Goal: Task Accomplishment & Management: Manage account settings

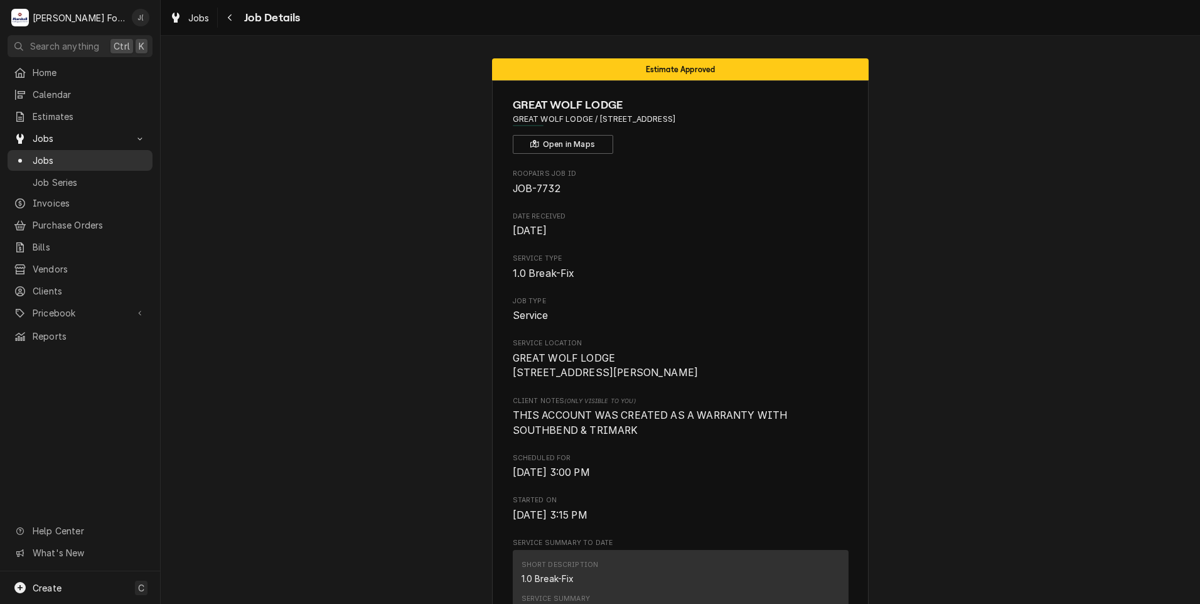
click at [62, 161] on span "Jobs" at bounding box center [90, 160] width 114 height 13
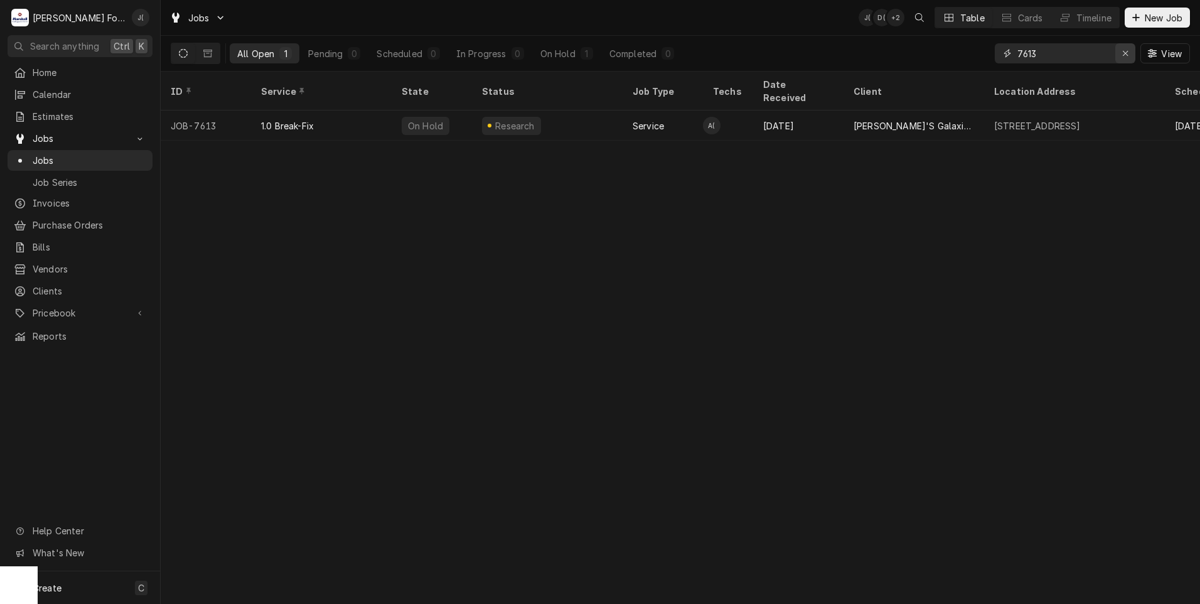
click at [1128, 59] on div "Erase input" at bounding box center [1125, 53] width 13 height 13
click at [1041, 48] on input "Dynamic Content Wrapper" at bounding box center [1076, 53] width 118 height 20
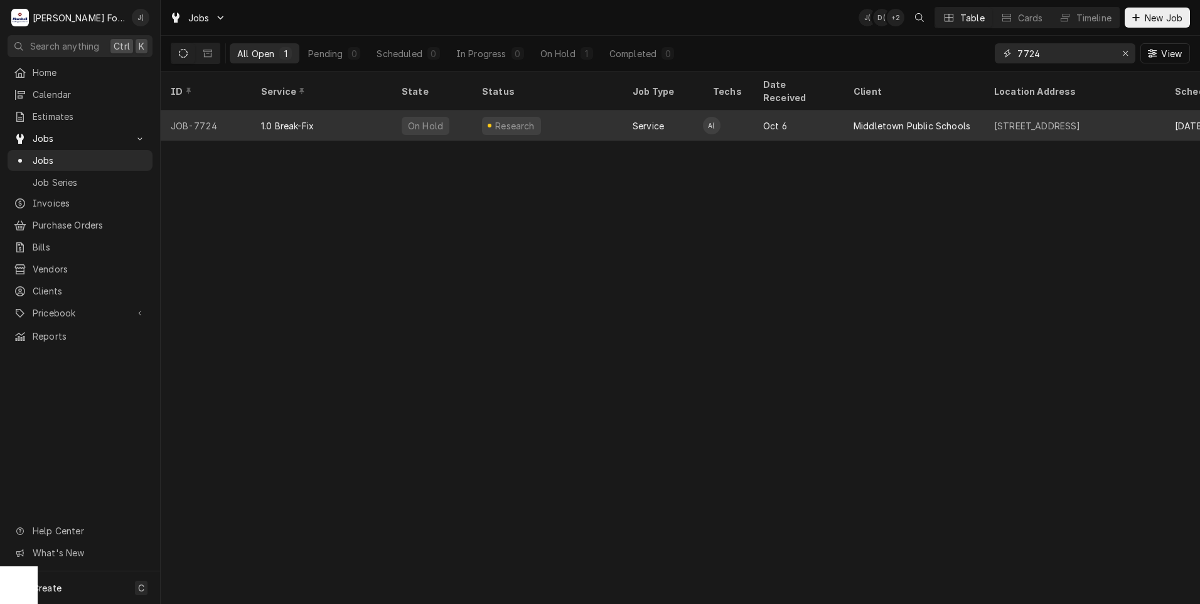
type input "7724"
click at [615, 117] on div "Research" at bounding box center [547, 125] width 151 height 30
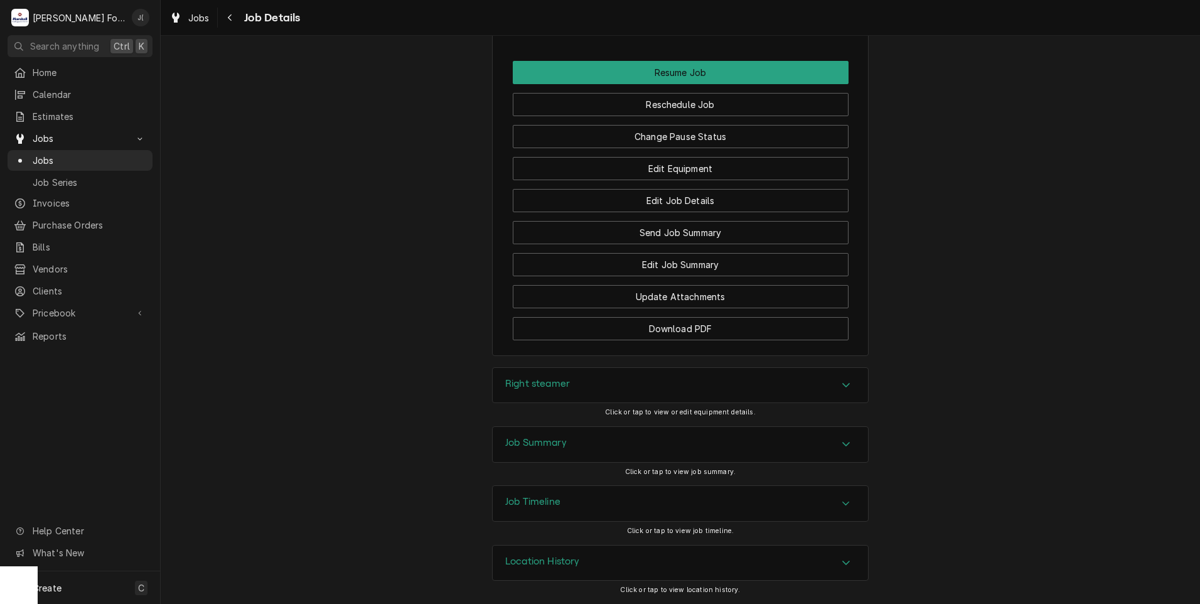
scroll to position [1451, 0]
click at [539, 449] on div "Job Summary" at bounding box center [536, 444] width 62 height 15
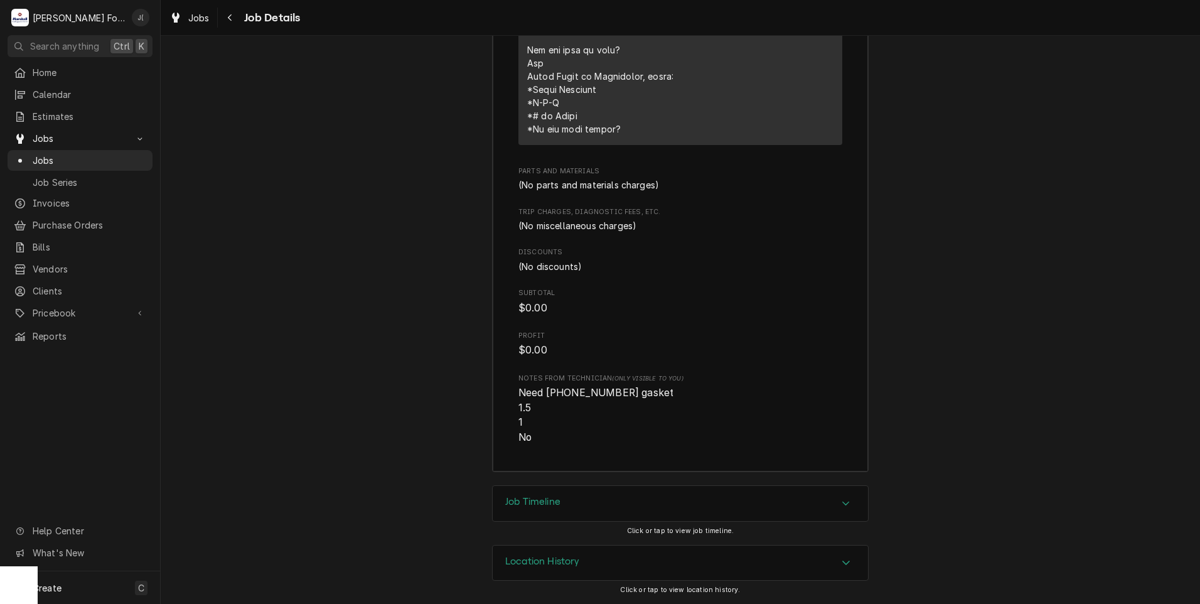
scroll to position [2401, 0]
click at [49, 306] on span "Pricebook" at bounding box center [80, 312] width 95 height 13
click at [62, 350] on span "Parts & Materials" at bounding box center [90, 356] width 114 height 13
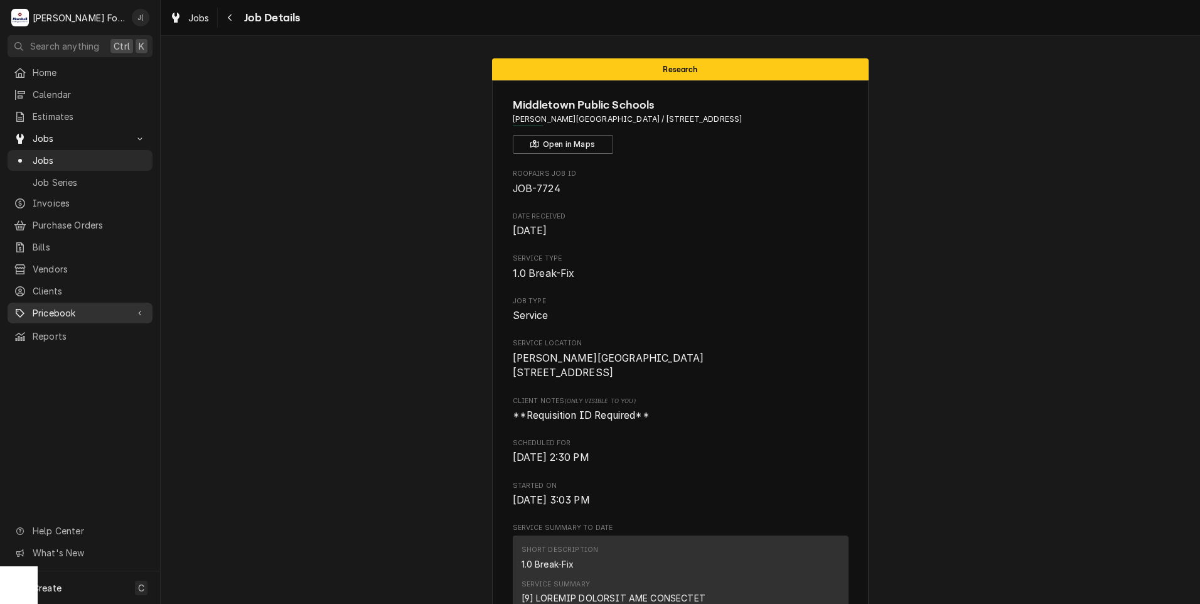
click at [48, 305] on div "Pricebook" at bounding box center [80, 313] width 140 height 16
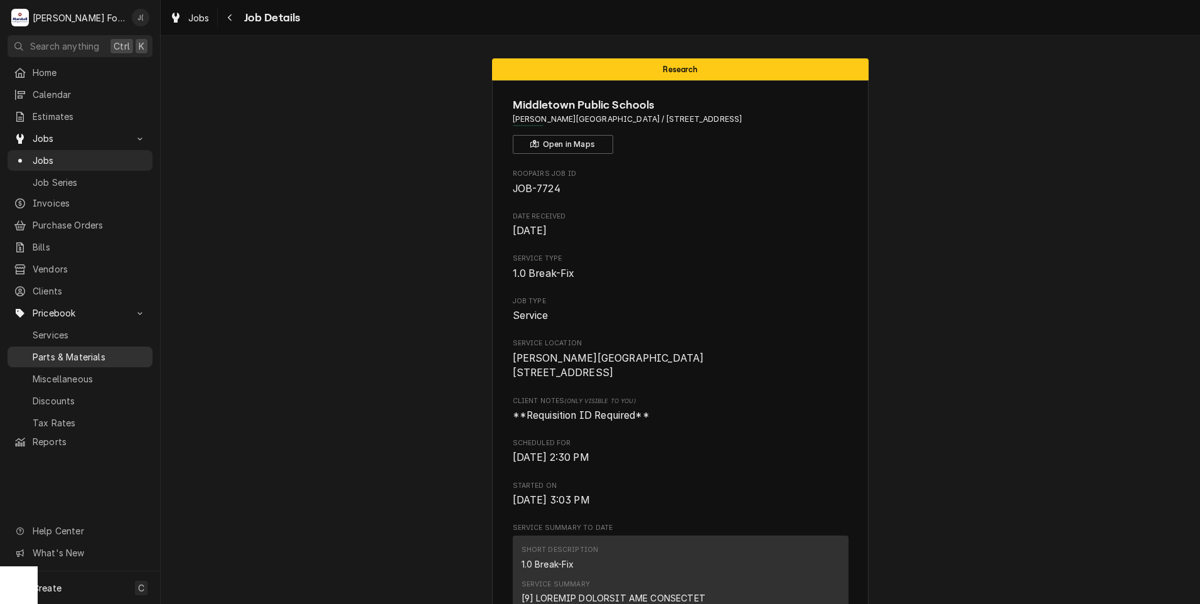
click at [67, 350] on span "Parts & Materials" at bounding box center [90, 356] width 114 height 13
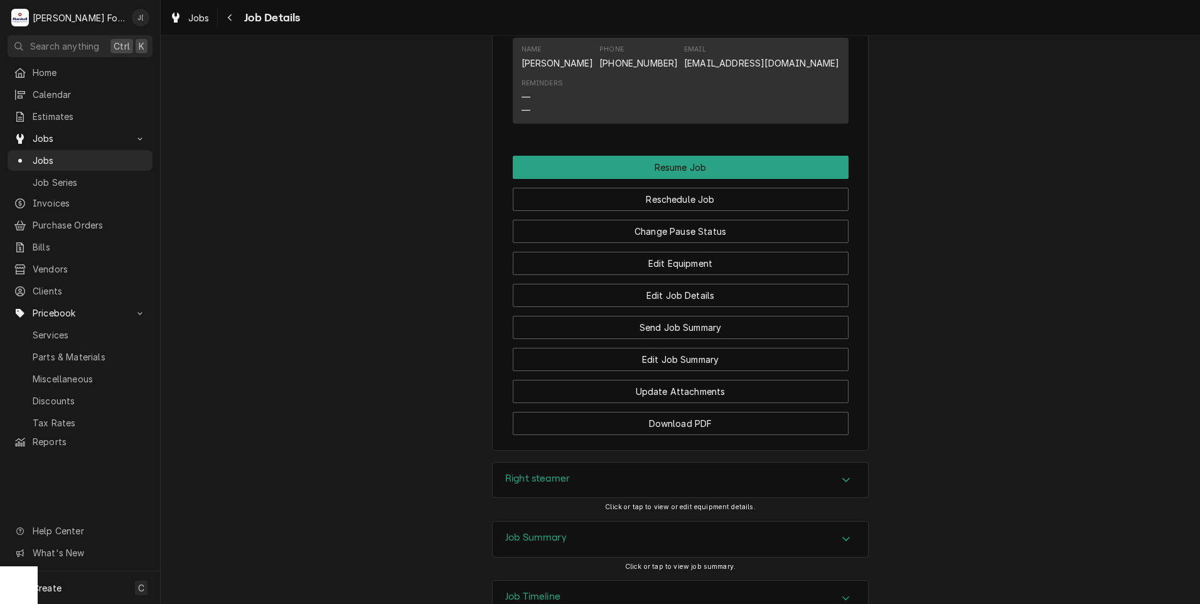
scroll to position [1451, 0]
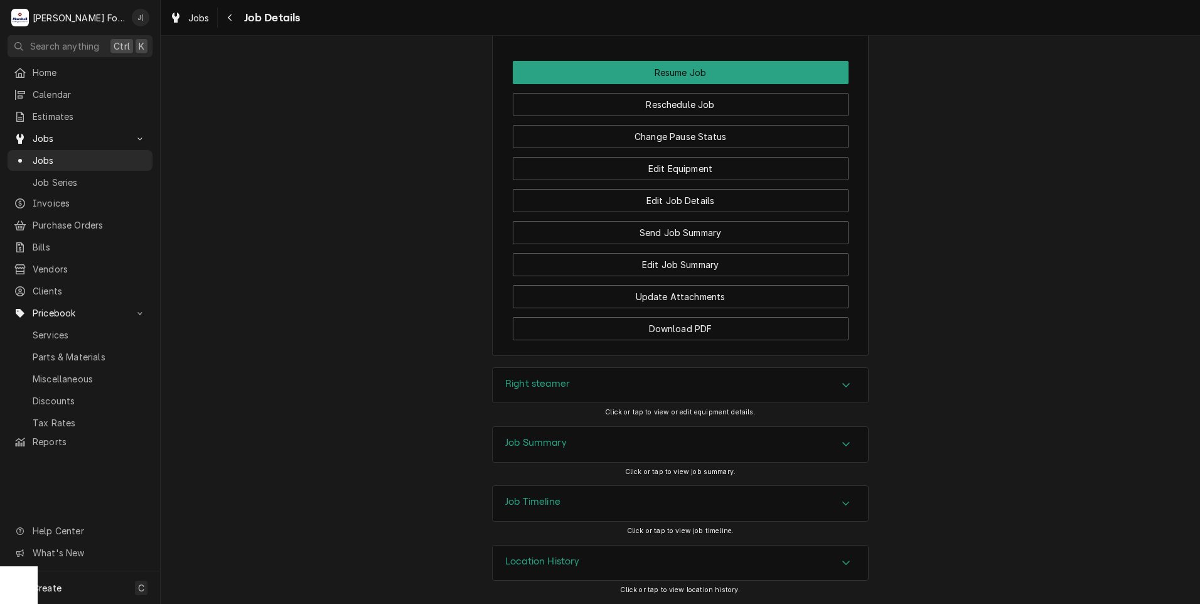
click at [517, 445] on h3 "Job Summary" at bounding box center [536, 443] width 62 height 12
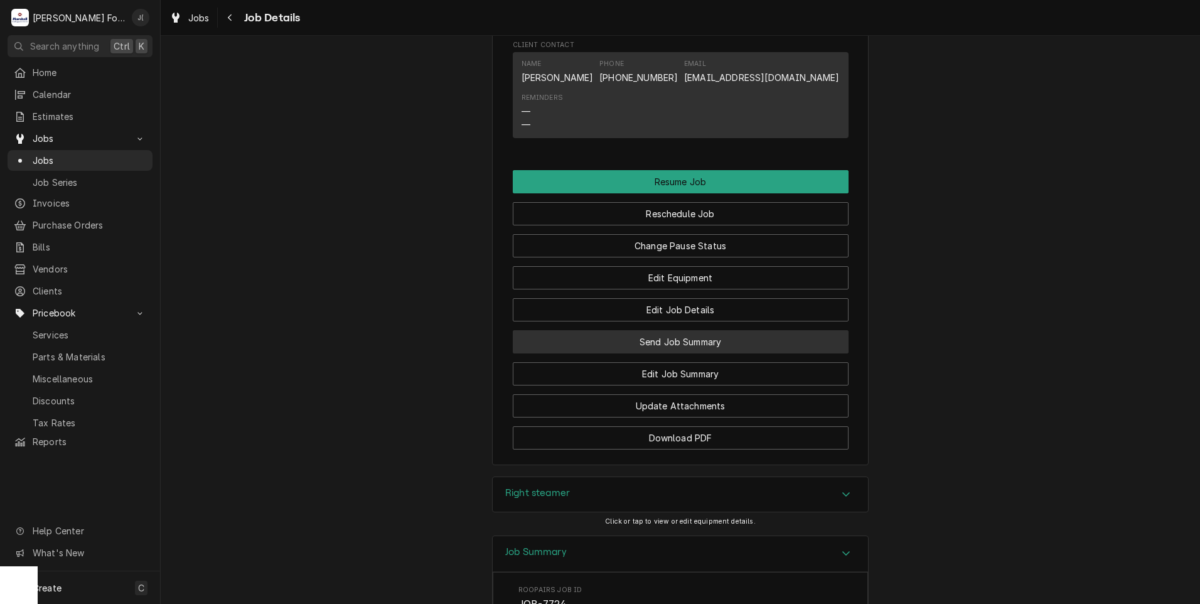
scroll to position [1326, 0]
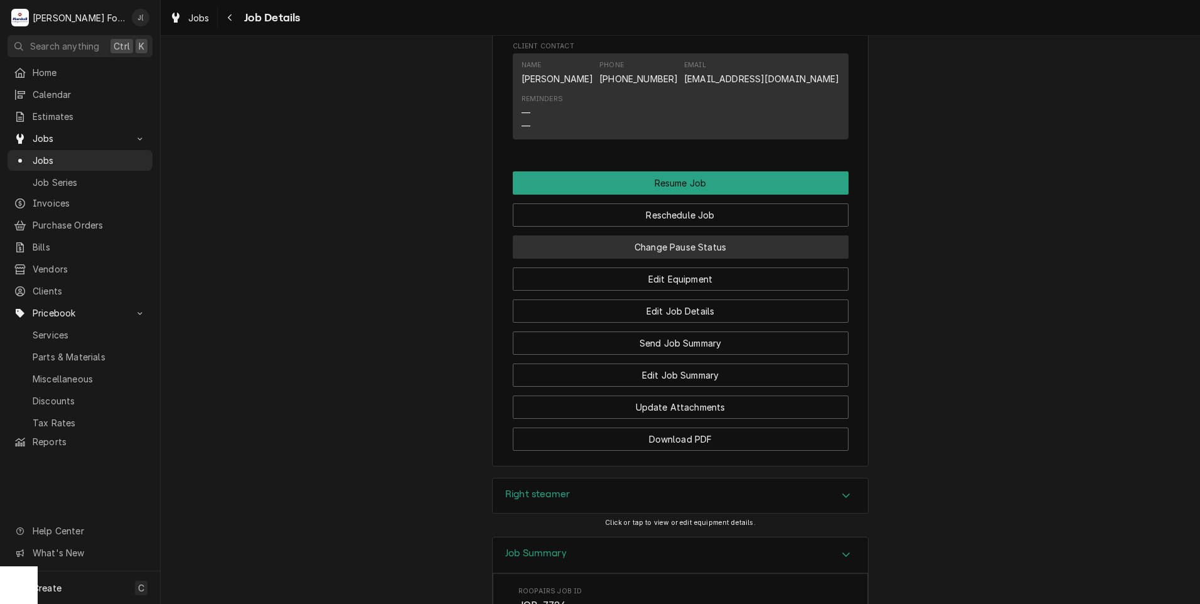
click at [663, 257] on button "Change Pause Status" at bounding box center [681, 246] width 336 height 23
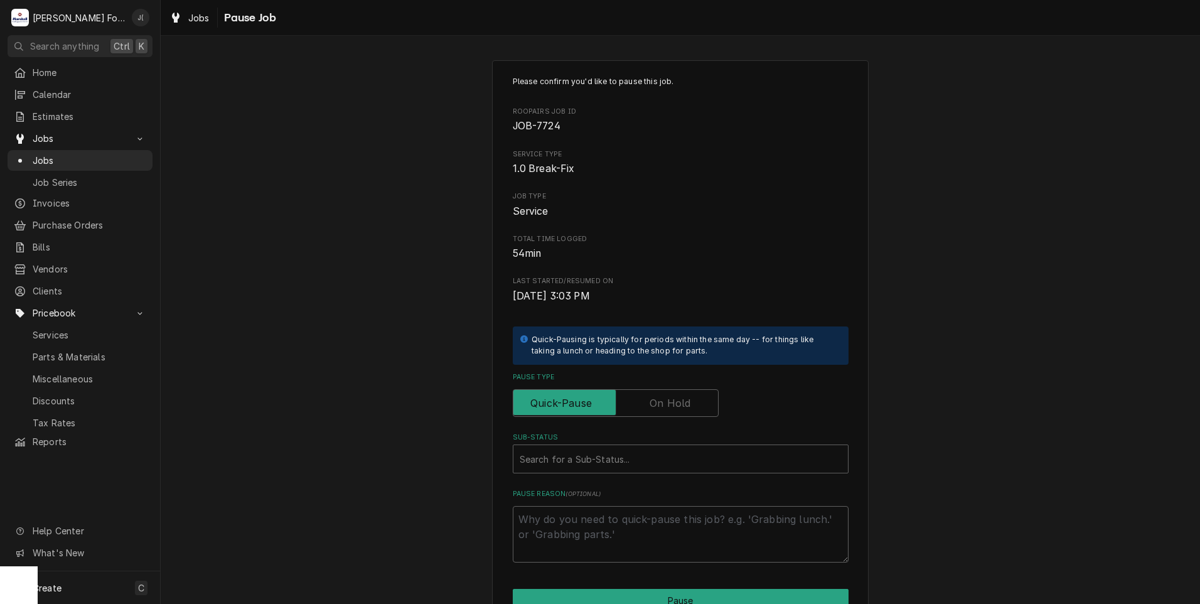
click at [670, 397] on label "Pause Type" at bounding box center [616, 403] width 206 height 28
click at [670, 397] on input "Pause Type" at bounding box center [615, 403] width 195 height 28
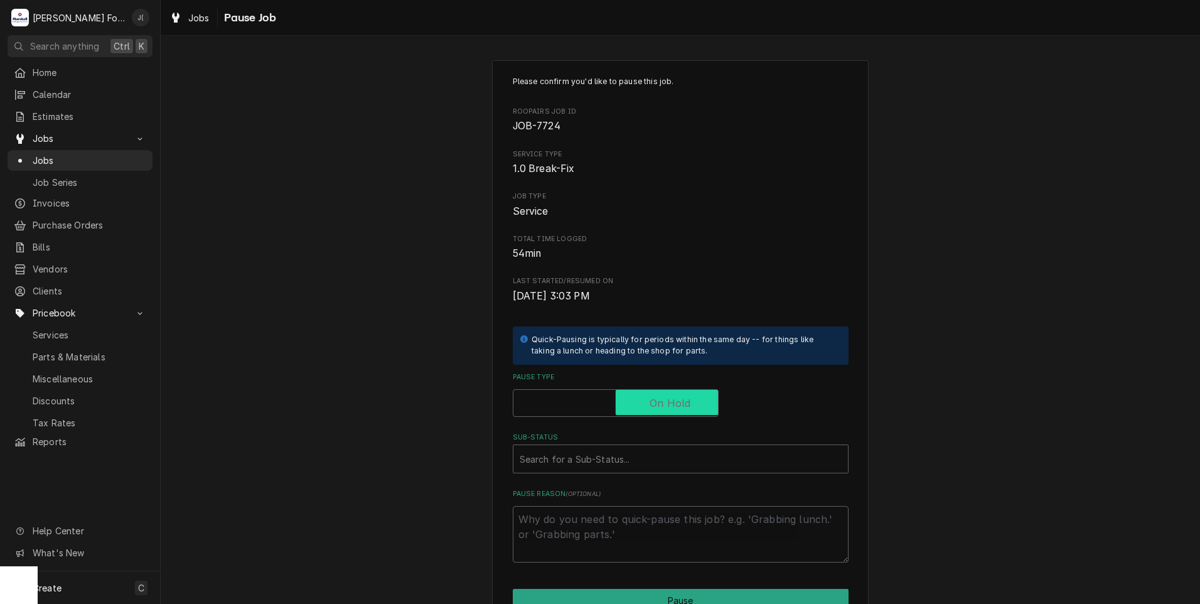
checkbox input "true"
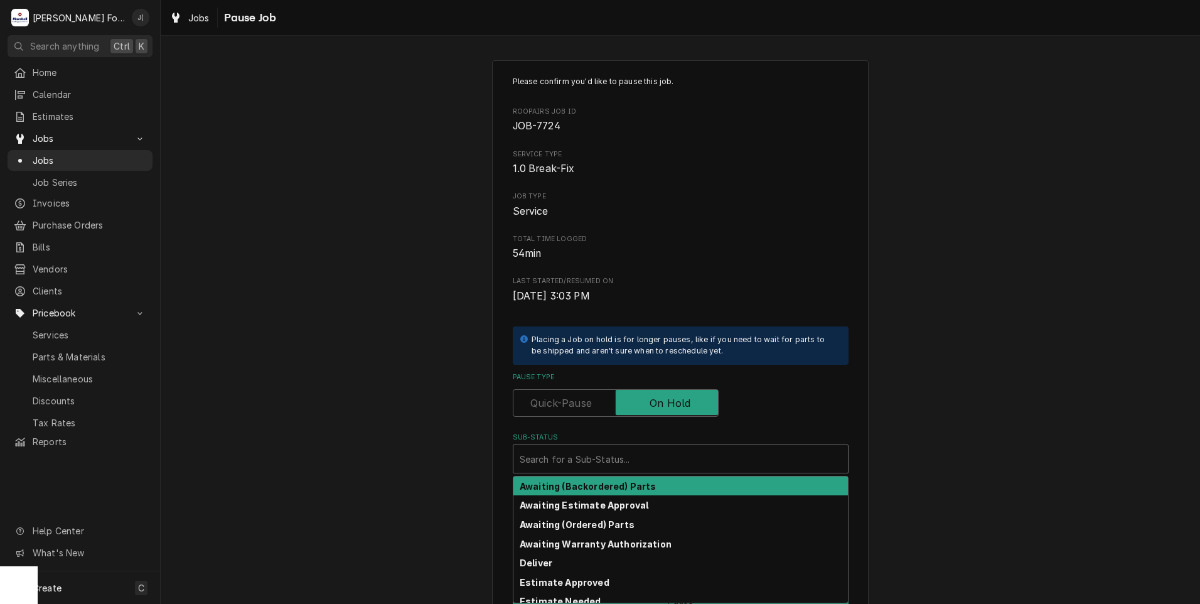
drag, startPoint x: 631, startPoint y: 454, endPoint x: 627, endPoint y: 463, distance: 10.1
click at [630, 456] on div "Sub-Status" at bounding box center [681, 459] width 322 height 23
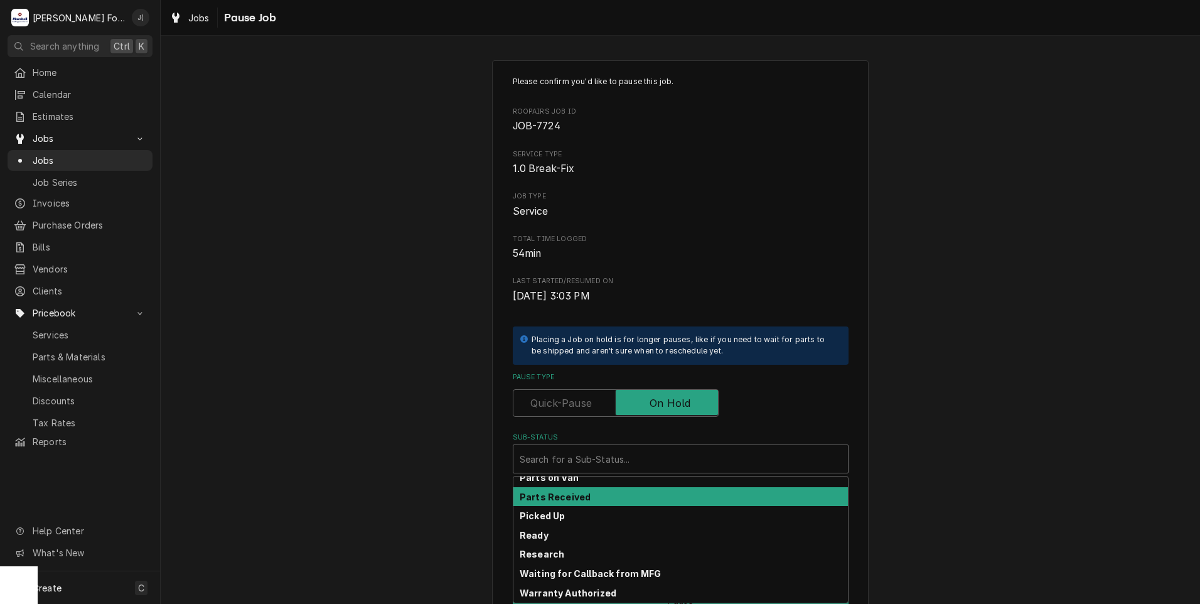
scroll to position [200, 0]
click at [609, 498] on div "Parts Received" at bounding box center [680, 497] width 335 height 19
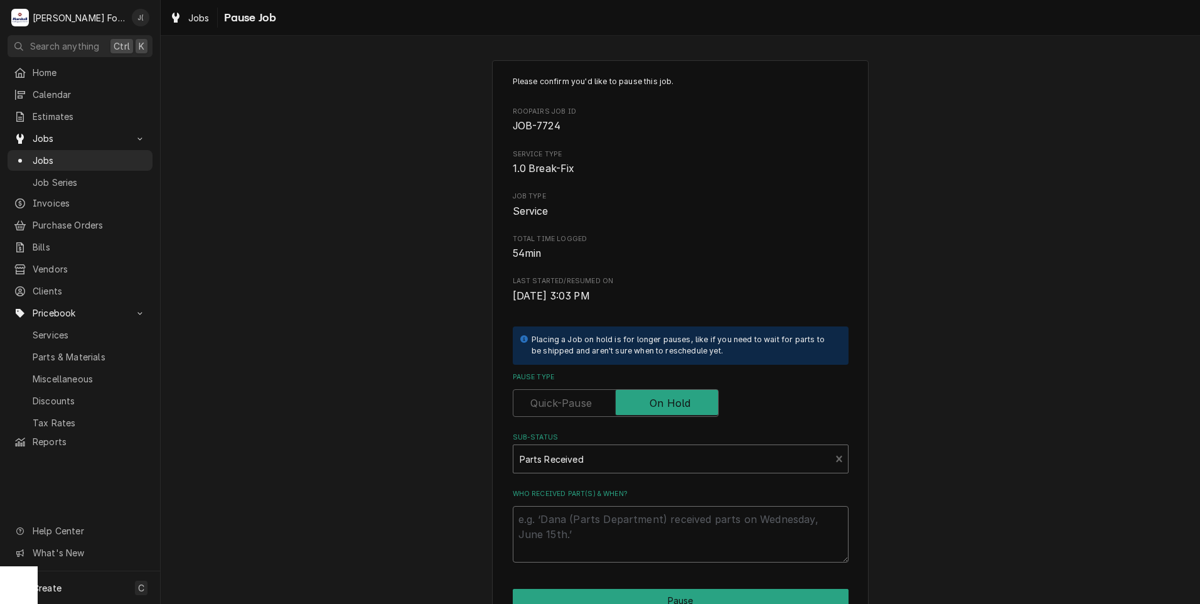
click at [612, 543] on textarea "Who received part(s) & when?" at bounding box center [681, 534] width 336 height 56
type textarea "x"
type textarea "1"
type textarea "x"
type textarea "10"
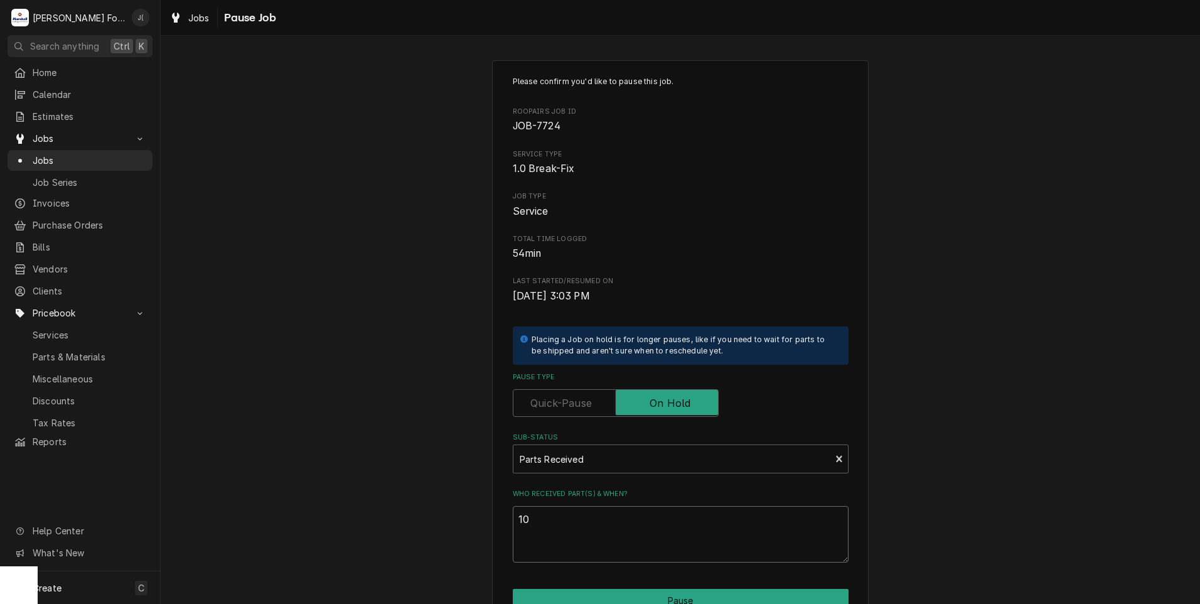
type textarea "x"
type textarea "10/"
type textarea "x"
type textarea "10/1"
type textarea "x"
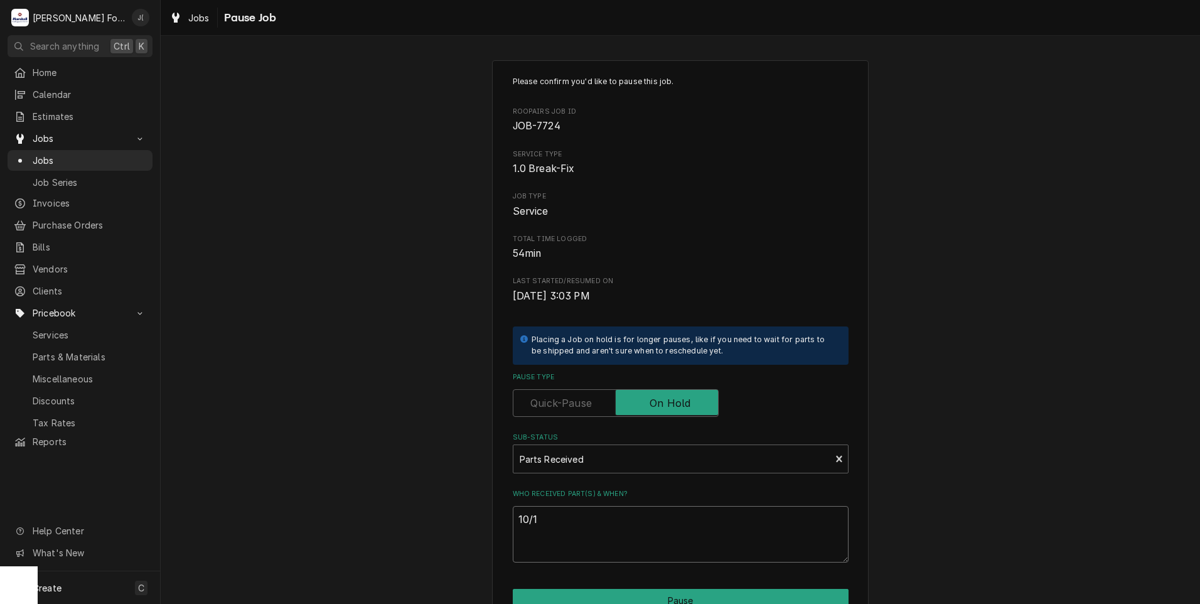
type textarea "10/15"
type textarea "x"
type textarea "10/15/"
type textarea "x"
type textarea "10/15/2"
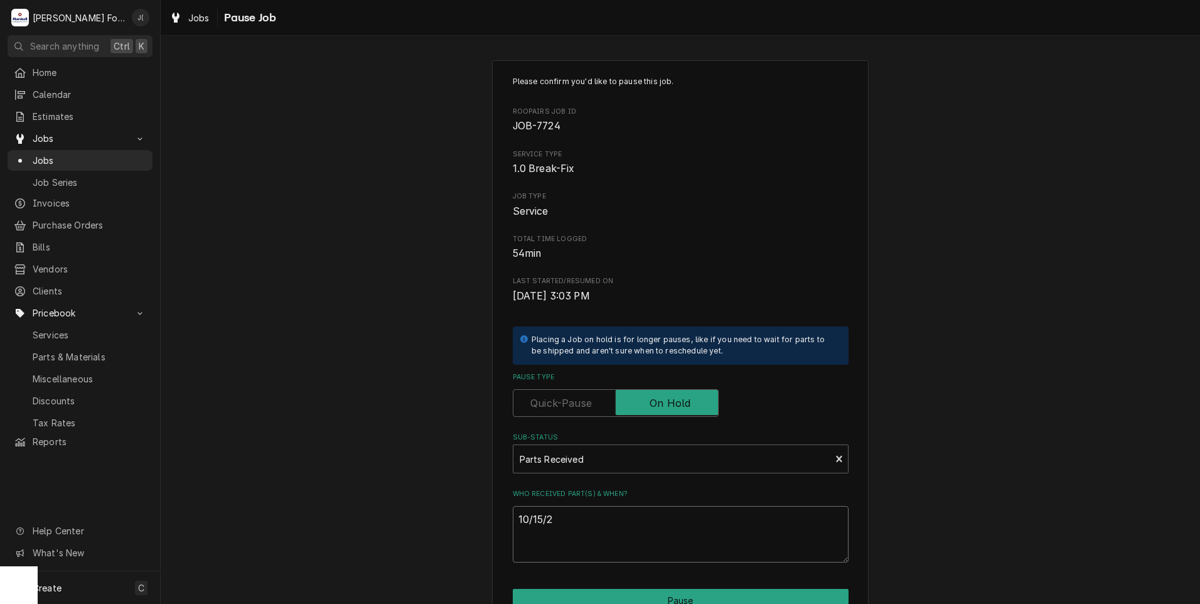
type textarea "x"
type textarea "10/15/20"
type textarea "x"
type textarea "10/15/202"
type textarea "x"
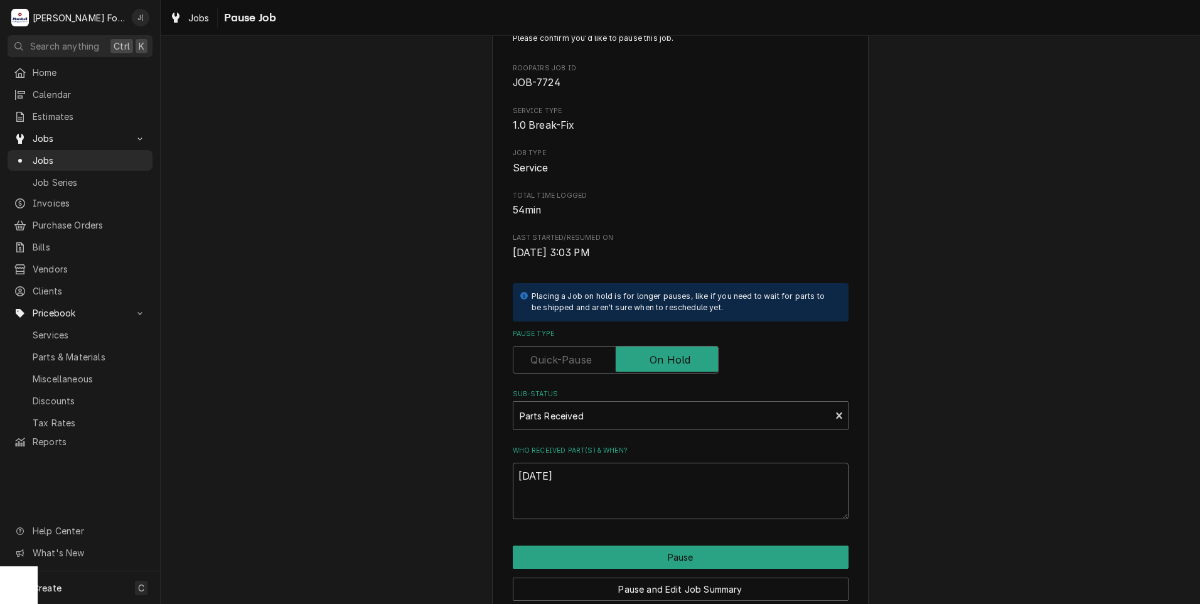
scroll to position [99, 0]
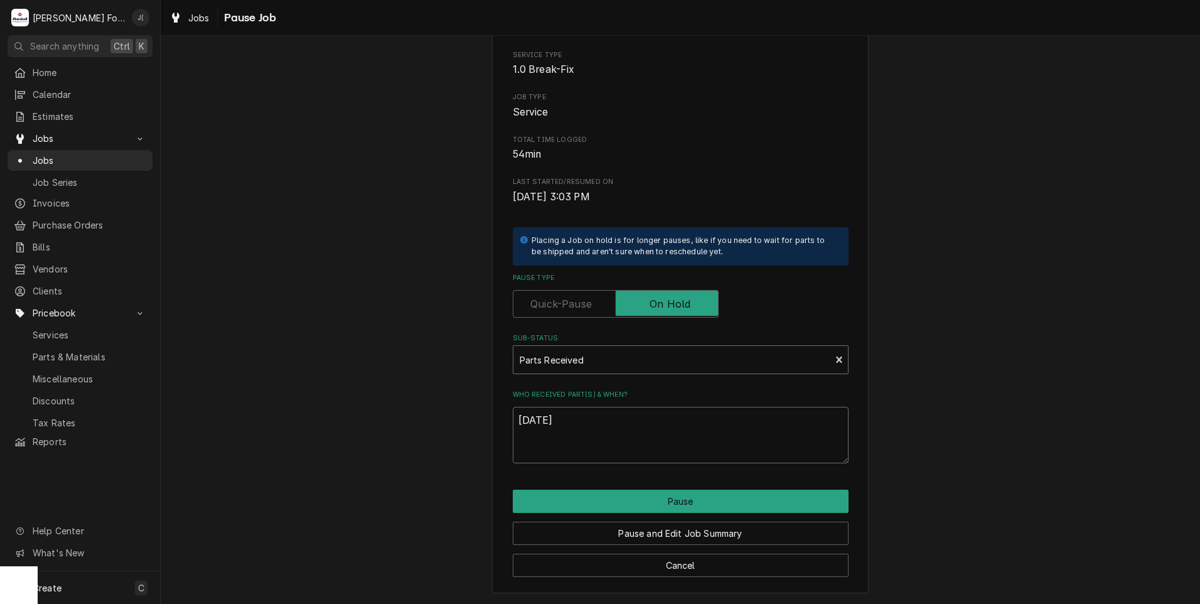
type textarea "10/15/2025"
click at [587, 358] on div "Sub-Status" at bounding box center [672, 359] width 305 height 23
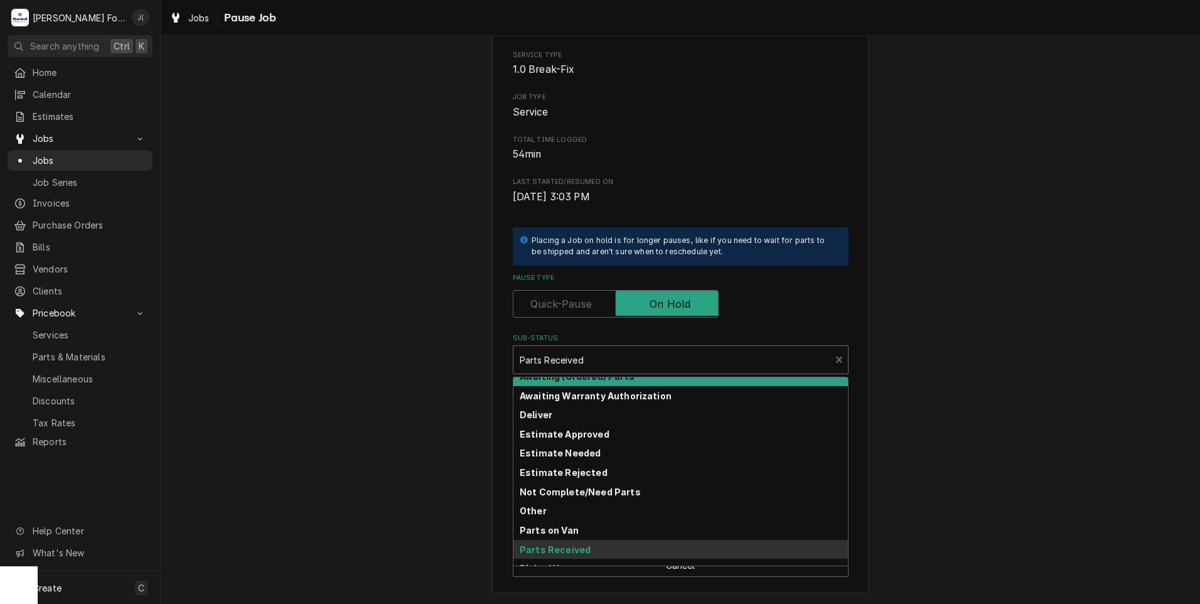
scroll to position [0, 0]
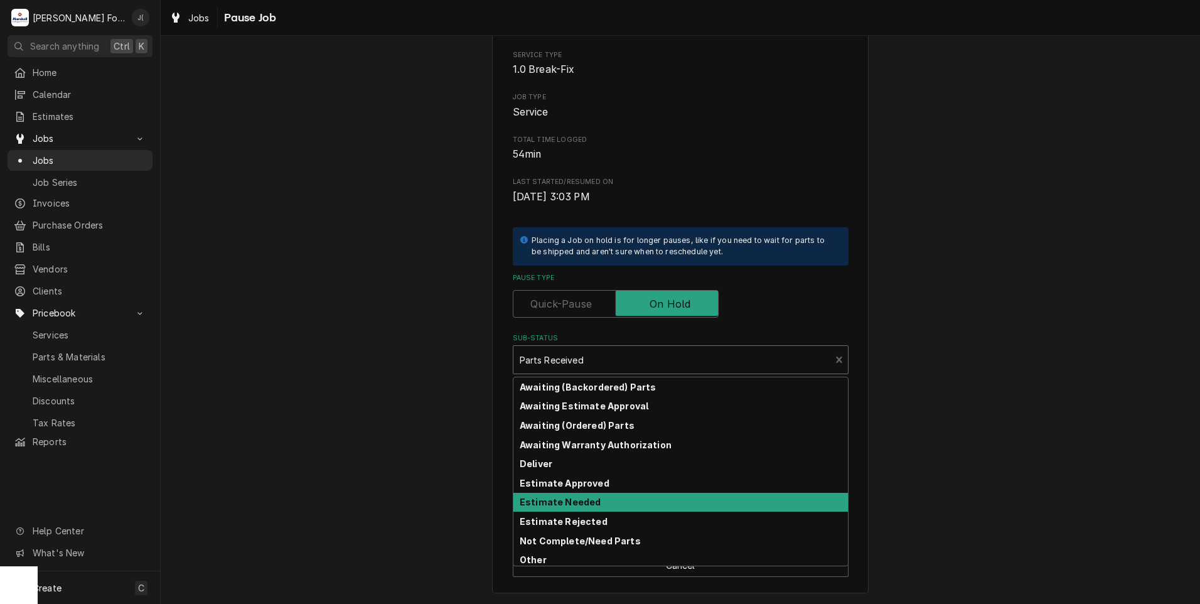
click at [559, 504] on strong "Estimate Needed" at bounding box center [560, 501] width 81 height 11
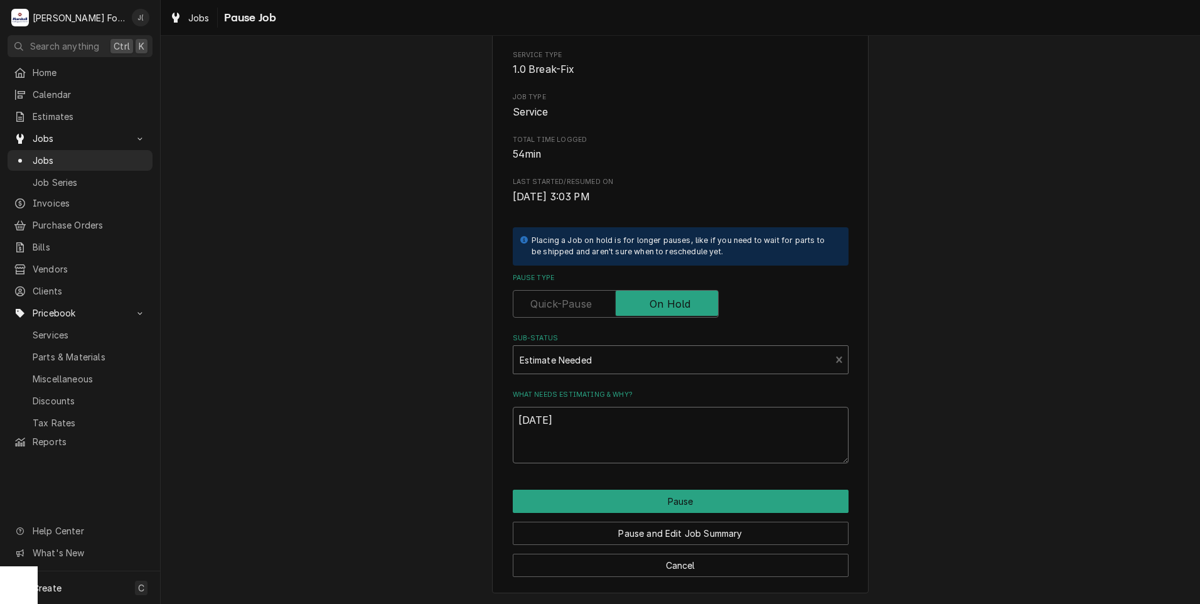
drag, startPoint x: 594, startPoint y: 427, endPoint x: 232, endPoint y: 434, distance: 362.9
click at [286, 432] on div "Please confirm you'd like to pause this job. Roopairs Job ID JOB-7724 Service T…" at bounding box center [680, 277] width 1039 height 654
type textarea "x"
type textarea "p"
type textarea "x"
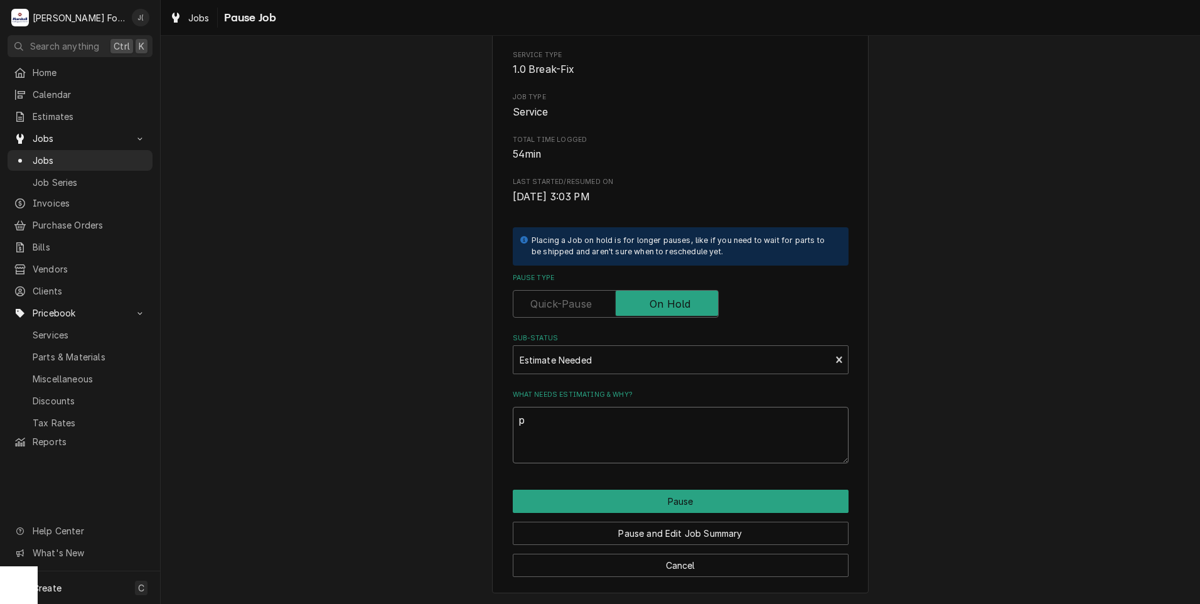
type textarea "pr"
type textarea "x"
type textarea "pri"
type textarea "x"
type textarea "pric"
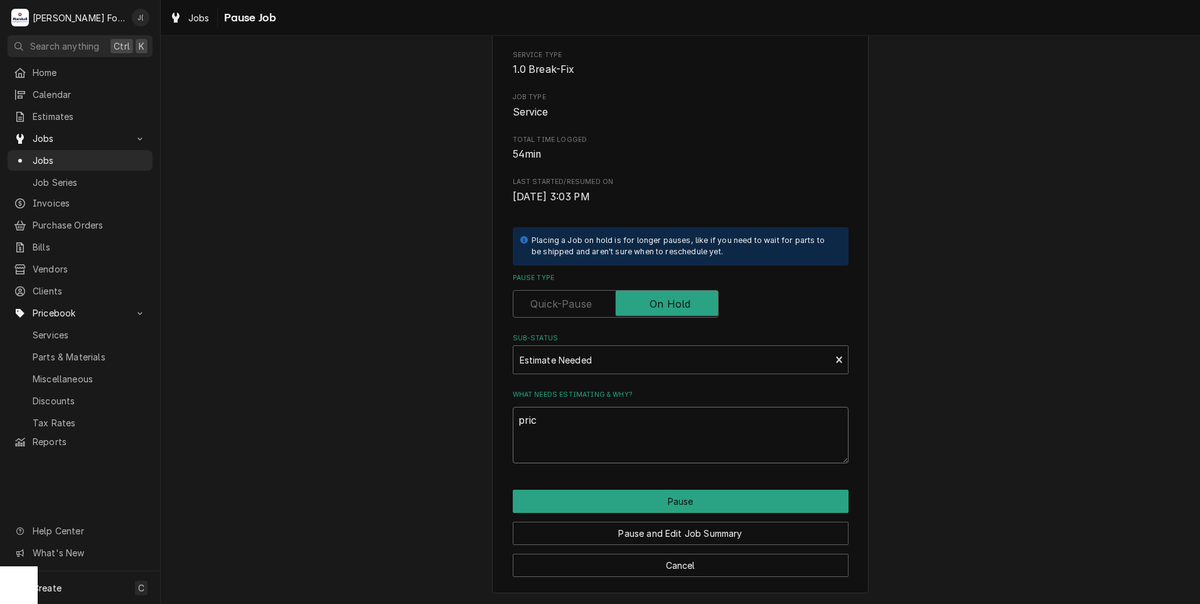
type textarea "x"
type textarea "price"
type textarea "x"
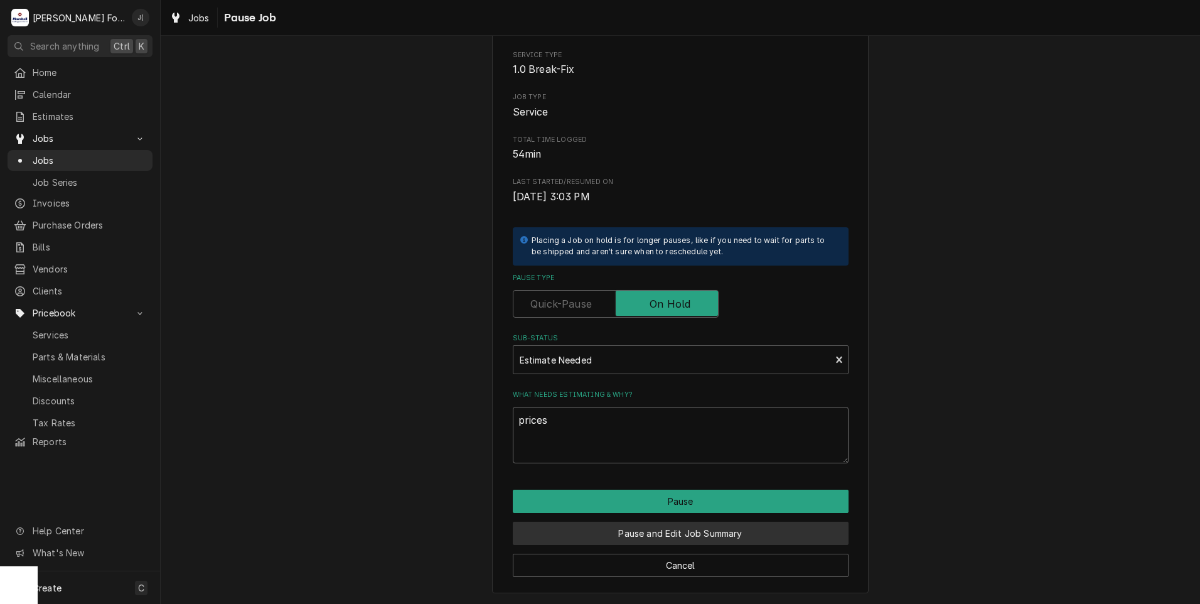
type textarea "prices"
click at [648, 533] on button "Pause and Edit Job Summary" at bounding box center [681, 533] width 336 height 23
type textarea "x"
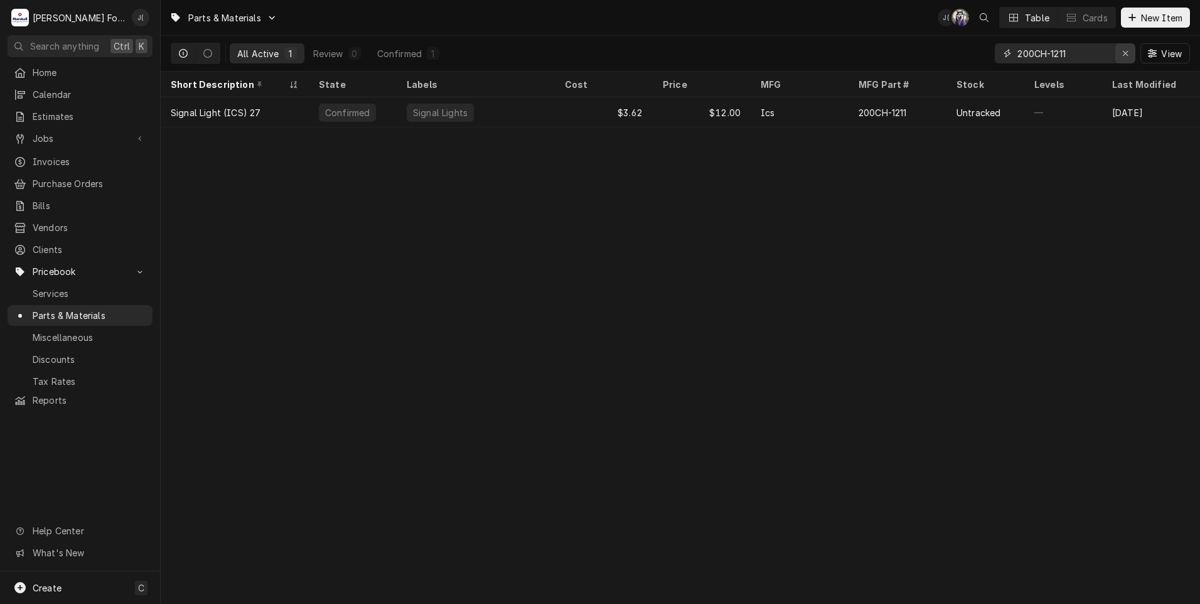
click at [1124, 55] on icon "Erase input" at bounding box center [1125, 53] width 7 height 9
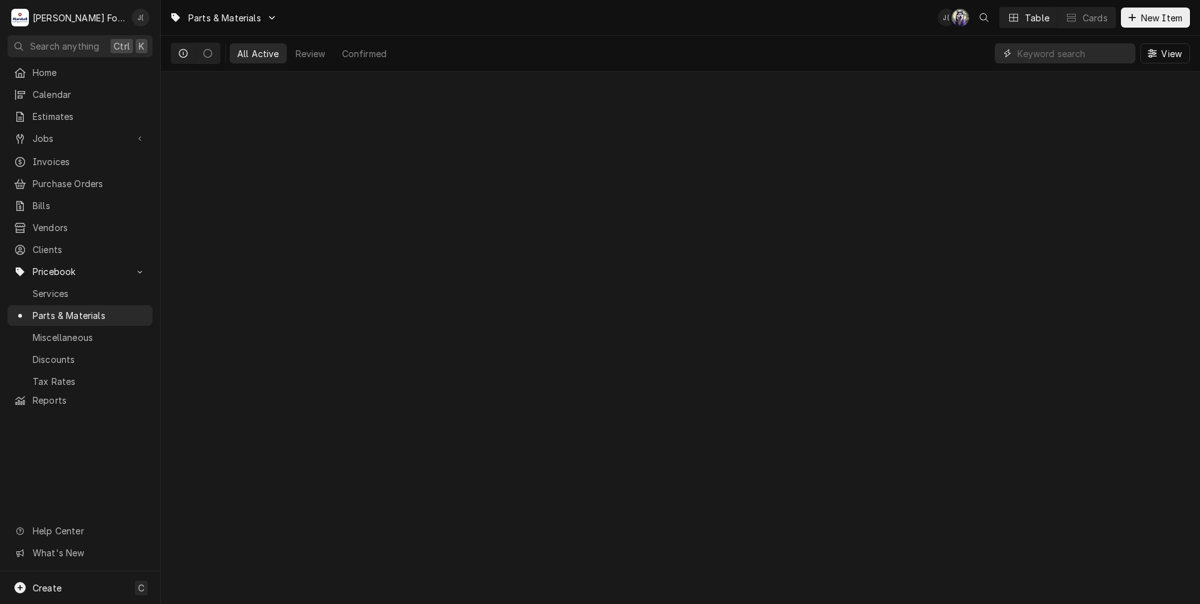
click at [1081, 53] on input "Dynamic Content Wrapper" at bounding box center [1073, 53] width 112 height 20
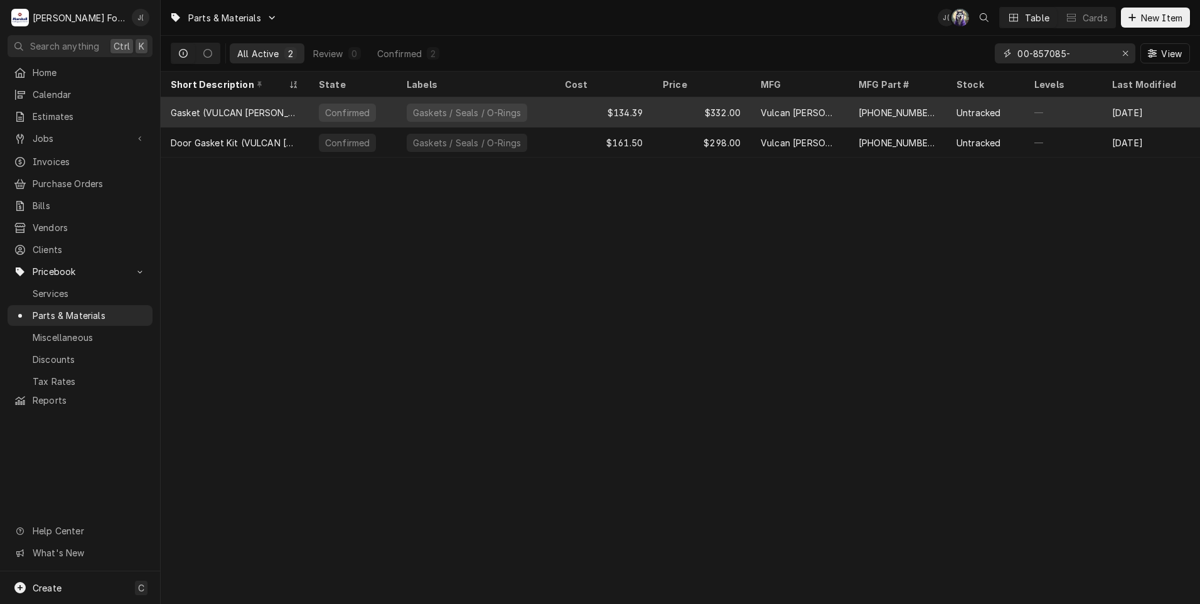
type input "00-857085-"
click at [771, 110] on div "Vulcan [PERSON_NAME]" at bounding box center [800, 112] width 78 height 13
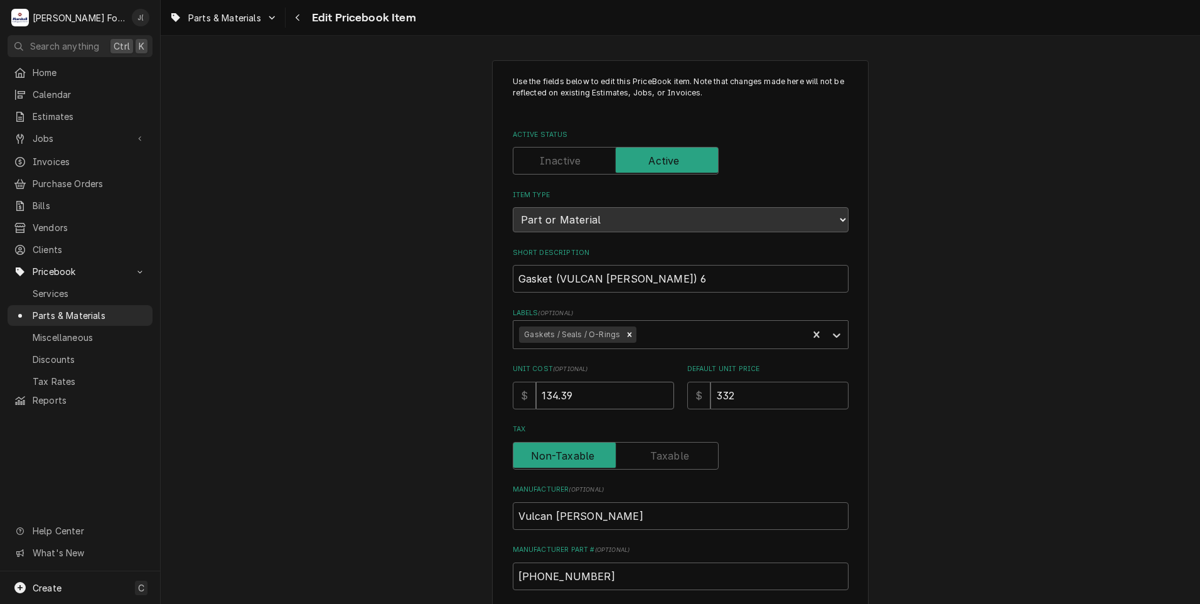
drag, startPoint x: 579, startPoint y: 390, endPoint x: 411, endPoint y: 365, distance: 170.1
click at [445, 368] on div "Use the fields below to edit this PriceBook item. Note that changes made here w…" at bounding box center [680, 491] width 1039 height 884
type textarea "x"
type input "6"
type textarea "x"
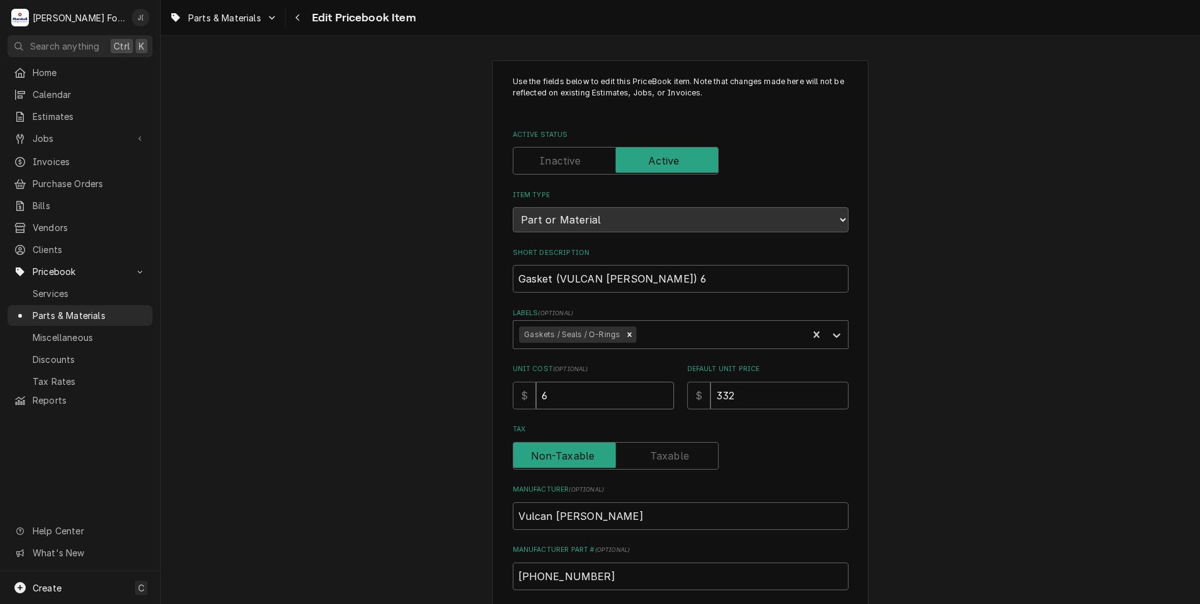
type input "63"
type textarea "x"
type input "63.1"
type textarea "x"
type input "63.18"
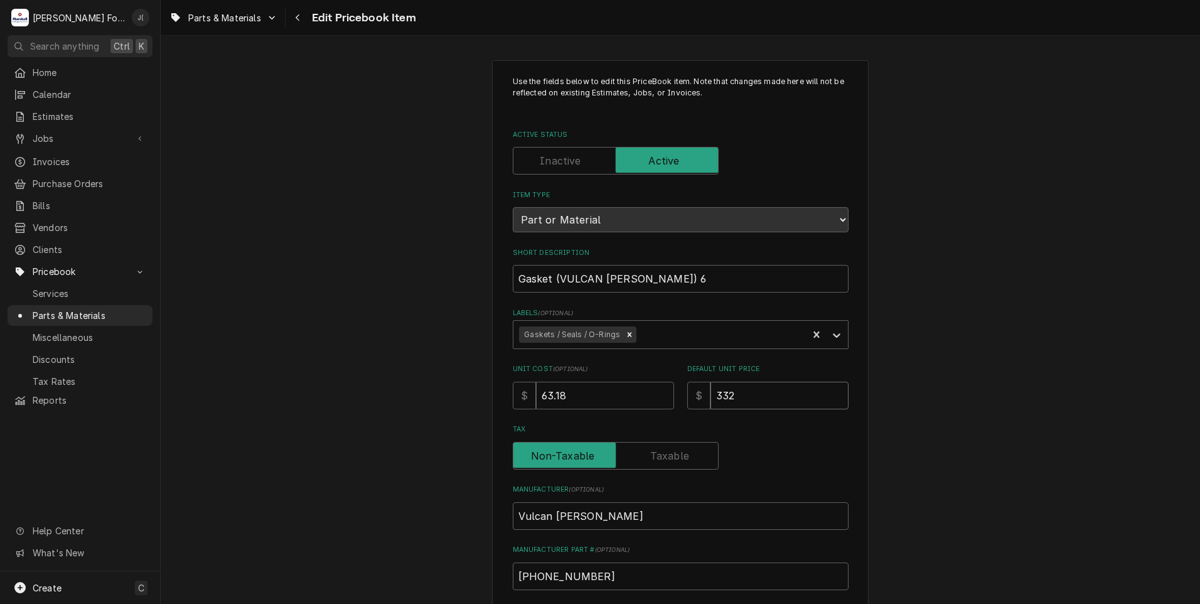
type textarea "x"
type input "4"
type textarea "x"
type input "43"
type textarea "x"
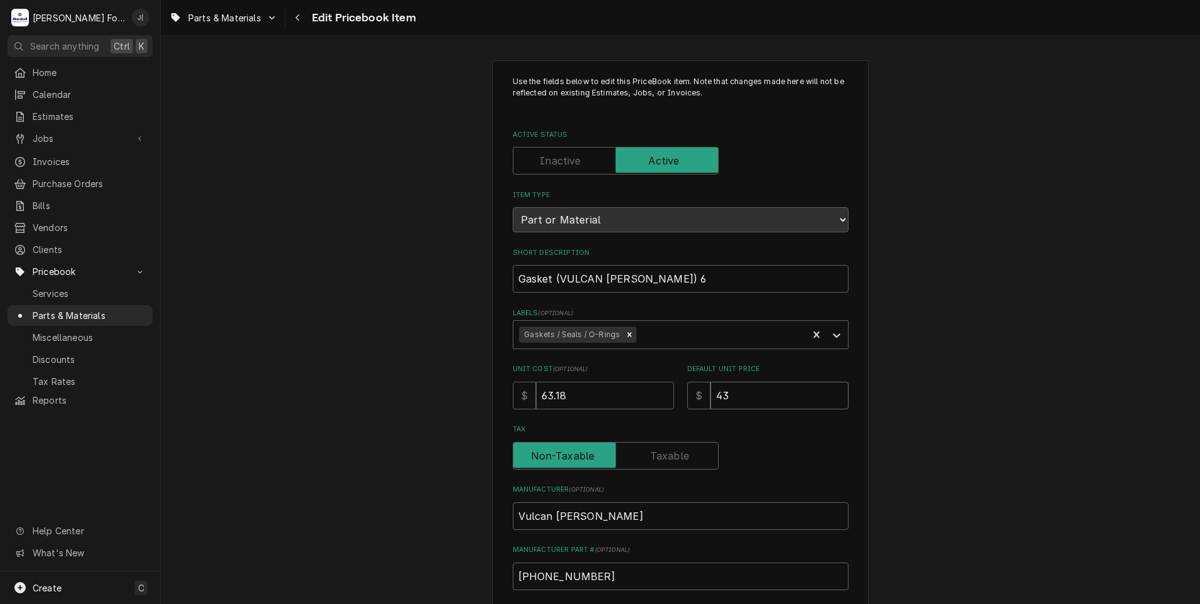
type input "433"
type textarea "x"
type input "433.0"
type textarea "x"
type input "433.00"
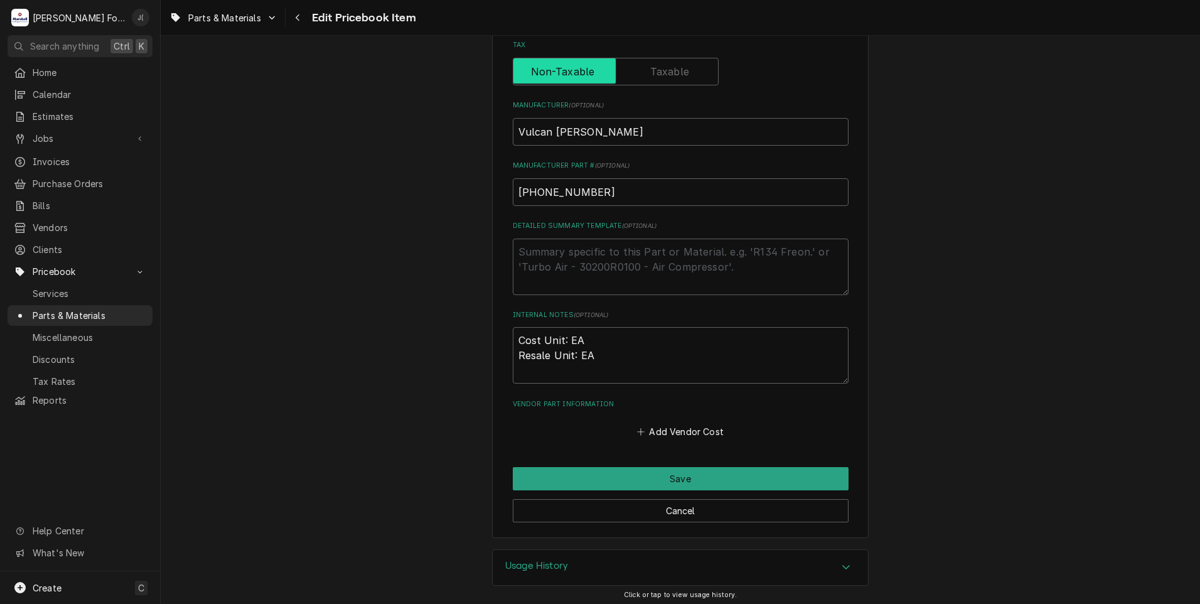
scroll to position [387, 0]
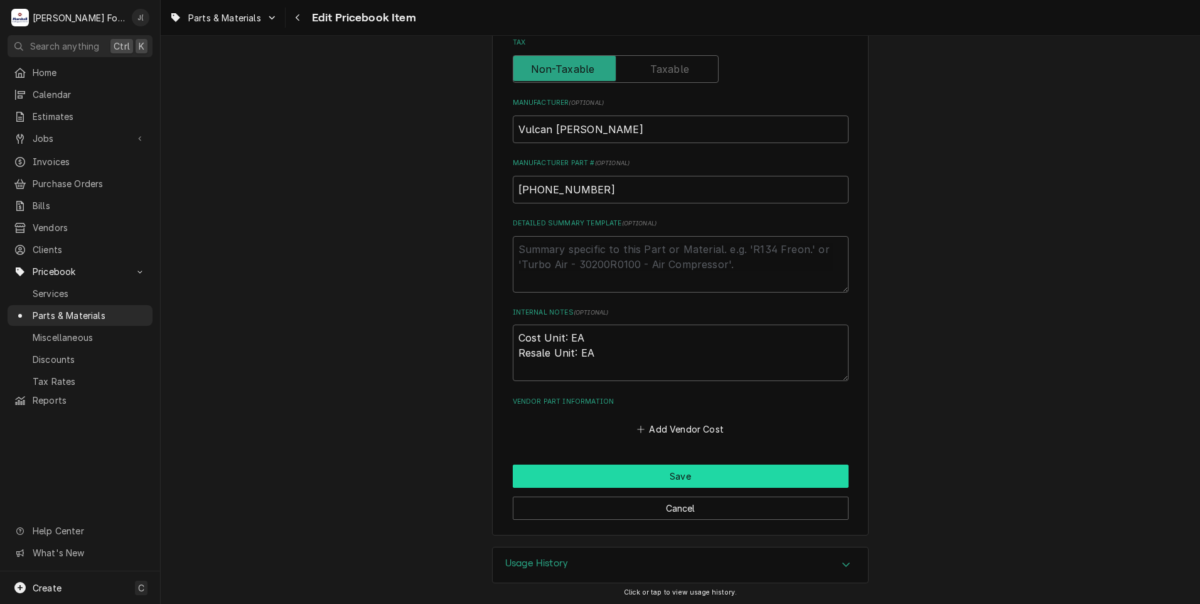
click at [608, 469] on button "Save" at bounding box center [681, 475] width 336 height 23
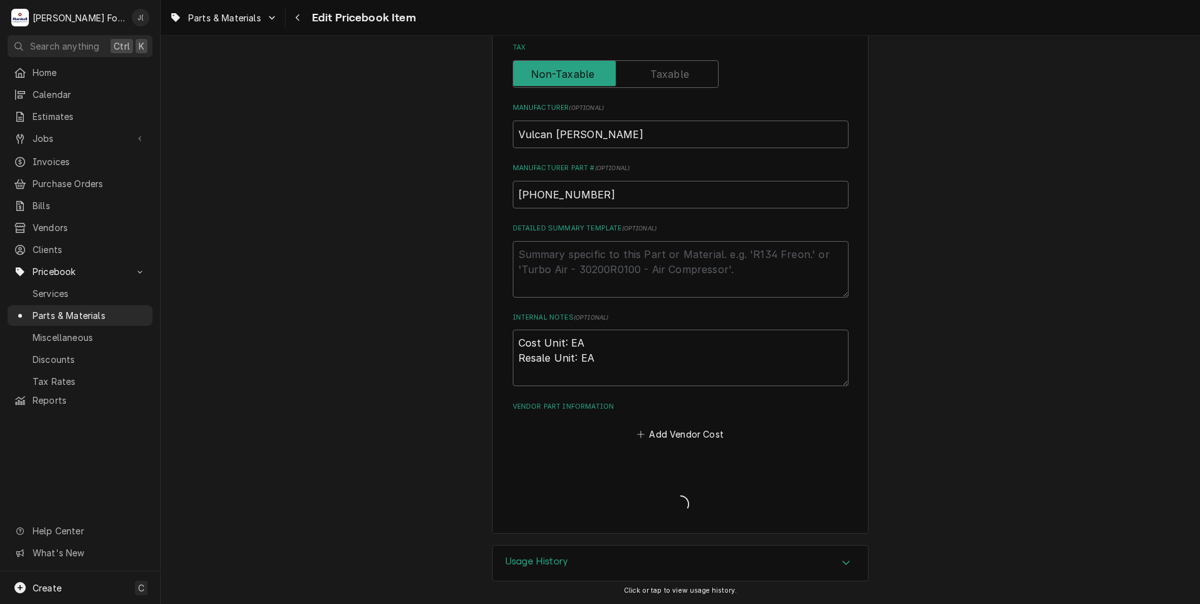
scroll to position [380, 0]
type textarea "x"
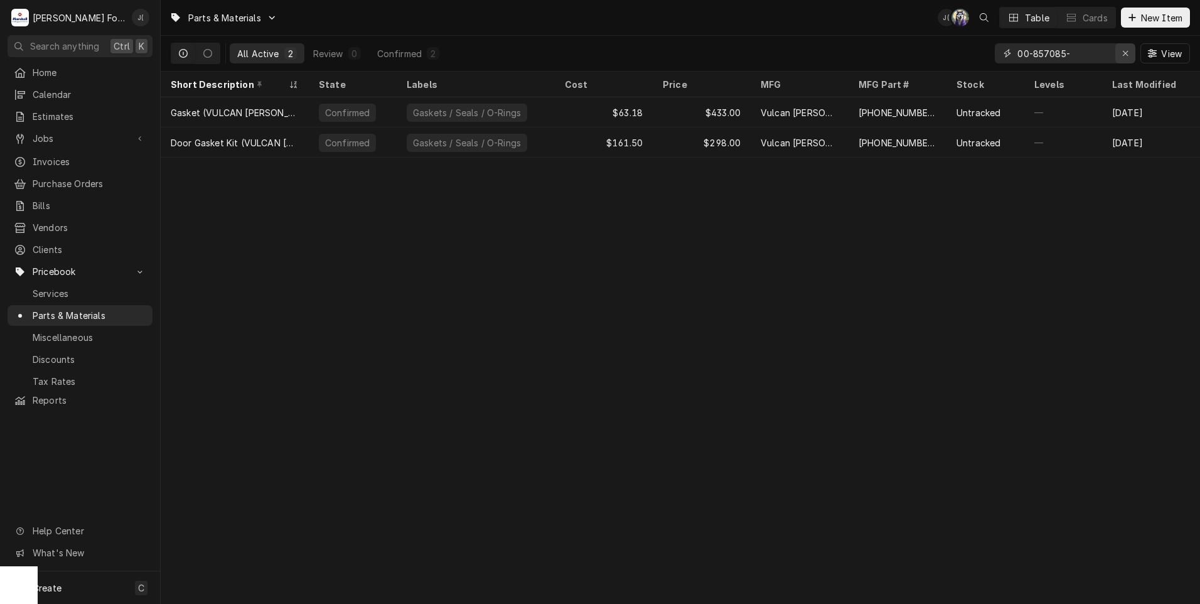
click at [1126, 57] on icon "Erase input" at bounding box center [1125, 53] width 7 height 9
click at [1107, 56] on input "Dynamic Content Wrapper" at bounding box center [1076, 53] width 118 height 20
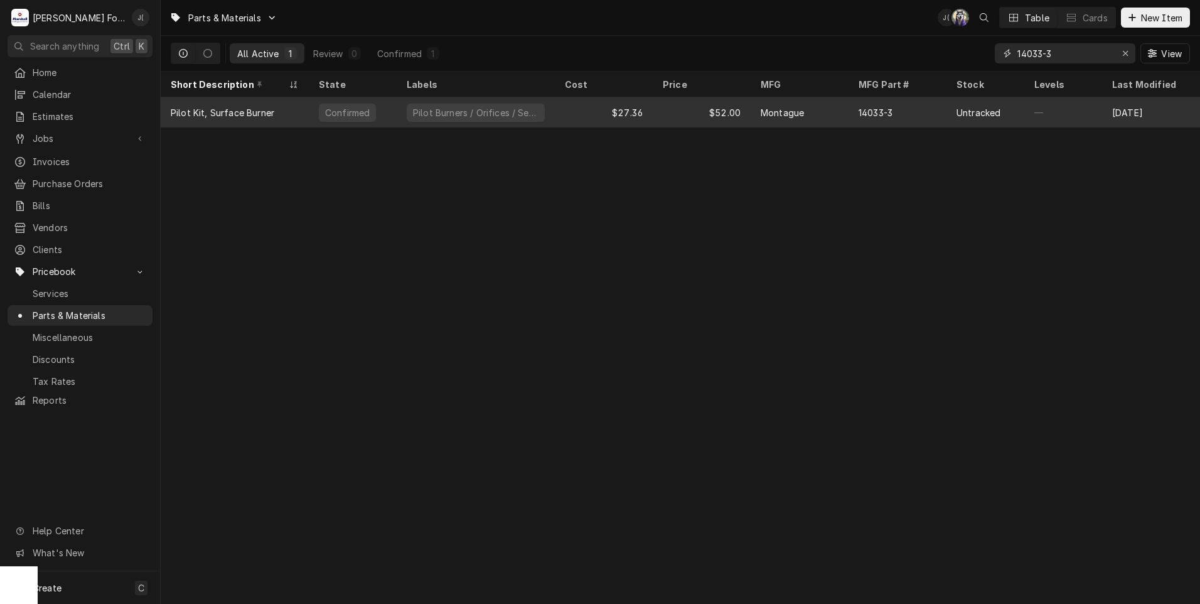
type input "14033-3"
click at [550, 117] on div "Pilot Burners / Orifices / Sensors" at bounding box center [476, 112] width 158 height 30
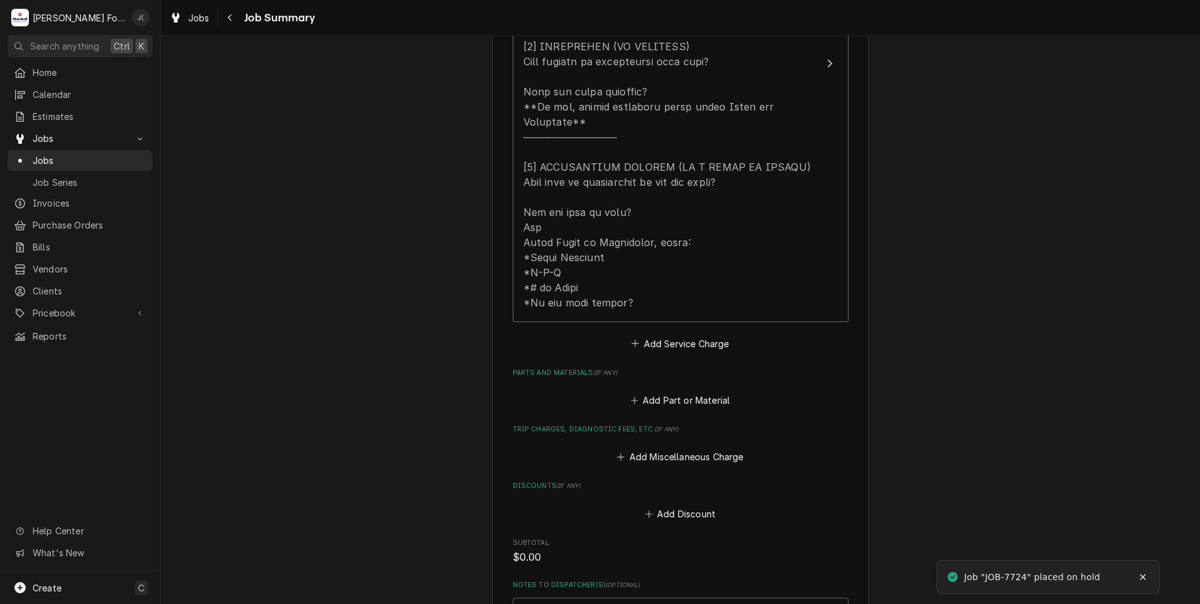
scroll to position [628, 0]
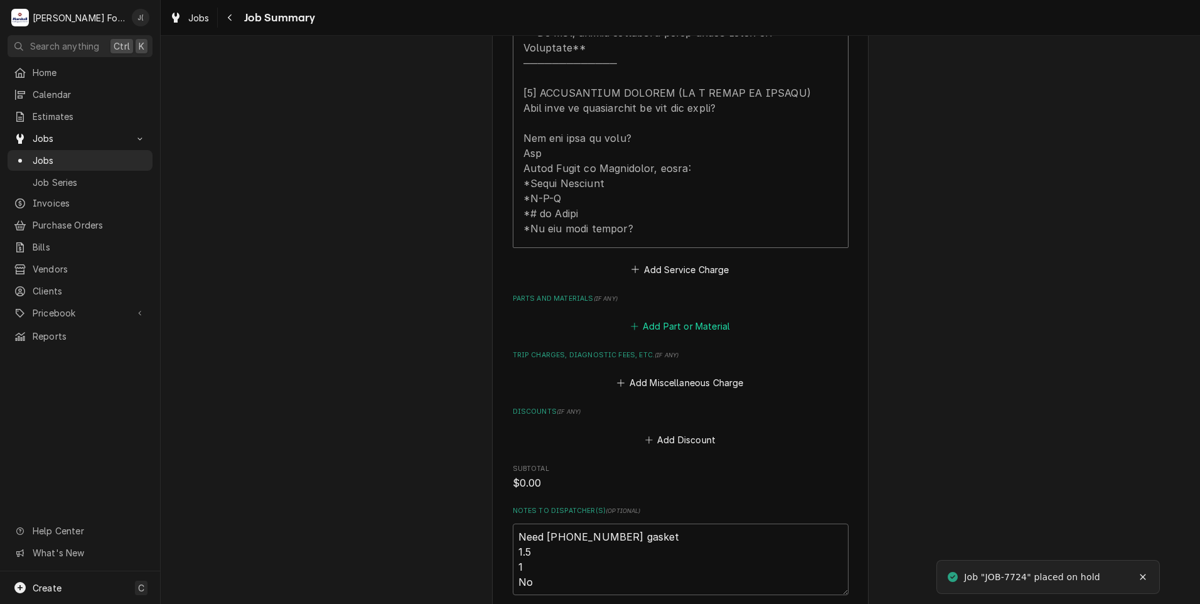
click at [665, 318] on button "Add Part or Material" at bounding box center [680, 327] width 104 height 18
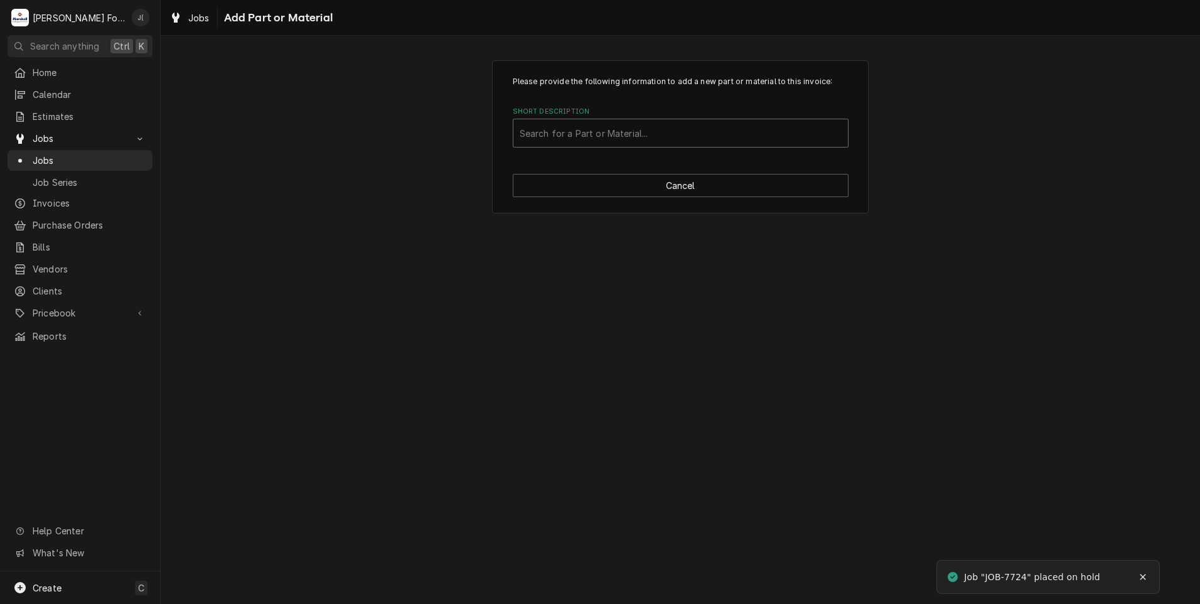
click at [552, 125] on div "Short Description" at bounding box center [681, 133] width 322 height 23
type input "00-857085-00002"
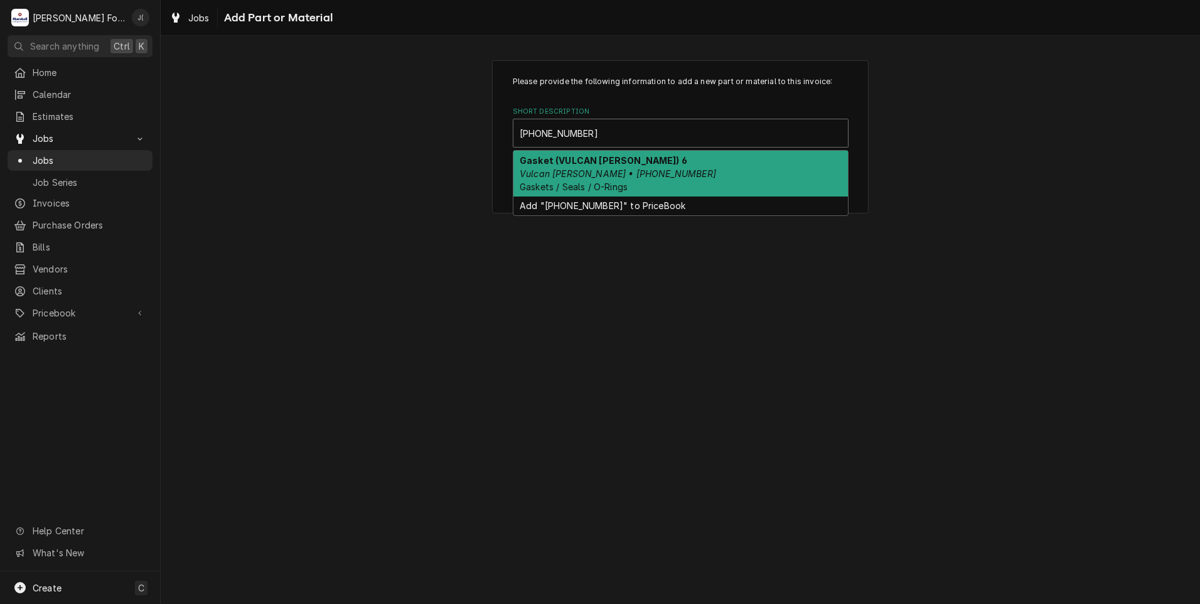
click at [621, 174] on em "Vulcan Hart • 00-857085-00002" at bounding box center [618, 173] width 196 height 11
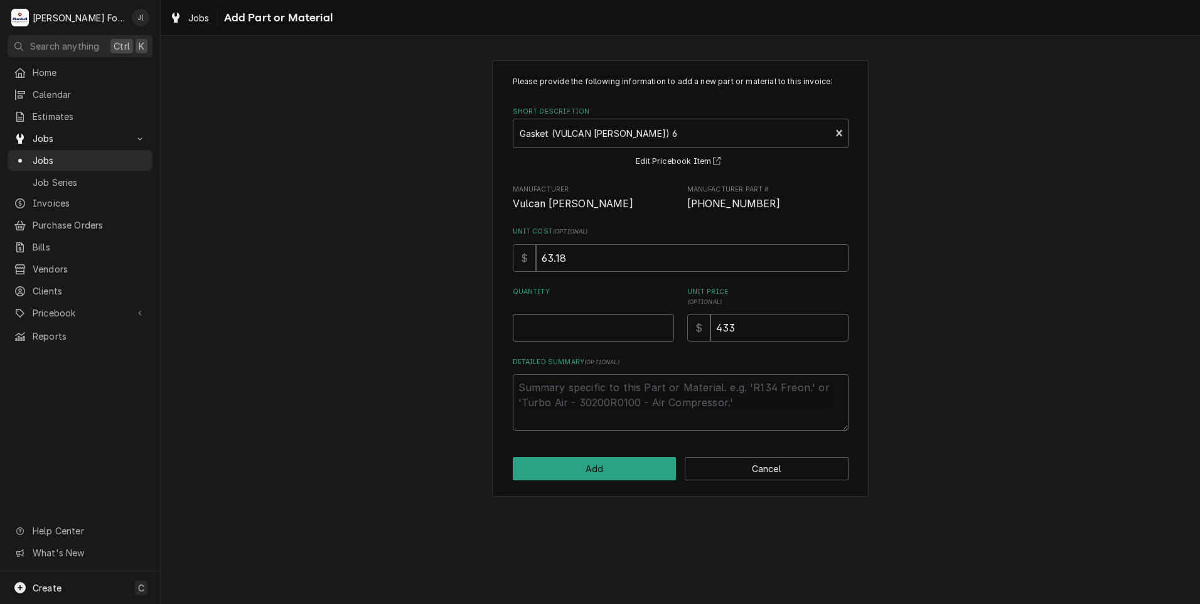
click at [608, 338] on input "Quantity" at bounding box center [593, 328] width 161 height 28
type textarea "x"
type input "1"
drag, startPoint x: 548, startPoint y: 330, endPoint x: 388, endPoint y: 320, distance: 160.4
click at [431, 326] on div "Please provide the following information to add a new part or material to this …" at bounding box center [680, 278] width 1039 height 458
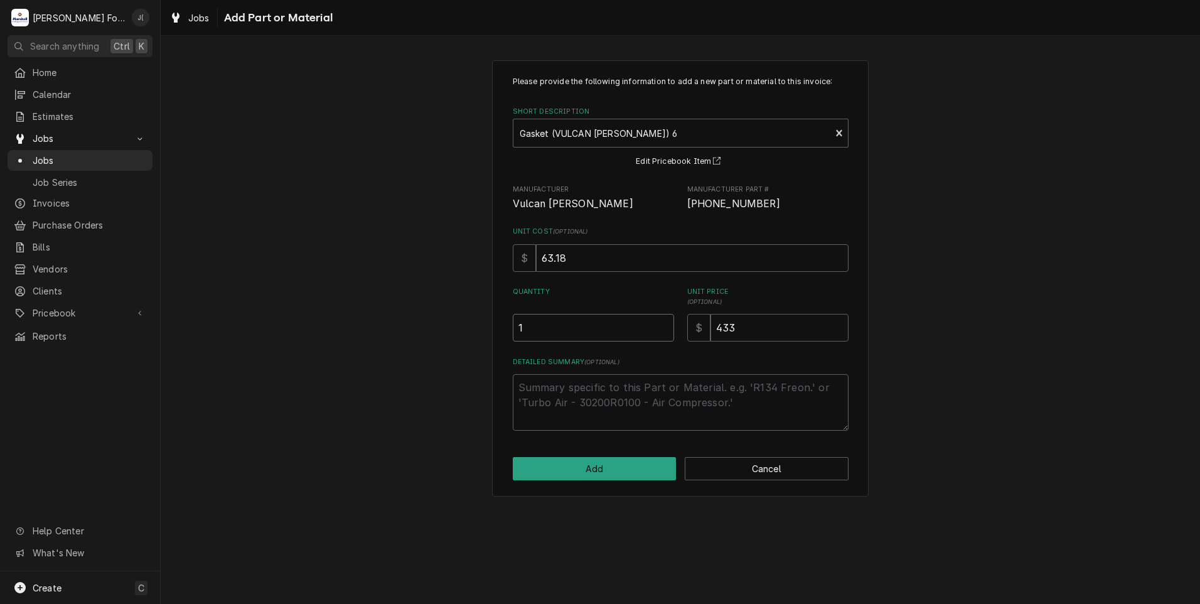
type textarea "x"
type input "2"
click at [626, 473] on button "Add" at bounding box center [595, 468] width 164 height 23
type textarea "x"
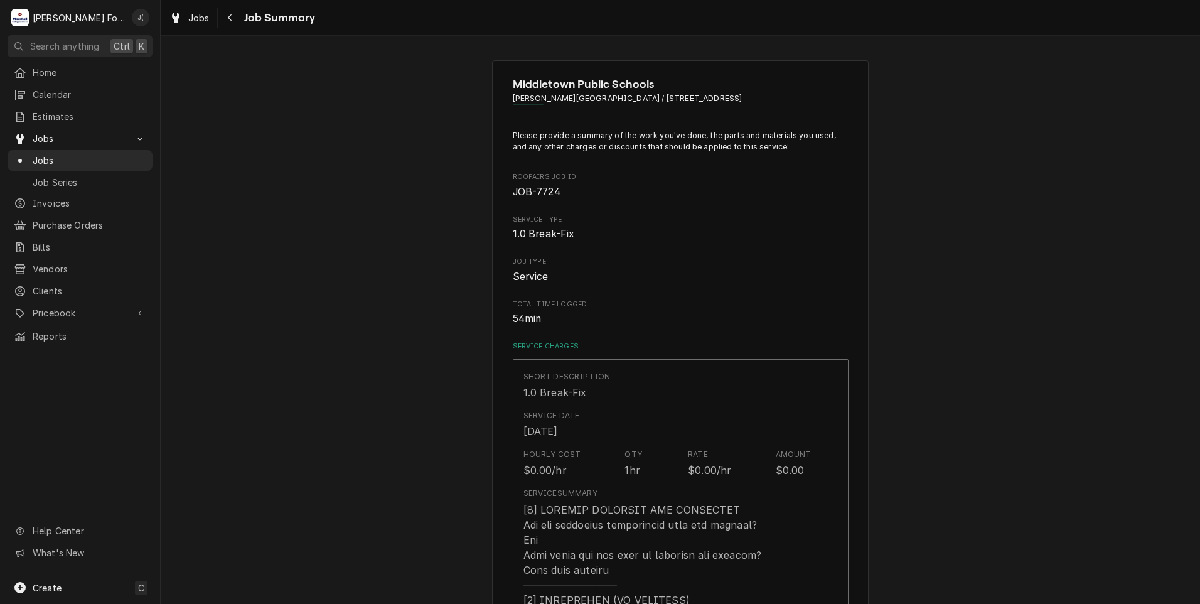
scroll to position [628, 0]
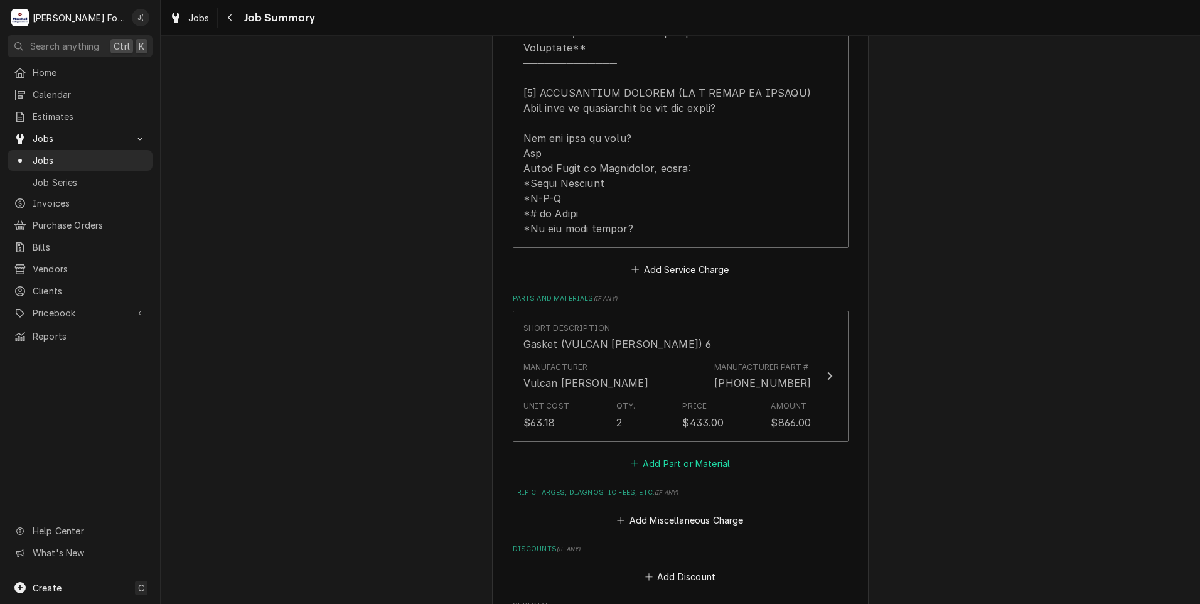
click at [676, 454] on button "Add Part or Material" at bounding box center [680, 463] width 104 height 18
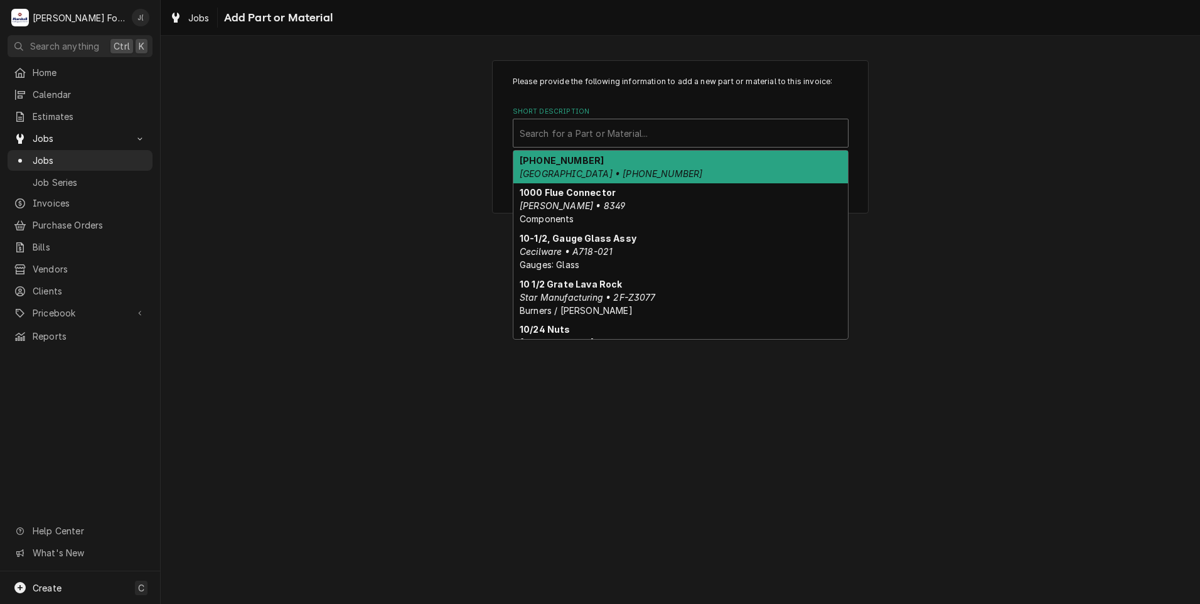
click at [601, 136] on div "Short Description" at bounding box center [681, 133] width 322 height 23
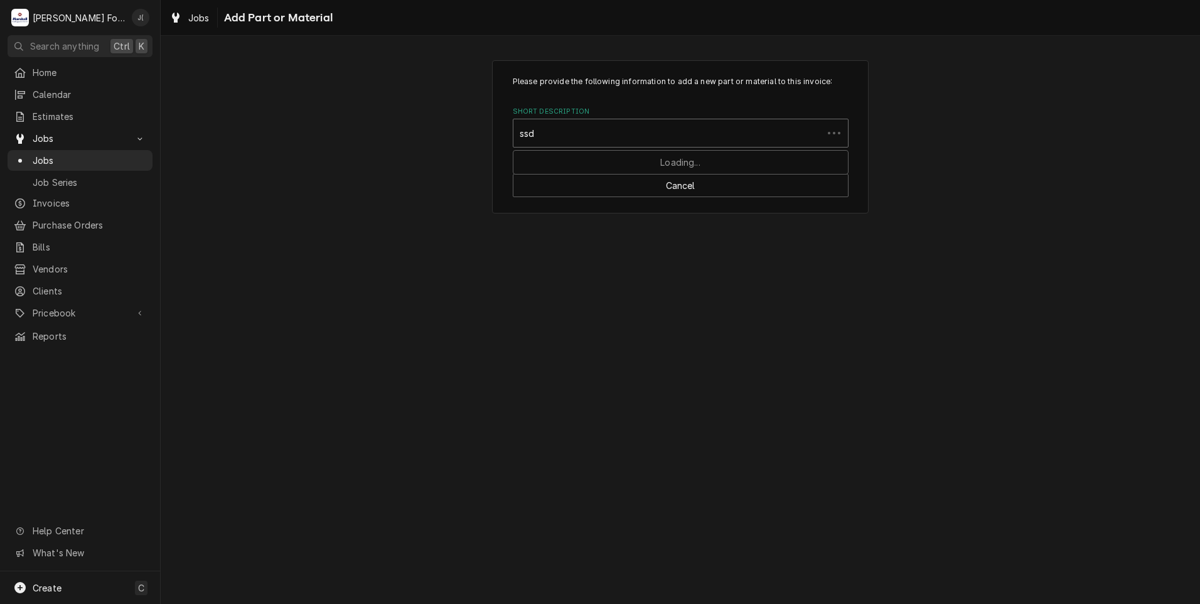
type input "ssdt"
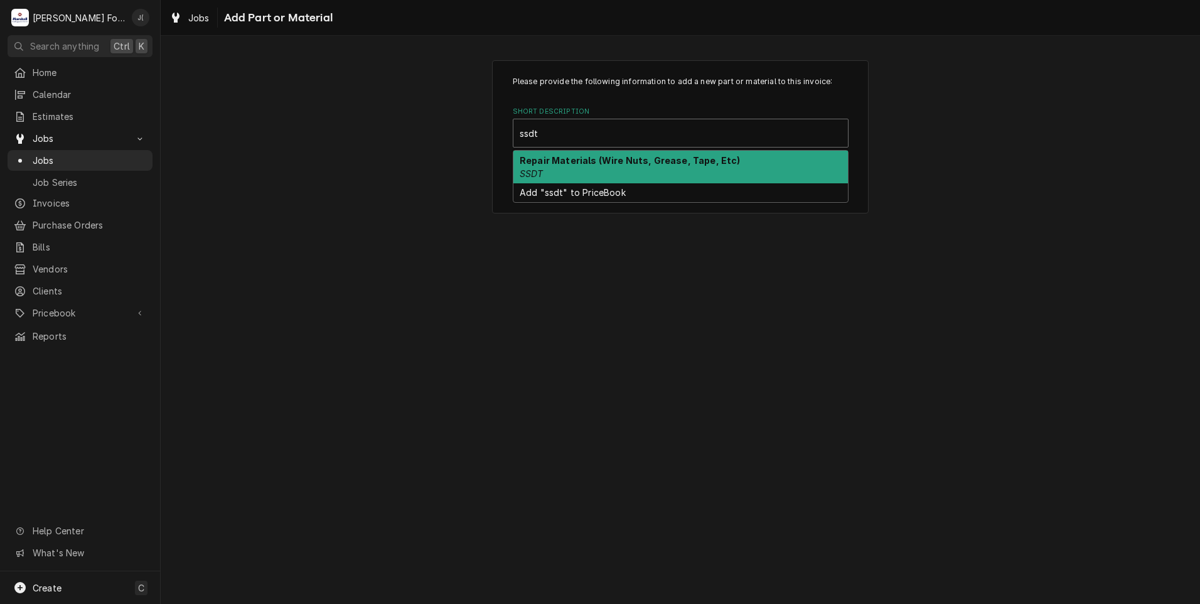
click at [559, 168] on div "Repair Materials (Wire Nuts, Grease, Tape, Etc) SSDT" at bounding box center [680, 167] width 335 height 33
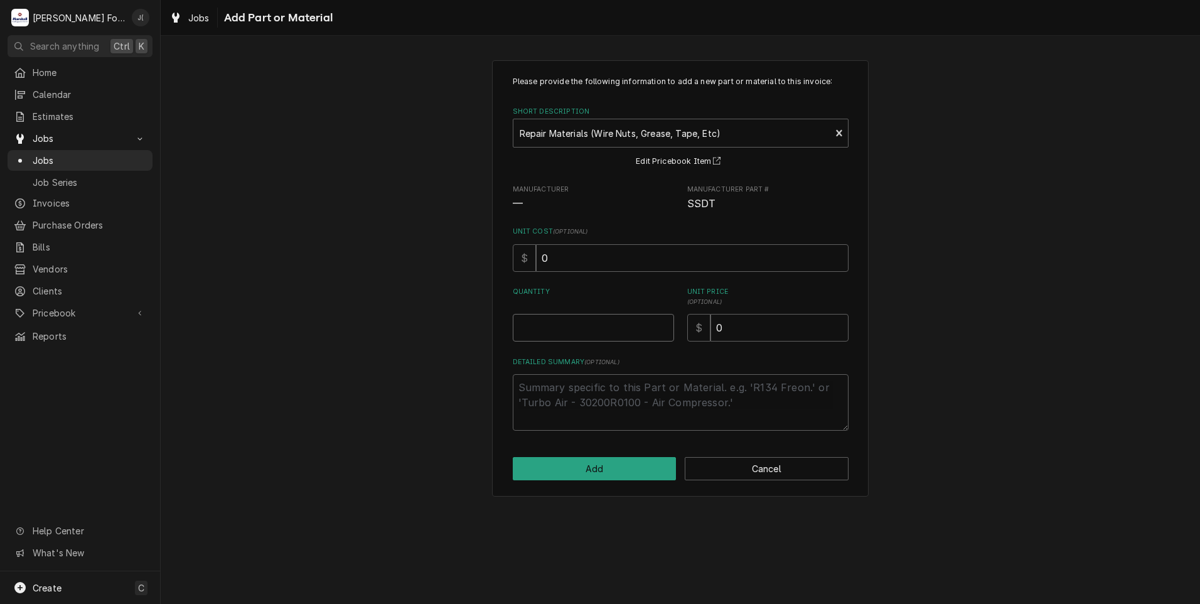
click at [538, 325] on input "Quantity" at bounding box center [593, 328] width 161 height 28
type textarea "x"
type input "1"
type textarea "x"
type input "1"
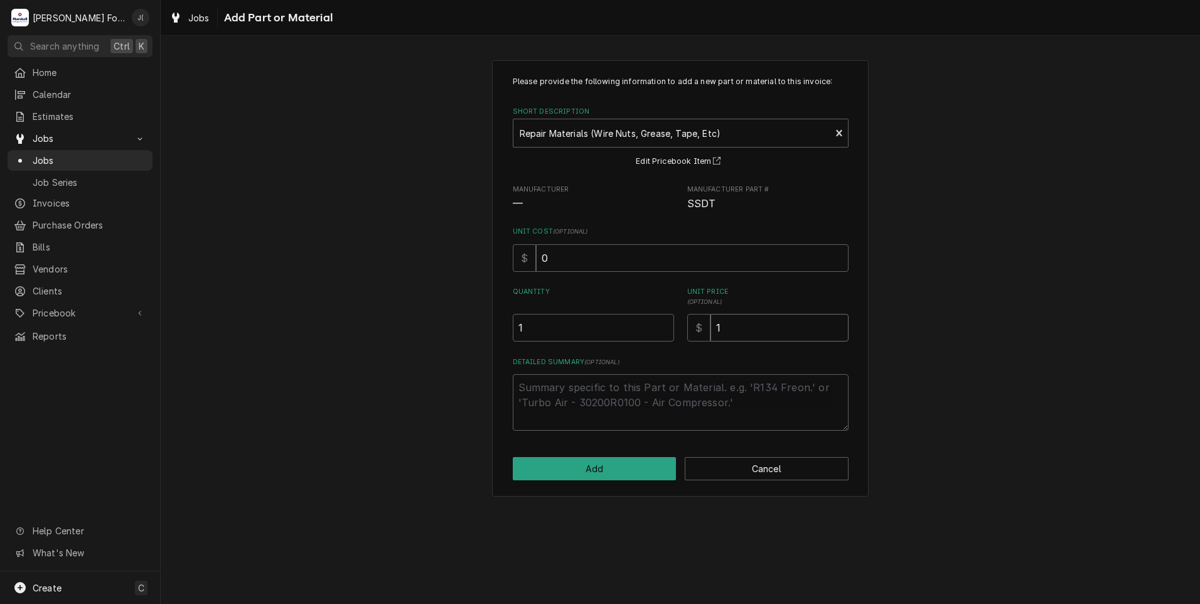
type textarea "x"
type input "18"
click at [582, 468] on button "Add" at bounding box center [595, 468] width 164 height 23
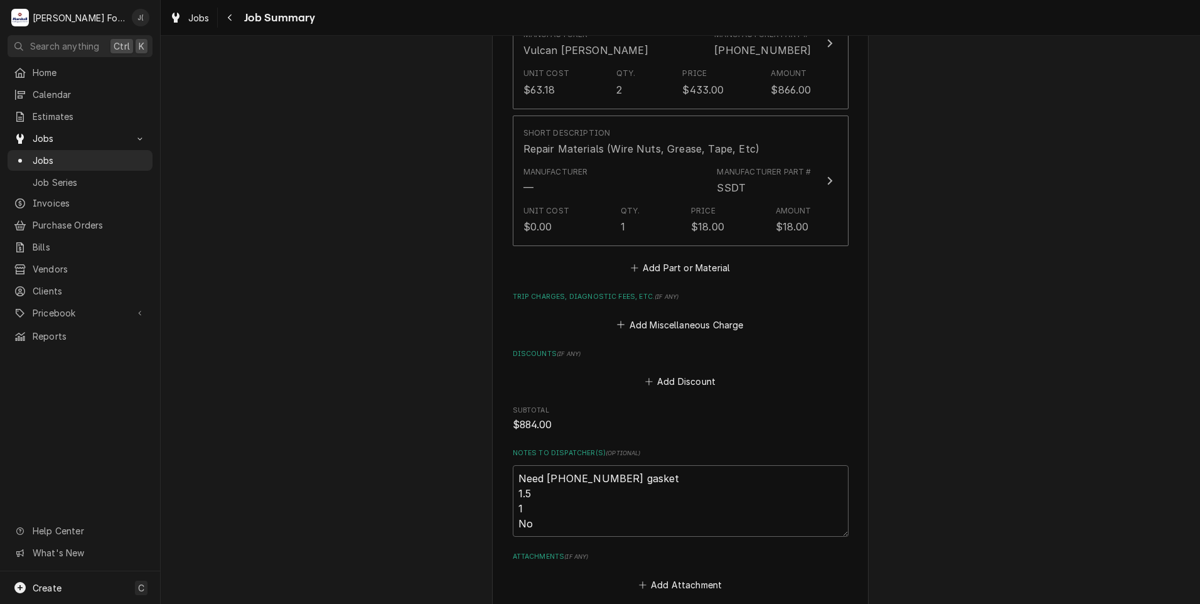
scroll to position [1004, 0]
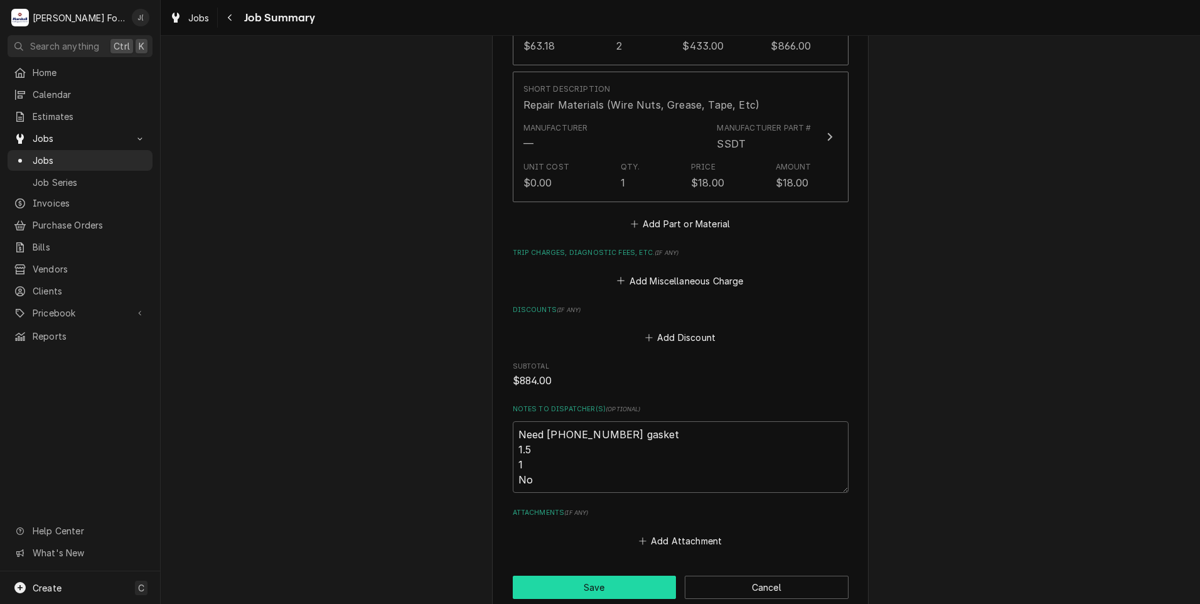
click at [596, 576] on button "Save" at bounding box center [595, 587] width 164 height 23
type textarea "x"
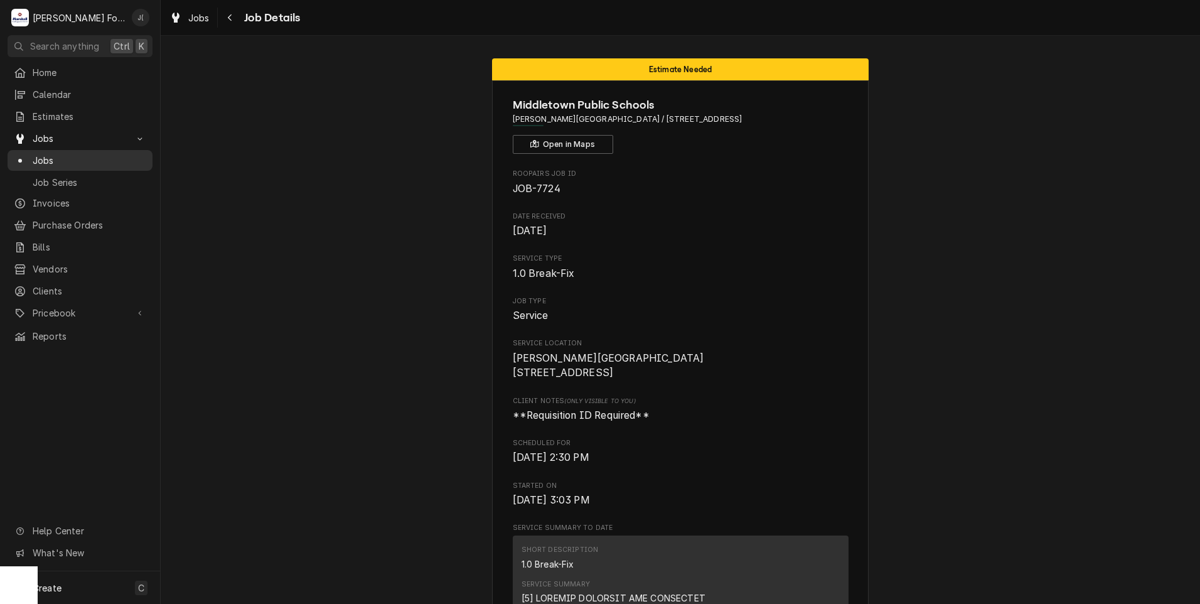
click at [51, 154] on span "Jobs" at bounding box center [90, 160] width 114 height 13
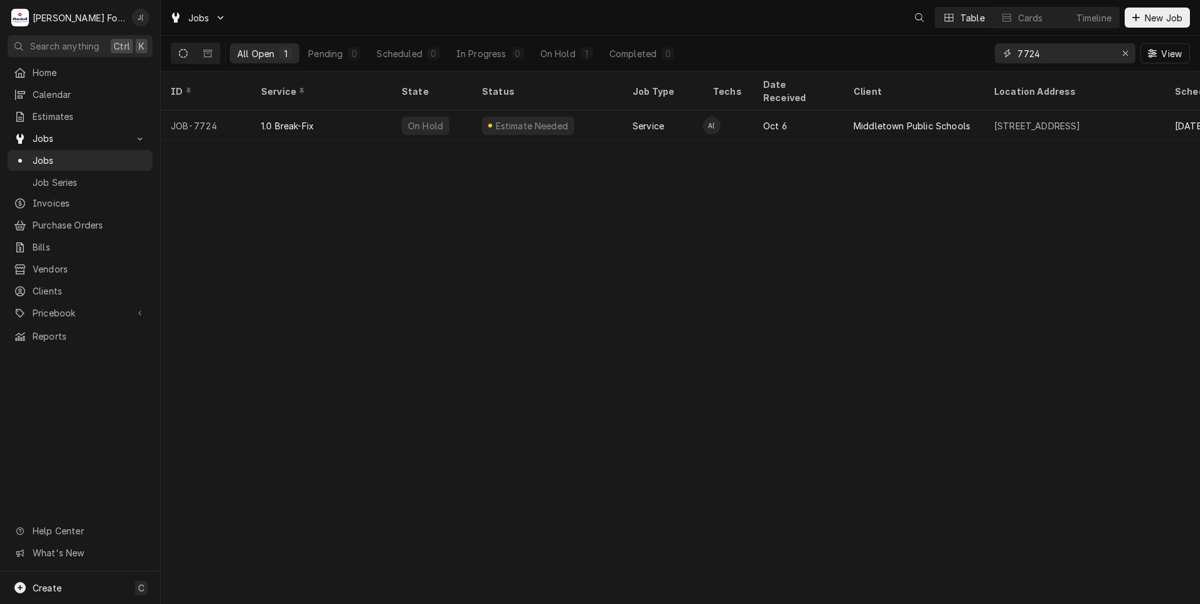
click at [1056, 53] on input "7724" at bounding box center [1064, 53] width 94 height 20
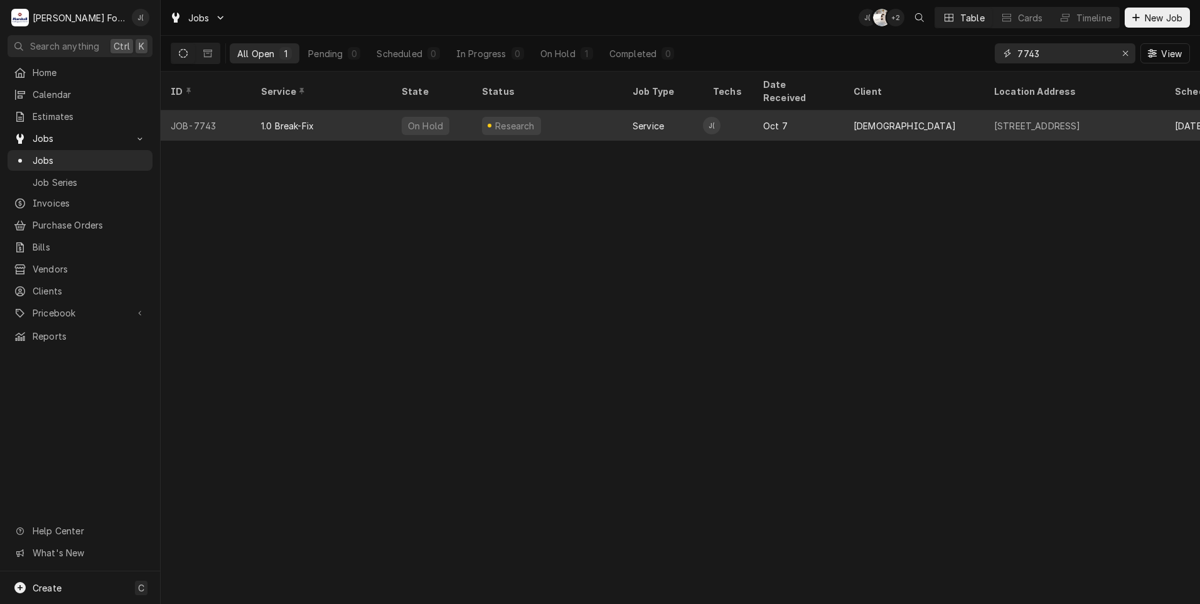
type input "7743"
click at [355, 115] on div "1.0 Break-Fix" at bounding box center [321, 125] width 141 height 30
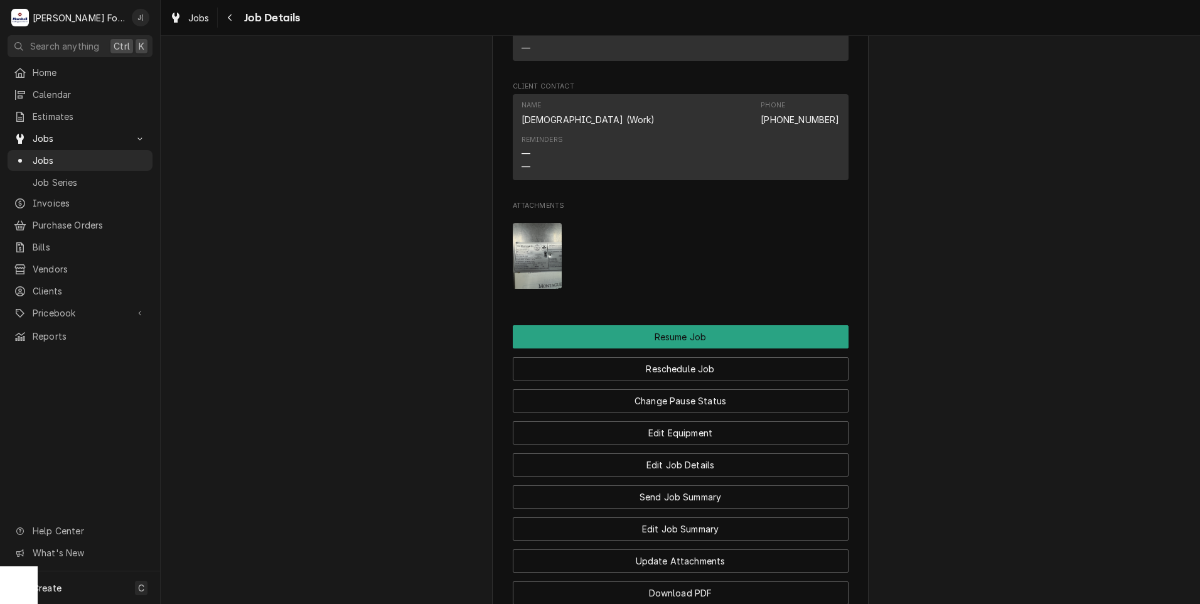
scroll to position [1535, 0]
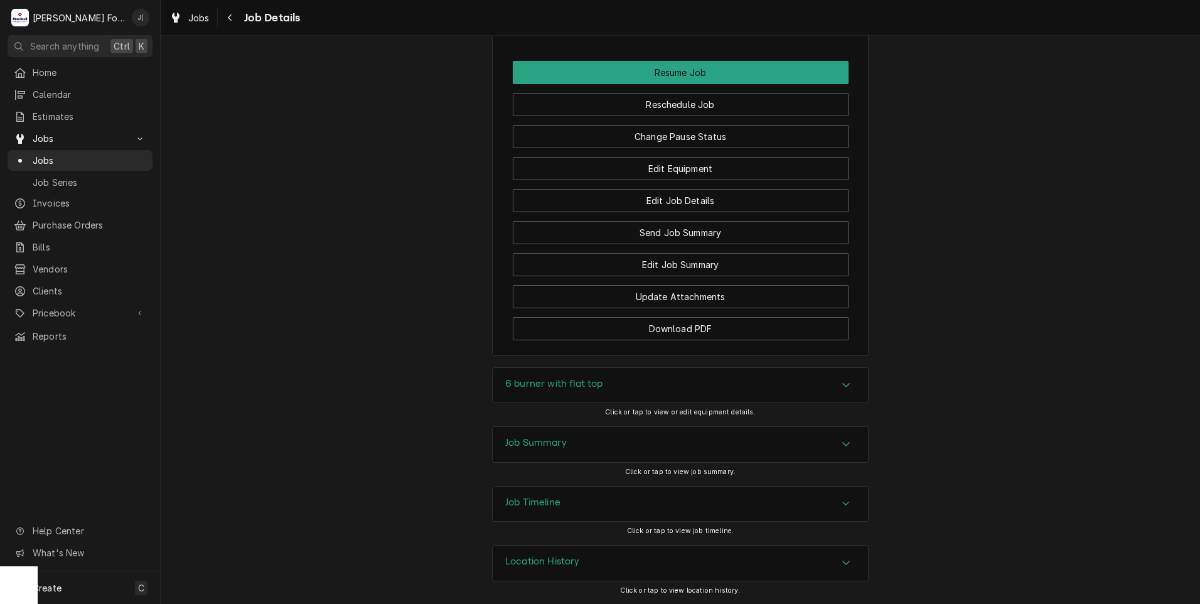
click at [552, 448] on h3 "Job Summary" at bounding box center [536, 443] width 62 height 12
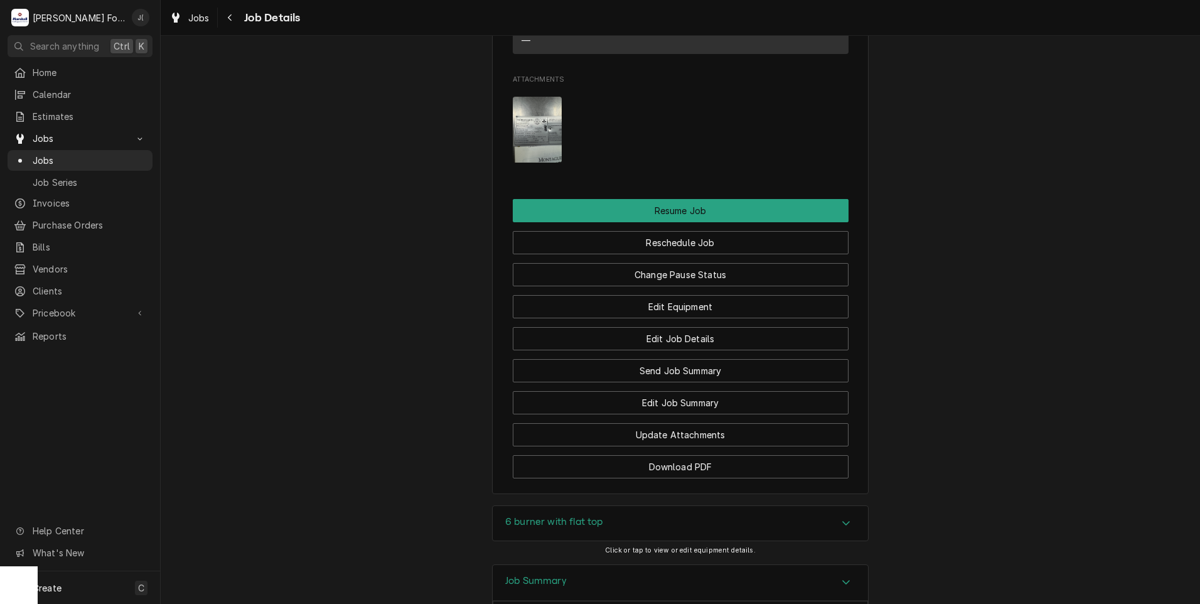
scroll to position [1370, 0]
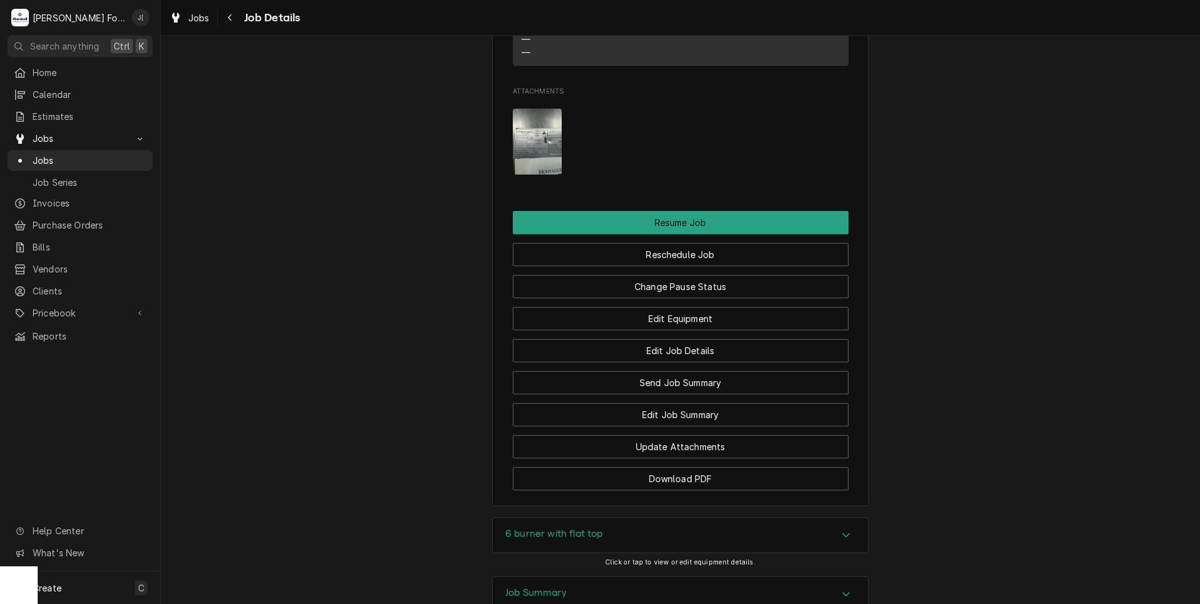
click at [522, 166] on img "Attachments" at bounding box center [538, 142] width 50 height 66
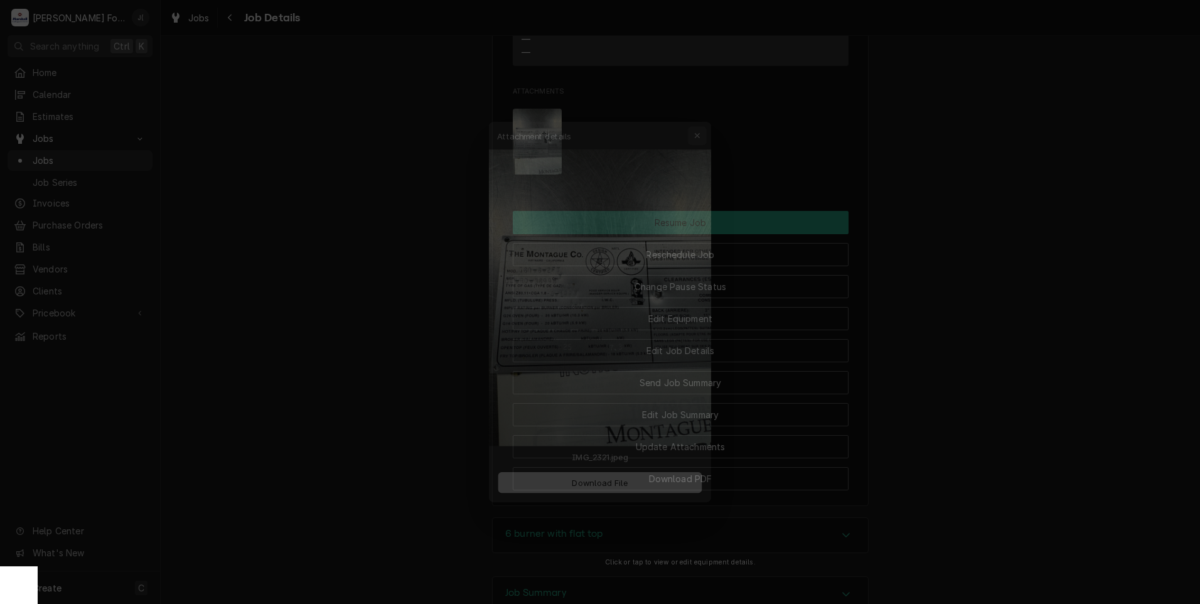
click at [712, 114] on button "button" at bounding box center [705, 111] width 20 height 20
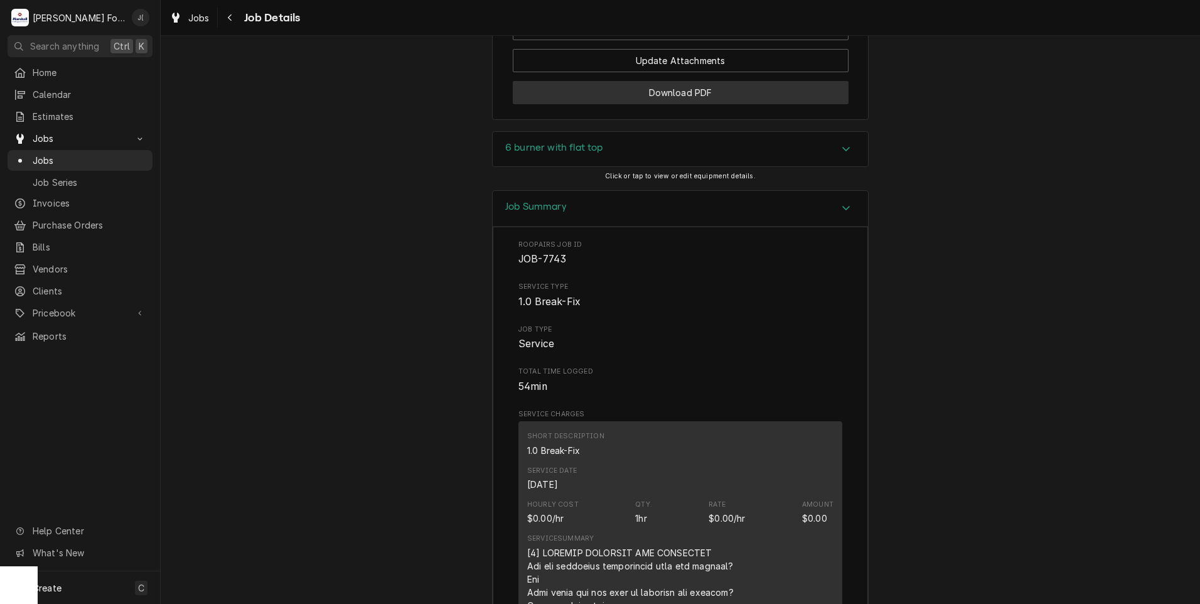
scroll to position [1621, 0]
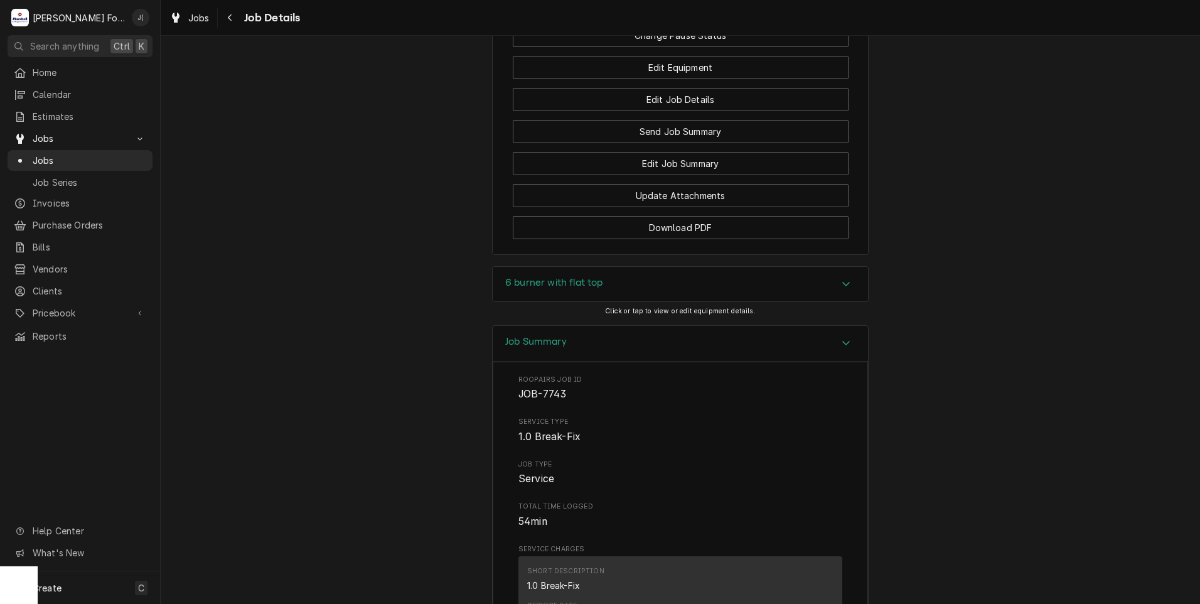
click at [585, 289] on h3 "6 burner with flat top" at bounding box center [554, 283] width 98 height 12
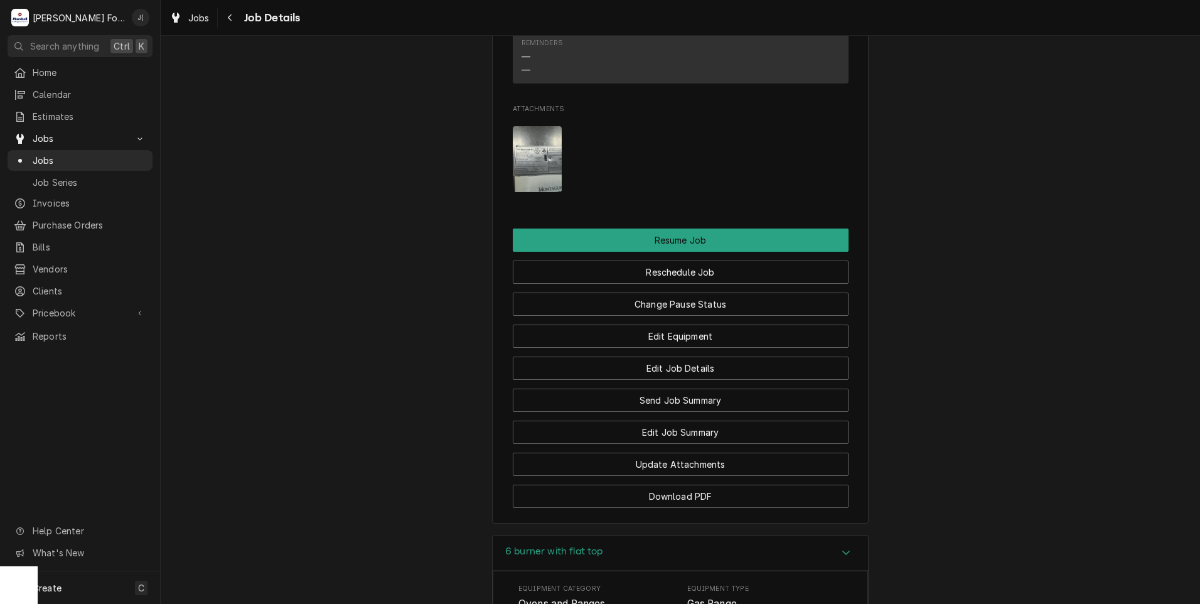
scroll to position [1289, 0]
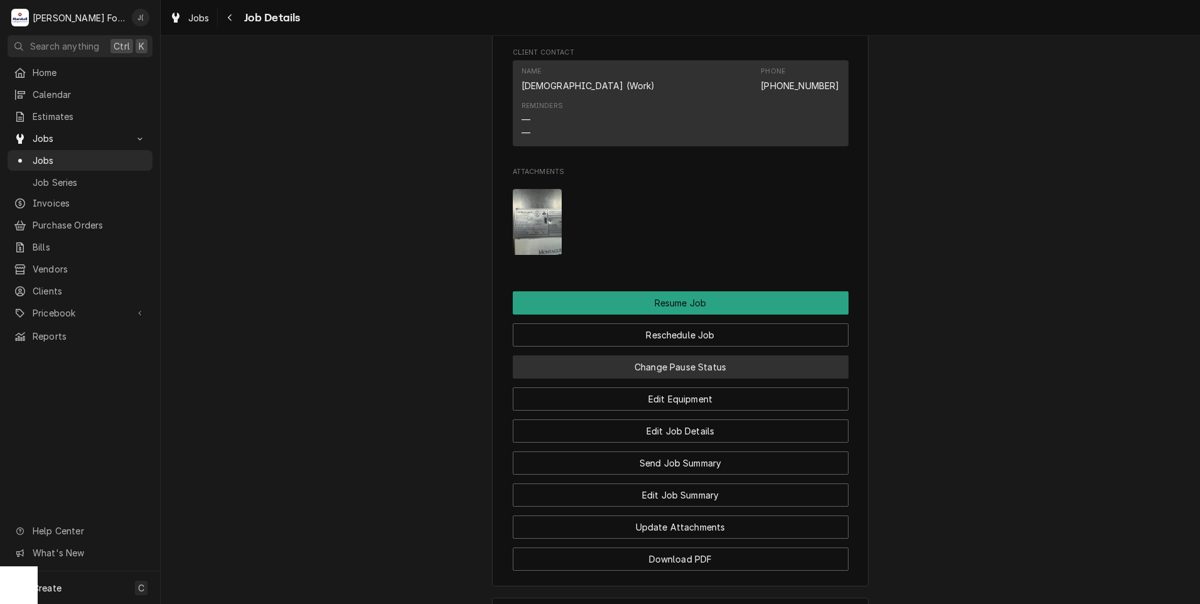
click at [687, 377] on button "Change Pause Status" at bounding box center [681, 366] width 336 height 23
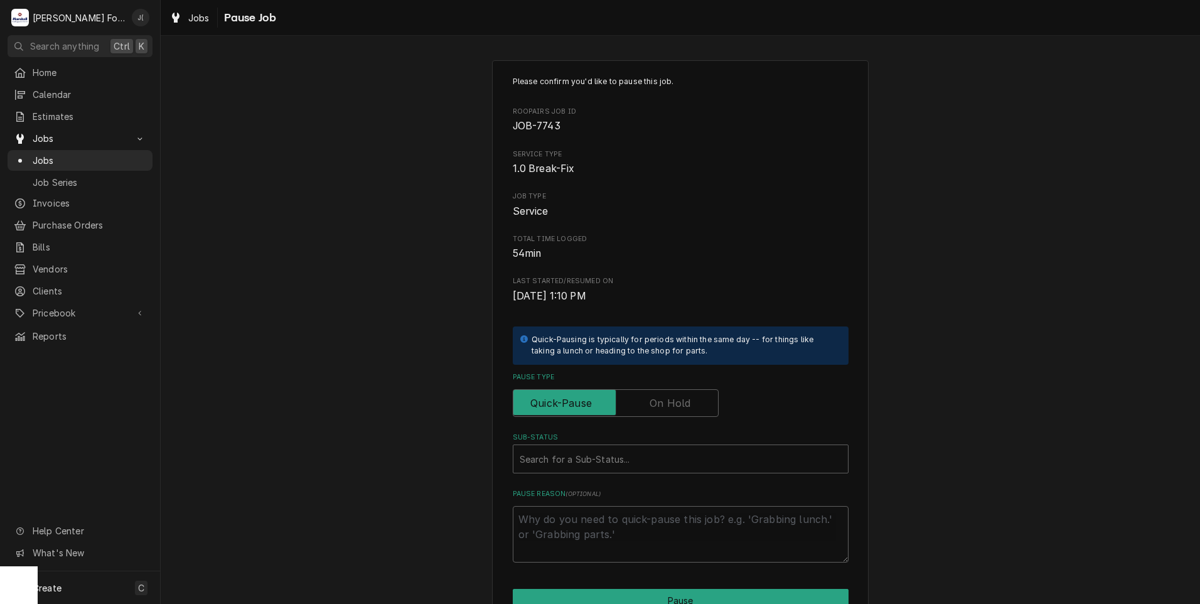
click at [658, 400] on label "Pause Type" at bounding box center [616, 403] width 206 height 28
click at [658, 400] on input "Pause Type" at bounding box center [615, 403] width 195 height 28
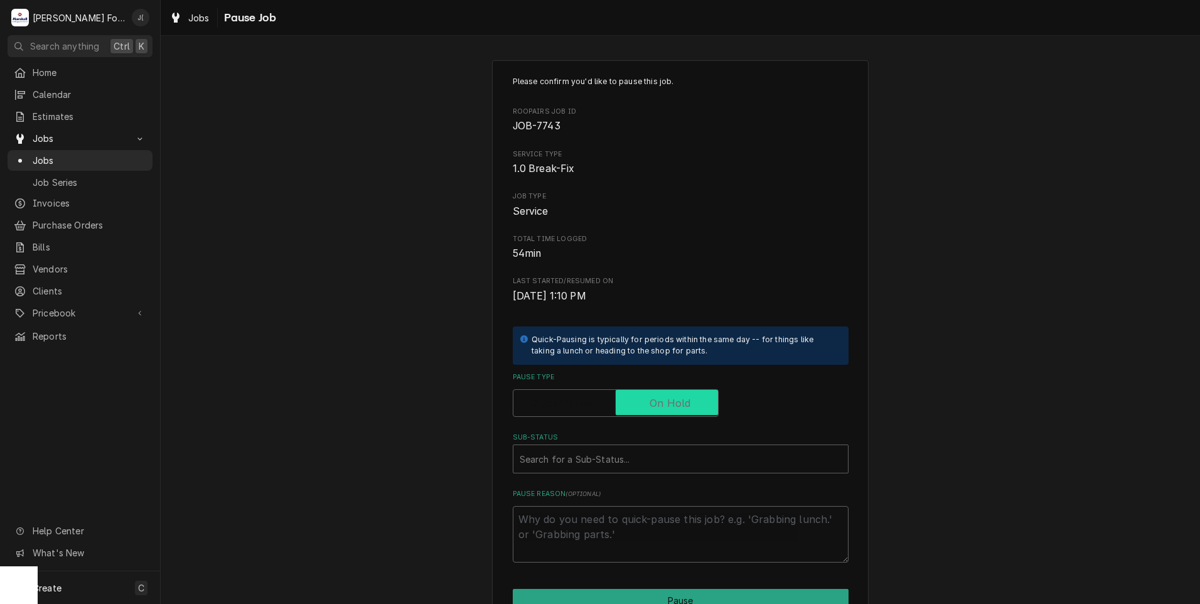
checkbox input "true"
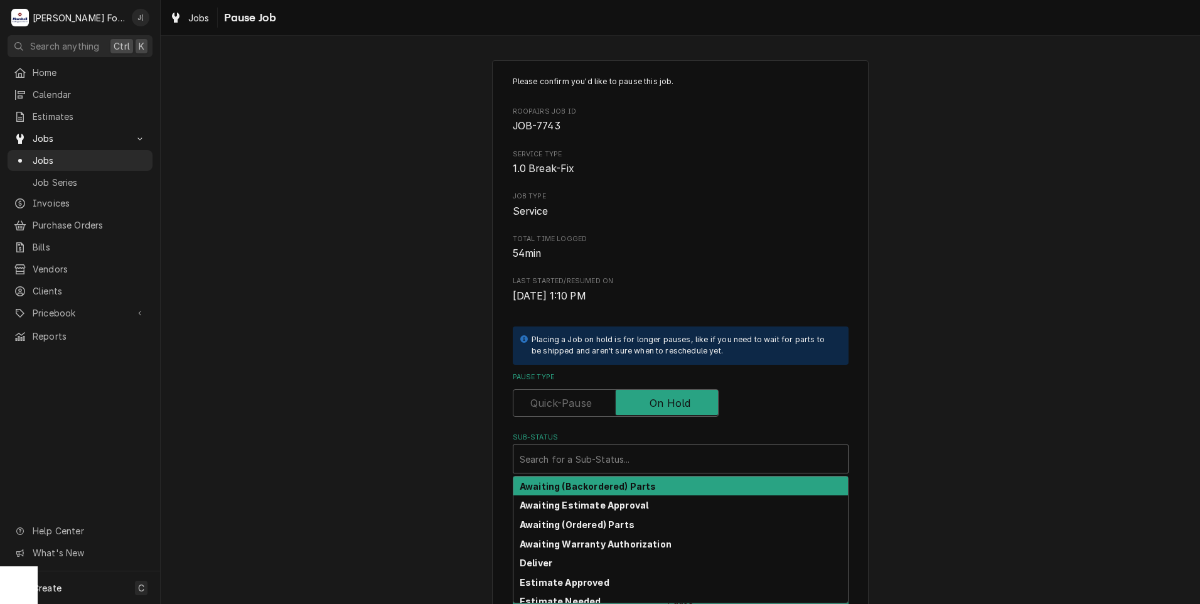
click at [623, 453] on div "Sub-Status" at bounding box center [681, 459] width 322 height 23
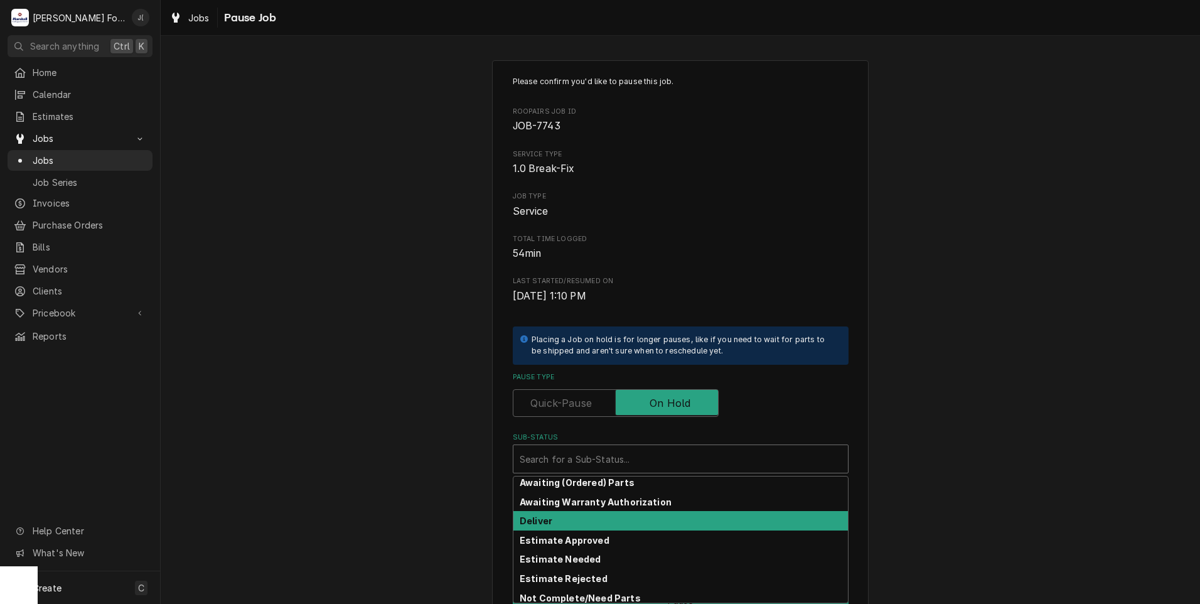
scroll to position [63, 0]
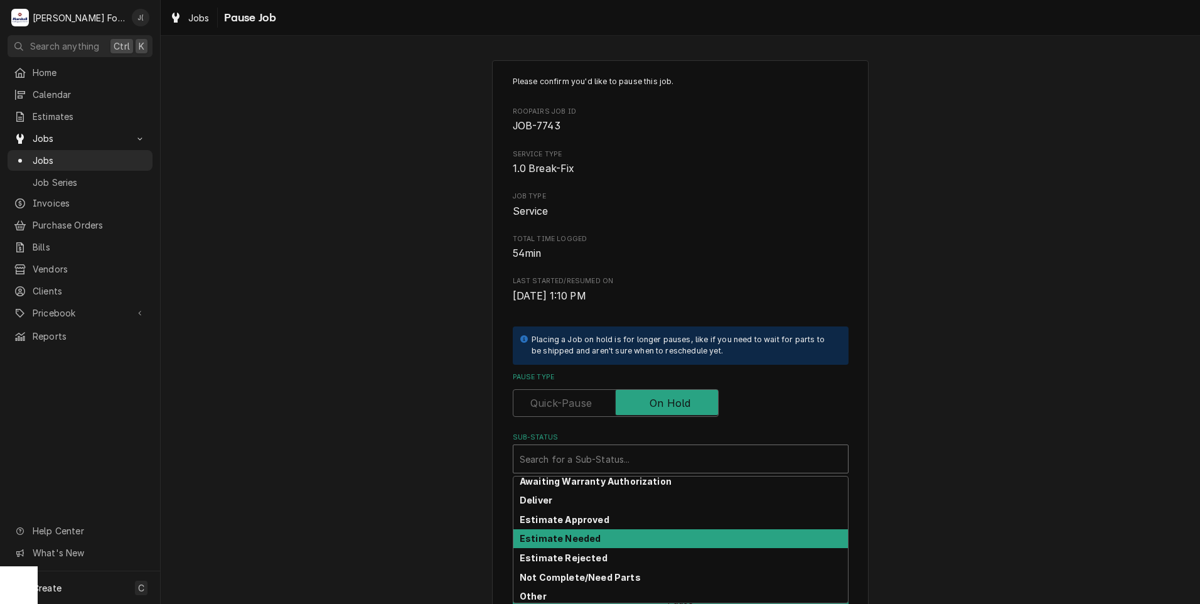
click at [582, 540] on strong "Estimate Needed" at bounding box center [560, 538] width 81 height 11
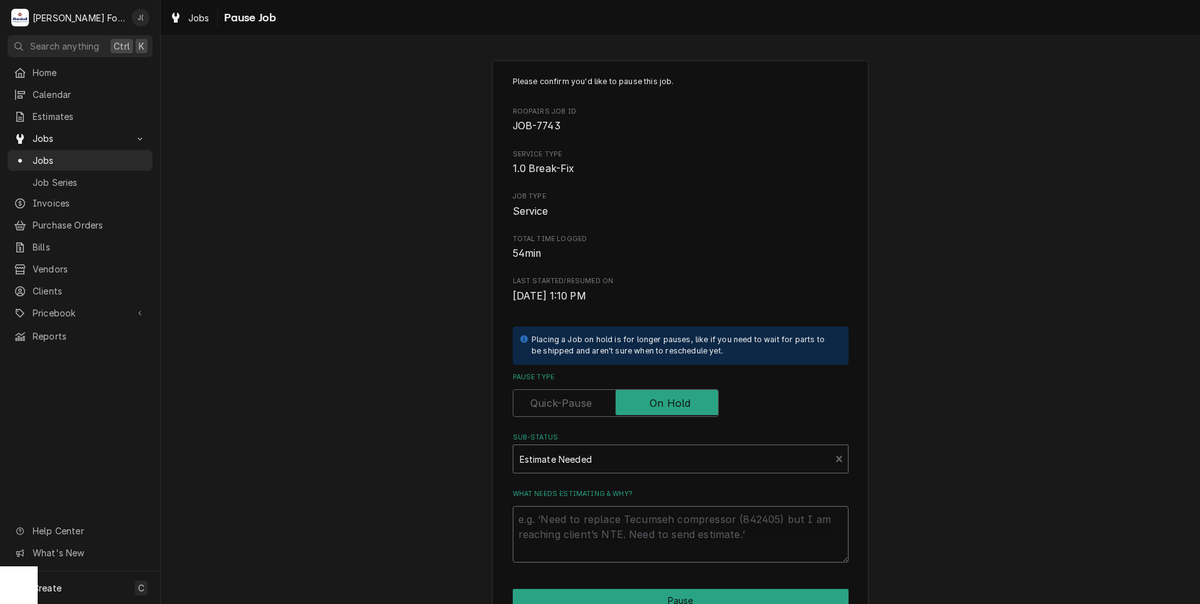
click at [576, 551] on textarea "What needs estimating & why?" at bounding box center [681, 534] width 336 height 56
type textarea "x"
type textarea "p"
type textarea "x"
type textarea "pr"
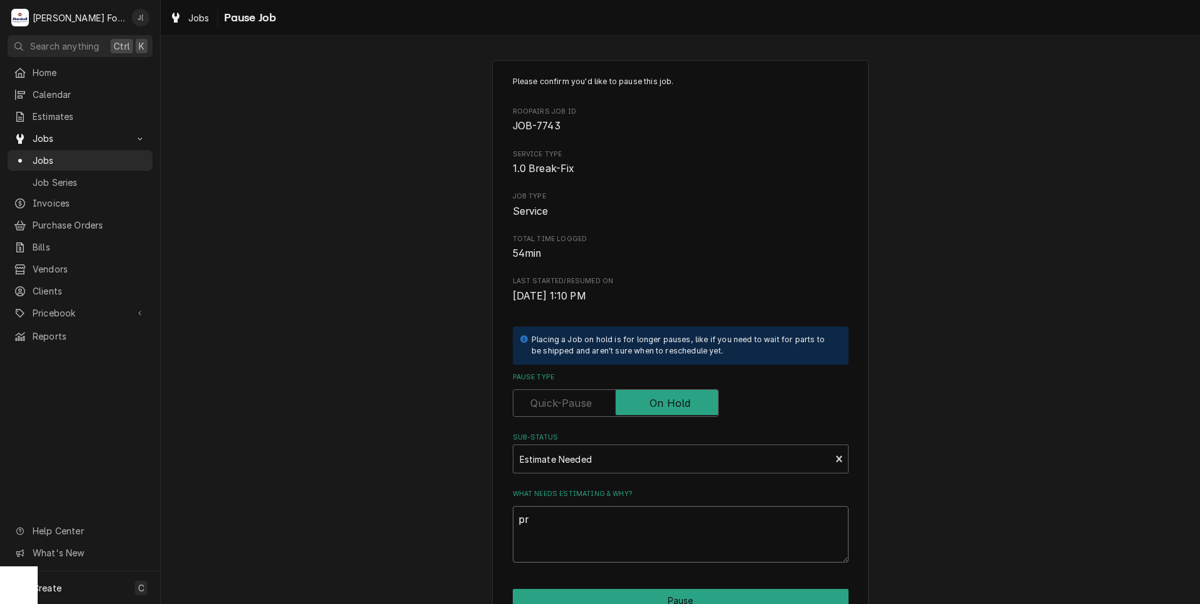
type textarea "x"
type textarea "pri"
type textarea "x"
type textarea "pric"
type textarea "x"
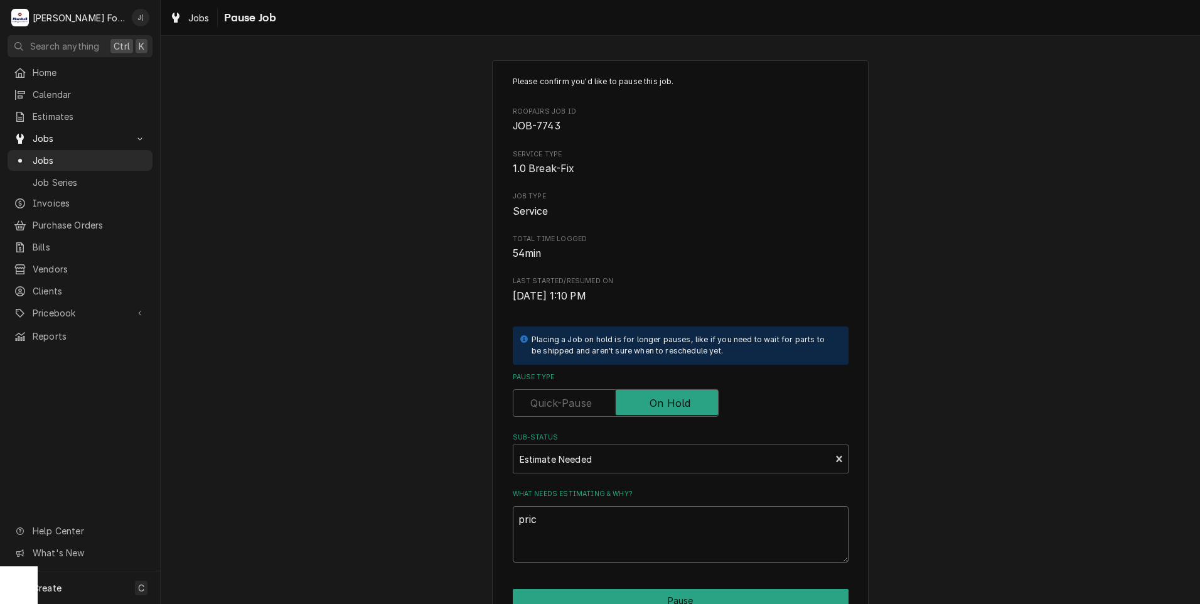
type textarea "price"
type textarea "x"
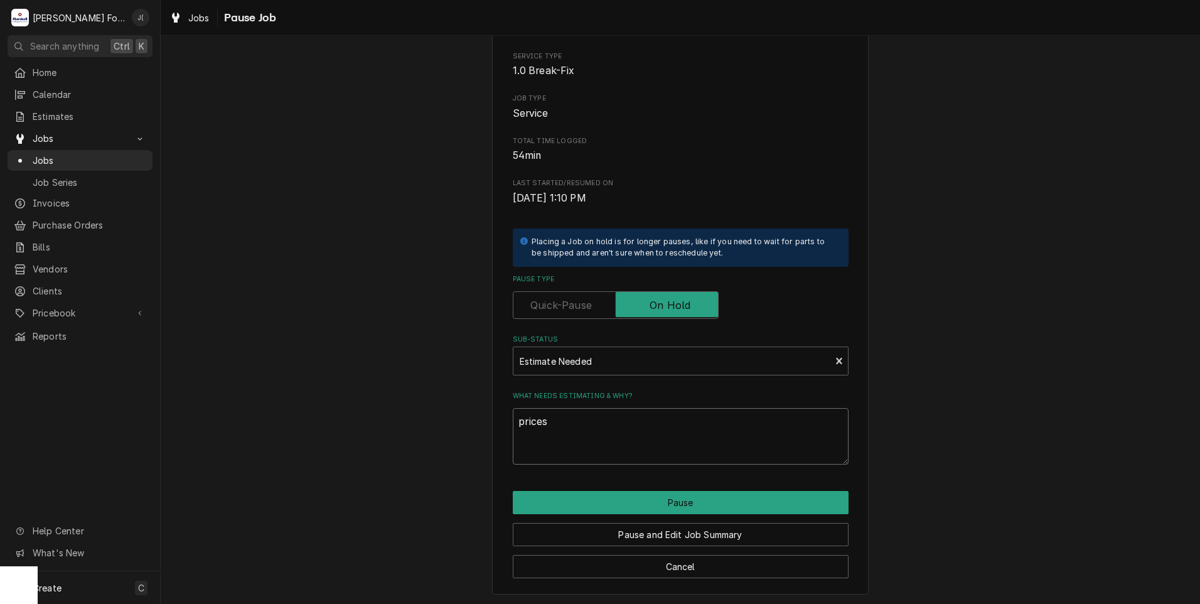
scroll to position [99, 0]
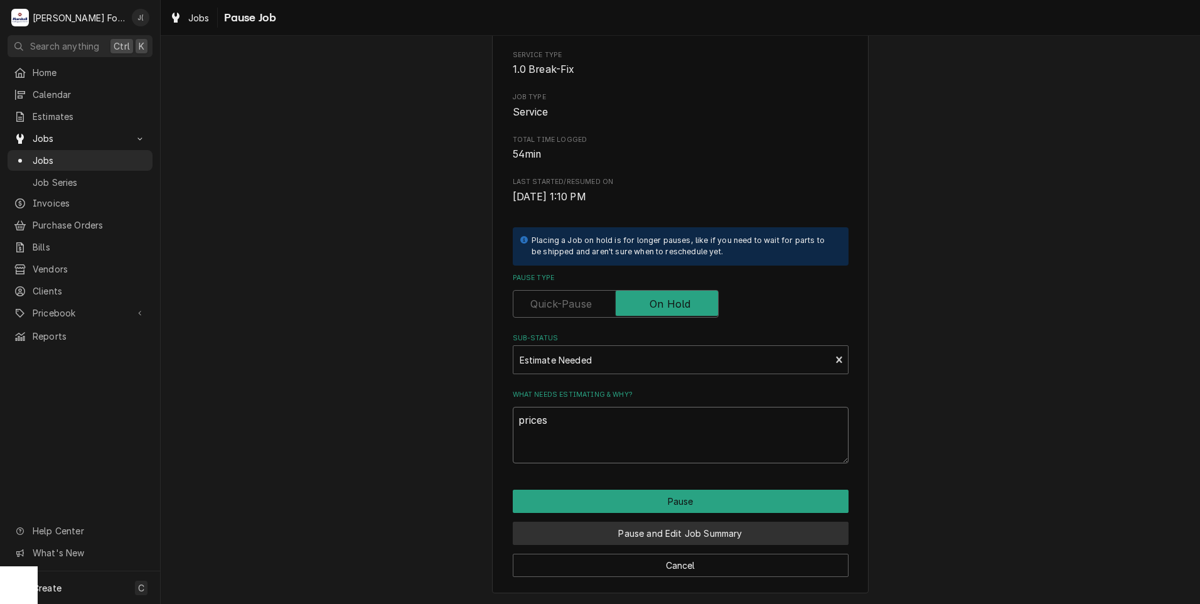
type textarea "prices"
click at [638, 533] on button "Pause and Edit Job Summary" at bounding box center [681, 533] width 336 height 23
type textarea "x"
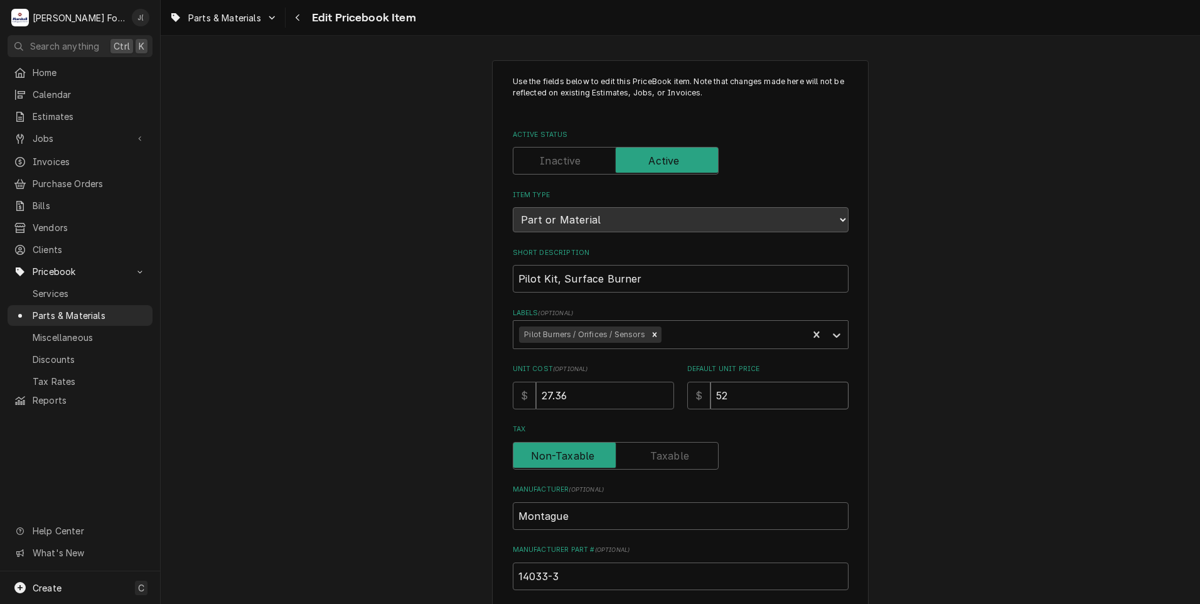
drag, startPoint x: 699, startPoint y: 385, endPoint x: 601, endPoint y: 376, distance: 99.0
click at [613, 376] on div "Unit Cost ( optional ) $ 27.36 Default Unit Price $ 52" at bounding box center [681, 386] width 336 height 45
type textarea "x"
type input "1"
type textarea "x"
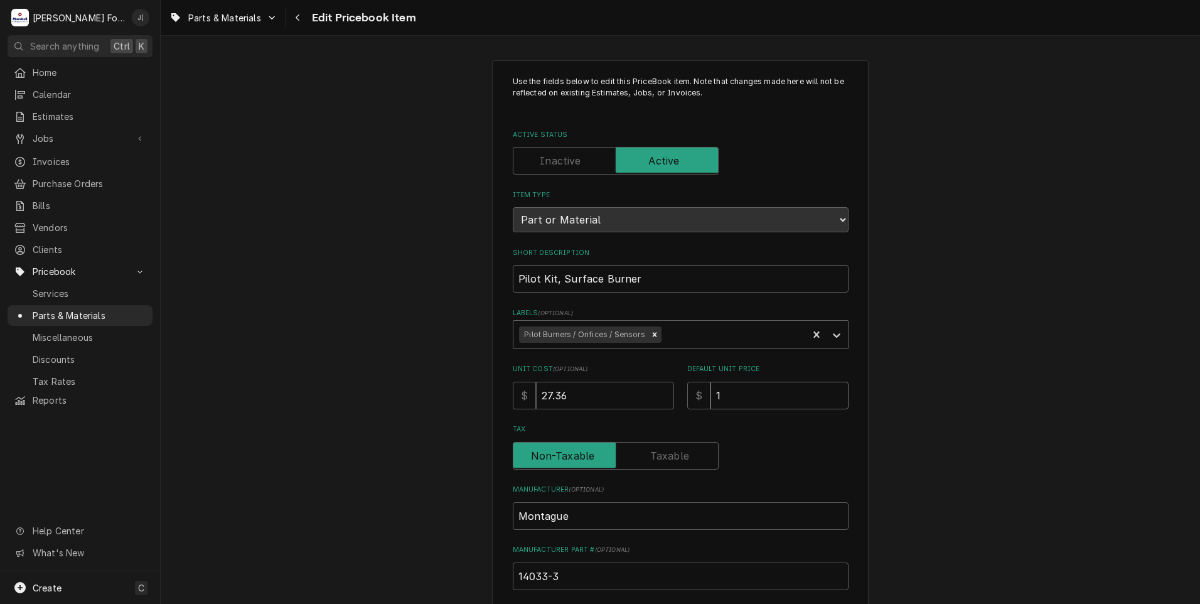
type input "10"
type textarea "x"
type input "104"
type textarea "x"
type input "104.0"
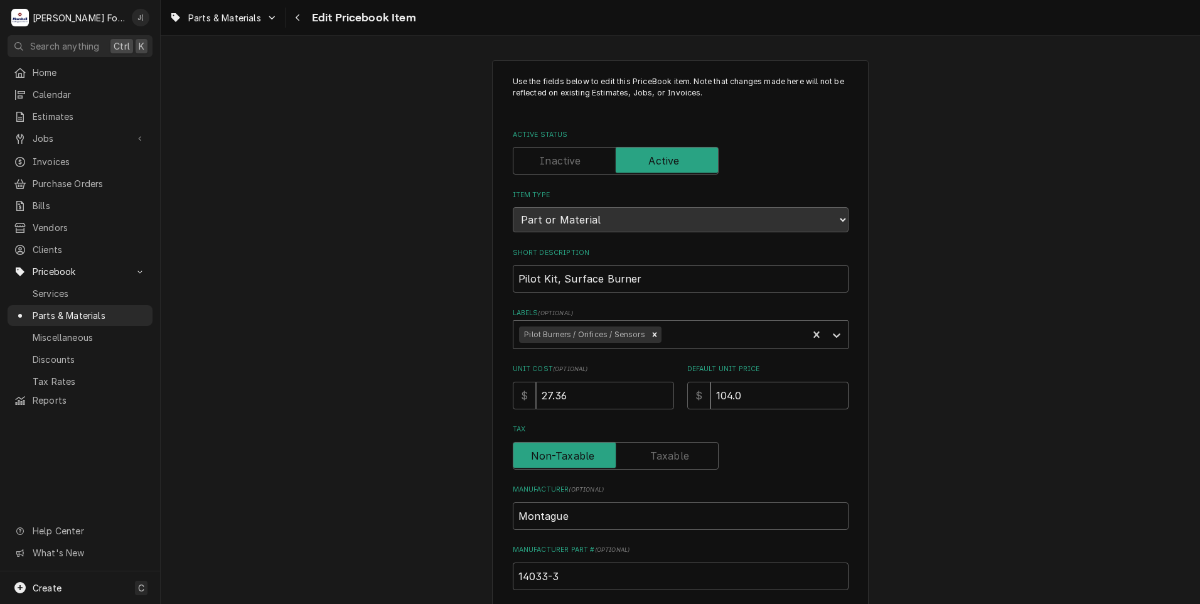
type textarea "x"
type input "104.00"
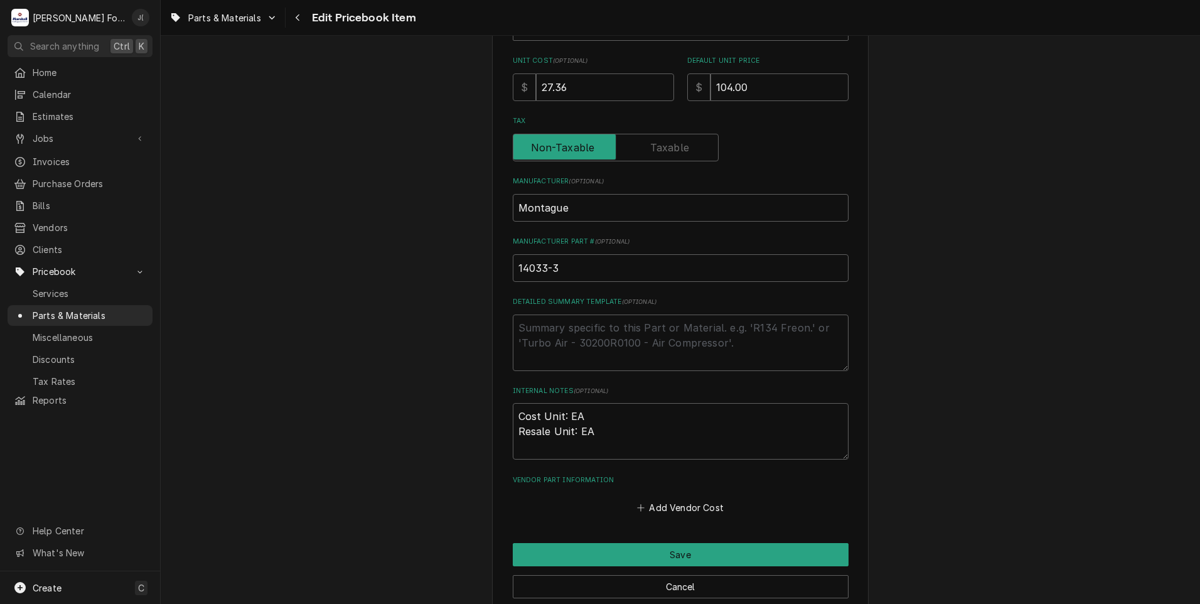
scroll to position [387, 0]
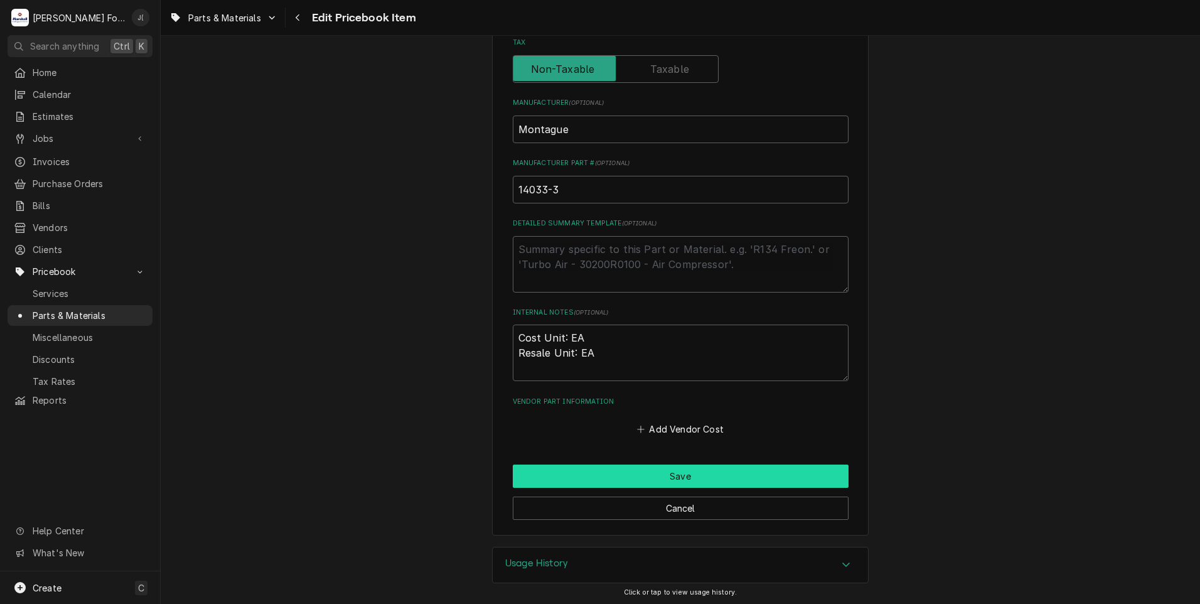
click at [667, 471] on button "Save" at bounding box center [681, 475] width 336 height 23
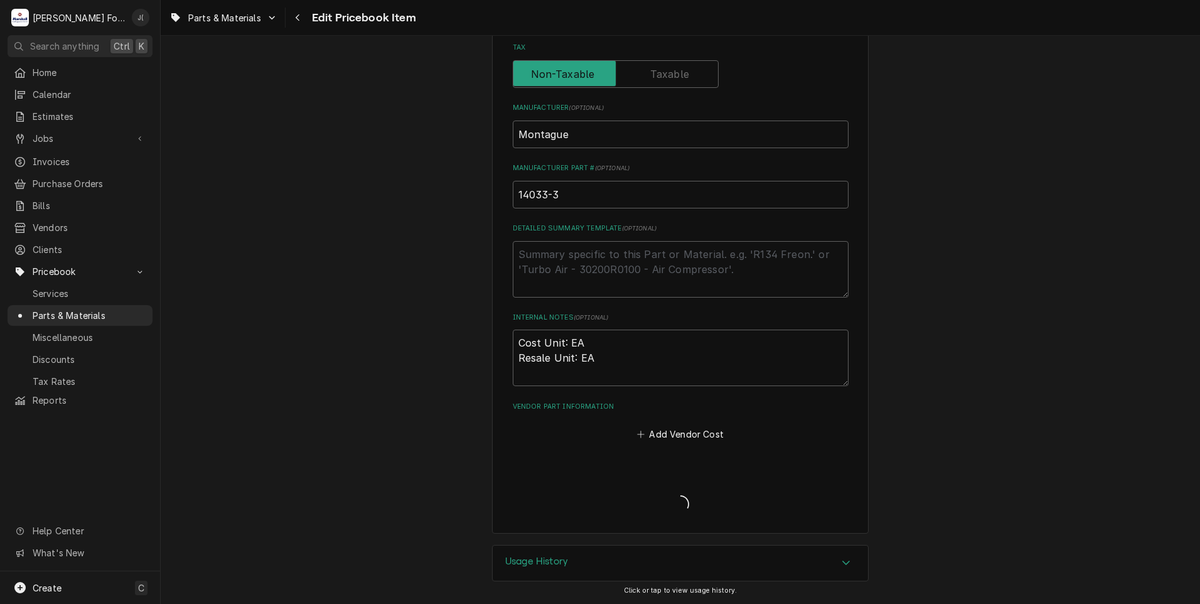
scroll to position [380, 0]
type textarea "x"
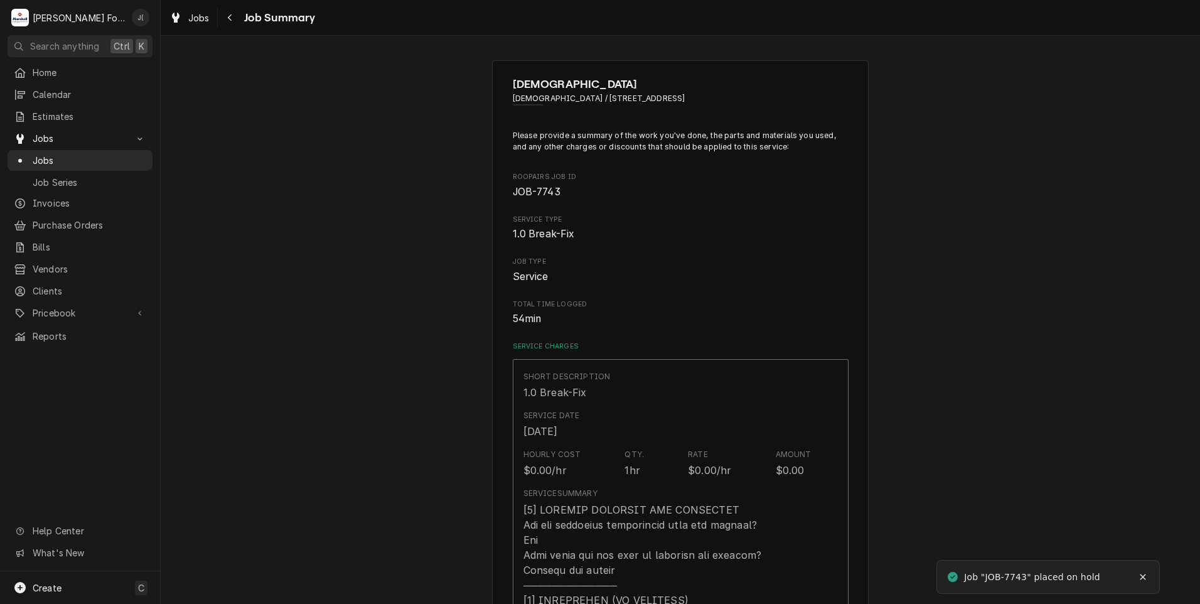
type textarea "x"
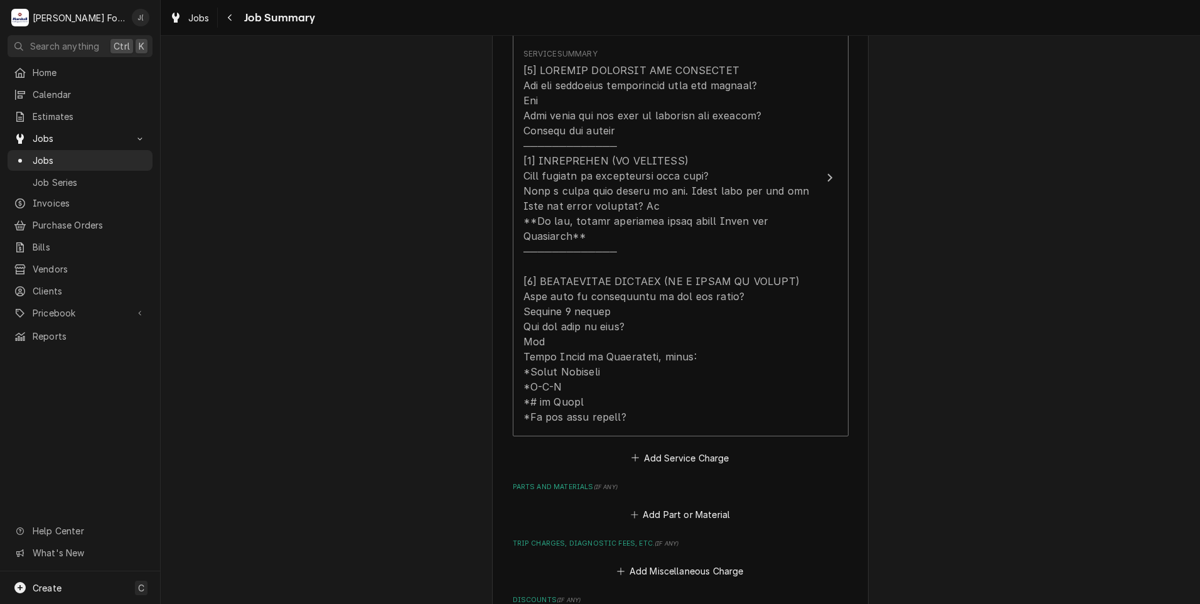
scroll to position [565, 0]
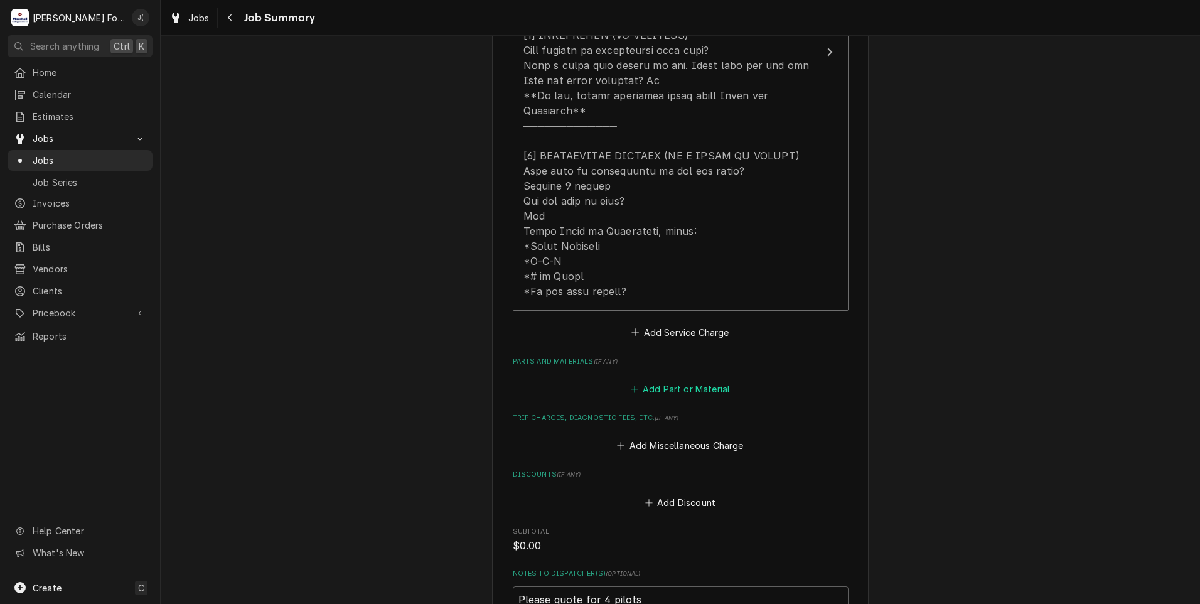
click at [664, 380] on button "Add Part or Material" at bounding box center [680, 389] width 104 height 18
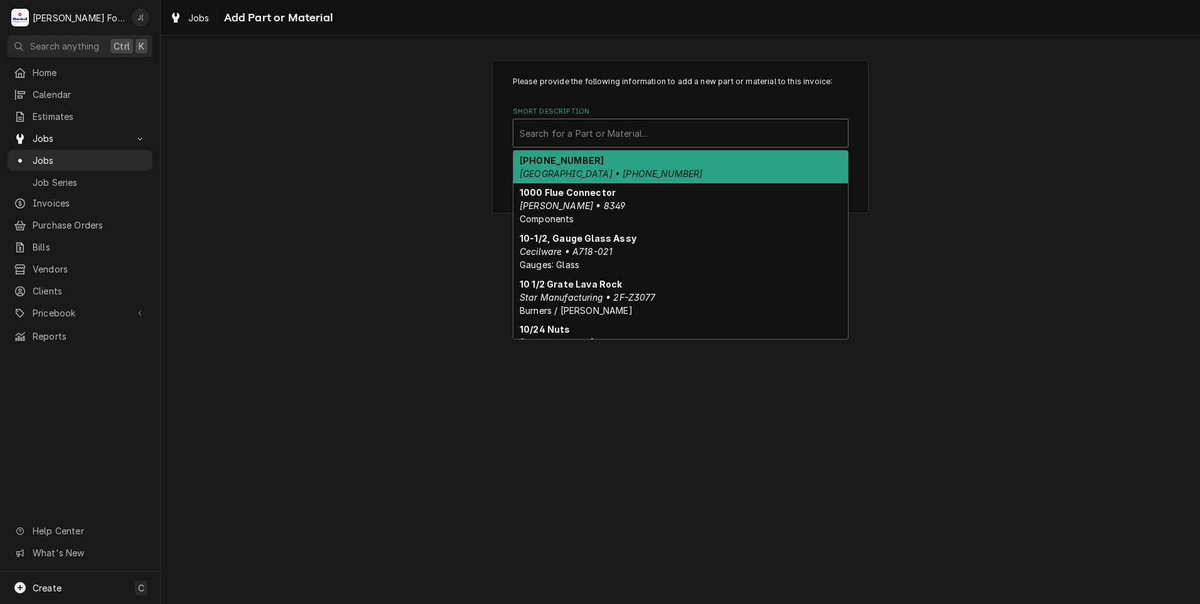
click at [581, 138] on div "Short Description" at bounding box center [681, 133] width 322 height 23
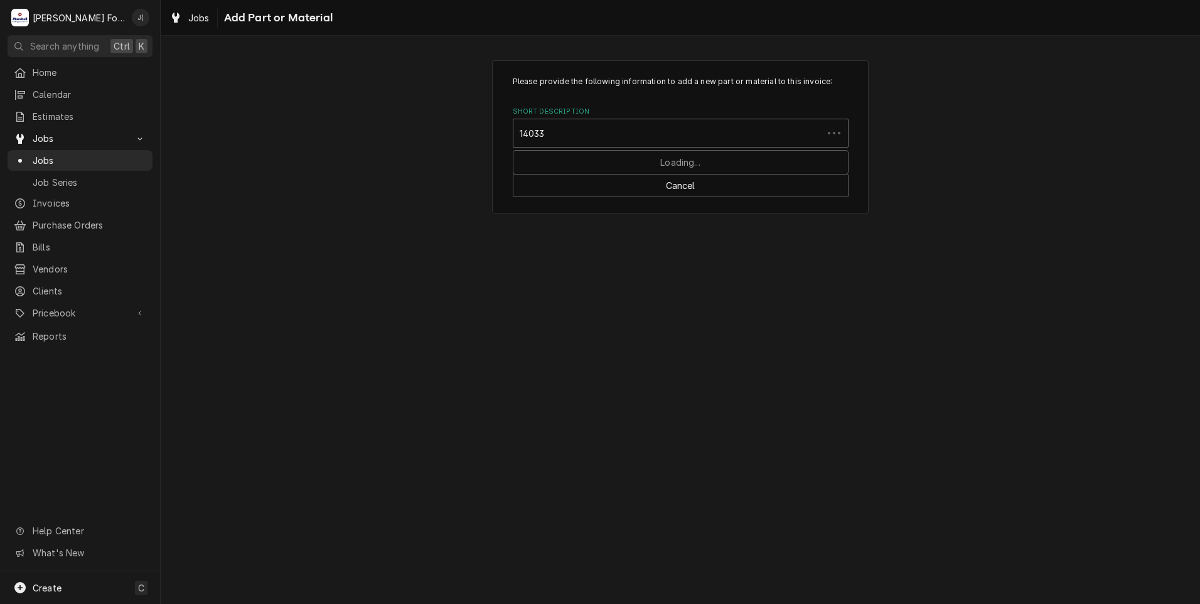
type input "14033-"
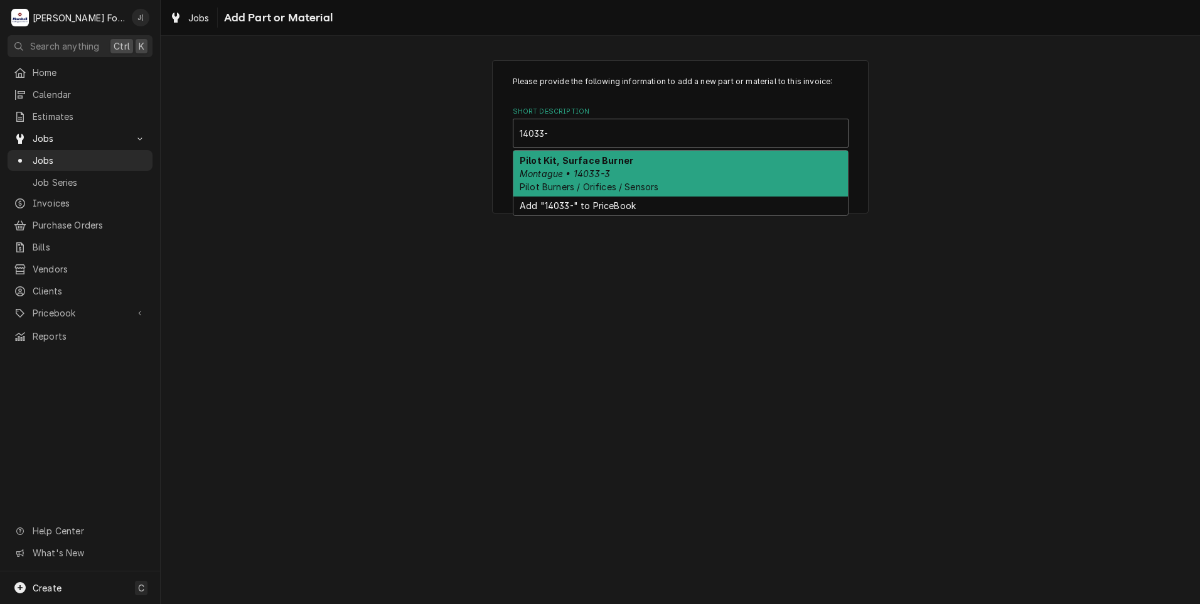
click at [586, 178] on div "Pilot Kit, Surface Burner Montague • 14033-3 Pilot Burners / Orifices / Sensors" at bounding box center [680, 174] width 335 height 46
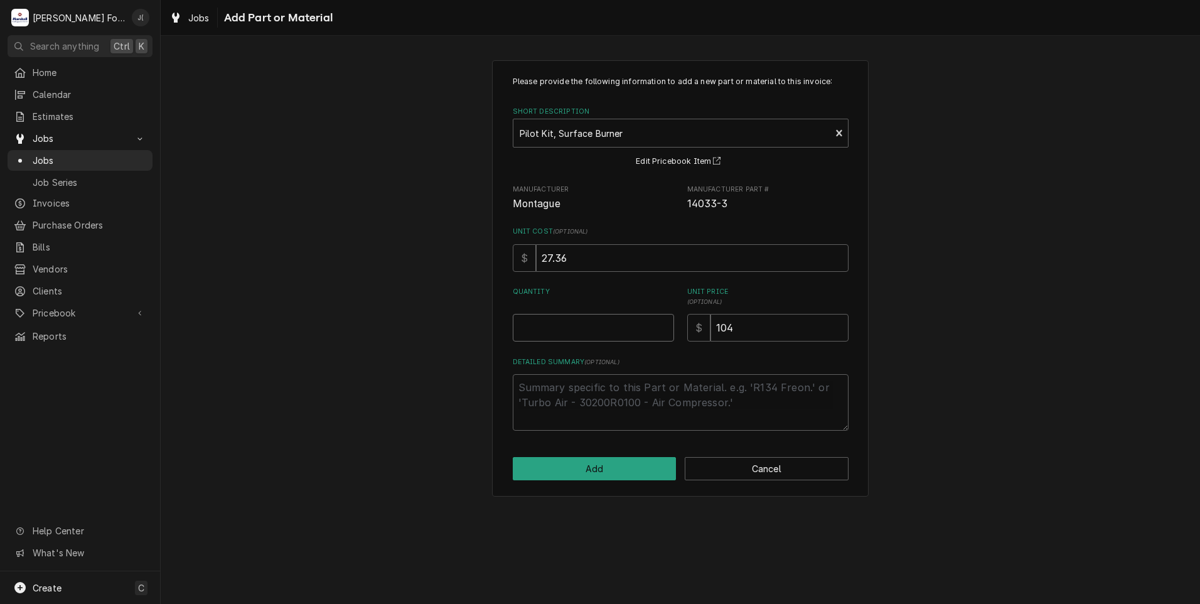
click at [620, 322] on input "Quantity" at bounding box center [593, 328] width 161 height 28
type textarea "x"
type input "4"
click at [586, 471] on button "Add" at bounding box center [595, 468] width 164 height 23
type textarea "x"
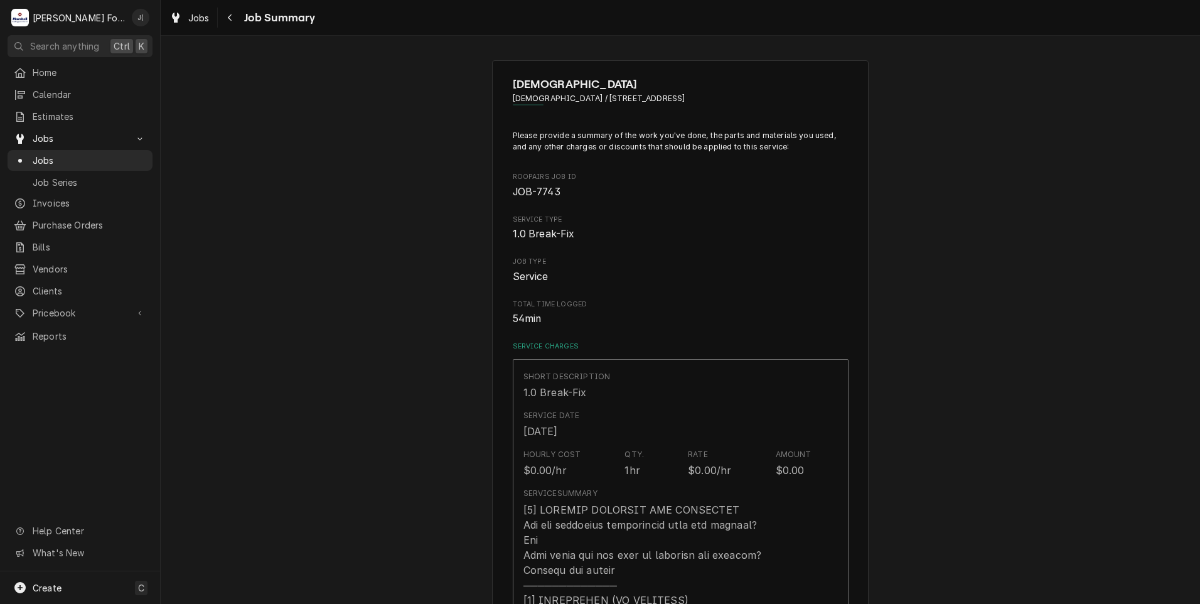
scroll to position [565, 0]
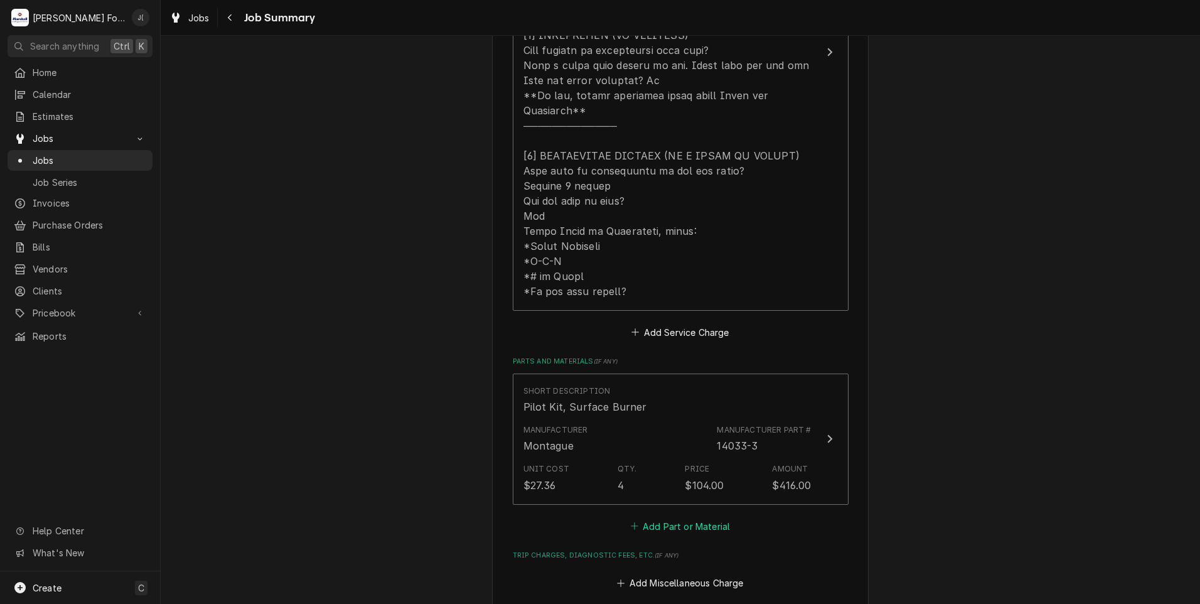
click at [657, 517] on button "Add Part or Material" at bounding box center [680, 526] width 104 height 18
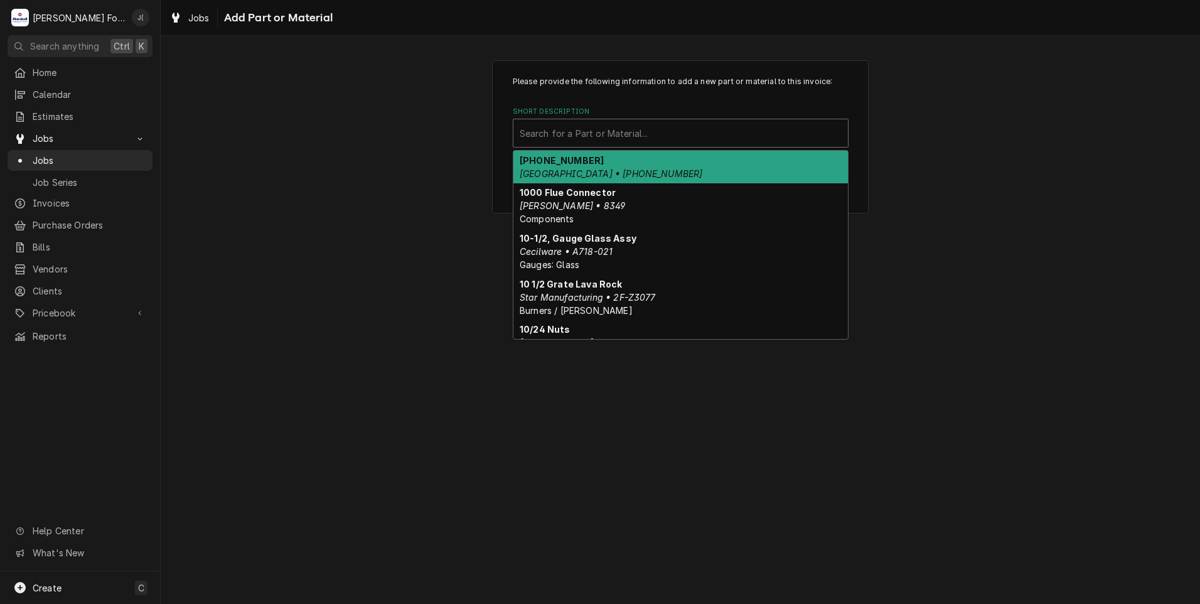
click at [618, 142] on div "Short Description" at bounding box center [681, 133] width 322 height 23
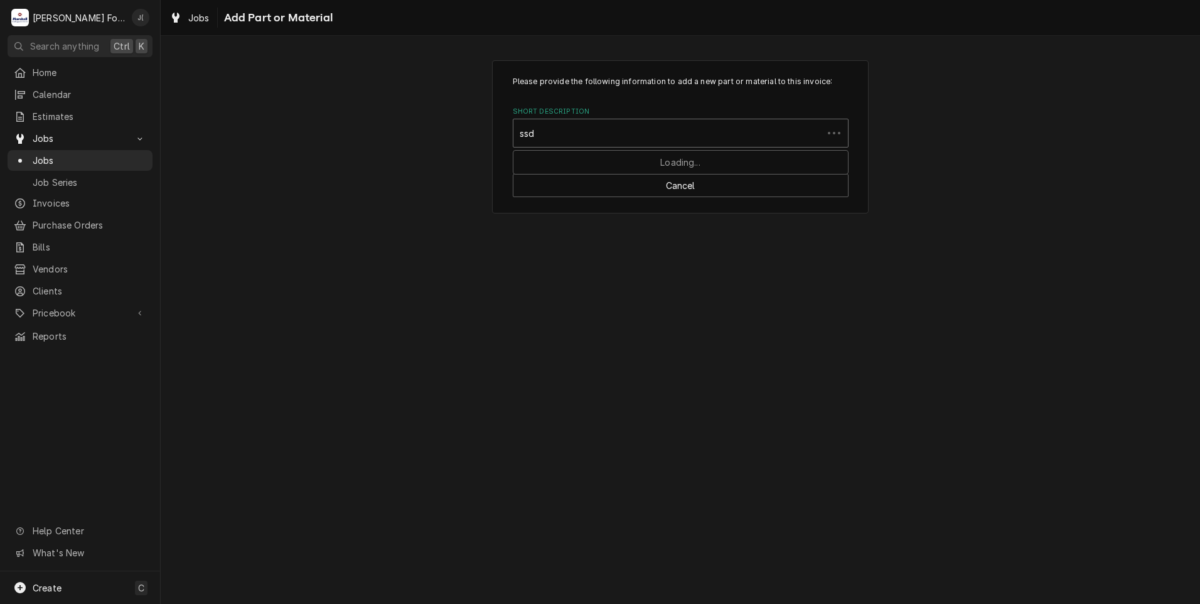
type input "ssdt"
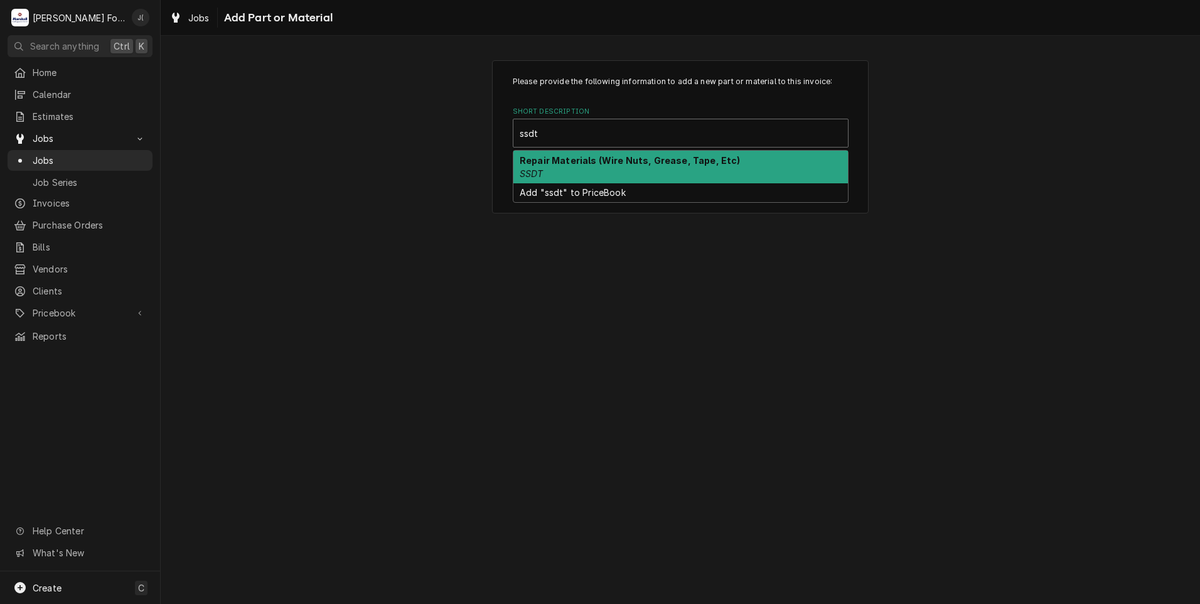
click at [562, 162] on strong "Repair Materials (Wire Nuts, Grease, Tape, Etc)" at bounding box center [630, 160] width 221 height 11
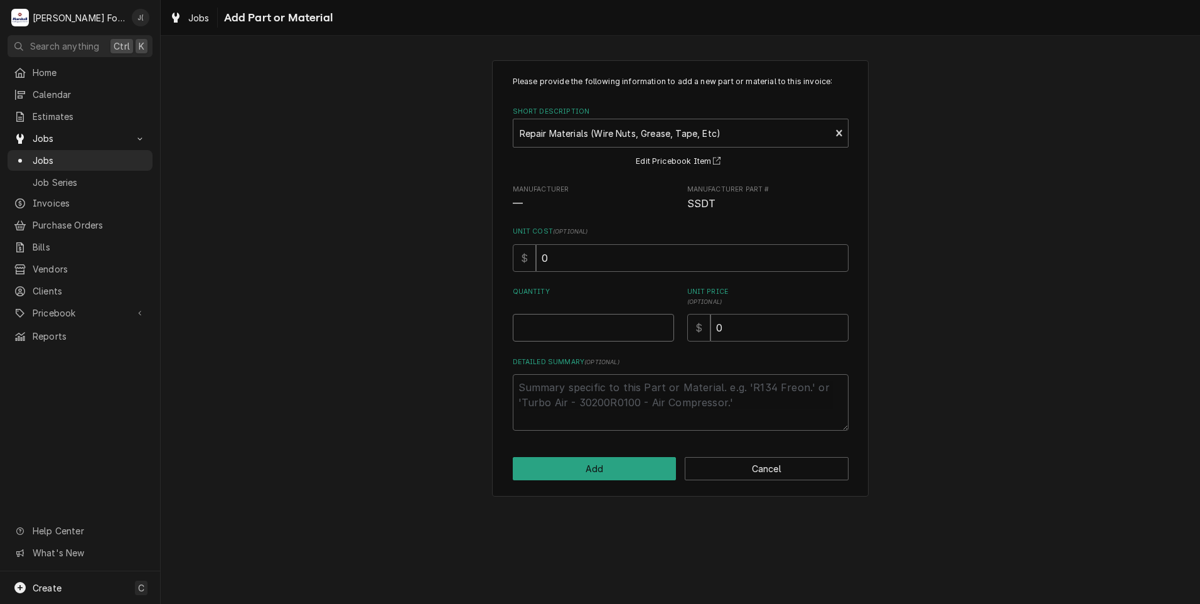
click at [596, 324] on input "Quantity" at bounding box center [593, 328] width 161 height 28
type textarea "x"
type input "1"
type textarea "x"
type input "1"
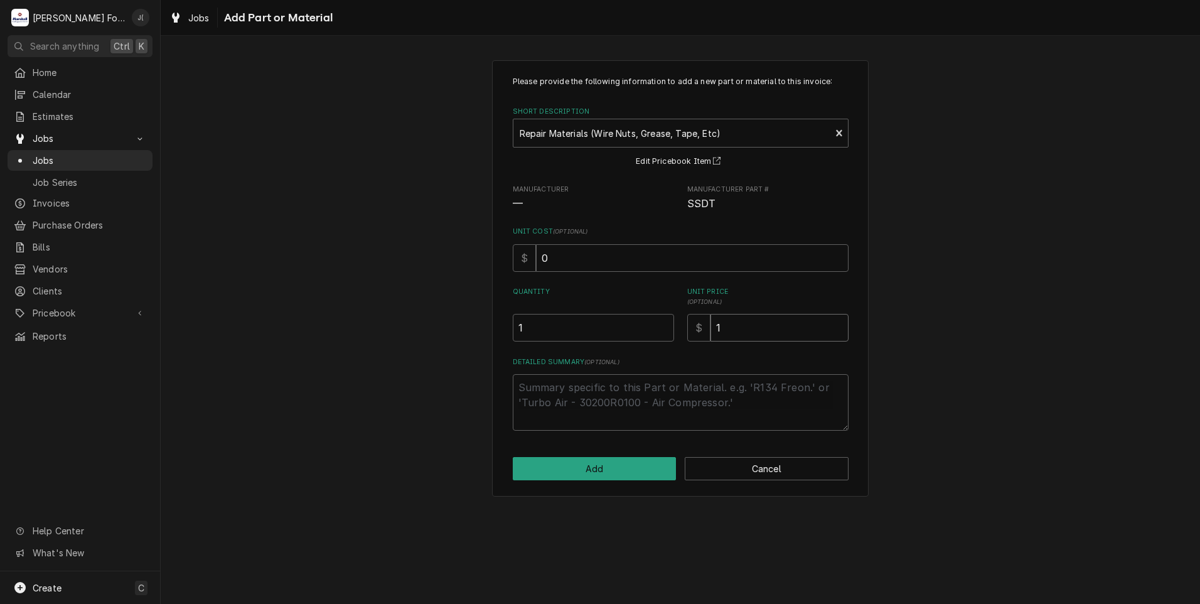
type textarea "x"
type input "10"
click at [599, 472] on button "Add" at bounding box center [595, 468] width 164 height 23
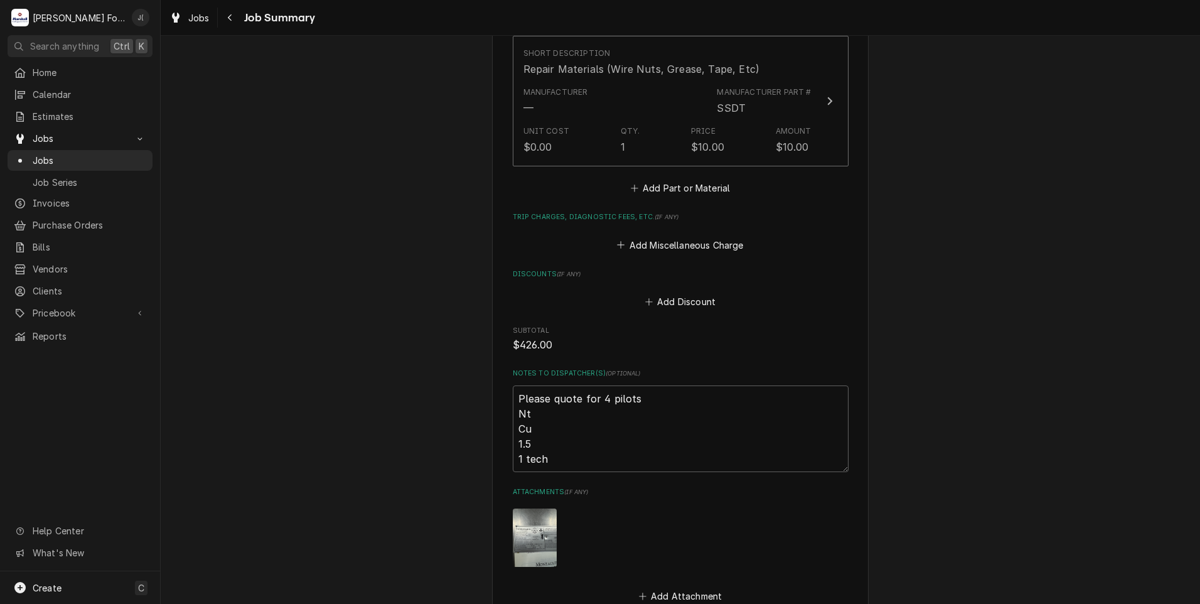
scroll to position [1221, 0]
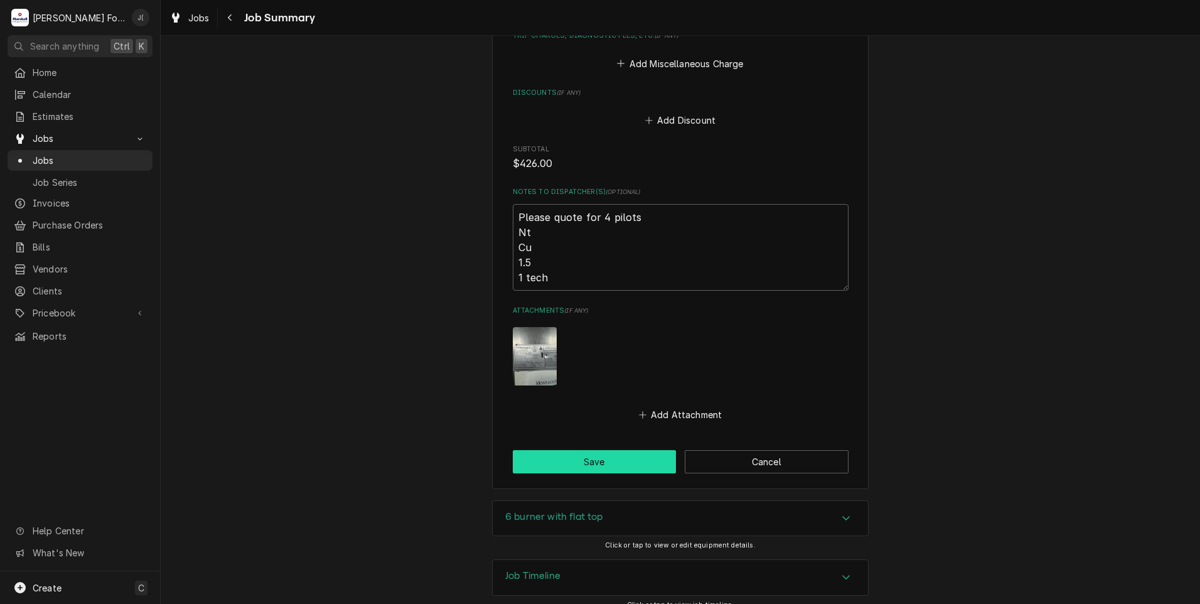
click at [590, 454] on button "Save" at bounding box center [595, 461] width 164 height 23
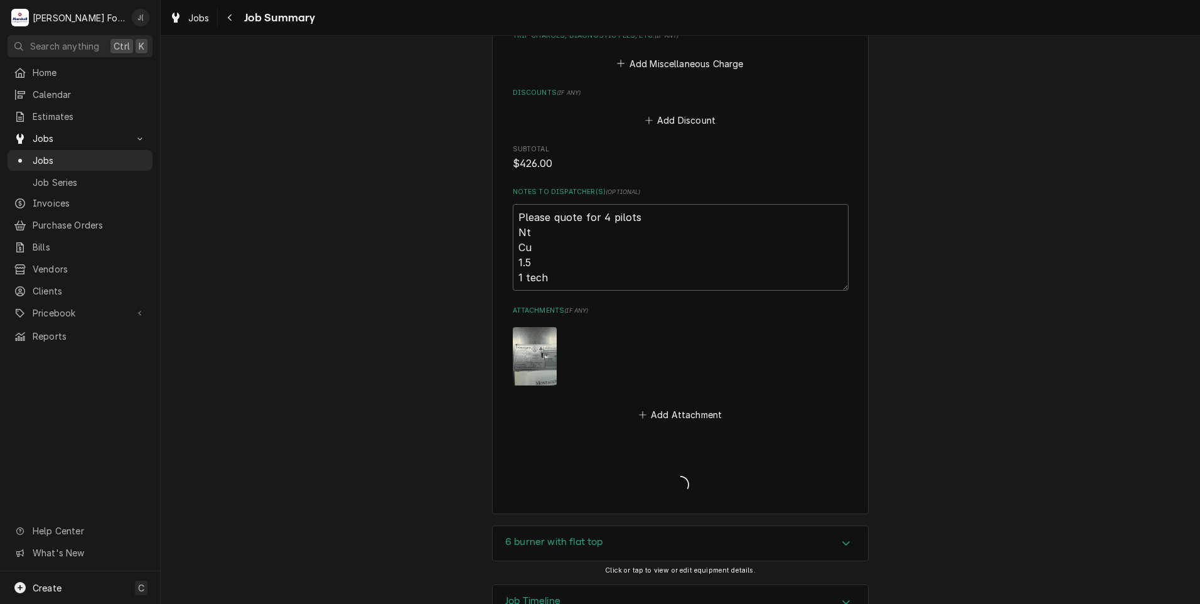
type textarea "x"
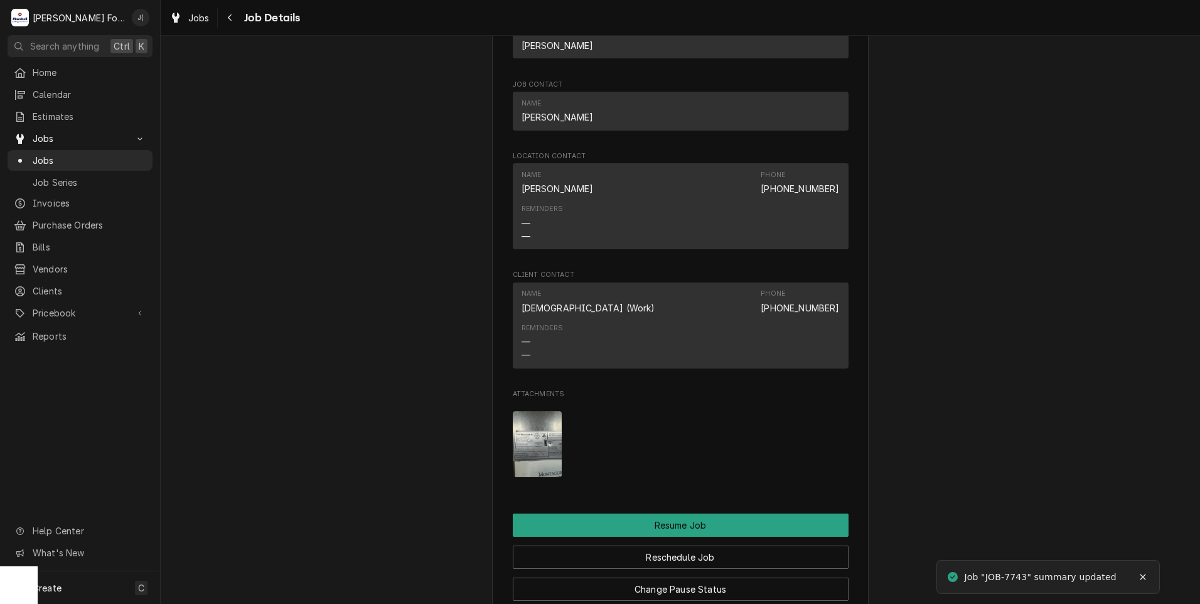
scroll to position [1381, 0]
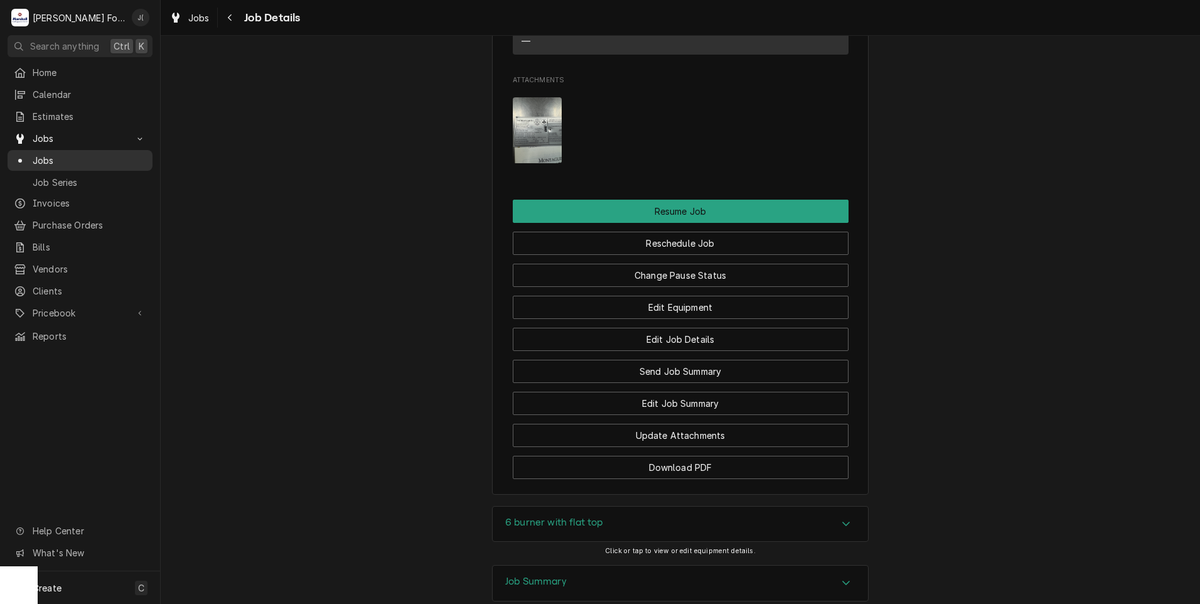
click at [55, 158] on span "Jobs" at bounding box center [90, 160] width 114 height 13
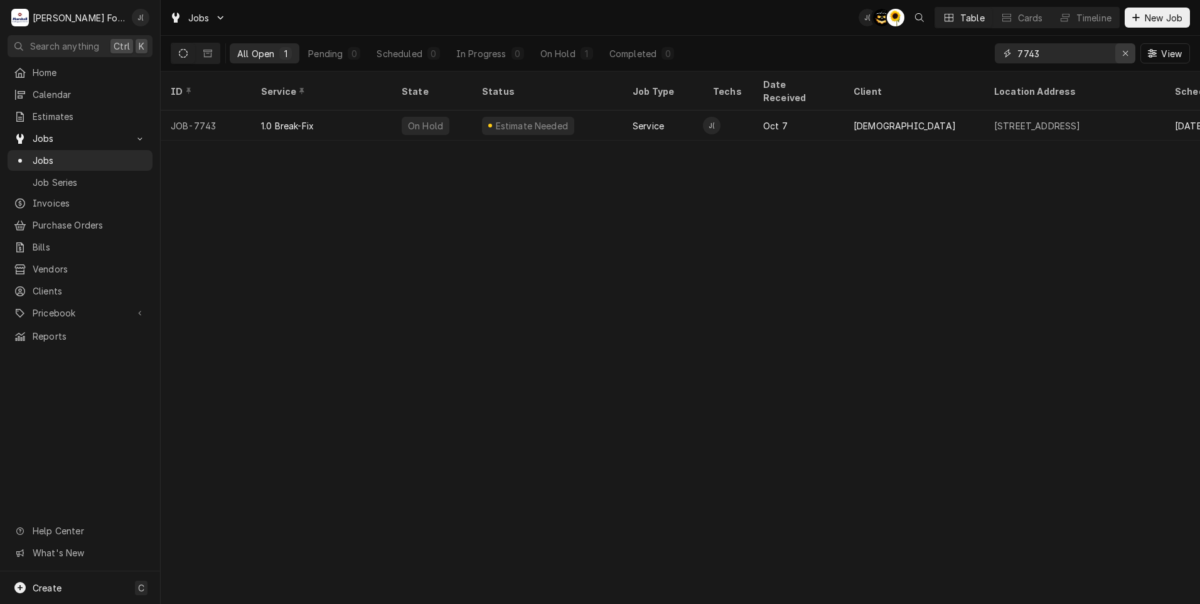
click at [1122, 58] on div "Erase input" at bounding box center [1125, 53] width 13 height 13
click at [1107, 58] on input "Dynamic Content Wrapper" at bounding box center [1076, 53] width 118 height 20
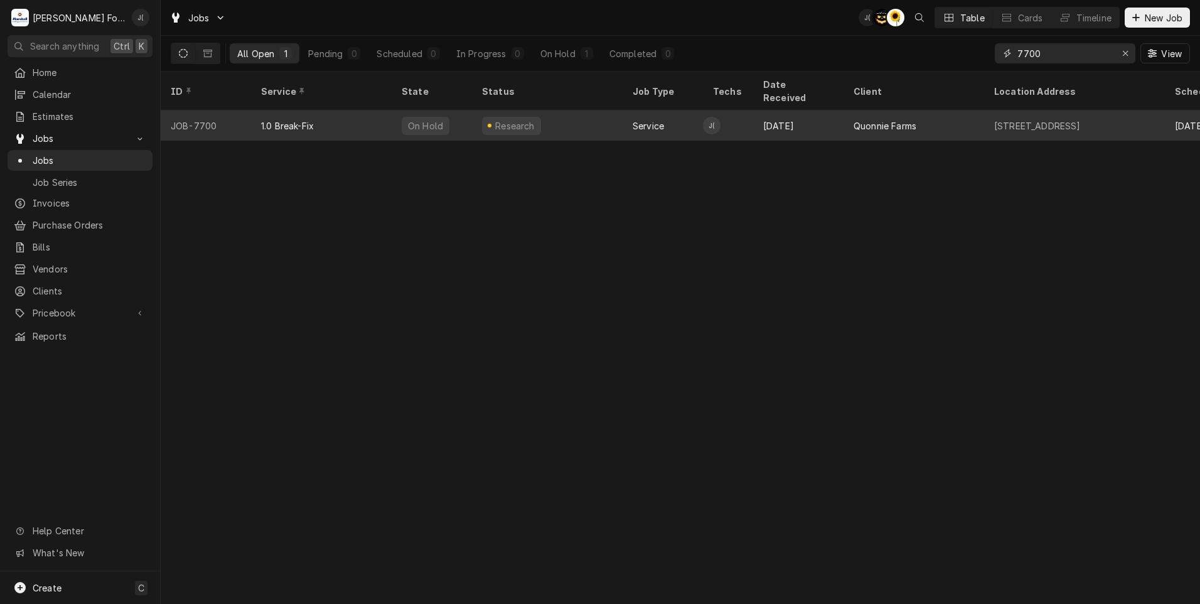
type input "7700"
click at [571, 110] on div "Research" at bounding box center [547, 125] width 151 height 30
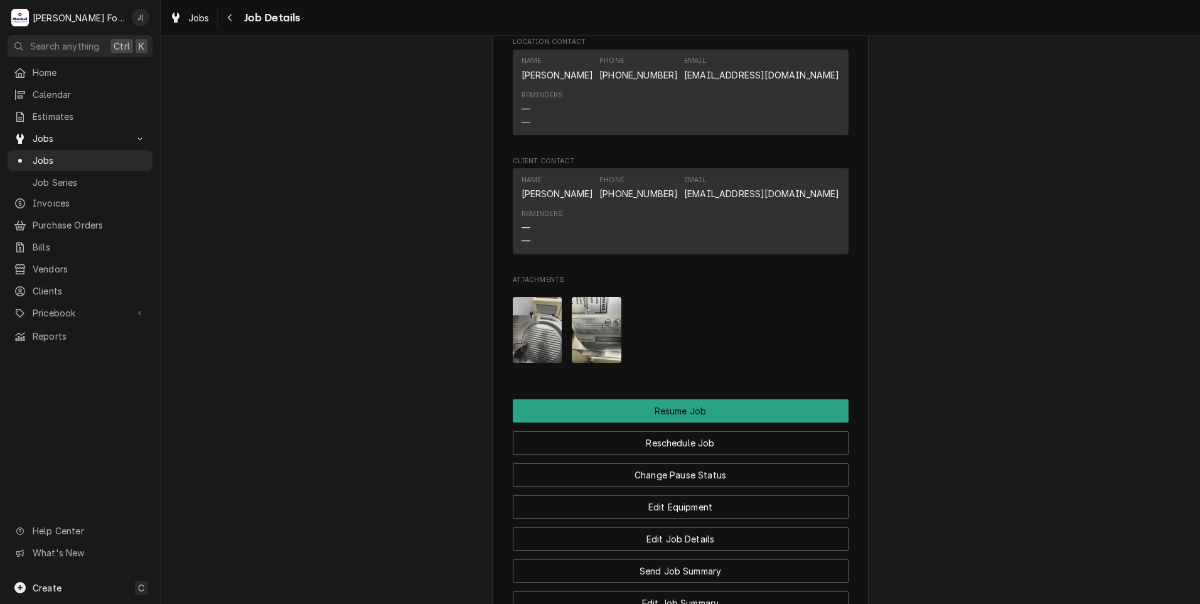
scroll to position [1193, 0]
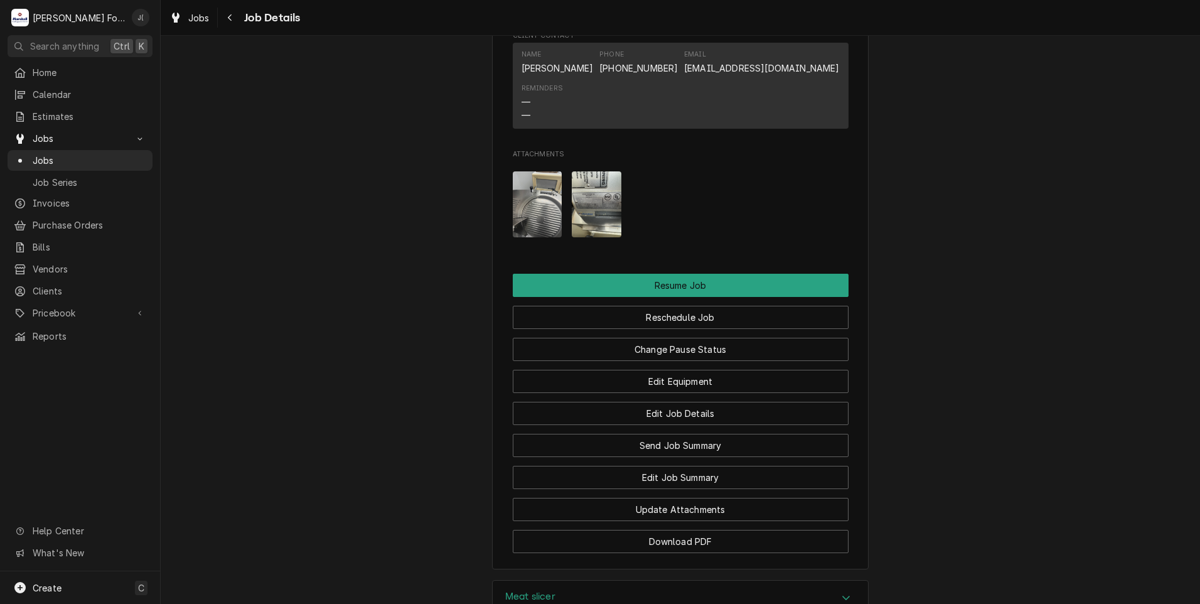
click at [526, 227] on img "Attachments" at bounding box center [538, 204] width 50 height 66
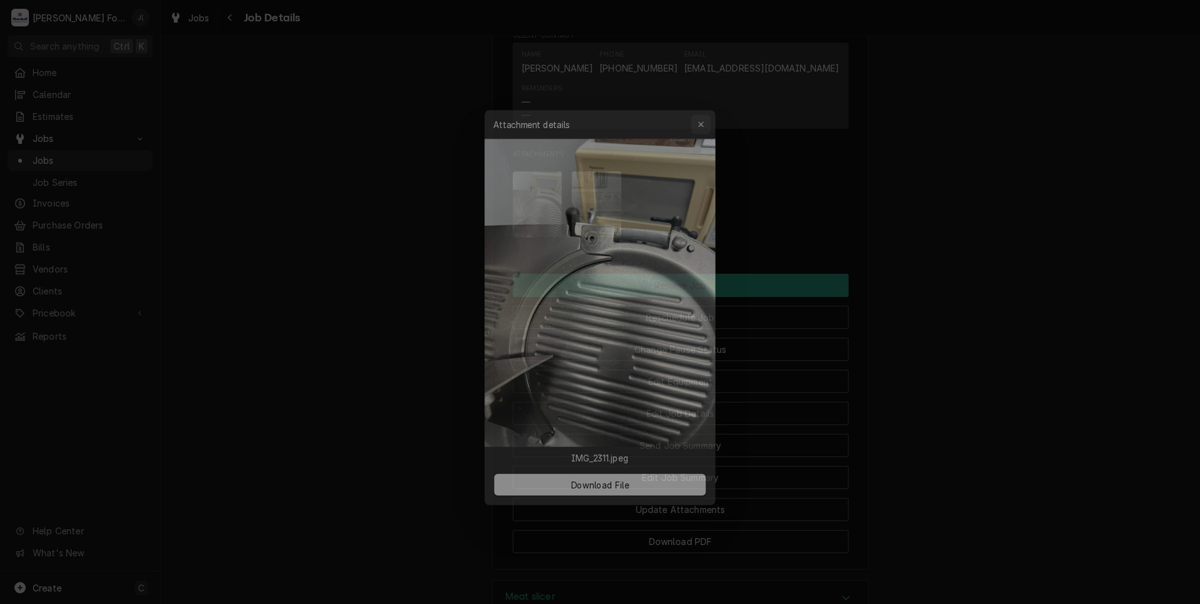
click at [706, 110] on icon "button" at bounding box center [705, 111] width 6 height 6
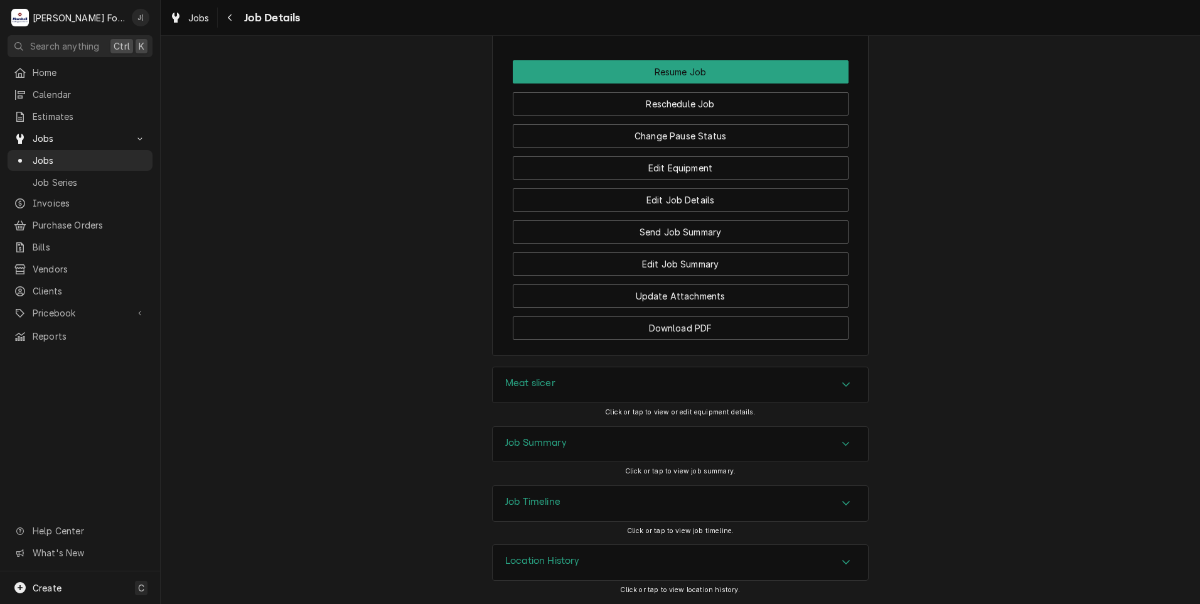
scroll to position [1420, 0]
click at [565, 394] on div "Meat slicer" at bounding box center [680, 384] width 375 height 35
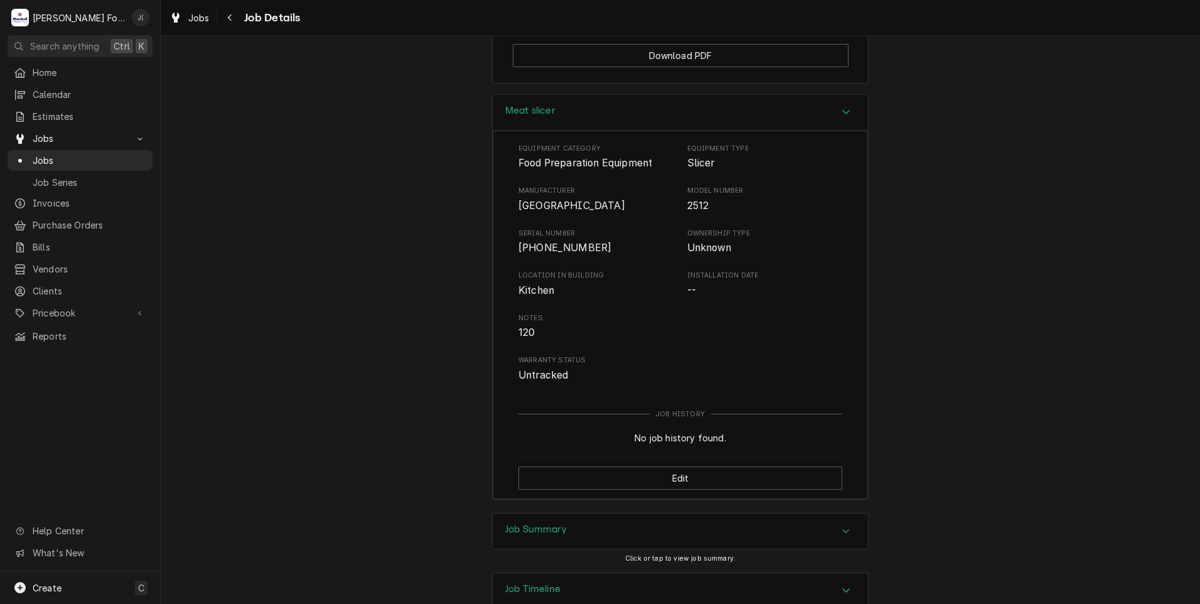
scroll to position [1734, 0]
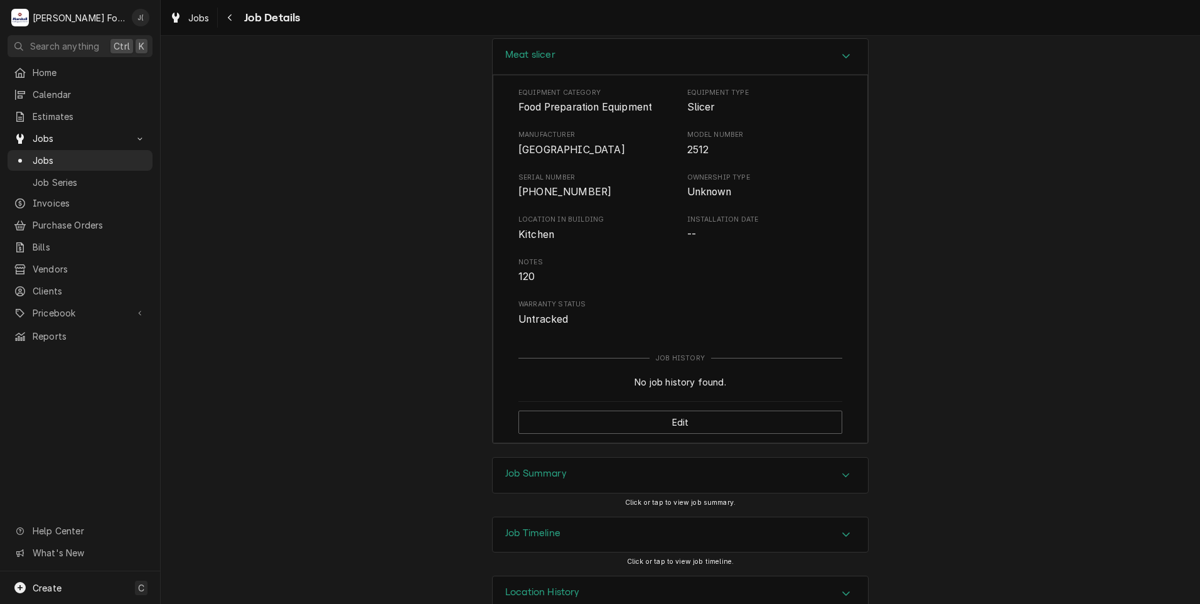
click at [515, 480] on h3 "Job Summary" at bounding box center [536, 474] width 62 height 12
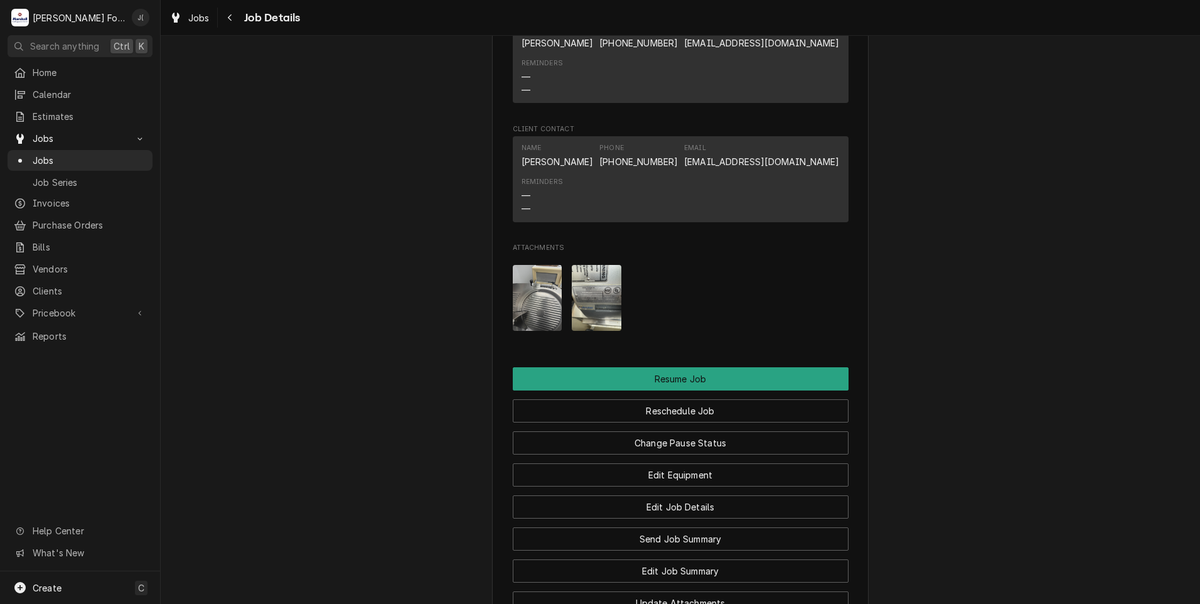
scroll to position [1169, 0]
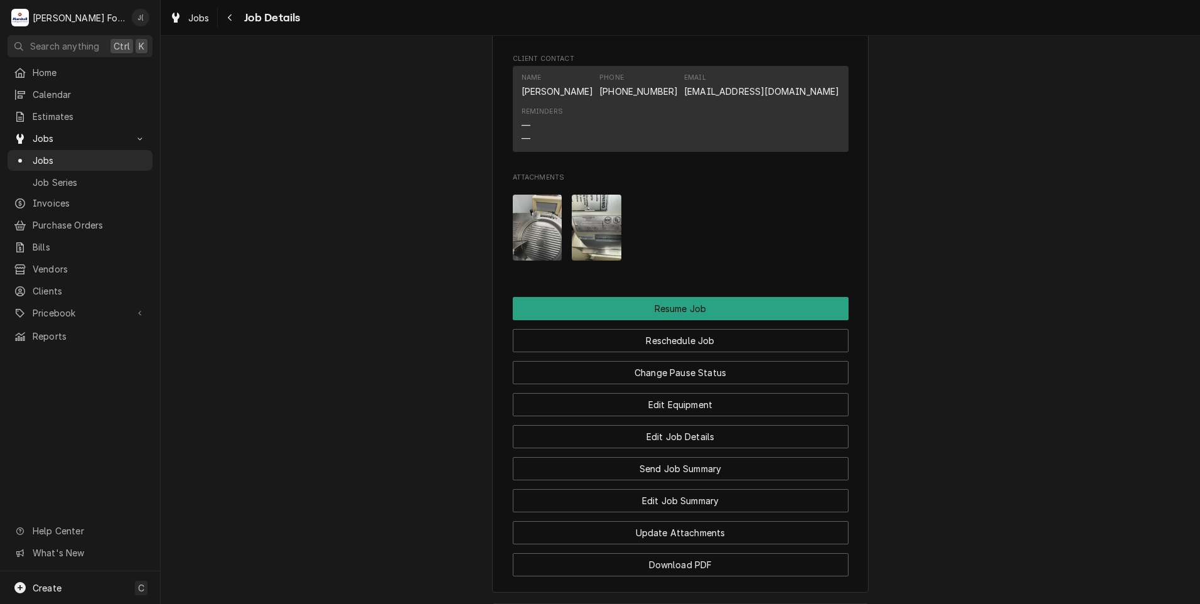
click at [580, 254] on img "Attachments" at bounding box center [597, 228] width 50 height 66
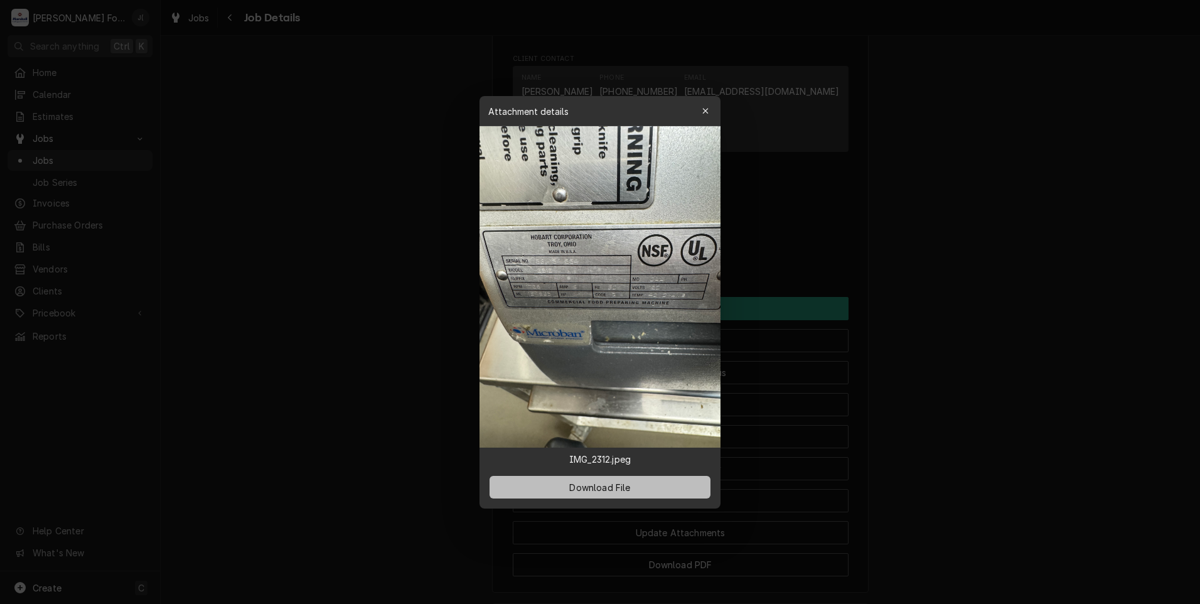
click at [585, 487] on span "Download File" at bounding box center [600, 486] width 66 height 13
click at [706, 109] on icon "button" at bounding box center [705, 111] width 7 height 9
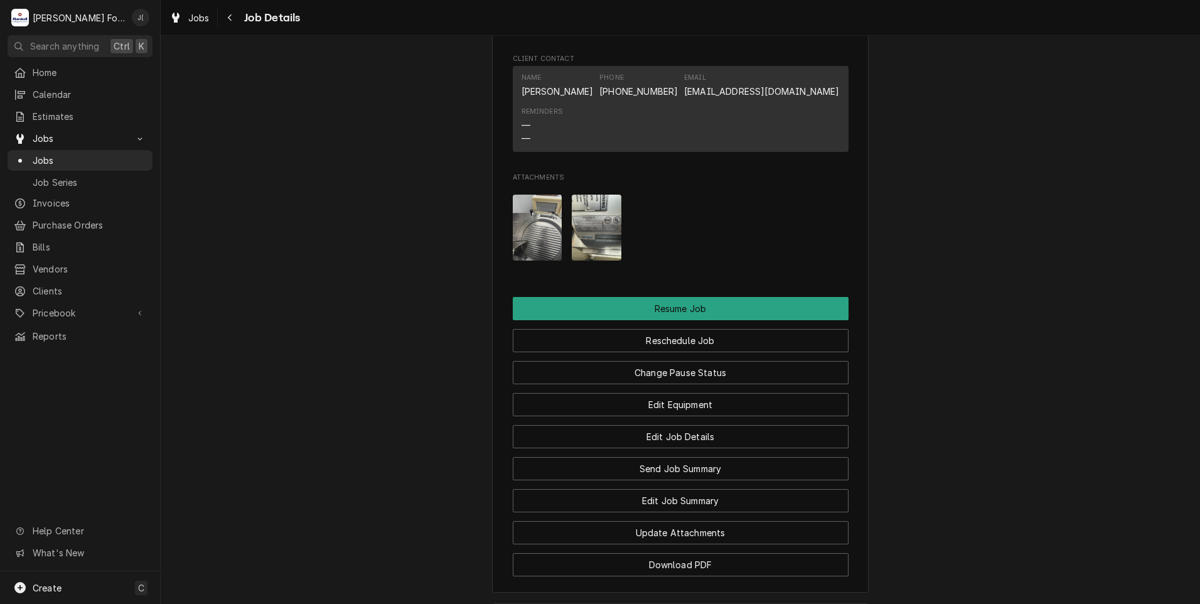
click at [522, 244] on img "Attachments" at bounding box center [538, 228] width 50 height 66
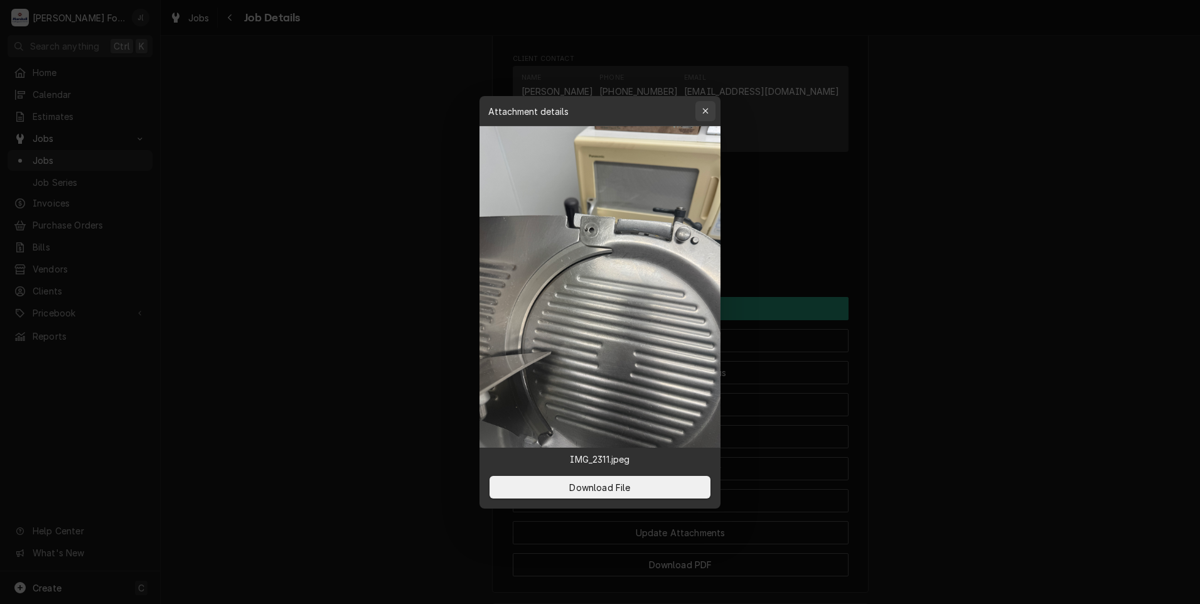
click at [703, 113] on icon "button" at bounding box center [705, 111] width 7 height 9
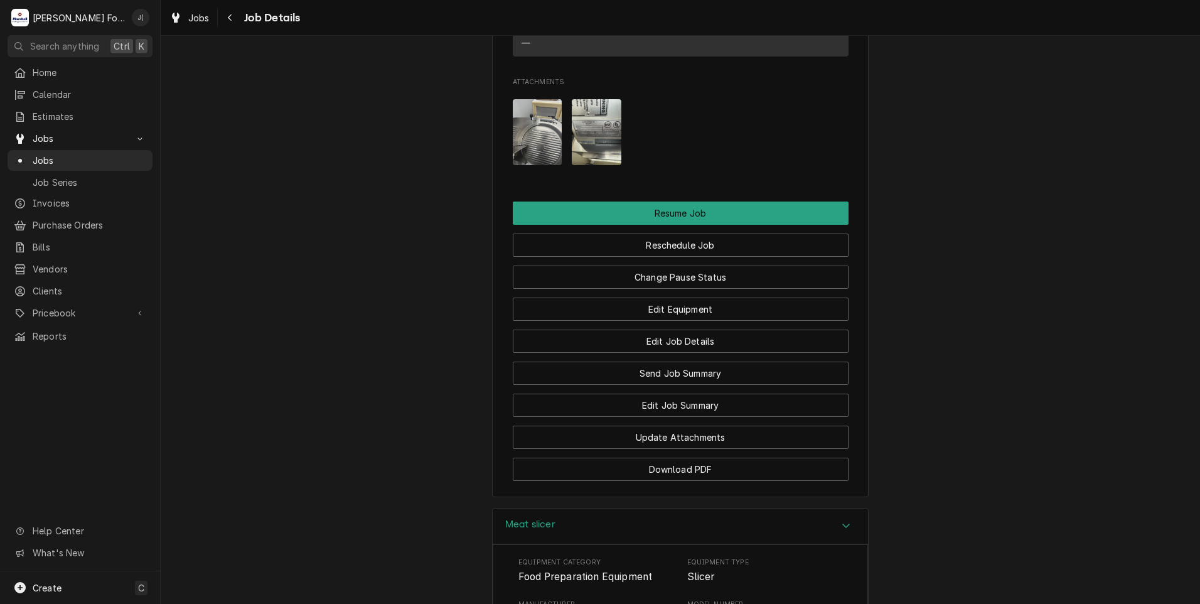
scroll to position [1107, 0]
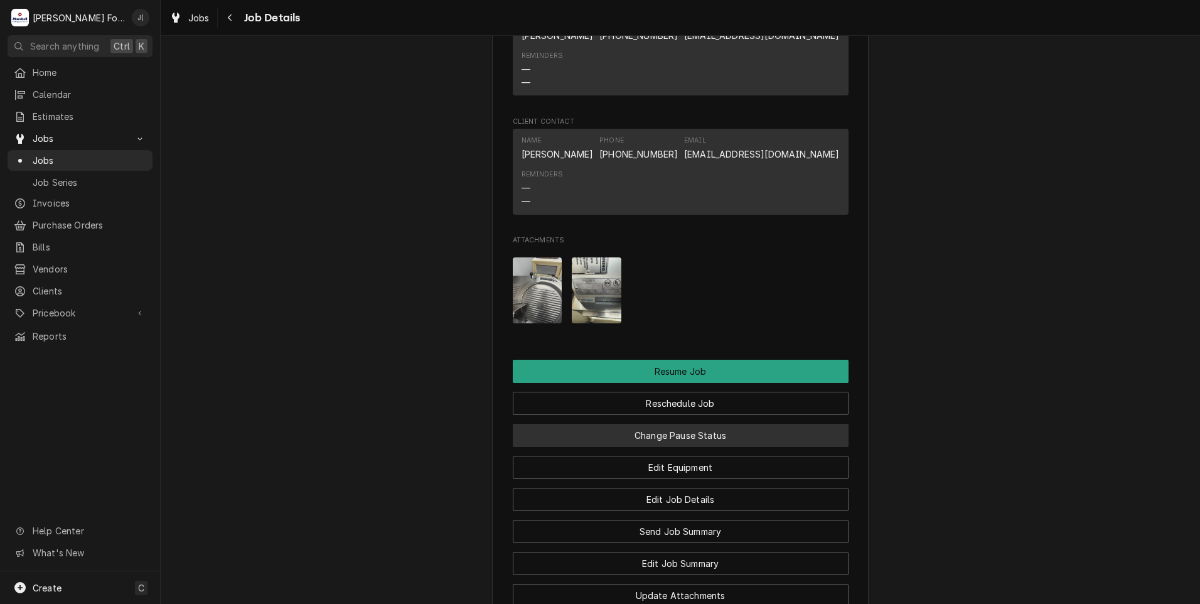
click at [655, 447] on button "Change Pause Status" at bounding box center [681, 435] width 336 height 23
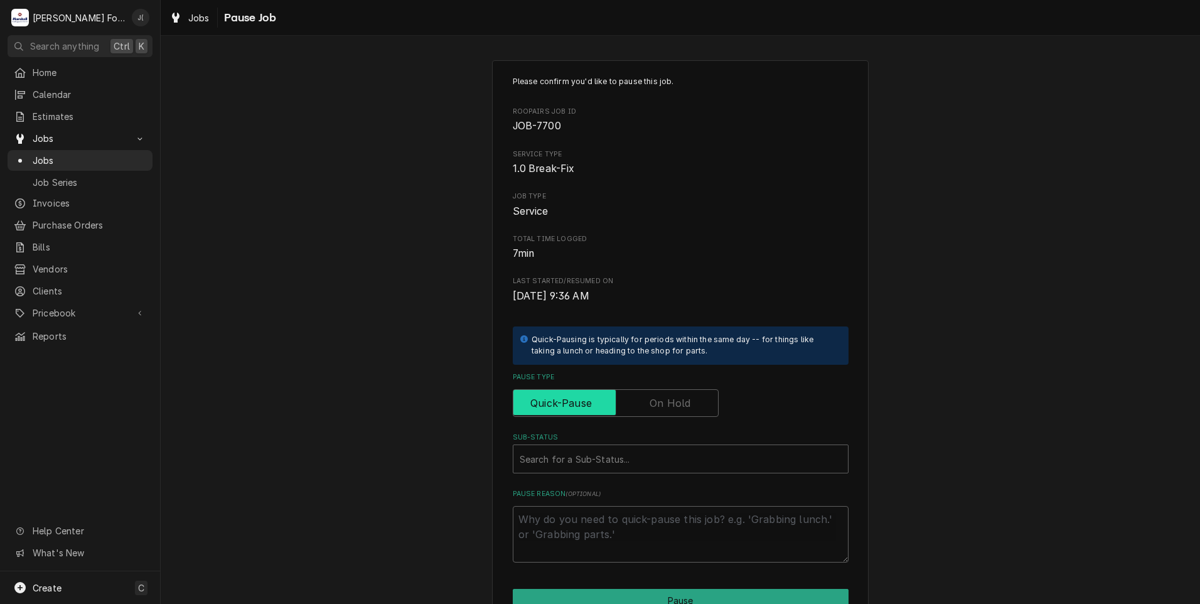
click at [677, 411] on input "Pause Type" at bounding box center [615, 403] width 195 height 28
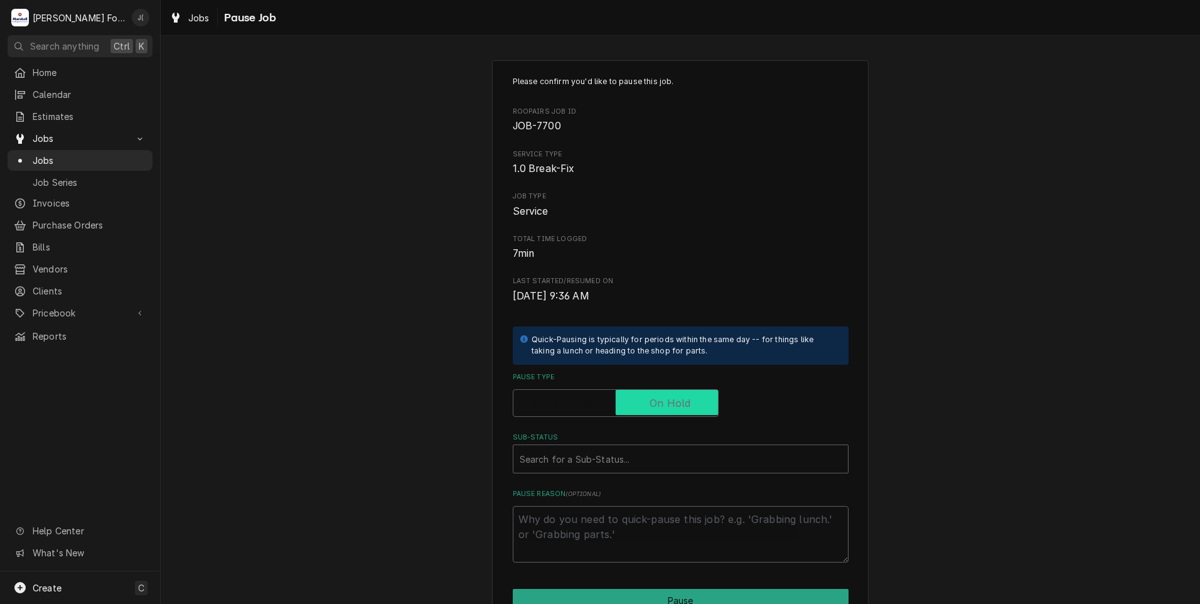
checkbox input "true"
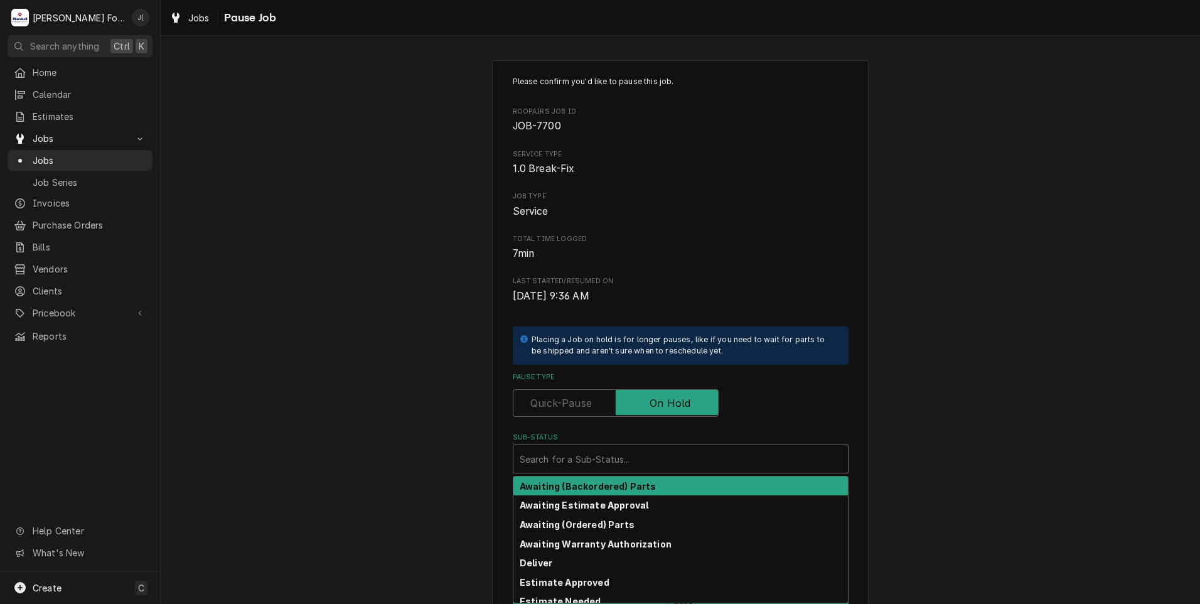
click at [665, 461] on div "Sub-Status" at bounding box center [681, 459] width 322 height 23
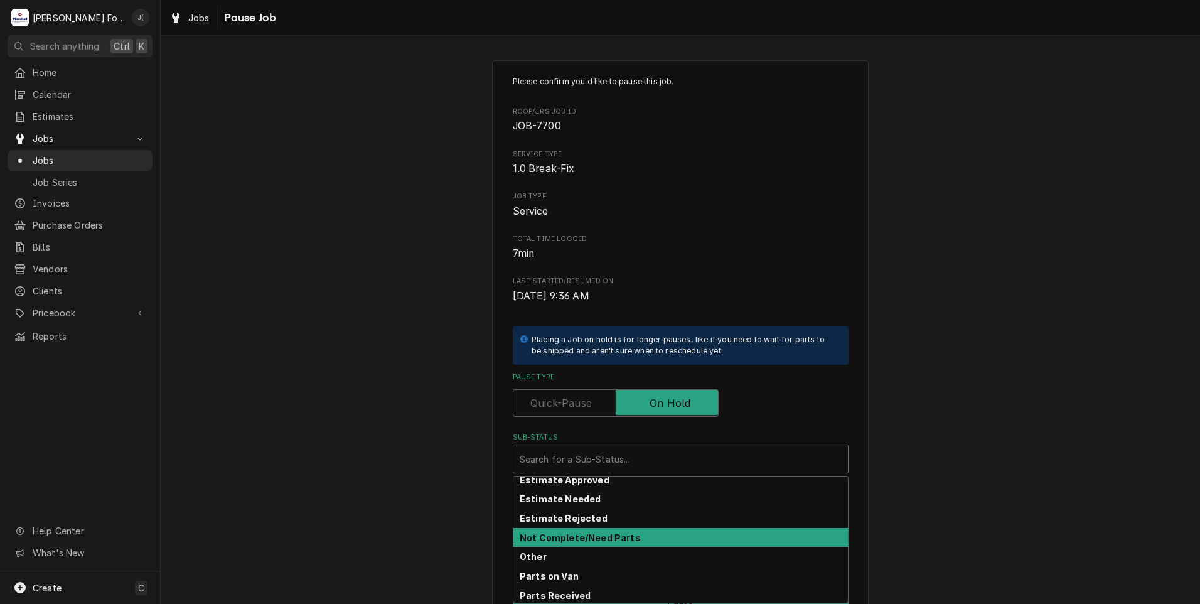
scroll to position [75, 0]
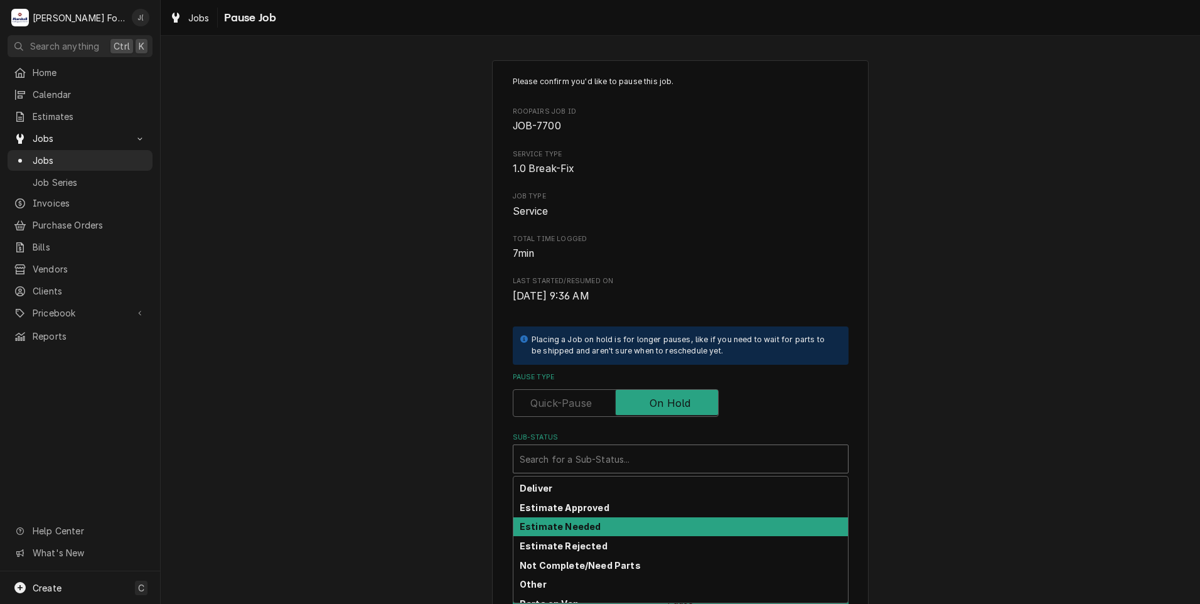
click at [585, 522] on strong "Estimate Needed" at bounding box center [560, 526] width 81 height 11
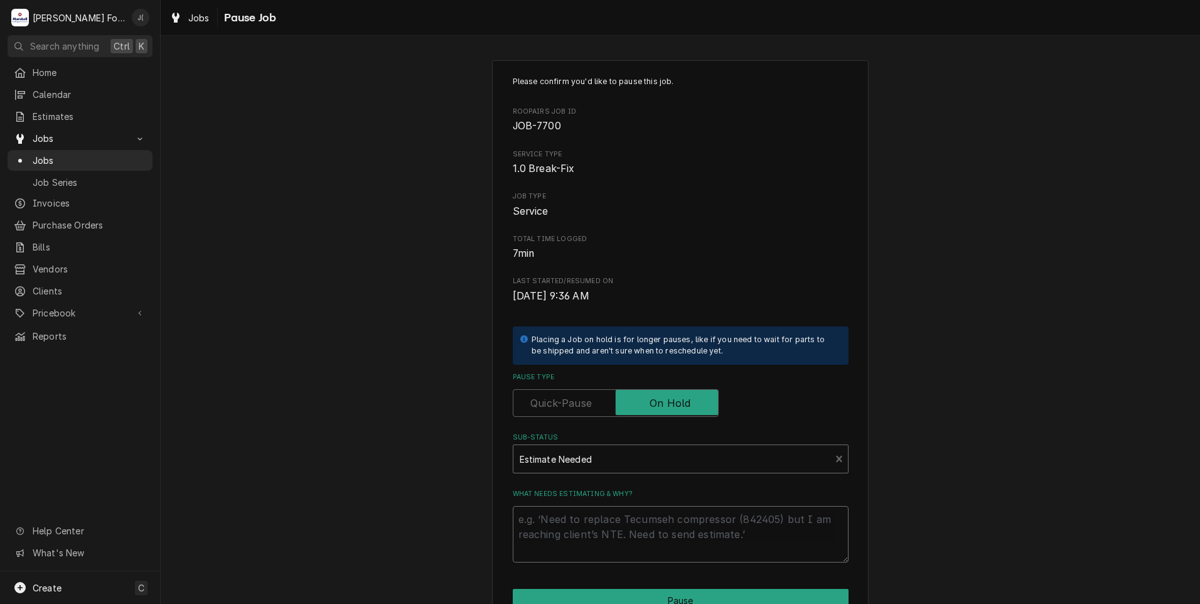
click at [581, 533] on textarea "What needs estimating & why?" at bounding box center [681, 534] width 336 height 56
type textarea "x"
type textarea "p"
type textarea "x"
type textarea "pr"
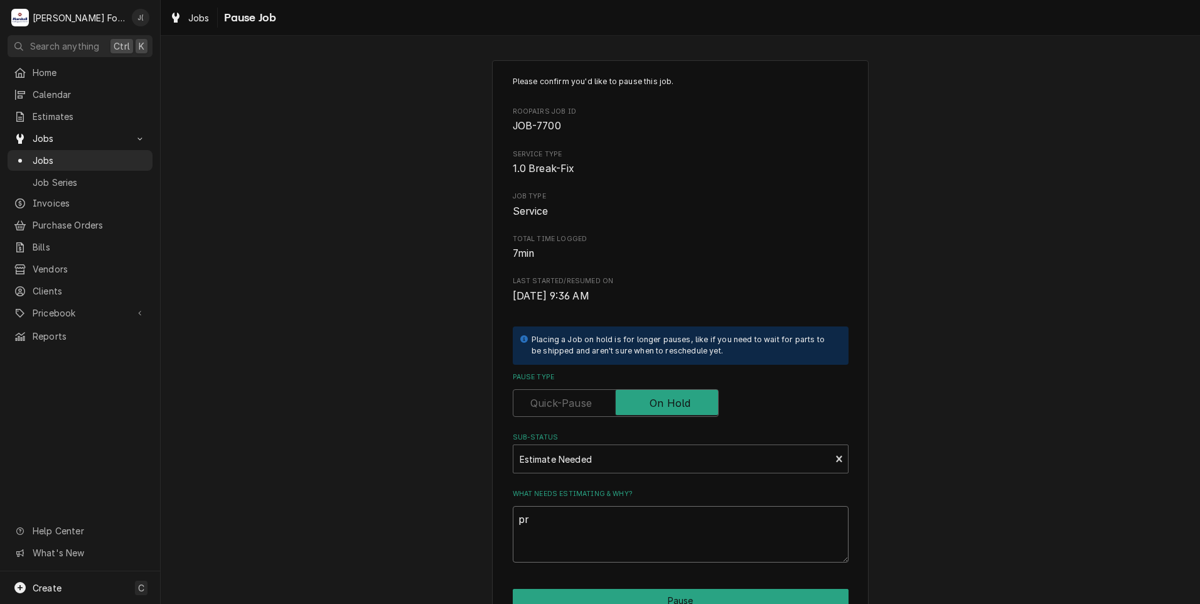
type textarea "x"
type textarea "pri"
type textarea "x"
type textarea "pric"
type textarea "x"
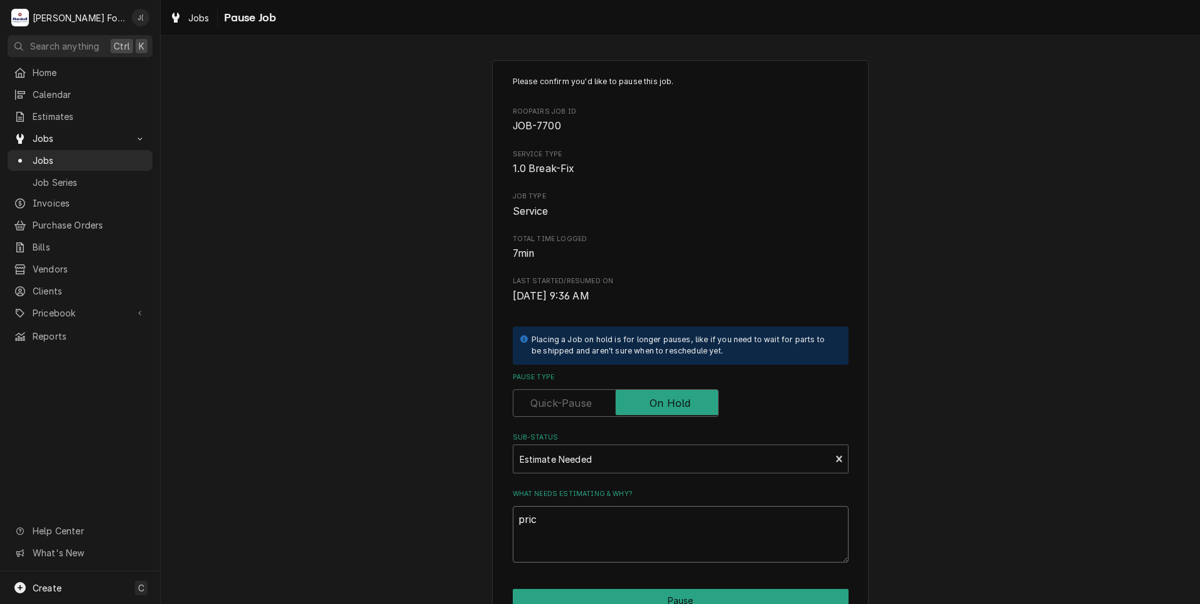
type textarea "price"
type textarea "x"
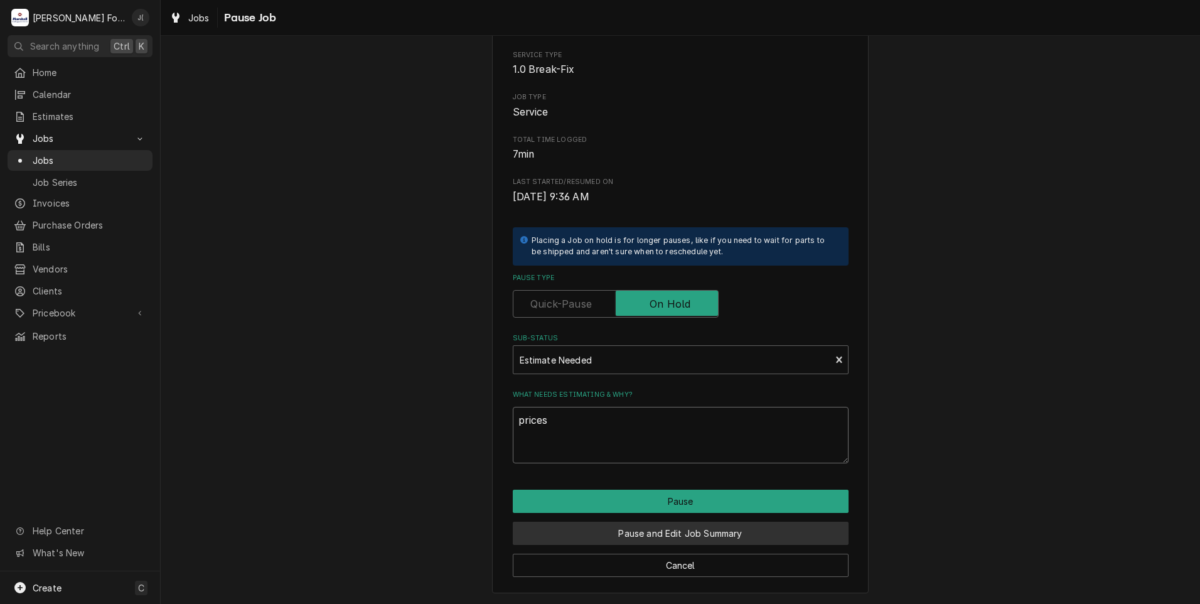
type textarea "prices"
click at [716, 531] on button "Pause and Edit Job Summary" at bounding box center [681, 533] width 336 height 23
type textarea "x"
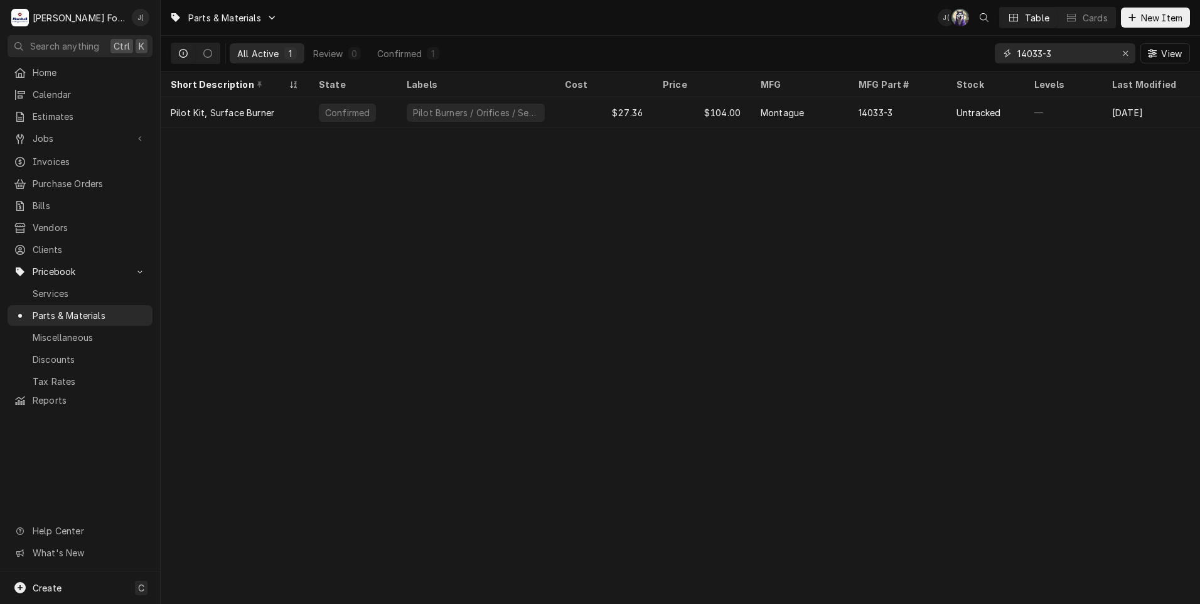
click at [1124, 51] on icon "Erase input" at bounding box center [1125, 53] width 7 height 9
drag, startPoint x: 1092, startPoint y: 52, endPoint x: 1086, endPoint y: 56, distance: 7.2
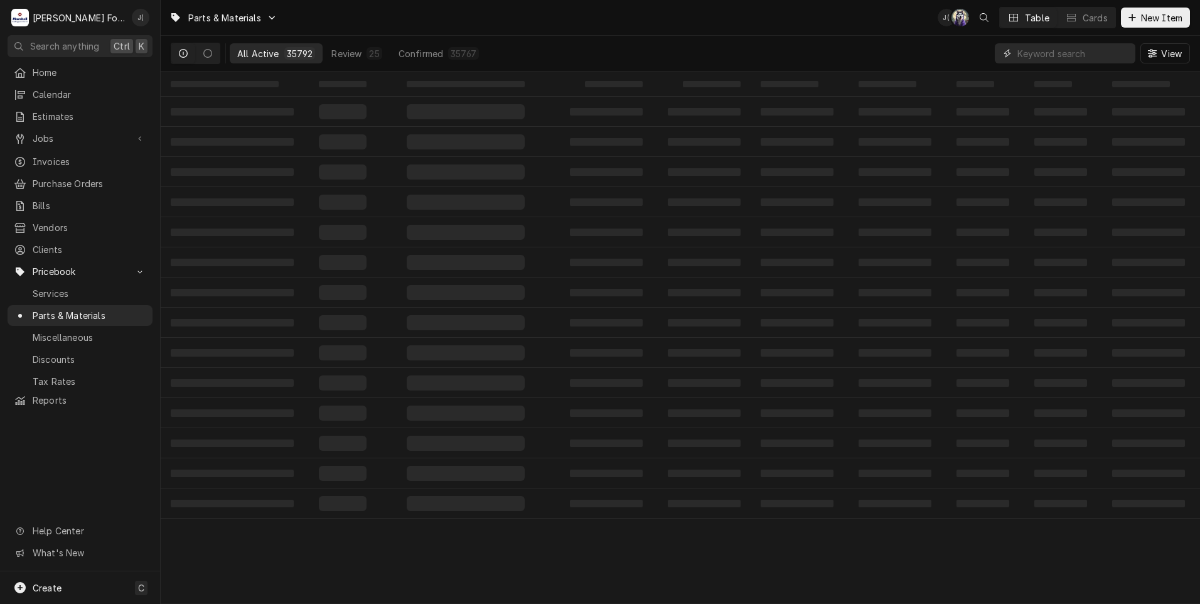
paste input "00-875265"
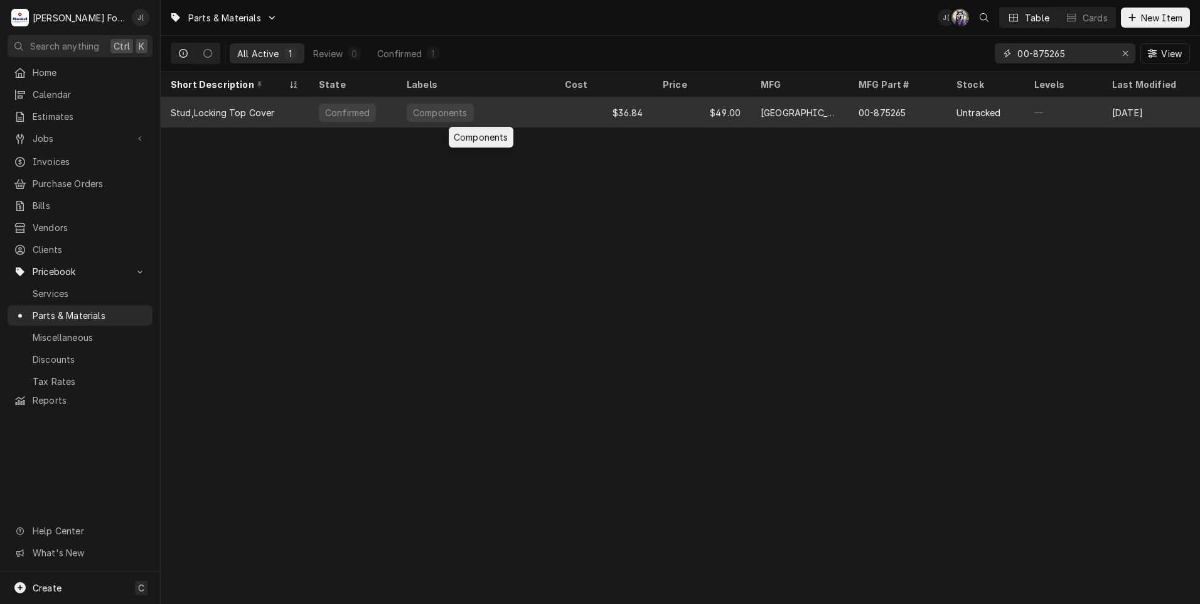
type input "00-875265"
click at [532, 119] on div "Components" at bounding box center [476, 112] width 158 height 30
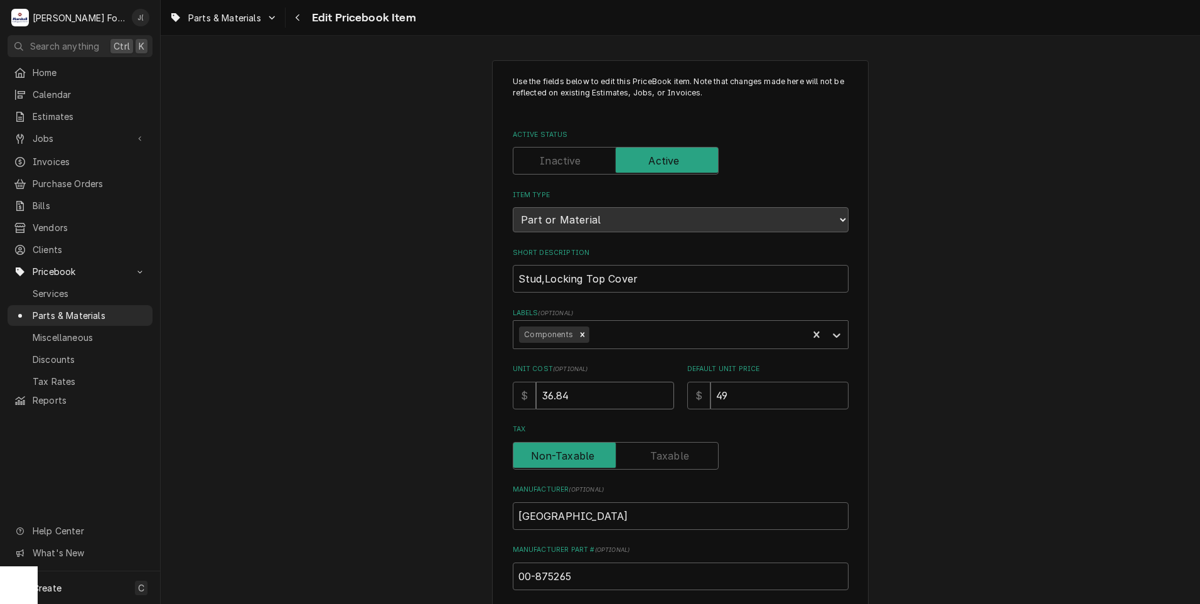
drag, startPoint x: 572, startPoint y: 390, endPoint x: 327, endPoint y: 387, distance: 245.4
click at [351, 384] on div "Use the fields below to edit this PriceBook item. Note that changes made here w…" at bounding box center [680, 491] width 1039 height 884
type textarea "x"
type input "3"
type textarea "x"
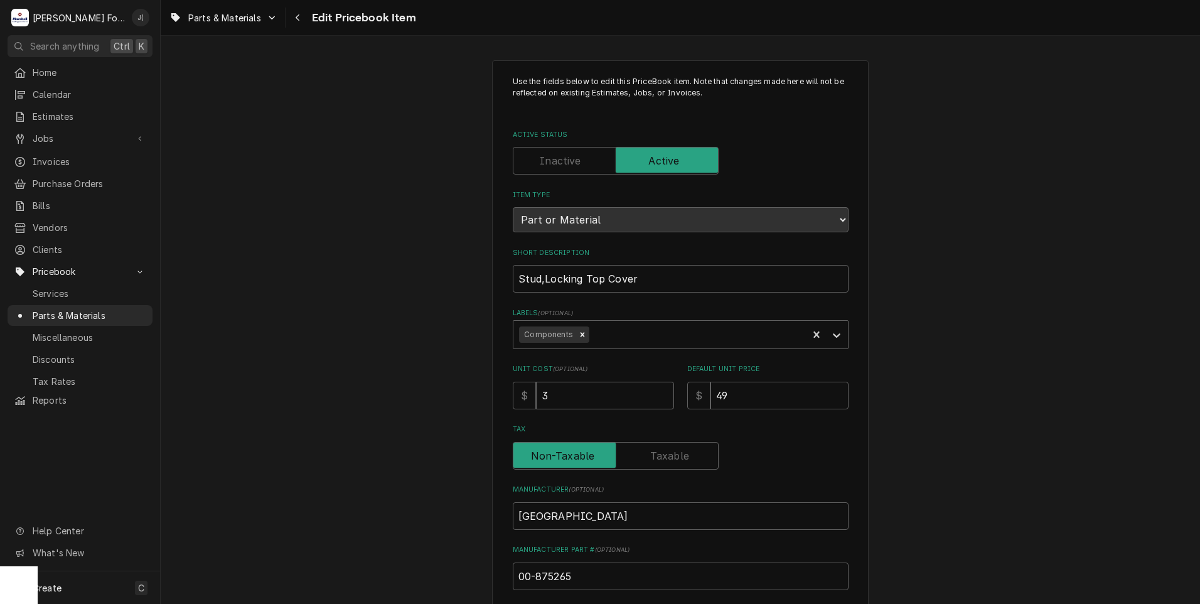
type input "38"
type textarea "x"
type input "38.6"
type textarea "x"
type input "38.68"
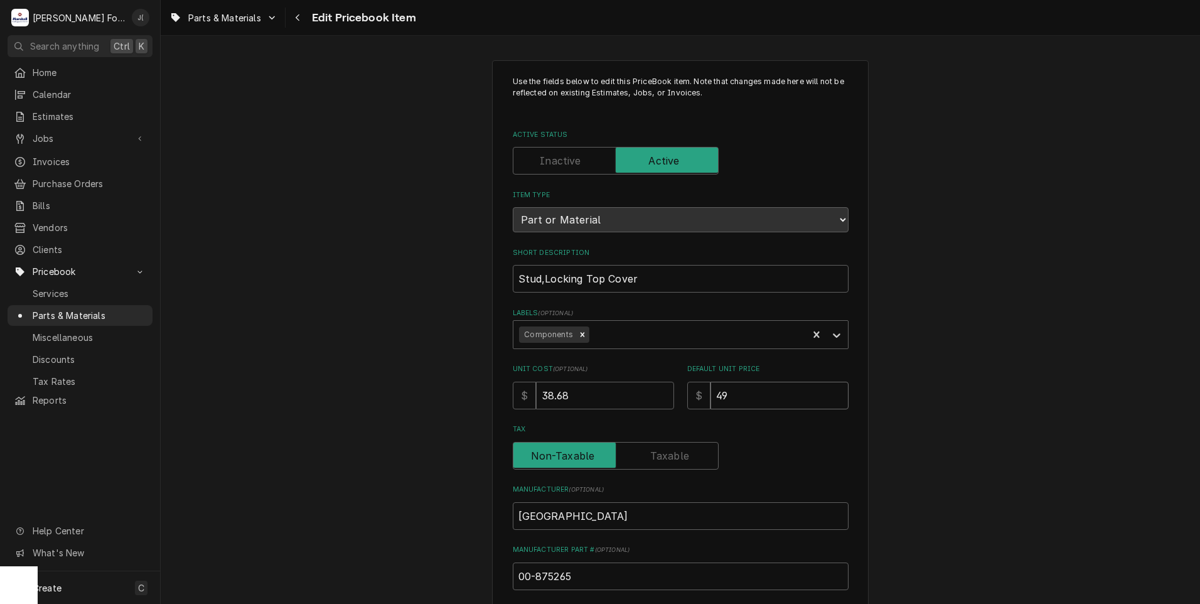
type textarea "x"
type input "5"
type textarea "x"
type input "51"
type textarea "x"
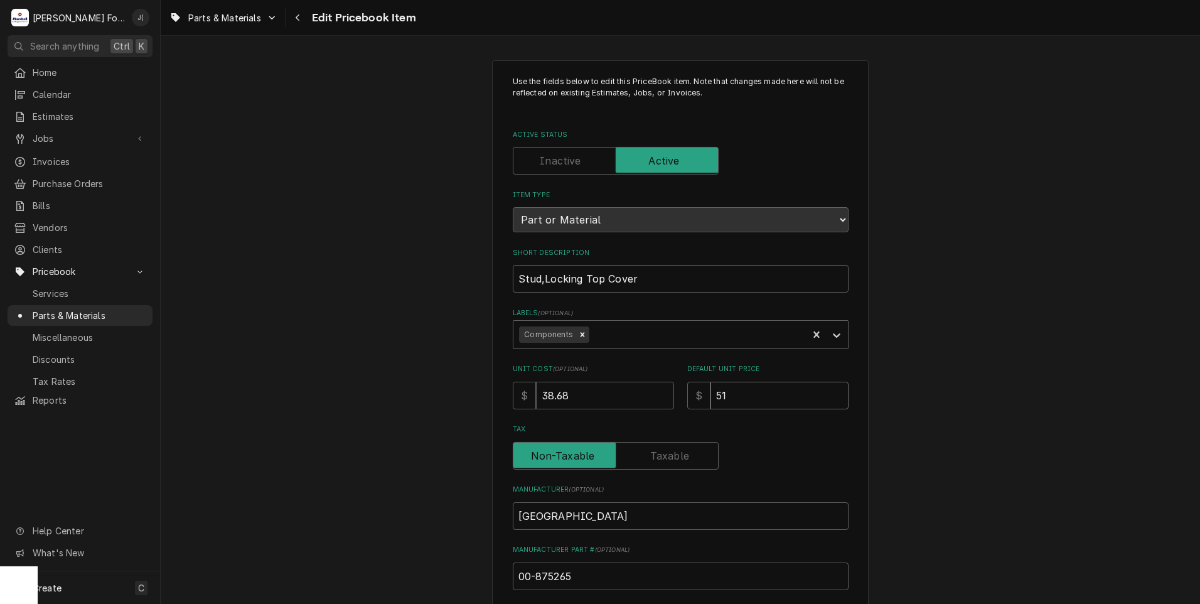
type input "51.0"
type textarea "x"
type input "51.00"
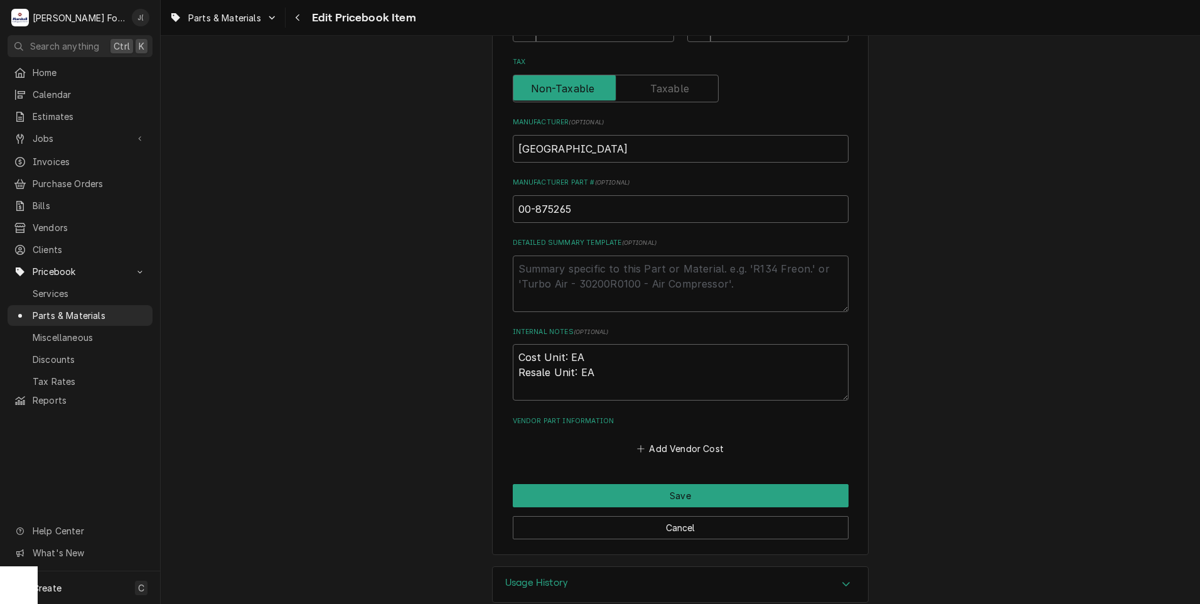
scroll to position [387, 0]
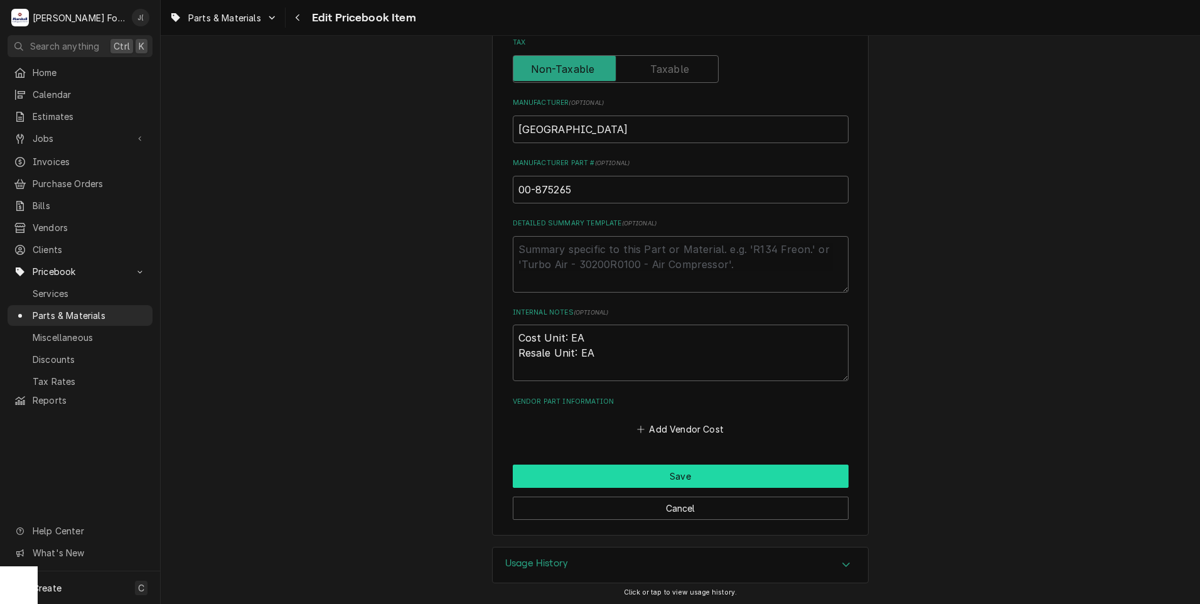
click at [630, 476] on button "Save" at bounding box center [681, 475] width 336 height 23
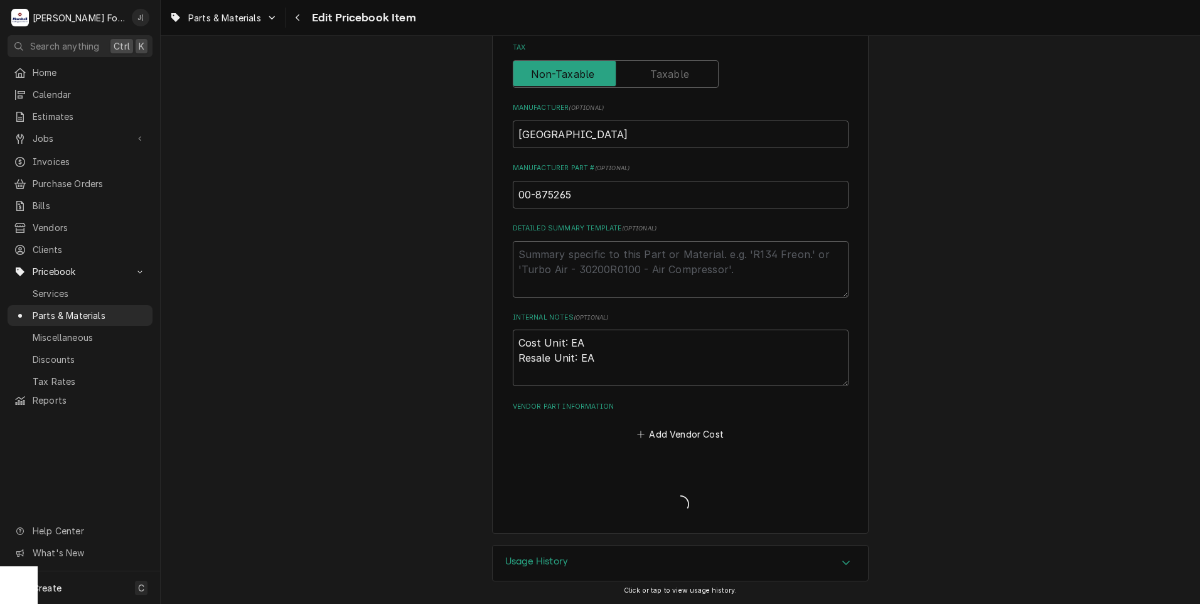
scroll to position [380, 0]
type textarea "x"
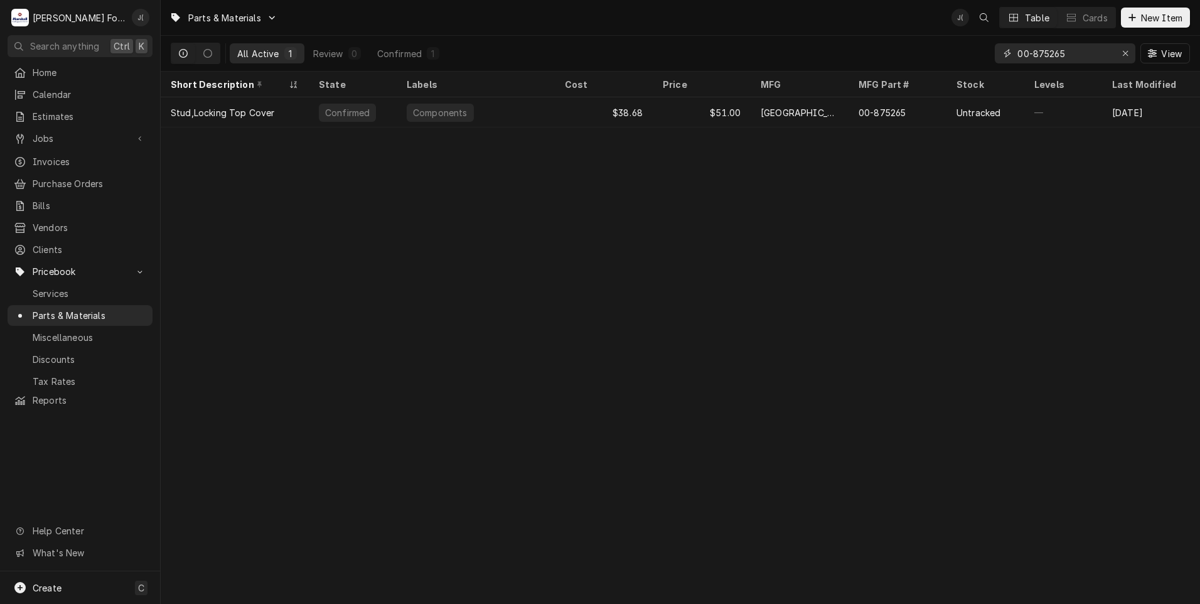
drag, startPoint x: 1130, startPoint y: 52, endPoint x: 1121, endPoint y: 52, distance: 9.4
click at [1130, 52] on div "Erase input" at bounding box center [1125, 53] width 13 height 13
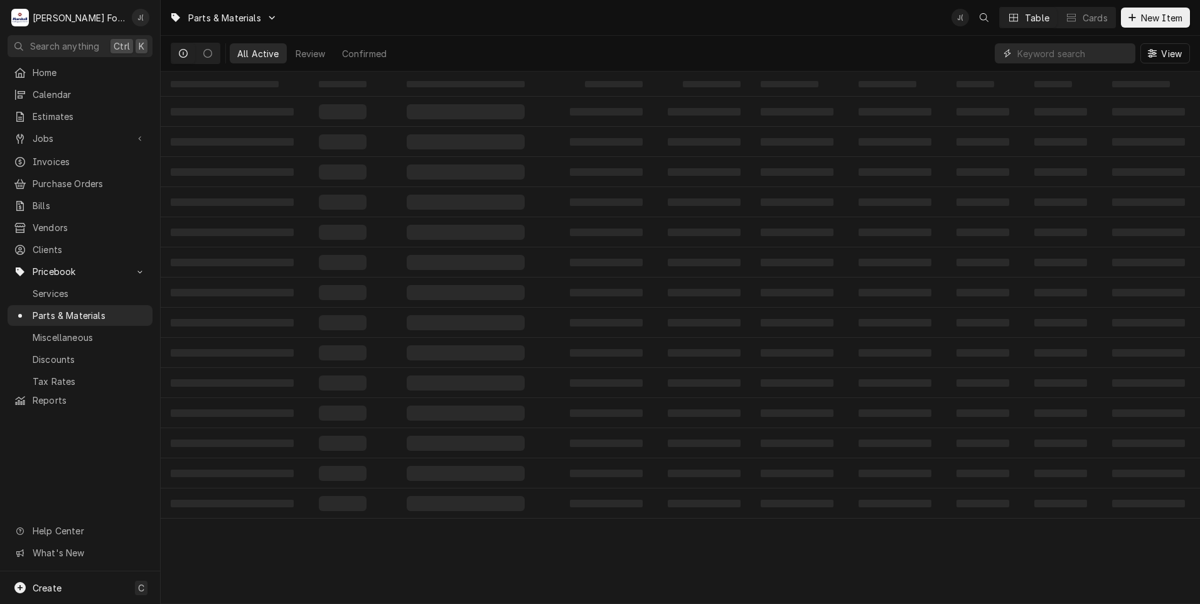
paste input "00-437994"
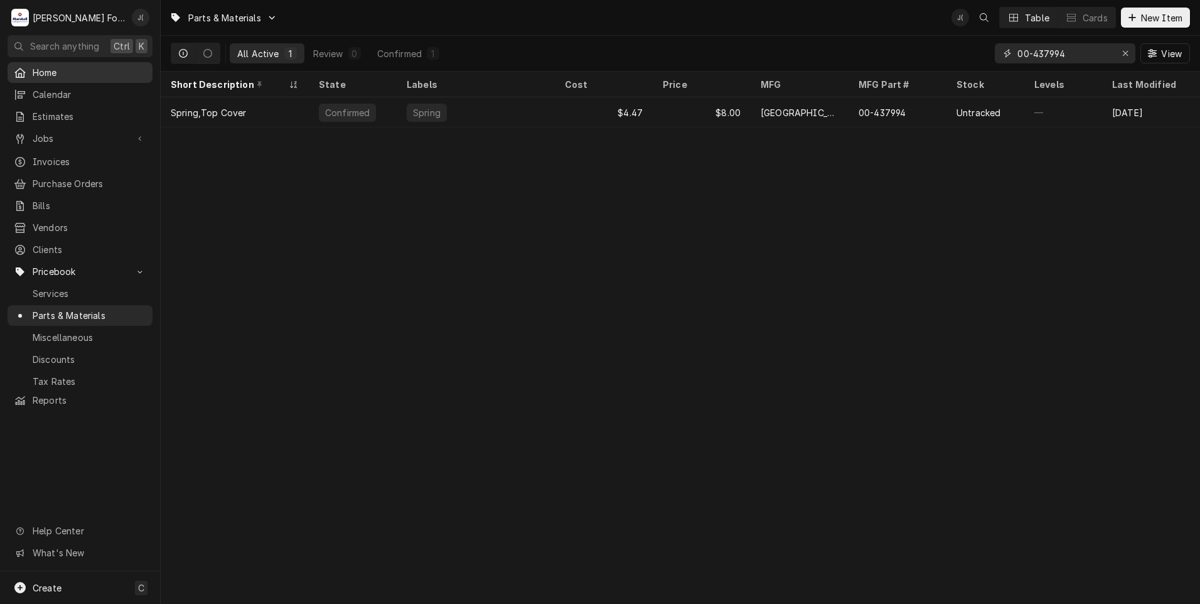
type input "00-437994"
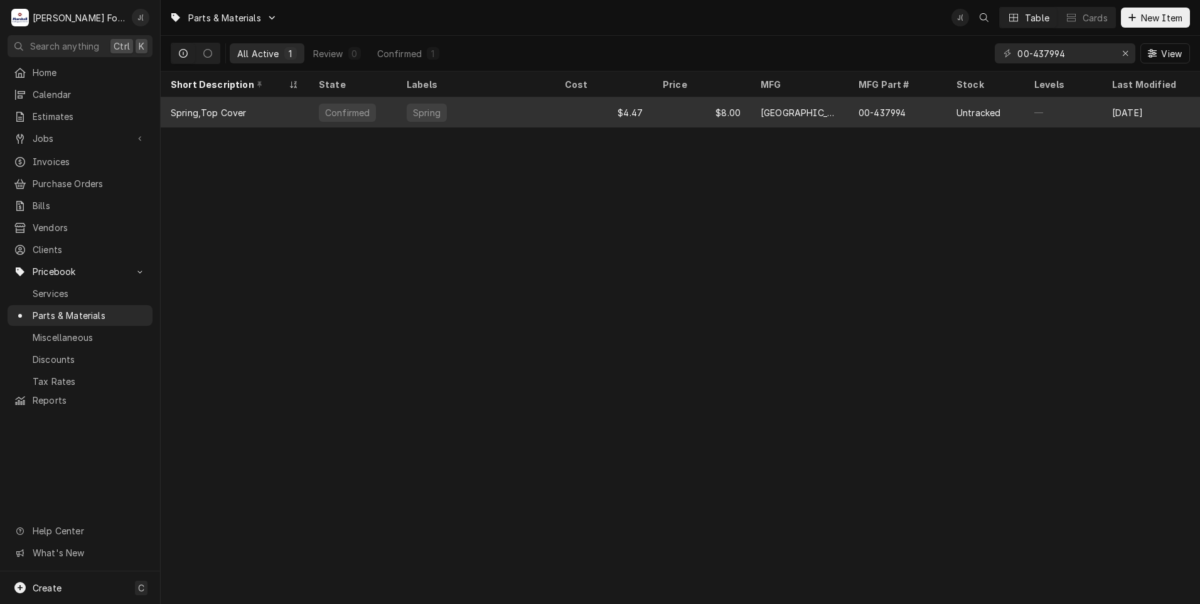
click at [648, 115] on div "$4.47" at bounding box center [604, 112] width 98 height 30
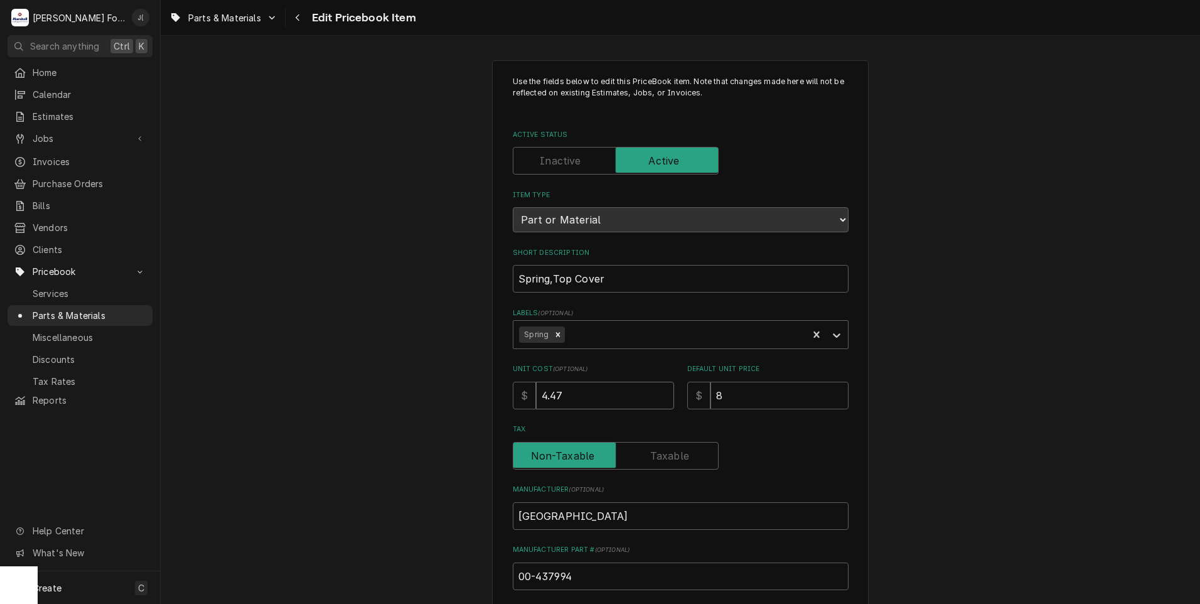
drag, startPoint x: 566, startPoint y: 397, endPoint x: 438, endPoint y: 381, distance: 129.0
click at [438, 381] on div "Use the fields below to edit this PriceBook item. Note that changes made here w…" at bounding box center [680, 491] width 1039 height 884
type textarea "x"
type input "4"
type textarea "x"
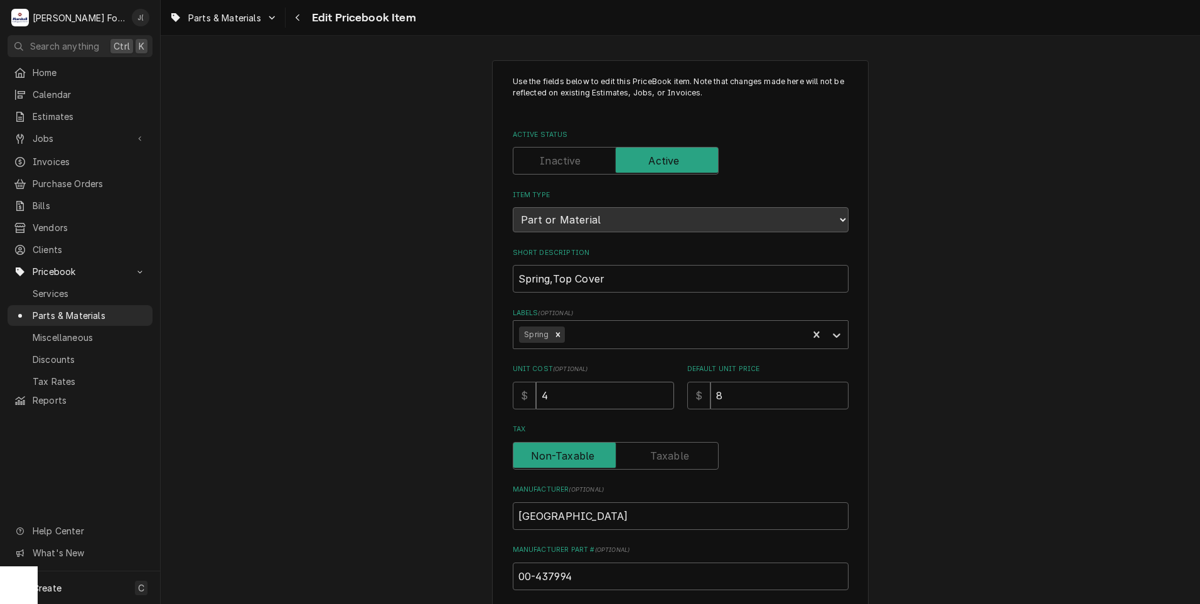
type input "4.7"
type textarea "x"
type input "4.72"
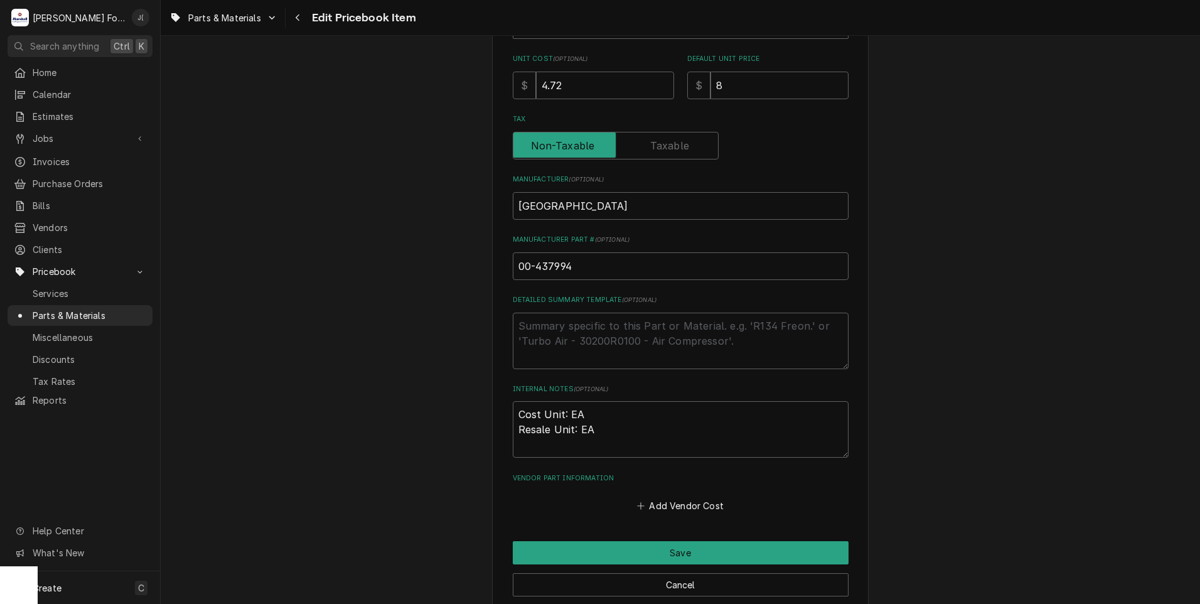
scroll to position [387, 0]
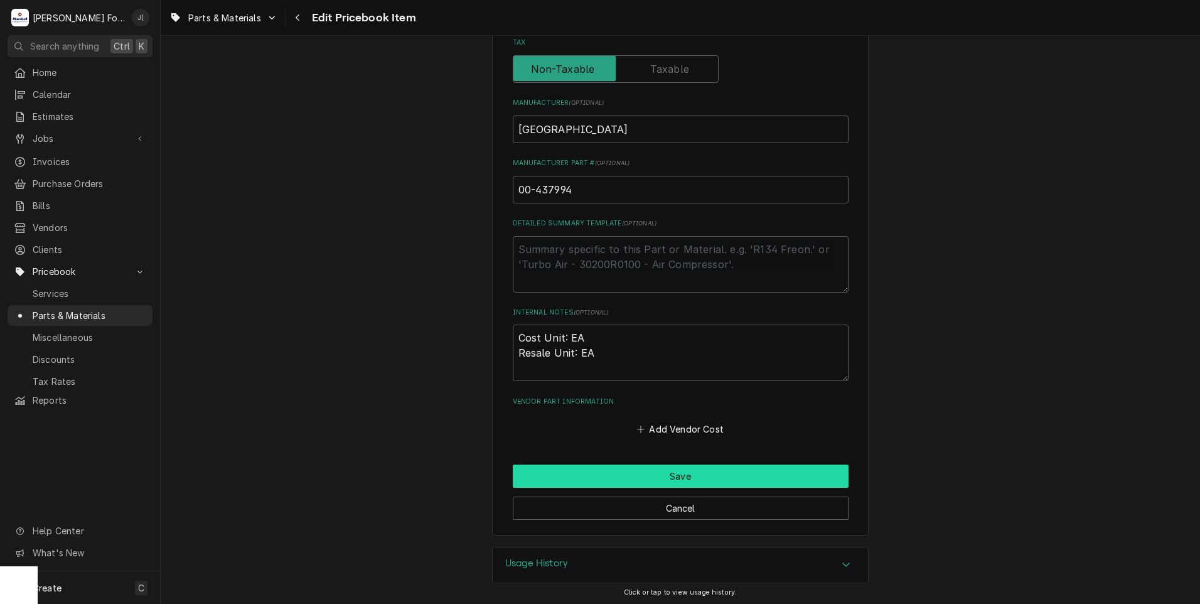
click at [615, 471] on button "Save" at bounding box center [681, 475] width 336 height 23
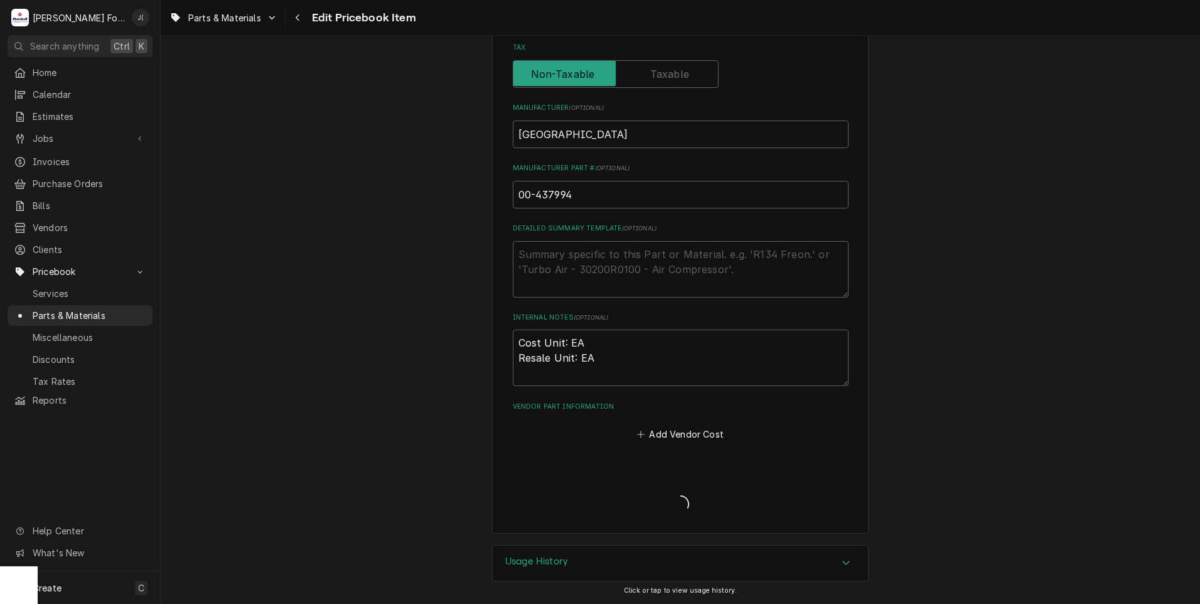
scroll to position [380, 0]
type textarea "x"
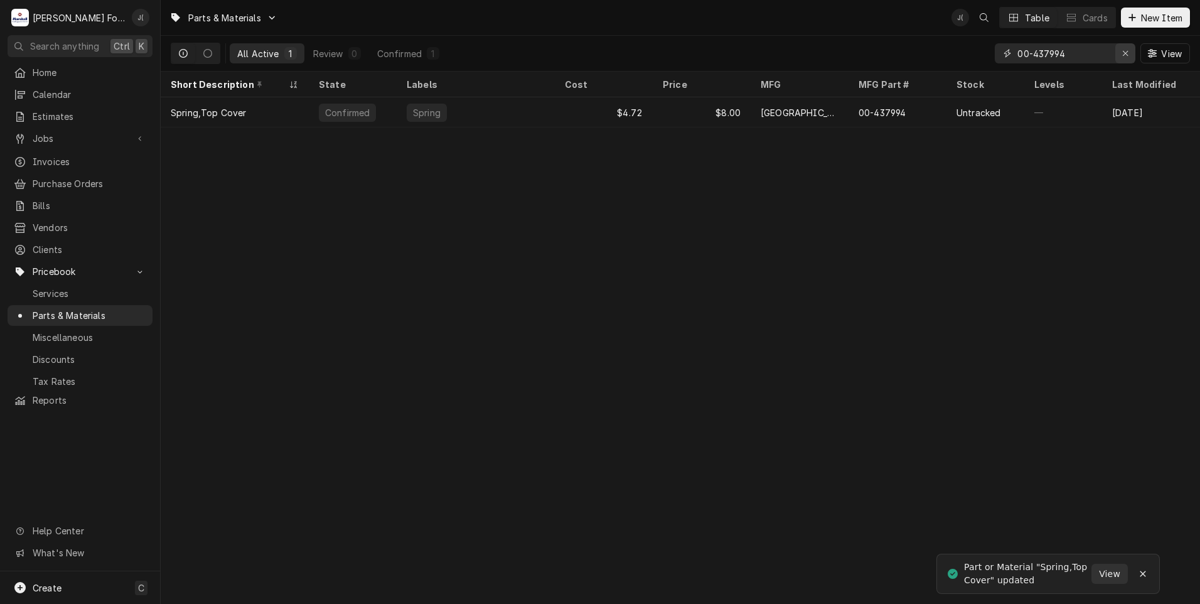
click at [1127, 52] on icon "Erase input" at bounding box center [1125, 53] width 7 height 9
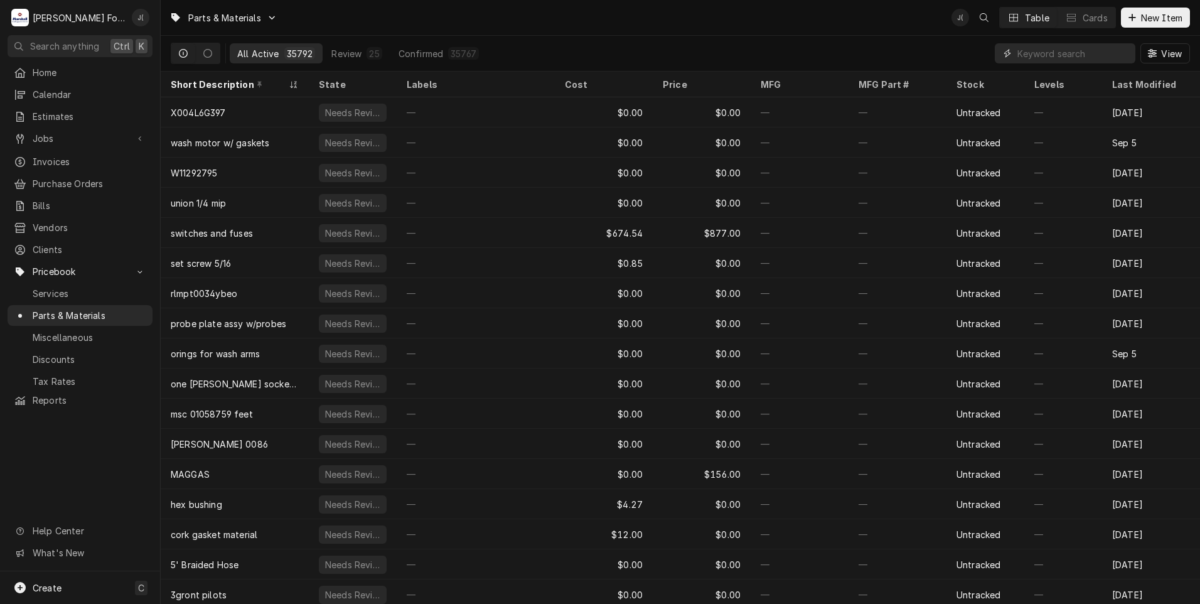
click at [1027, 55] on input "Dynamic Content Wrapper" at bounding box center [1073, 53] width 112 height 20
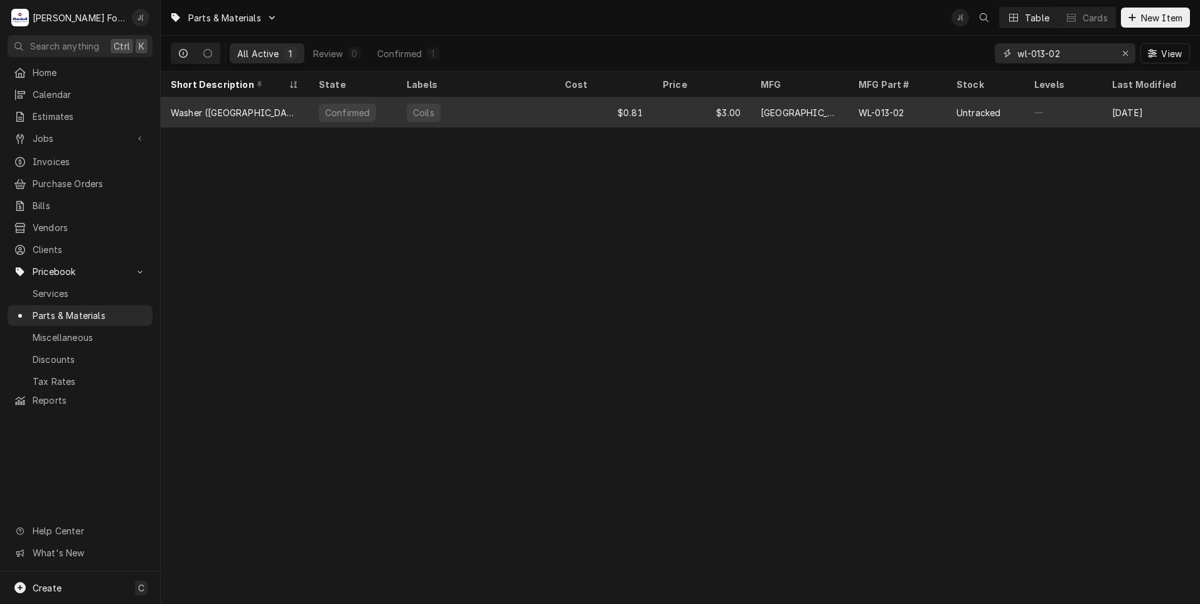
type input "wl-013-02"
click at [519, 116] on div "Coils" at bounding box center [476, 112] width 158 height 30
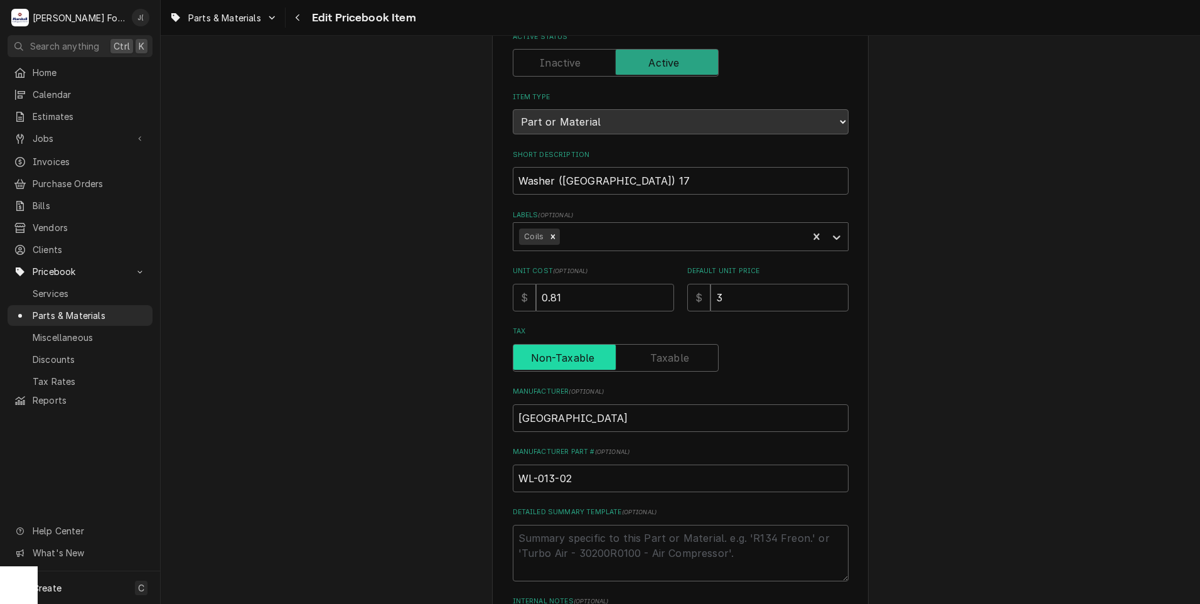
scroll to position [126, 0]
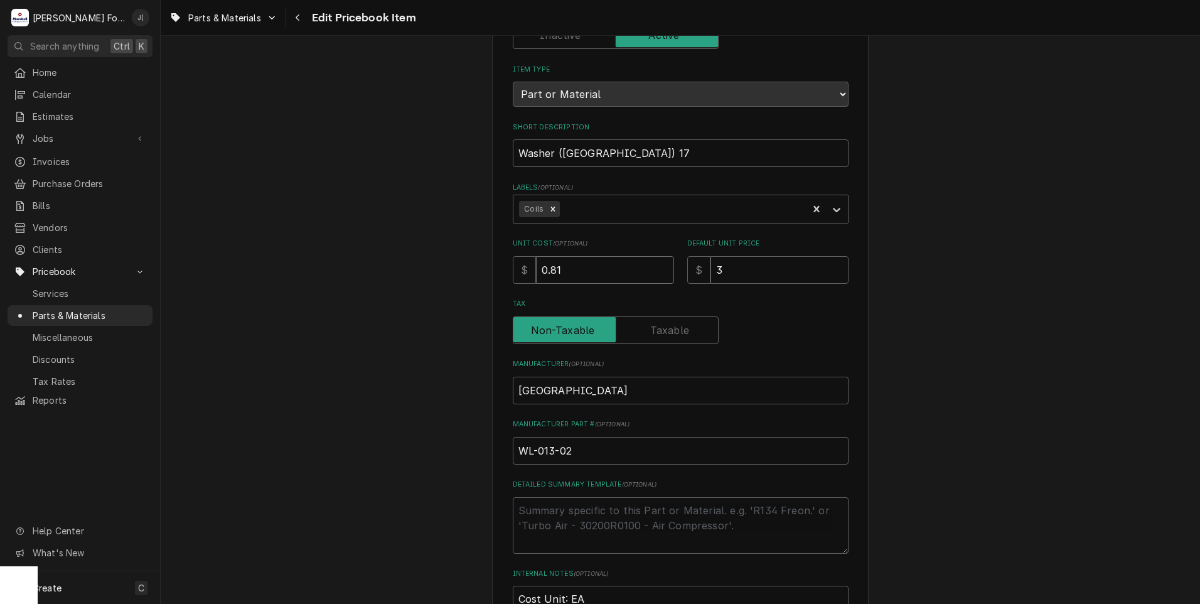
drag, startPoint x: 594, startPoint y: 267, endPoint x: 414, endPoint y: 267, distance: 180.1
click at [435, 269] on div "Use the fields below to edit this PriceBook item. Note that changes made here w…" at bounding box center [680, 365] width 1039 height 884
type textarea "x"
type input ".9"
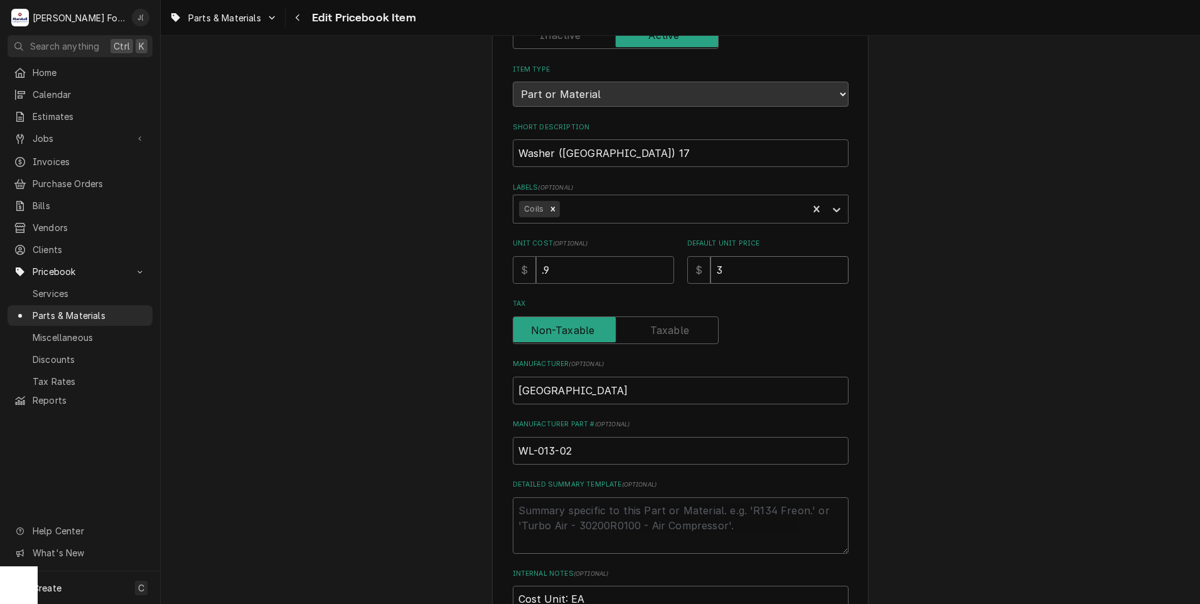
type textarea "x"
type input "2"
type textarea "x"
type input "2.0"
type textarea "x"
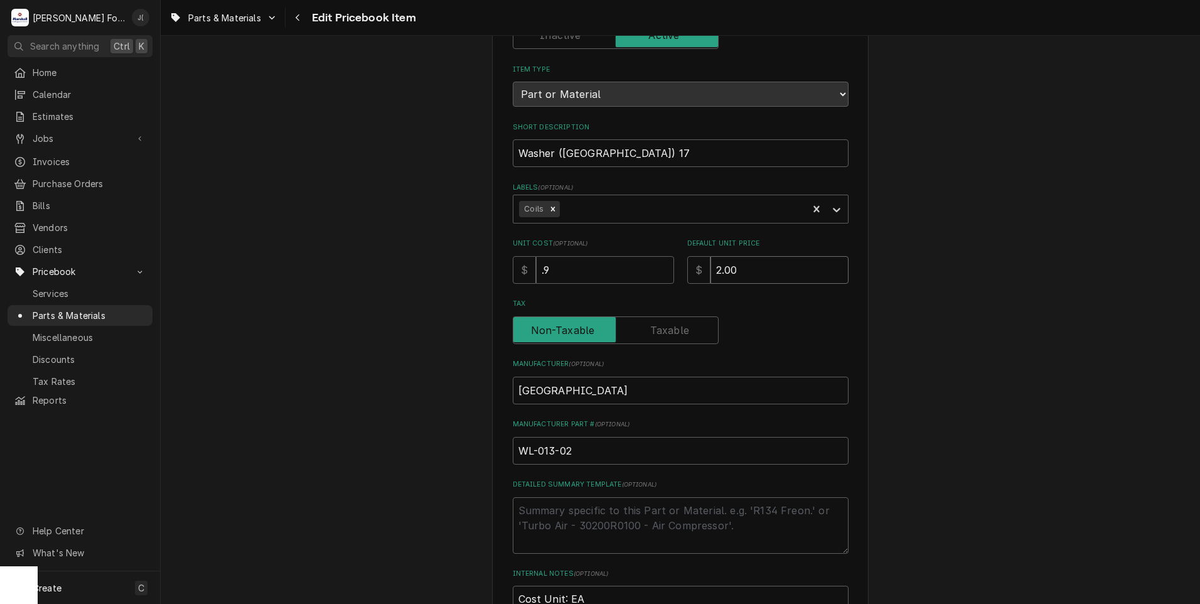
type input "2.00"
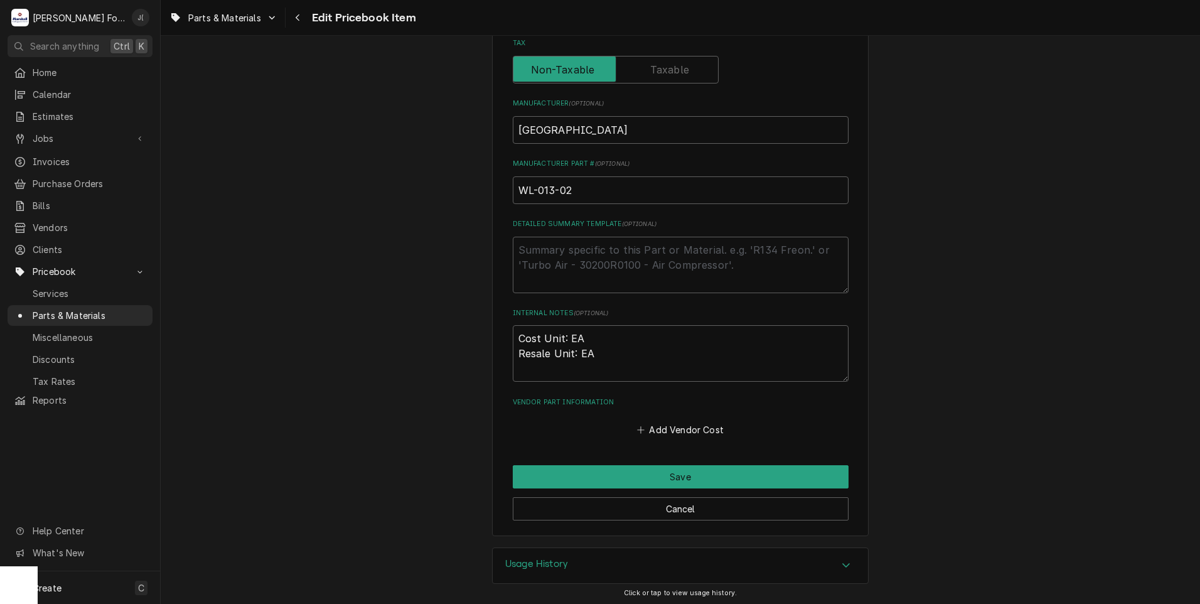
scroll to position [387, 0]
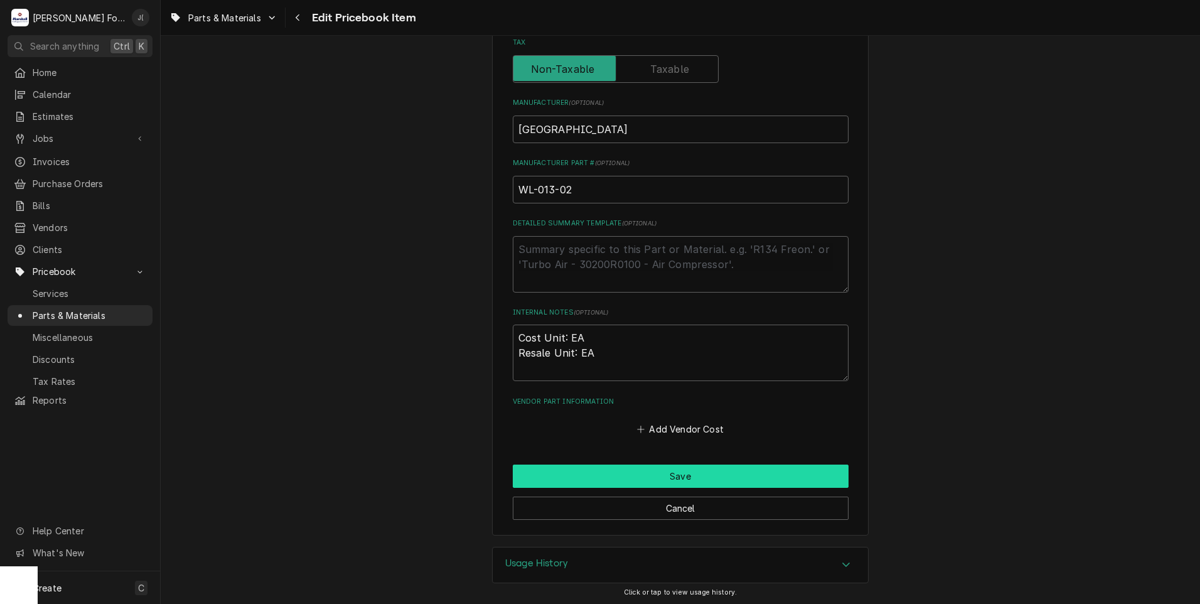
click at [633, 476] on button "Save" at bounding box center [681, 475] width 336 height 23
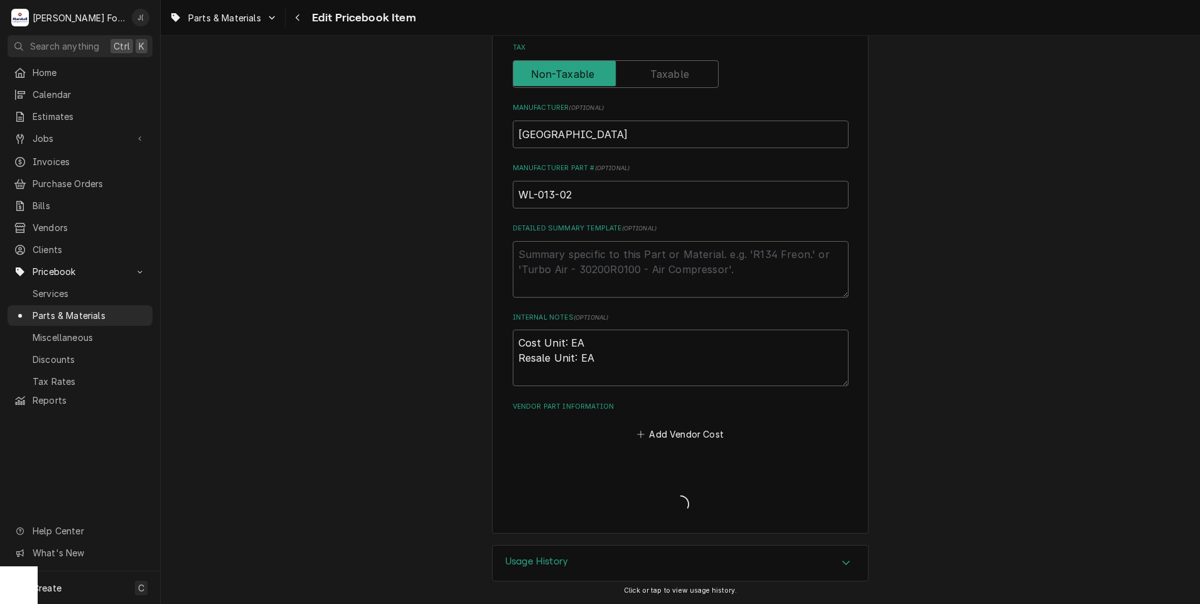
scroll to position [380, 0]
type textarea "x"
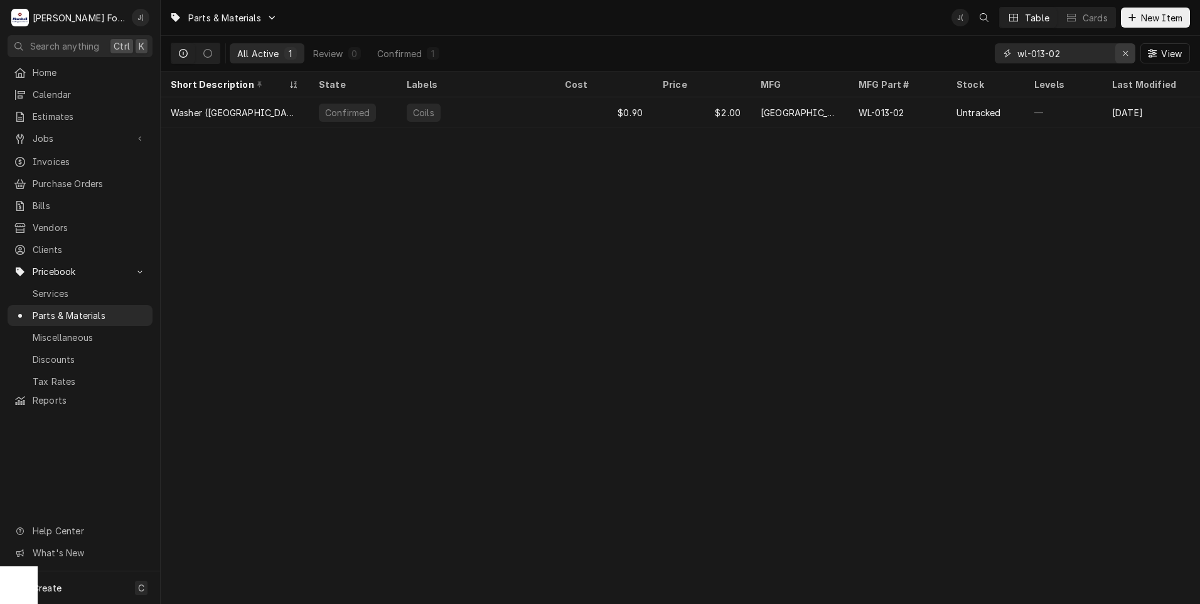
click at [1131, 51] on div "Erase input" at bounding box center [1125, 53] width 13 height 13
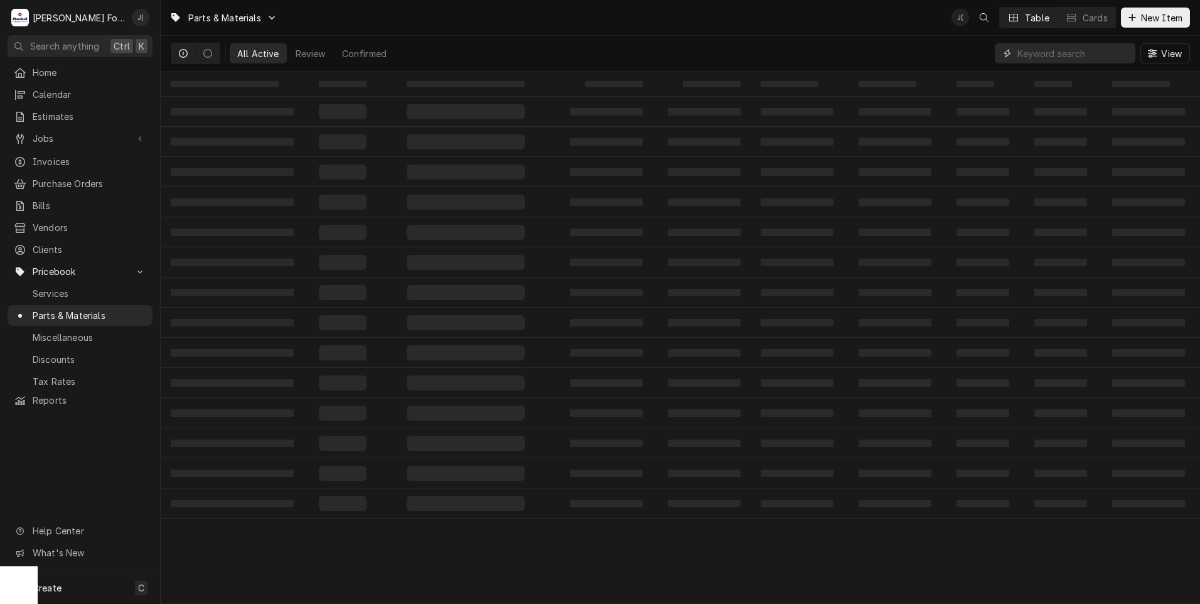
paste input "SC-122-53"
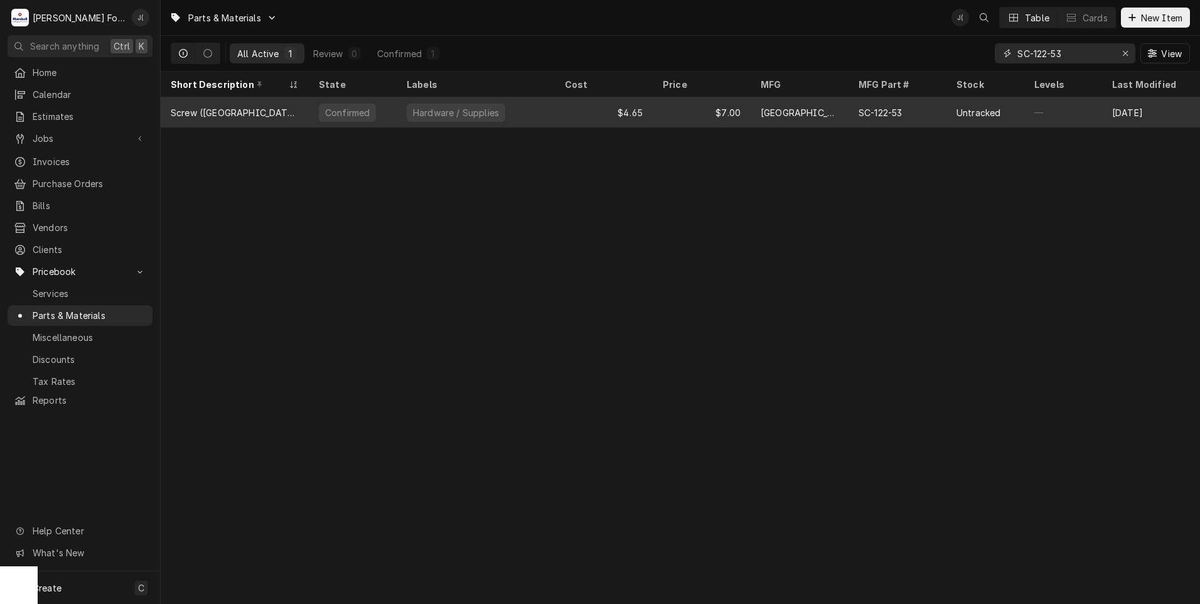
type input "SC-122-53"
click at [423, 110] on div "Hardware / Supplies" at bounding box center [456, 112] width 88 height 13
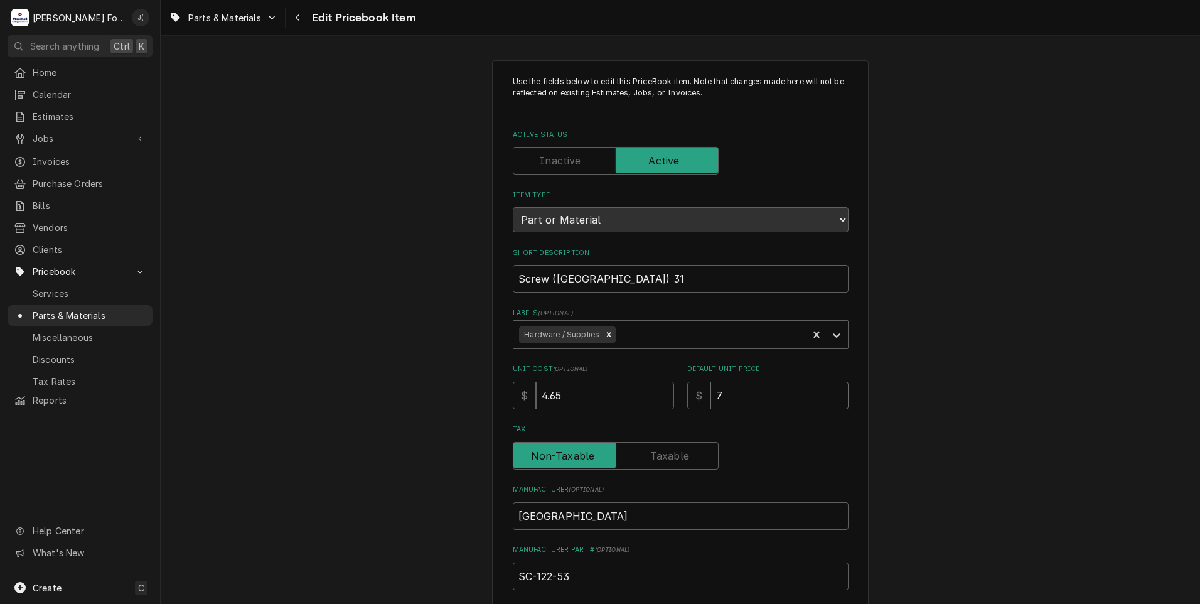
drag, startPoint x: 760, startPoint y: 394, endPoint x: 601, endPoint y: 381, distance: 159.3
click at [618, 386] on div "Unit Cost ( optional ) $ 4.65 Default Unit Price $ 7" at bounding box center [681, 386] width 336 height 45
type textarea "x"
type input "8"
type textarea "x"
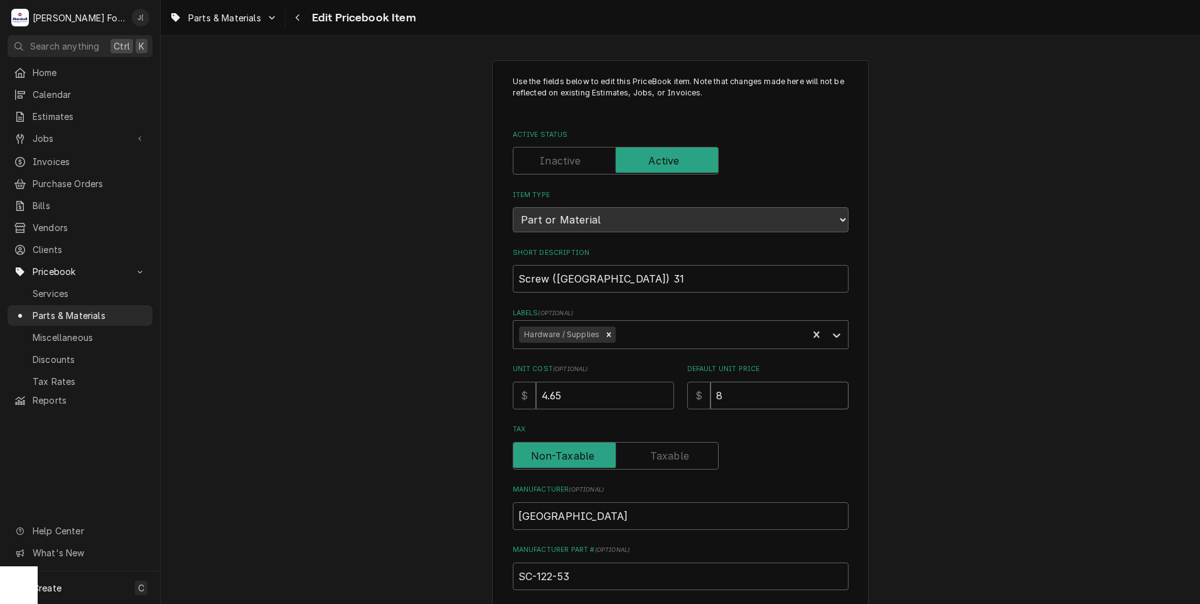
type input "8.0"
type textarea "x"
type input "8.00"
drag, startPoint x: 568, startPoint y: 387, endPoint x: 303, endPoint y: 363, distance: 266.0
click at [418, 382] on div "Use the fields below to edit this PriceBook item. Note that changes made here w…" at bounding box center [680, 491] width 1039 height 884
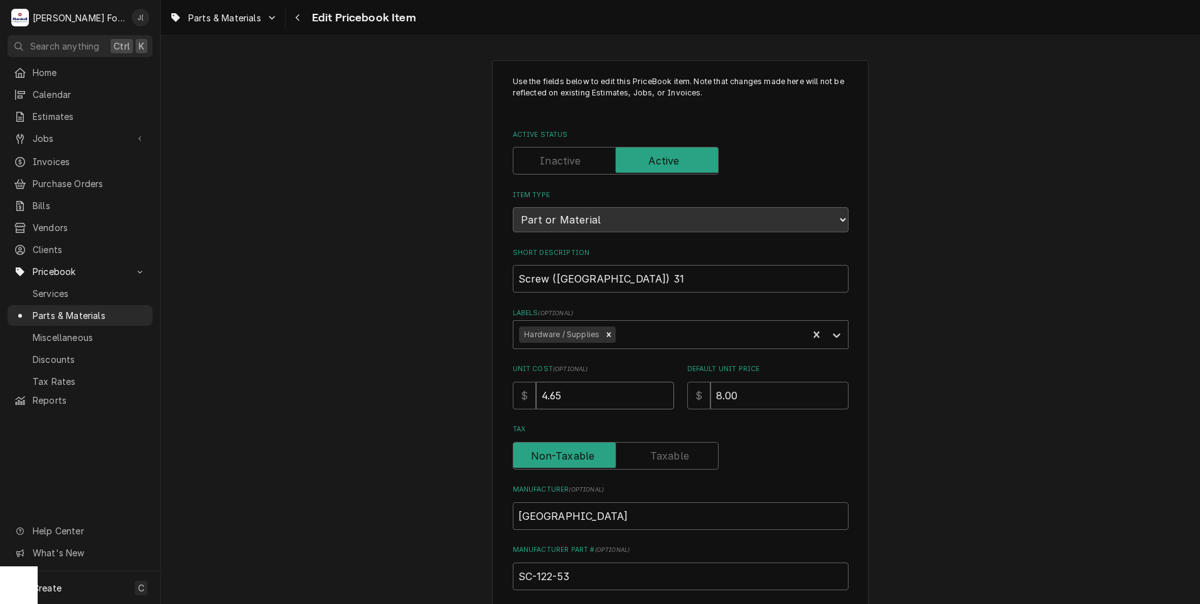
type textarea "x"
type input "4"
type textarea "x"
type input "4.8"
type textarea "x"
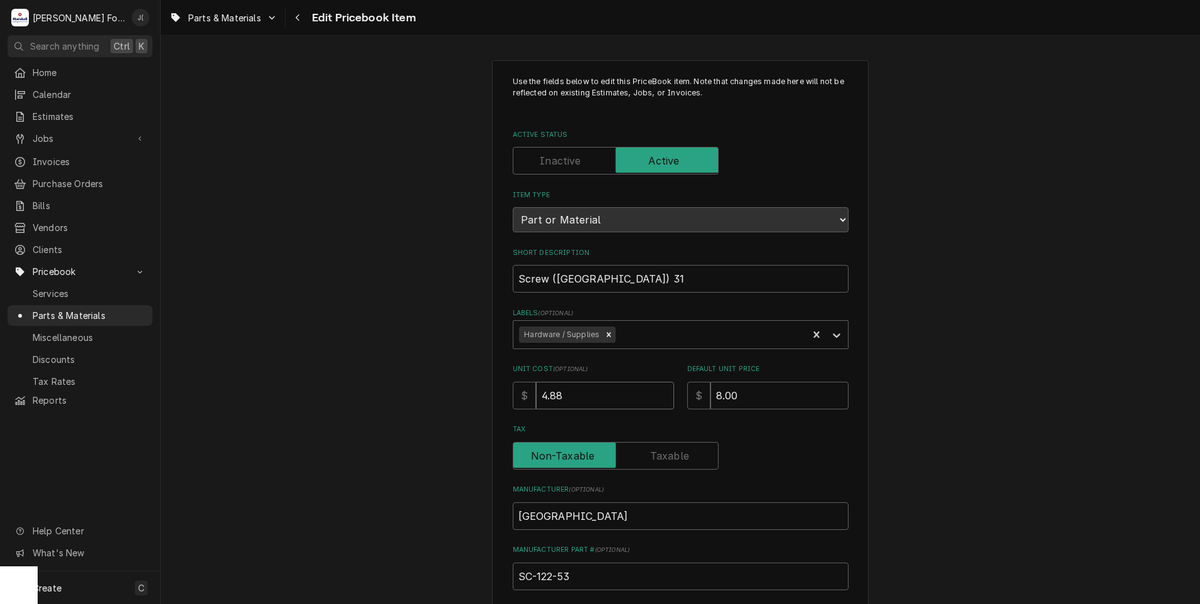
type input "4.88"
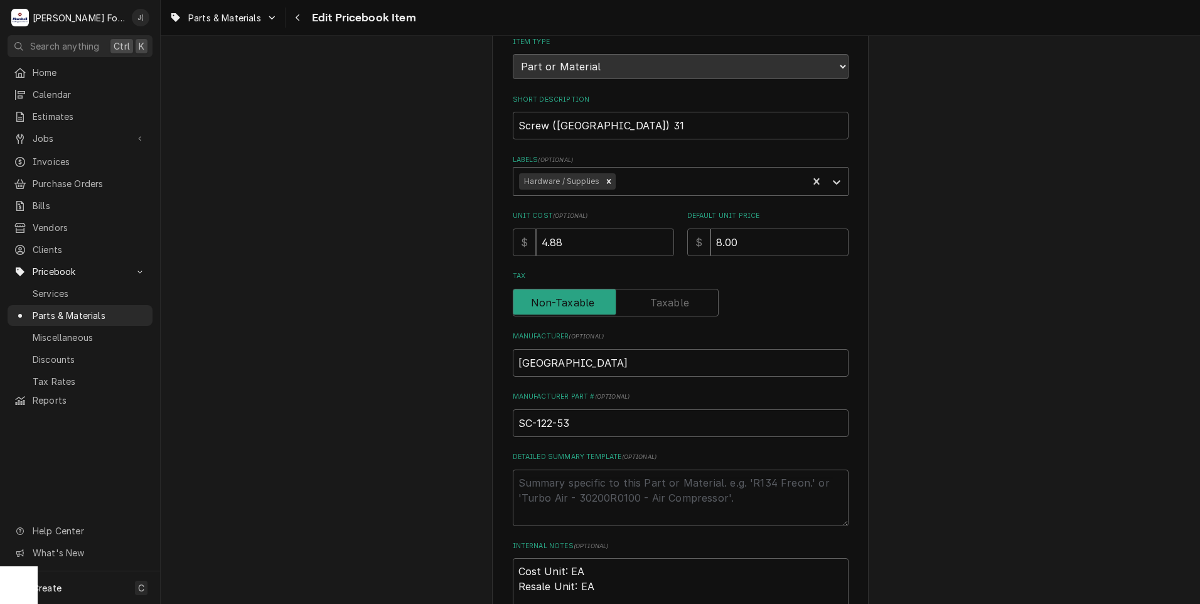
scroll to position [377, 0]
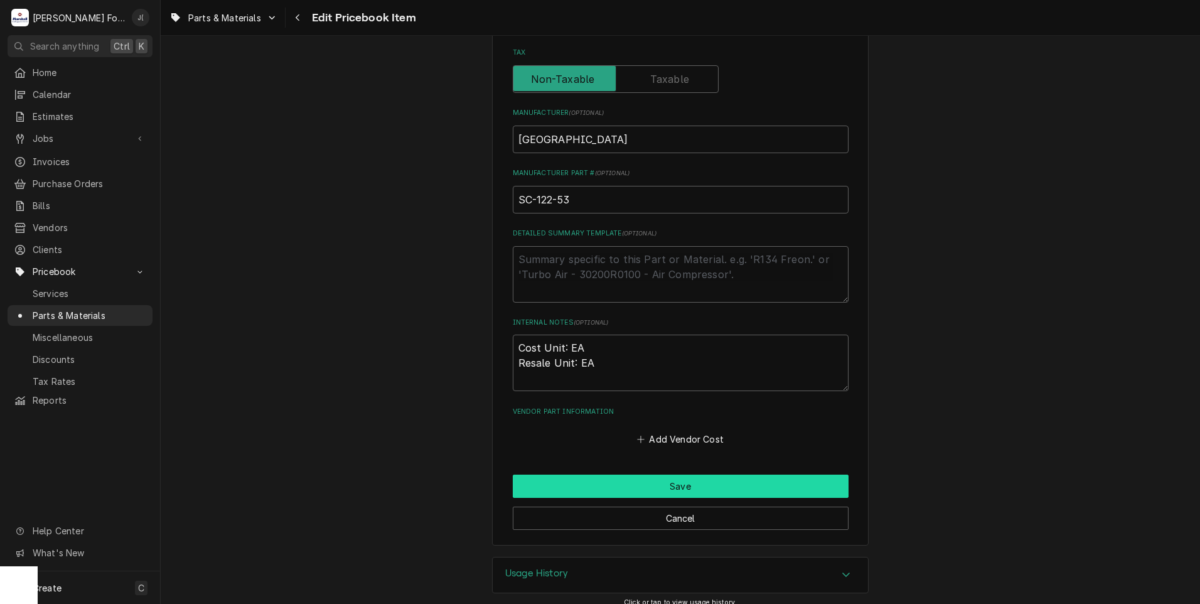
click at [595, 489] on button "Save" at bounding box center [681, 486] width 336 height 23
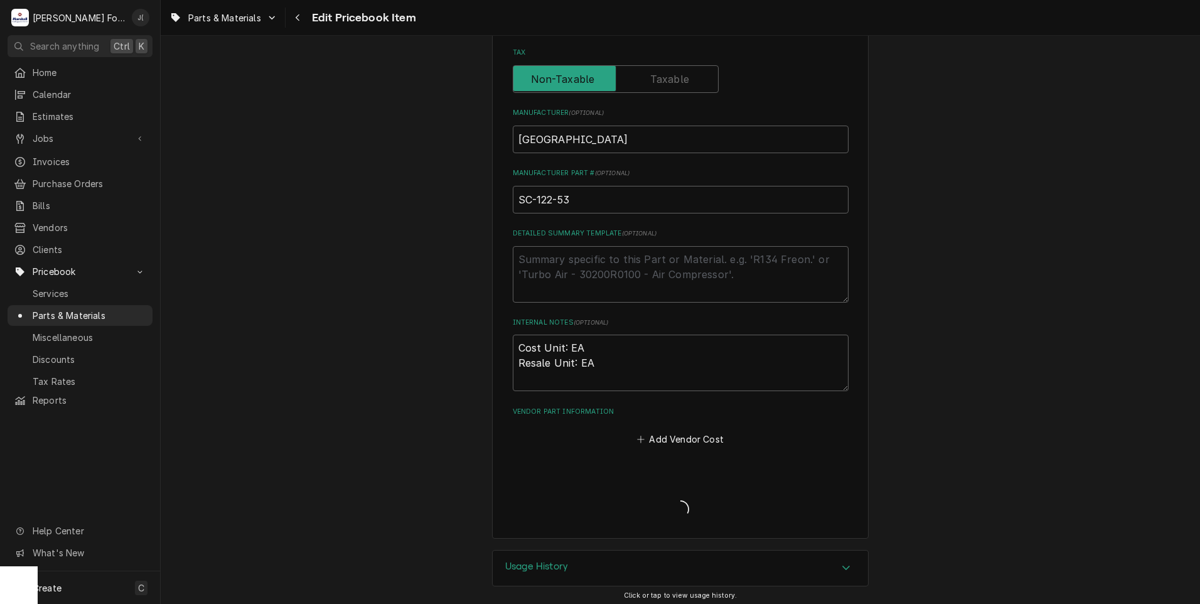
type textarea "x"
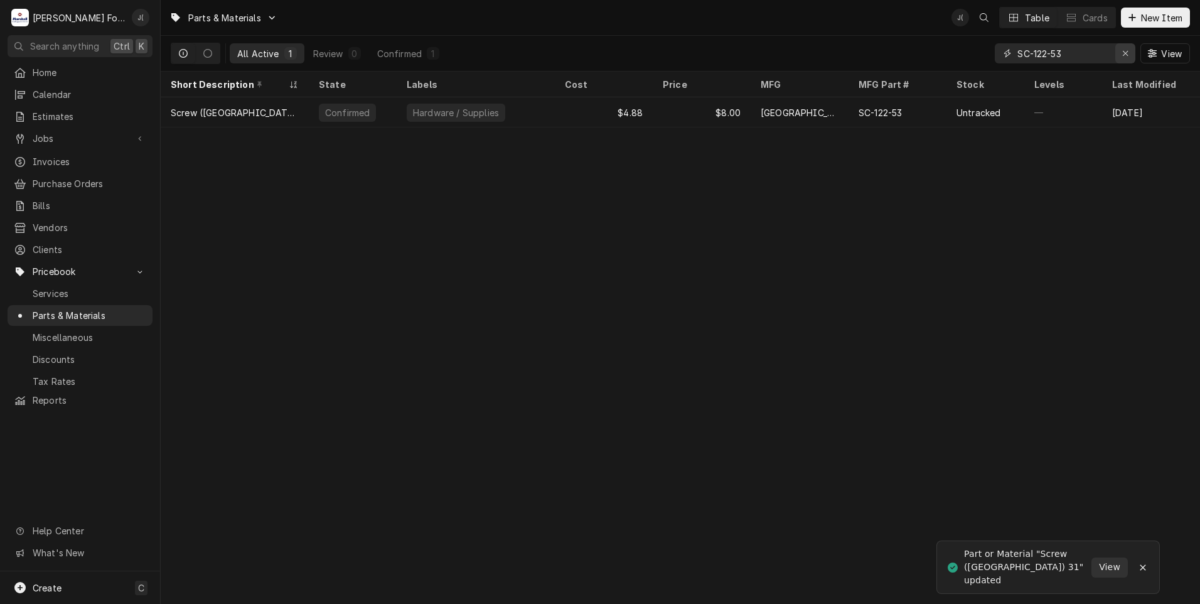
click at [1126, 51] on icon "Erase input" at bounding box center [1125, 53] width 7 height 9
click at [1115, 53] on input "Dynamic Content Wrapper" at bounding box center [1076, 53] width 118 height 20
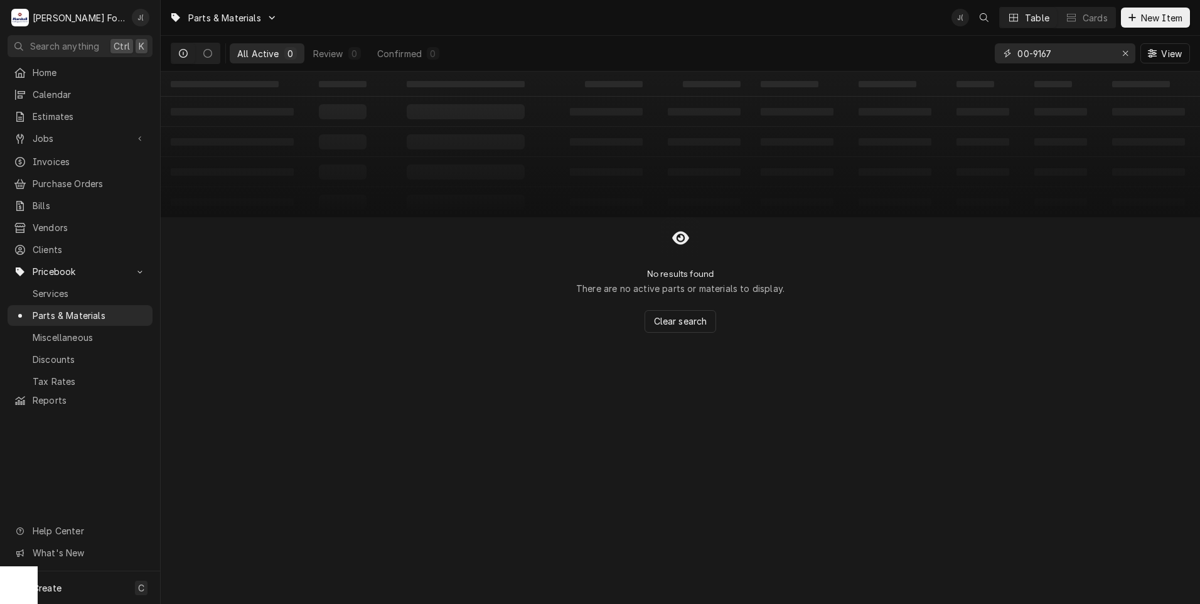
drag, startPoint x: 1057, startPoint y: 56, endPoint x: 887, endPoint y: 53, distance: 170.1
click at [887, 53] on div "All Active 0 Review 0 Confirmed 0 00-9167 View" at bounding box center [680, 53] width 1019 height 35
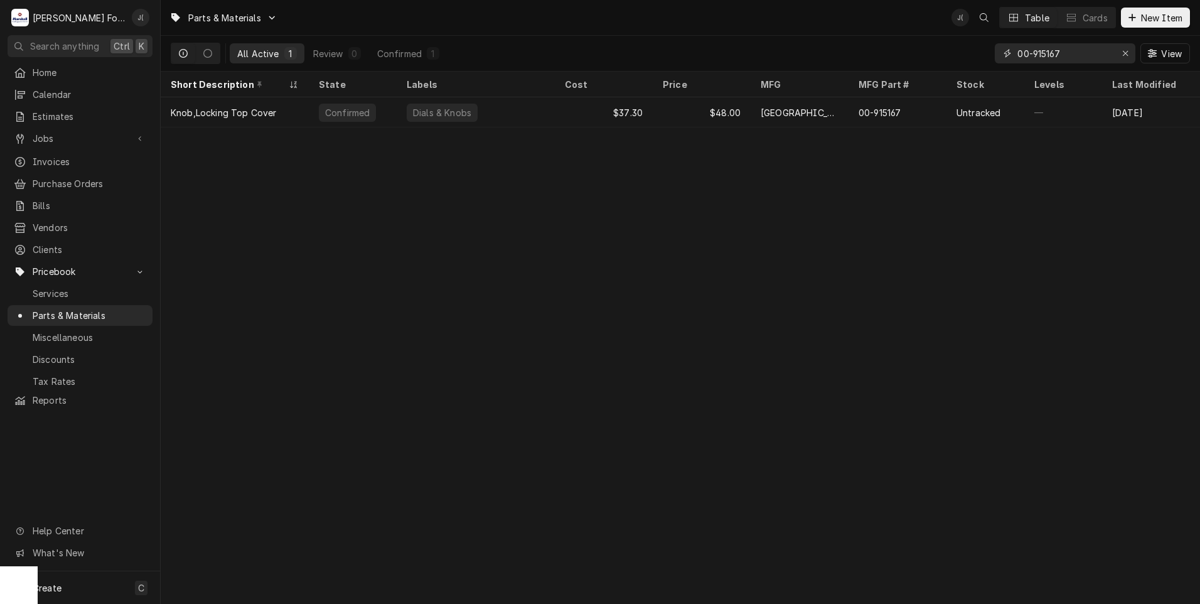
drag, startPoint x: 1068, startPoint y: 54, endPoint x: 985, endPoint y: 54, distance: 82.9
click at [985, 54] on div "All Active 1 Review 0 Confirmed 1 00-915167 View" at bounding box center [680, 53] width 1019 height 35
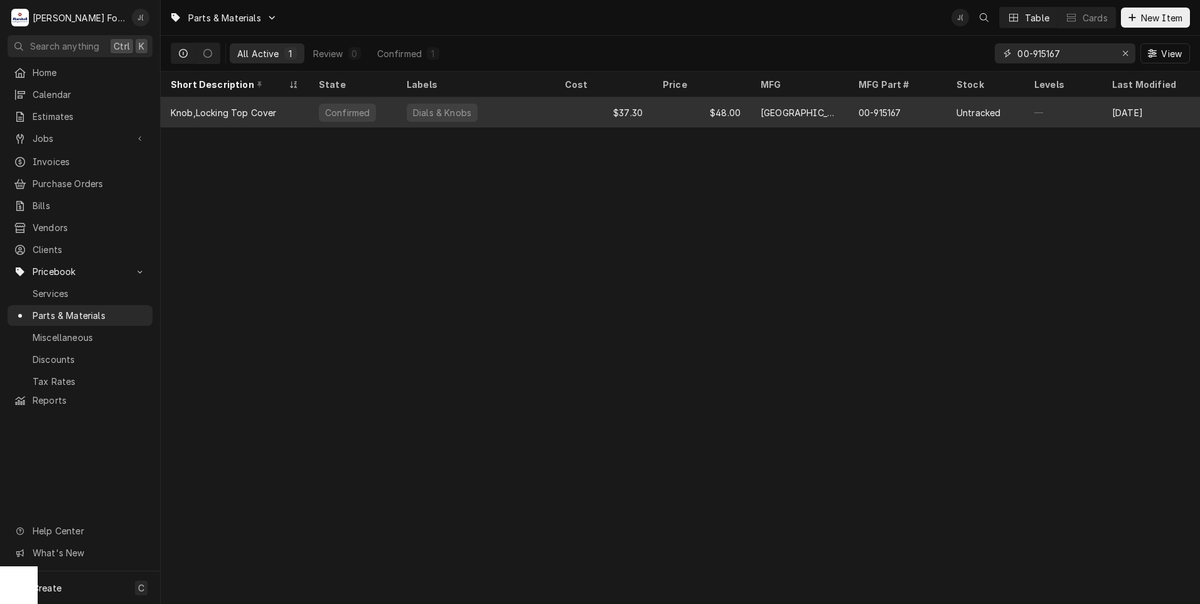
type input "00-915167"
click at [557, 114] on div "$37.30" at bounding box center [604, 112] width 98 height 30
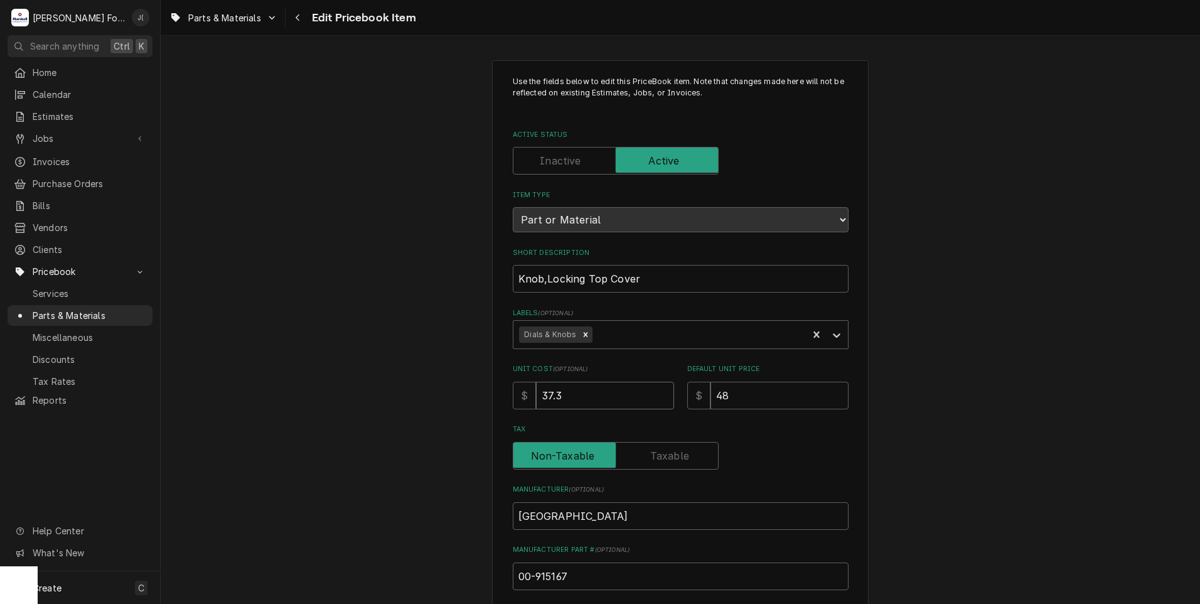
drag, startPoint x: 593, startPoint y: 397, endPoint x: 399, endPoint y: 428, distance: 196.5
click at [492, 419] on div "Use the fields below to edit this PriceBook item. Note that changes made here w…" at bounding box center [680, 491] width 377 height 862
type textarea "x"
type input "5"
type textarea "x"
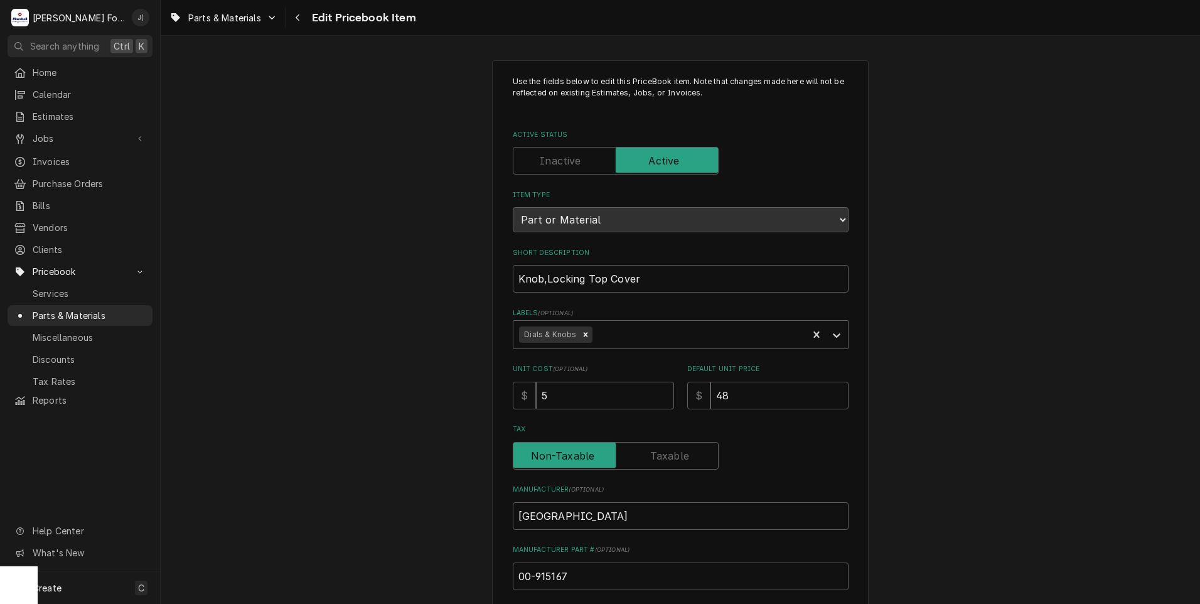
type input "57"
type textarea "x"
type input "571"
type textarea "x"
type input "5714"
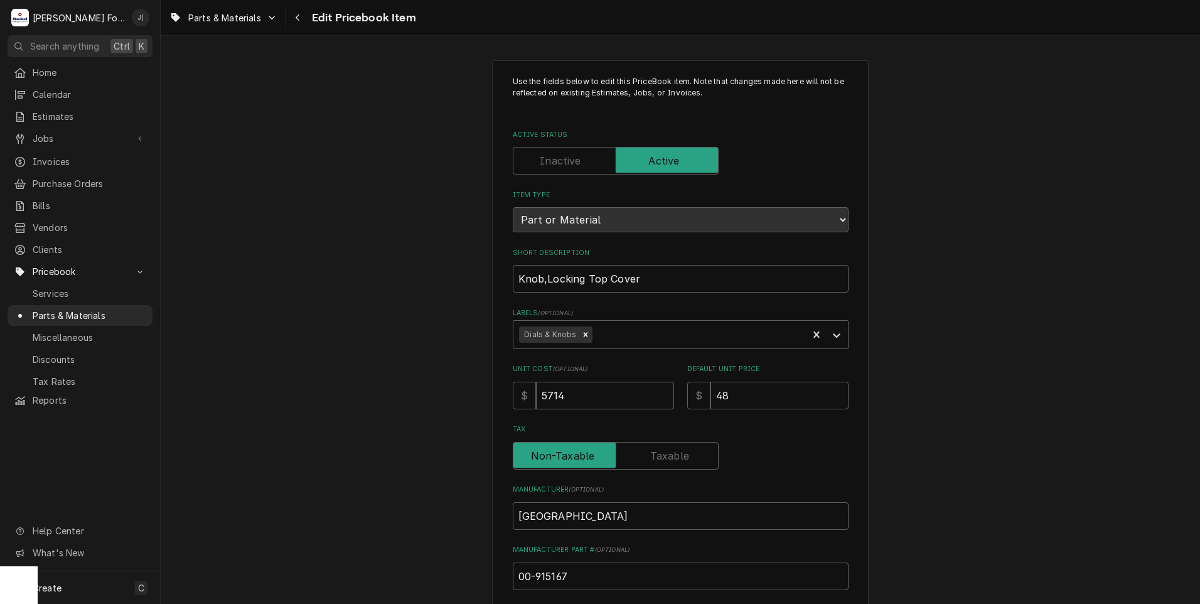
type textarea "x"
type input "571"
type textarea "x"
type input "57"
type textarea "x"
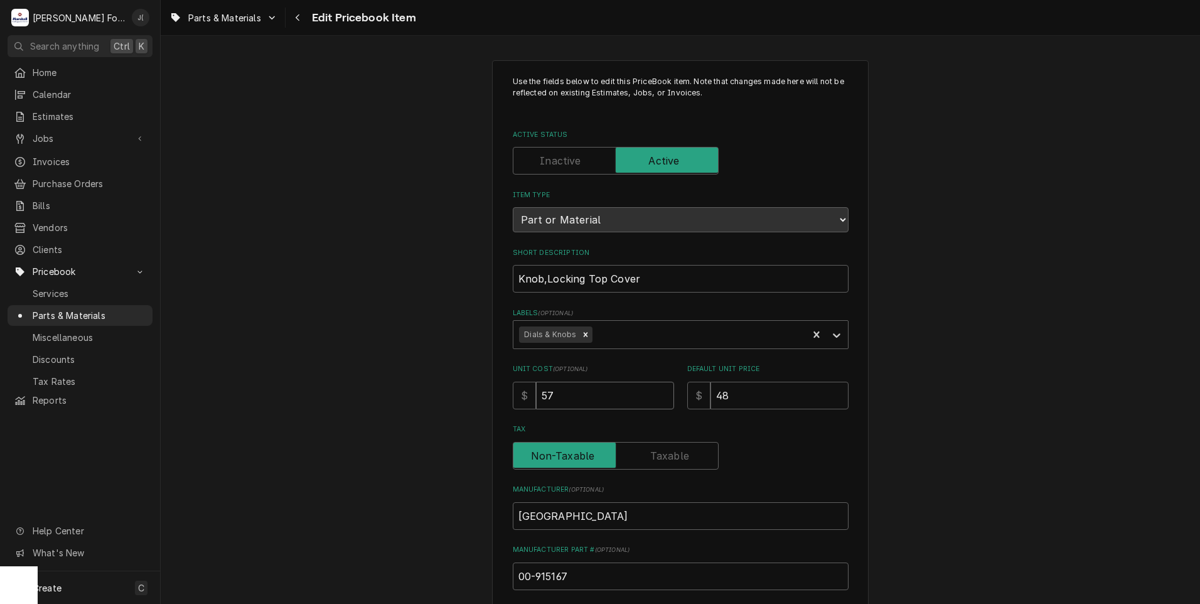
type input "57.1"
type textarea "x"
type input "57.14"
type textarea "x"
type input "7"
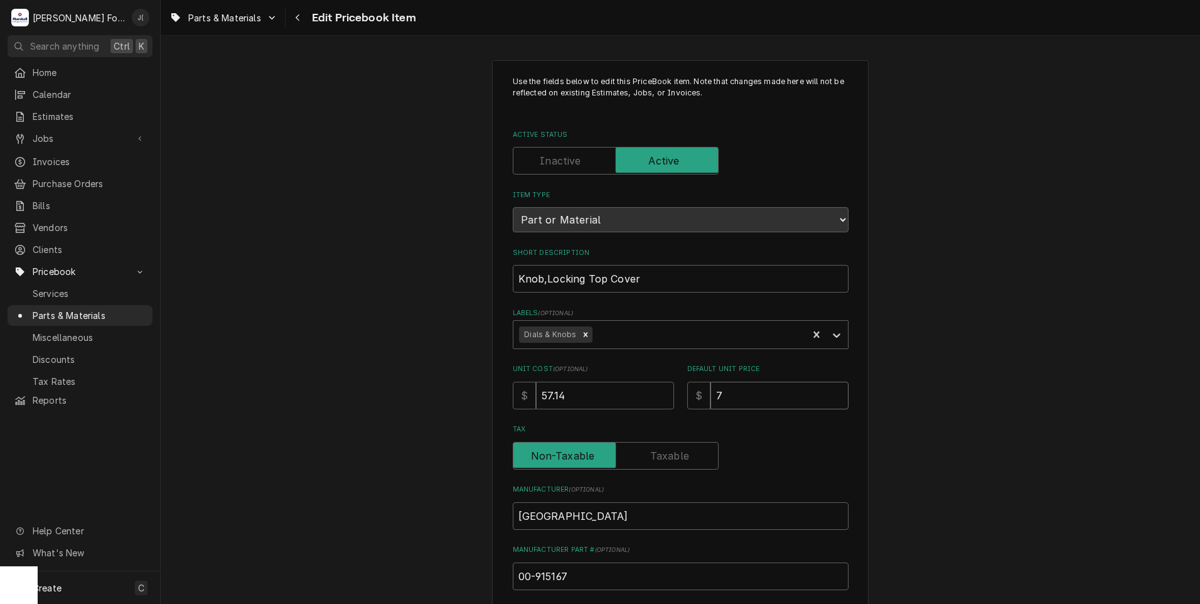
type textarea "x"
type input "75"
type textarea "x"
type input "75.0"
type textarea "x"
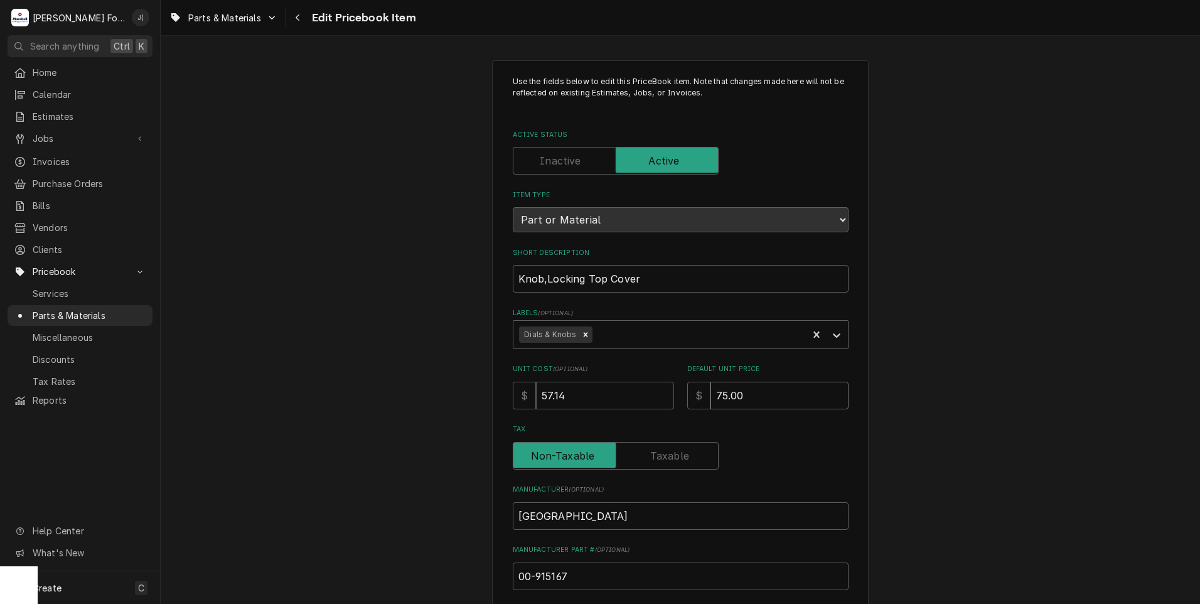
type input "75.00"
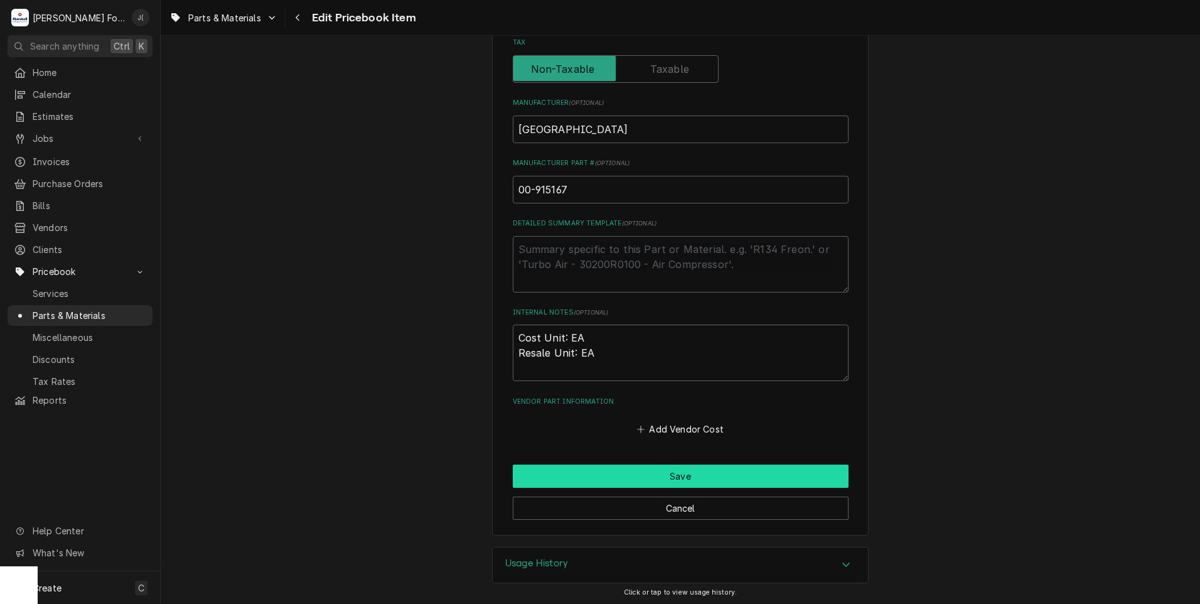
click at [624, 478] on button "Save" at bounding box center [681, 475] width 336 height 23
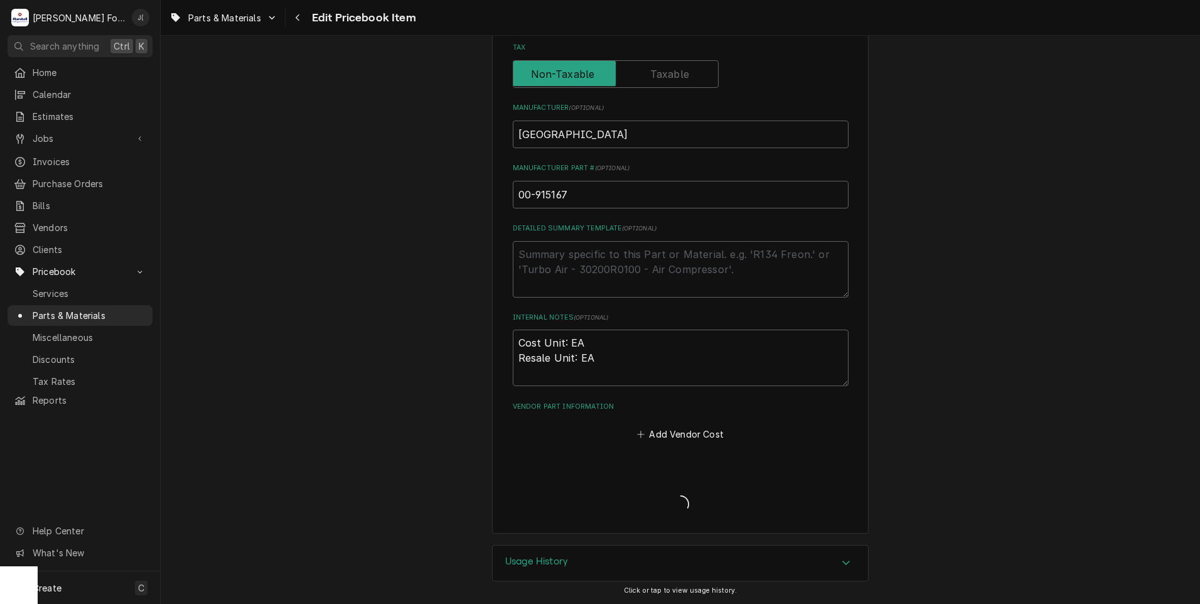
scroll to position [380, 0]
type textarea "x"
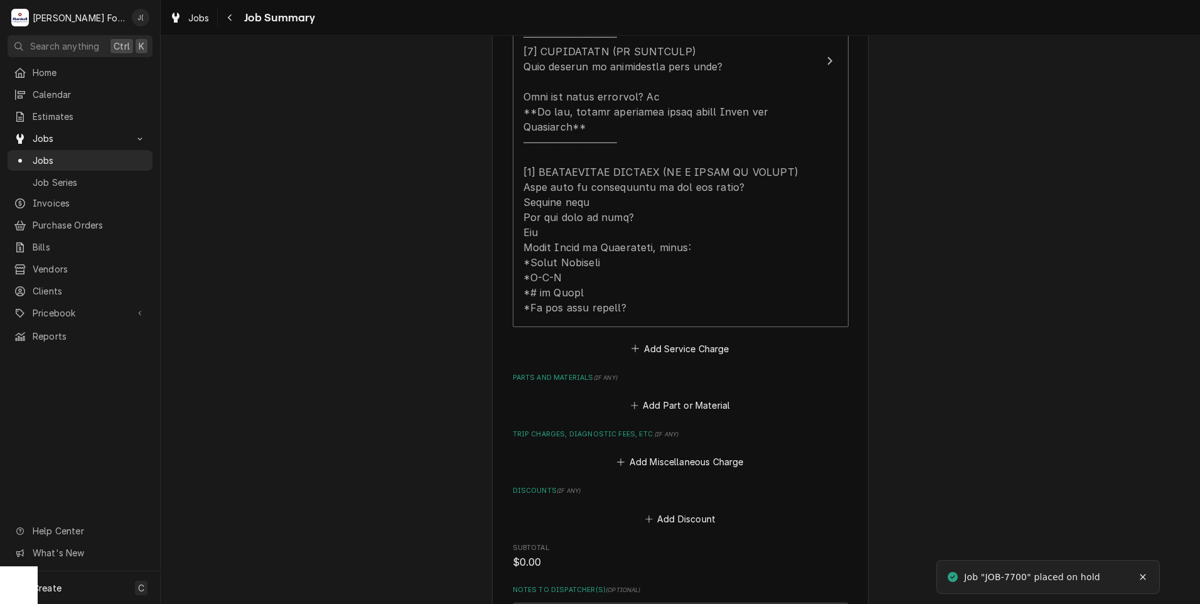
scroll to position [565, 0]
click at [678, 395] on button "Add Part or Material" at bounding box center [680, 404] width 104 height 18
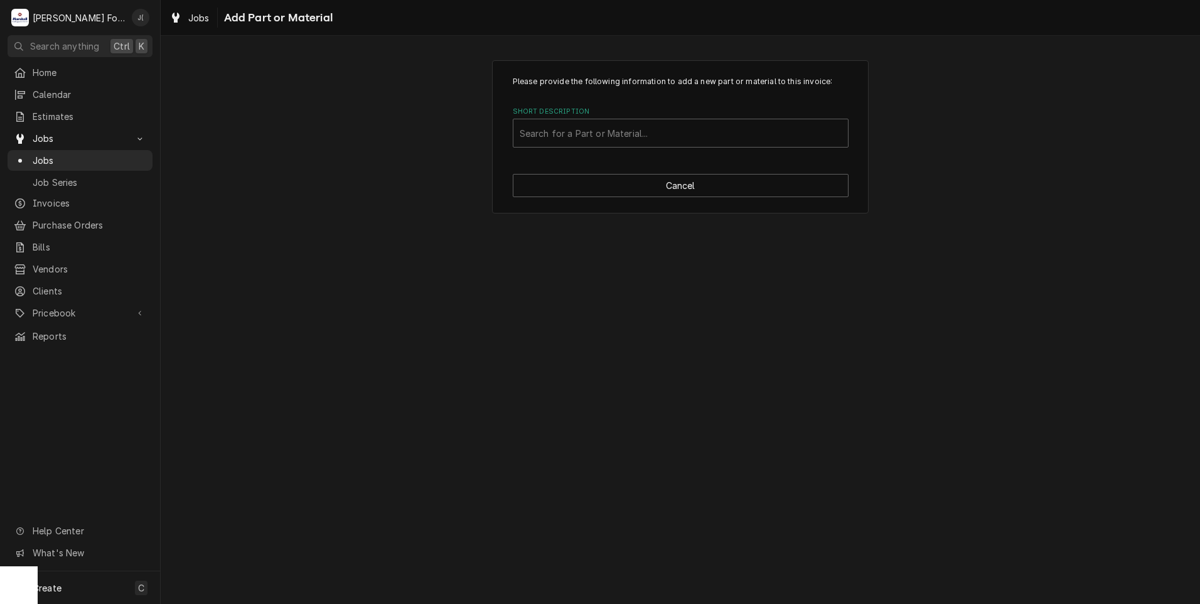
click at [588, 148] on div "Please provide the following information to add a new part or material to this …" at bounding box center [680, 136] width 377 height 153
click at [588, 137] on div "Short Description" at bounding box center [681, 133] width 322 height 23
type input "00-915167"
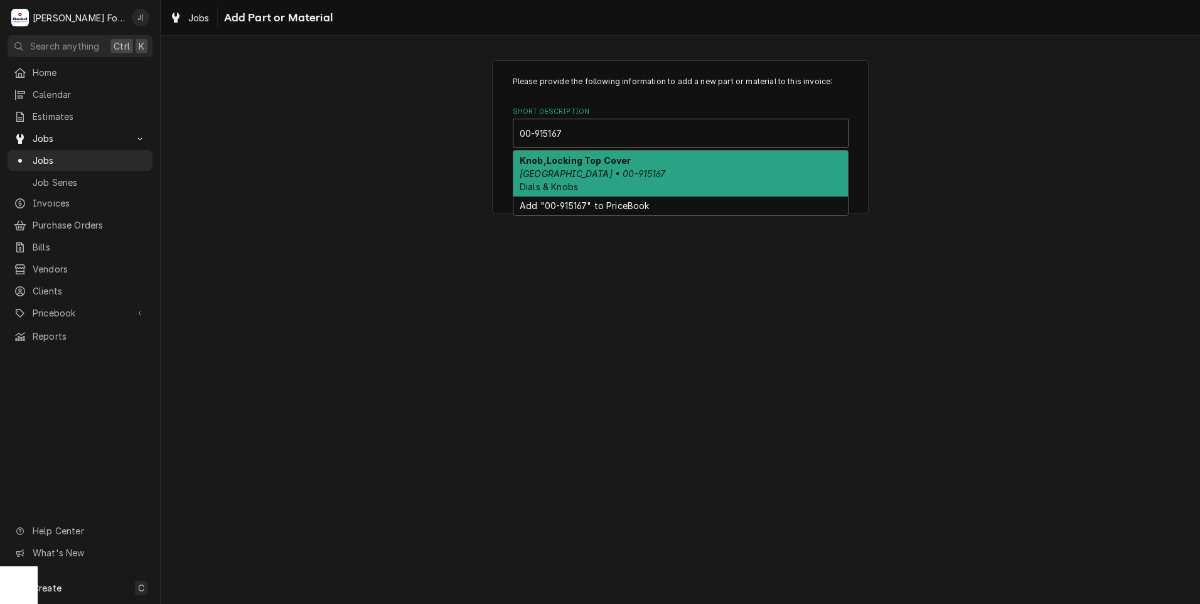
click at [607, 164] on strong "Knob,Locking Top Cover" at bounding box center [576, 160] width 112 height 11
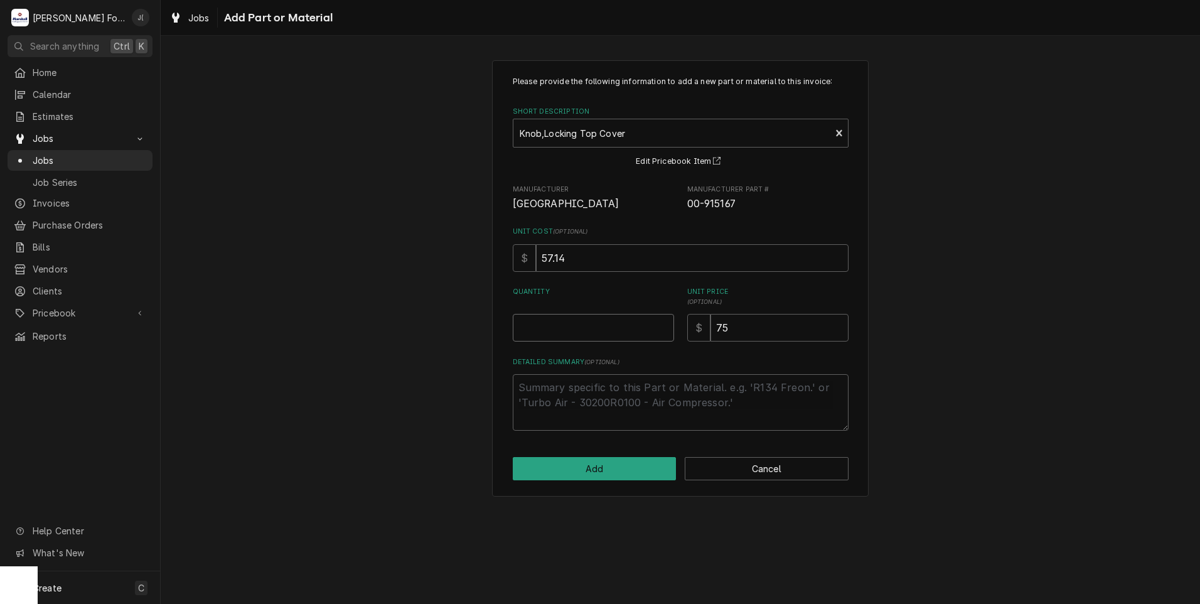
click at [591, 333] on input "Quantity" at bounding box center [593, 328] width 161 height 28
type textarea "x"
type input "1"
click at [621, 464] on button "Add" at bounding box center [595, 468] width 164 height 23
type textarea "x"
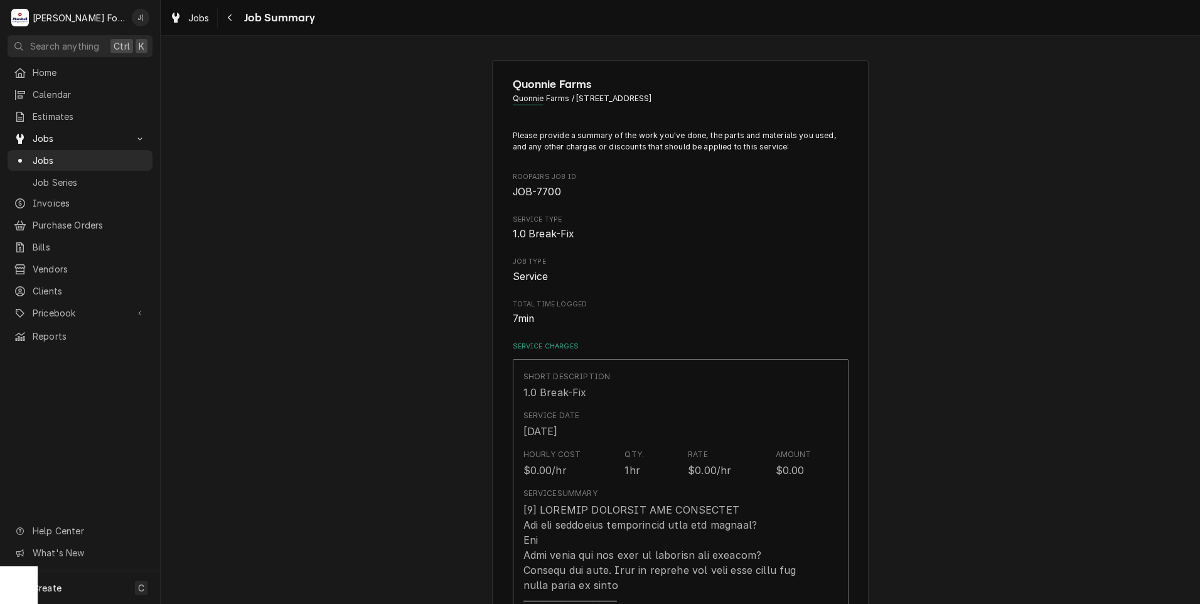
scroll to position [565, 0]
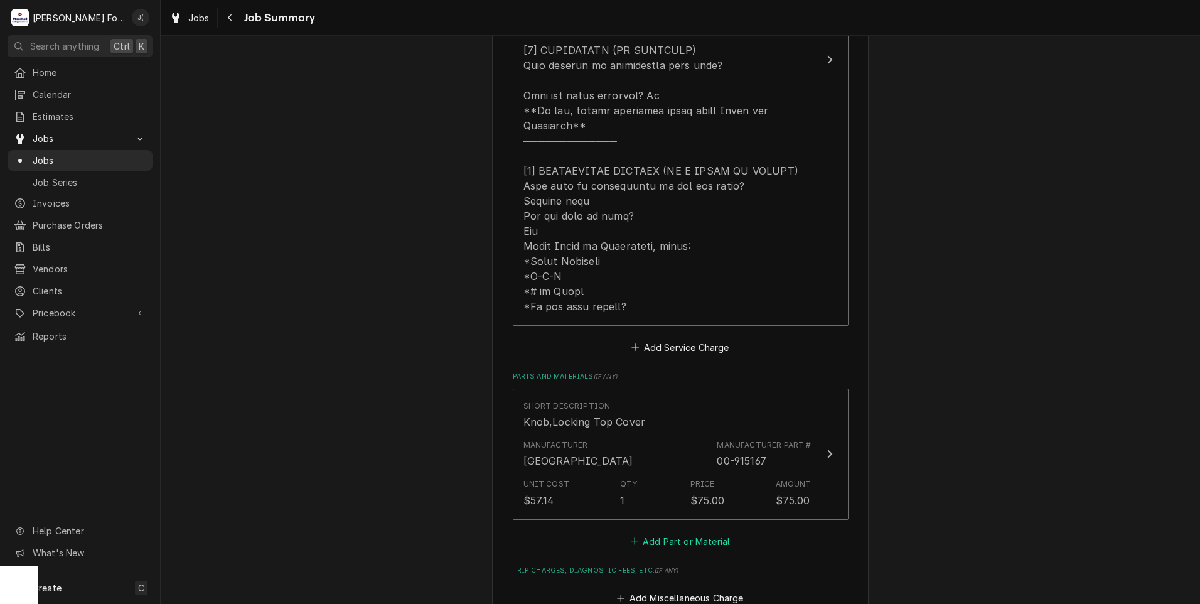
click at [704, 532] on button "Add Part or Material" at bounding box center [680, 541] width 104 height 18
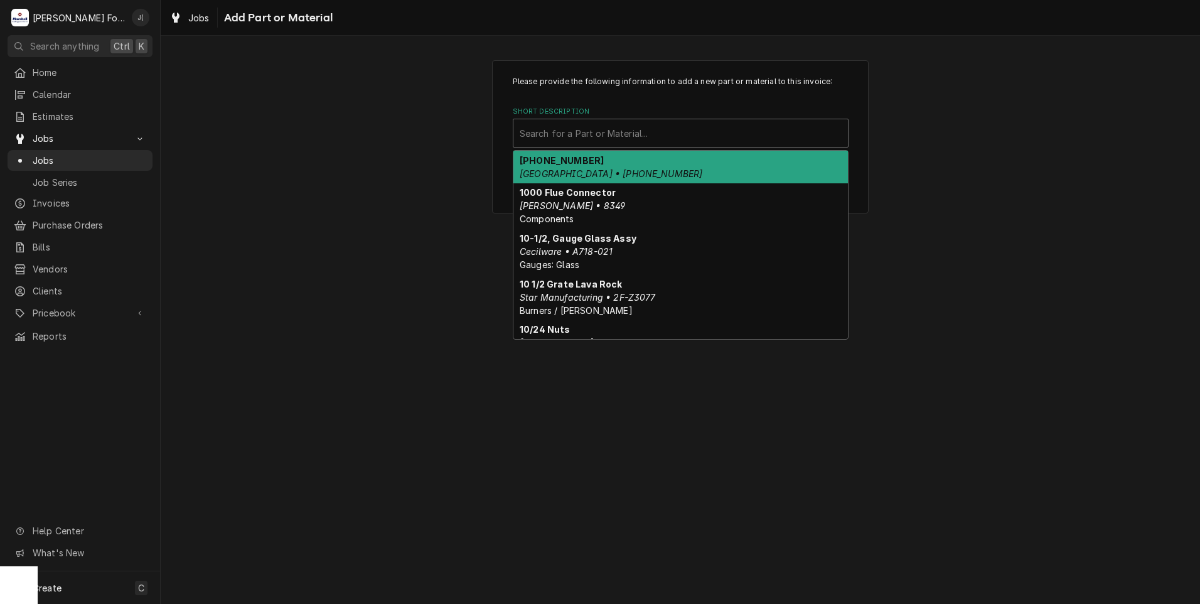
click at [650, 127] on div "Short Description" at bounding box center [681, 133] width 322 height 23
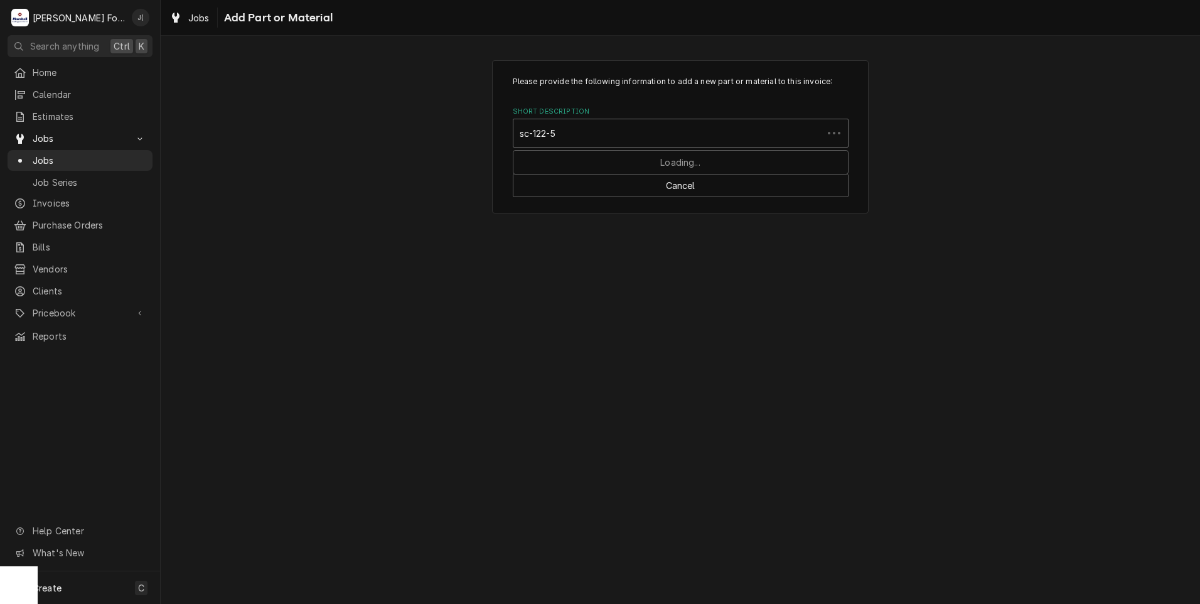
type input "sc-122-53"
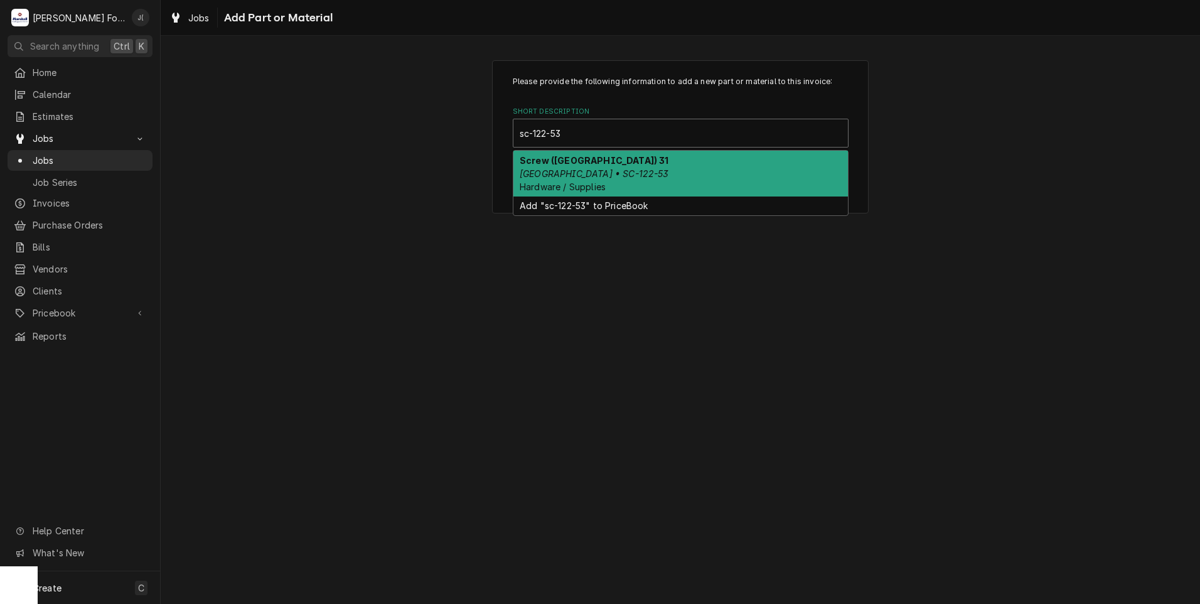
click at [611, 163] on div "Screw (HOBART) 31 Hobart • SC-122-53 Hardware / Supplies" at bounding box center [680, 174] width 335 height 46
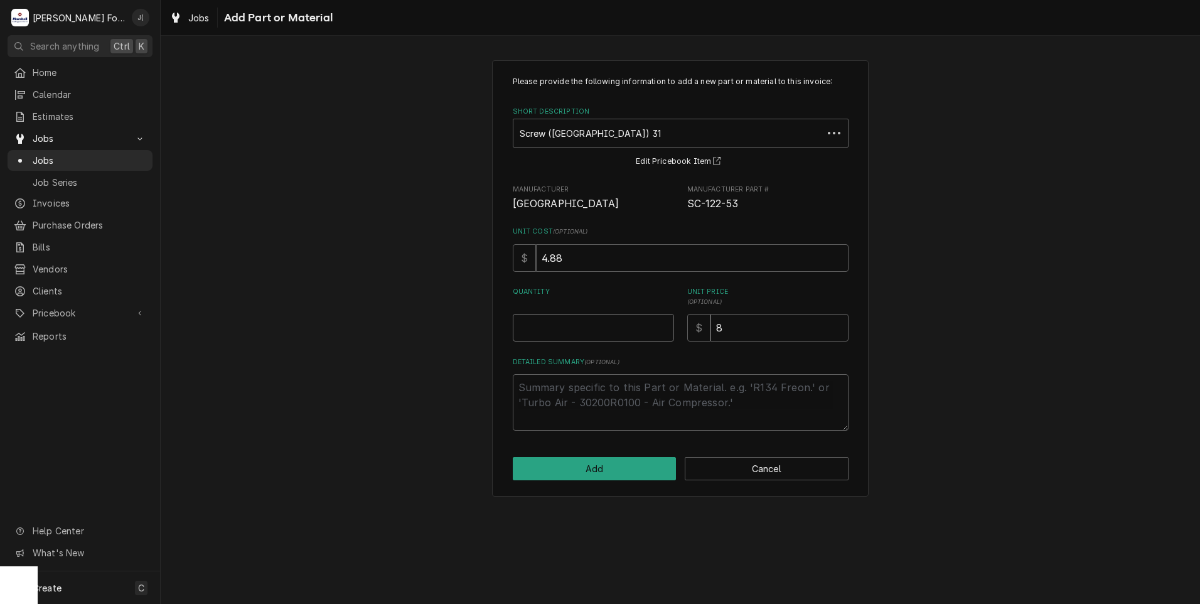
click at [582, 314] on input "Quantity" at bounding box center [593, 328] width 161 height 28
type textarea "x"
type input "1"
click at [616, 472] on button "Add" at bounding box center [595, 468] width 164 height 23
type textarea "x"
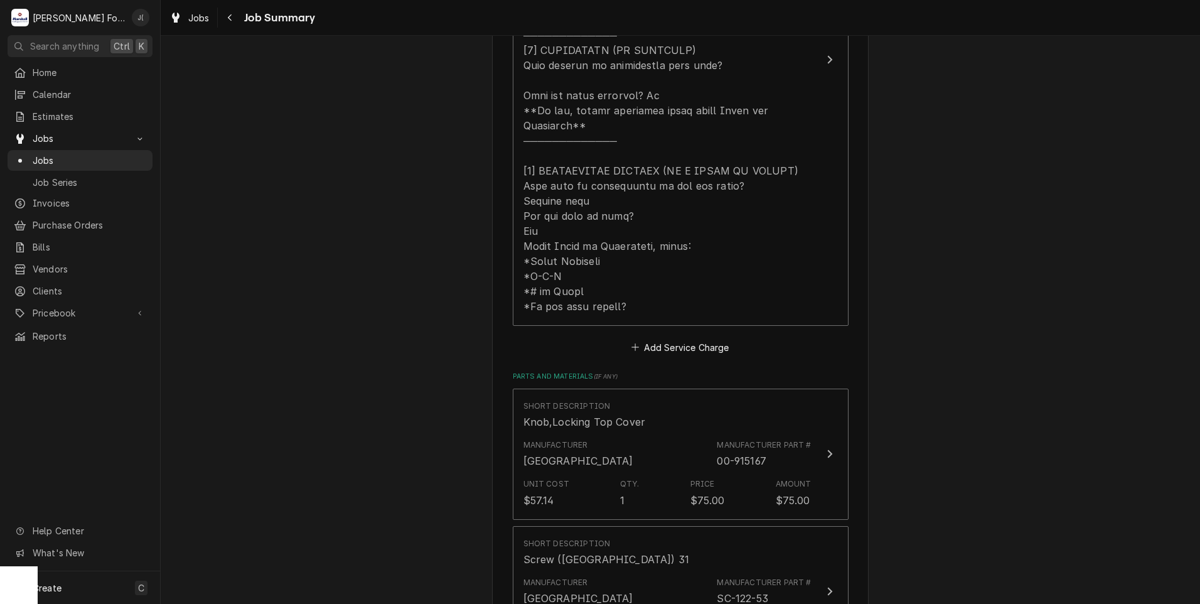
scroll to position [816, 0]
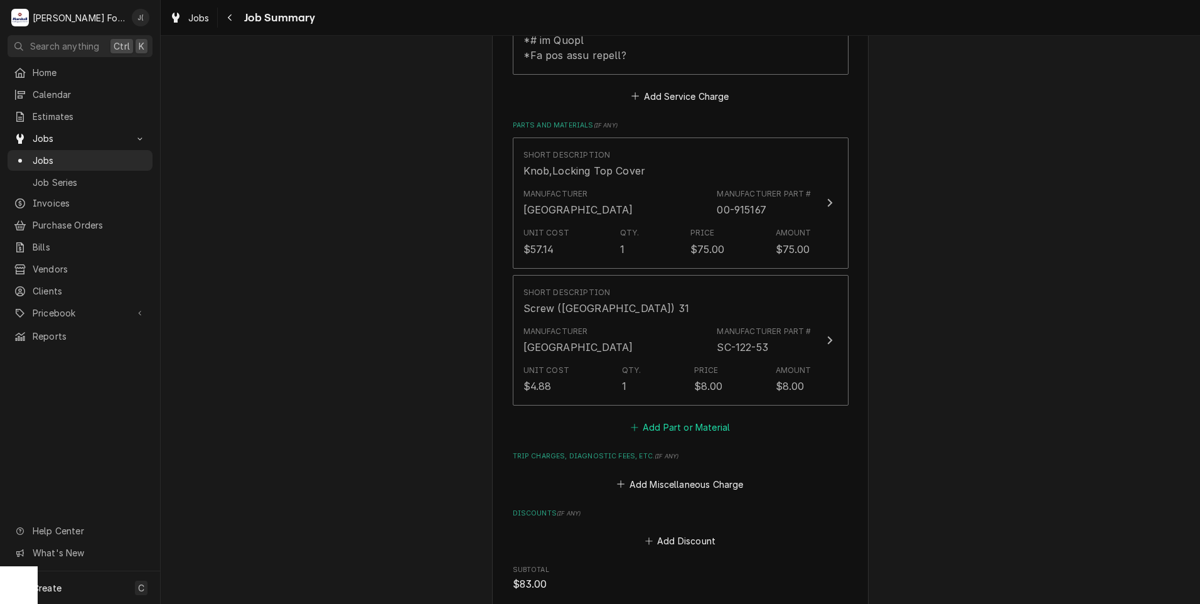
click at [643, 419] on button "Add Part or Material" at bounding box center [680, 428] width 104 height 18
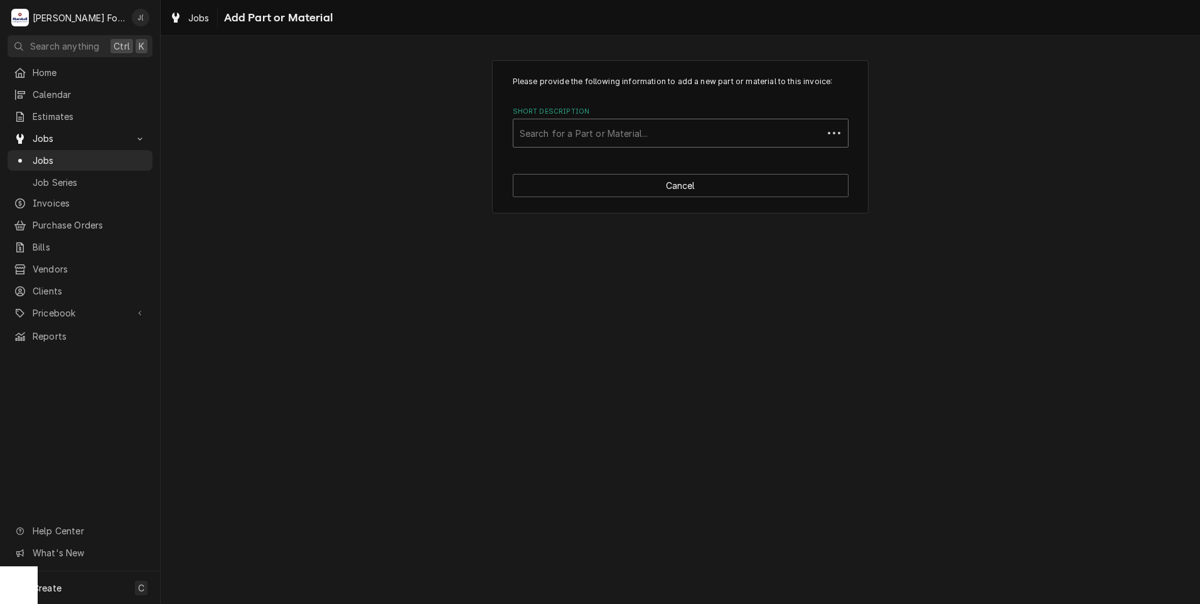
click at [602, 127] on div "Short Description" at bounding box center [668, 133] width 297 height 23
type input "wl-013"
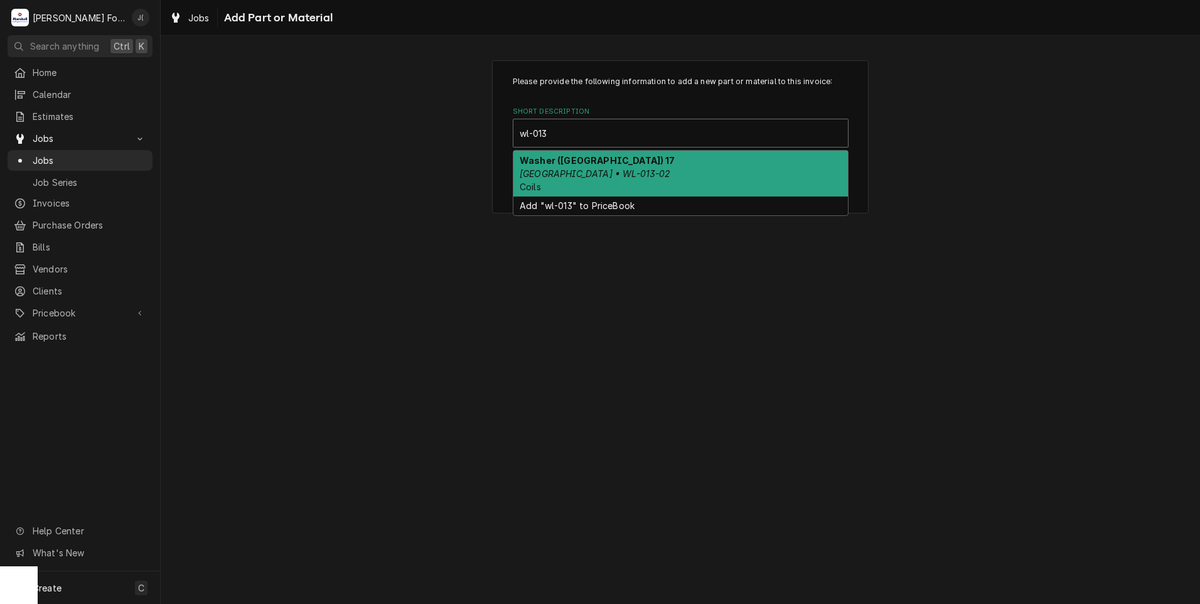
click at [604, 178] on div "Washer (HOBART) 17 Hobart • WL-013-02 Coils" at bounding box center [680, 174] width 335 height 46
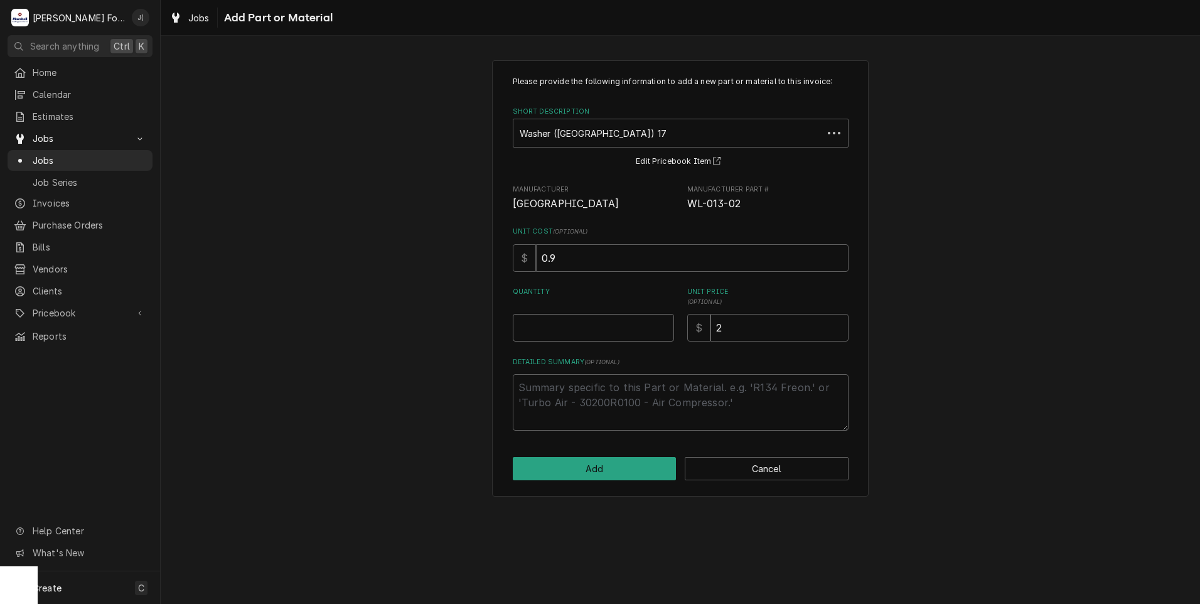
click at [620, 336] on input "Quantity" at bounding box center [593, 328] width 161 height 28
type textarea "x"
type input "1"
click at [530, 476] on button "Add" at bounding box center [595, 468] width 164 height 23
type textarea "x"
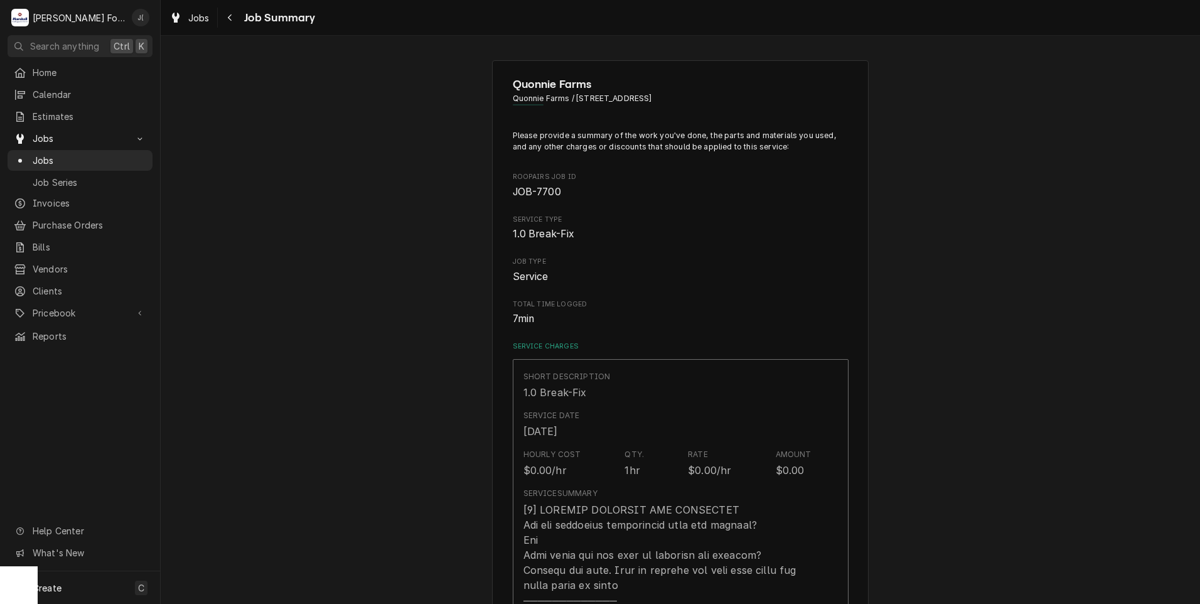
scroll to position [816, 0]
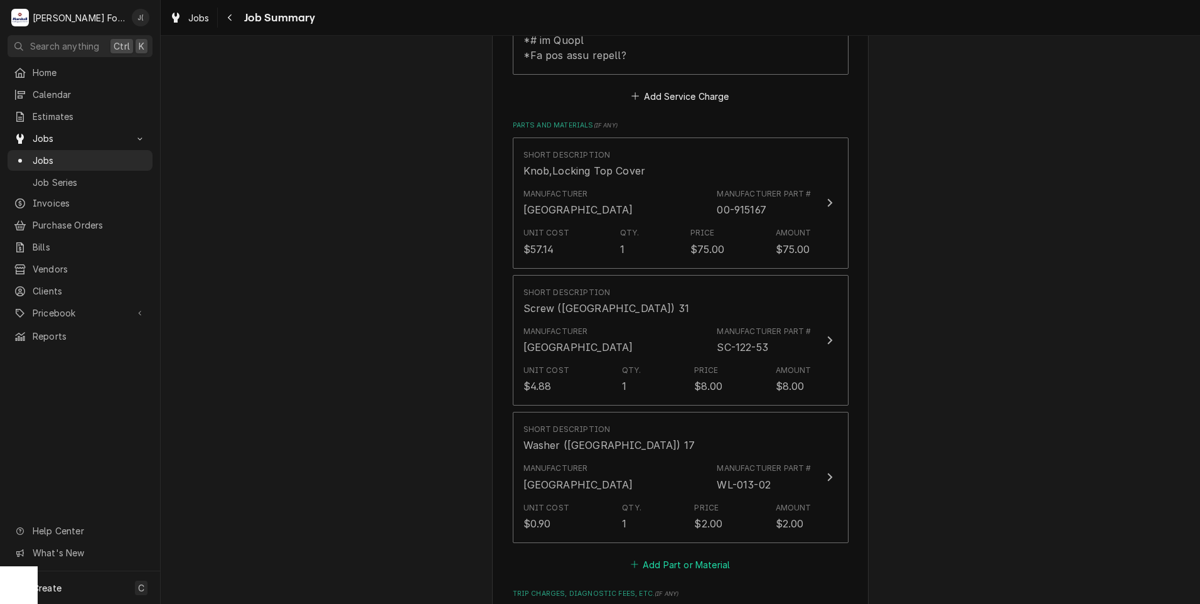
click at [651, 555] on button "Add Part or Material" at bounding box center [680, 564] width 104 height 18
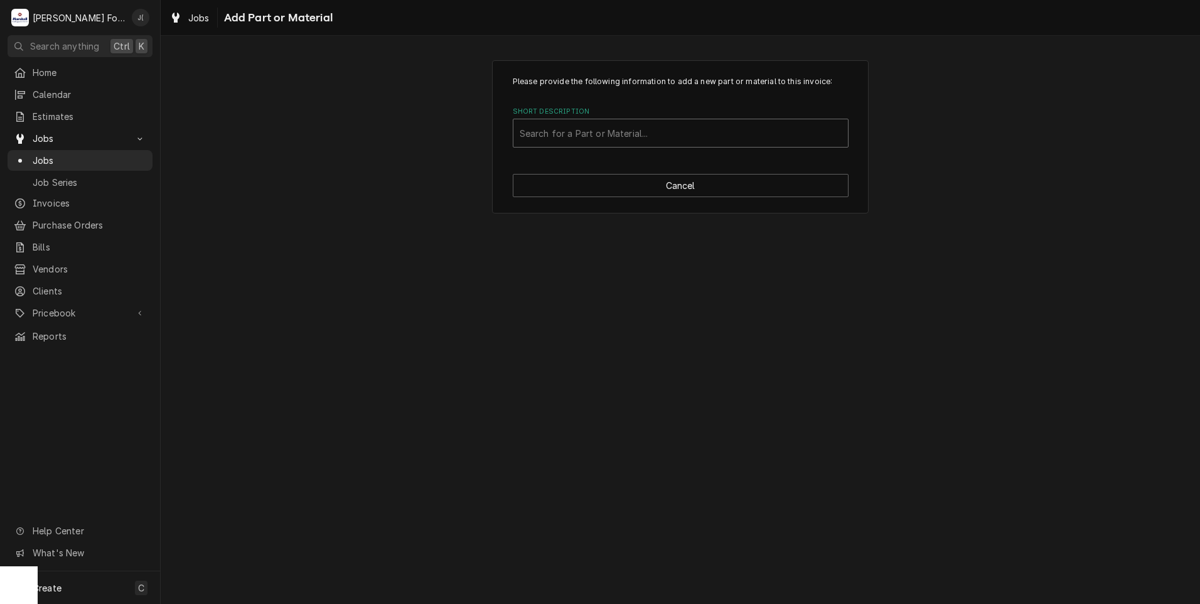
click at [566, 139] on div "Short Description" at bounding box center [681, 133] width 322 height 23
type input "00-437994"
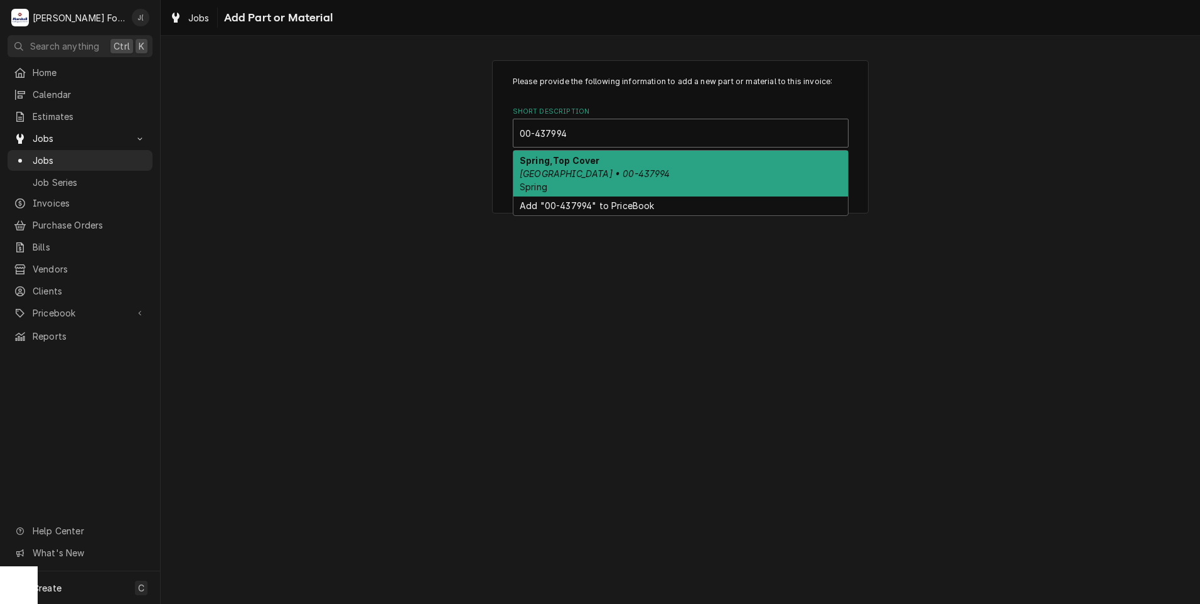
click at [536, 180] on div "Spring,Top Cover Hobart • 00-437994 Spring" at bounding box center [680, 174] width 335 height 46
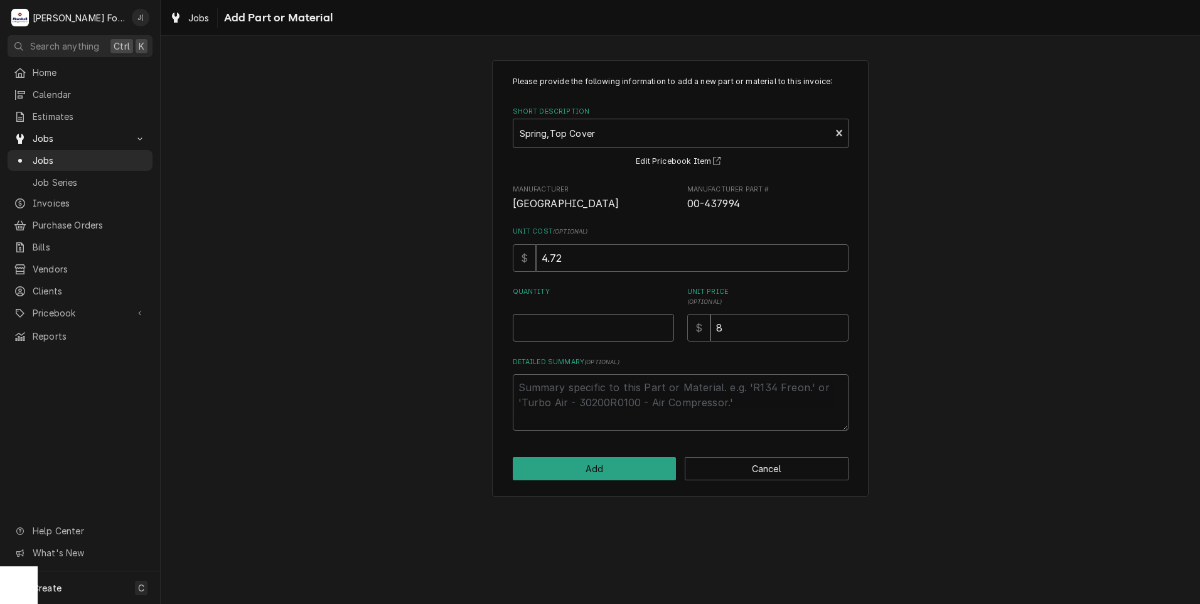
click at [596, 328] on input "Quantity" at bounding box center [593, 328] width 161 height 28
type textarea "x"
type input "1"
click at [600, 464] on button "Add" at bounding box center [595, 468] width 164 height 23
type textarea "x"
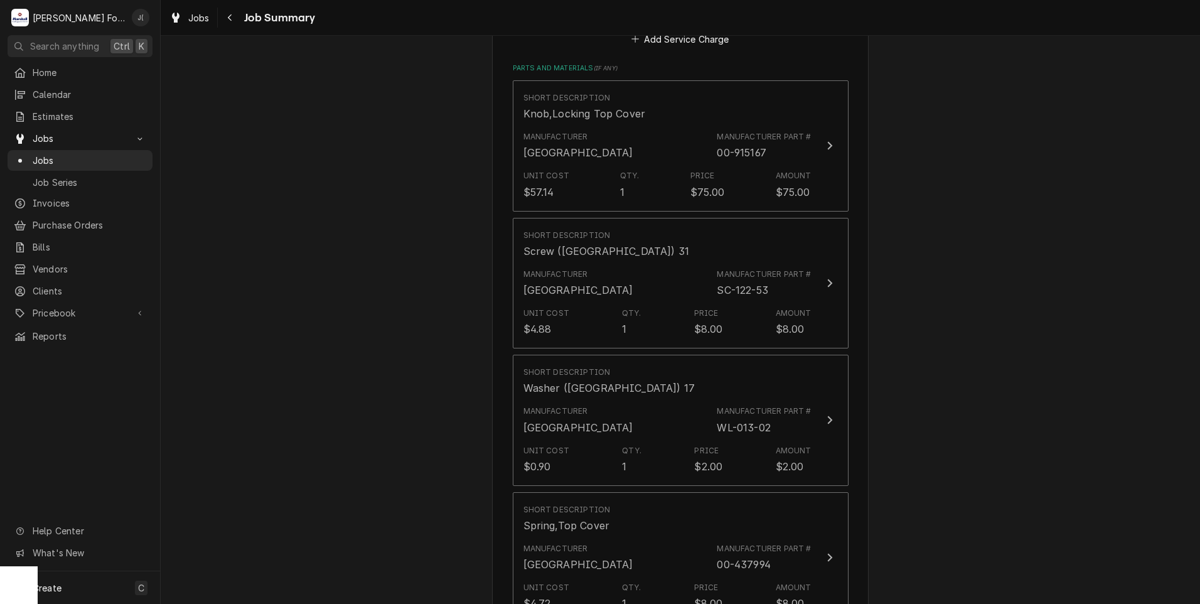
scroll to position [941, 0]
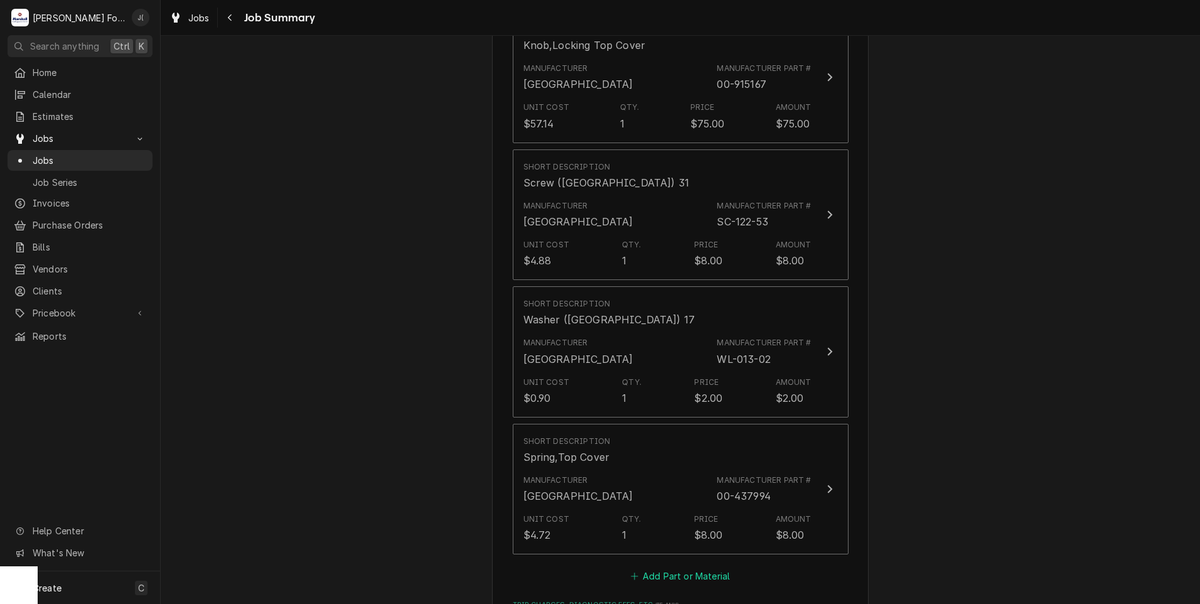
click at [668, 567] on button "Add Part or Material" at bounding box center [680, 576] width 104 height 18
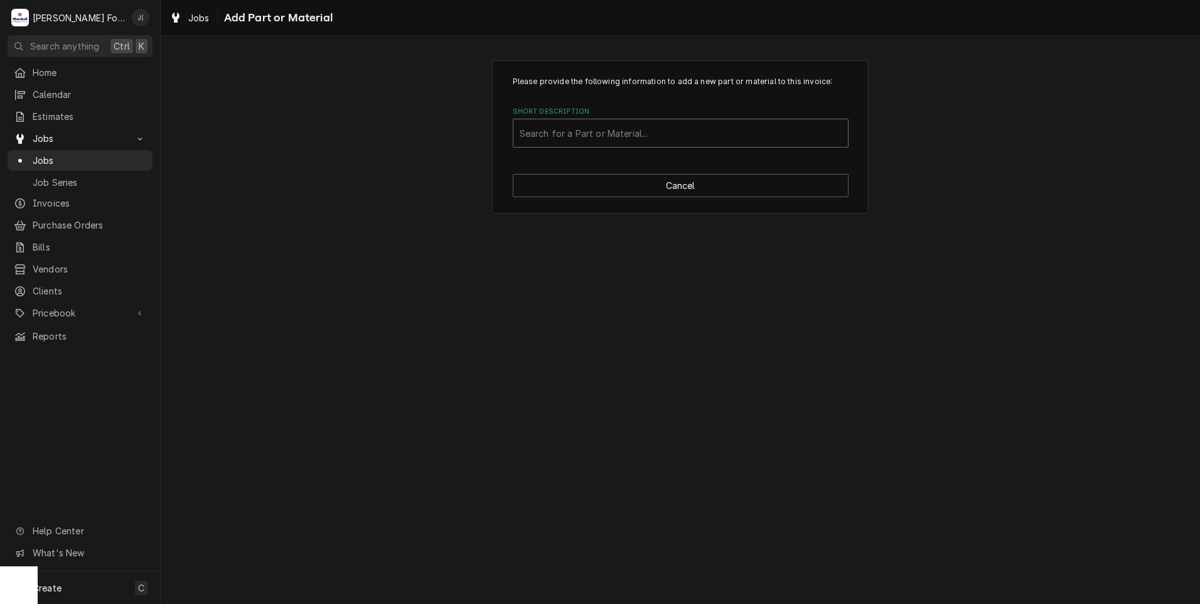
click at [616, 126] on div "Short Description" at bounding box center [681, 133] width 322 height 23
type input "00-875265"
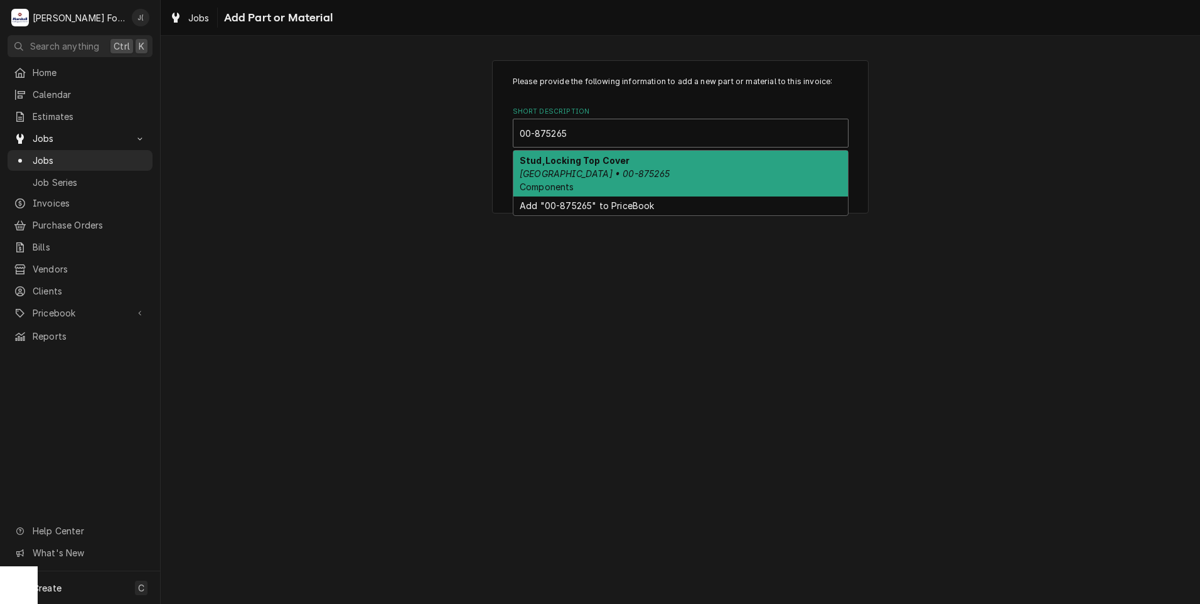
click at [668, 177] on div "Stud,Locking Top Cover Hobart • 00-875265 Components" at bounding box center [680, 174] width 335 height 46
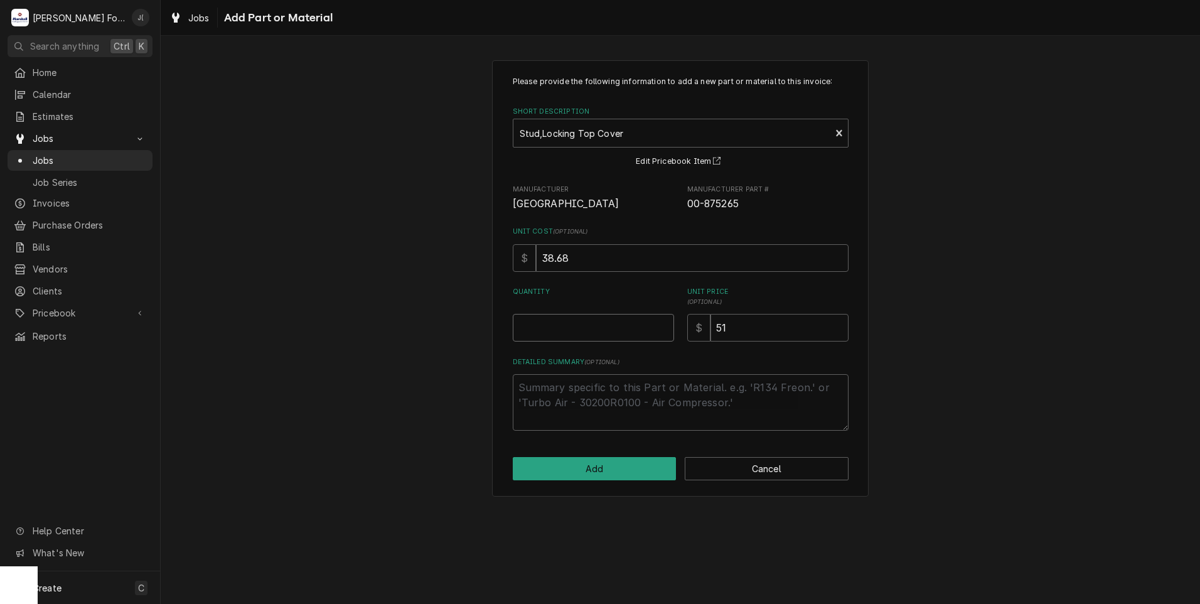
click at [601, 327] on input "Quantity" at bounding box center [593, 328] width 161 height 28
type textarea "x"
type input "1"
click at [619, 459] on button "Add" at bounding box center [595, 468] width 164 height 23
type textarea "x"
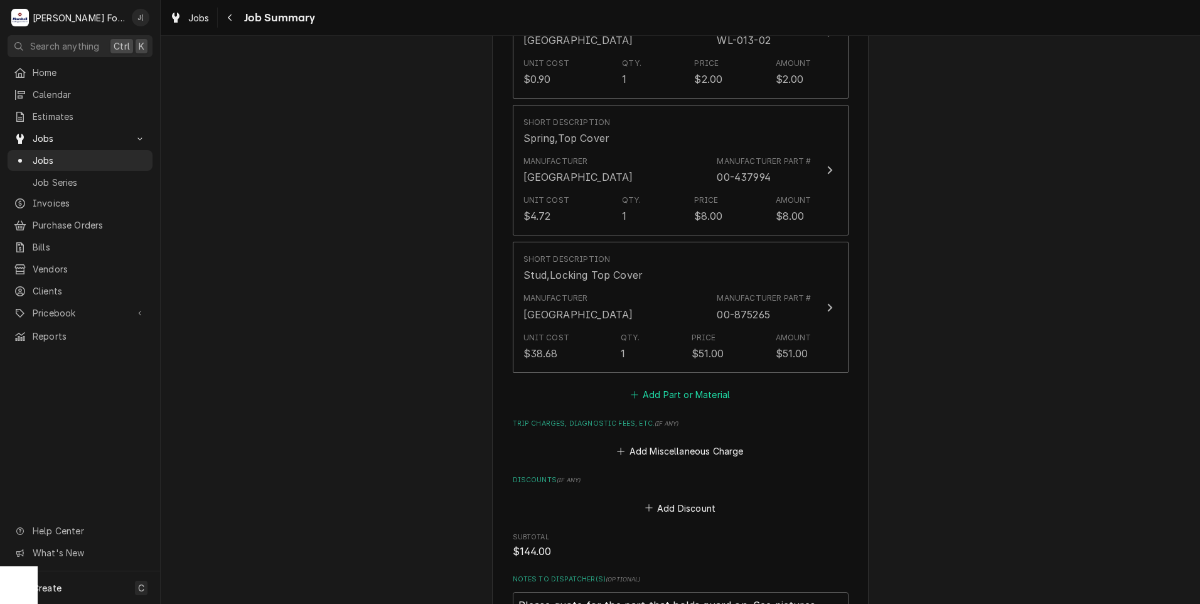
scroll to position [1255, 0]
click at [665, 390] on button "Add Part or Material" at bounding box center [680, 399] width 104 height 18
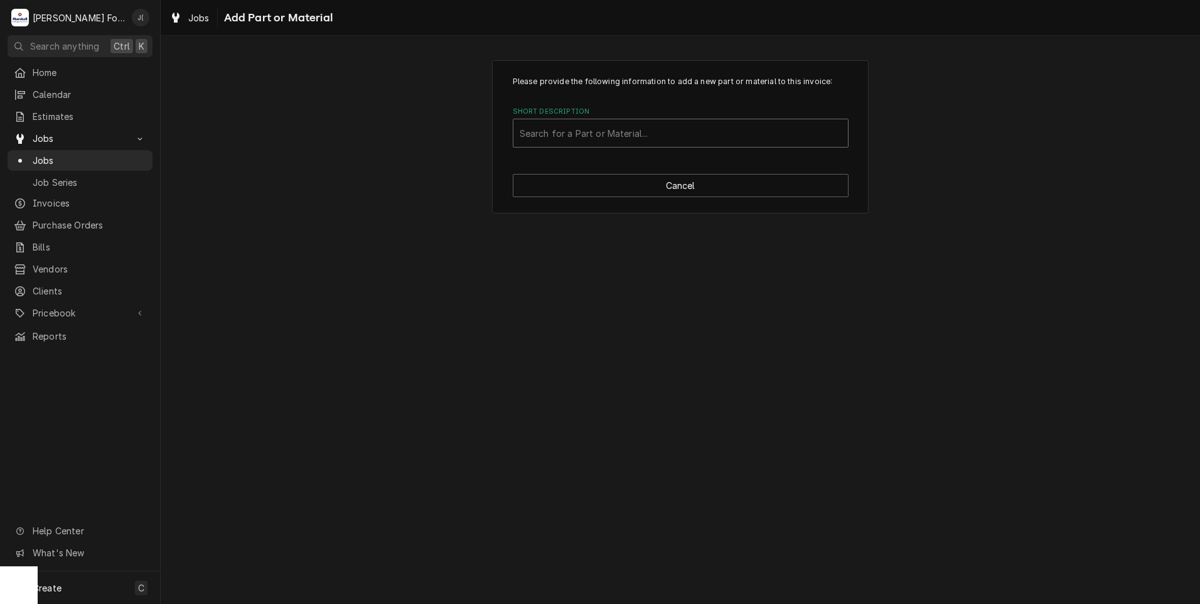
click at [663, 126] on div "Short Description" at bounding box center [681, 133] width 322 height 23
type input "ssdt"
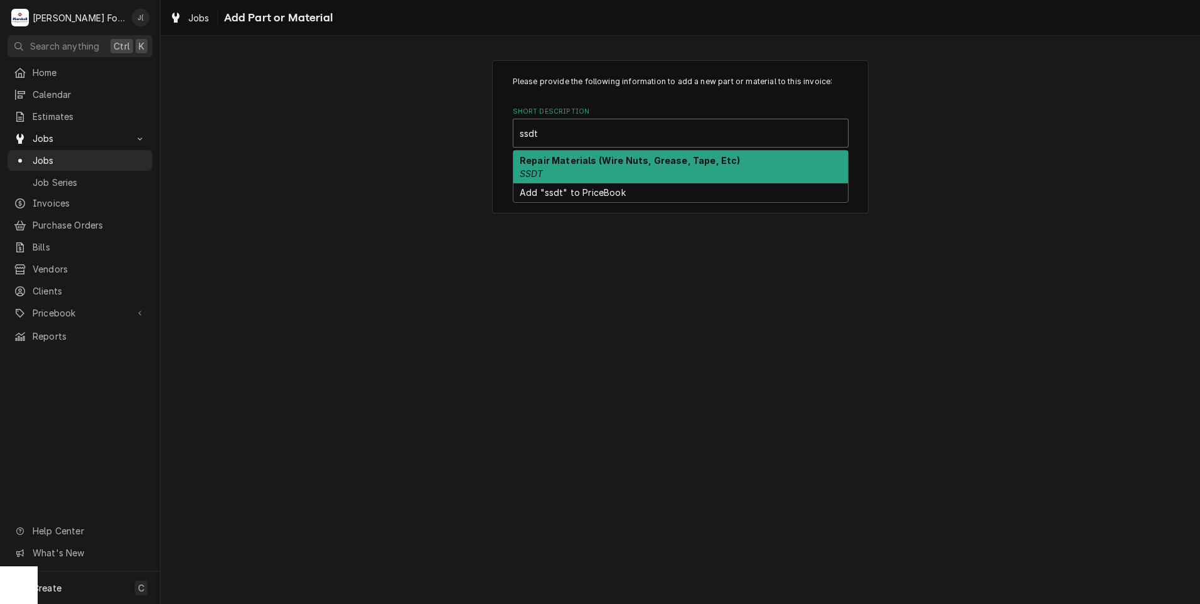
drag, startPoint x: 606, startPoint y: 168, endPoint x: 606, endPoint y: 178, distance: 10.0
click at [606, 170] on div "Repair Materials (Wire Nuts, Grease, Tape, Etc) SSDT" at bounding box center [680, 167] width 335 height 33
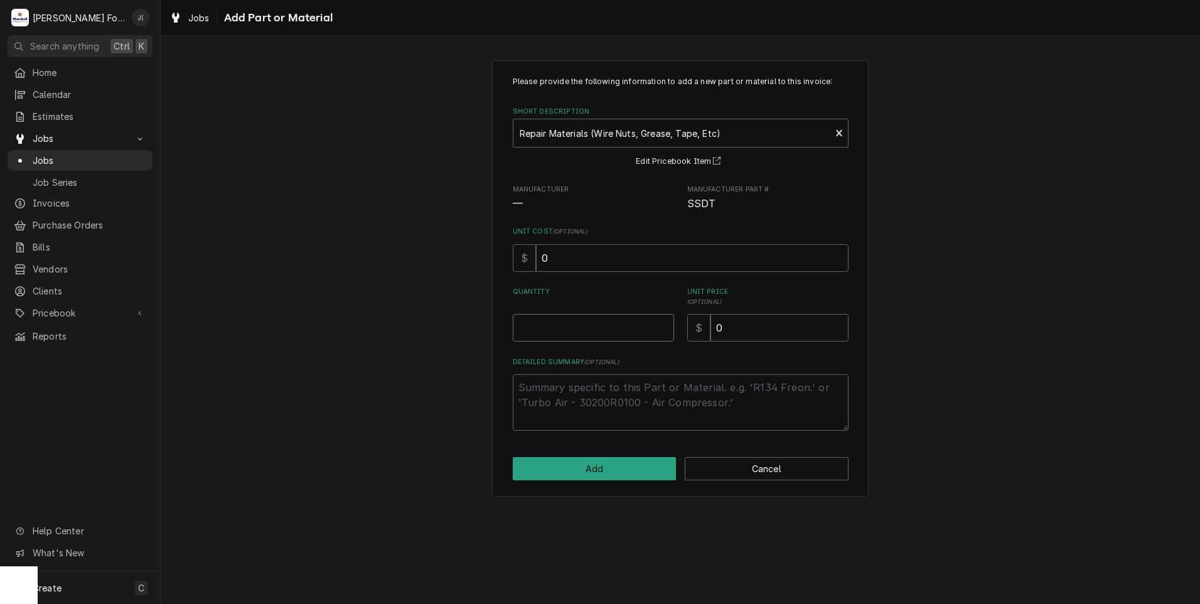
drag, startPoint x: 613, startPoint y: 331, endPoint x: 617, endPoint y: 311, distance: 20.4
click at [613, 329] on input "Quantity" at bounding box center [593, 328] width 161 height 28
type textarea "x"
type input "1"
type textarea "x"
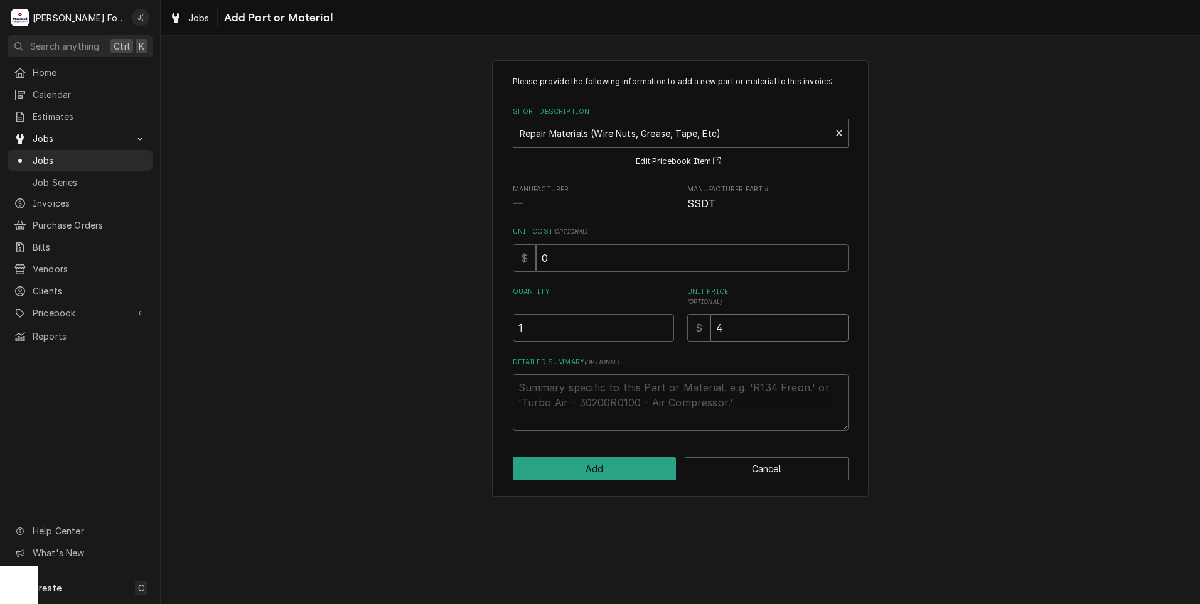
type input "4"
click at [627, 469] on button "Add" at bounding box center [595, 468] width 164 height 23
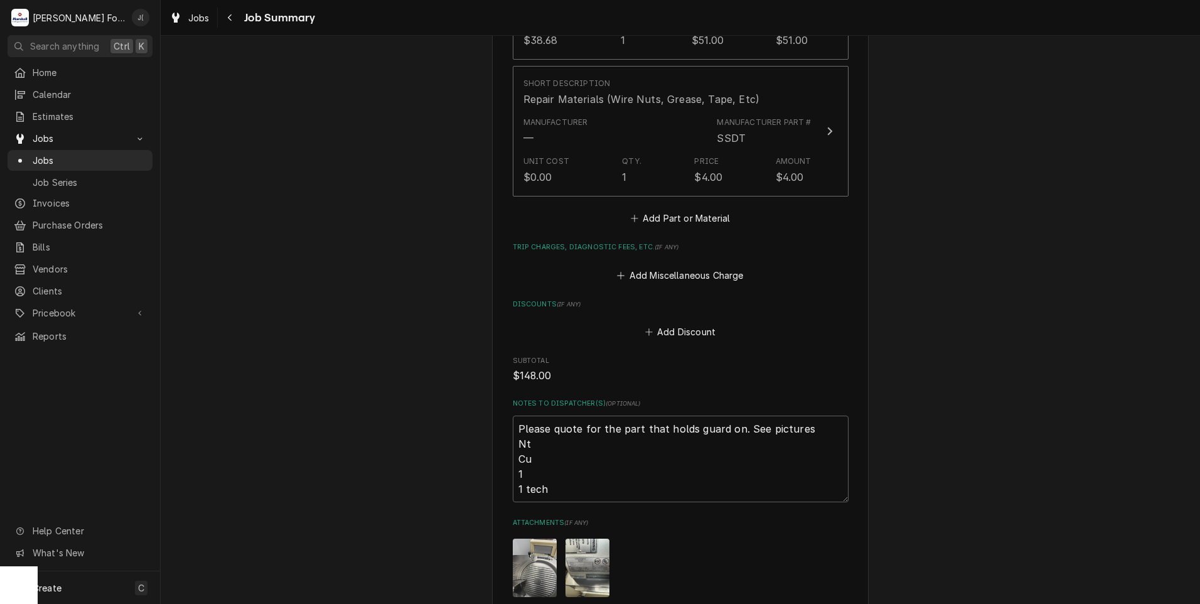
scroll to position [1785, 0]
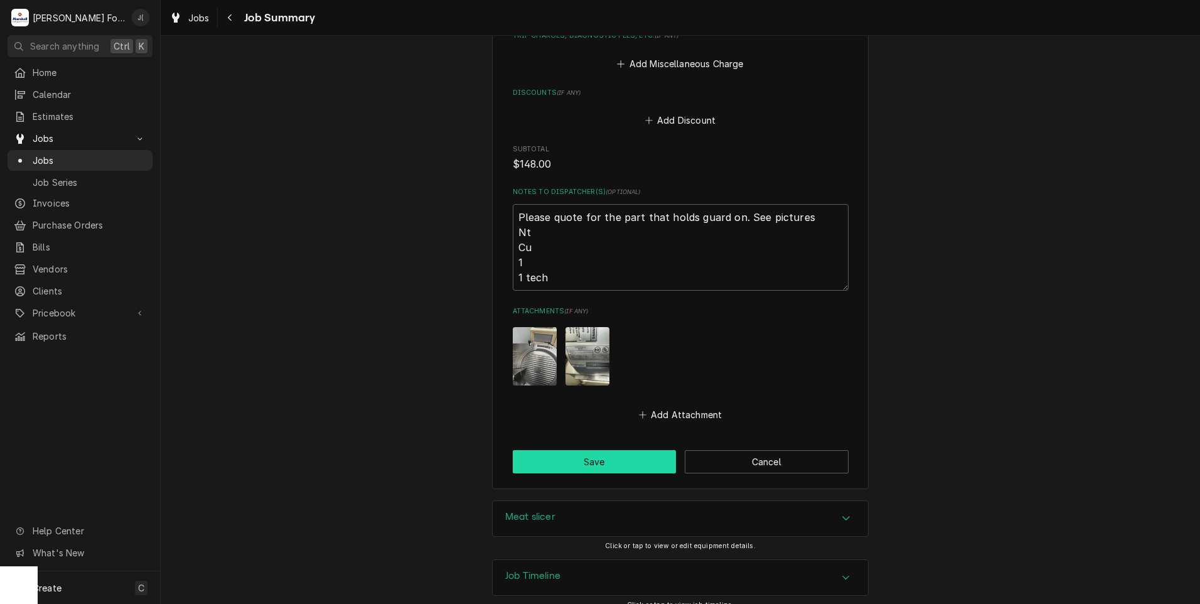
click at [605, 450] on button "Save" at bounding box center [595, 461] width 164 height 23
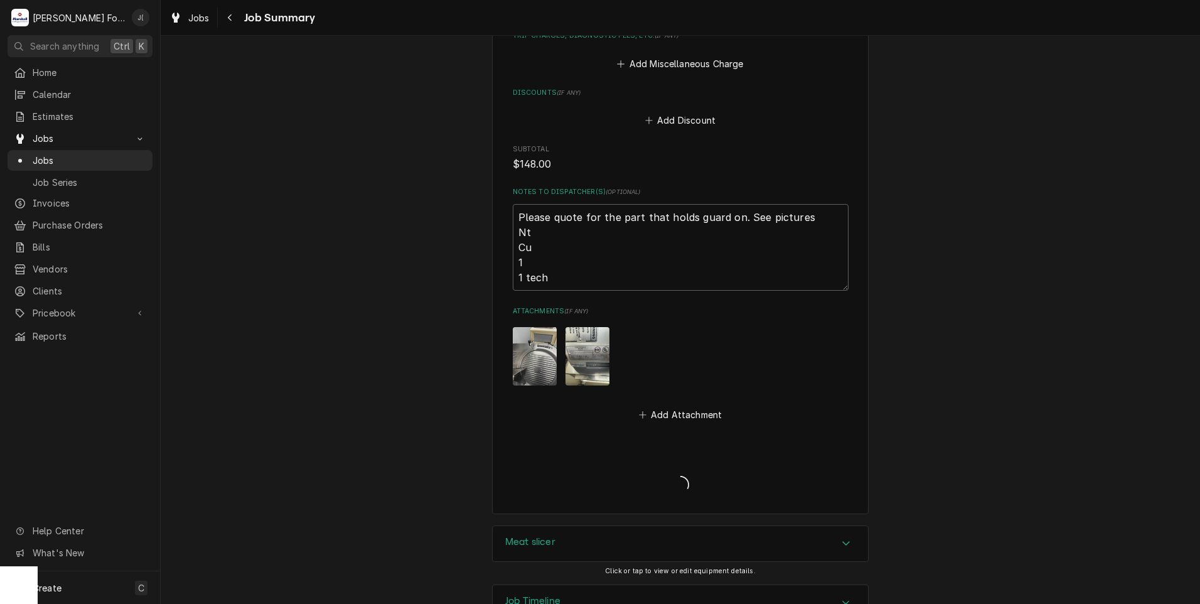
type textarea "x"
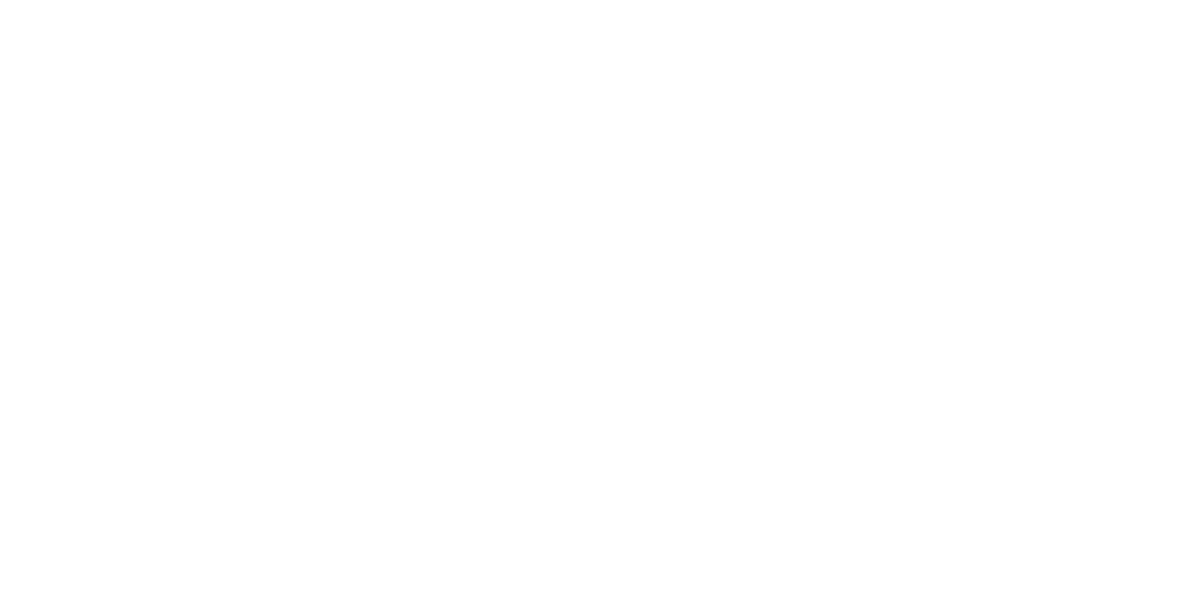
click at [61, 156] on div "Dynamic Content Wrapper" at bounding box center [600, 302] width 1200 height 604
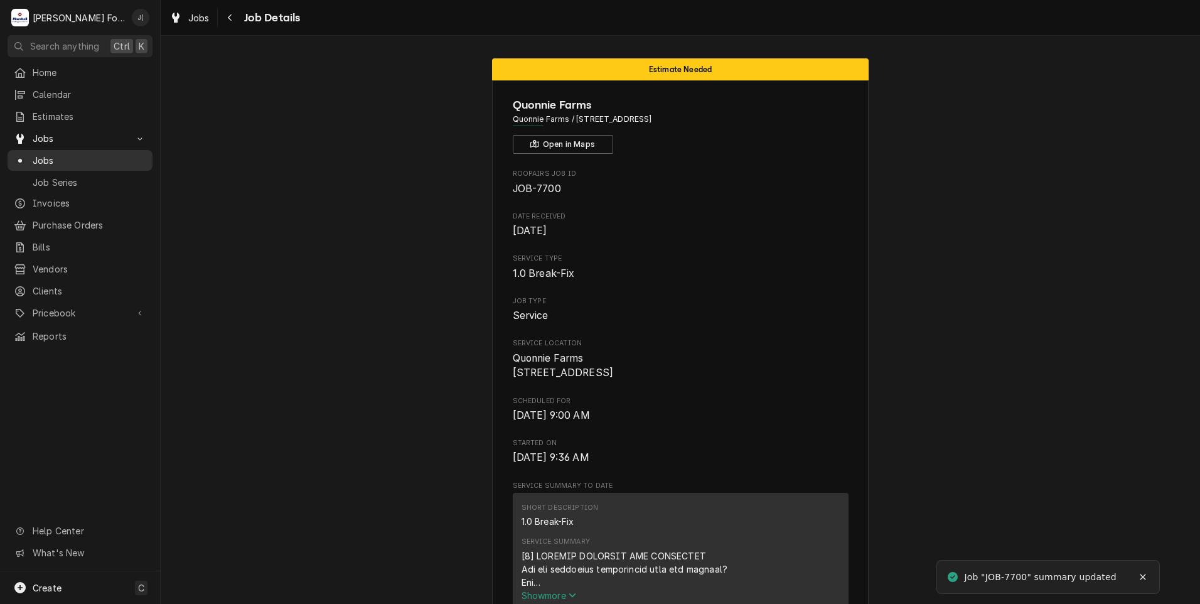
click at [65, 158] on span "Jobs" at bounding box center [90, 160] width 114 height 13
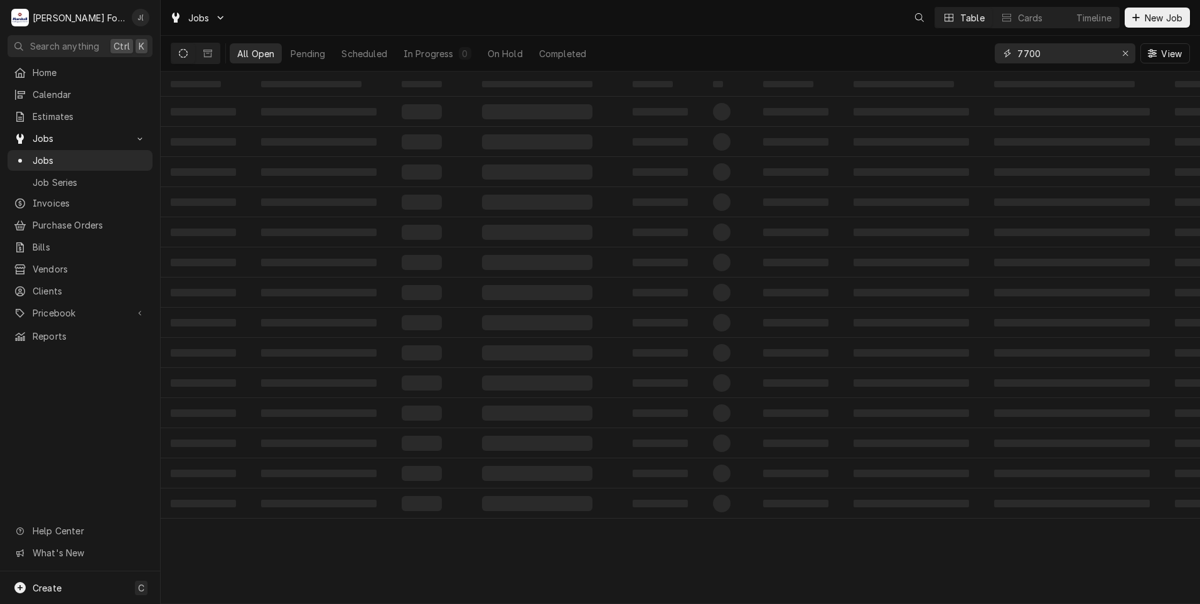
click at [1127, 51] on icon "Erase input" at bounding box center [1125, 53] width 7 height 9
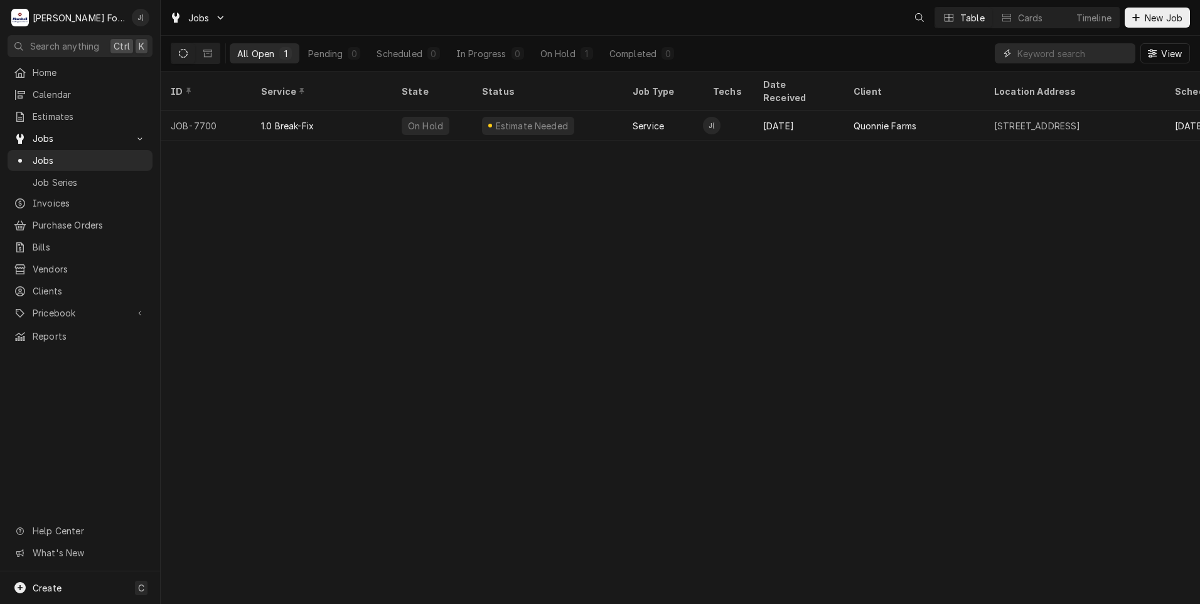
click at [1098, 53] on input "Dynamic Content Wrapper" at bounding box center [1076, 53] width 118 height 20
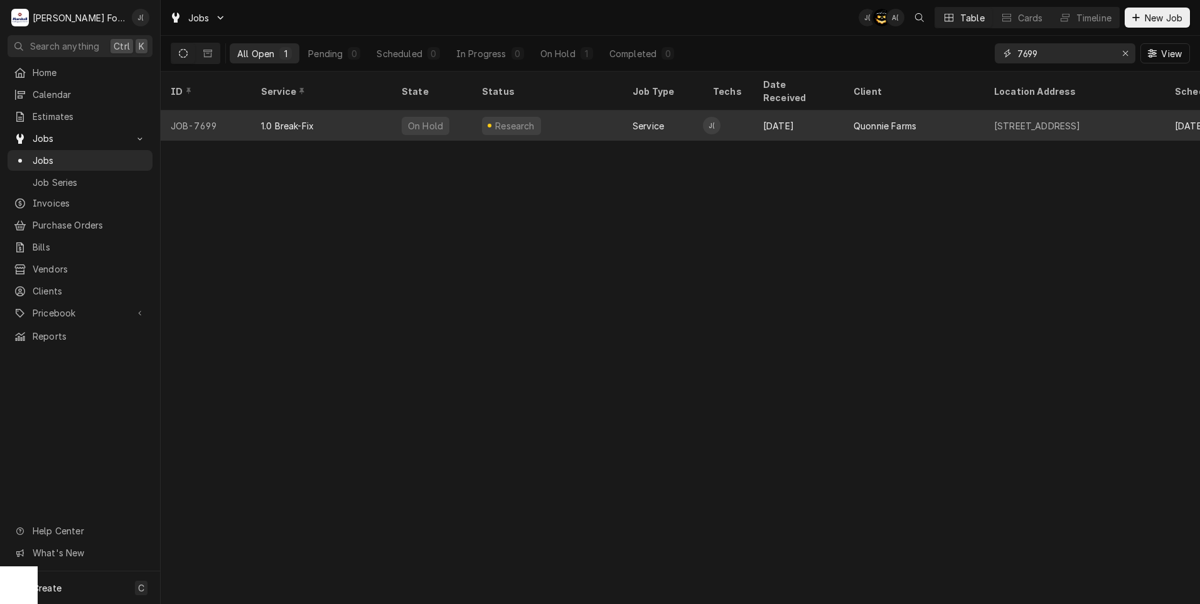
type input "7699"
click at [367, 110] on div "1.0 Break-Fix" at bounding box center [321, 125] width 141 height 30
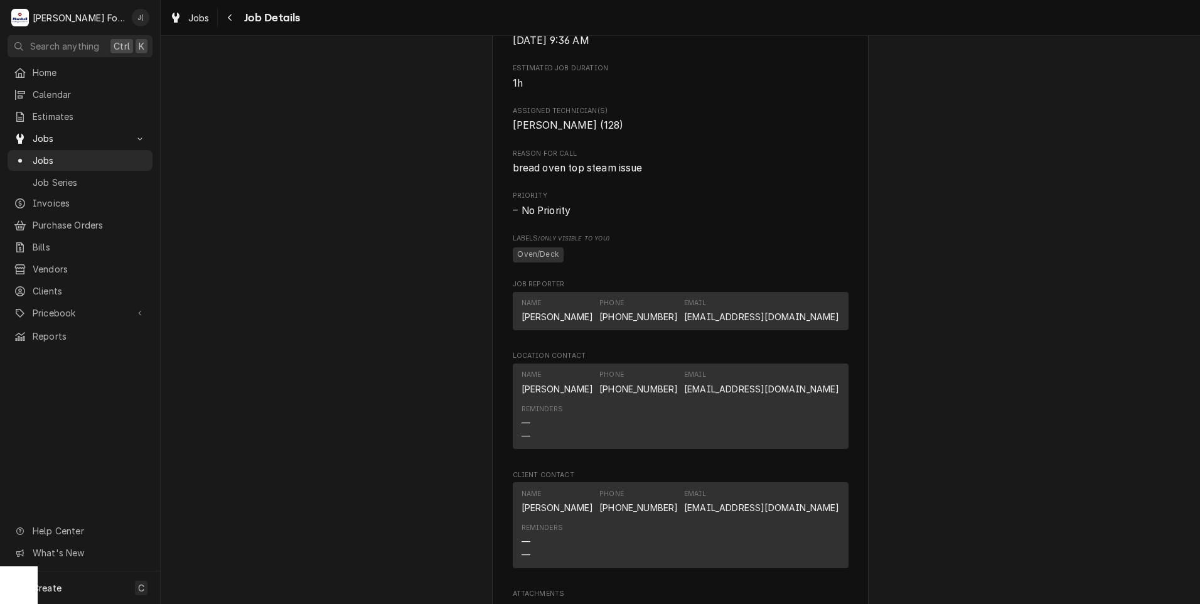
scroll to position [1004, 0]
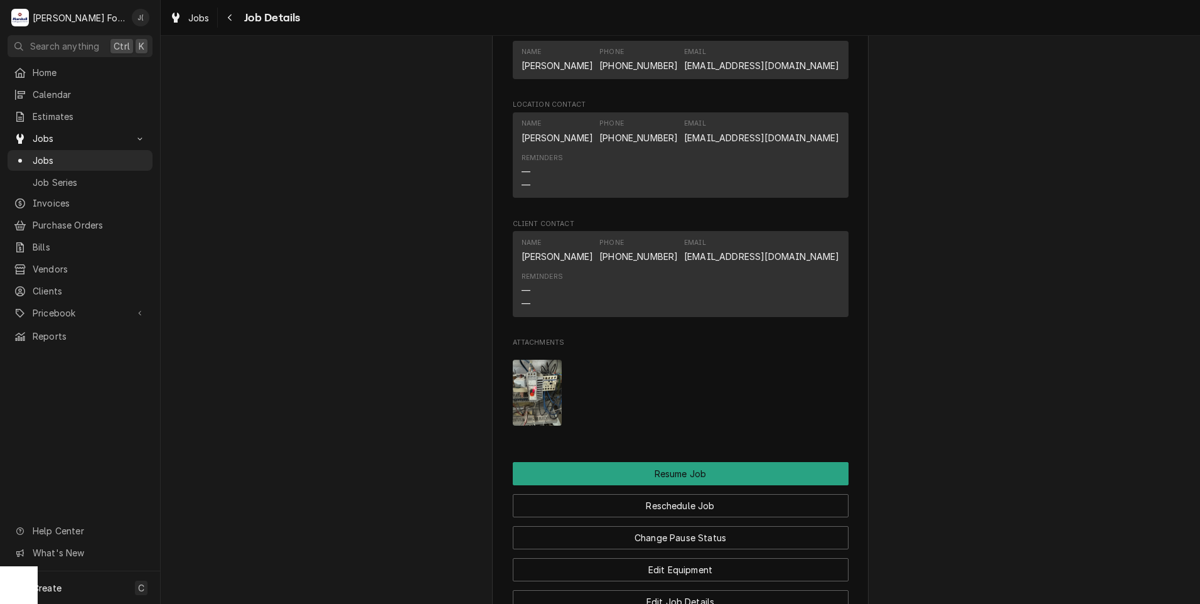
click at [535, 405] on img "Attachments" at bounding box center [538, 393] width 50 height 66
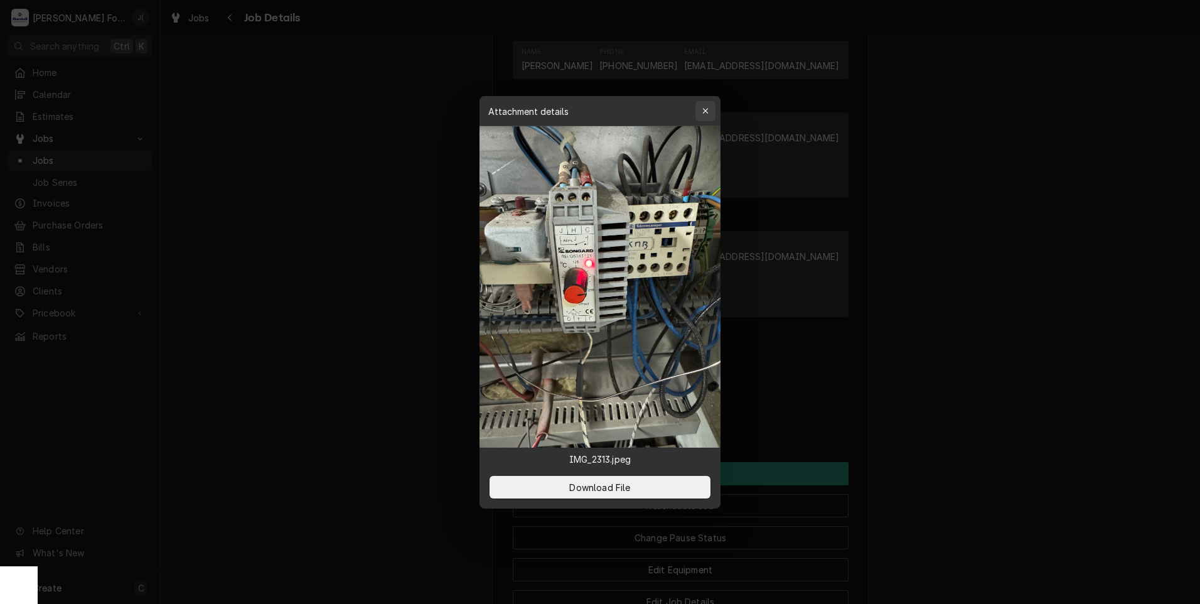
click at [704, 116] on div "button" at bounding box center [705, 111] width 13 height 13
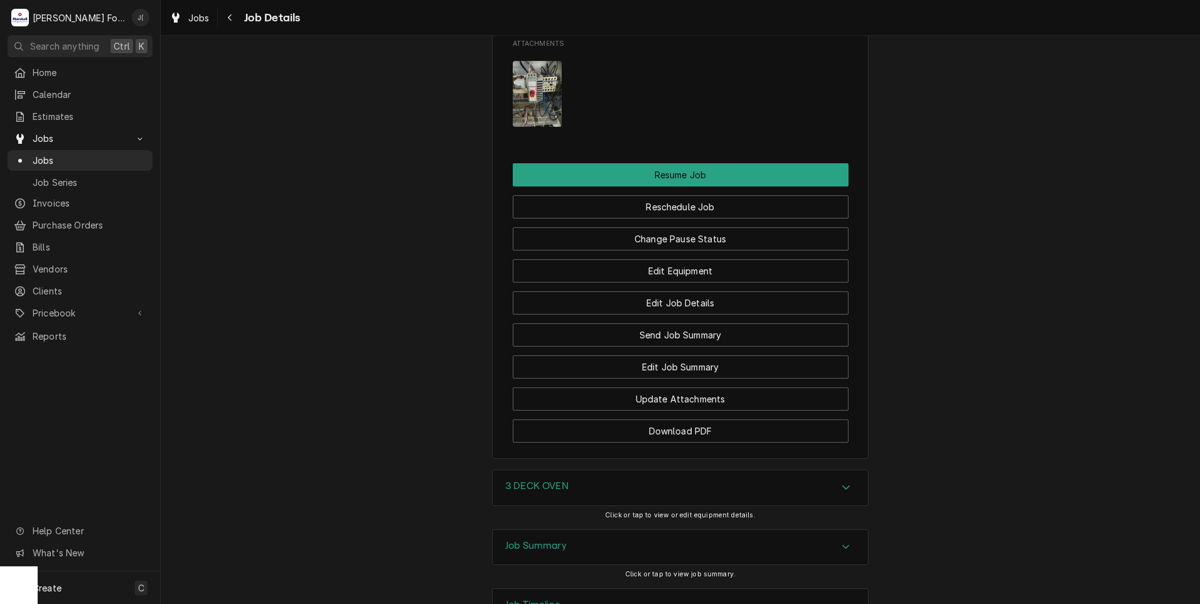
scroll to position [1381, 0]
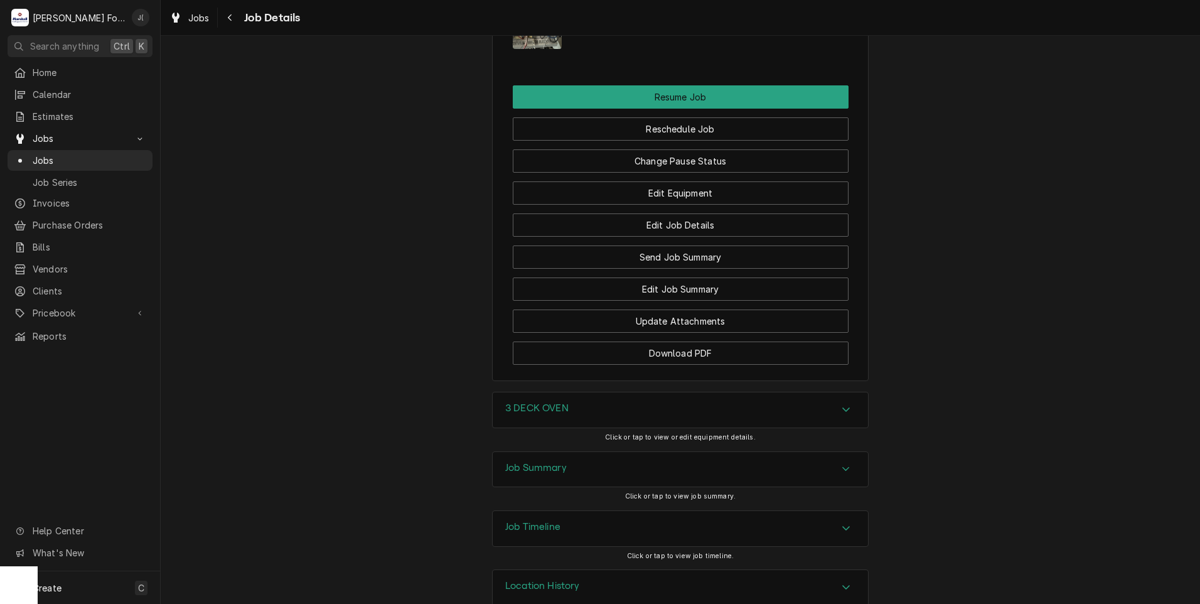
click at [522, 487] on div "Job Summary" at bounding box center [680, 469] width 375 height 35
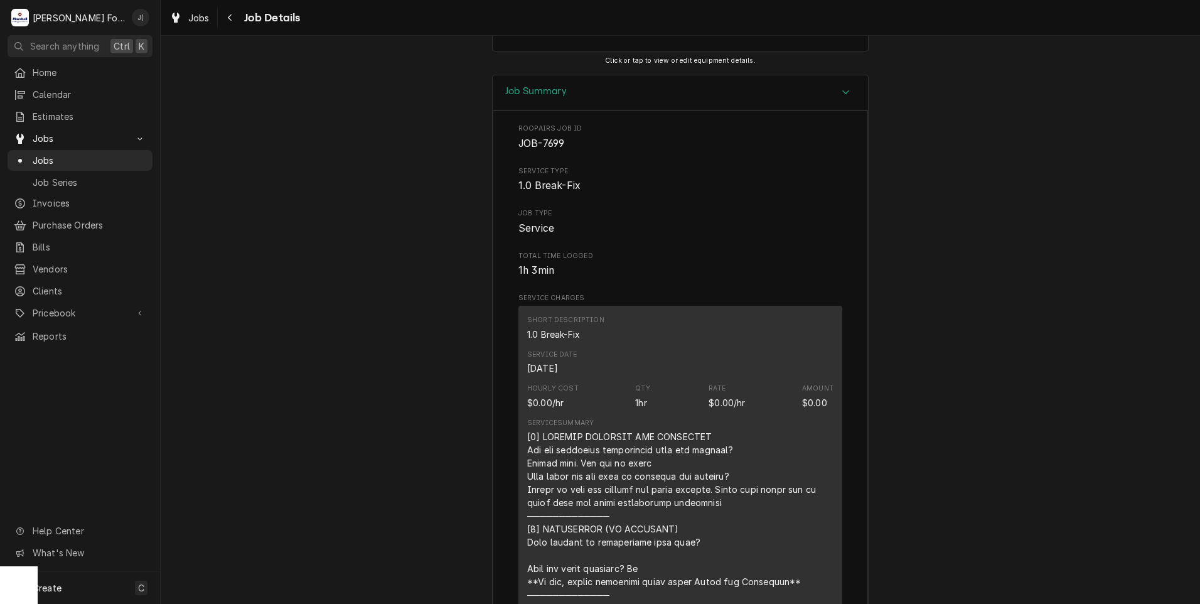
scroll to position [1569, 0]
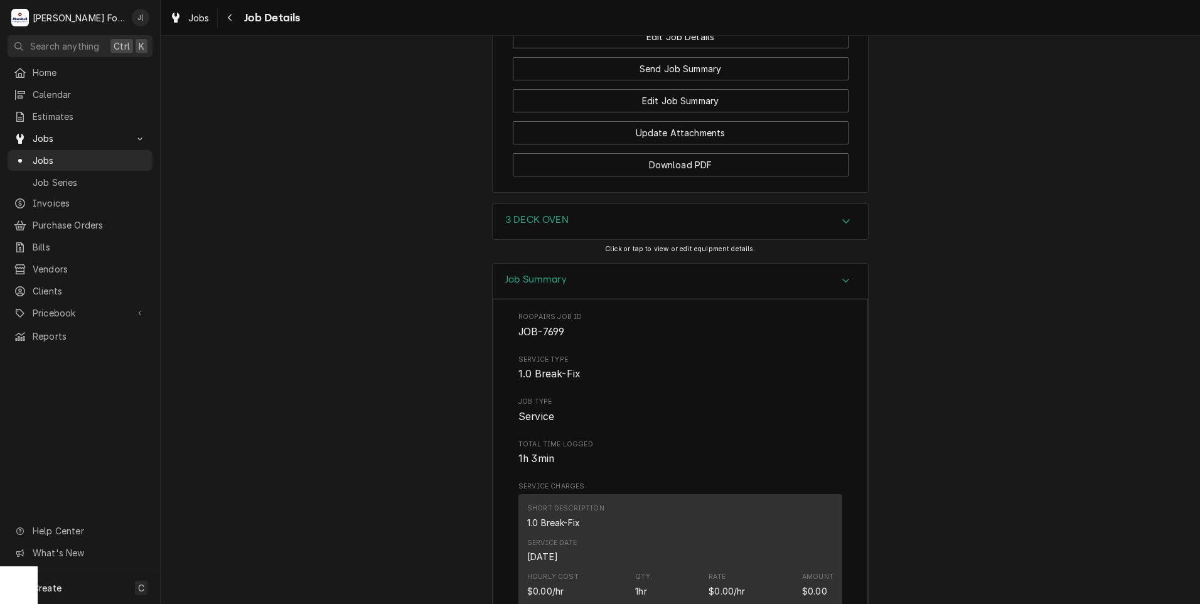
click at [552, 226] on h3 "3 DECK OVEN" at bounding box center [536, 220] width 63 height 12
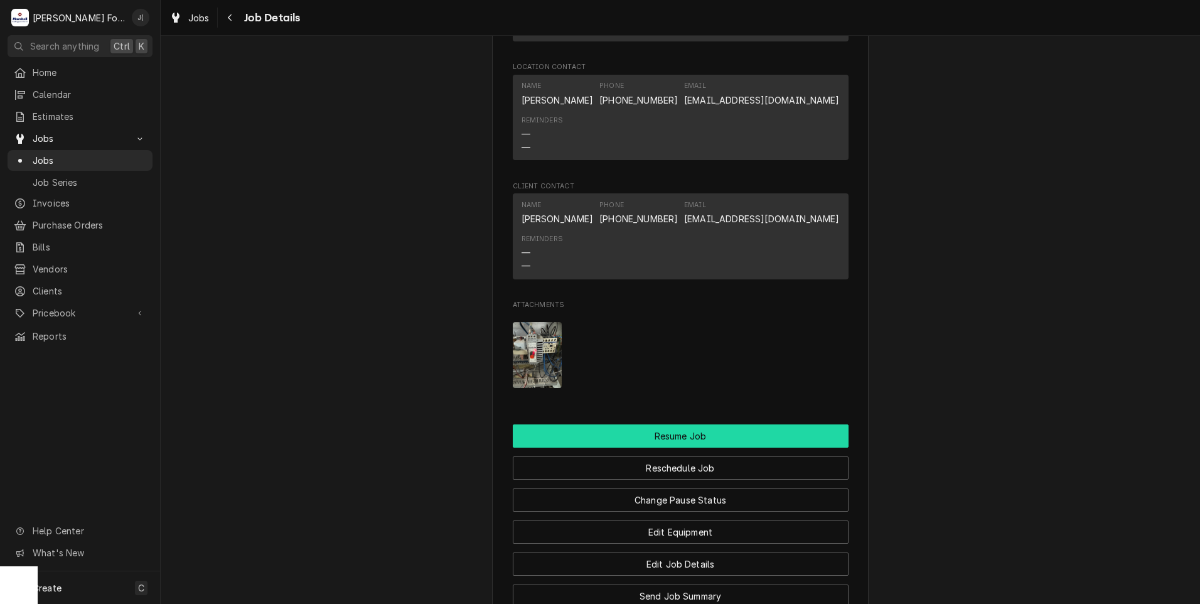
scroll to position [1130, 0]
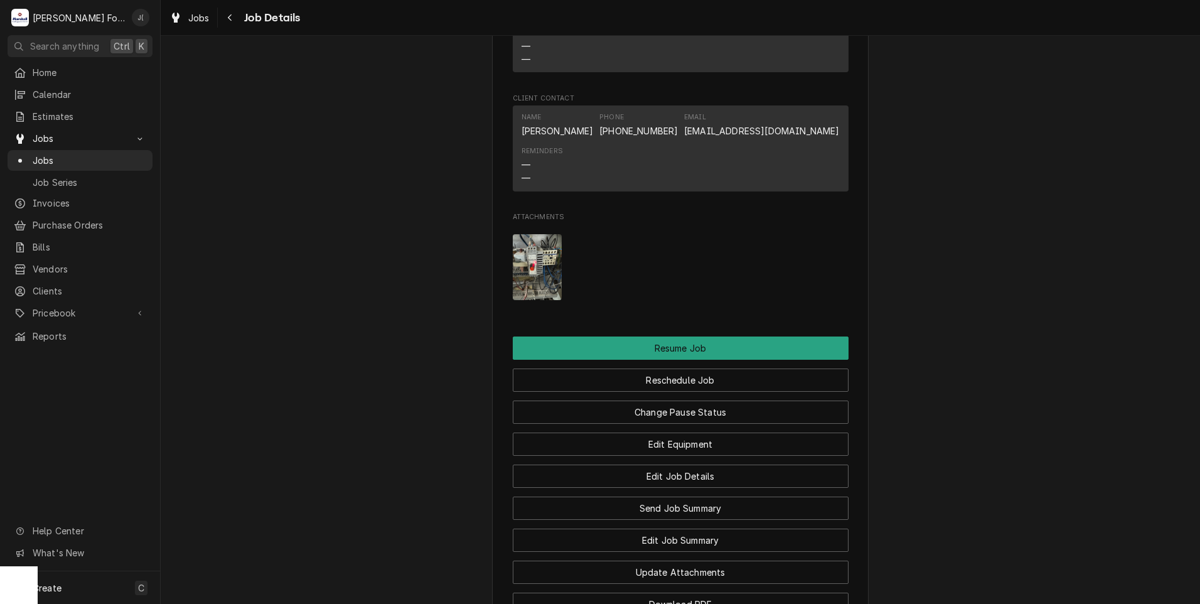
click at [517, 261] on img "Attachments" at bounding box center [538, 267] width 50 height 66
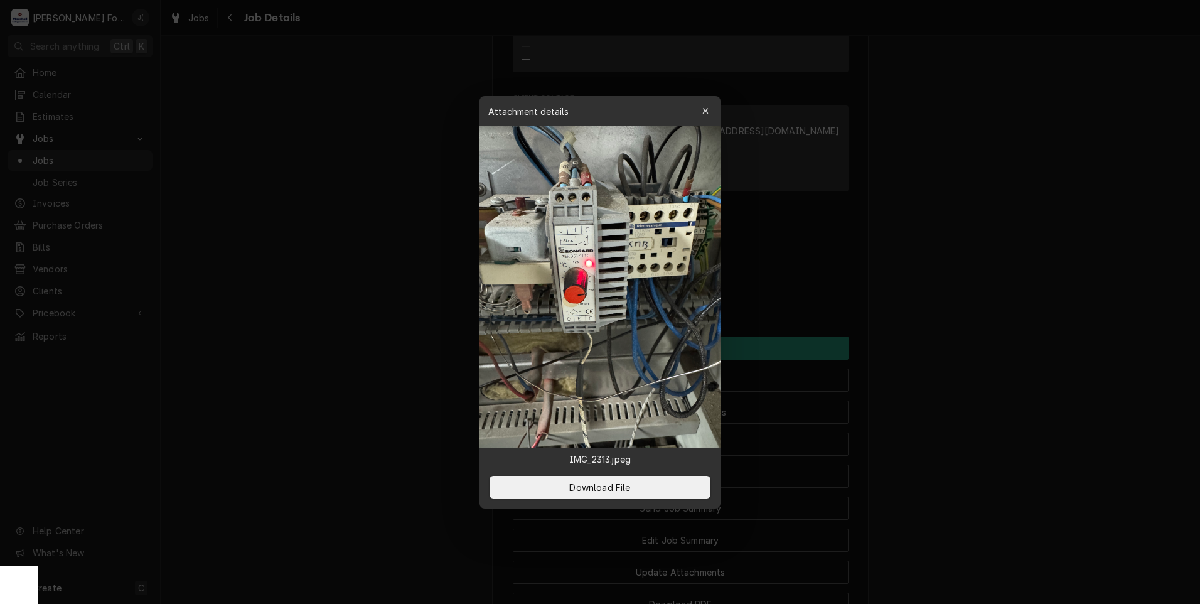
click at [513, 262] on img at bounding box center [600, 286] width 241 height 321
click at [570, 485] on span "Download File" at bounding box center [600, 486] width 66 height 13
click at [704, 111] on icon "button" at bounding box center [705, 111] width 7 height 9
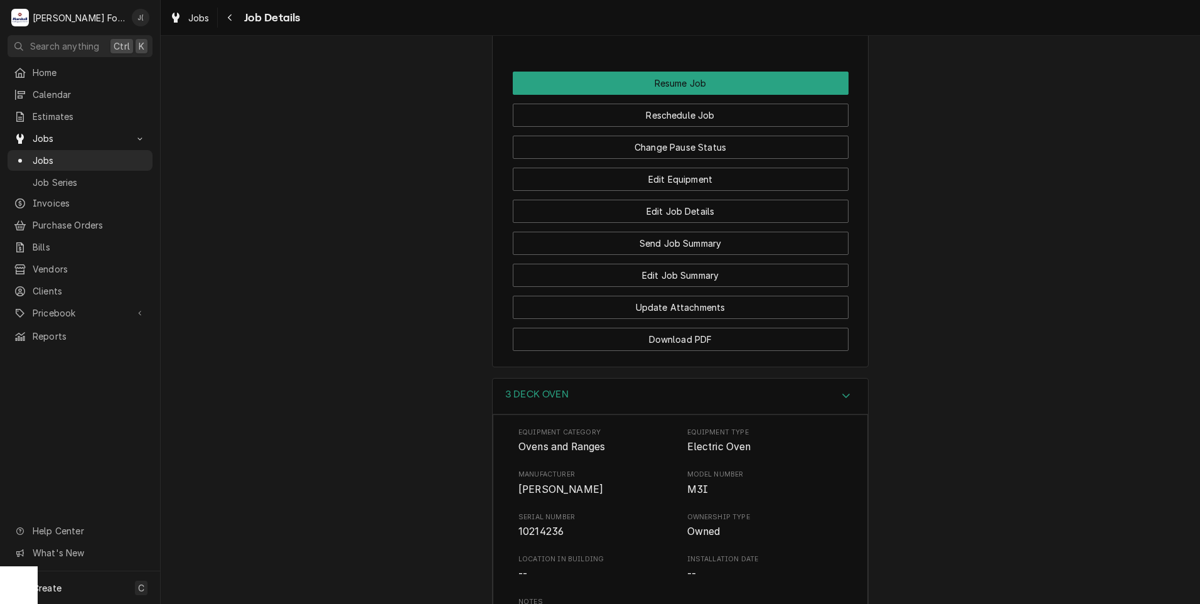
scroll to position [1373, 0]
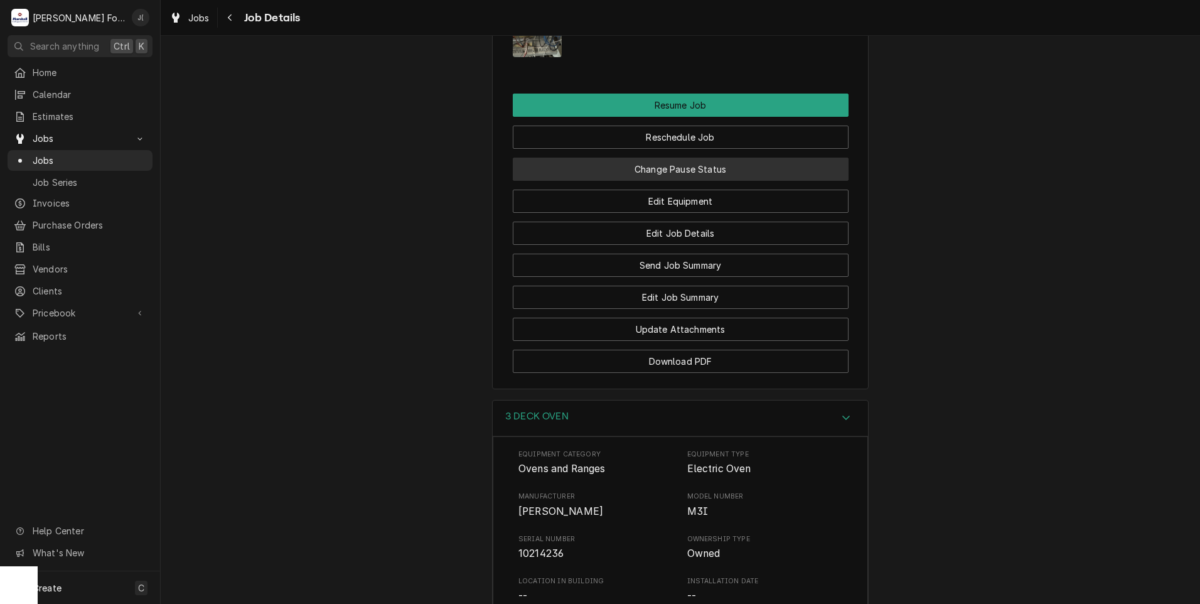
click at [680, 181] on button "Change Pause Status" at bounding box center [681, 169] width 336 height 23
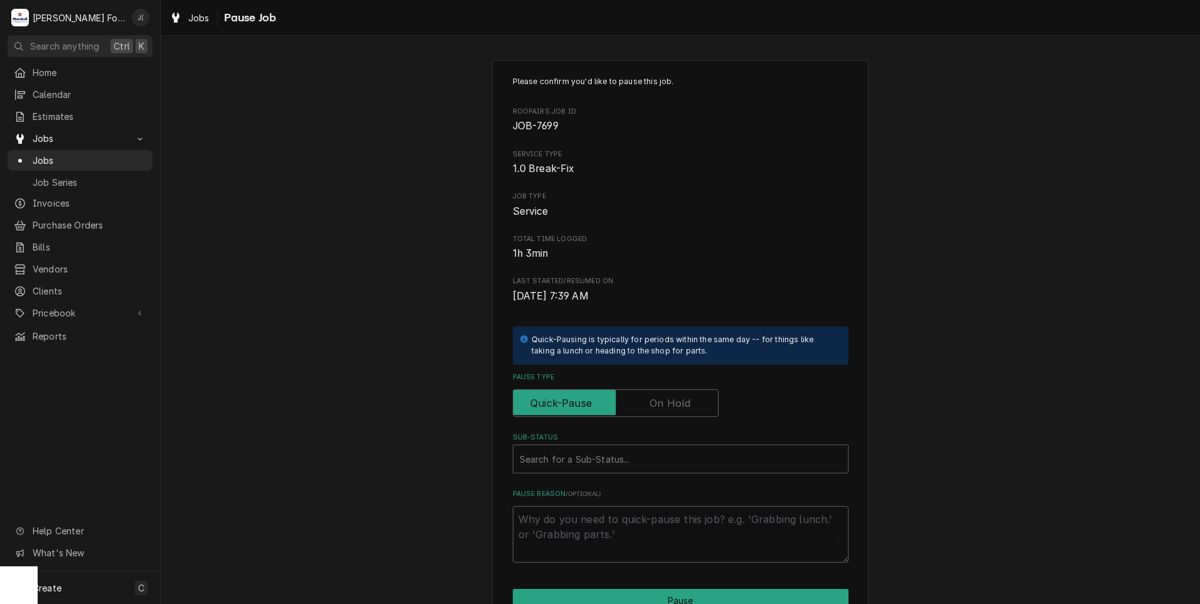
click at [674, 404] on label "Pause Type" at bounding box center [616, 403] width 206 height 28
click at [674, 404] on input "Pause Type" at bounding box center [615, 403] width 195 height 28
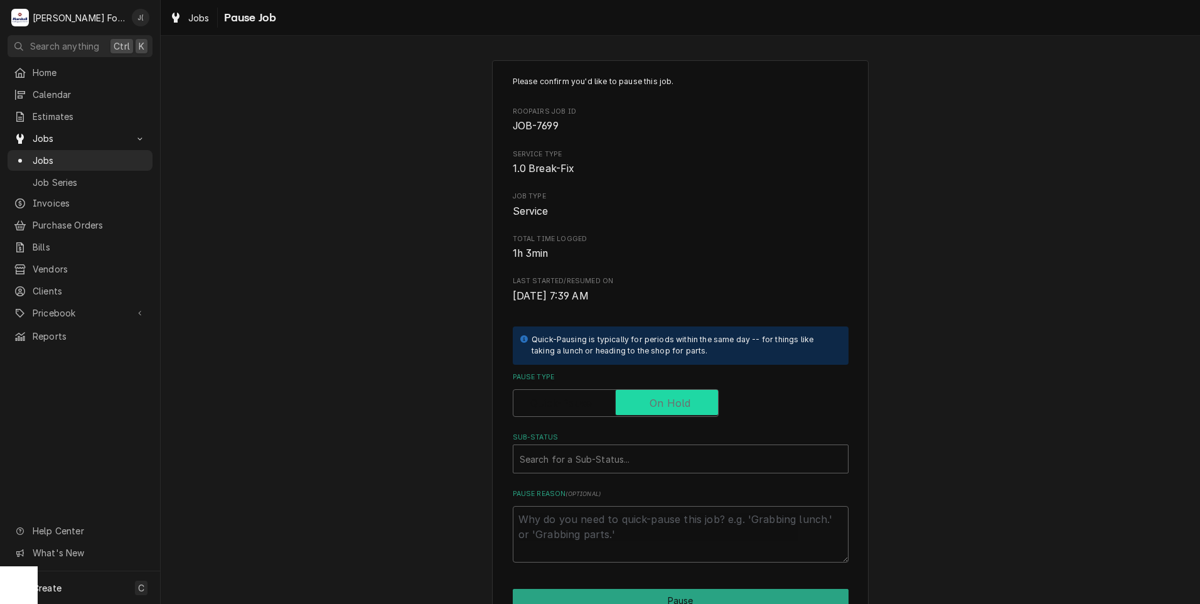
checkbox input "true"
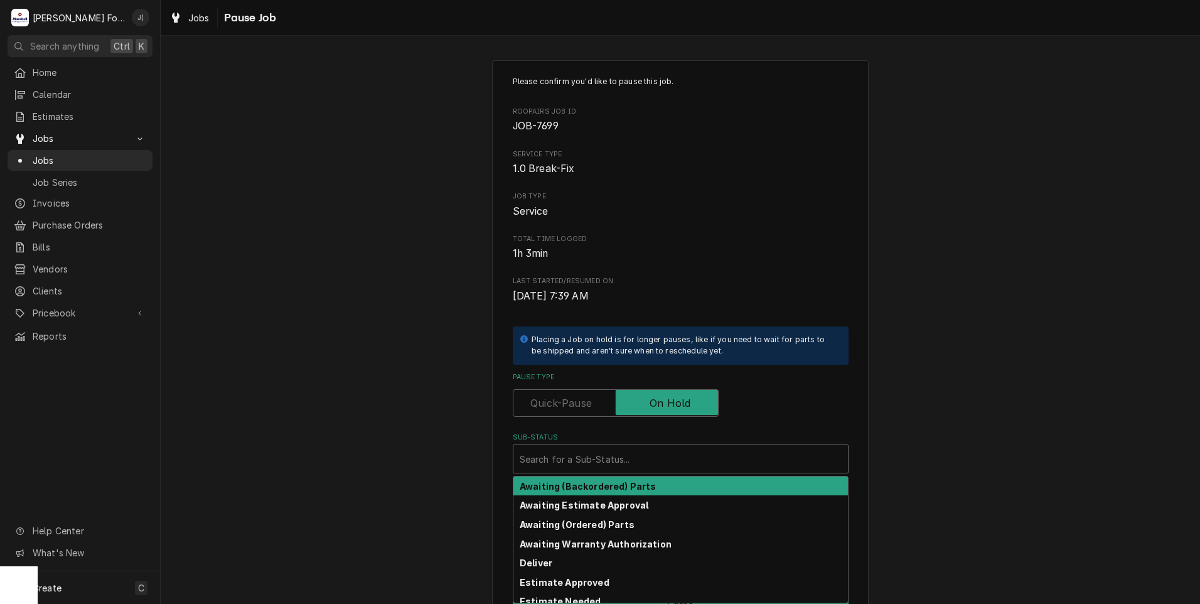
click at [638, 457] on div "Sub-Status" at bounding box center [681, 459] width 322 height 23
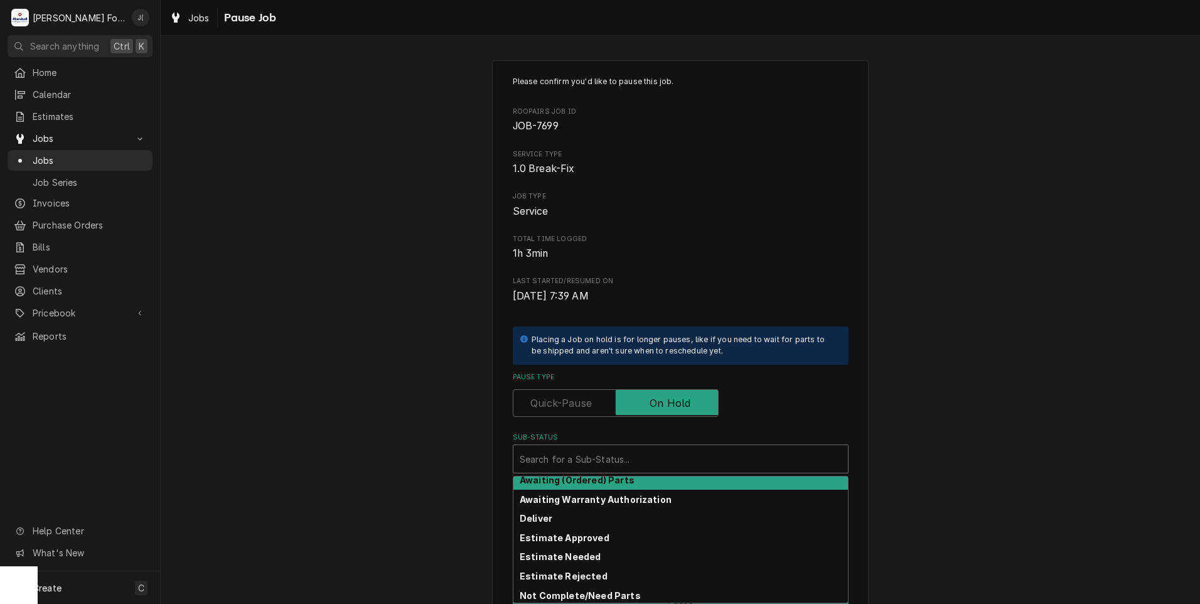
scroll to position [63, 0]
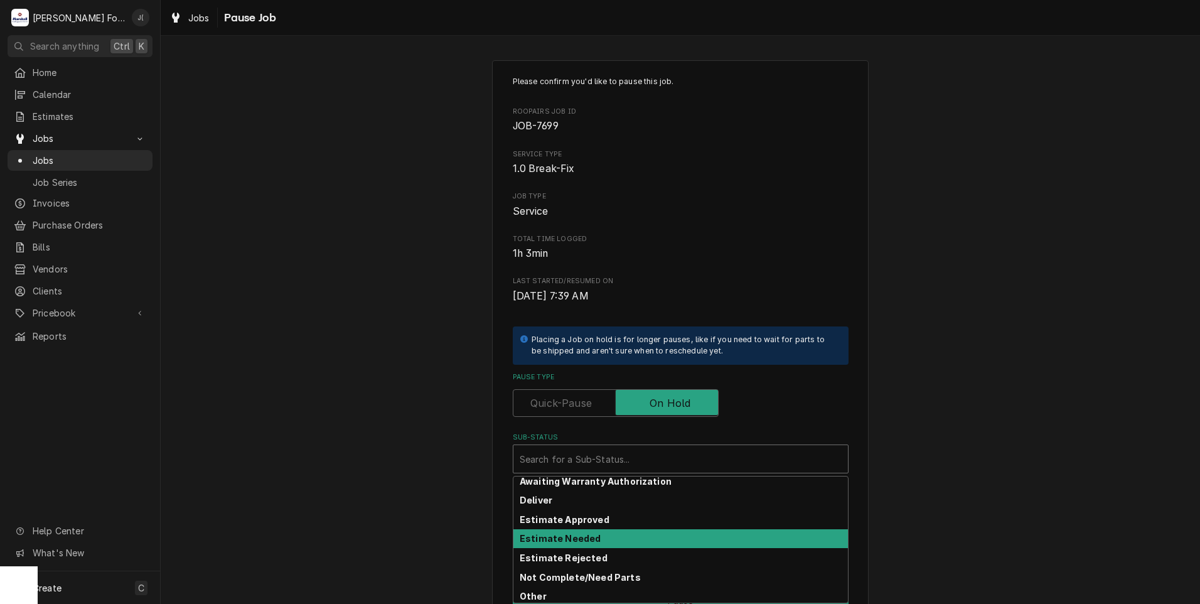
click at [593, 537] on div "Estimate Needed" at bounding box center [680, 538] width 335 height 19
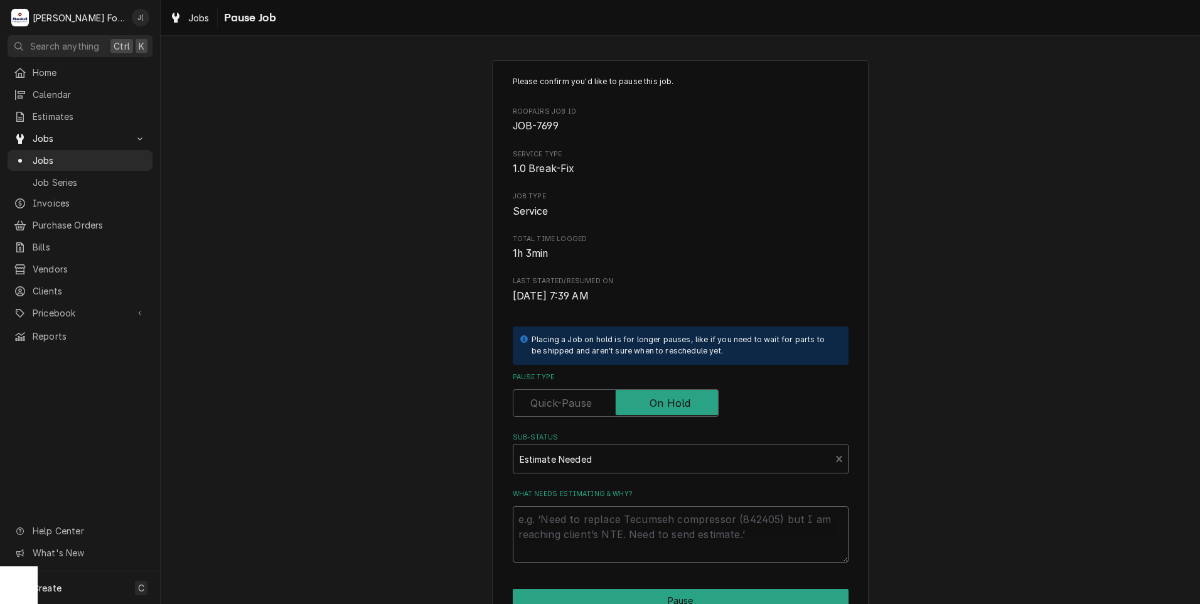
click at [593, 532] on textarea "What needs estimating & why?" at bounding box center [681, 534] width 336 height 56
type textarea "x"
type textarea "p"
type textarea "x"
type textarea "pr"
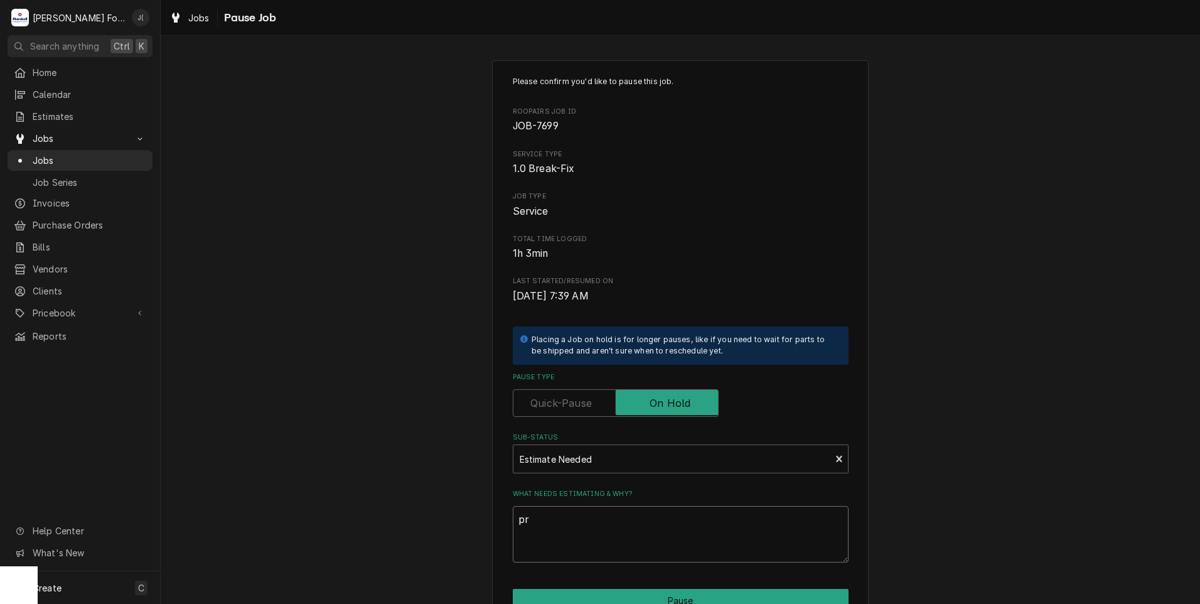
type textarea "x"
type textarea "pri"
type textarea "x"
type textarea "pric"
type textarea "x"
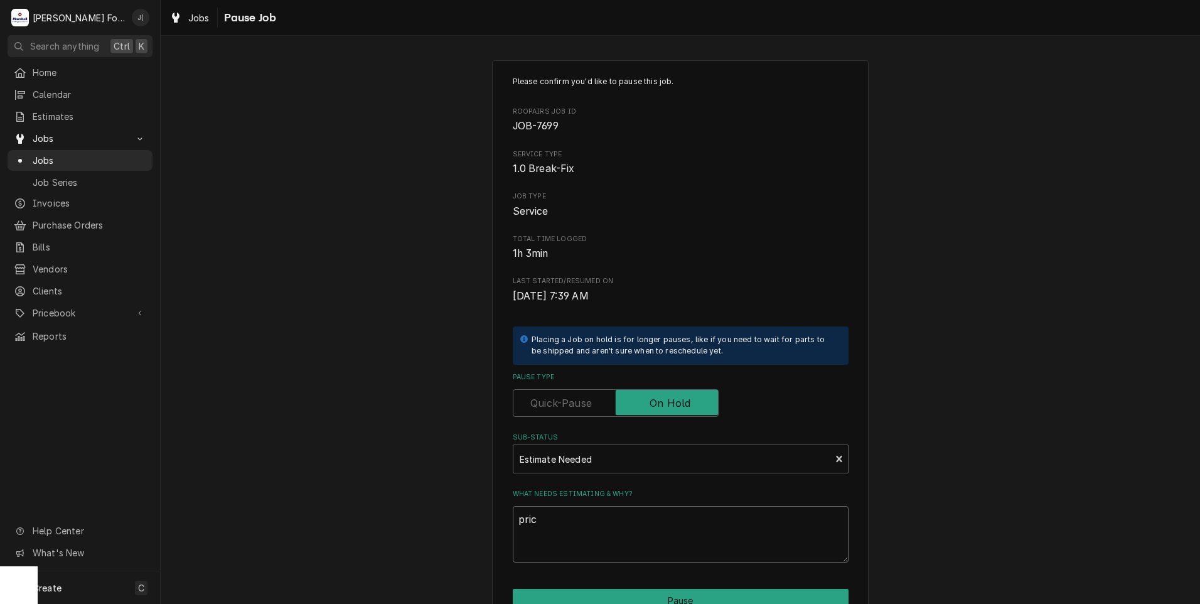
type textarea "price"
type textarea "x"
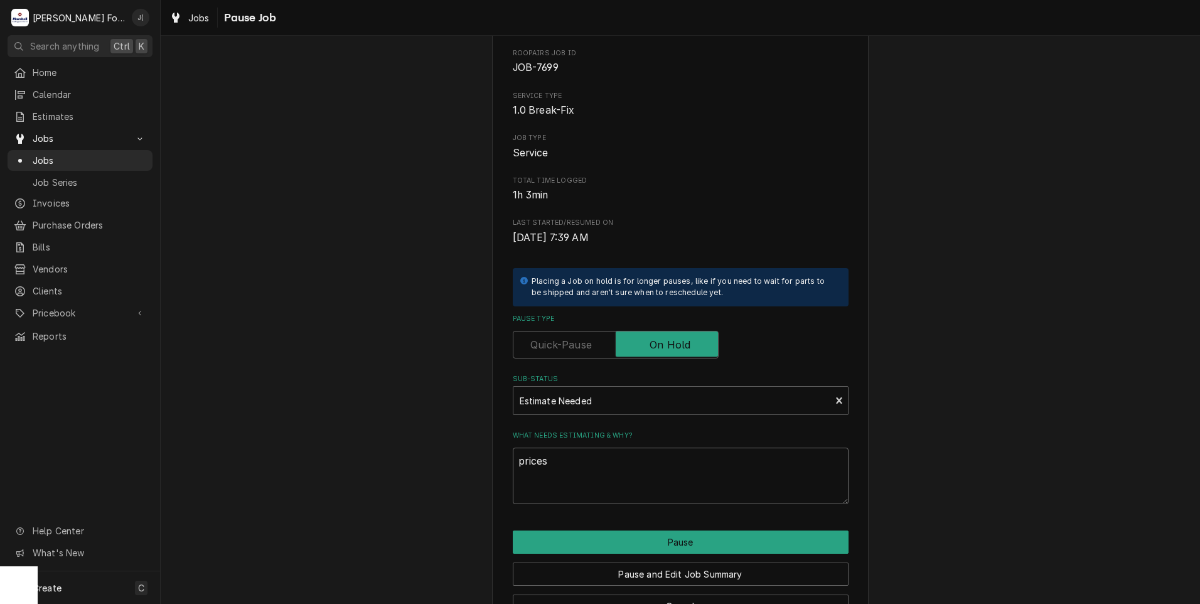
scroll to position [99, 0]
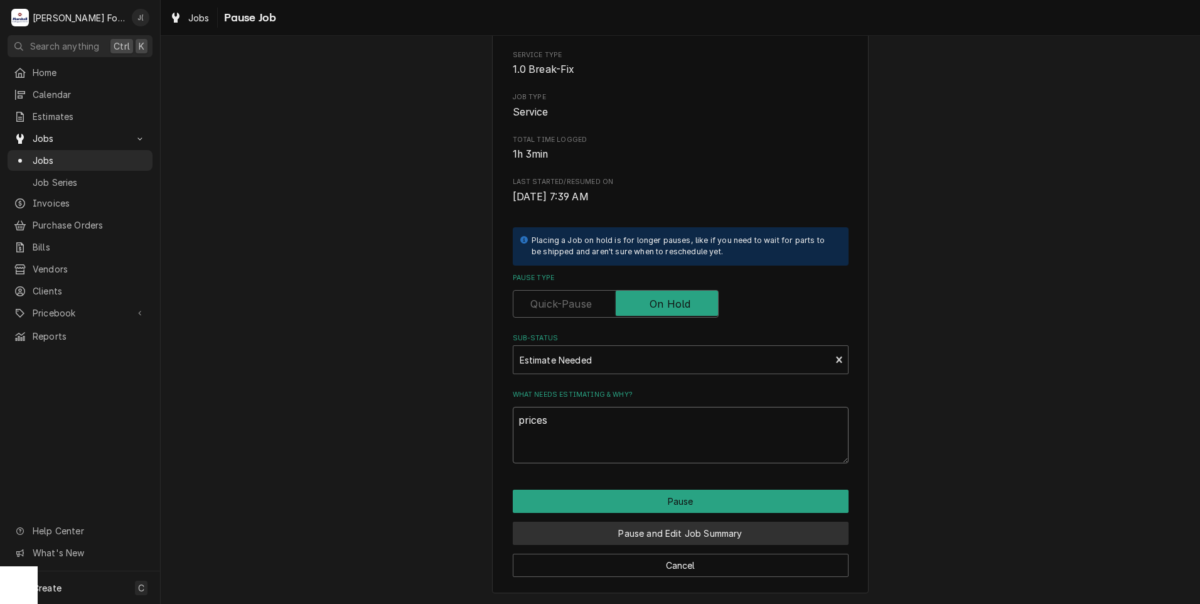
type textarea "prices"
click at [598, 527] on button "Pause and Edit Job Summary" at bounding box center [681, 533] width 336 height 23
type textarea "x"
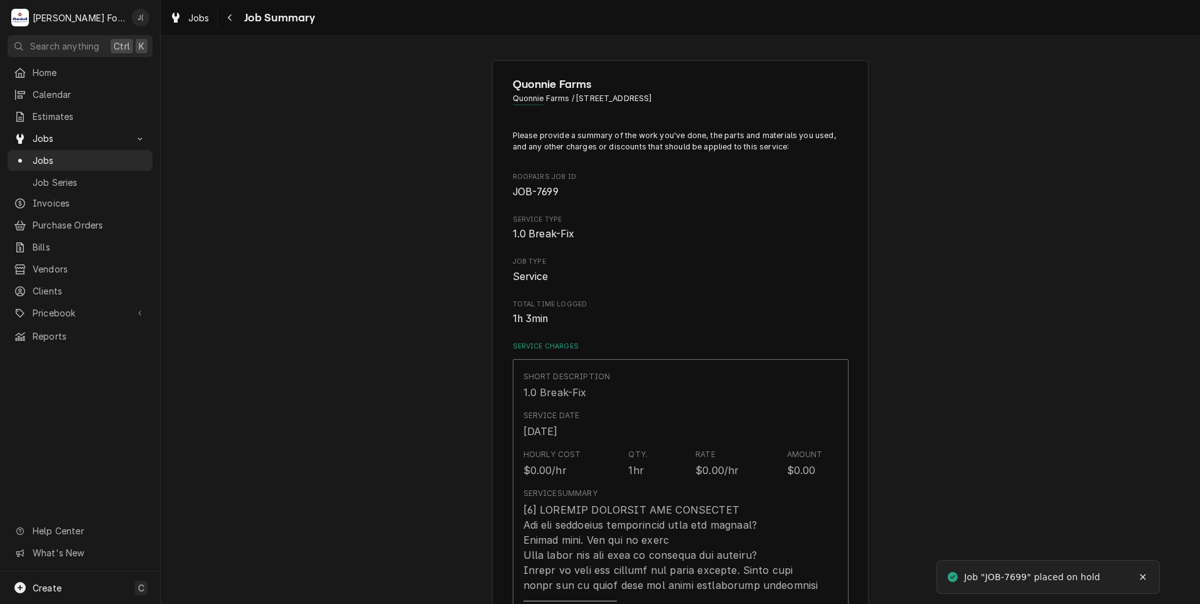
type textarea "x"
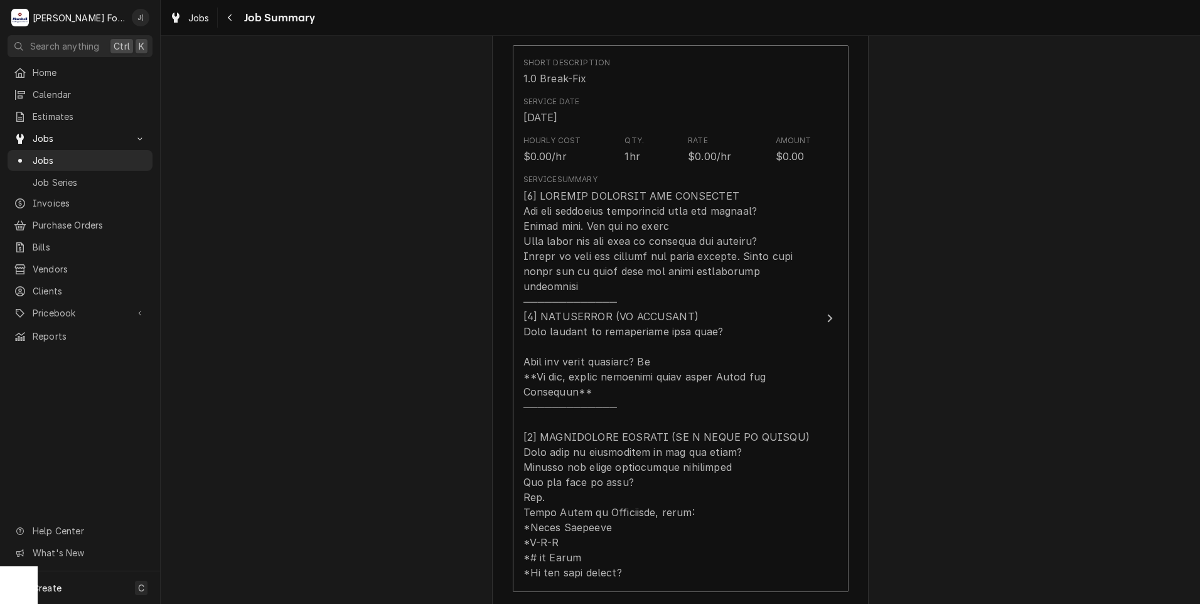
scroll to position [565, 0]
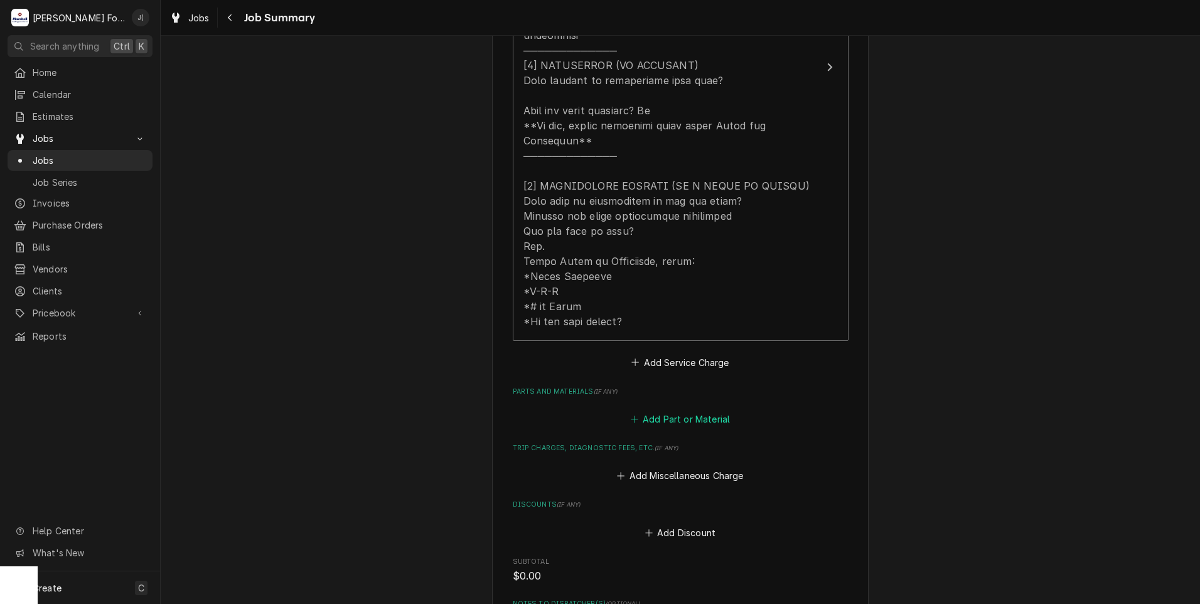
click at [674, 410] on button "Add Part or Material" at bounding box center [680, 419] width 104 height 18
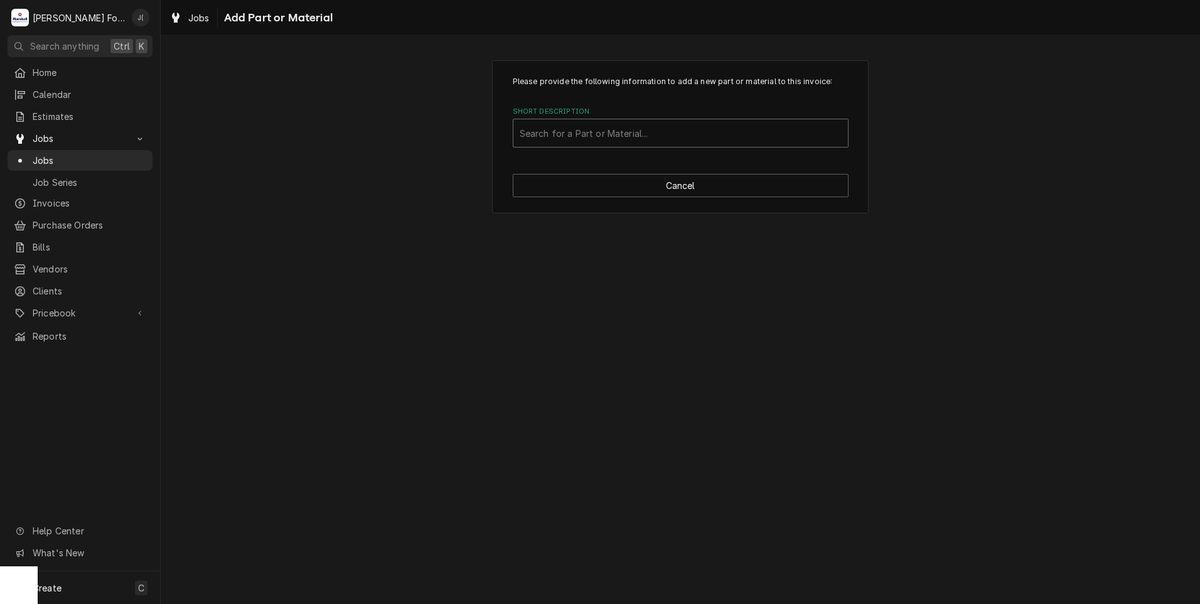
click at [557, 132] on div "Short Description" at bounding box center [681, 133] width 322 height 23
type input "af1051611"
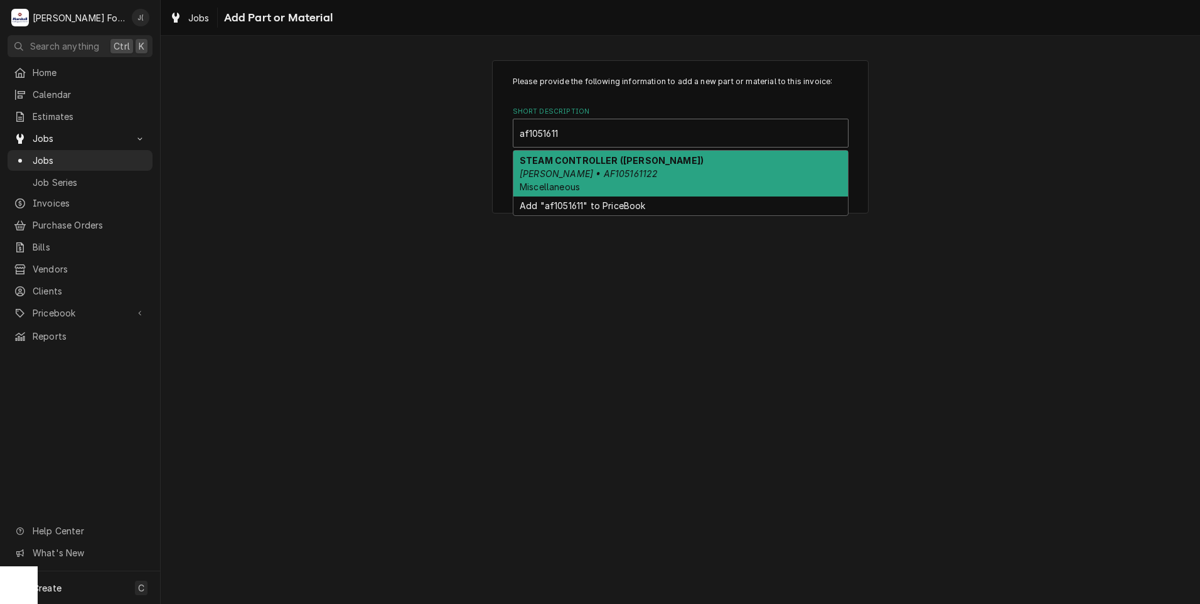
click at [638, 185] on div "STEAM CONTROLLER (BONGARD) BONGARD • AF105161122 Miscellaneous" at bounding box center [680, 174] width 335 height 46
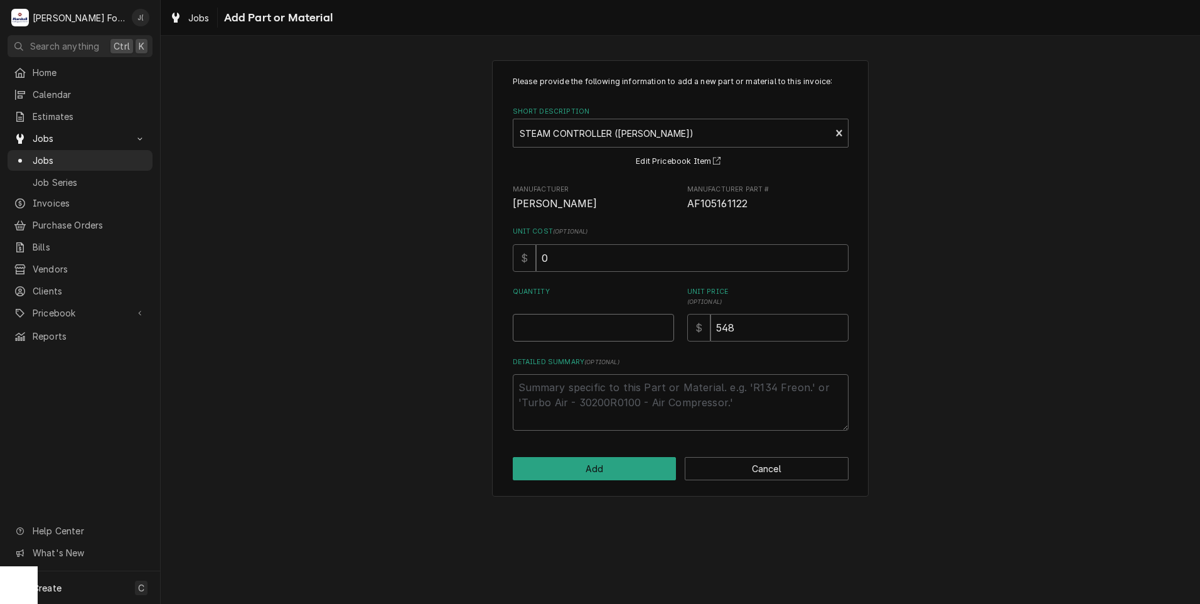
click at [625, 325] on input "Quantity" at bounding box center [593, 328] width 161 height 28
type textarea "x"
type input "1"
click at [625, 479] on button "Add" at bounding box center [595, 468] width 164 height 23
type textarea "x"
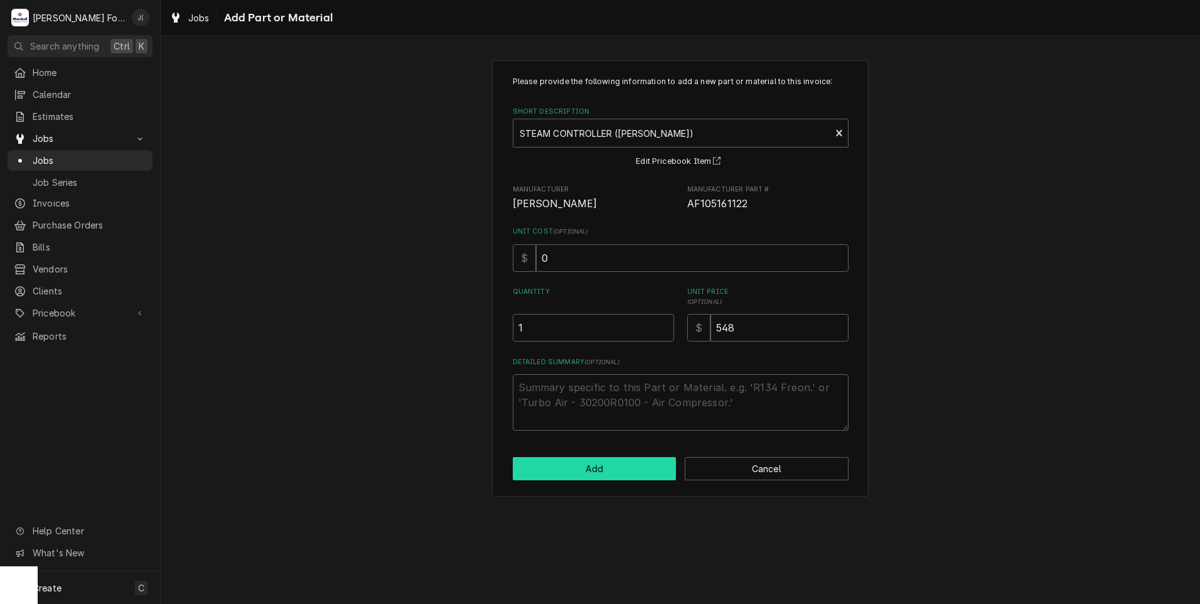
scroll to position [565, 0]
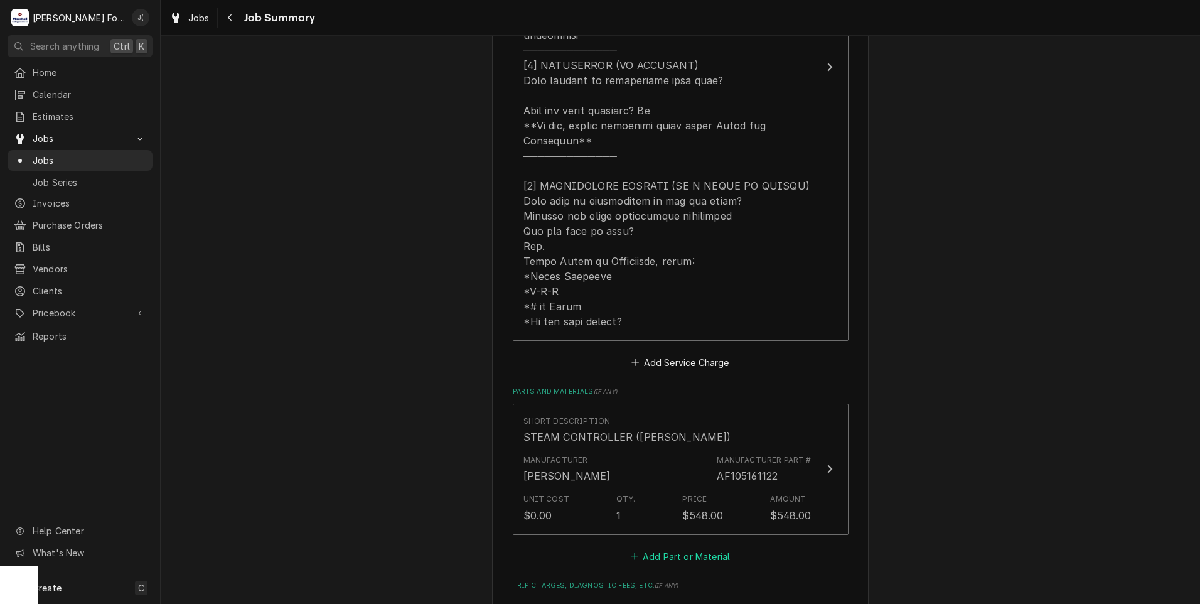
click at [657, 547] on button "Add Part or Material" at bounding box center [680, 556] width 104 height 18
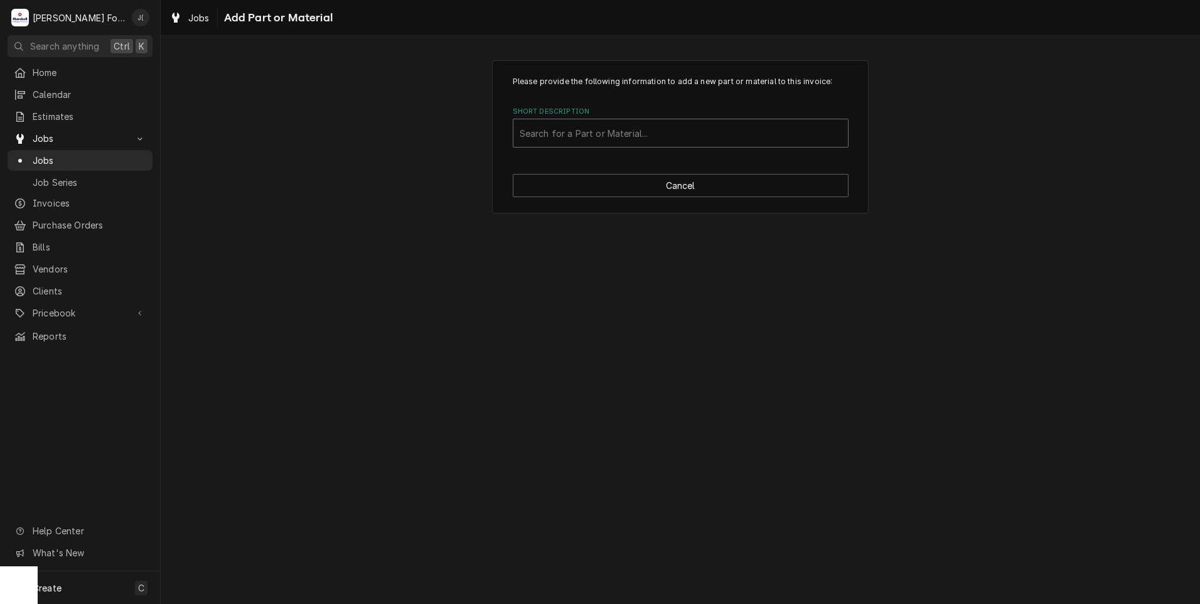
click at [627, 128] on div "Short Description" at bounding box center [681, 133] width 322 height 23
type input "ssdt"
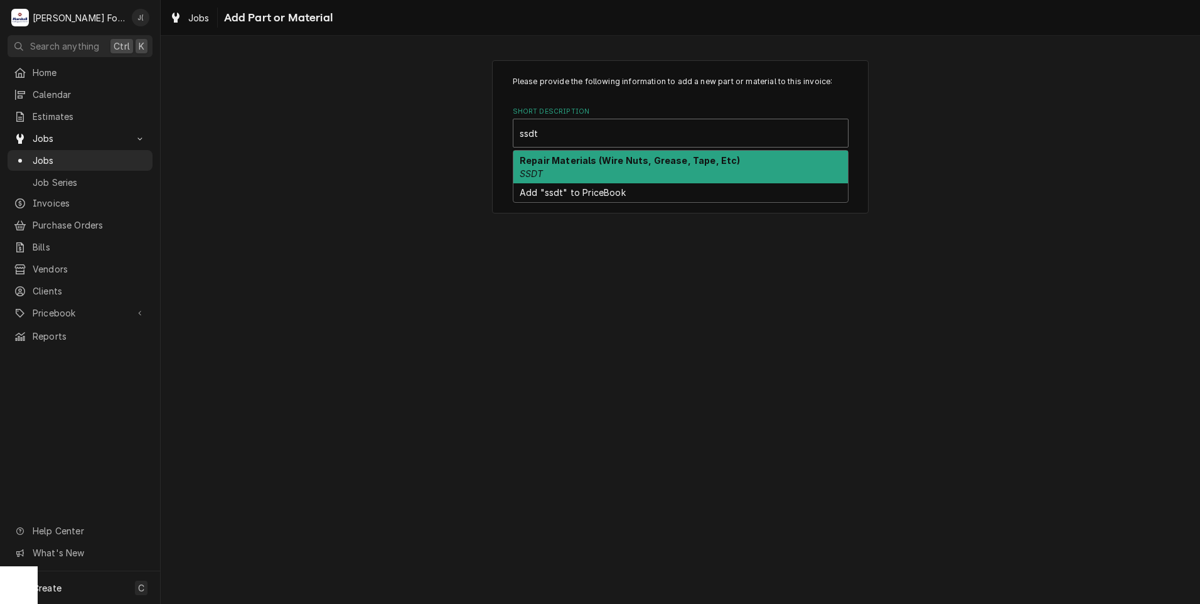
click at [569, 169] on div "Repair Materials (Wire Nuts, Grease, Tape, Etc) SSDT" at bounding box center [680, 167] width 335 height 33
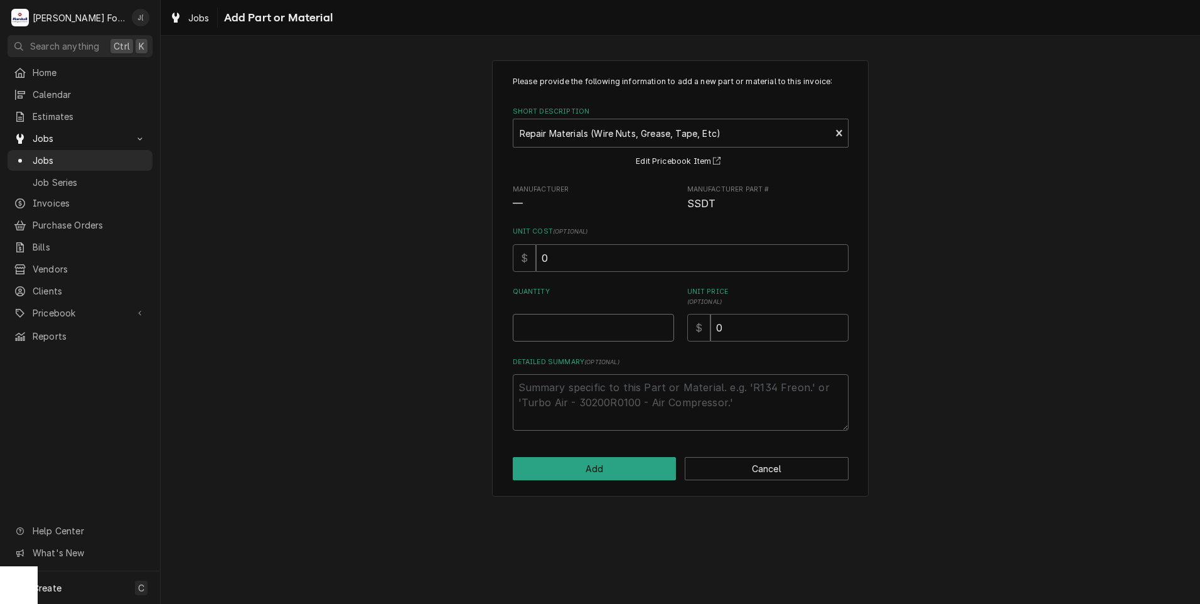
click at [574, 324] on input "Quantity" at bounding box center [593, 328] width 161 height 28
type textarea "x"
type input "1"
type textarea "x"
type input "1"
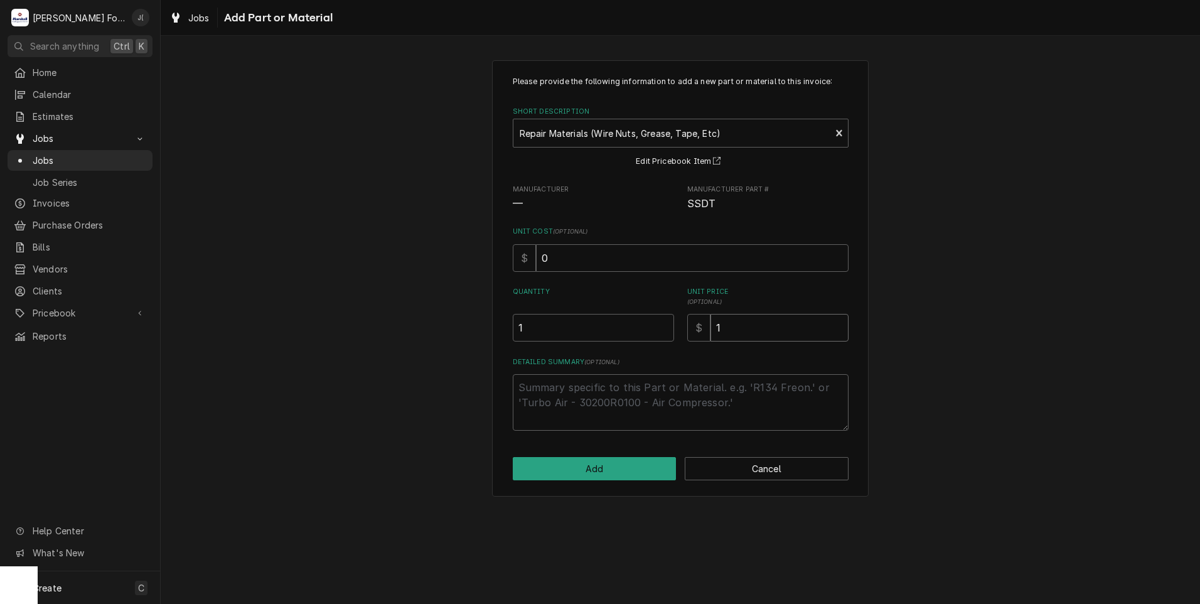
type textarea "x"
type input "12"
click at [609, 476] on button "Add" at bounding box center [595, 468] width 164 height 23
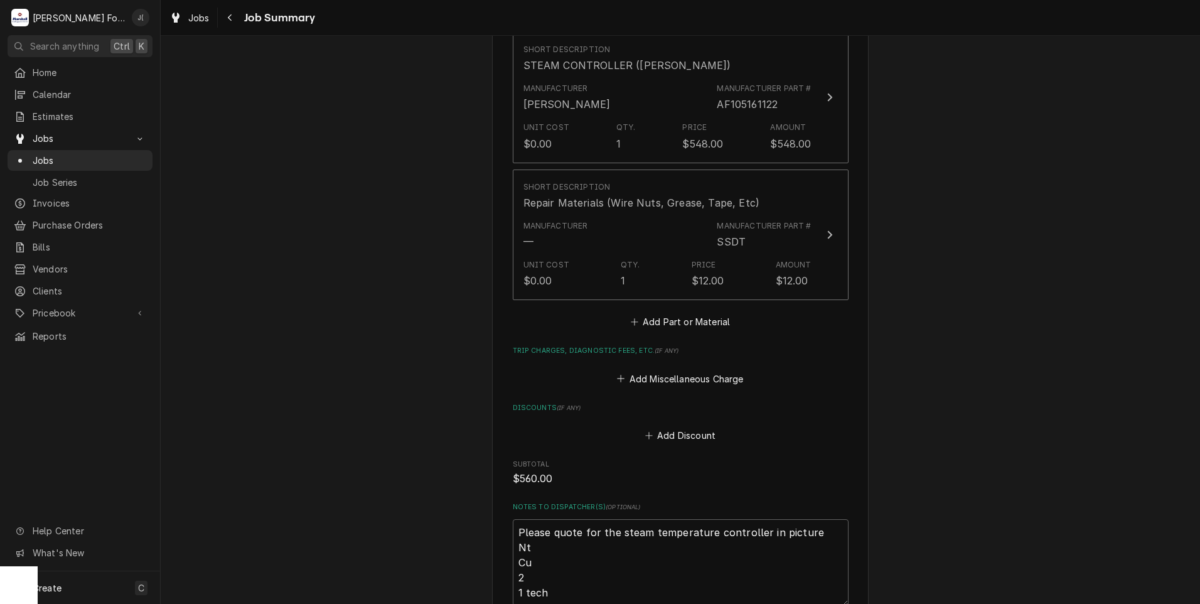
scroll to position [1193, 0]
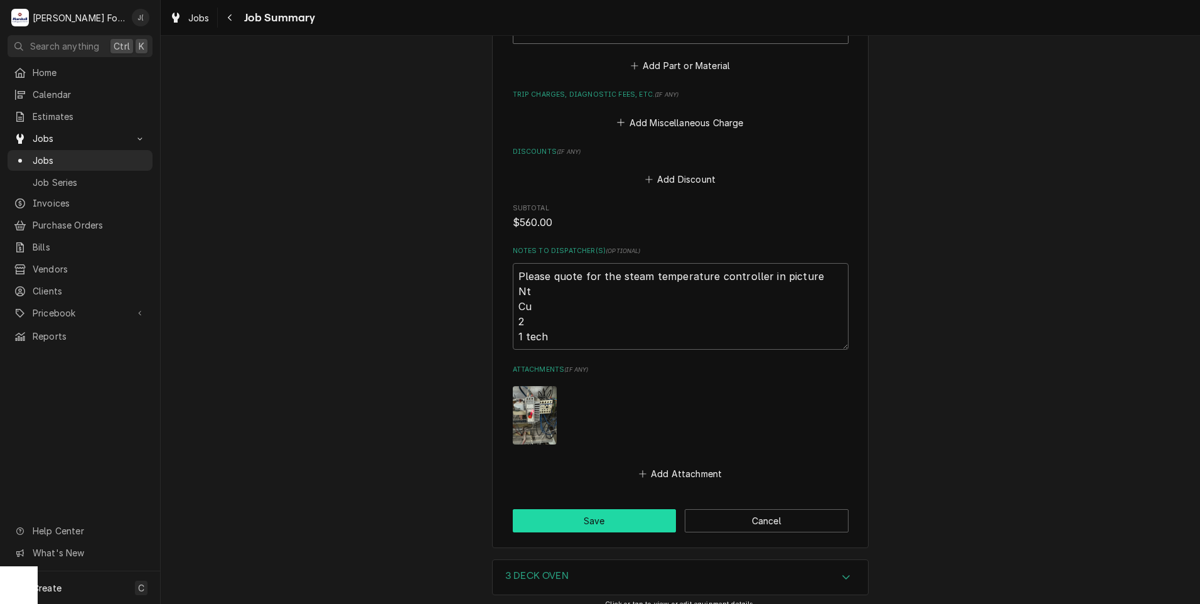
click at [613, 509] on button "Save" at bounding box center [595, 520] width 164 height 23
type textarea "x"
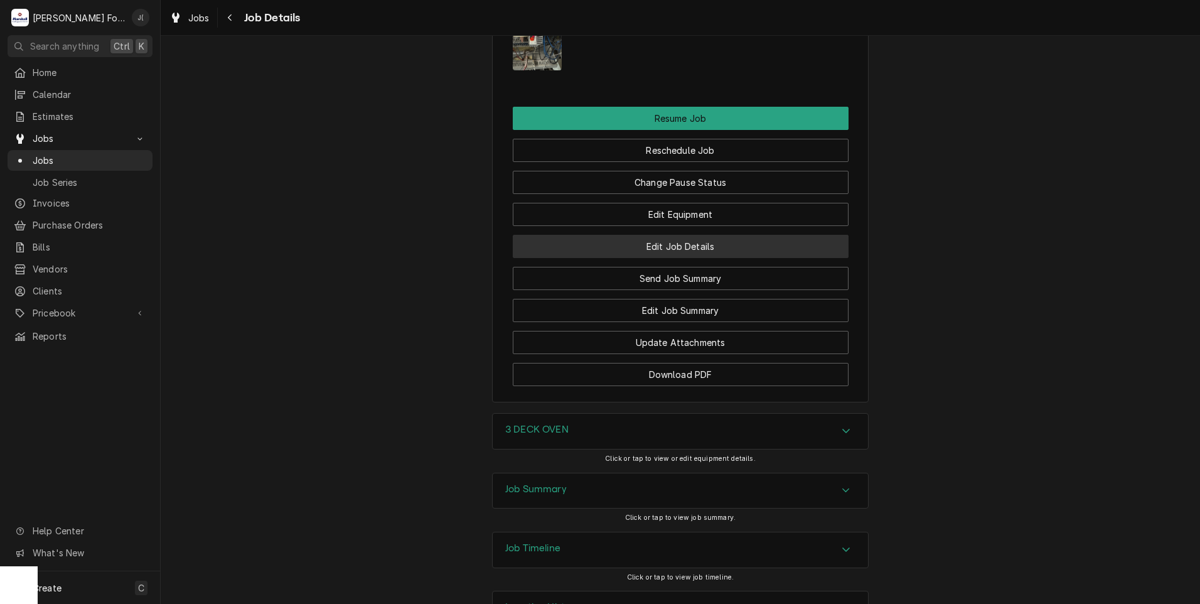
scroll to position [1295, 0]
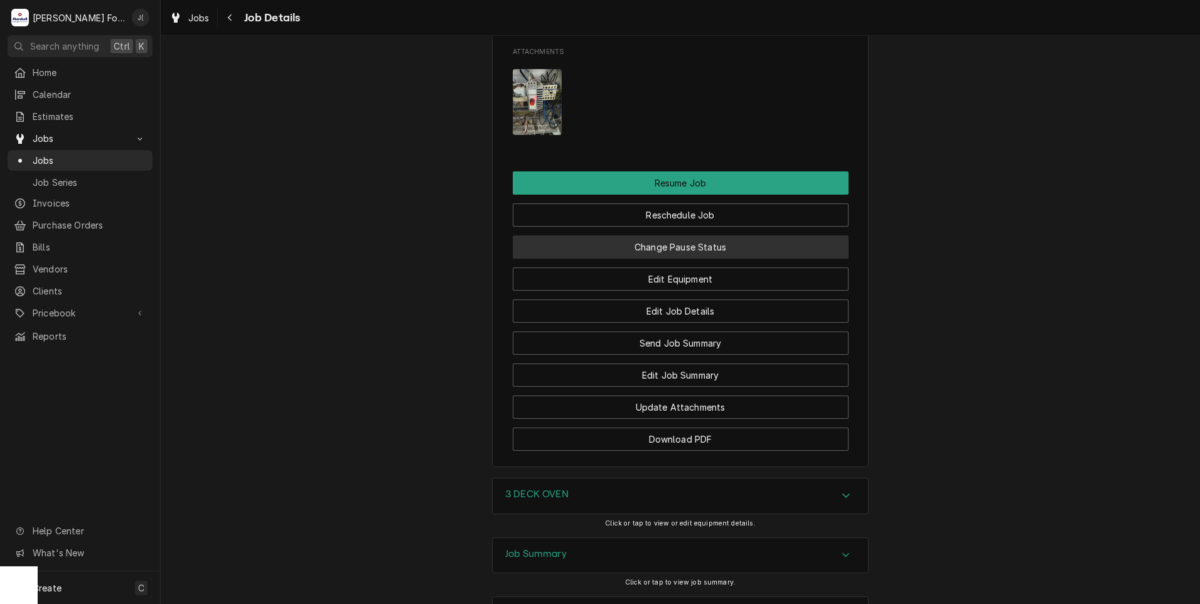
click at [626, 259] on button "Change Pause Status" at bounding box center [681, 246] width 336 height 23
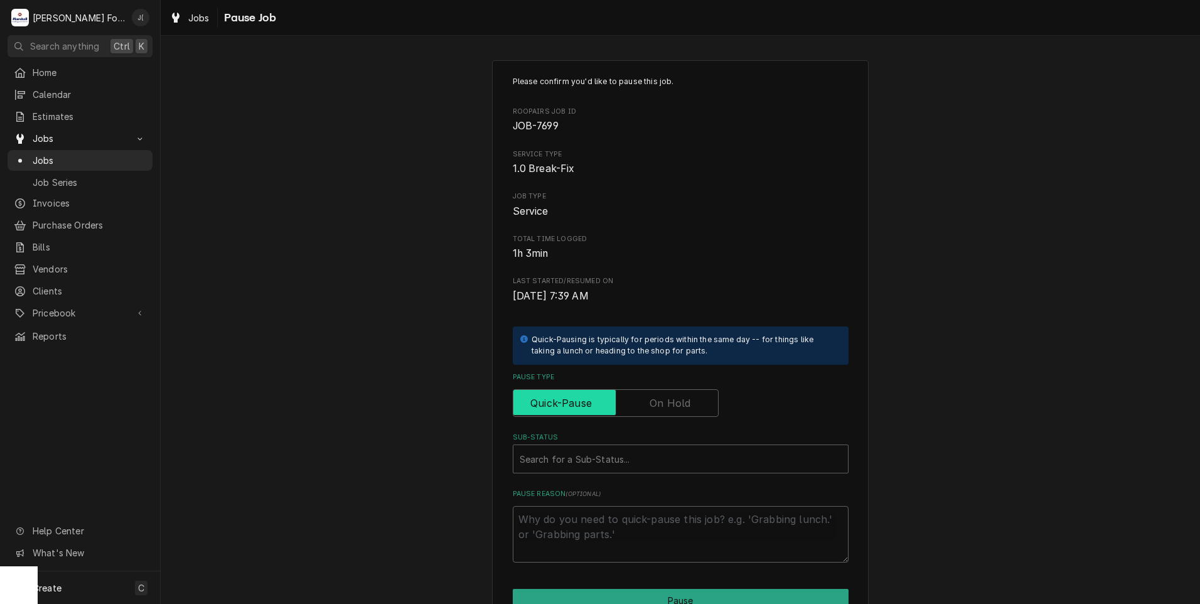
click at [638, 401] on input "Pause Type" at bounding box center [615, 403] width 195 height 28
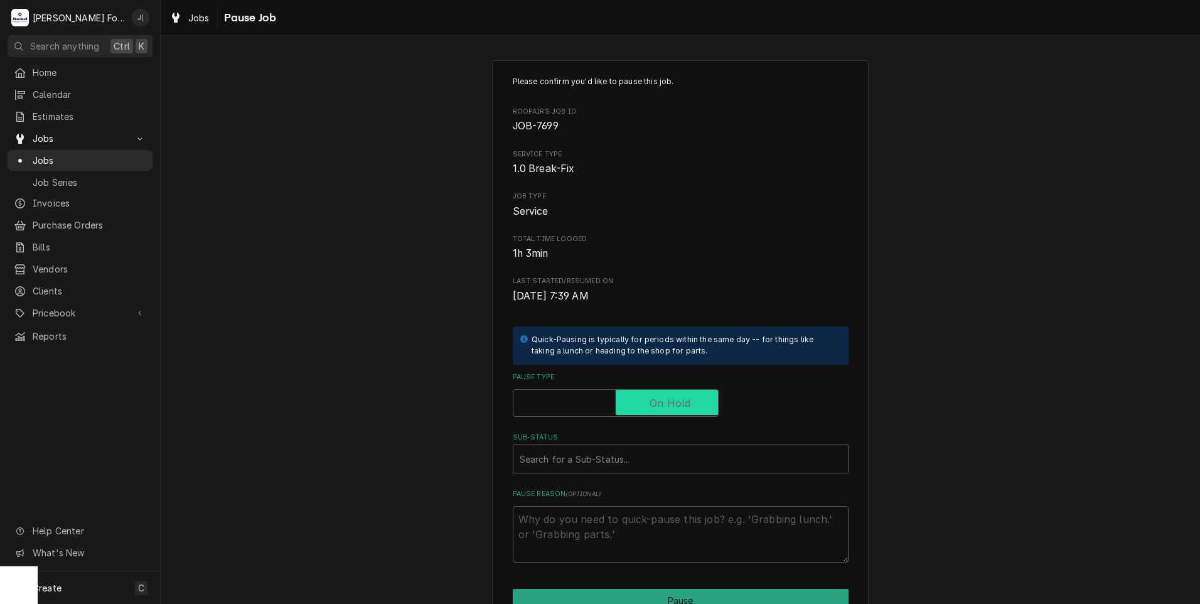
checkbox input "true"
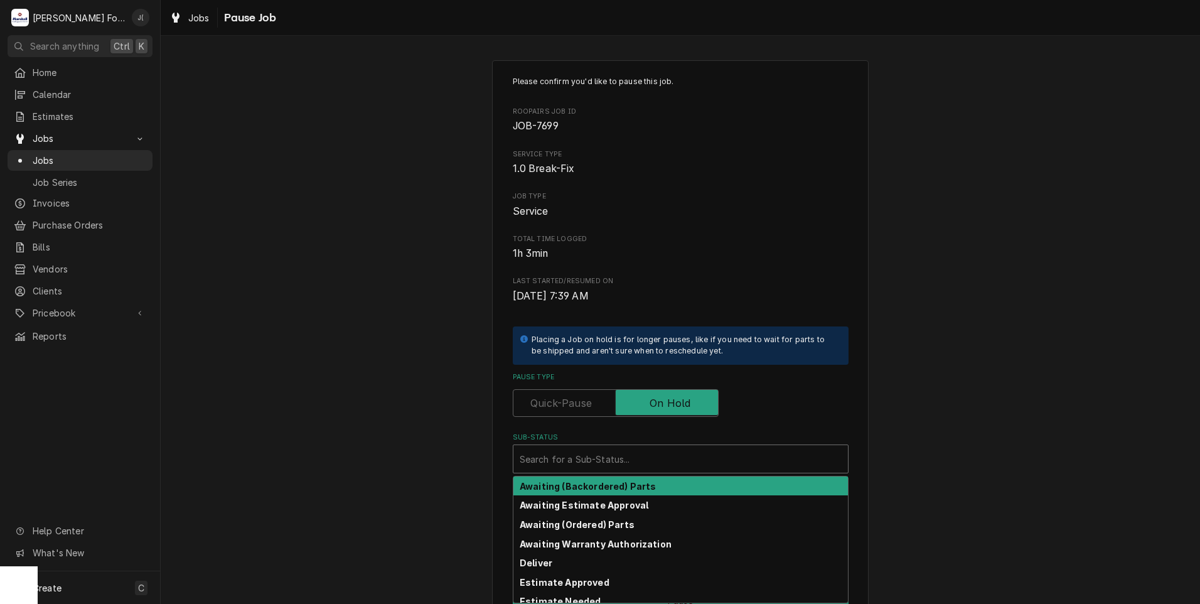
click at [616, 459] on div "Sub-Status" at bounding box center [681, 459] width 322 height 23
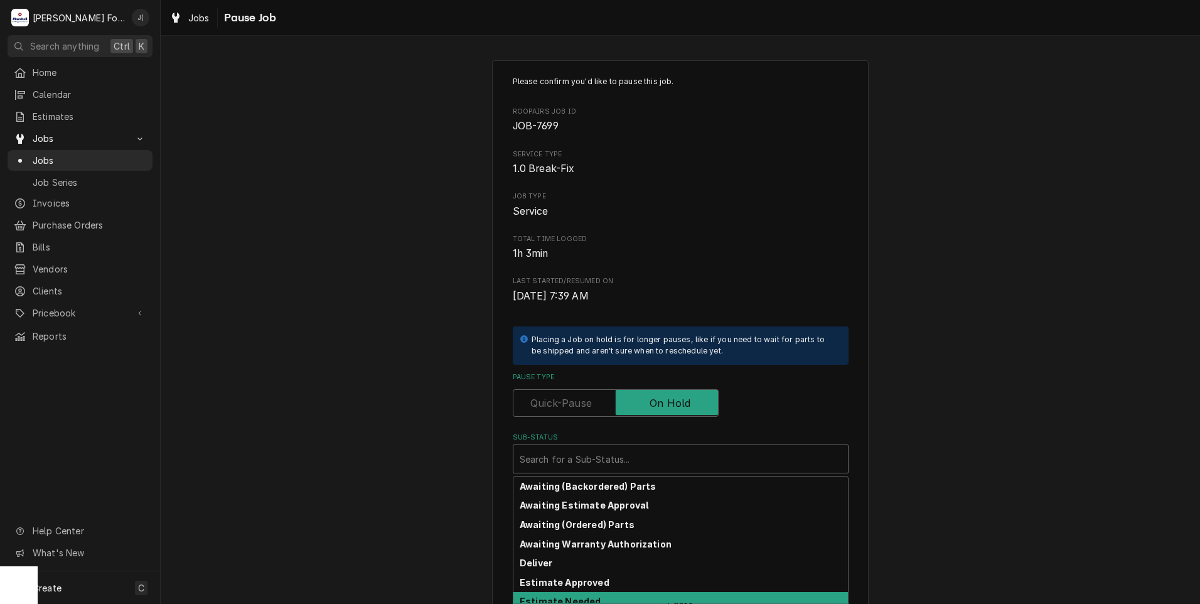
click at [562, 596] on strong "Estimate Needed" at bounding box center [560, 601] width 81 height 11
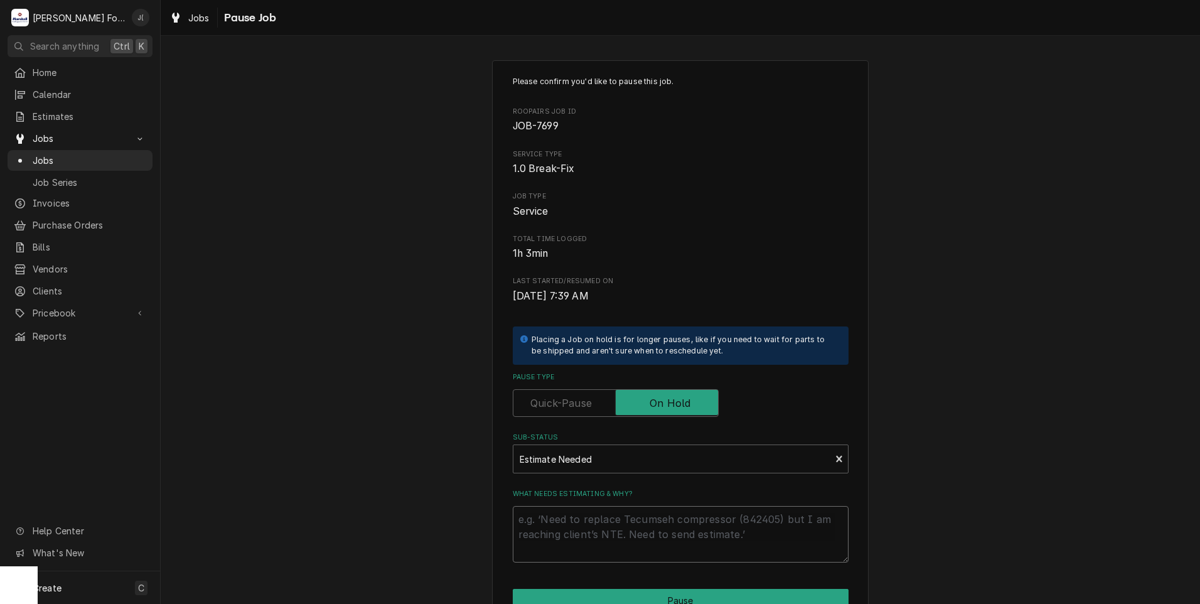
click at [539, 518] on textarea "What needs estimating & why?" at bounding box center [681, 534] width 336 height 56
type textarea "x"
type textarea "p"
type textarea "x"
type textarea "pr"
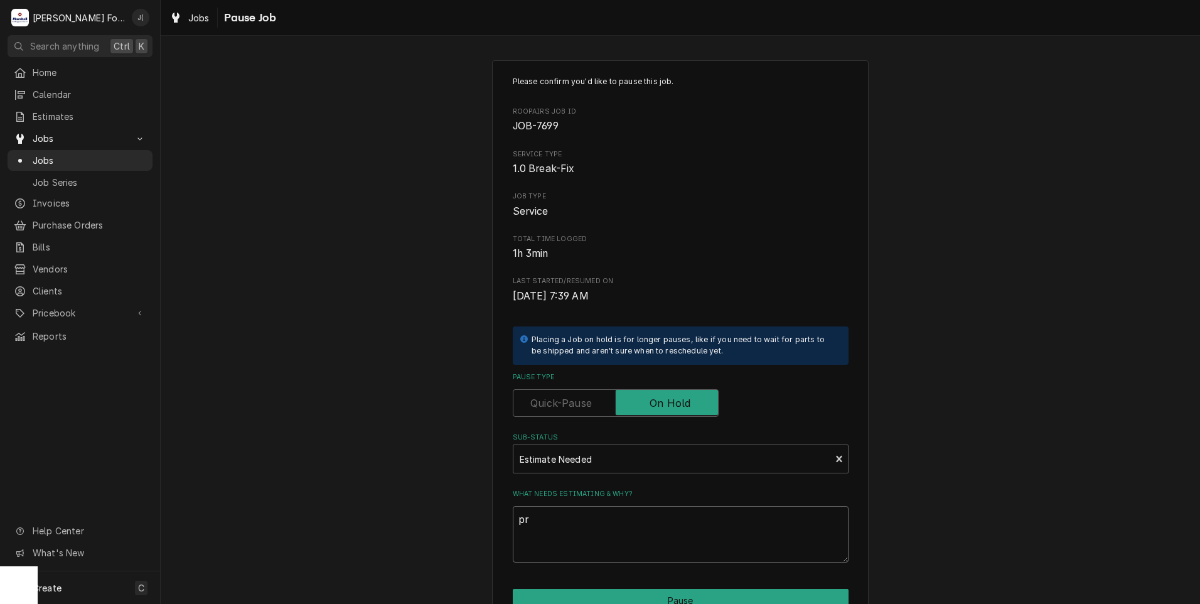
type textarea "x"
type textarea "pri"
type textarea "x"
type textarea "pric"
type textarea "x"
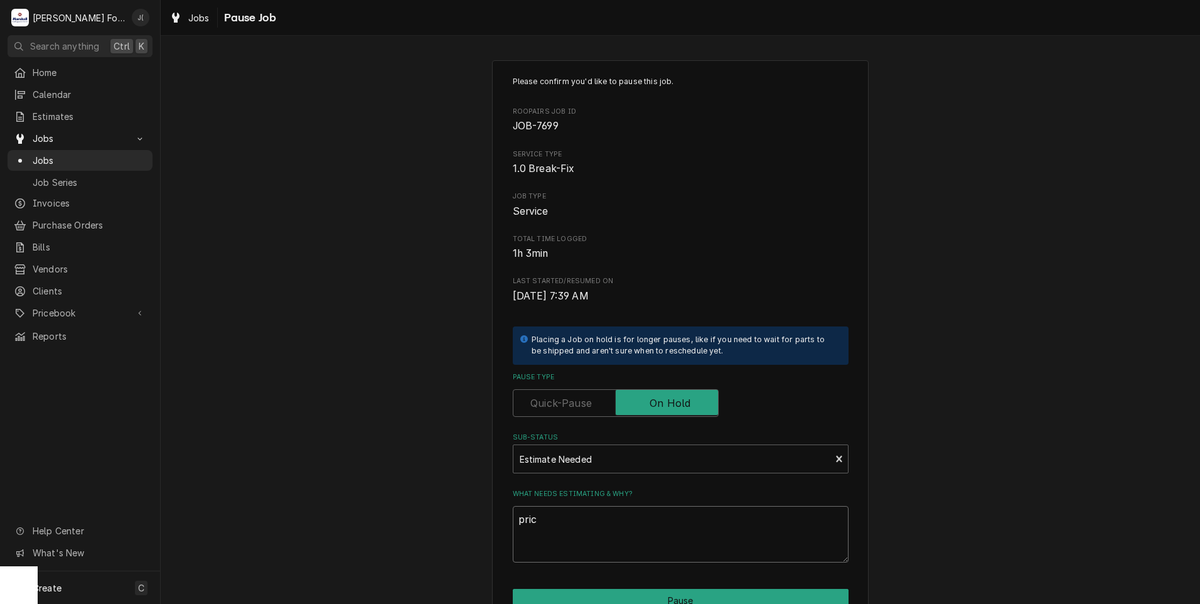
type textarea "price"
type textarea "x"
type textarea "prices"
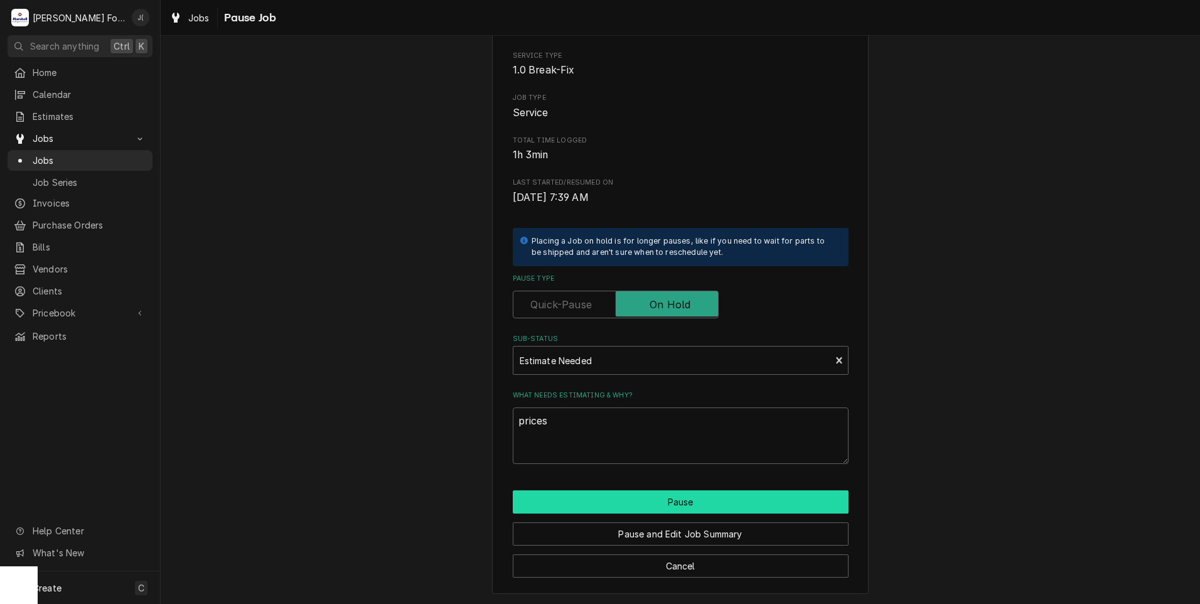
scroll to position [99, 0]
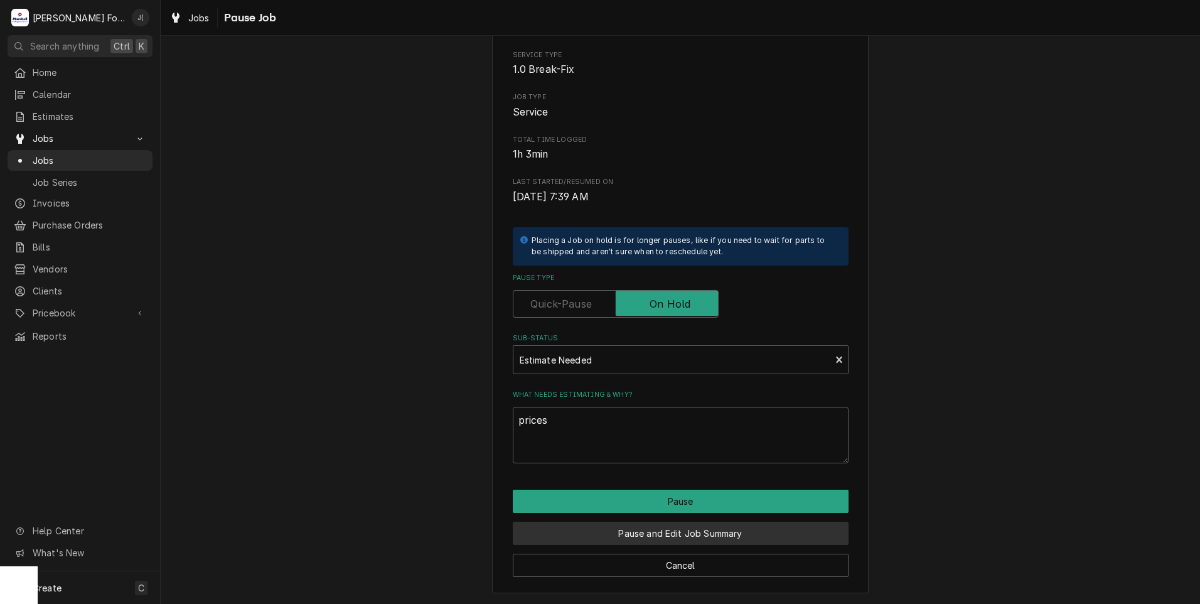
click at [618, 528] on button "Pause and Edit Job Summary" at bounding box center [681, 533] width 336 height 23
type textarea "x"
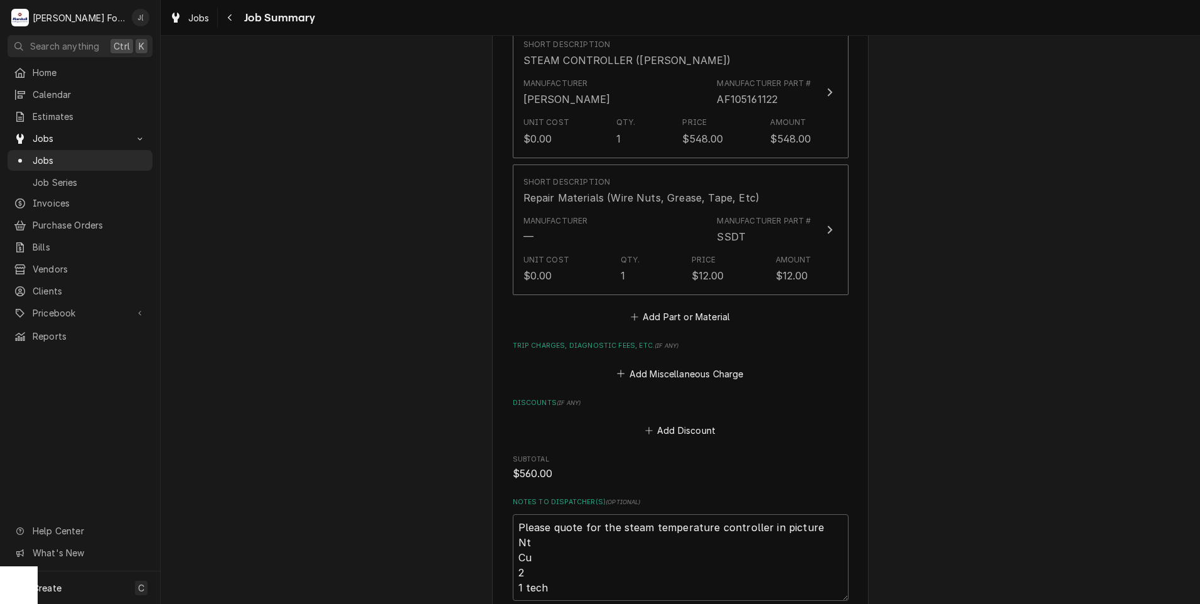
scroll to position [1236, 0]
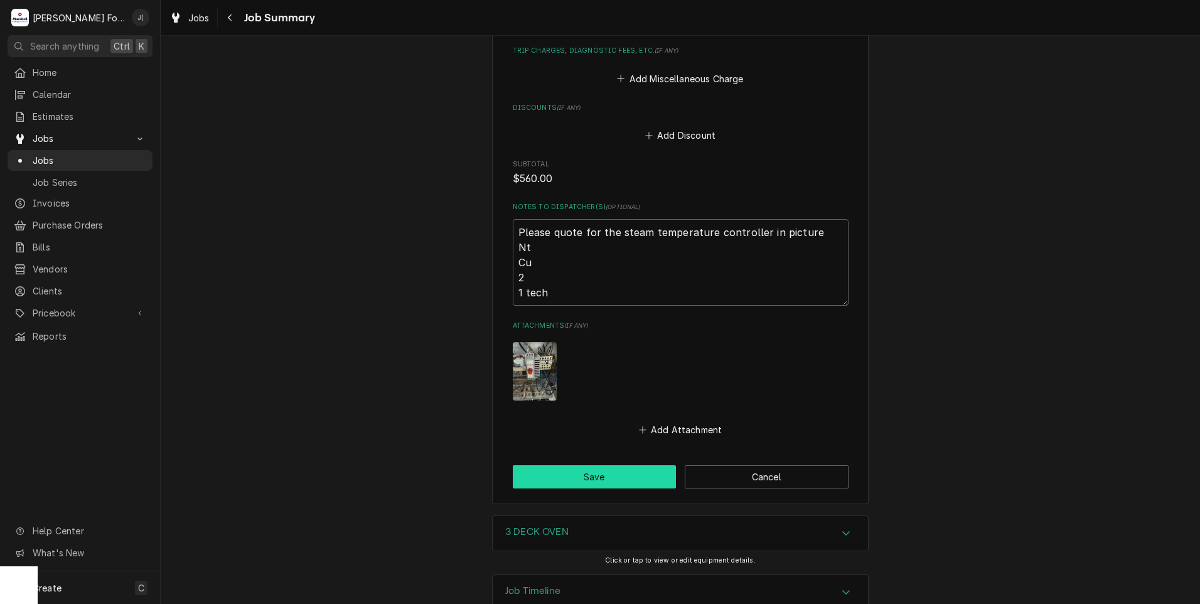
click at [572, 465] on button "Save" at bounding box center [595, 476] width 164 height 23
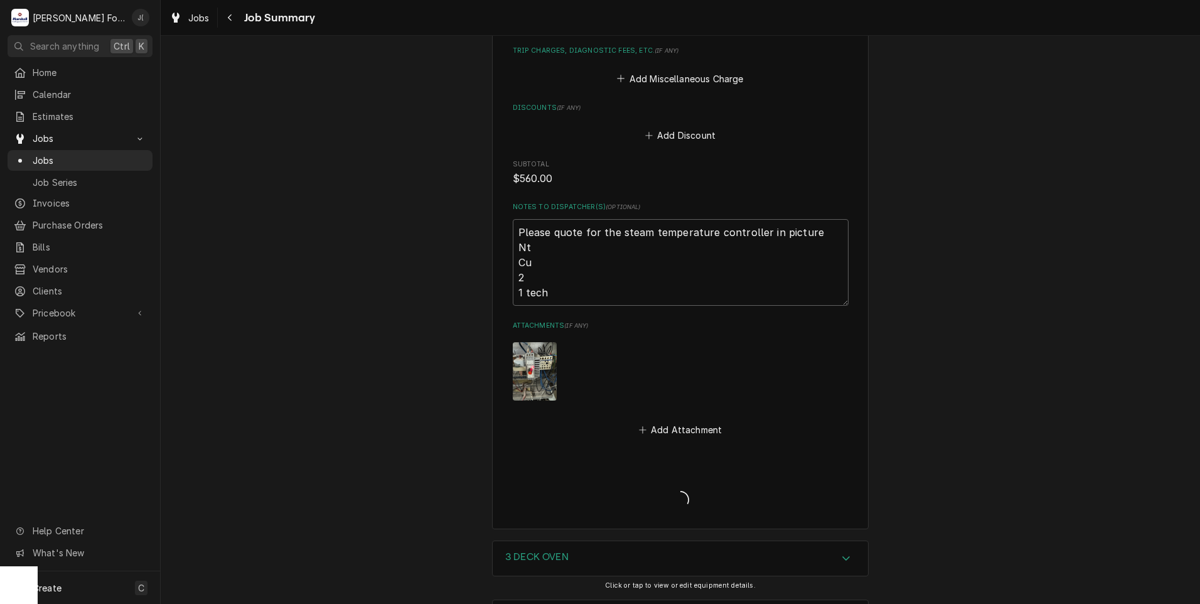
type textarea "x"
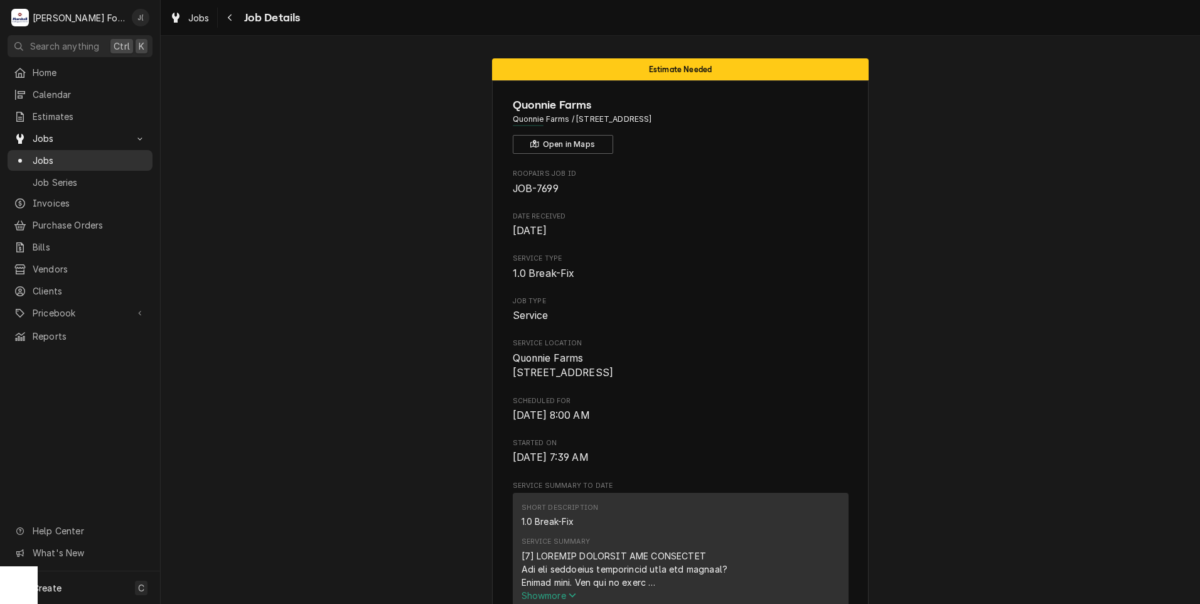
click at [68, 158] on span "Jobs" at bounding box center [90, 160] width 114 height 13
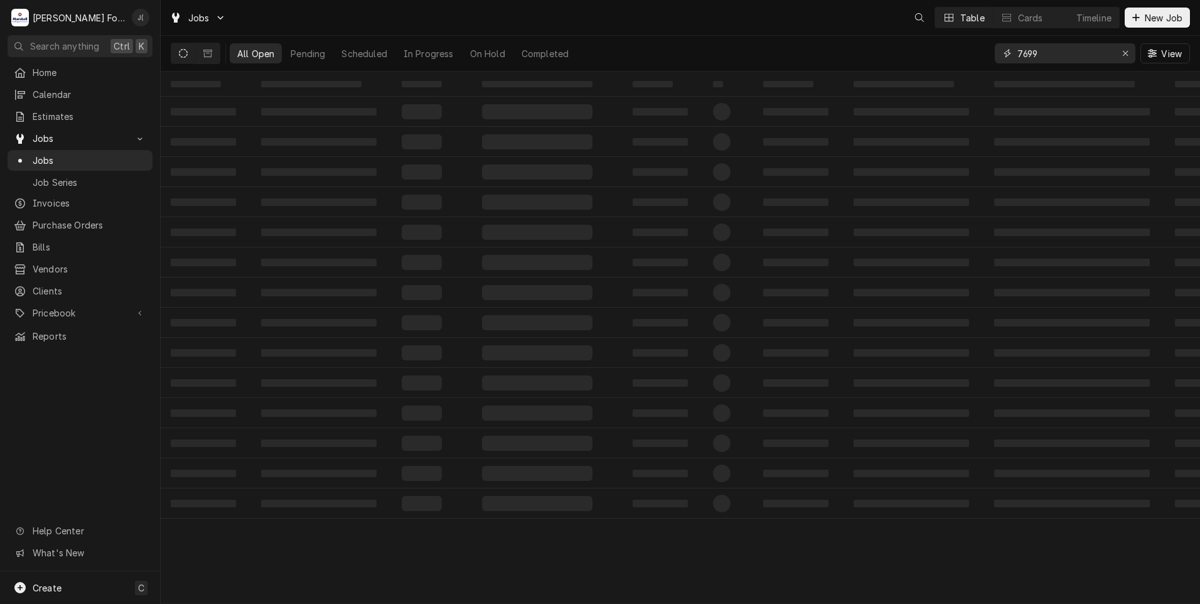
click at [1124, 55] on icon "Erase input" at bounding box center [1125, 53] width 7 height 9
click at [1115, 53] on input "7699" at bounding box center [1076, 53] width 118 height 20
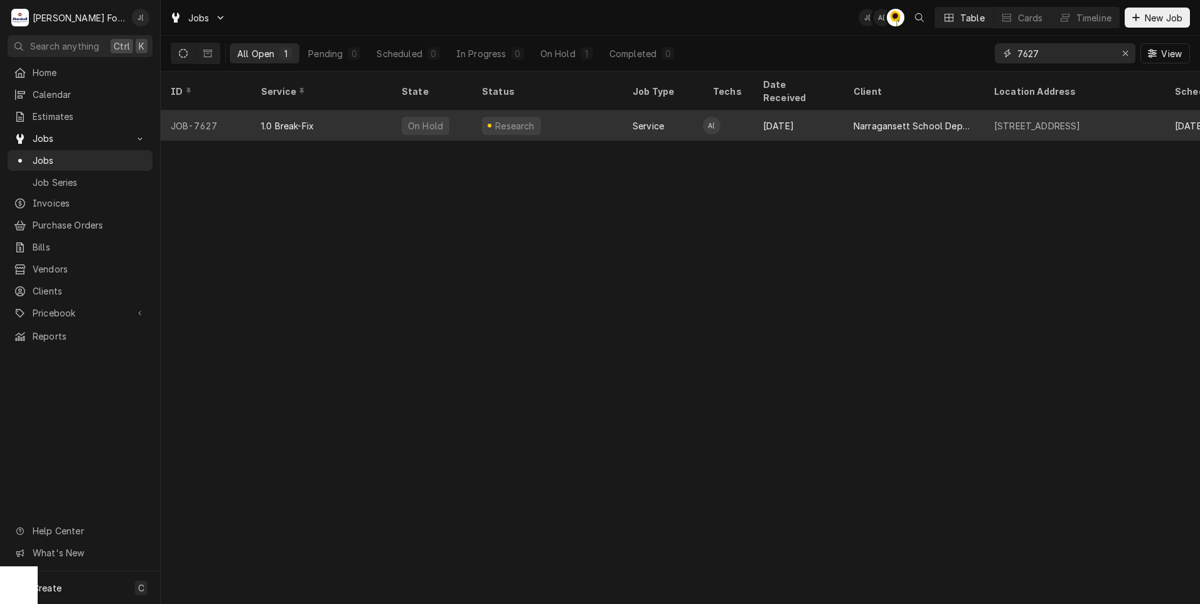
type input "7627"
click at [282, 119] on div "1.0 Break-Fix" at bounding box center [287, 125] width 53 height 13
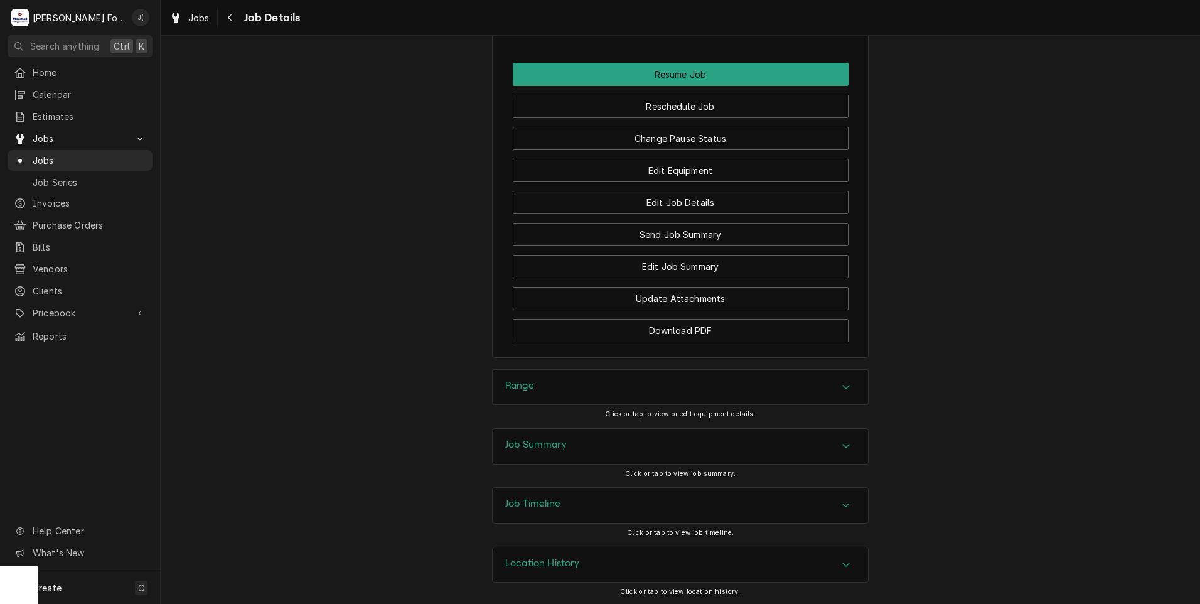
scroll to position [1242, 0]
click at [563, 437] on div "Job Summary" at bounding box center [680, 444] width 375 height 35
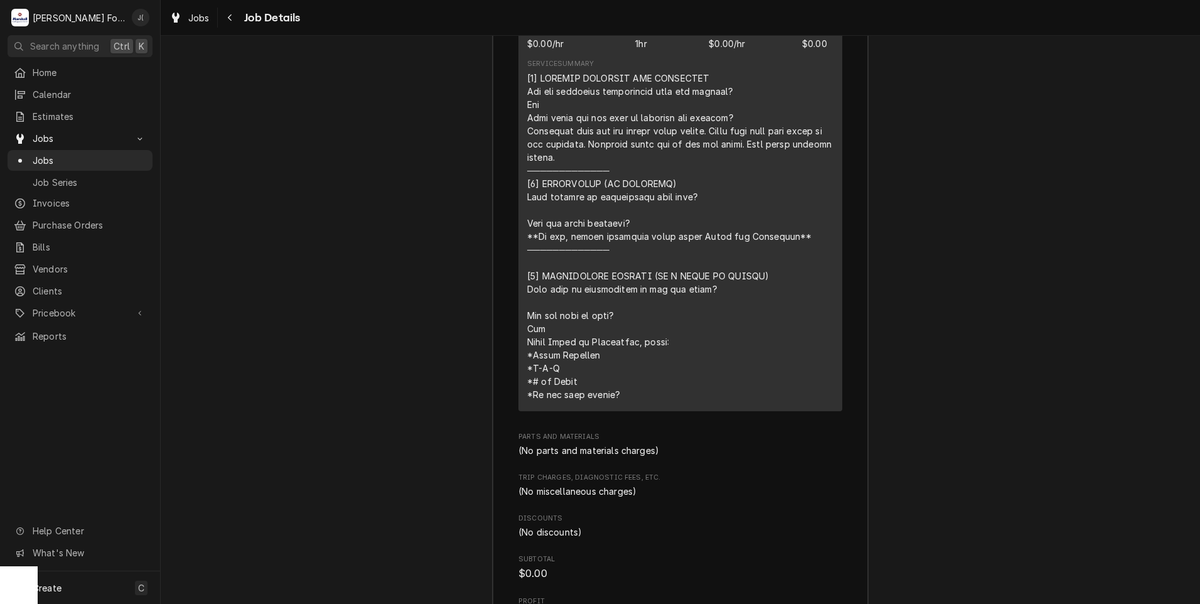
scroll to position [2057, 0]
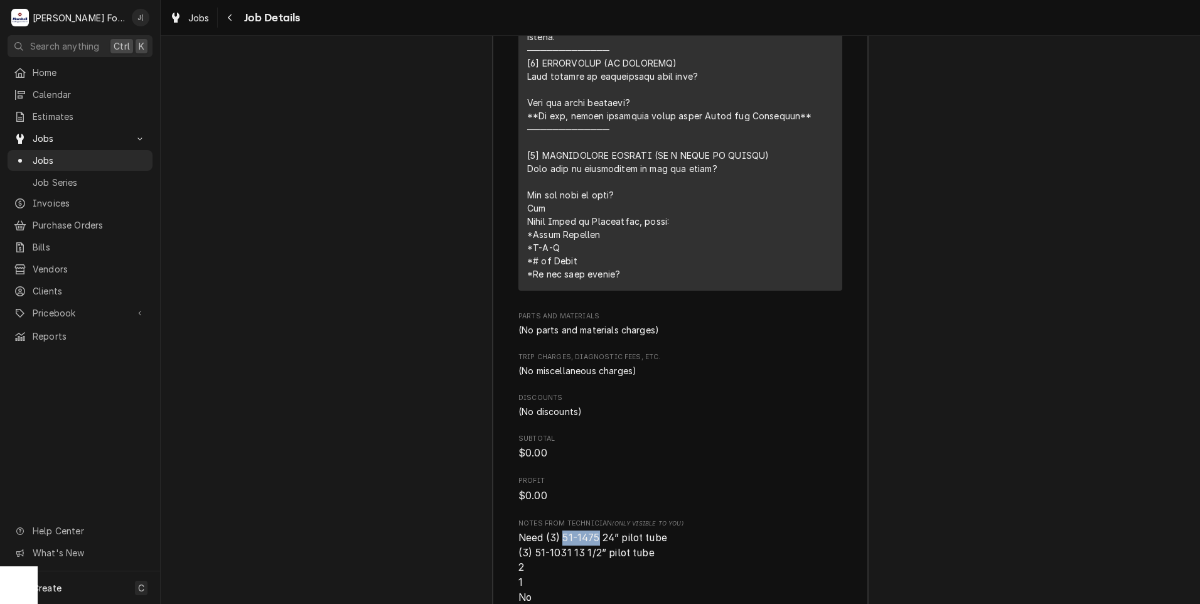
drag, startPoint x: 591, startPoint y: 537, endPoint x: 556, endPoint y: 534, distance: 35.3
click at [556, 534] on span "Need (3) 51-1475 24” pilot tube (3) 51-1031 13 1/2” pilot tube 2 1 No" at bounding box center [592, 568] width 149 height 72
drag, startPoint x: 556, startPoint y: 534, endPoint x: 562, endPoint y: 540, distance: 8.4
copy span "51-1475"
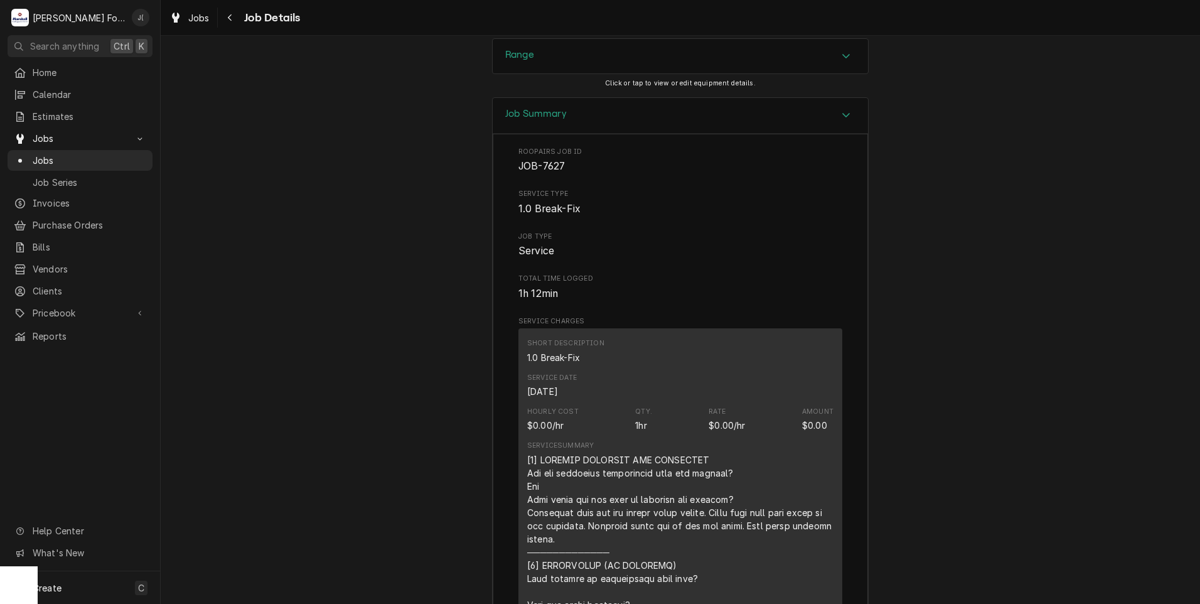
scroll to position [1116, 0]
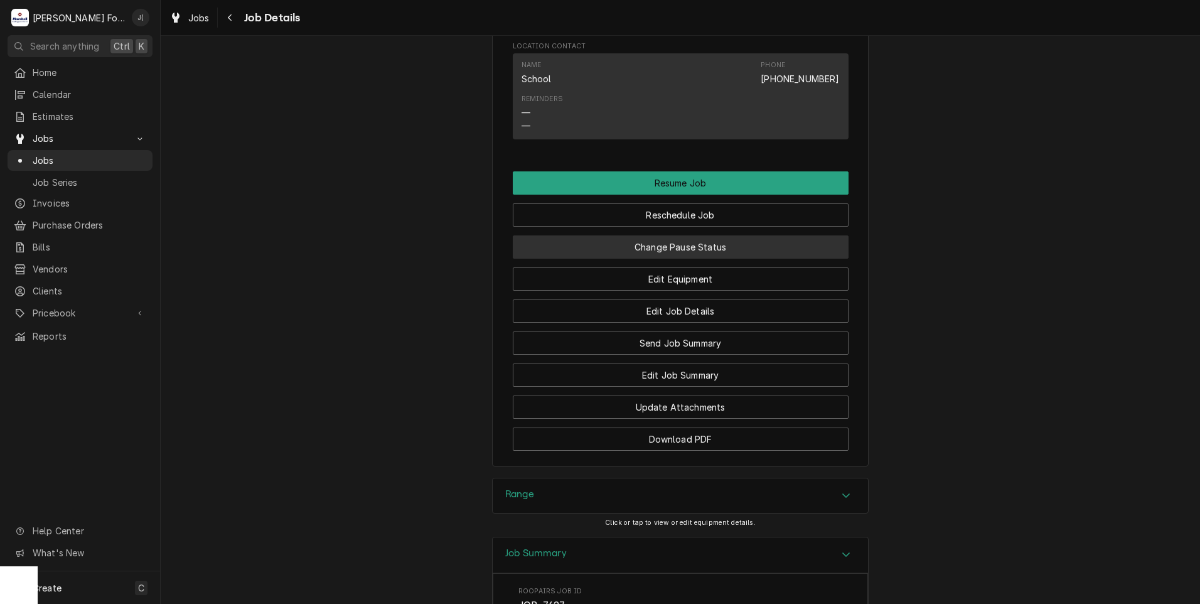
click at [704, 255] on button "Change Pause Status" at bounding box center [681, 246] width 336 height 23
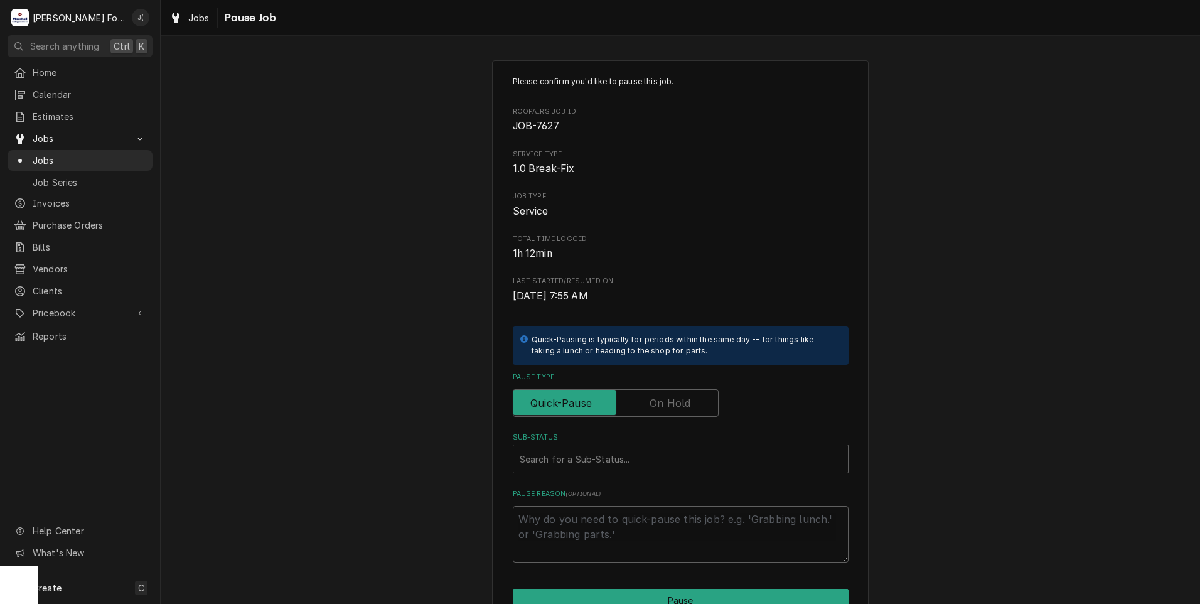
click at [679, 397] on label "Pause Type" at bounding box center [616, 403] width 206 height 28
click at [679, 397] on input "Pause Type" at bounding box center [615, 403] width 195 height 28
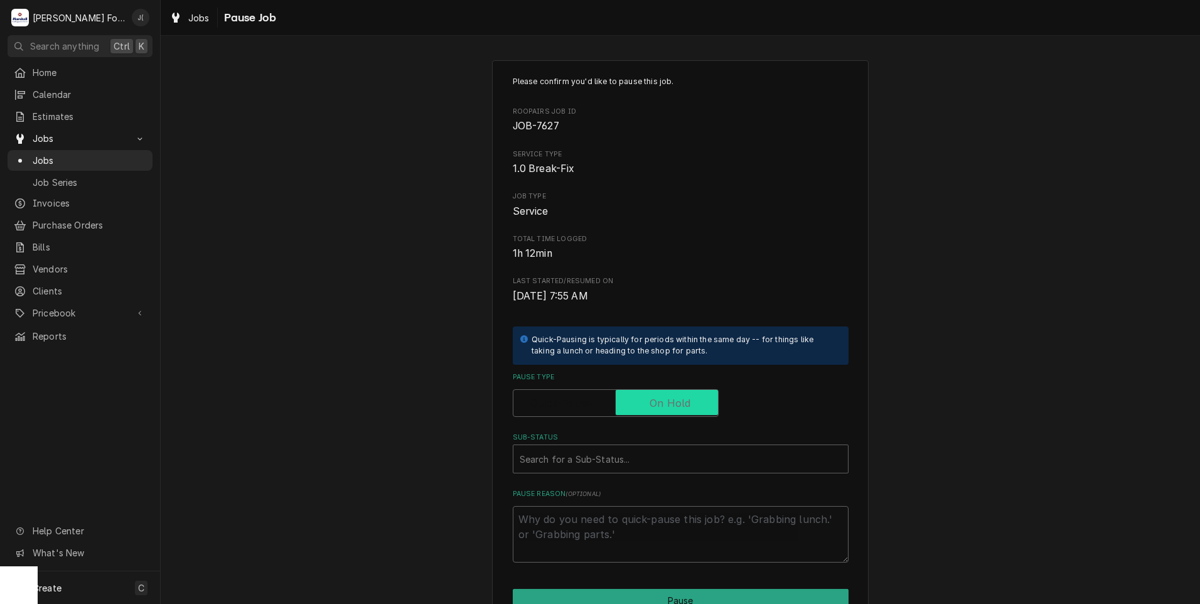
checkbox input "true"
click at [614, 458] on div "Sub-Status" at bounding box center [681, 459] width 322 height 23
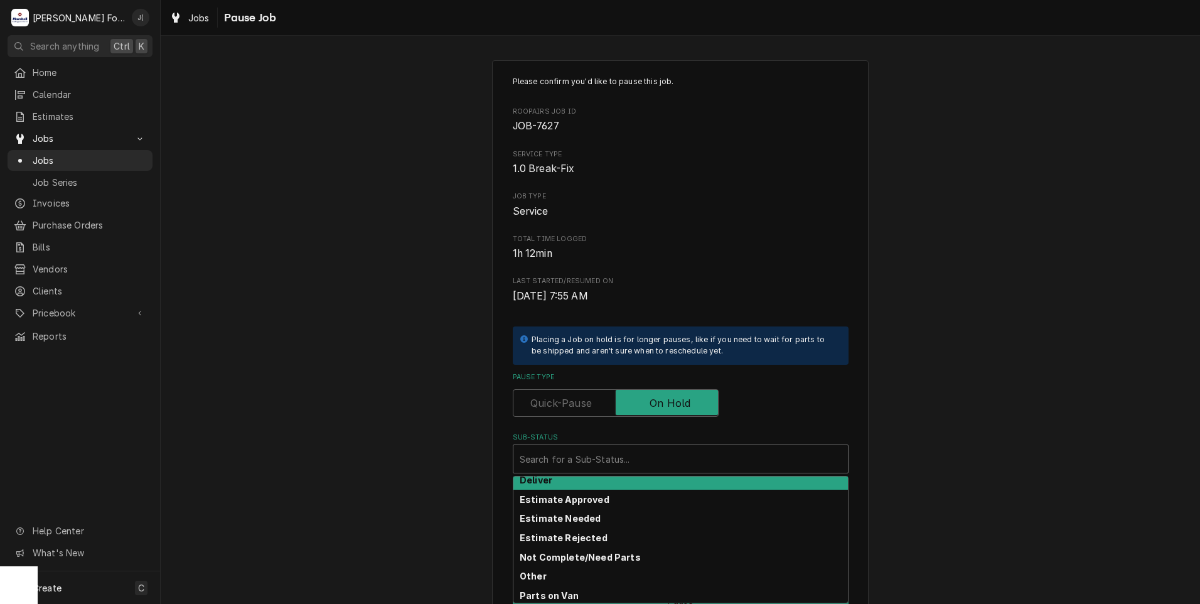
scroll to position [75, 0]
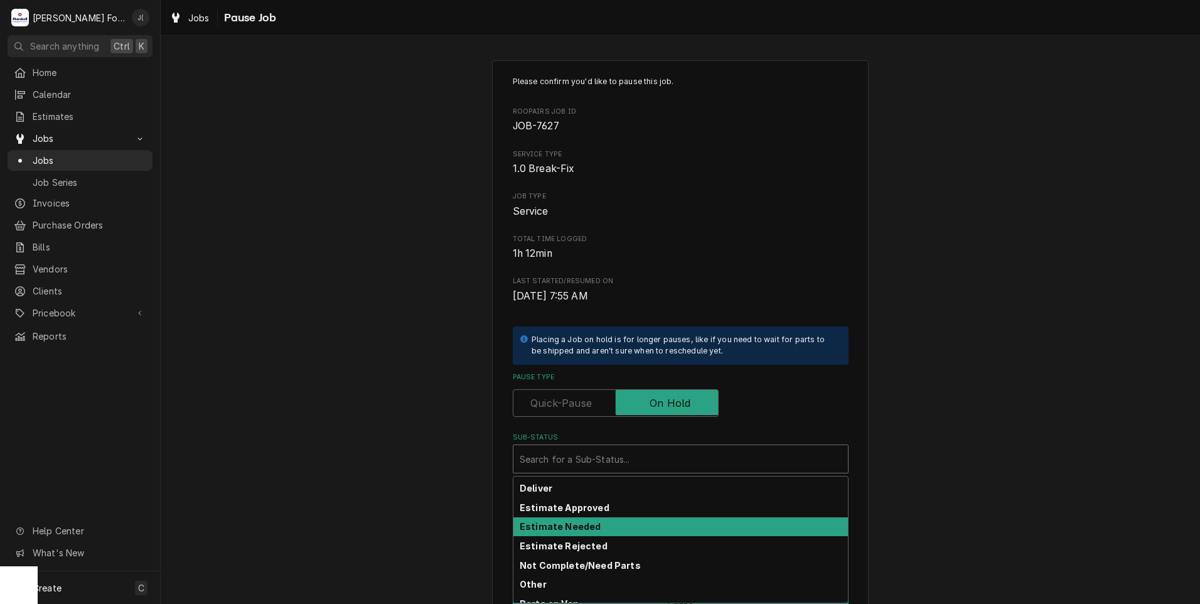
click at [564, 527] on strong "Estimate Needed" at bounding box center [560, 526] width 81 height 11
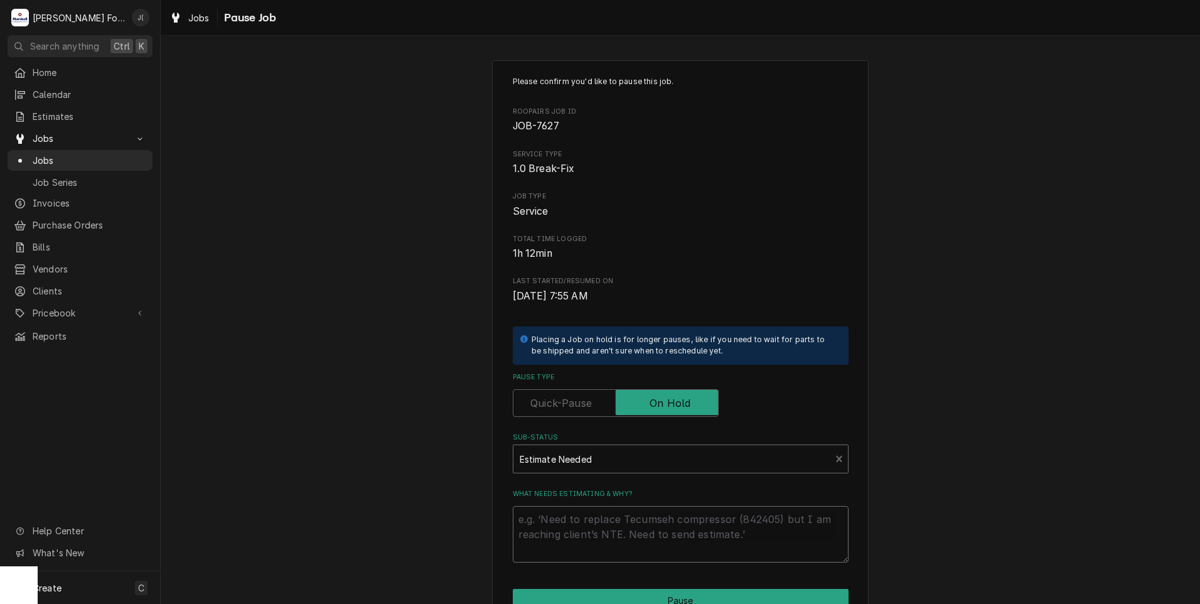
click at [560, 531] on textarea "What needs estimating & why?" at bounding box center [681, 534] width 336 height 56
type textarea "x"
type textarea "p"
type textarea "x"
type textarea "pr"
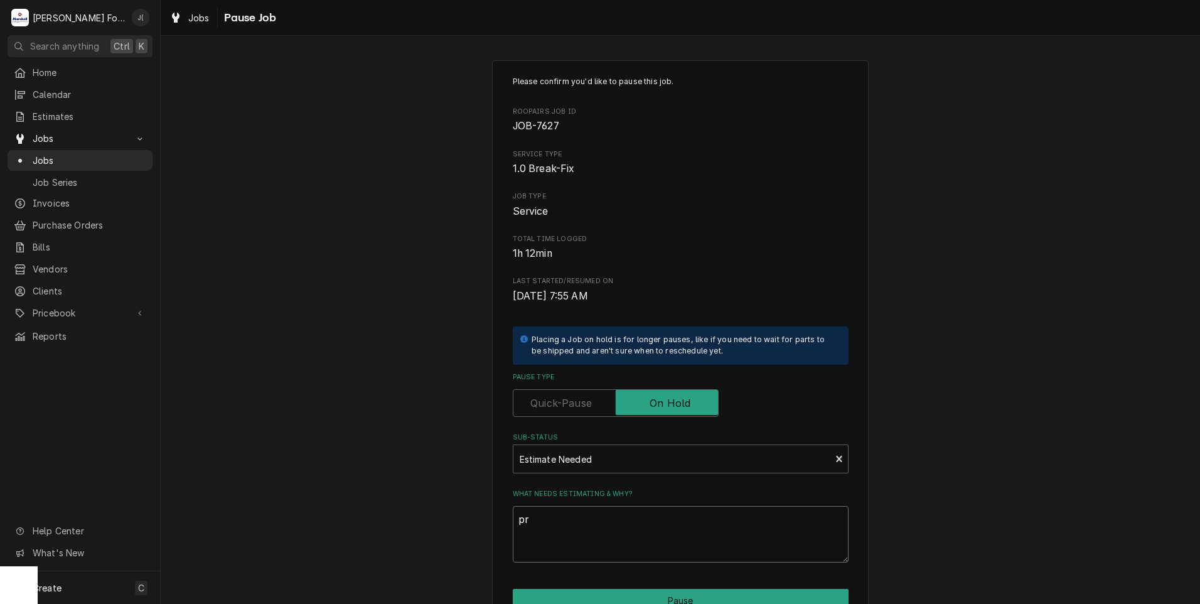
type textarea "x"
type textarea "pri"
type textarea "x"
type textarea "pric"
type textarea "x"
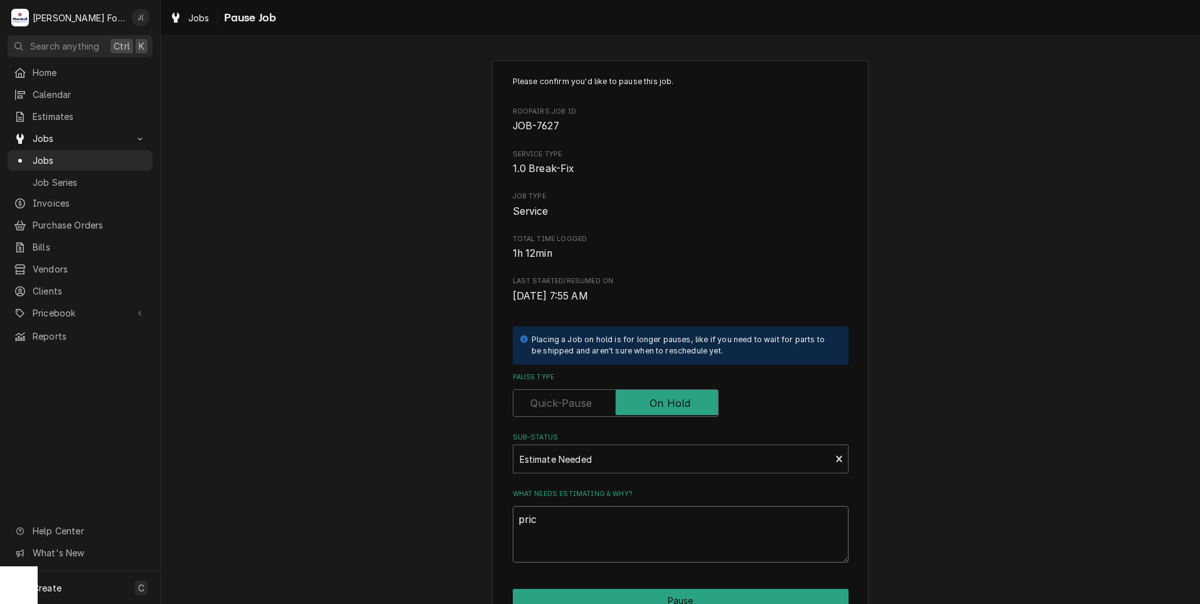
type textarea "price"
type textarea "x"
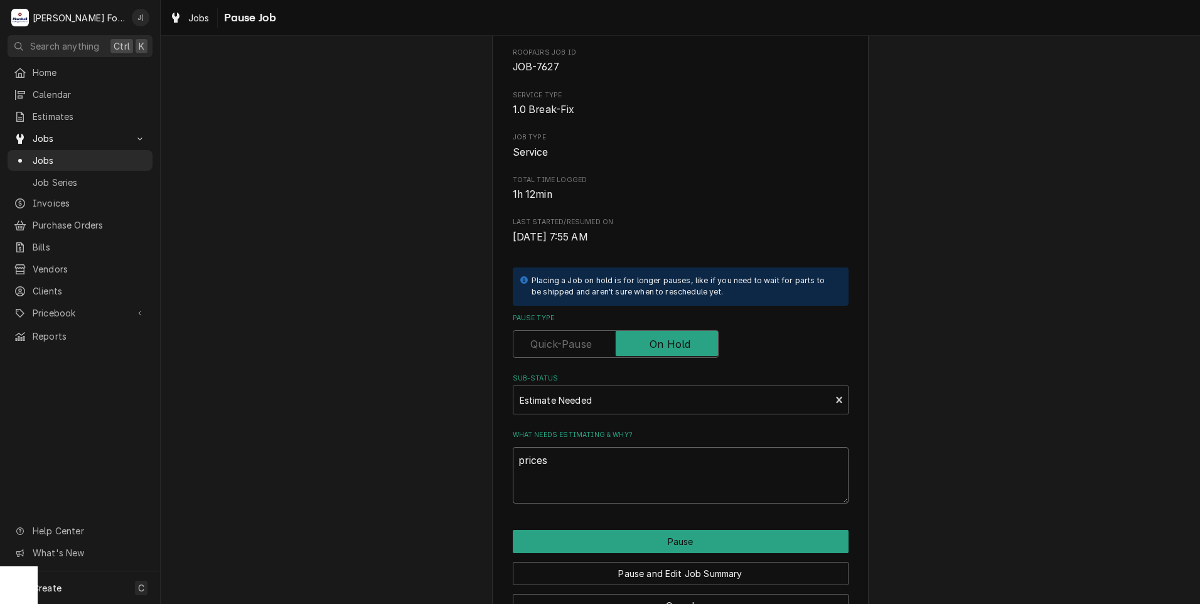
scroll to position [99, 0]
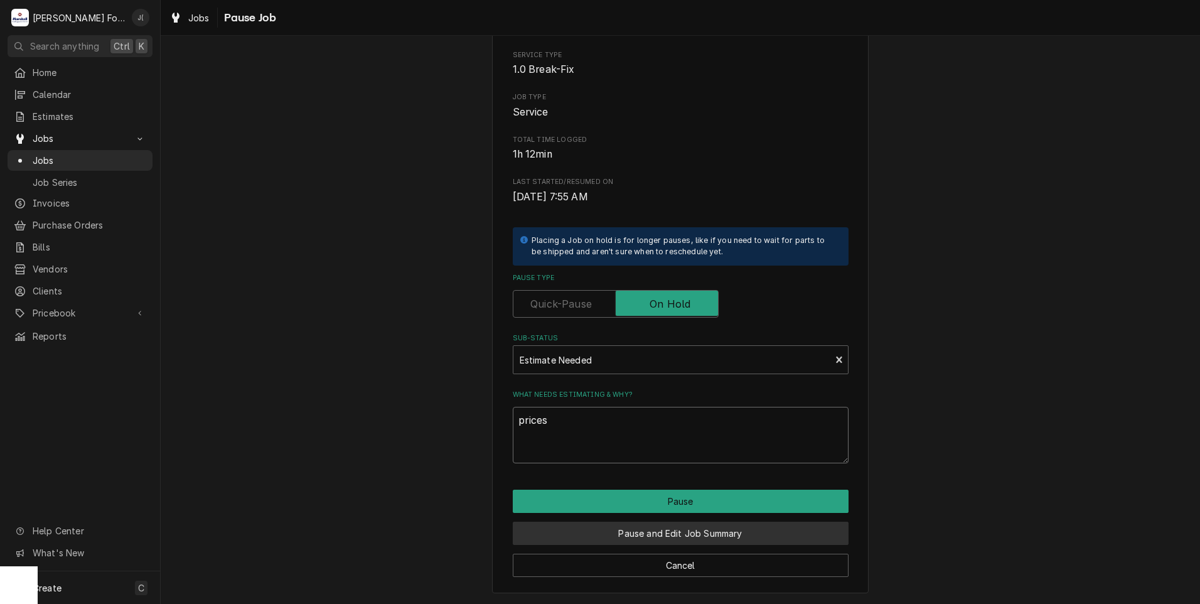
type textarea "prices"
click at [704, 539] on button "Pause and Edit Job Summary" at bounding box center [681, 533] width 336 height 23
type textarea "x"
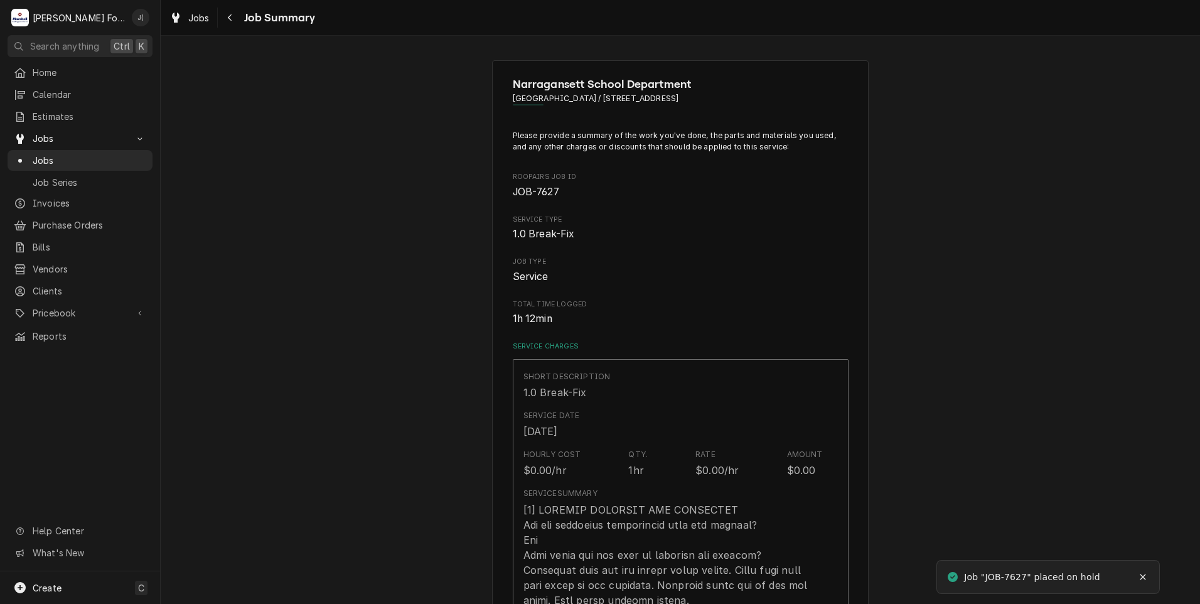
type textarea "x"
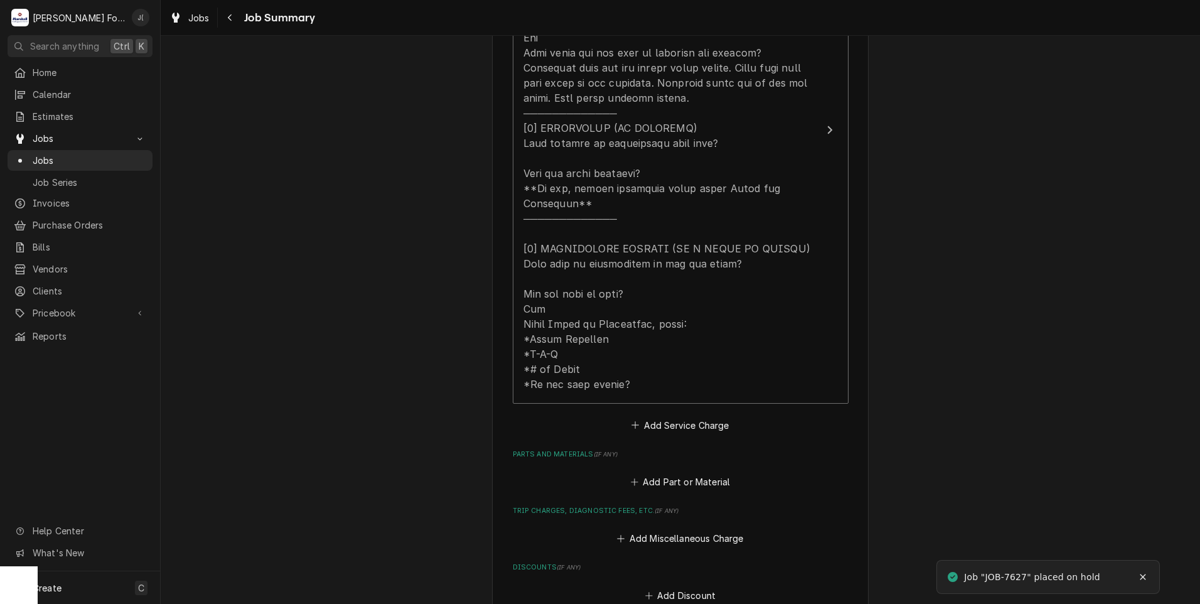
scroll to position [816, 0]
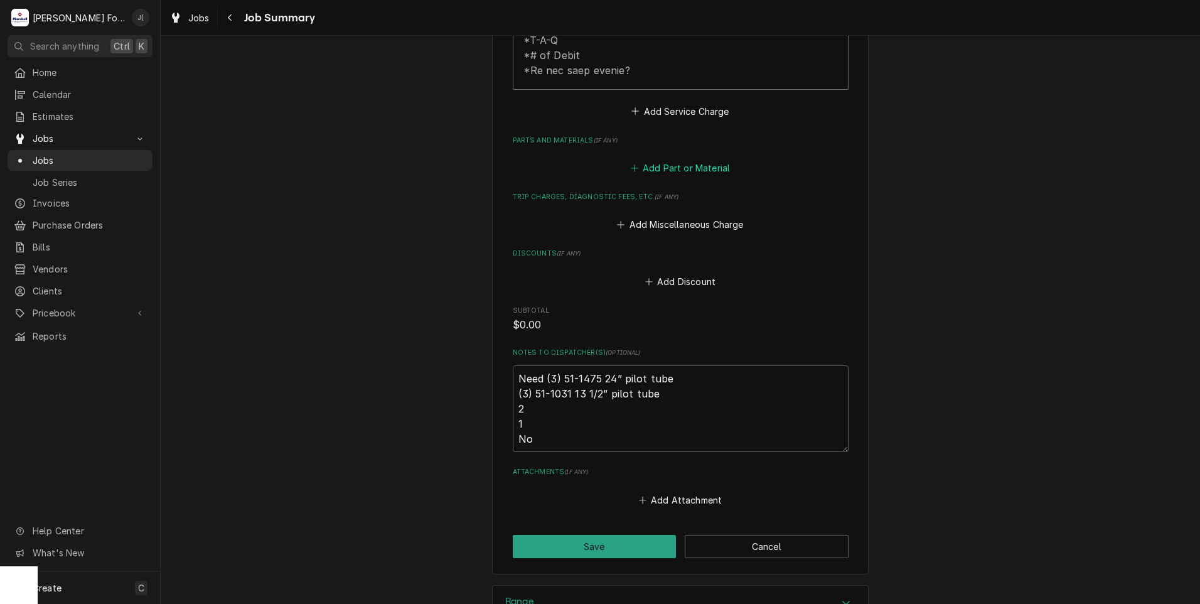
click at [667, 159] on button "Add Part or Material" at bounding box center [680, 168] width 104 height 18
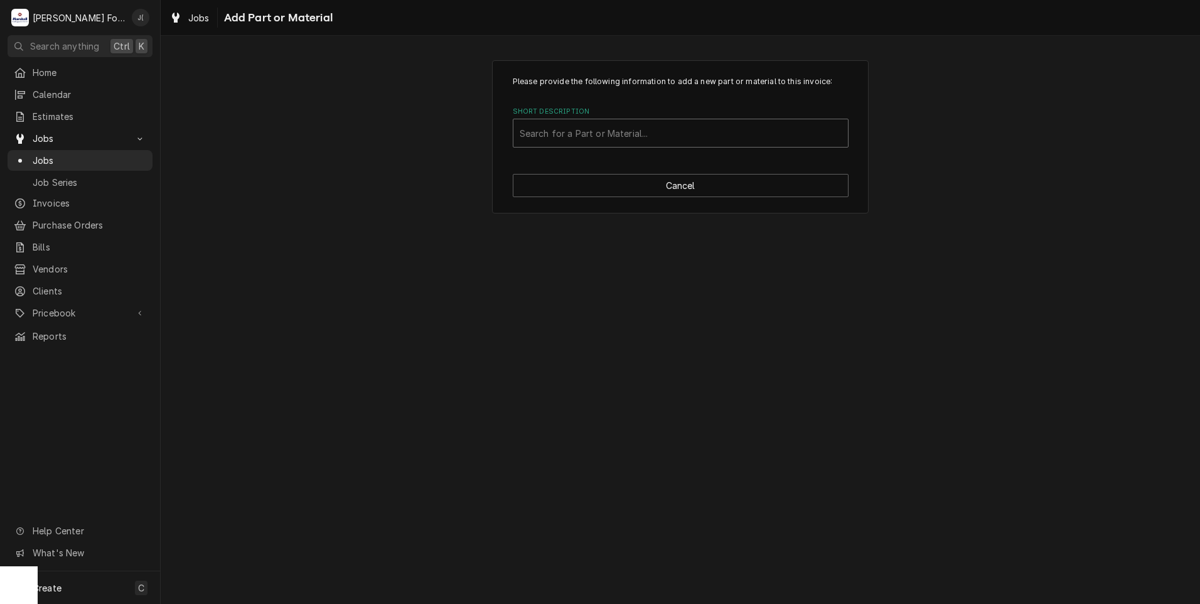
click at [613, 130] on div "Short Description" at bounding box center [681, 133] width 322 height 23
type input "200ea-1475"
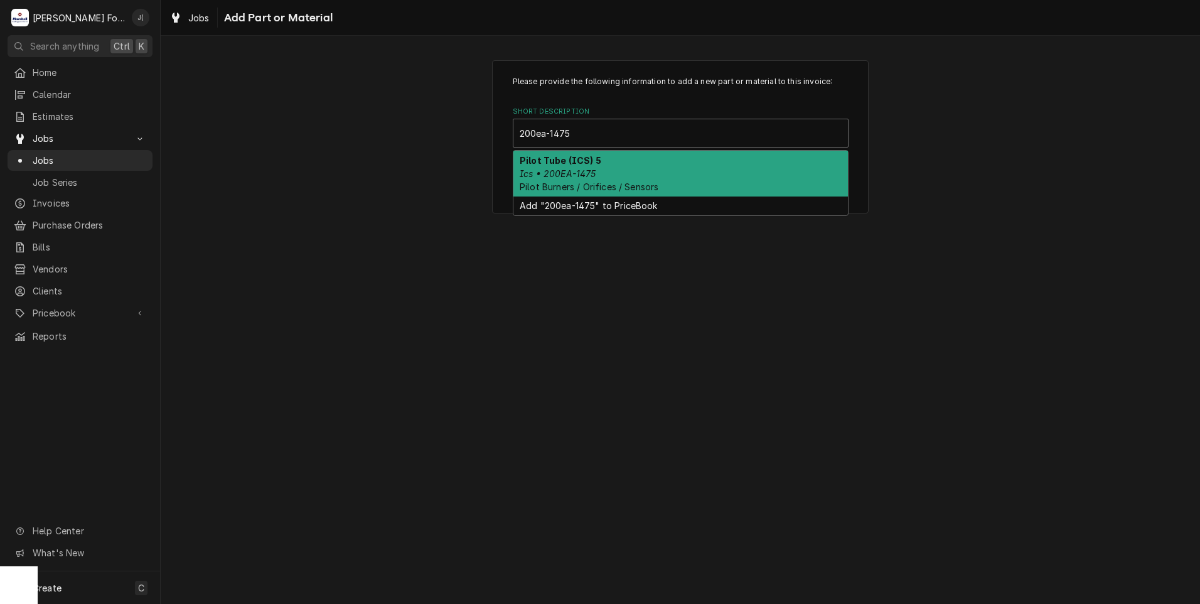
click at [614, 171] on div "Pilot Tube (ICS) 5 Ics • 200EA-1475 Pilot Burners / Orifices / Sensors" at bounding box center [680, 174] width 335 height 46
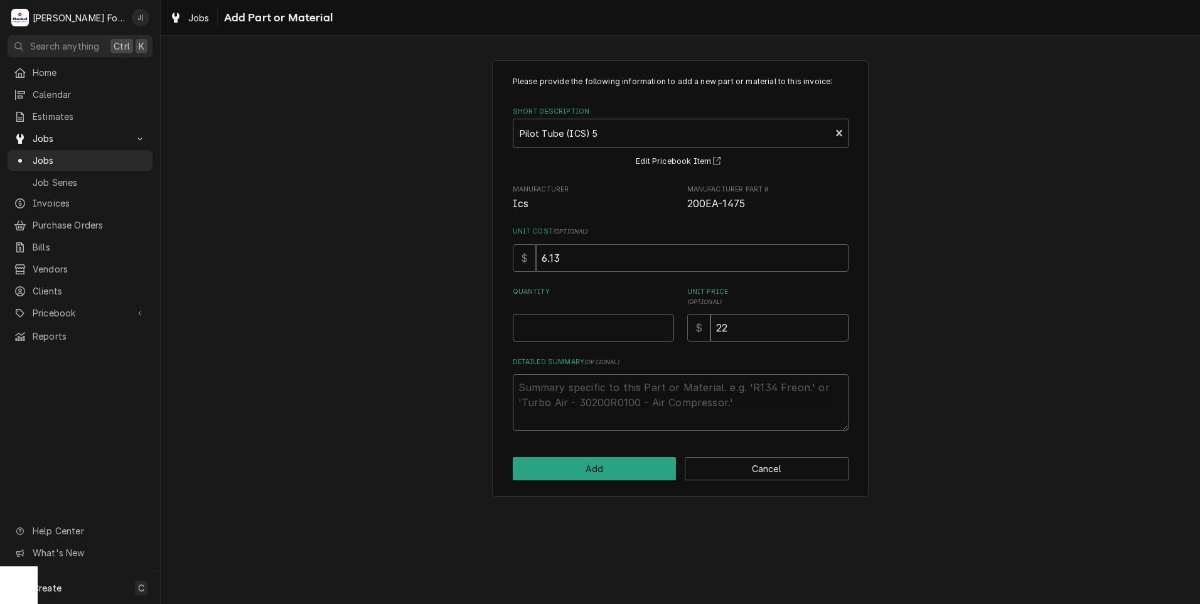
click at [681, 331] on div "Quantity Unit Price ( optional ) $ 22" at bounding box center [681, 314] width 336 height 55
type textarea "x"
type input "2"
type textarea "x"
type input "27"
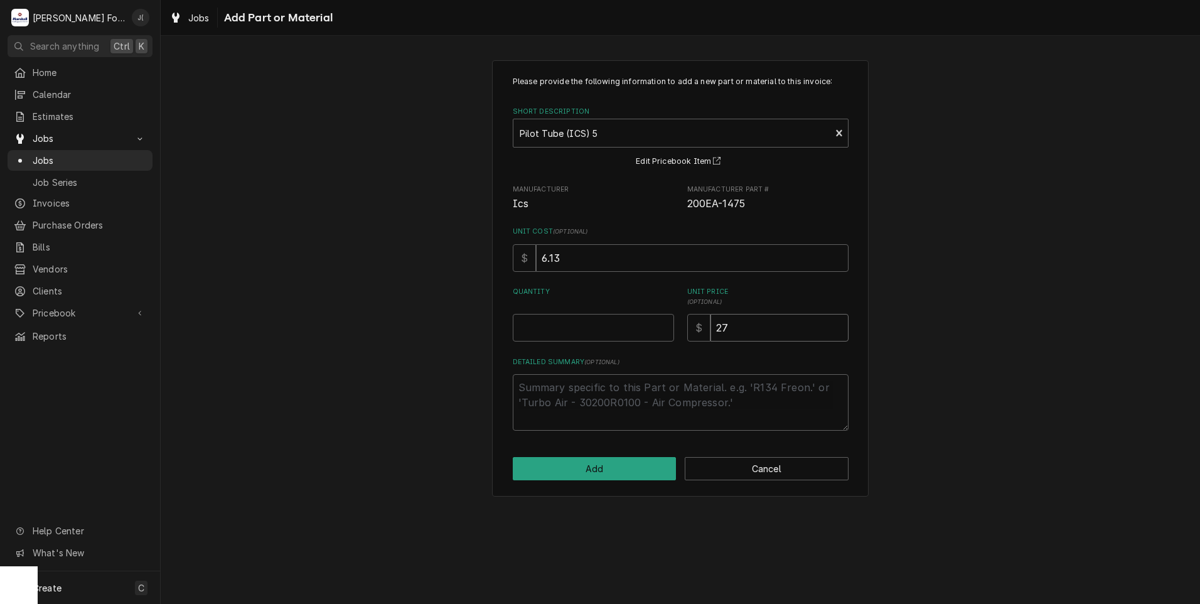
type textarea "x"
type input "27.0"
type textarea "x"
type input "27.00"
click at [589, 325] on input "Quantity" at bounding box center [593, 328] width 161 height 28
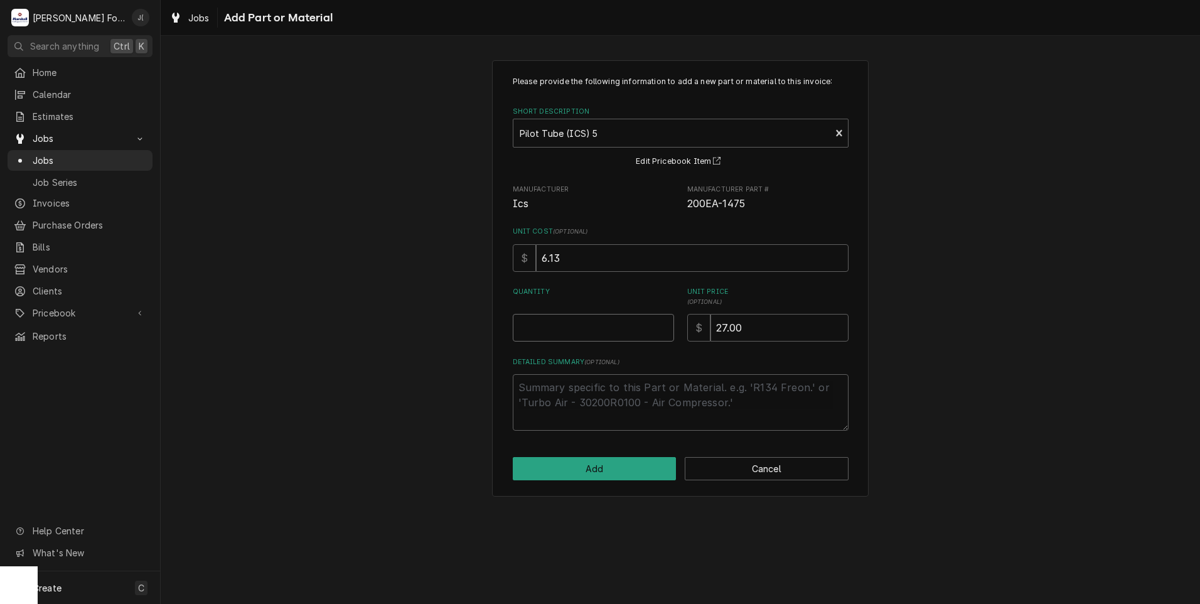
type textarea "x"
type input "6"
click at [597, 467] on button "Add" at bounding box center [595, 468] width 164 height 23
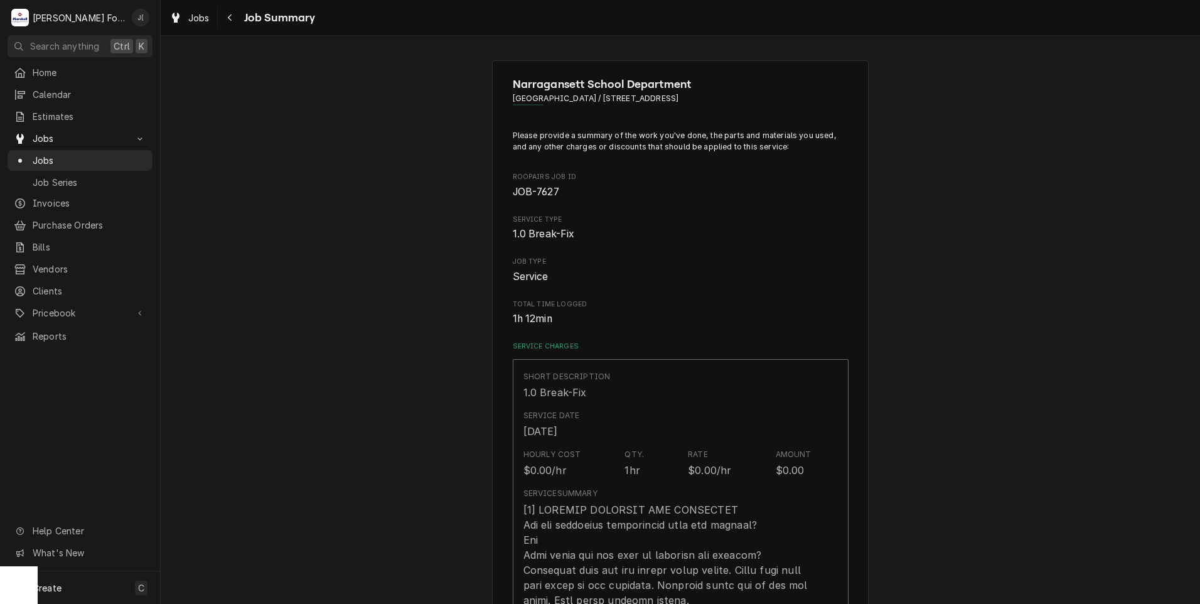
scroll to position [816, 0]
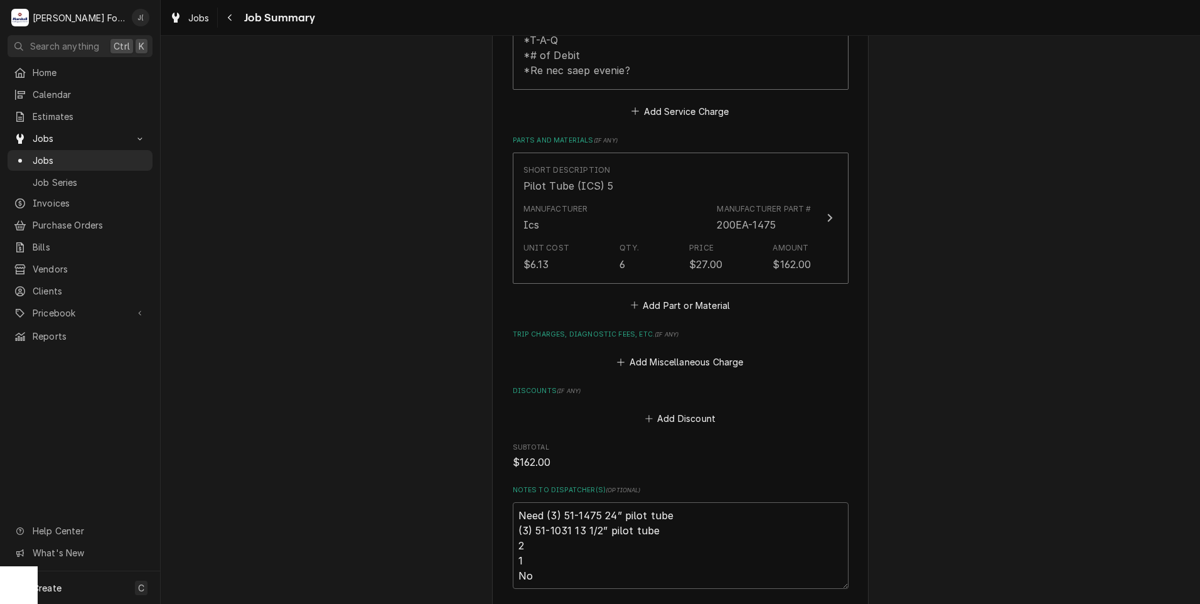
type textarea "x"
click at [662, 296] on button "Add Part or Material" at bounding box center [680, 305] width 104 height 18
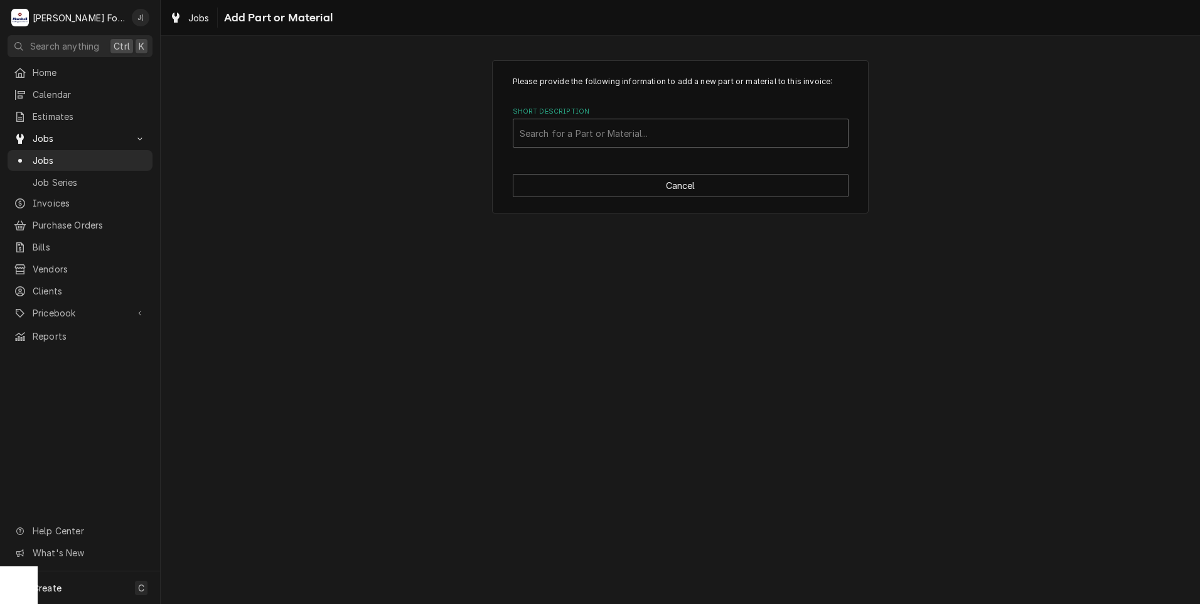
click at [690, 134] on div "Short Description" at bounding box center [681, 133] width 322 height 23
type input "ssdt"
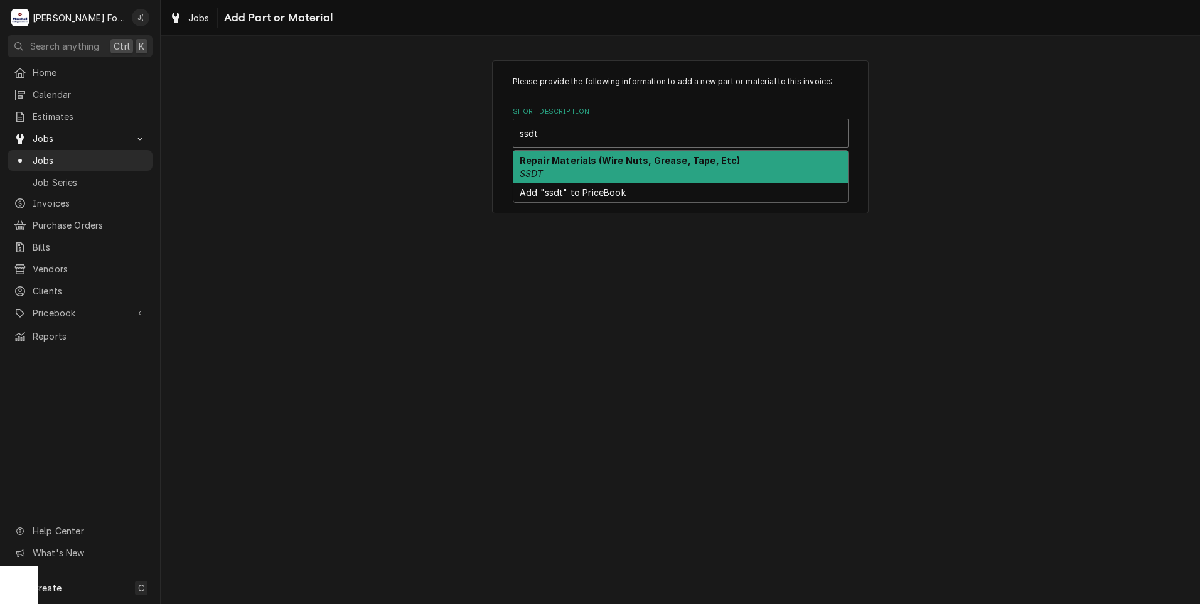
click at [714, 174] on div "Repair Materials (Wire Nuts, Grease, Tape, Etc) SSDT" at bounding box center [680, 167] width 335 height 33
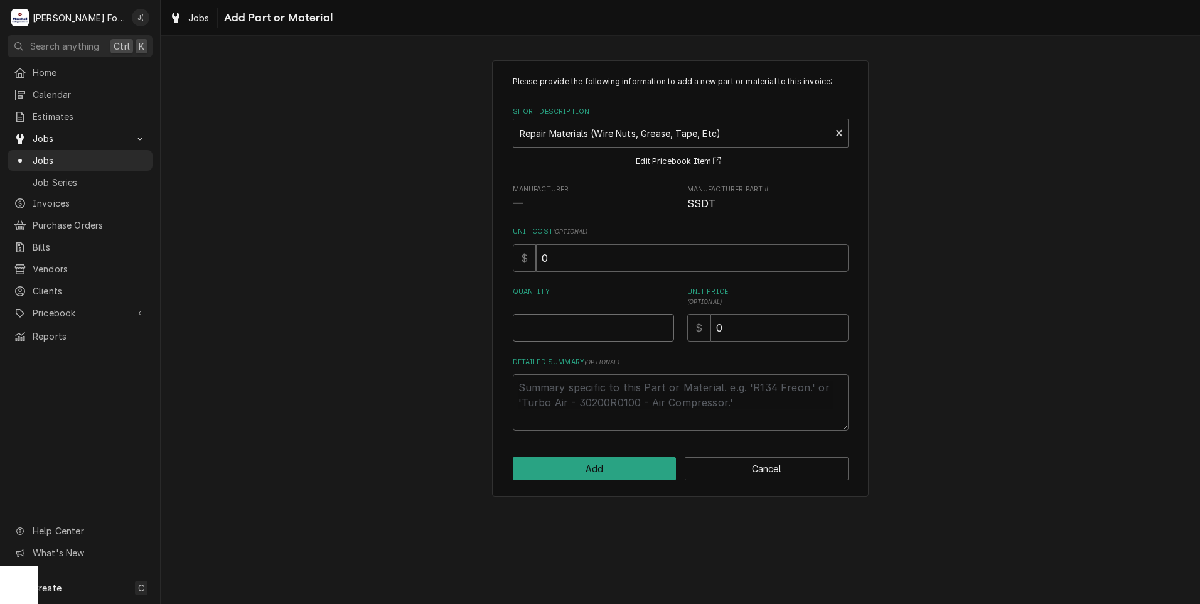
click at [569, 336] on input "Quantity" at bounding box center [593, 328] width 161 height 28
type textarea "x"
type input "1"
type textarea "x"
type input "4"
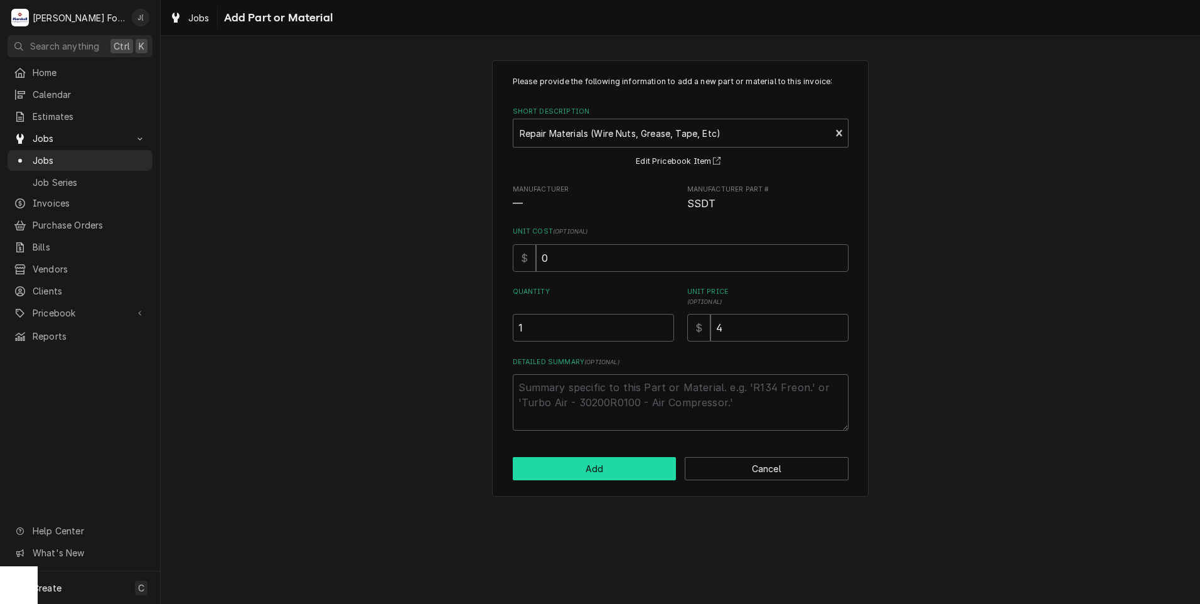
click at [613, 473] on button "Add" at bounding box center [595, 468] width 164 height 23
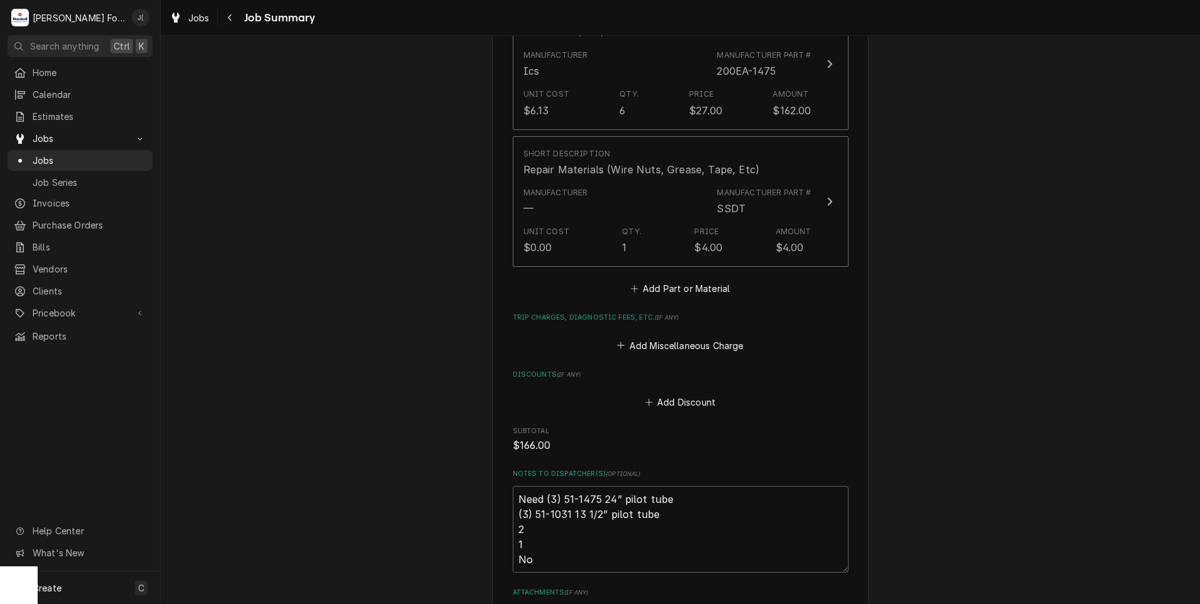
scroll to position [1175, 0]
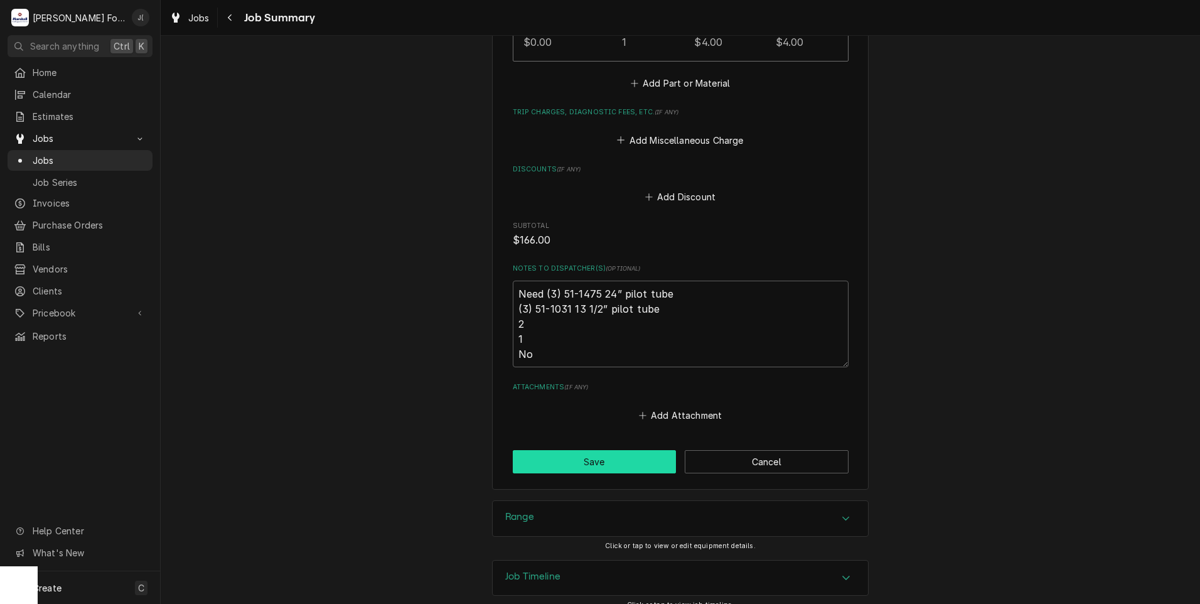
click at [608, 451] on button "Save" at bounding box center [595, 461] width 164 height 23
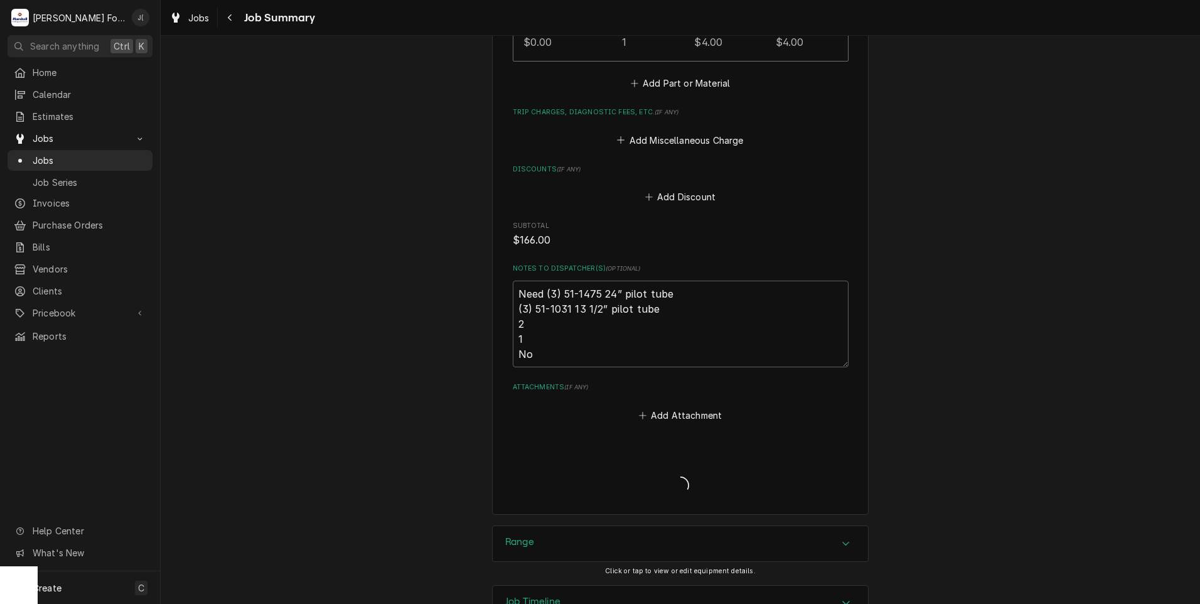
type textarea "x"
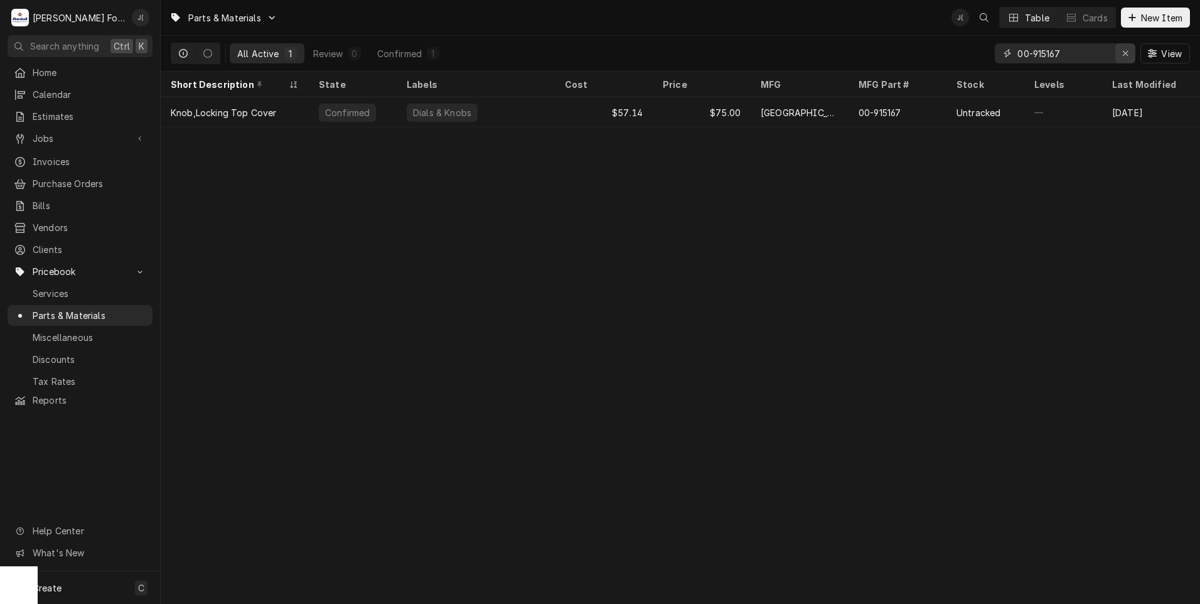
click at [1128, 51] on icon "Erase input" at bounding box center [1125, 53] width 7 height 9
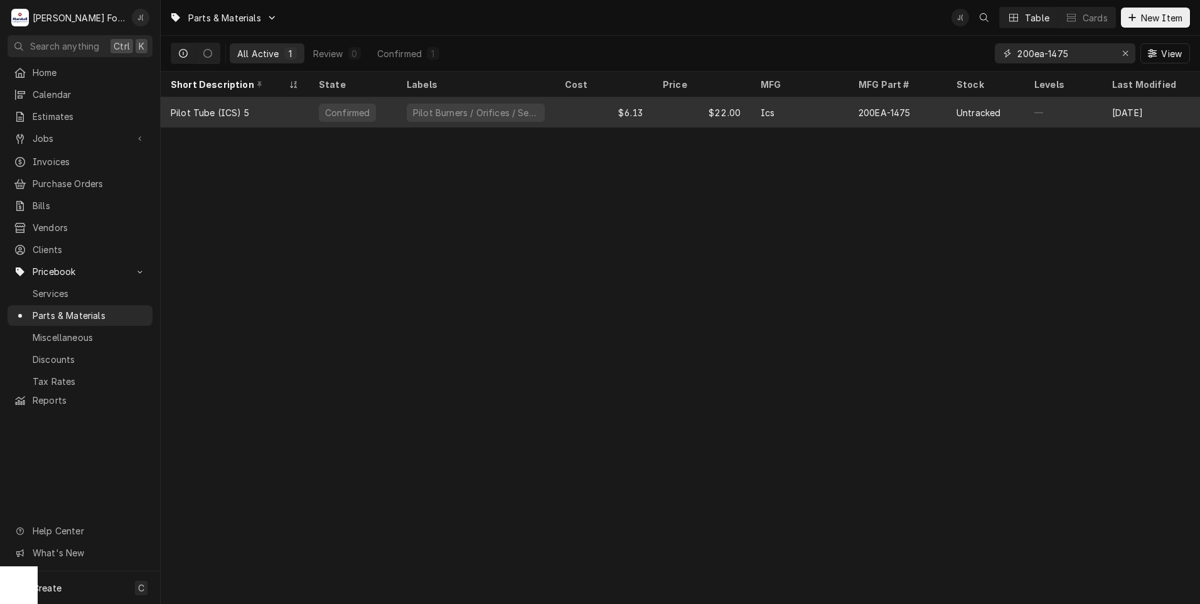
type input "200ea-1475"
click at [425, 119] on div "Pilot Burners / Orifices / Sensors" at bounding box center [476, 112] width 158 height 30
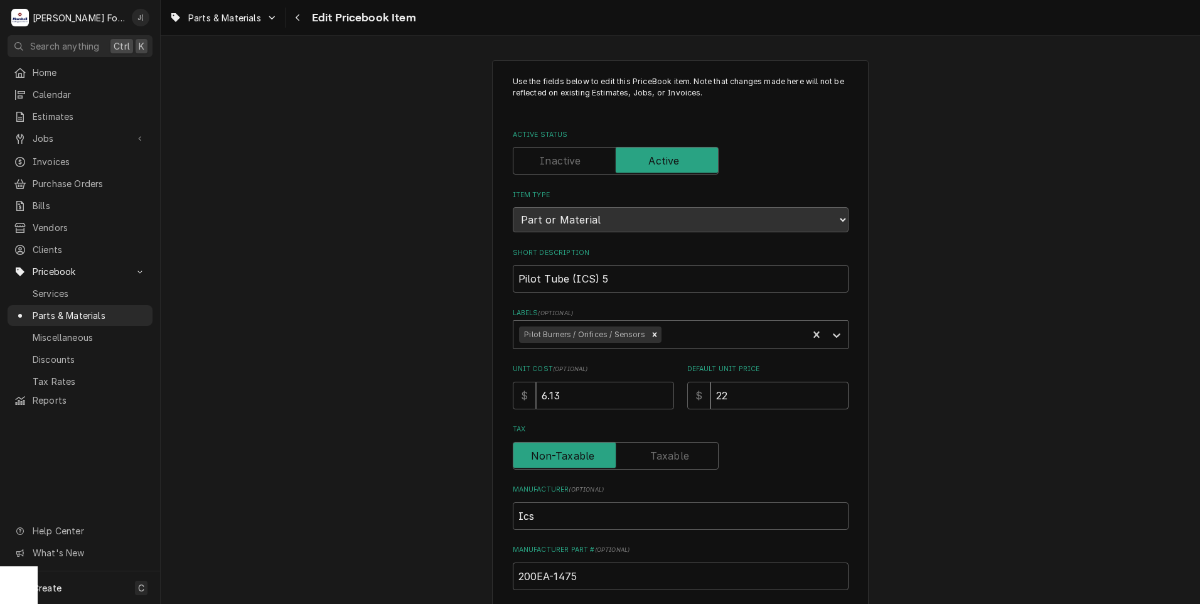
drag, startPoint x: 753, startPoint y: 396, endPoint x: 431, endPoint y: 364, distance: 323.6
click at [534, 370] on div "Unit Cost ( optional ) $ 6.13 Default Unit Price $ 22" at bounding box center [681, 386] width 336 height 45
type textarea "x"
type input "2"
type textarea "x"
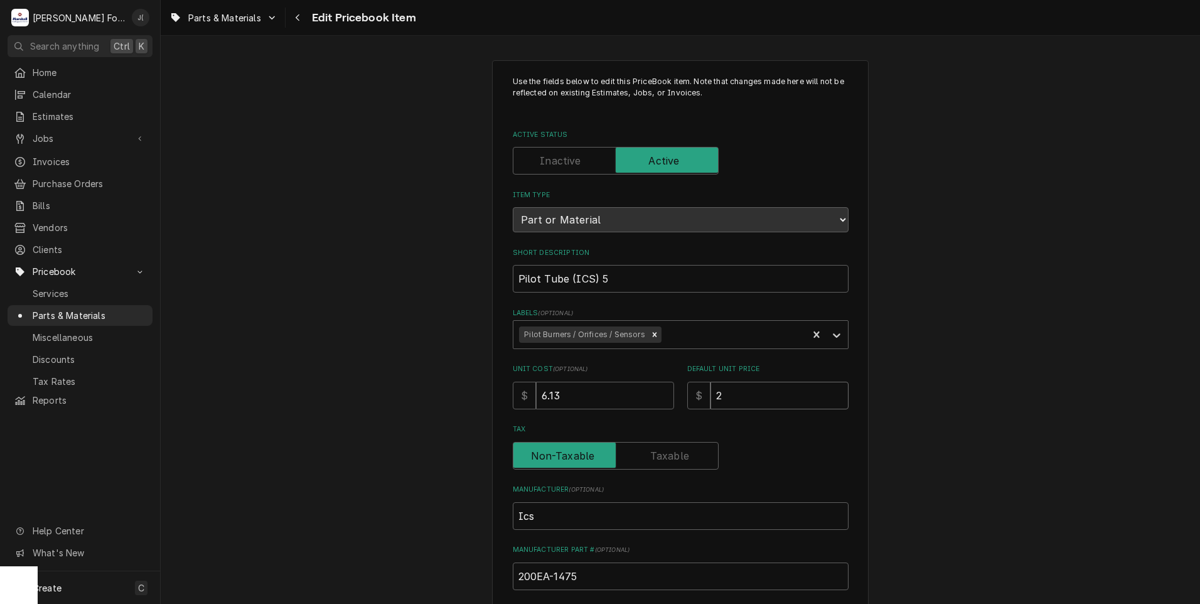
type input "27"
type textarea "x"
type input "27.0"
type textarea "x"
type input "27.00"
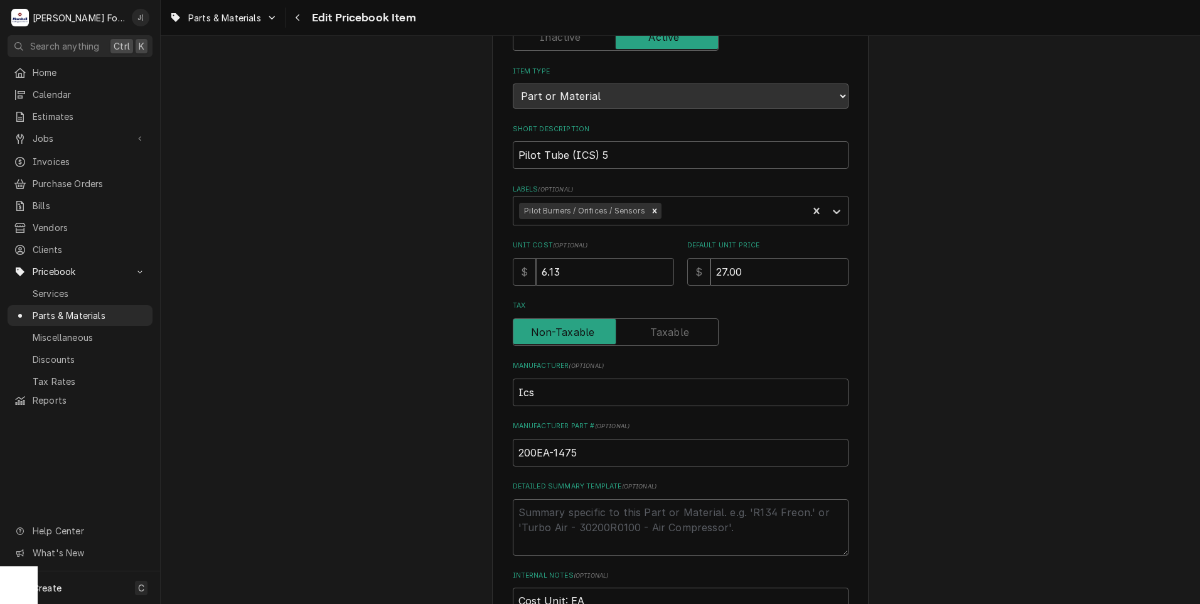
scroll to position [377, 0]
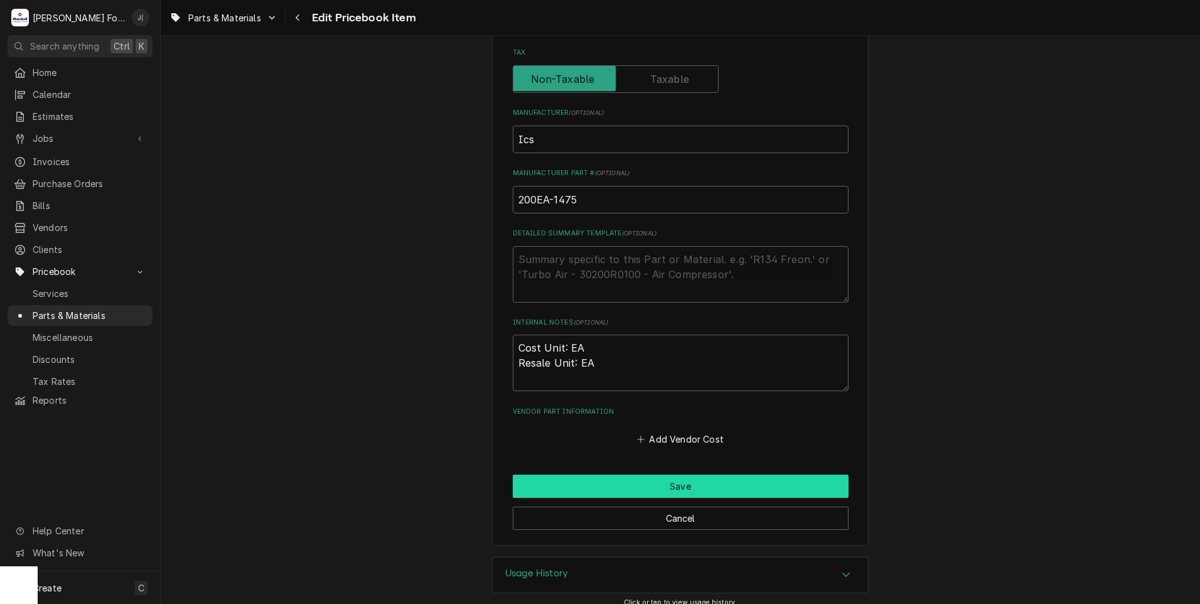
click at [645, 490] on button "Save" at bounding box center [681, 486] width 336 height 23
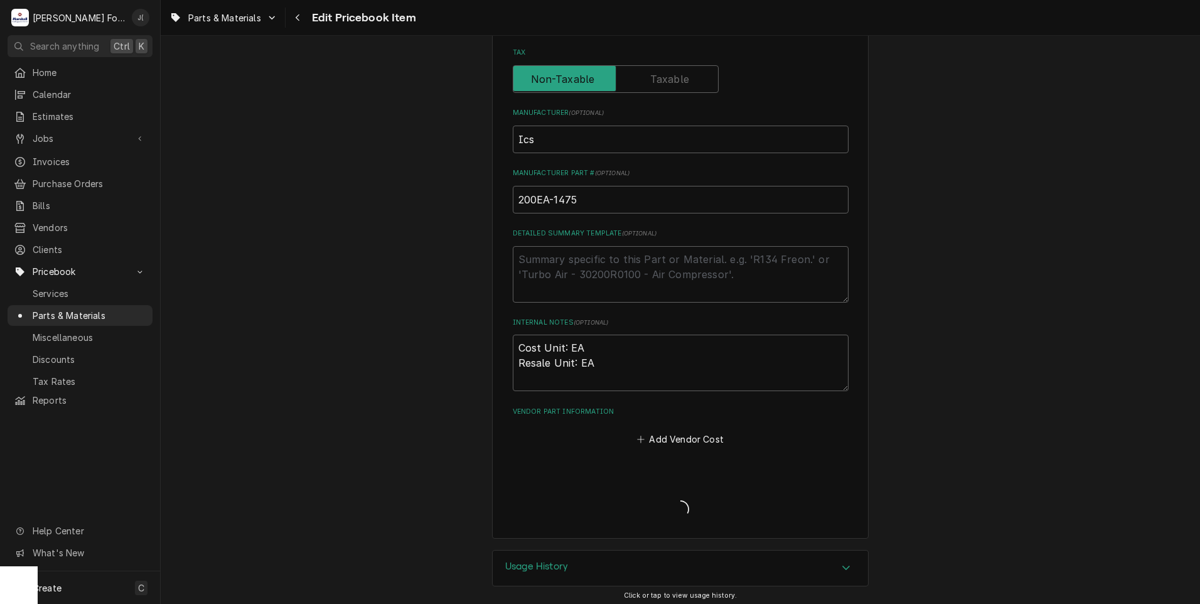
type textarea "x"
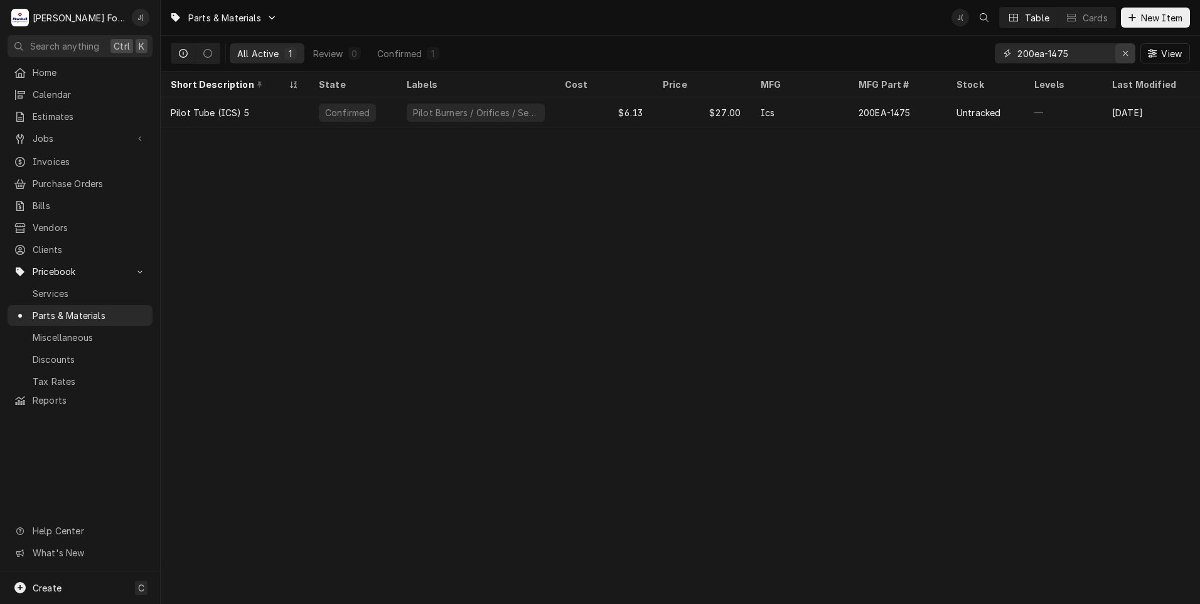
drag, startPoint x: 1124, startPoint y: 51, endPoint x: 1078, endPoint y: 52, distance: 46.5
click at [1124, 52] on icon "Erase input" at bounding box center [1125, 53] width 7 height 9
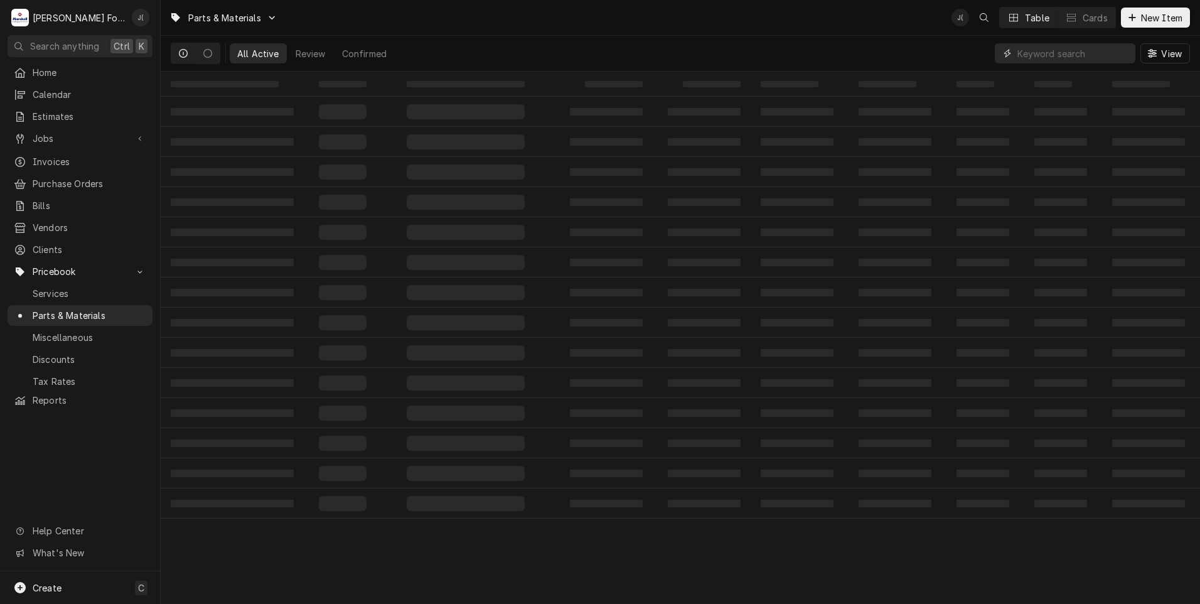
paste input "1036-7"
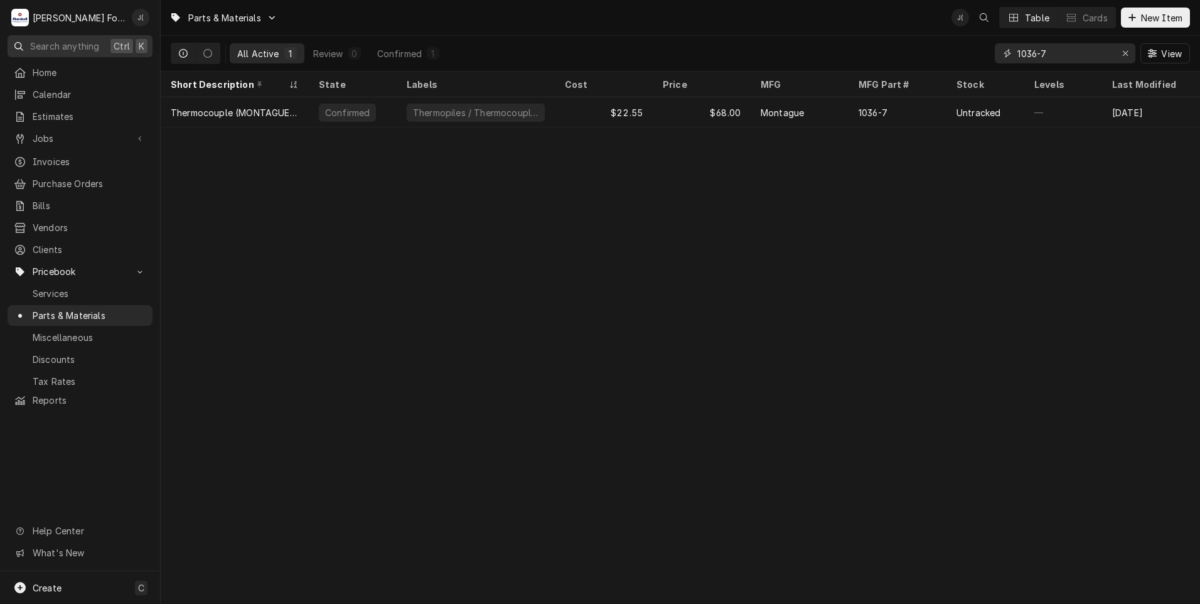
type input "1036-7"
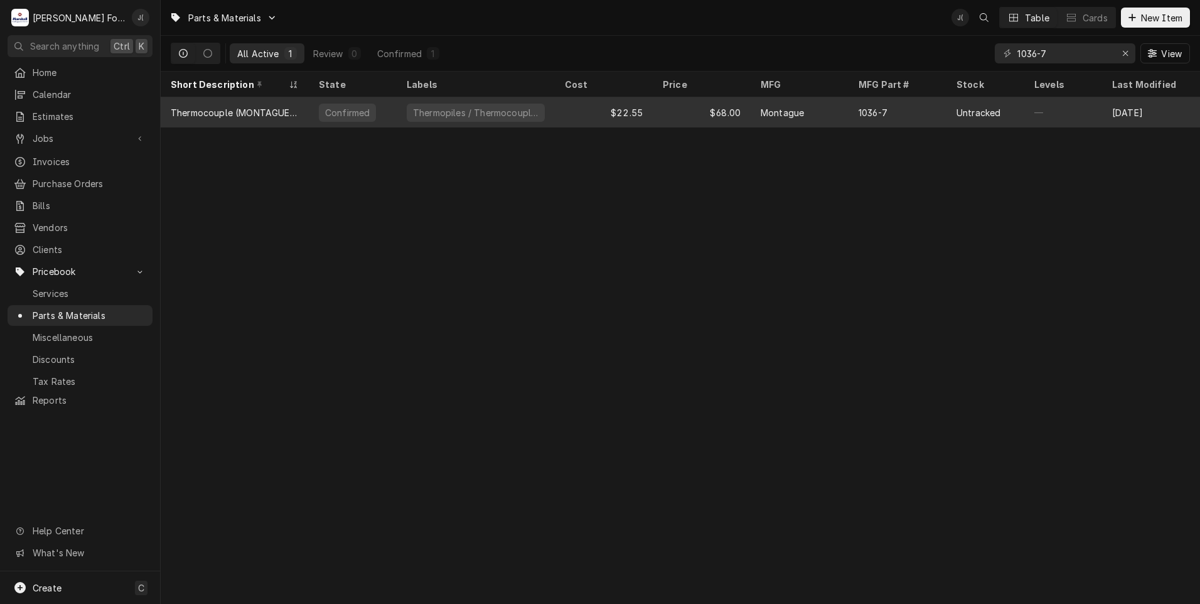
click at [665, 115] on div "$68.00" at bounding box center [702, 112] width 98 height 30
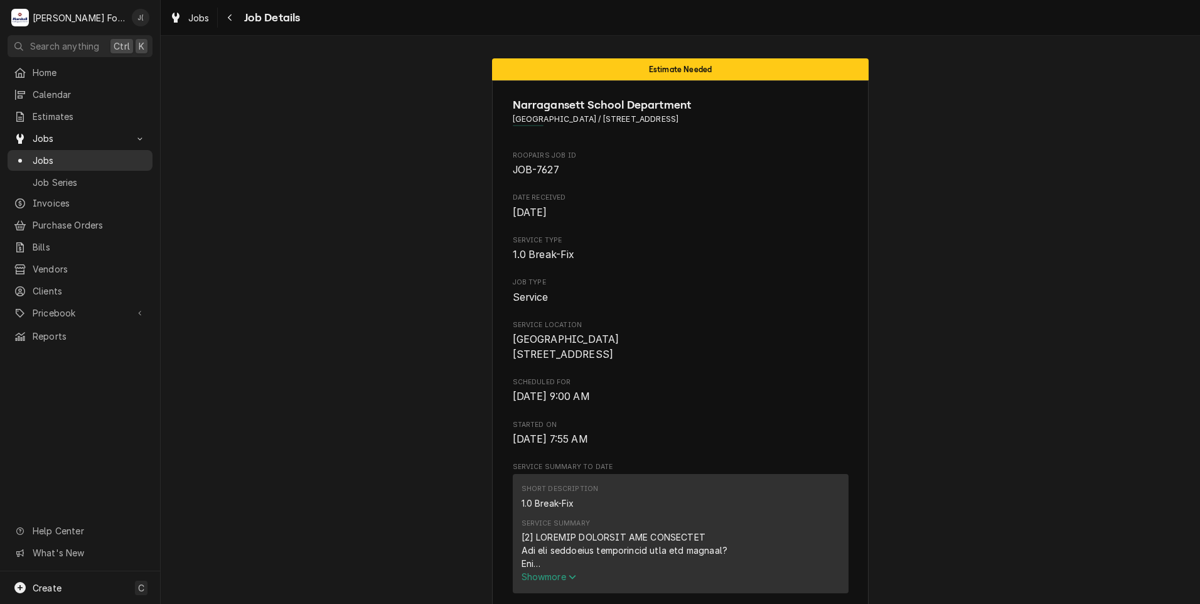
click at [47, 154] on span "Jobs" at bounding box center [90, 160] width 114 height 13
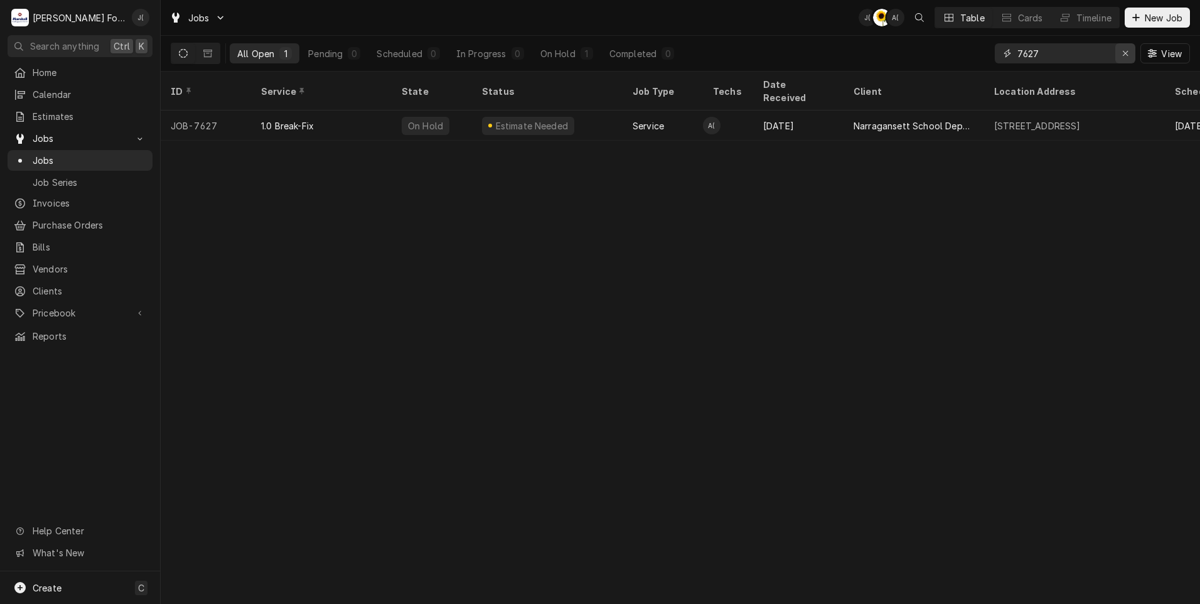
click at [1129, 57] on icon "Erase input" at bounding box center [1125, 53] width 7 height 9
click at [1091, 53] on input "Dynamic Content Wrapper" at bounding box center [1076, 53] width 118 height 20
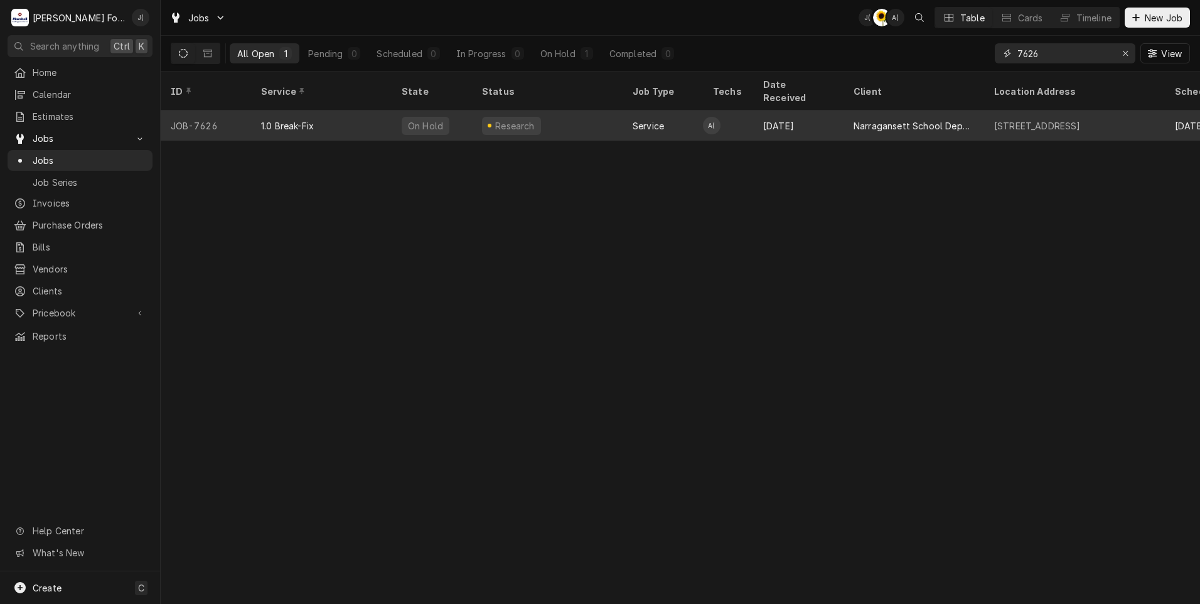
type input "7626"
click at [245, 110] on div "JOB-7626" at bounding box center [206, 125] width 90 height 30
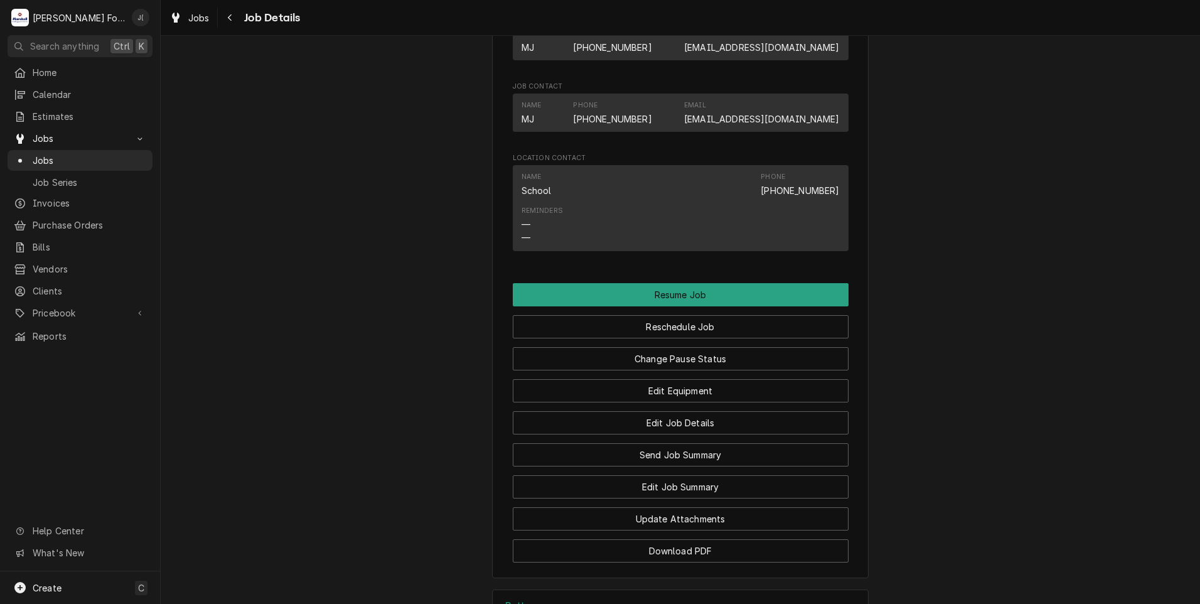
scroll to position [1242, 0]
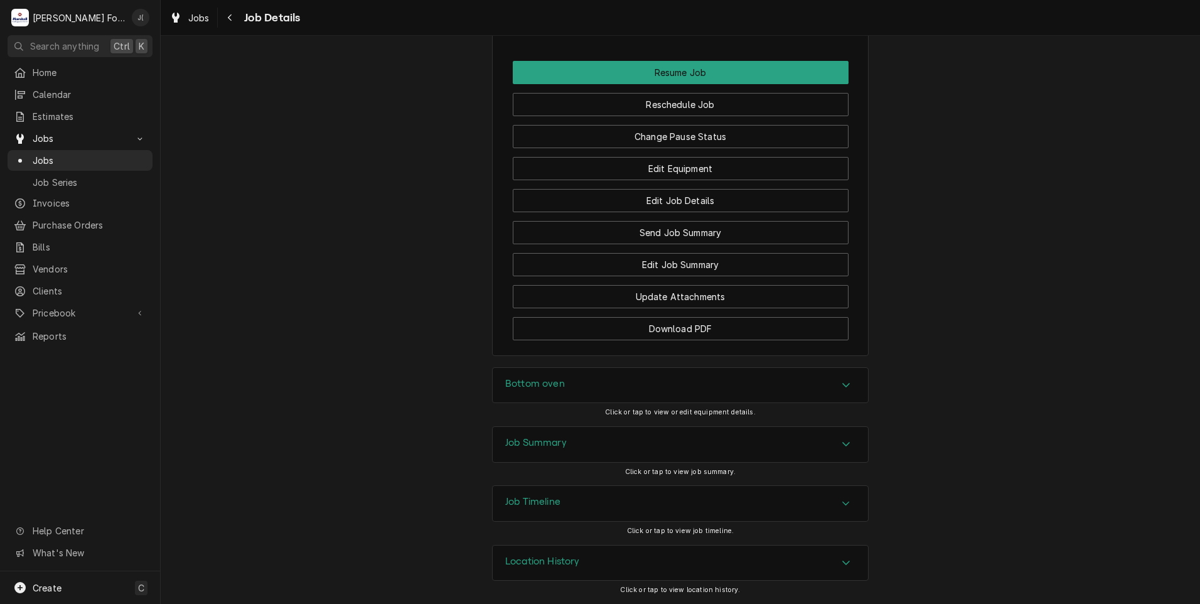
click at [544, 446] on h3 "Job Summary" at bounding box center [536, 443] width 62 height 12
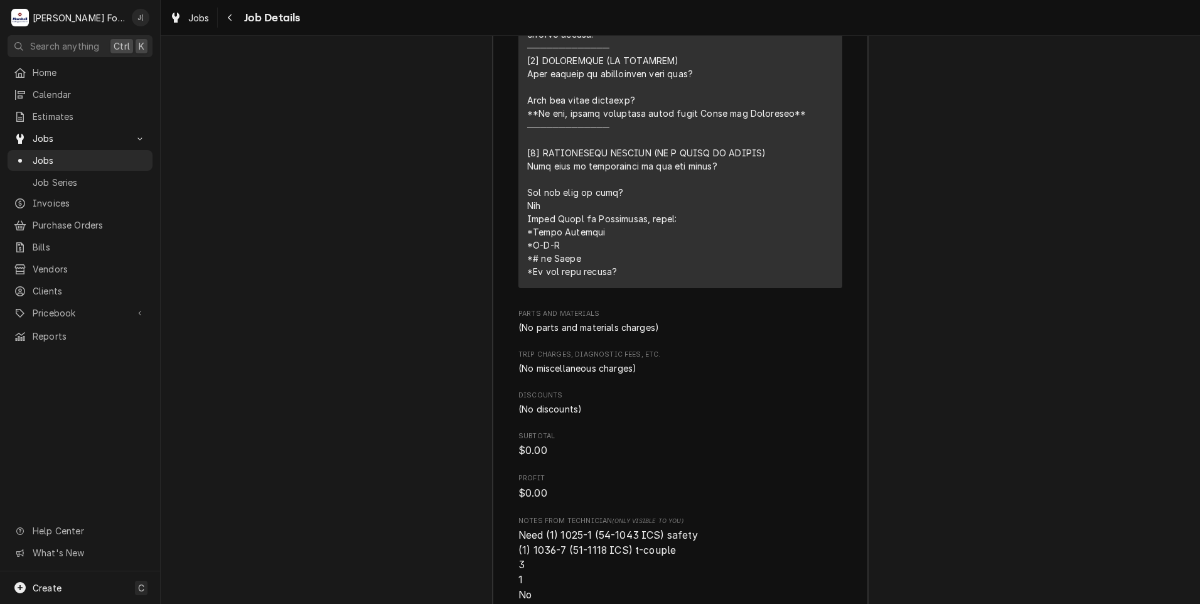
scroll to position [2183, 0]
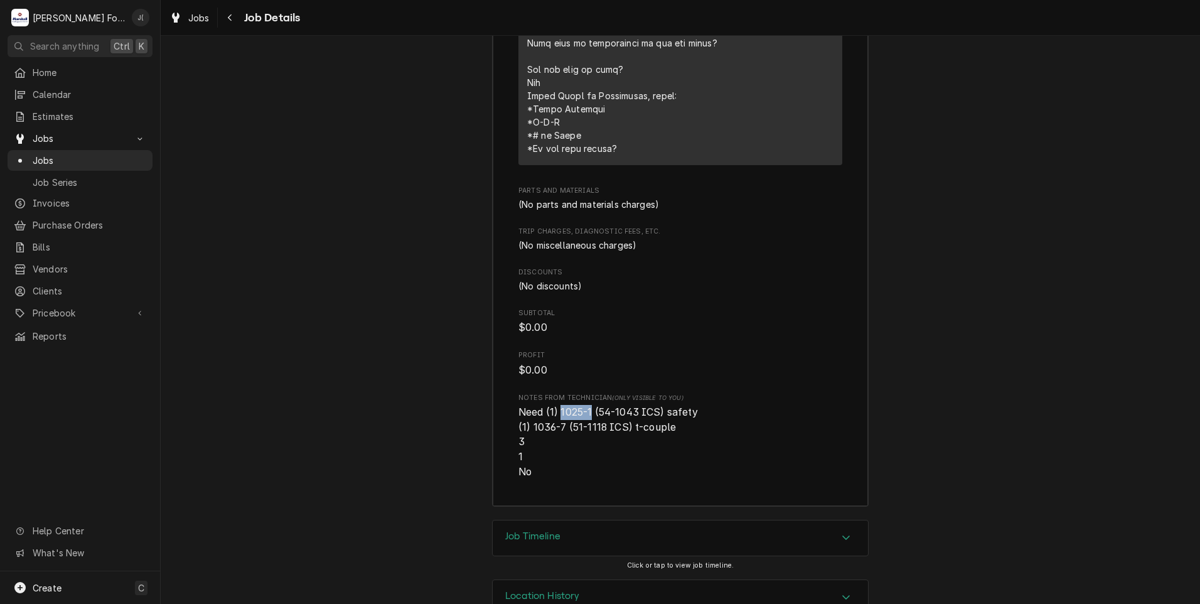
drag, startPoint x: 586, startPoint y: 427, endPoint x: 557, endPoint y: 428, distance: 28.9
click at [557, 428] on span "Need (1) 1025-1 (54-1043 ICS) safety (1) 1036-7 (51-1118 ICS) t-couple 3 1 No" at bounding box center [609, 442] width 182 height 72
copy span "1025-1"
drag, startPoint x: 559, startPoint y: 442, endPoint x: 532, endPoint y: 442, distance: 27.6
click at [532, 442] on span "Need (1) 1025-1 (54-1043 ICS) safety (1) 1036-7 (51-1118 ICS) t-couple 3 1 No" at bounding box center [609, 442] width 182 height 72
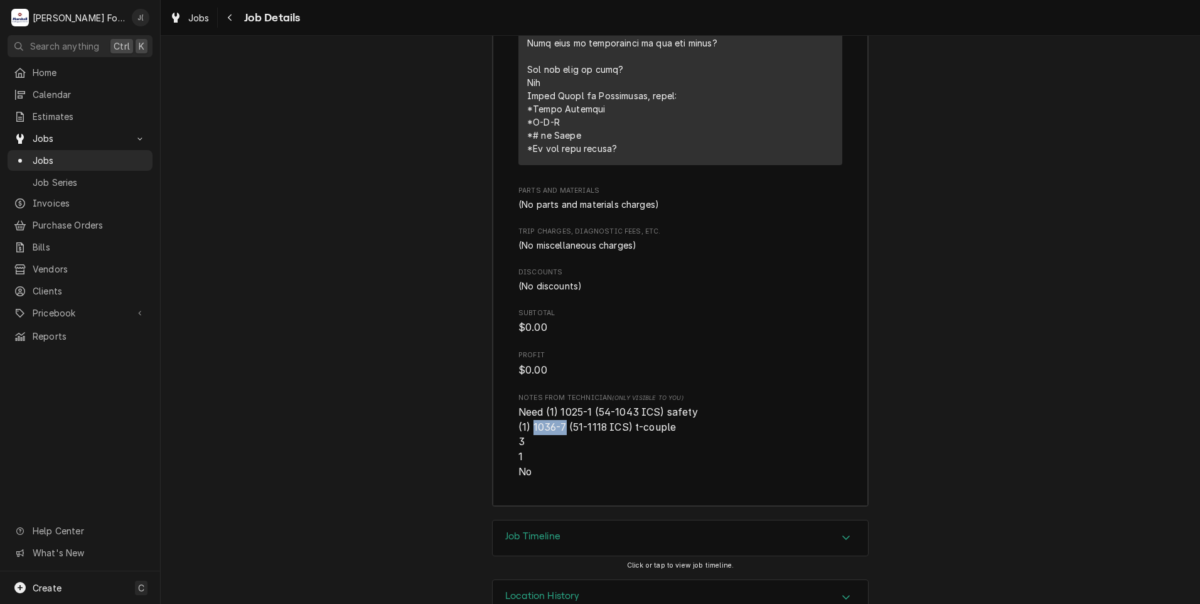
copy span "1036-7"
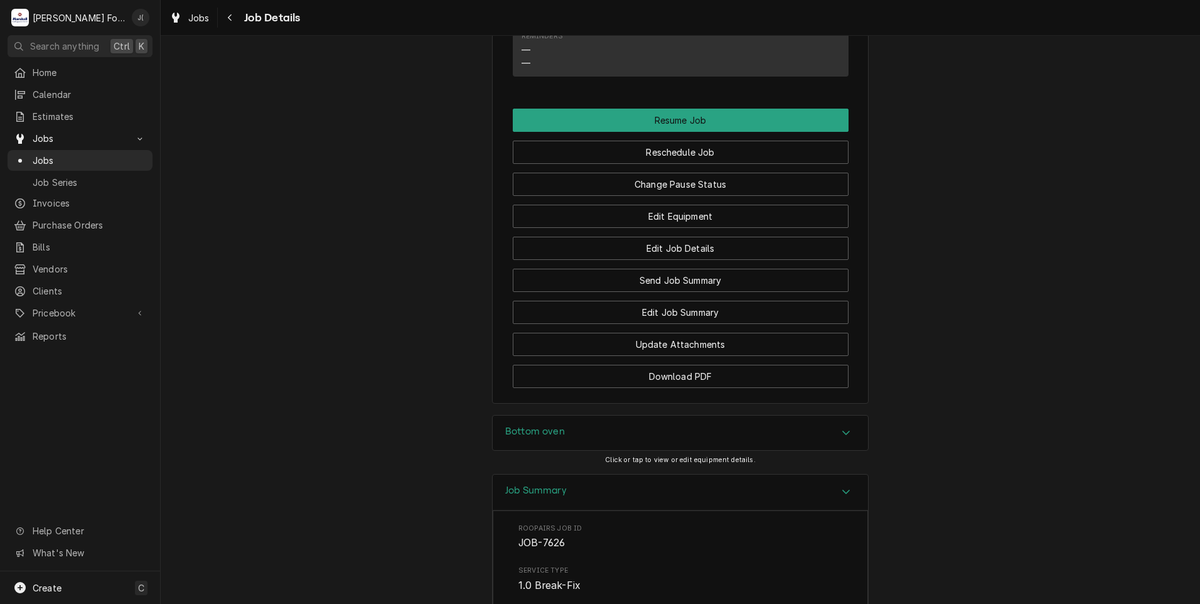
scroll to position [865, 0]
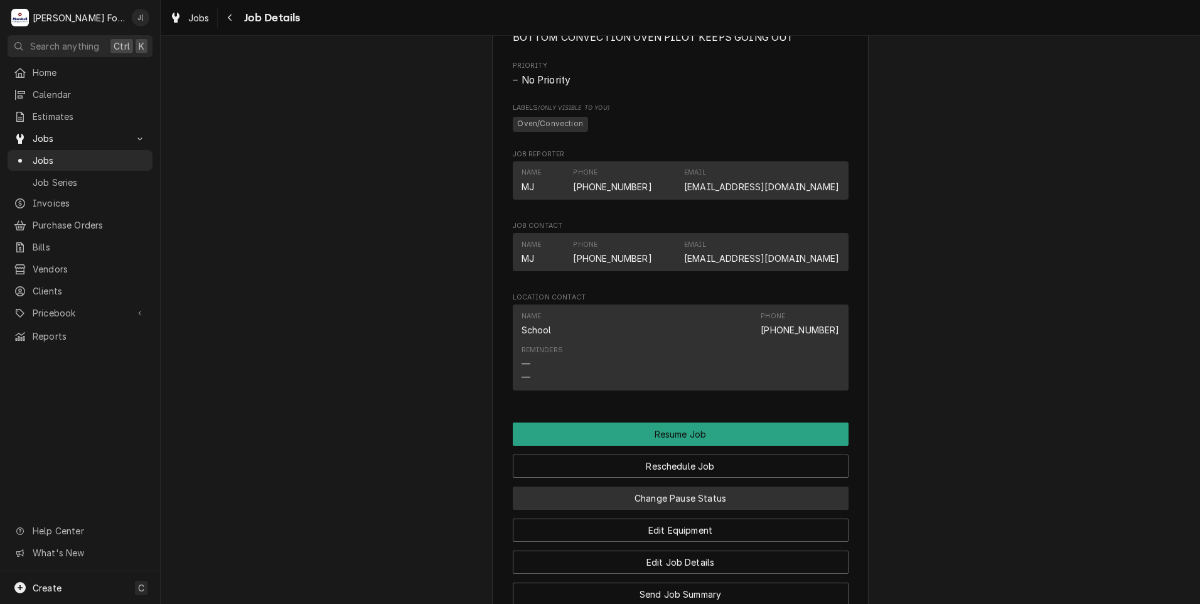
click at [722, 509] on button "Change Pause Status" at bounding box center [681, 497] width 336 height 23
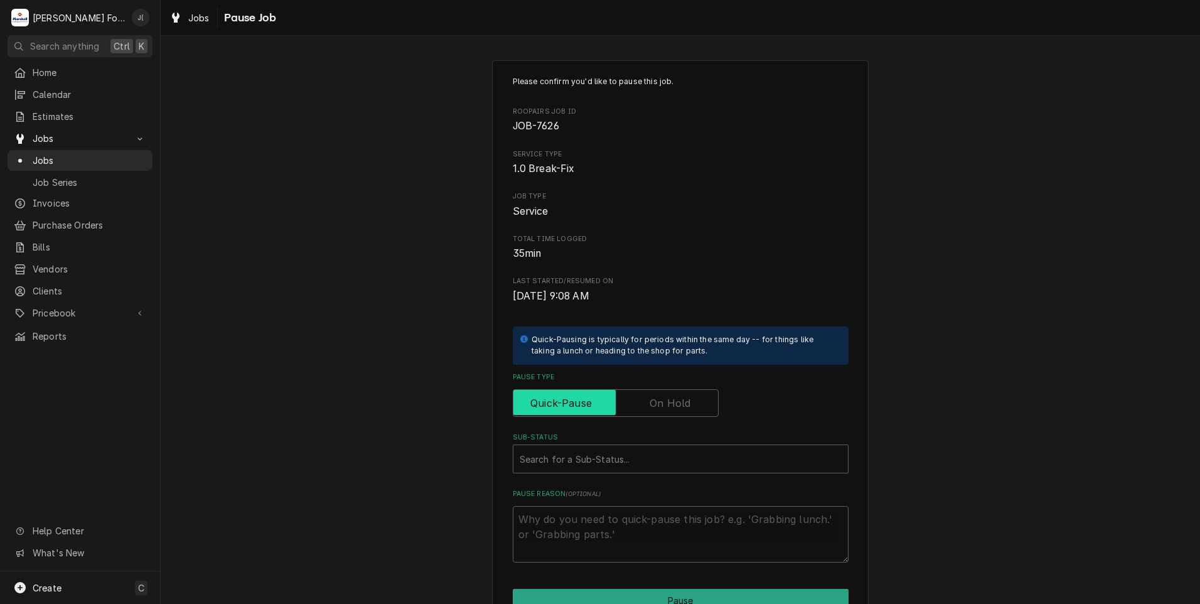
click at [675, 417] on input "Pause Type" at bounding box center [615, 403] width 195 height 28
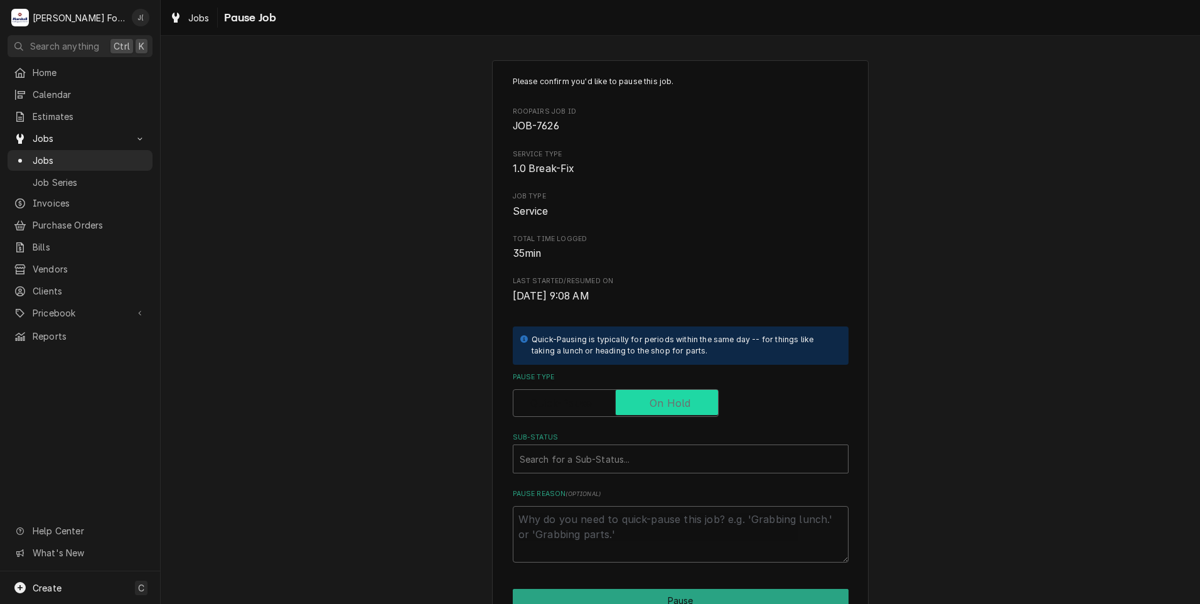
checkbox input "true"
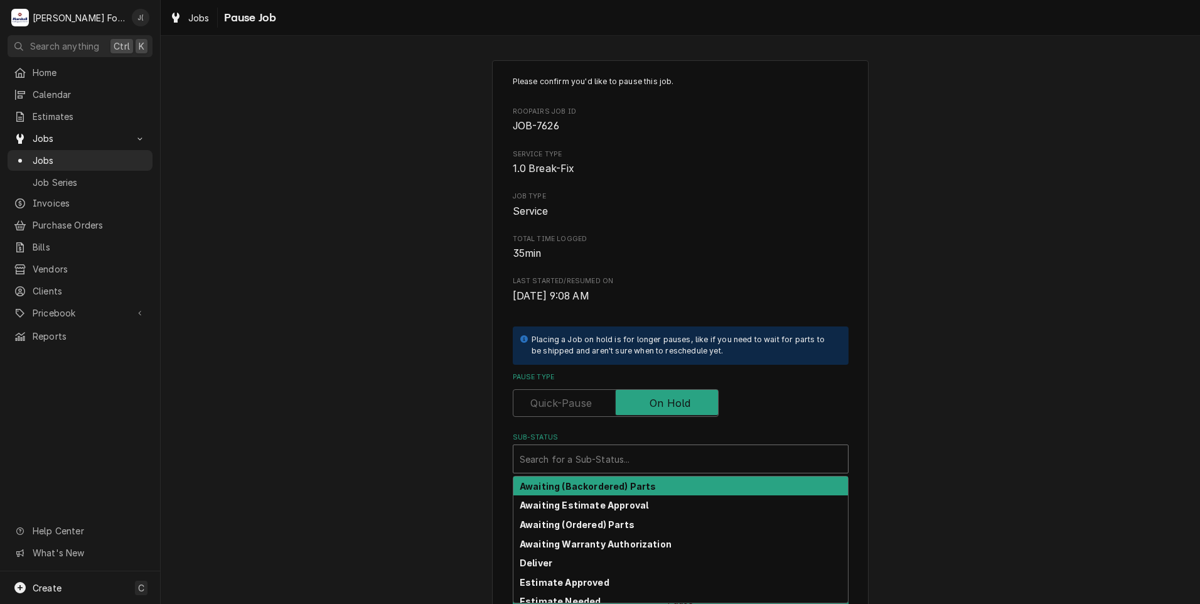
click at [656, 464] on div "Sub-Status" at bounding box center [681, 459] width 322 height 23
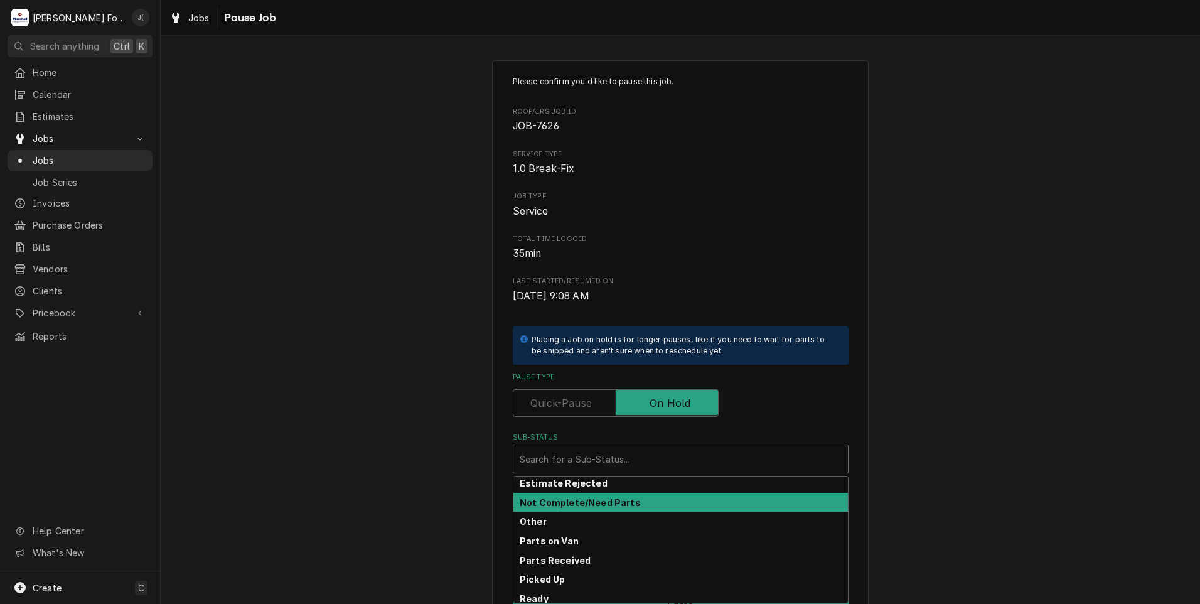
scroll to position [75, 0]
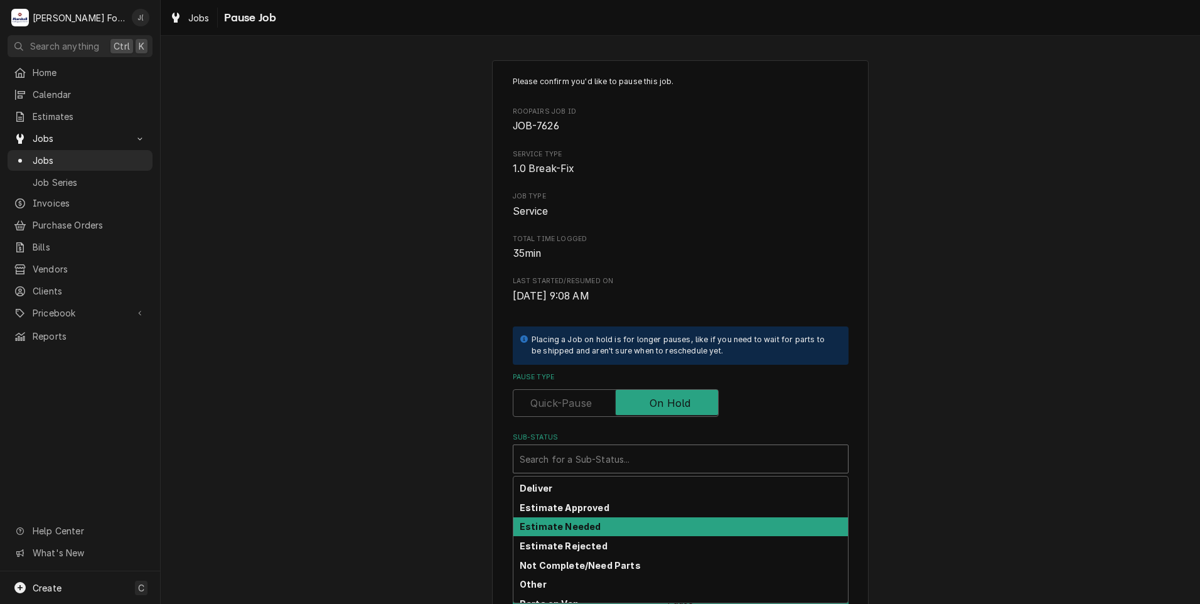
click at [581, 525] on strong "Estimate Needed" at bounding box center [560, 526] width 81 height 11
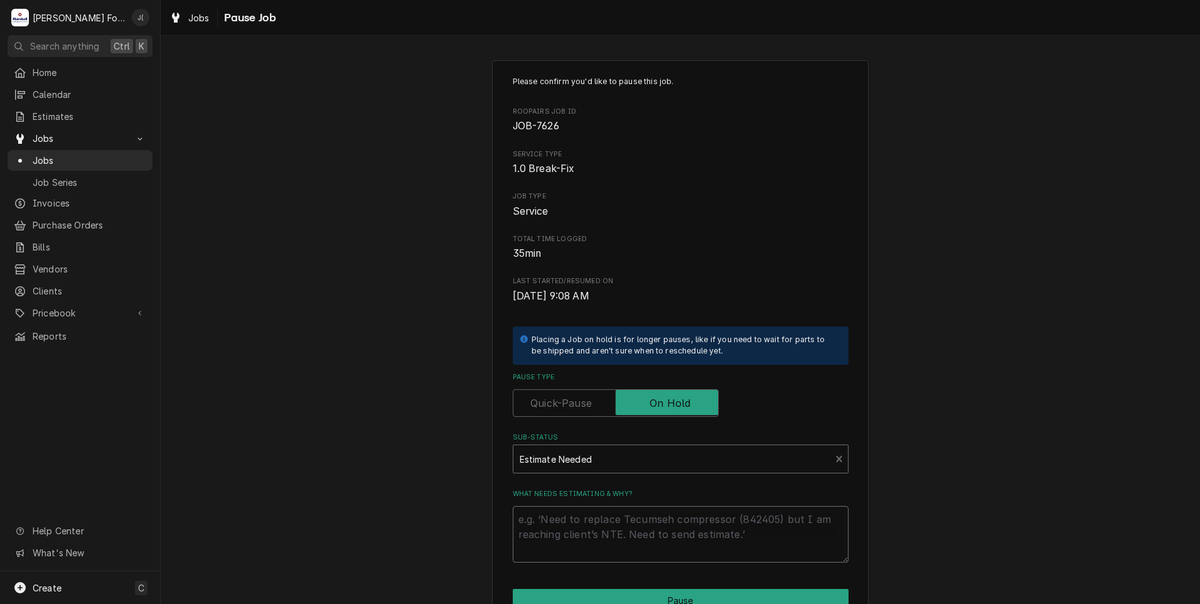
click at [581, 540] on textarea "What needs estimating & why?" at bounding box center [681, 534] width 336 height 56
type textarea "x"
type textarea "p"
type textarea "x"
type textarea "pr"
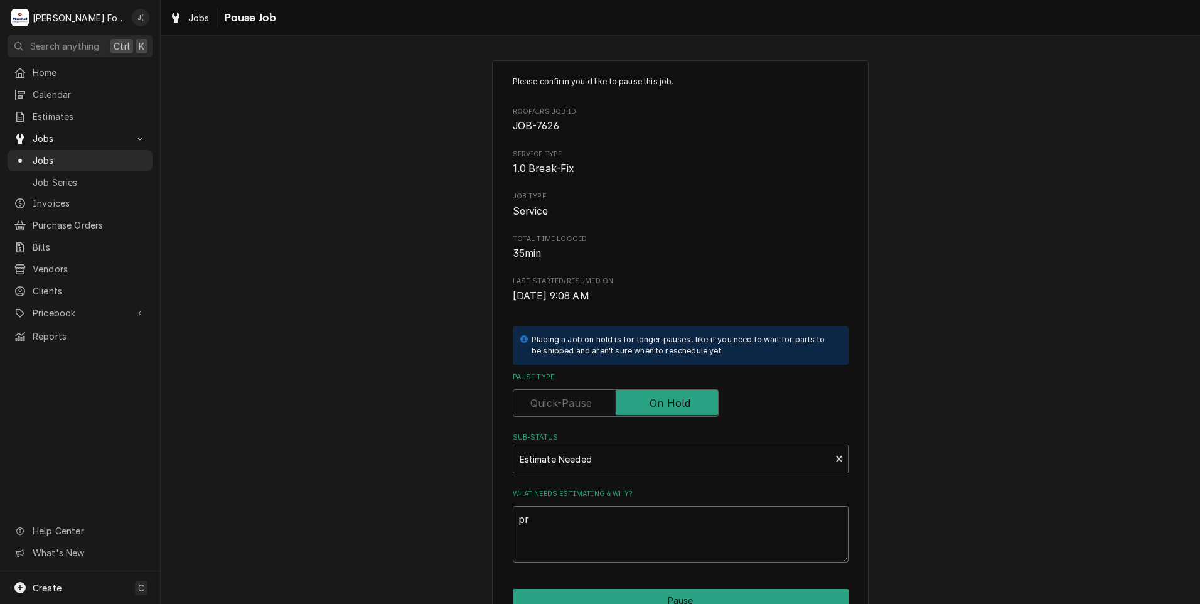
type textarea "x"
type textarea "pri"
type textarea "x"
type textarea "pric"
type textarea "x"
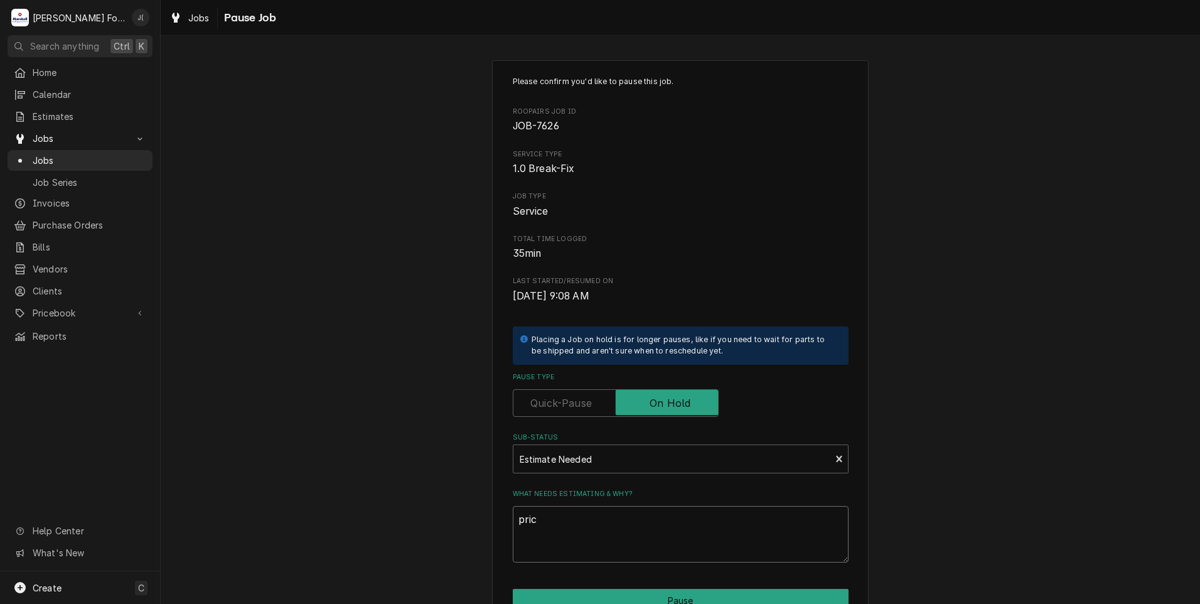
type textarea "price"
type textarea "x"
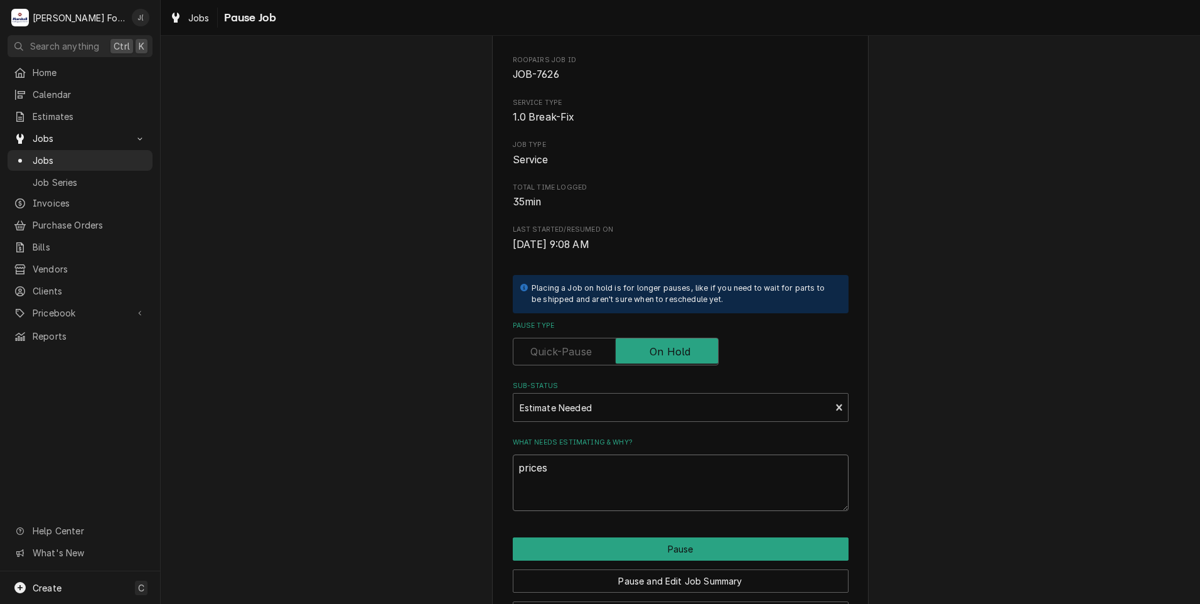
scroll to position [99, 0]
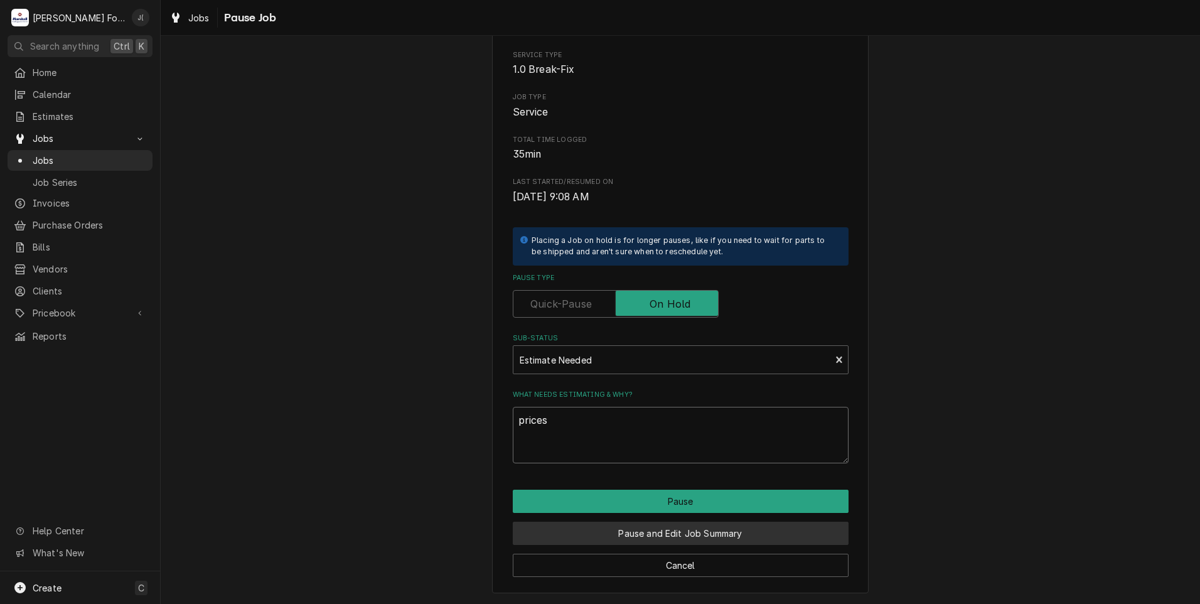
type textarea "prices"
click at [653, 528] on button "Pause and Edit Job Summary" at bounding box center [681, 533] width 336 height 23
type textarea "x"
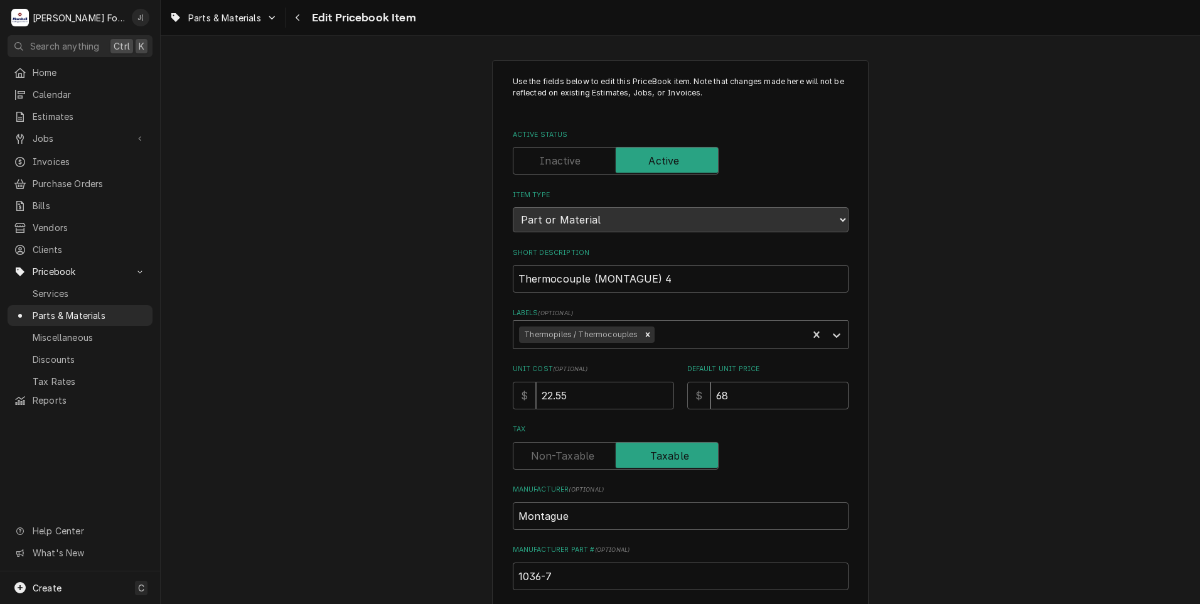
drag, startPoint x: 743, startPoint y: 389, endPoint x: 593, endPoint y: 392, distance: 150.0
click at [615, 396] on div "Unit Cost ( optional ) $ 22.55 Default Unit Price $ 68" at bounding box center [681, 386] width 336 height 45
type textarea "x"
type input "8"
type textarea "x"
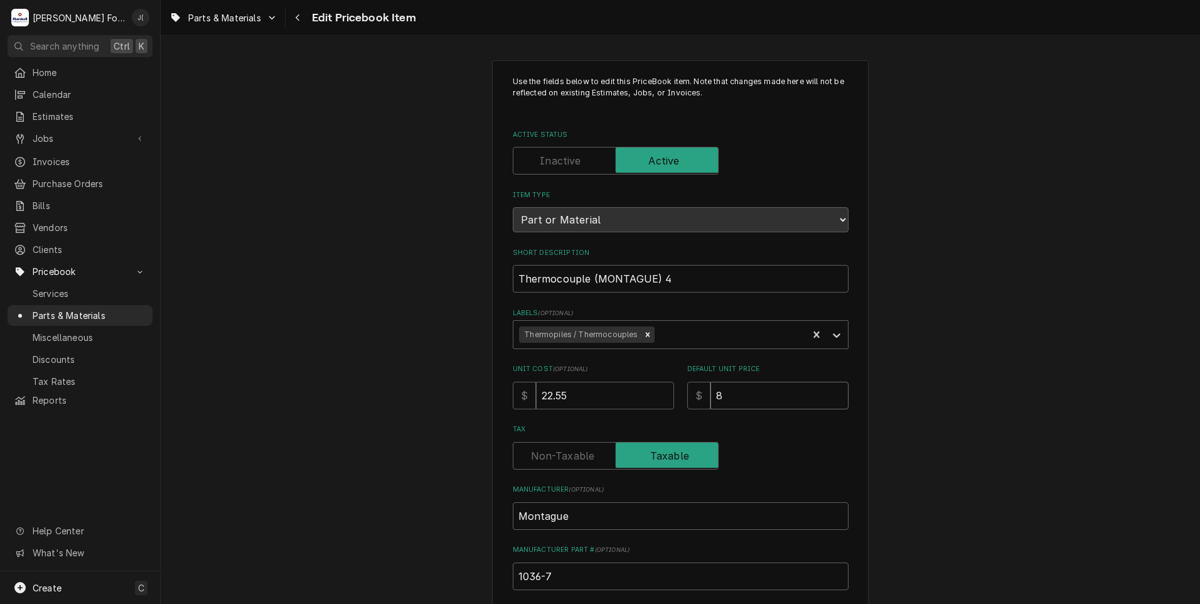
type input "82"
type textarea "x"
type input "82.0"
type textarea "x"
type input "82.00"
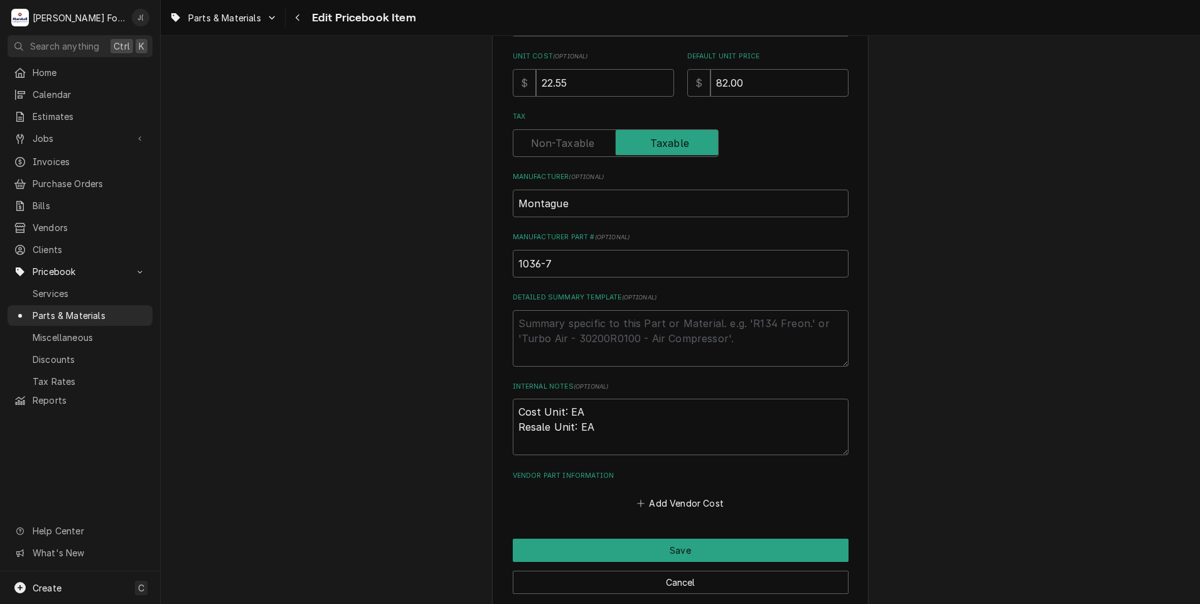
scroll to position [314, 0]
drag, startPoint x: 583, startPoint y: 82, endPoint x: 233, endPoint y: 119, distance: 352.3
click at [348, 92] on div "Use the fields below to edit this PriceBook item. Note that changes made here w…" at bounding box center [680, 177] width 1039 height 884
type textarea "x"
type input "1"
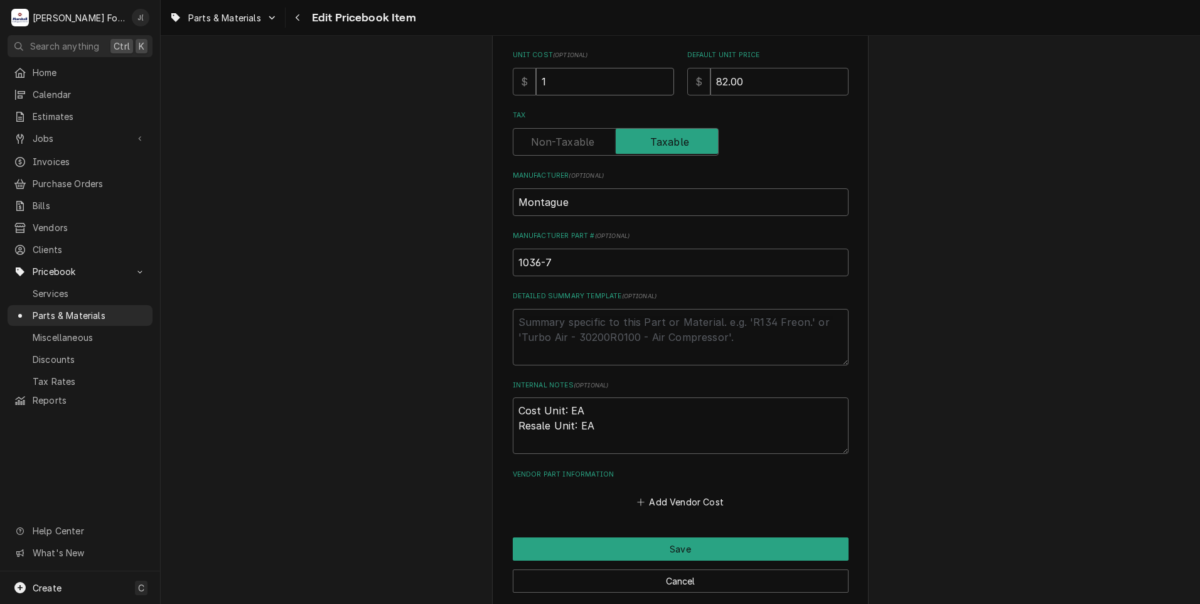
type textarea "x"
type input "13"
type textarea "x"
type input "13.0"
type textarea "x"
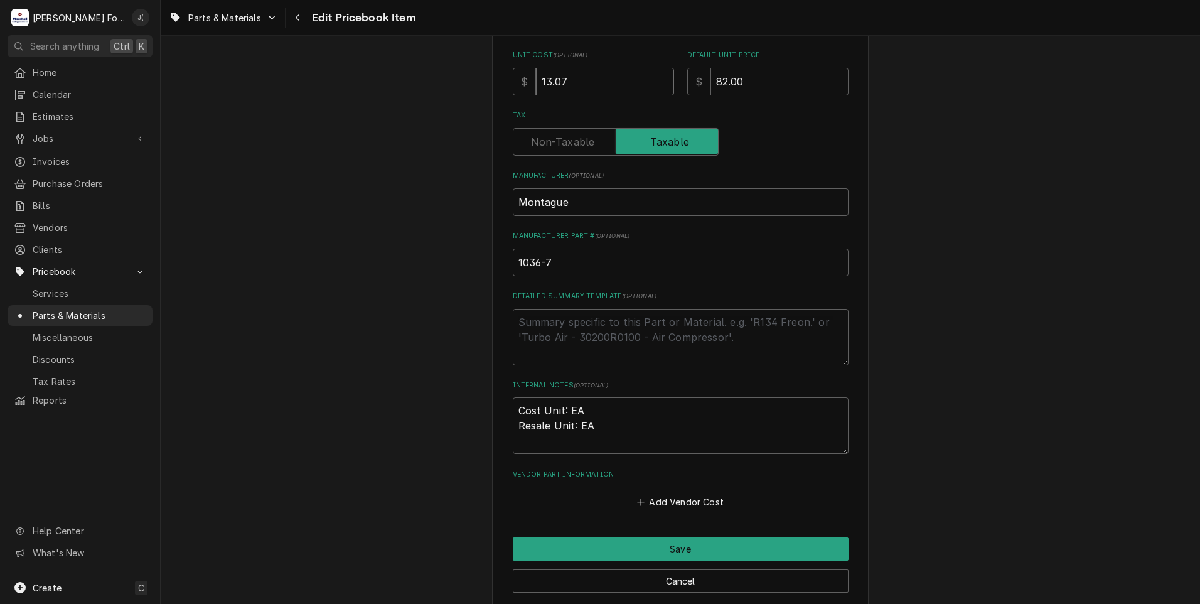
type input "13.07"
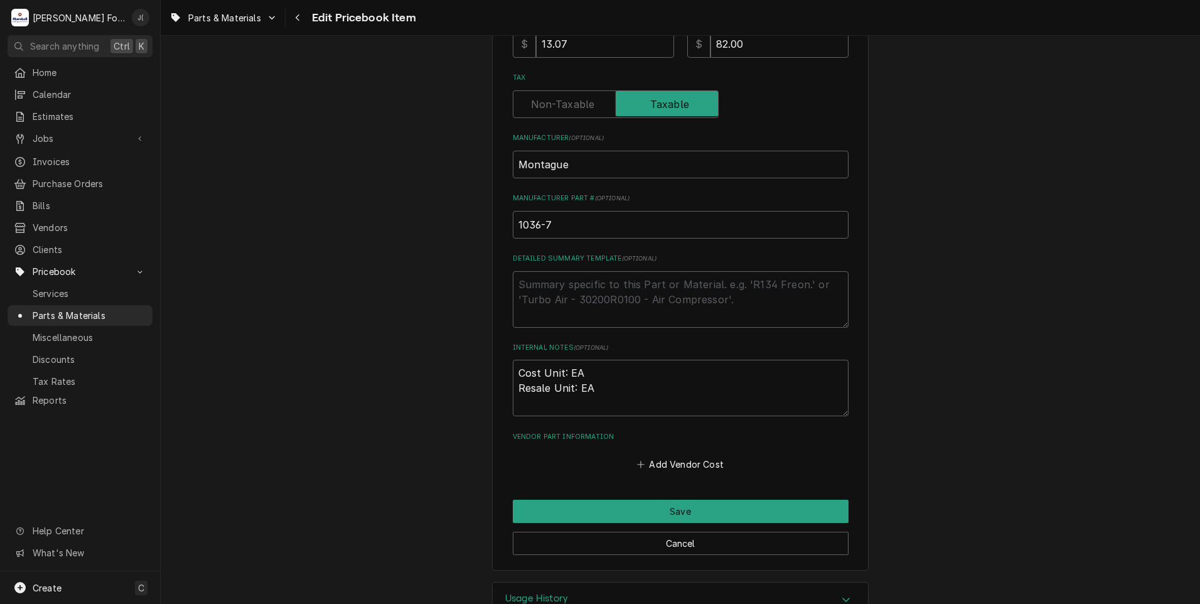
scroll to position [387, 0]
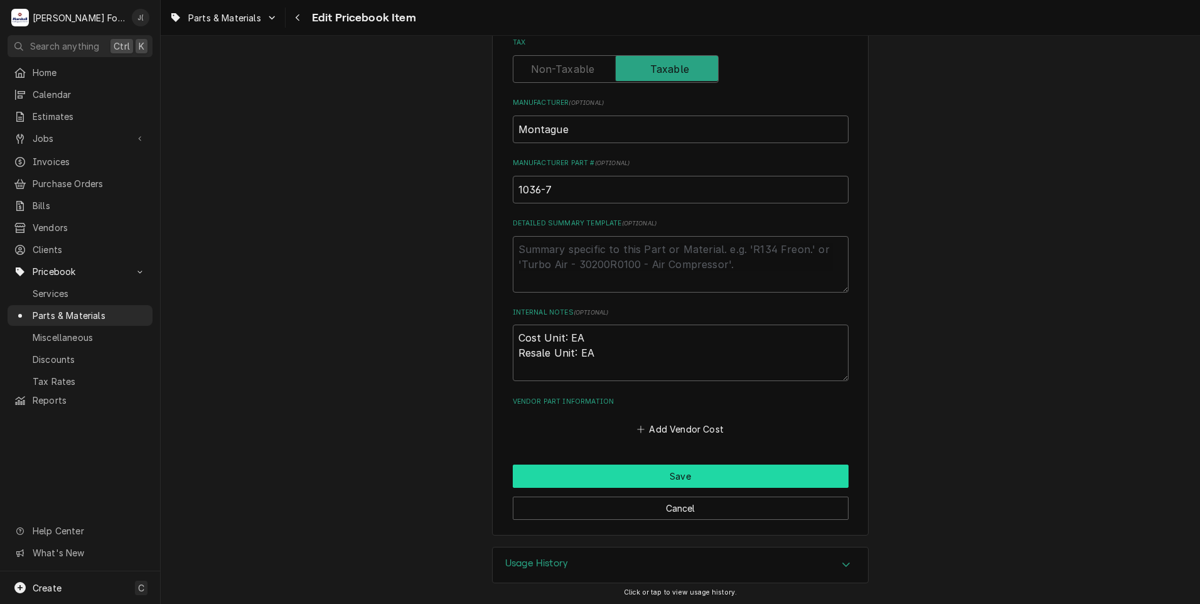
click at [654, 474] on button "Save" at bounding box center [681, 475] width 336 height 23
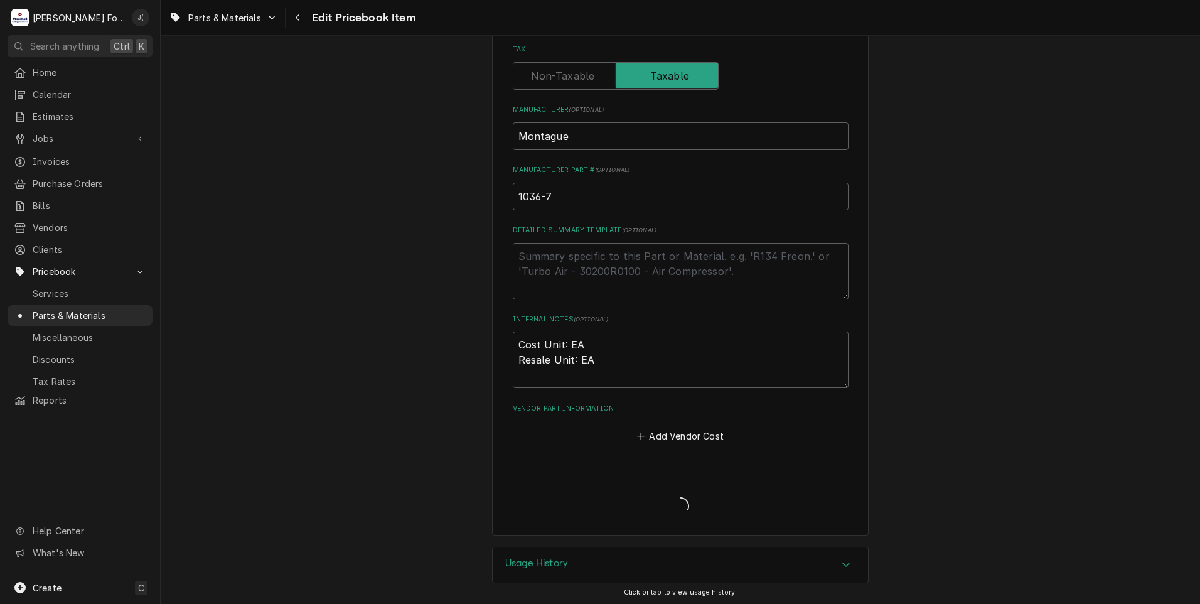
type textarea "x"
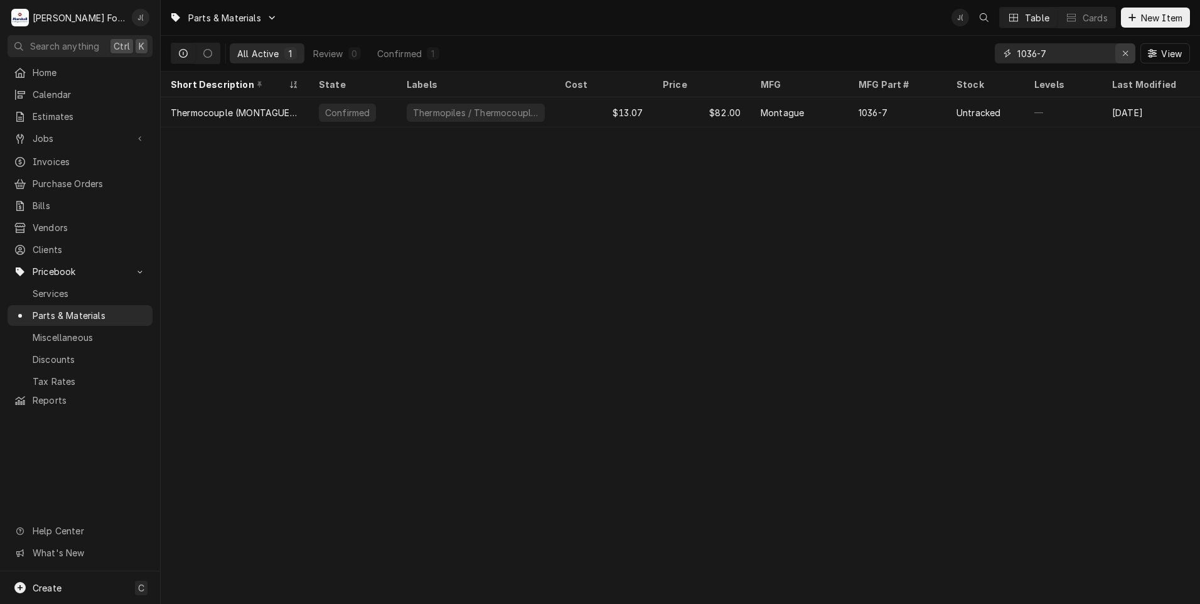
drag, startPoint x: 1122, startPoint y: 56, endPoint x: 1076, endPoint y: 56, distance: 45.8
click at [1119, 56] on button "Erase input" at bounding box center [1125, 53] width 20 height 20
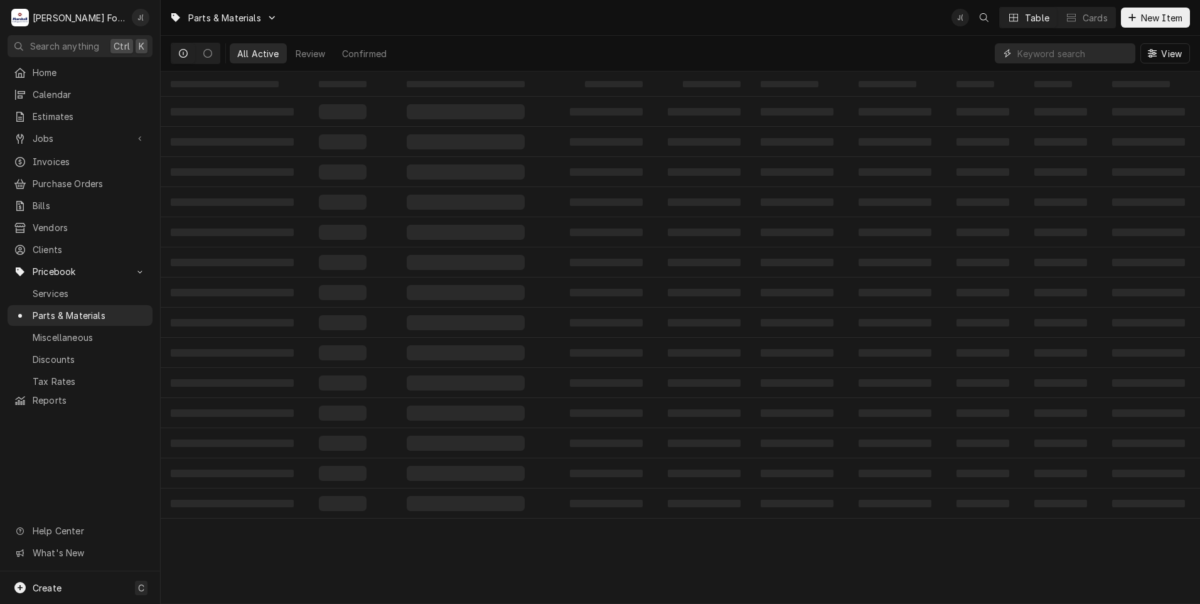
paste input "1025-1"
type input "1025-1"
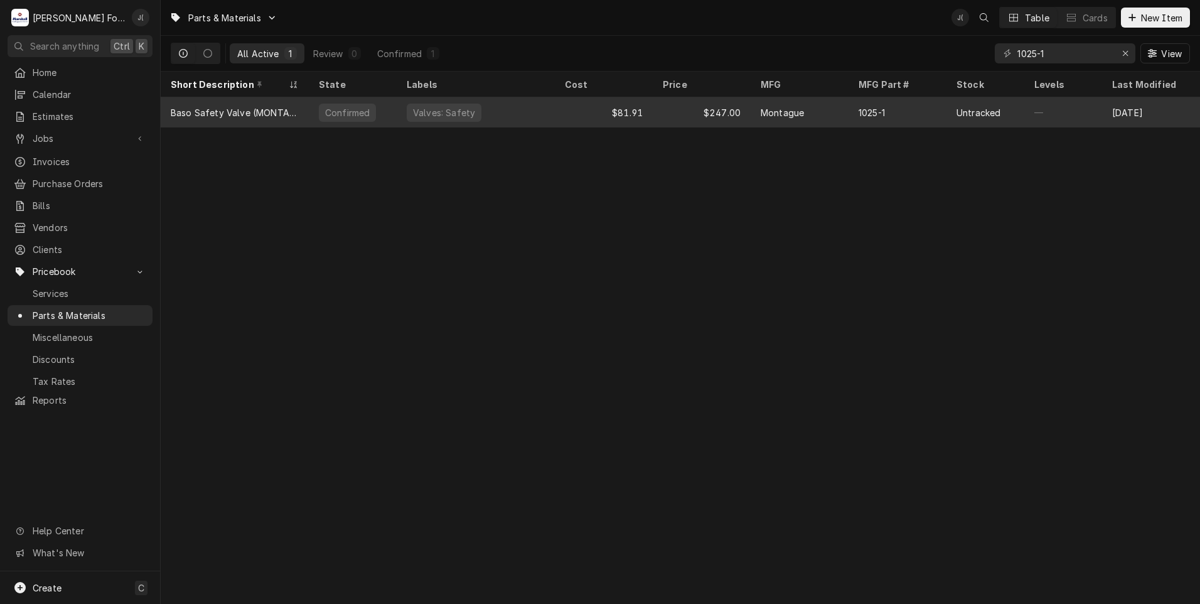
click at [910, 115] on div "1025-1" at bounding box center [898, 112] width 98 height 30
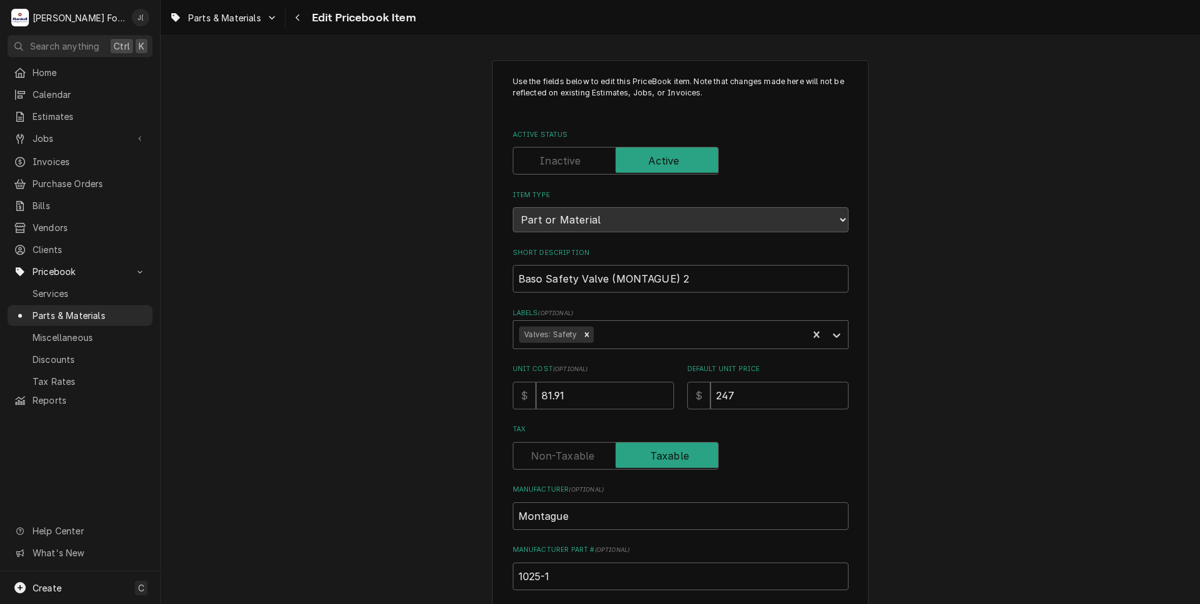
scroll to position [387, 0]
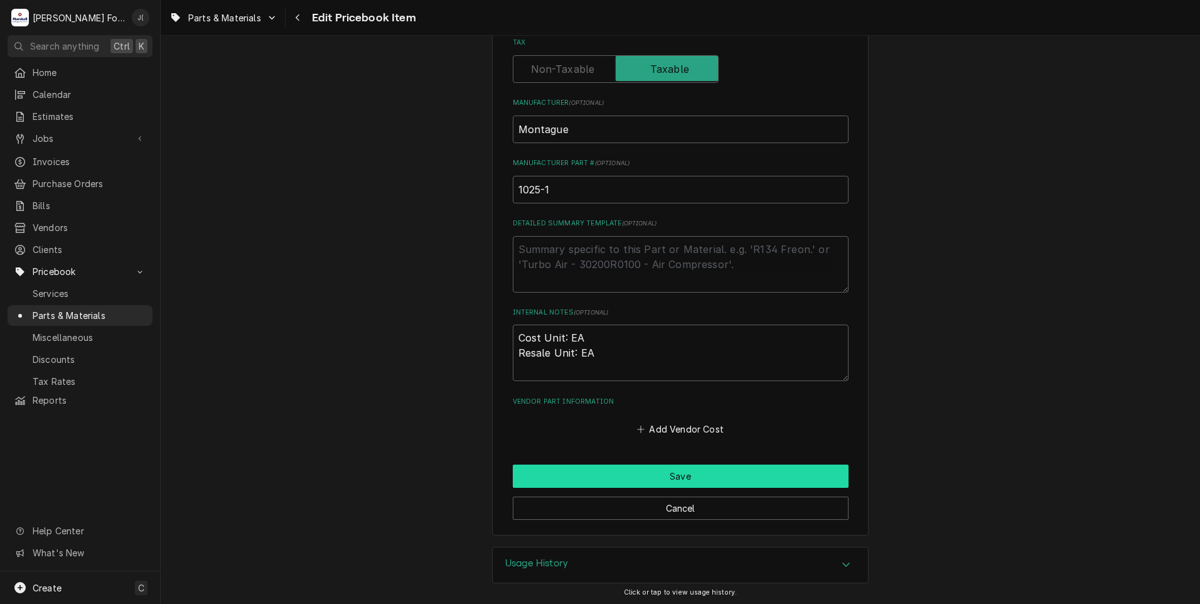
click at [694, 477] on button "Save" at bounding box center [681, 475] width 336 height 23
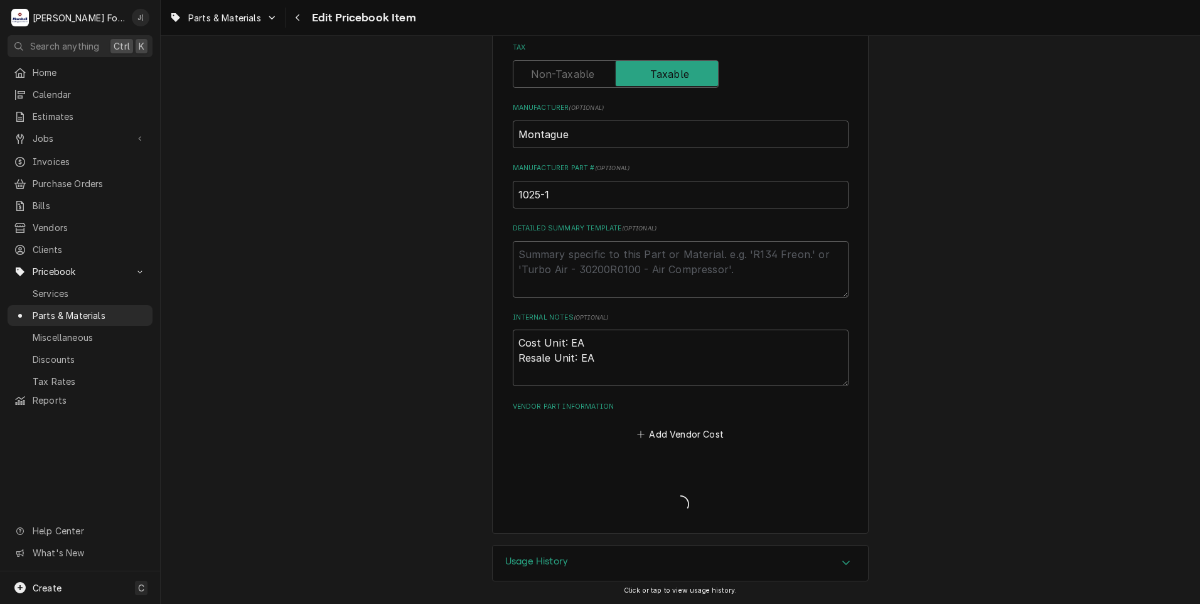
scroll to position [380, 0]
type textarea "x"
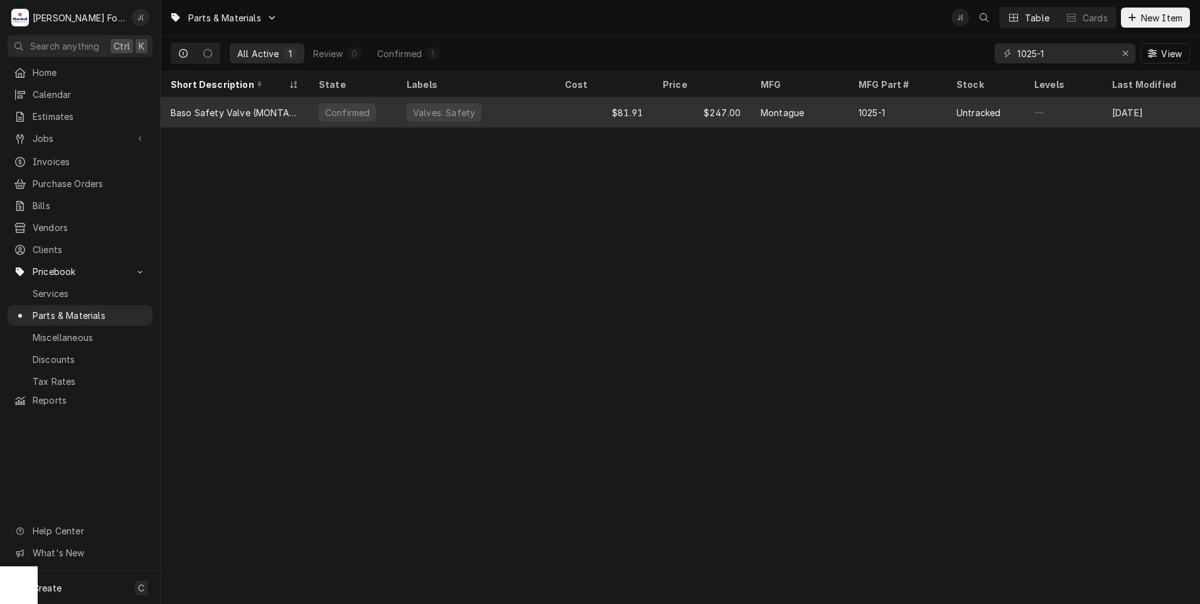
click at [912, 112] on div "1025-1" at bounding box center [898, 112] width 98 height 30
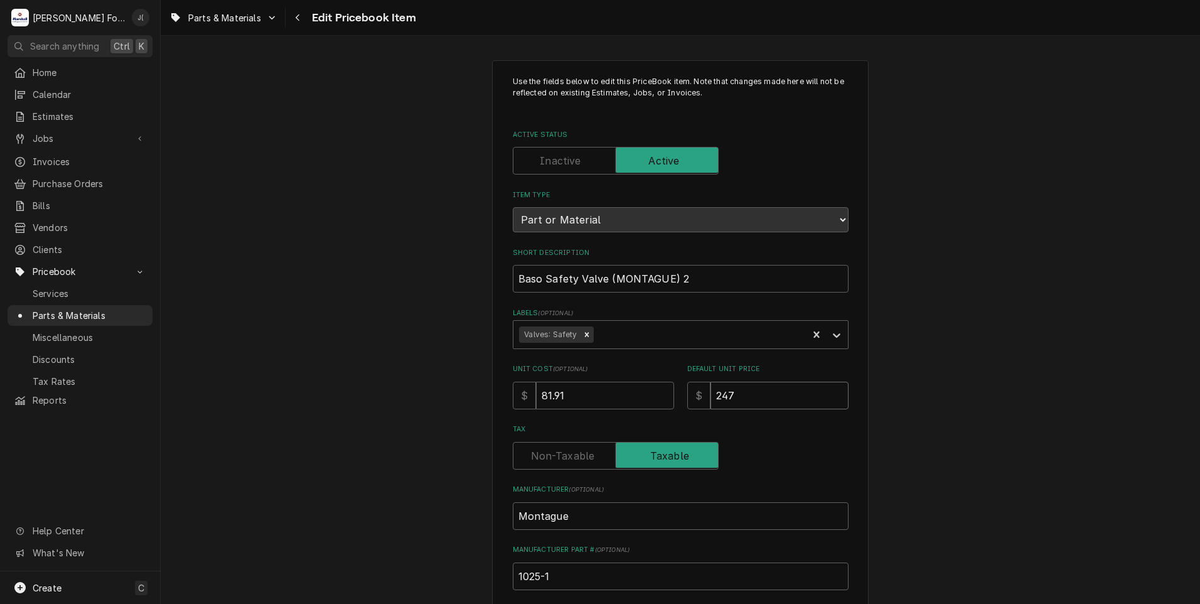
drag, startPoint x: 764, startPoint y: 389, endPoint x: 555, endPoint y: 376, distance: 208.8
click at [601, 383] on div "Unit Cost ( optional ) $ 81.91 Default Unit Price $ 247" at bounding box center [681, 386] width 336 height 45
type textarea "x"
type input "3"
type textarea "x"
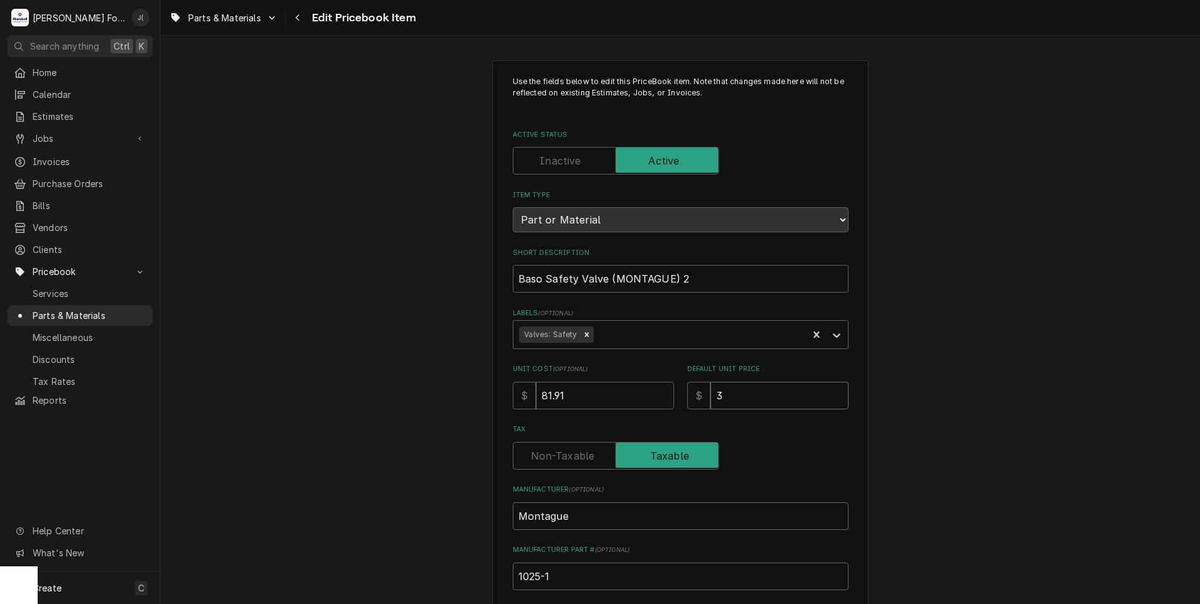
type input "30"
type textarea "x"
type input "309"
type textarea "x"
type input "309.0"
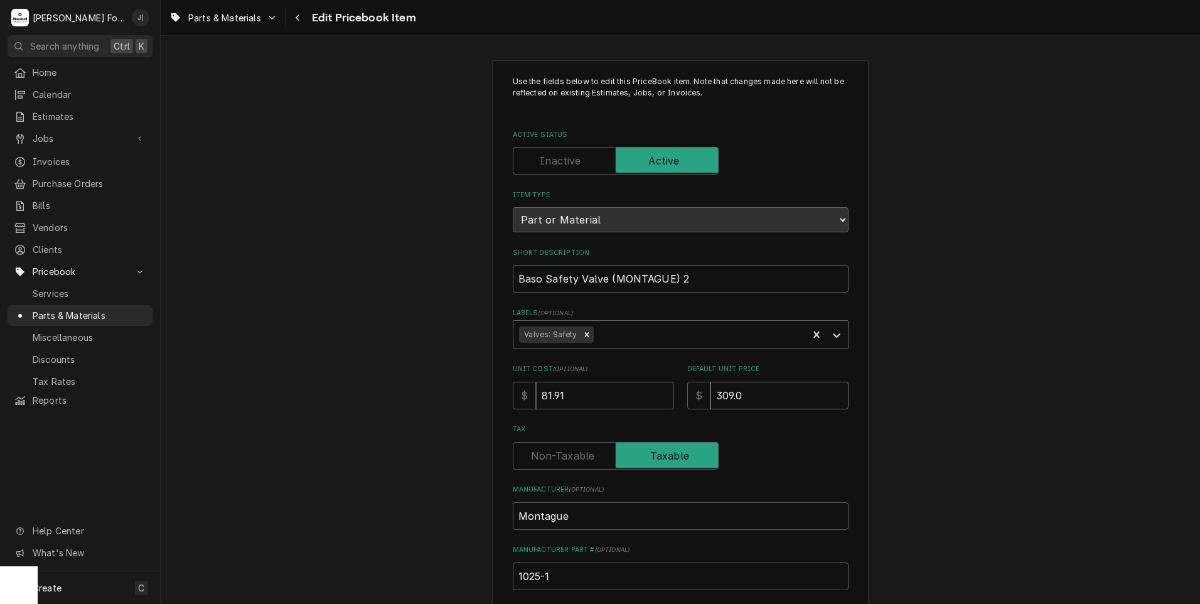
type textarea "x"
type input "309.00"
drag, startPoint x: 584, startPoint y: 394, endPoint x: 449, endPoint y: 382, distance: 134.8
click at [501, 394] on div "Use the fields below to edit this PriceBook item. Note that changes made here w…" at bounding box center [680, 491] width 377 height 862
type textarea "x"
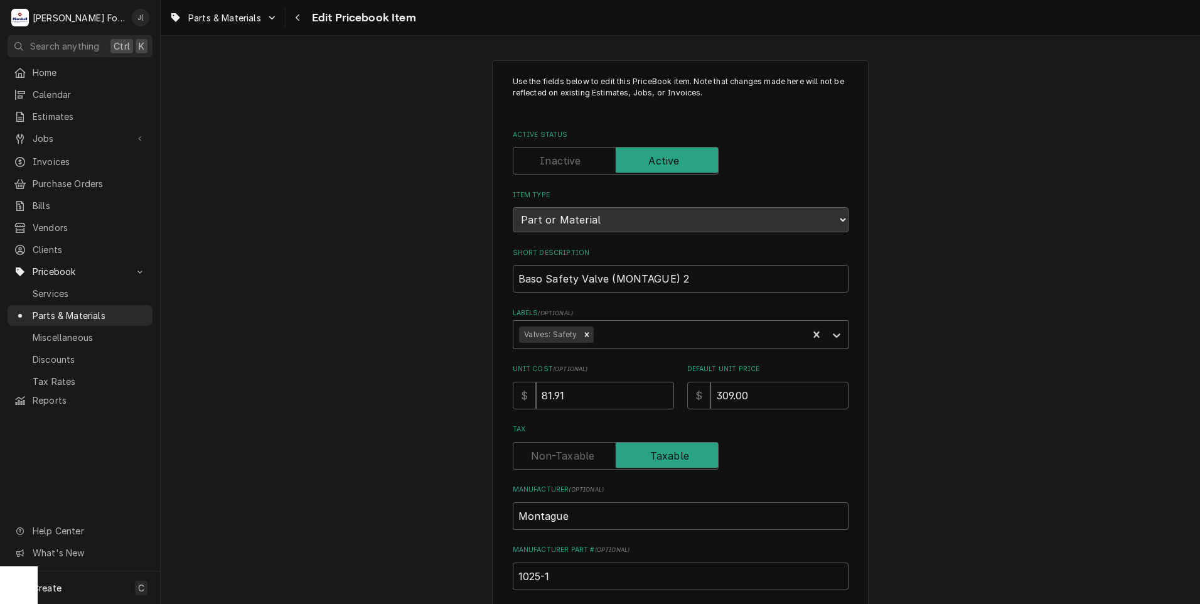
type input "1"
type textarea "x"
type input "14"
type textarea "x"
type input "141"
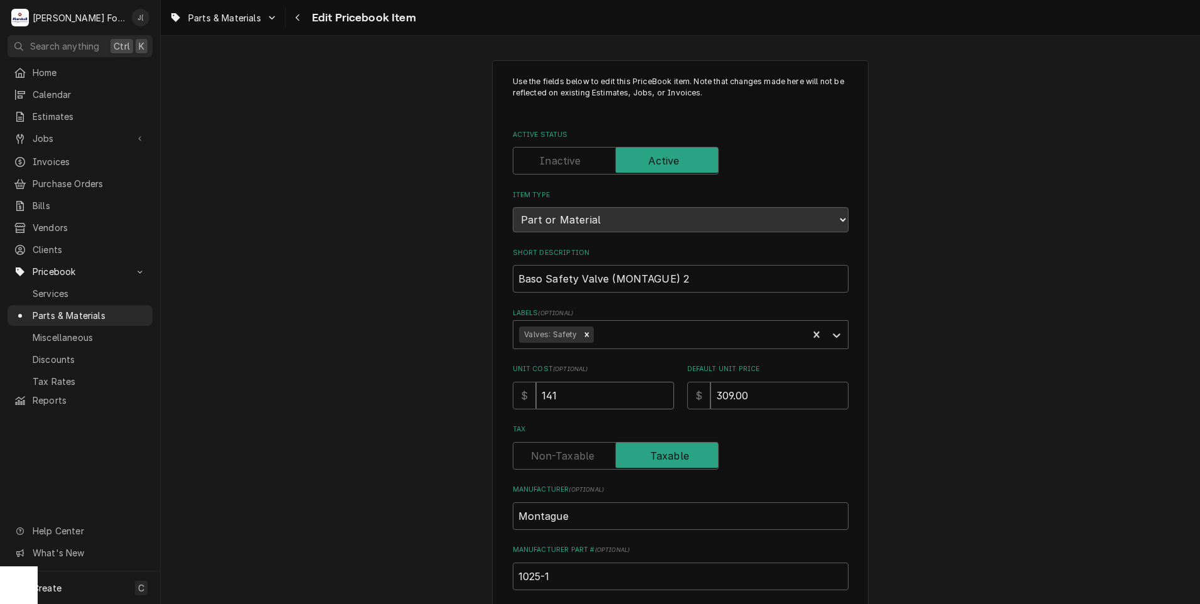
type textarea "x"
type input "141.6"
type textarea "x"
type input "141.65"
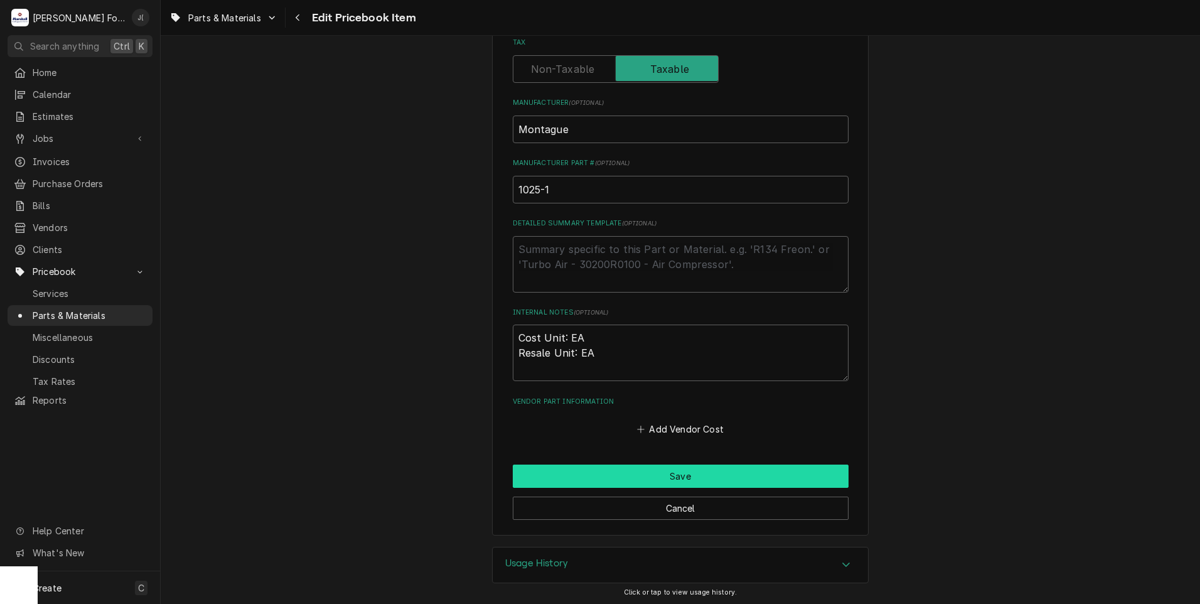
click at [567, 470] on button "Save" at bounding box center [681, 475] width 336 height 23
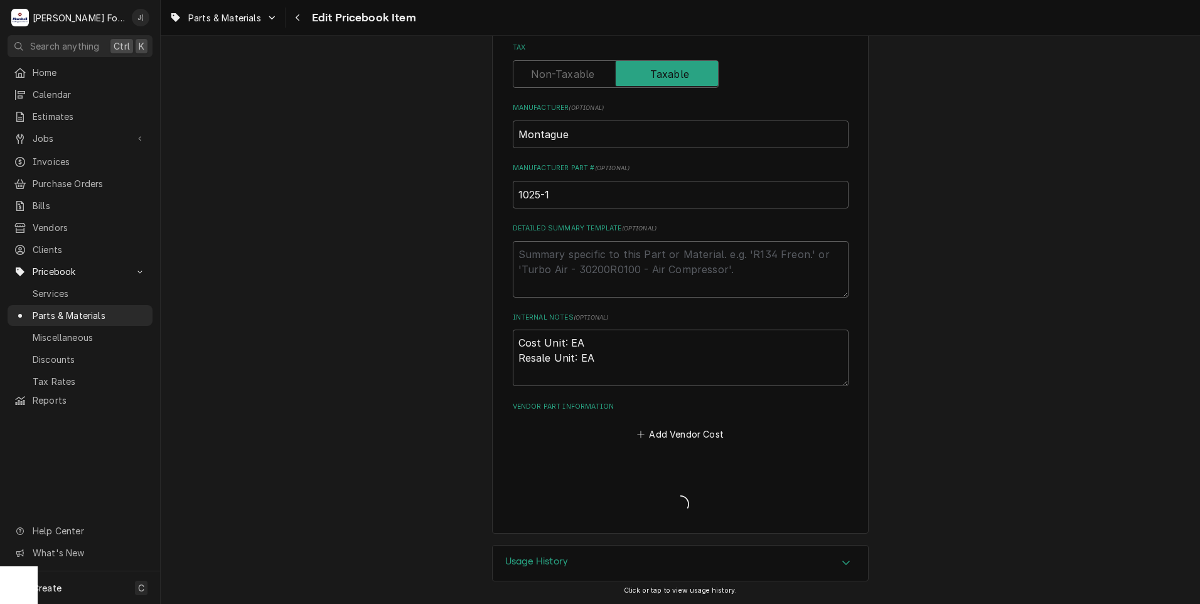
scroll to position [380, 0]
type textarea "x"
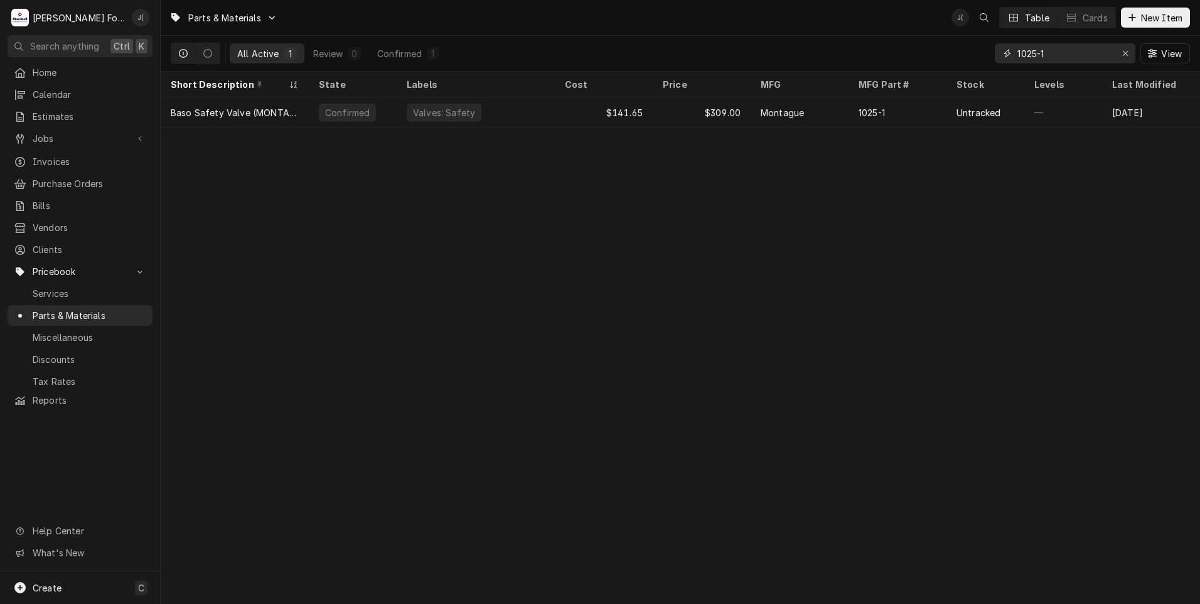
drag, startPoint x: 1125, startPoint y: 55, endPoint x: 1093, endPoint y: 55, distance: 32.0
click at [1122, 55] on div "Erase input" at bounding box center [1125, 53] width 13 height 13
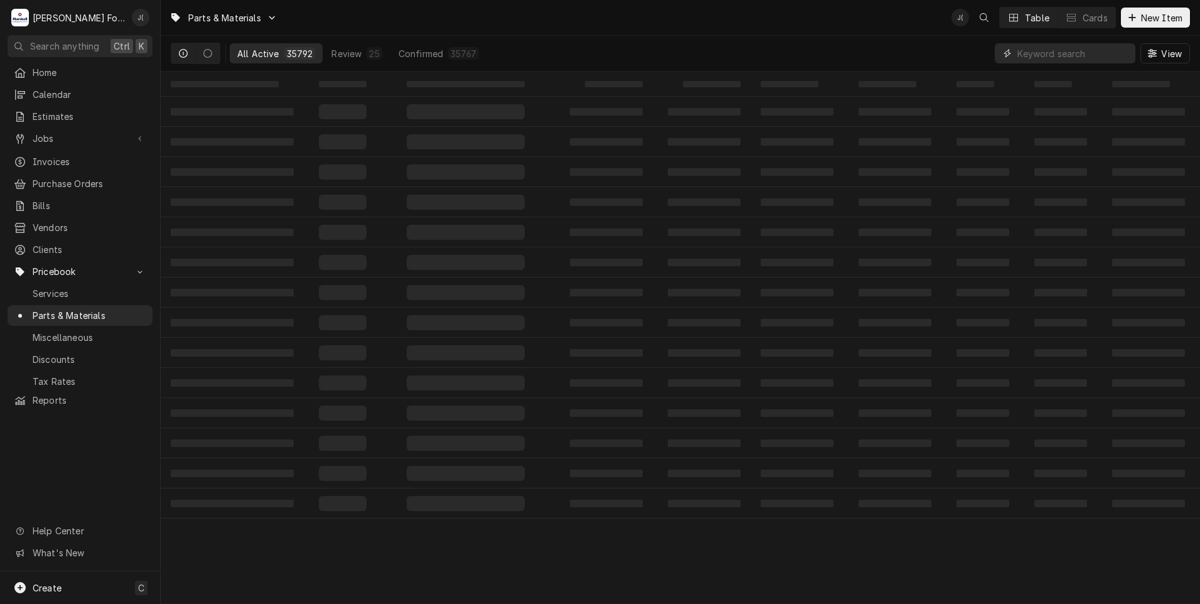
paste input "5285-1"
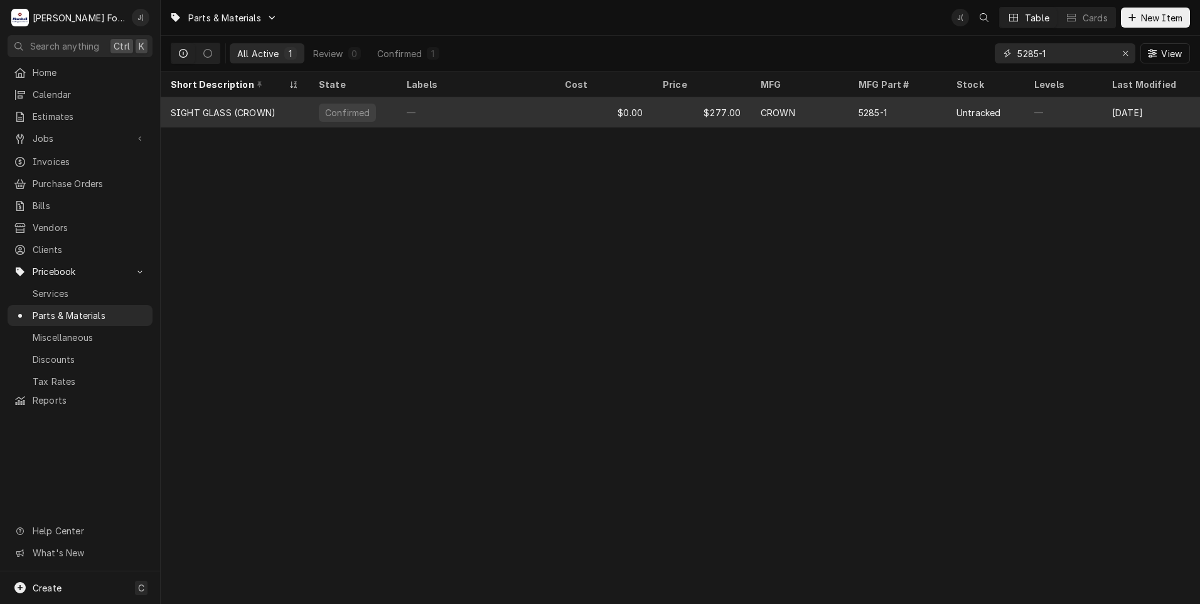
type input "5285-1"
click at [461, 118] on div "—" at bounding box center [476, 112] width 158 height 30
drag, startPoint x: 461, startPoint y: 118, endPoint x: 448, endPoint y: 121, distance: 13.5
click at [460, 118] on div "—" at bounding box center [476, 112] width 158 height 30
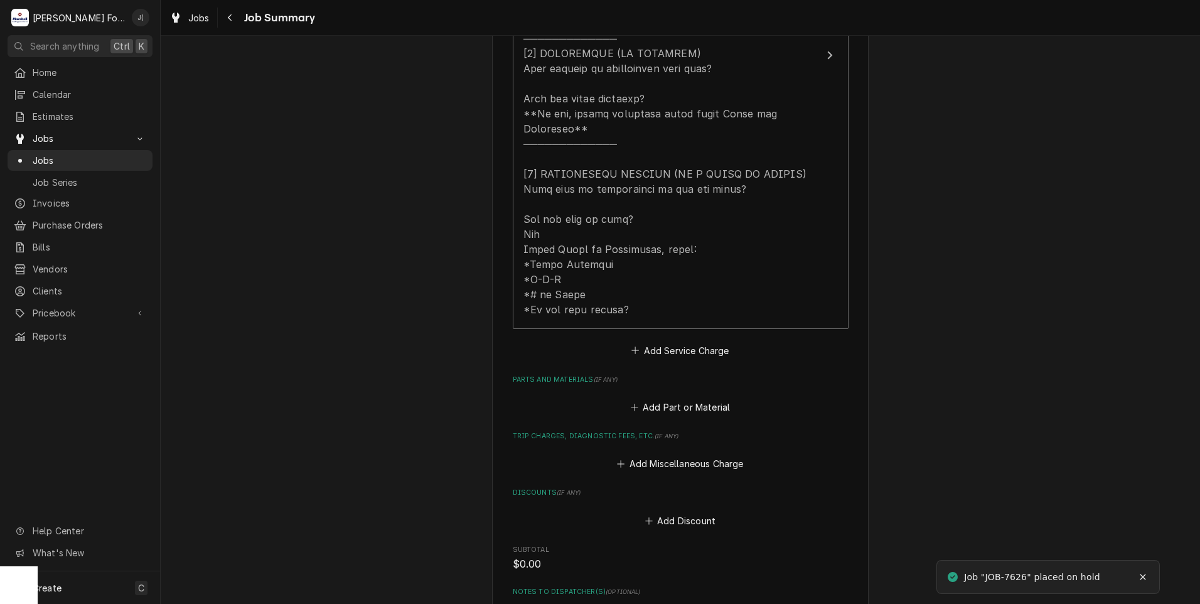
scroll to position [690, 0]
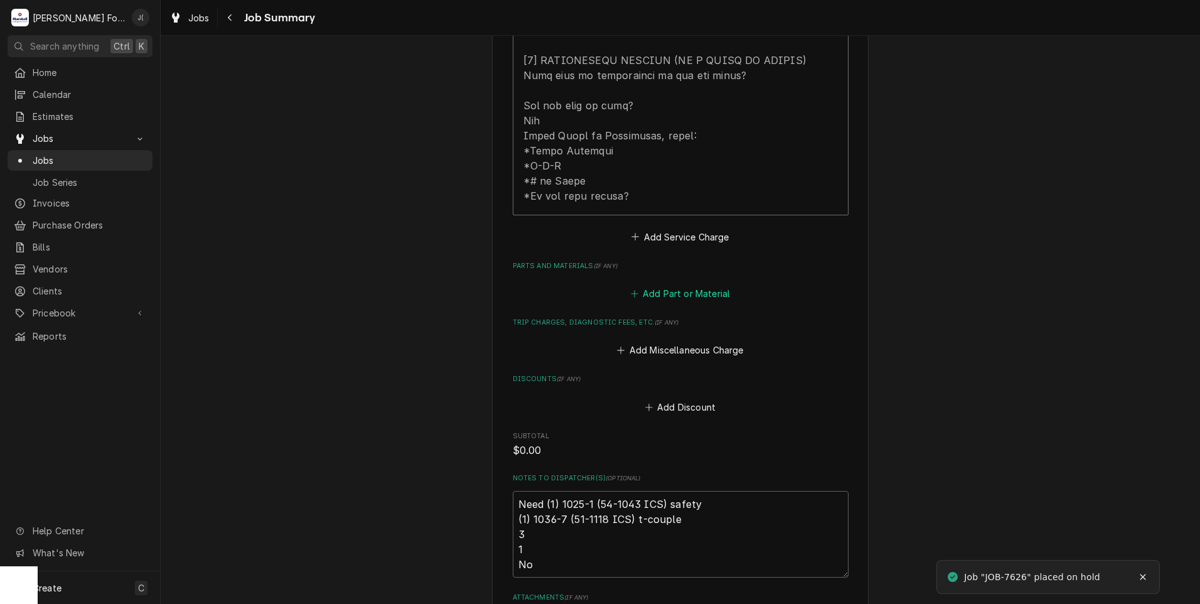
click at [713, 285] on button "Add Part or Material" at bounding box center [680, 294] width 104 height 18
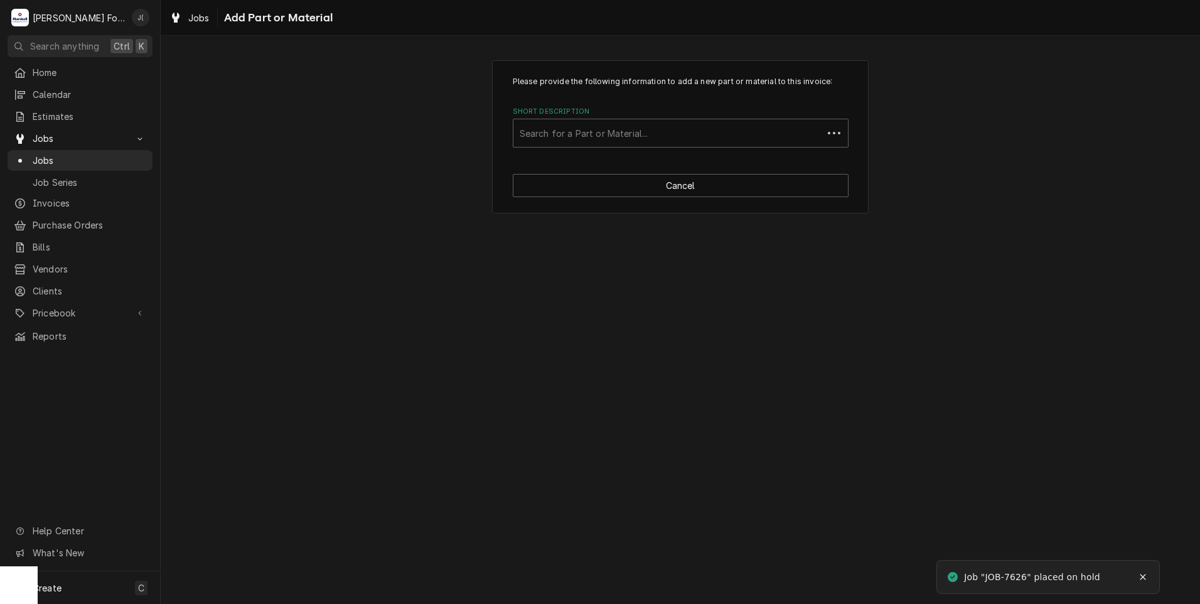
click at [555, 148] on div "Please provide the following information to add a new part or material to this …" at bounding box center [680, 136] width 377 height 153
click at [554, 136] on div "Short Description" at bounding box center [681, 133] width 322 height 23
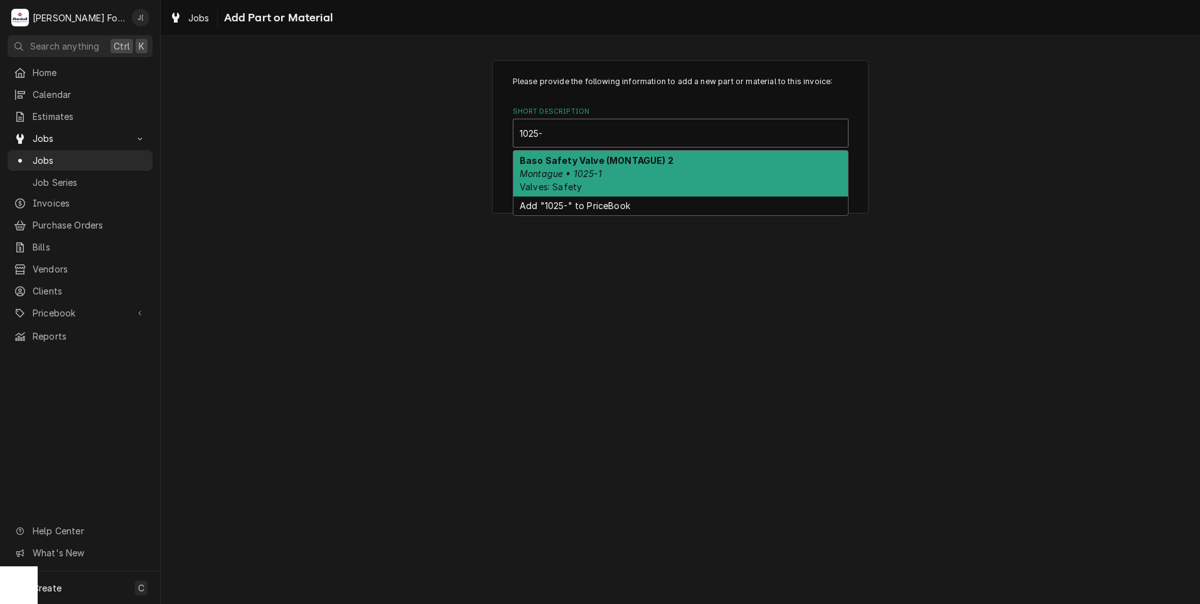
type input "1025-1"
click at [564, 161] on strong "Baso Safety Valve (MONTAGUE) 2" at bounding box center [597, 160] width 154 height 11
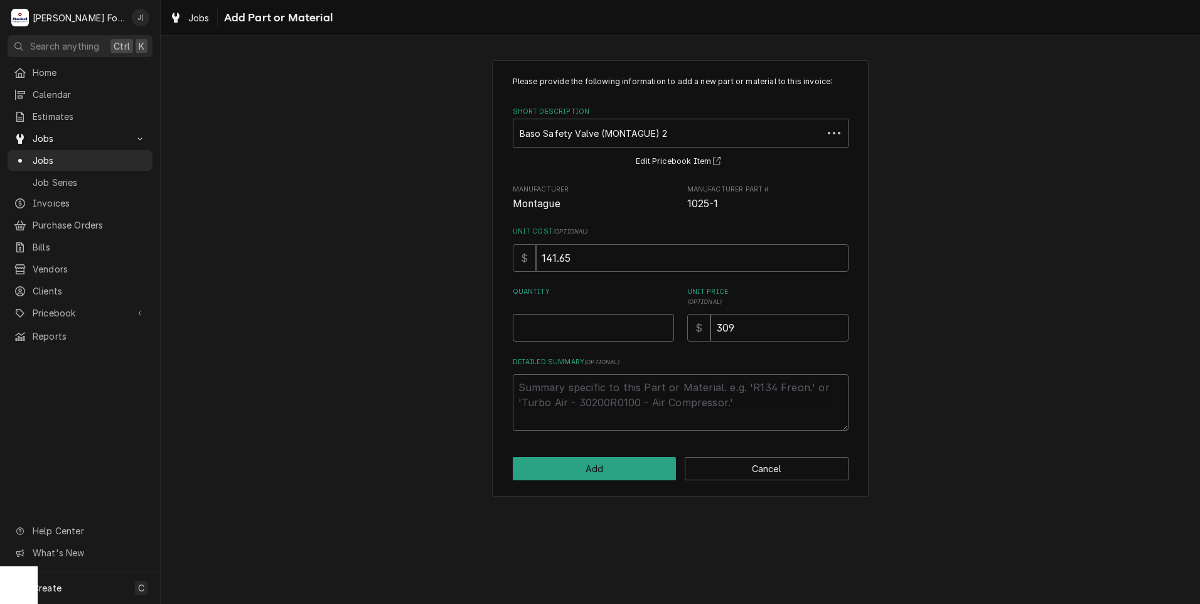
click at [566, 324] on input "Quantity" at bounding box center [593, 328] width 161 height 28
type textarea "x"
type input "1"
click at [614, 478] on button "Add" at bounding box center [595, 468] width 164 height 23
type textarea "x"
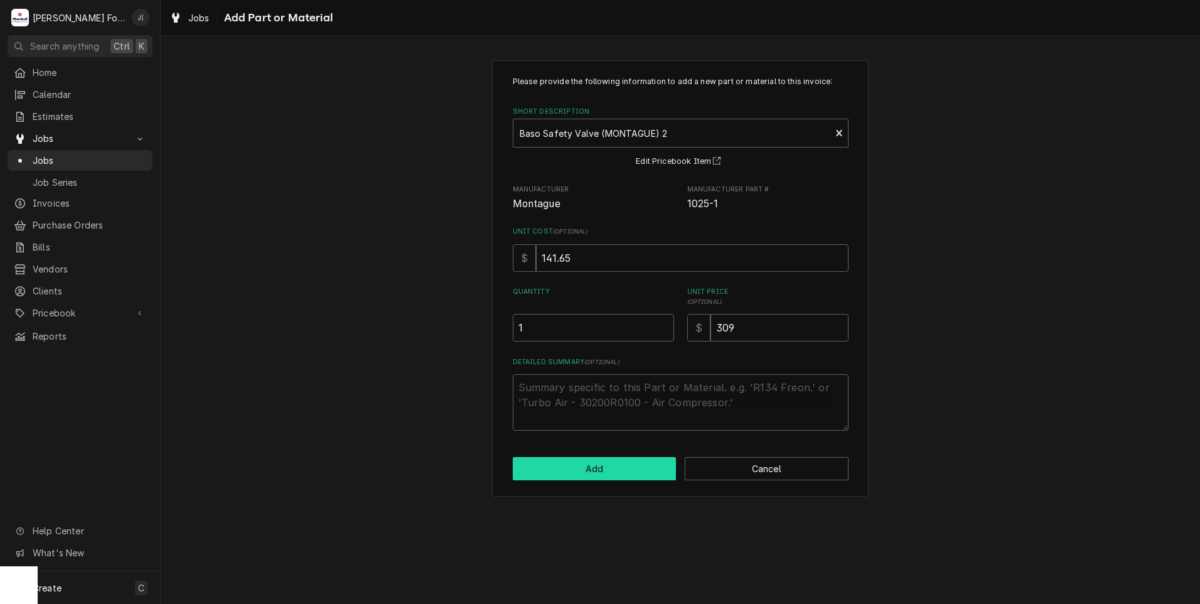
scroll to position [690, 0]
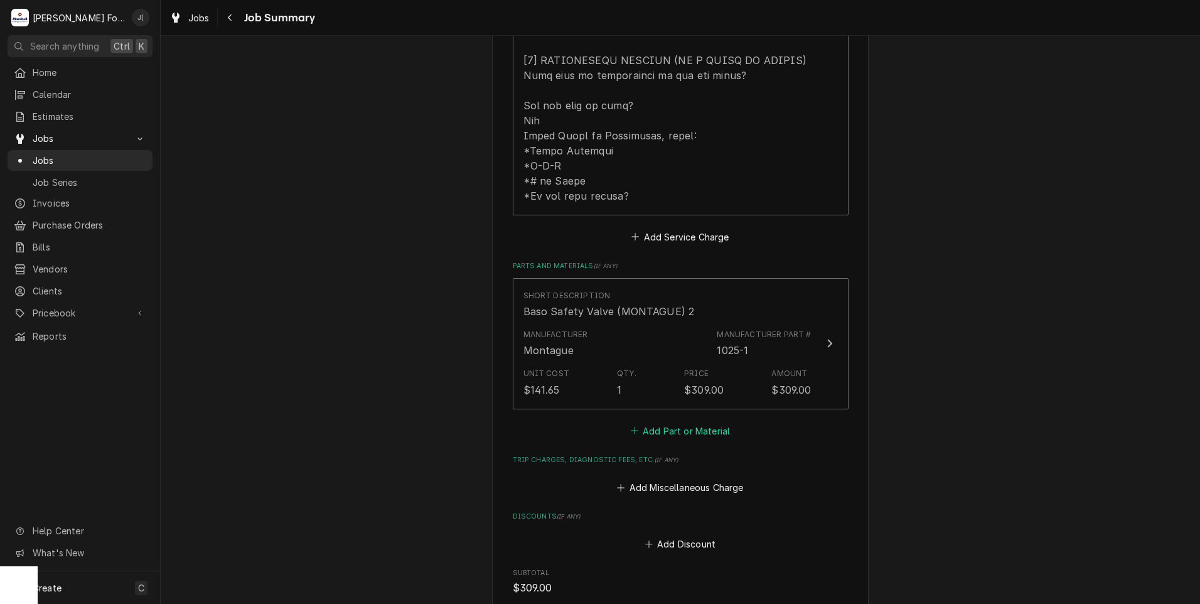
click at [672, 422] on button "Add Part or Material" at bounding box center [680, 431] width 104 height 18
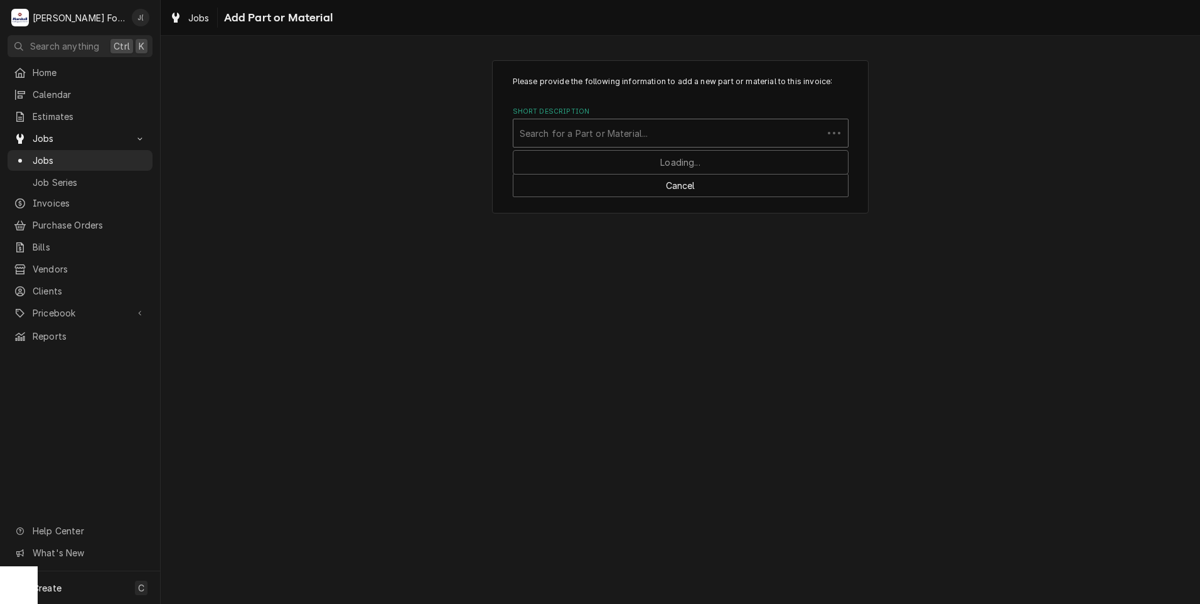
click at [640, 142] on div "Short Description" at bounding box center [668, 133] width 297 height 23
type input "1036-7"
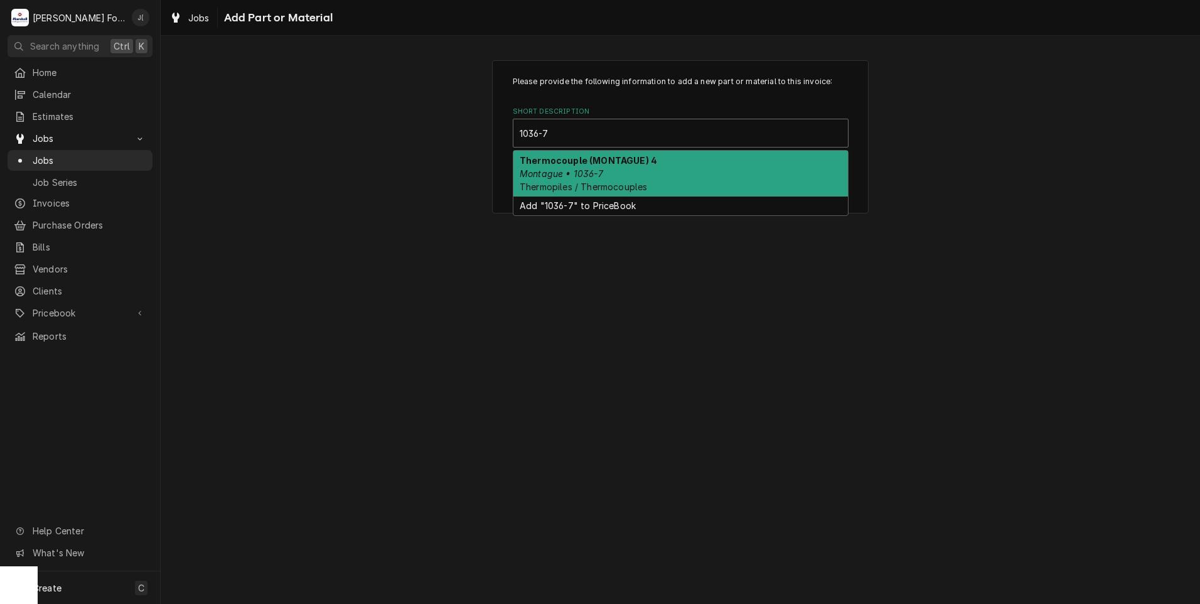
click at [653, 183] on div "Thermocouple (MONTAGUE) 4 Montague • 1036-7 Thermopiles / Thermocouples" at bounding box center [680, 174] width 335 height 46
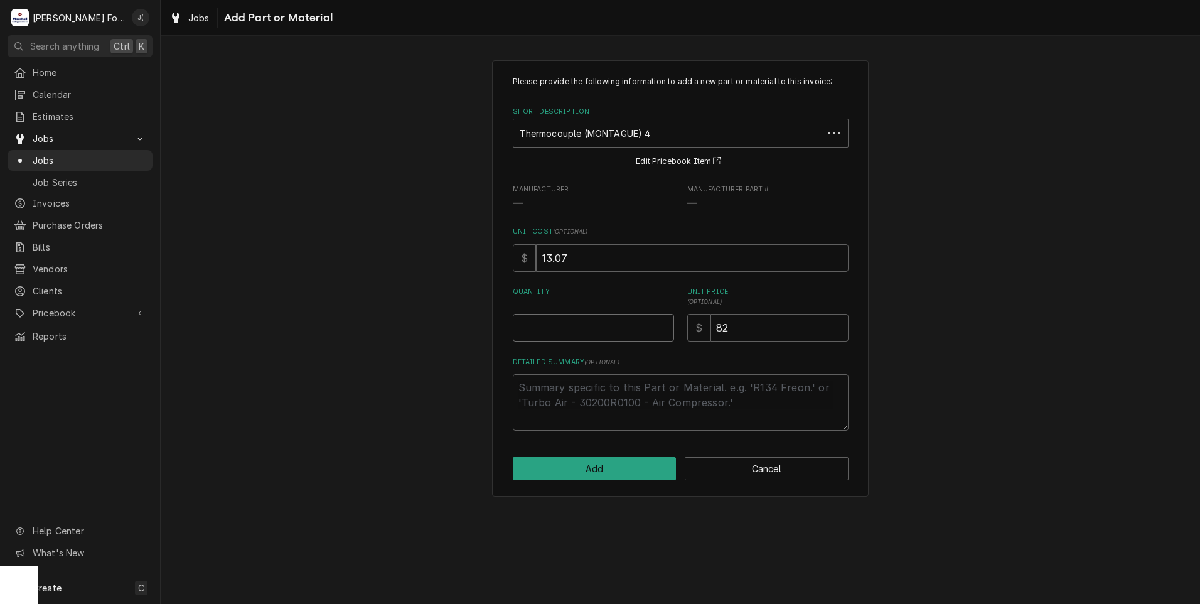
click at [599, 323] on input "Quantity" at bounding box center [593, 328] width 161 height 28
type textarea "x"
type input "1"
click at [608, 471] on button "Add" at bounding box center [595, 468] width 164 height 23
type textarea "x"
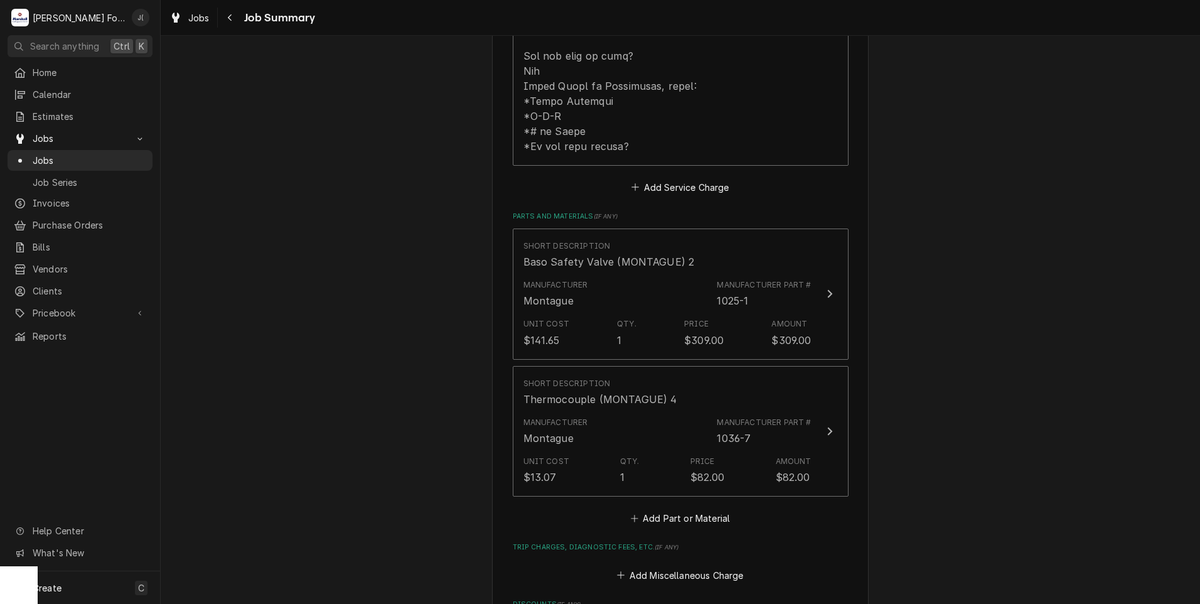
scroll to position [816, 0]
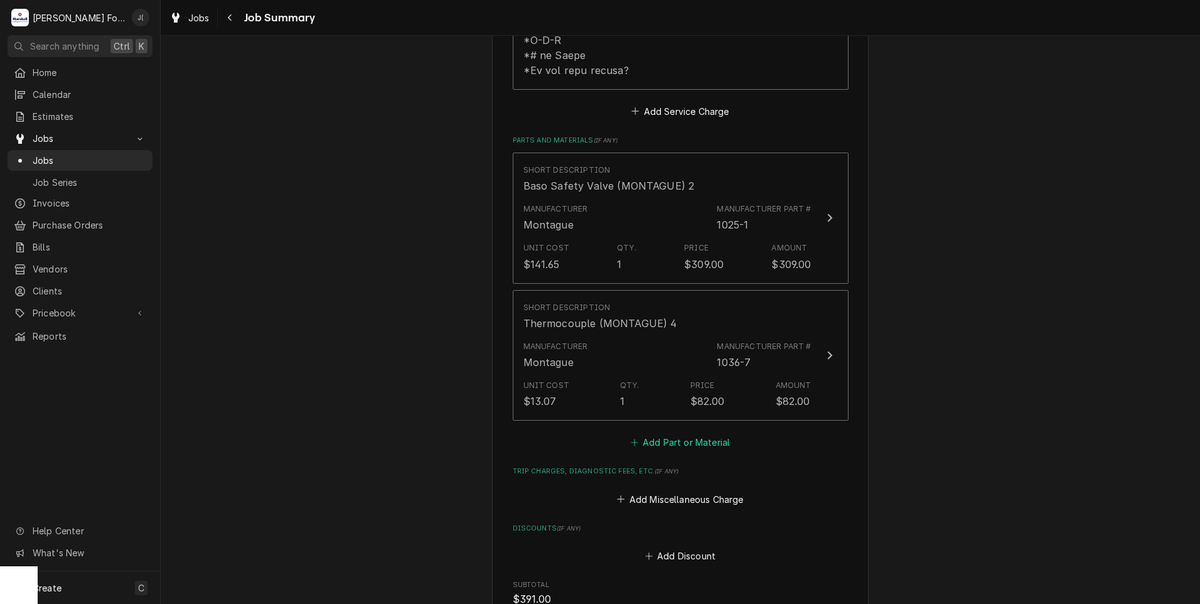
click at [668, 434] on button "Add Part or Material" at bounding box center [680, 443] width 104 height 18
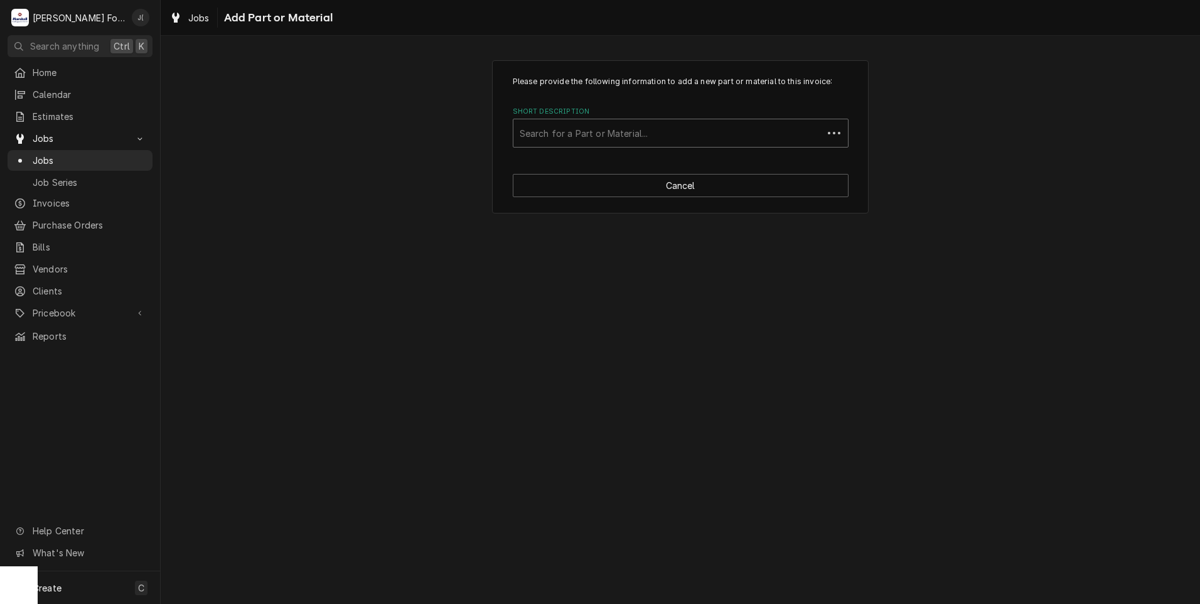
click at [556, 137] on div "Short Description" at bounding box center [668, 133] width 297 height 23
type input "ssdt"
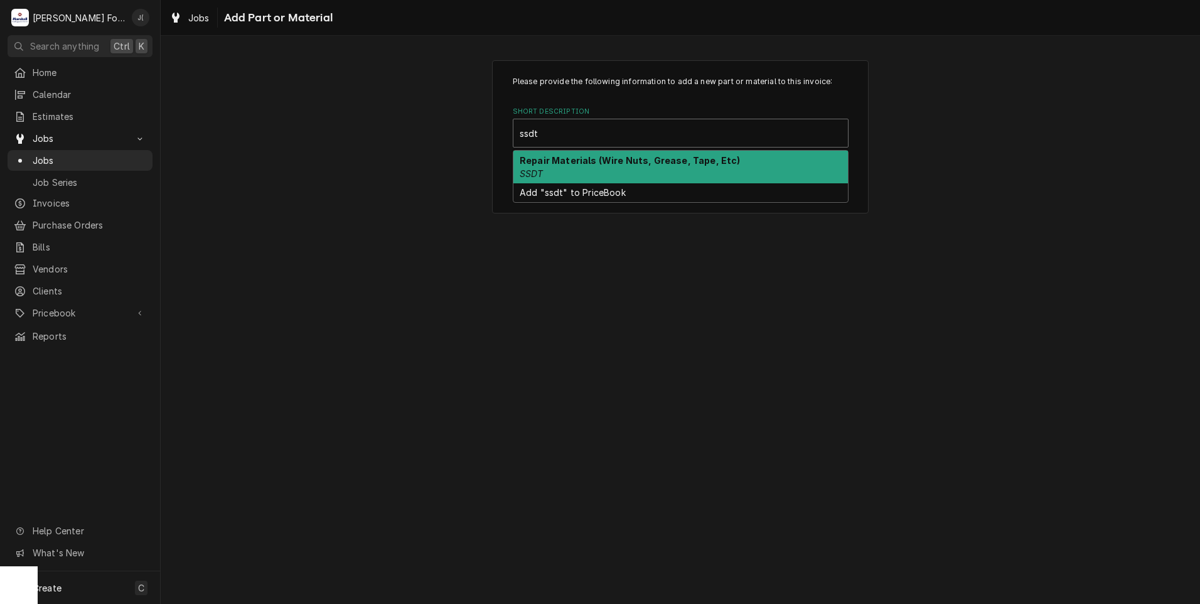
click at [559, 159] on strong "Repair Materials (Wire Nuts, Grease, Tape, Etc)" at bounding box center [630, 160] width 221 height 11
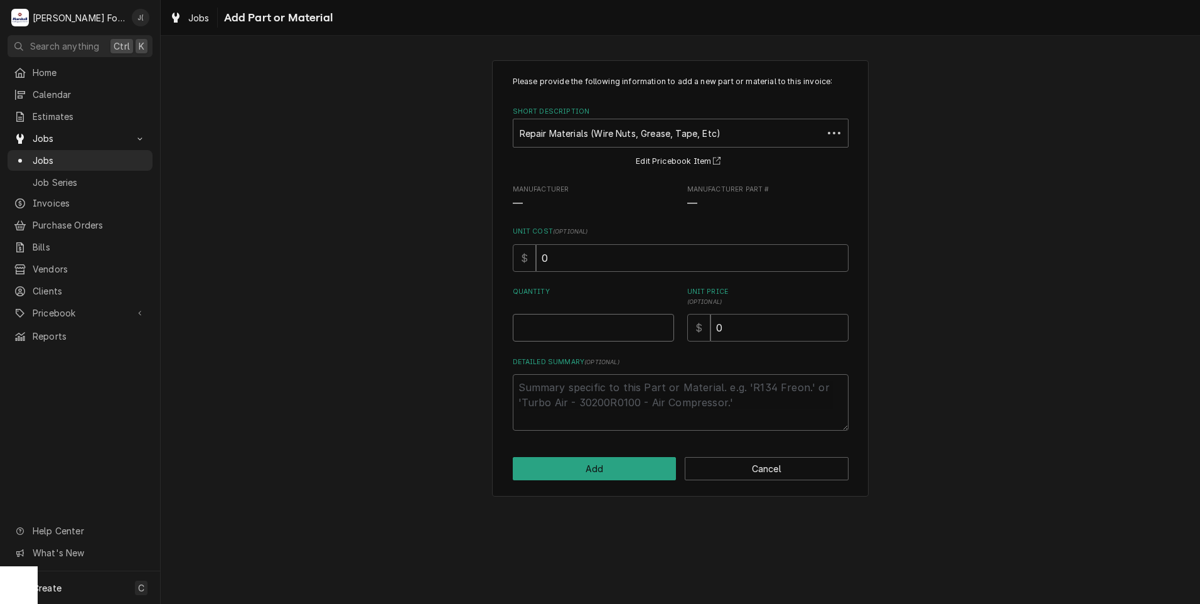
click at [616, 331] on input "Quantity" at bounding box center [593, 328] width 161 height 28
type textarea "x"
type input "1"
type textarea "x"
type input "8"
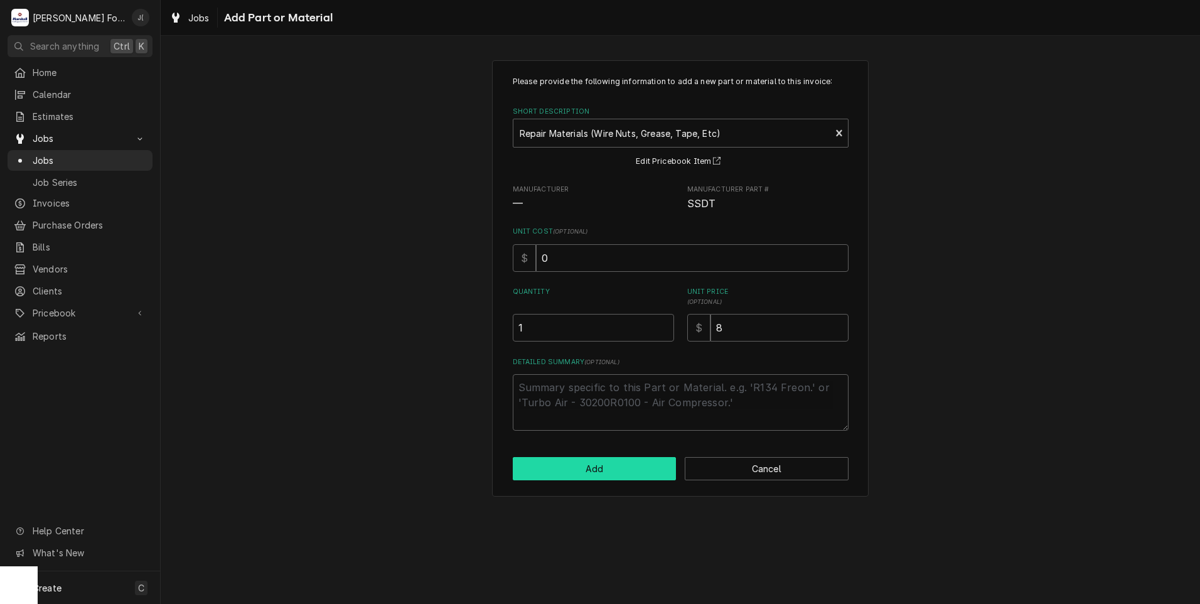
click at [625, 475] on button "Add" at bounding box center [595, 468] width 164 height 23
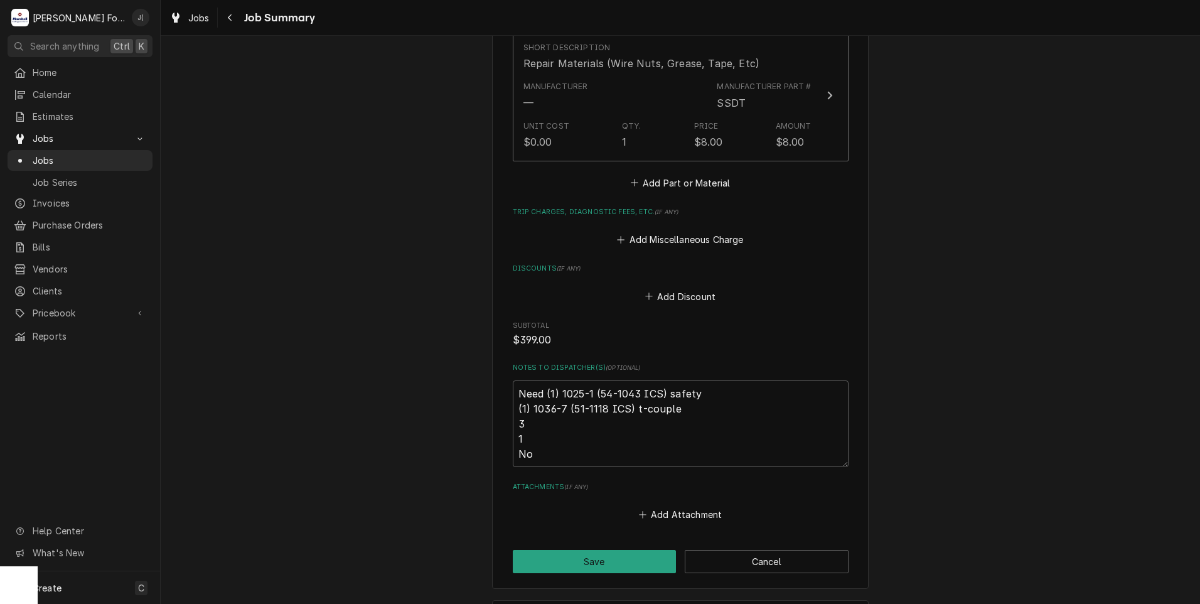
scroll to position [1255, 0]
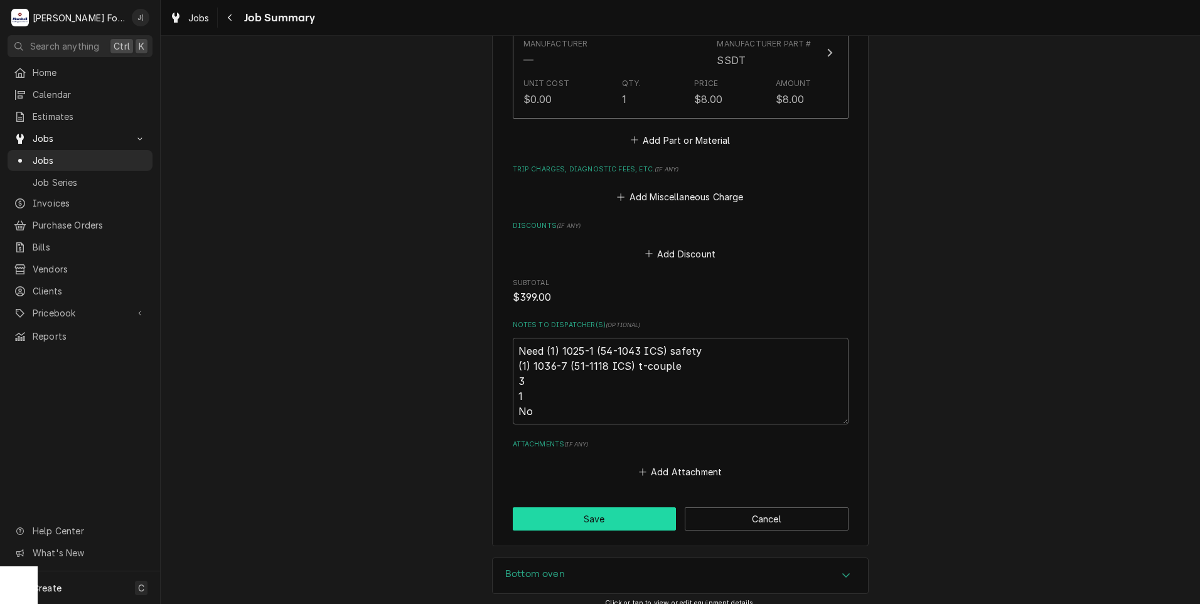
click at [602, 507] on button "Save" at bounding box center [595, 518] width 164 height 23
type textarea "x"
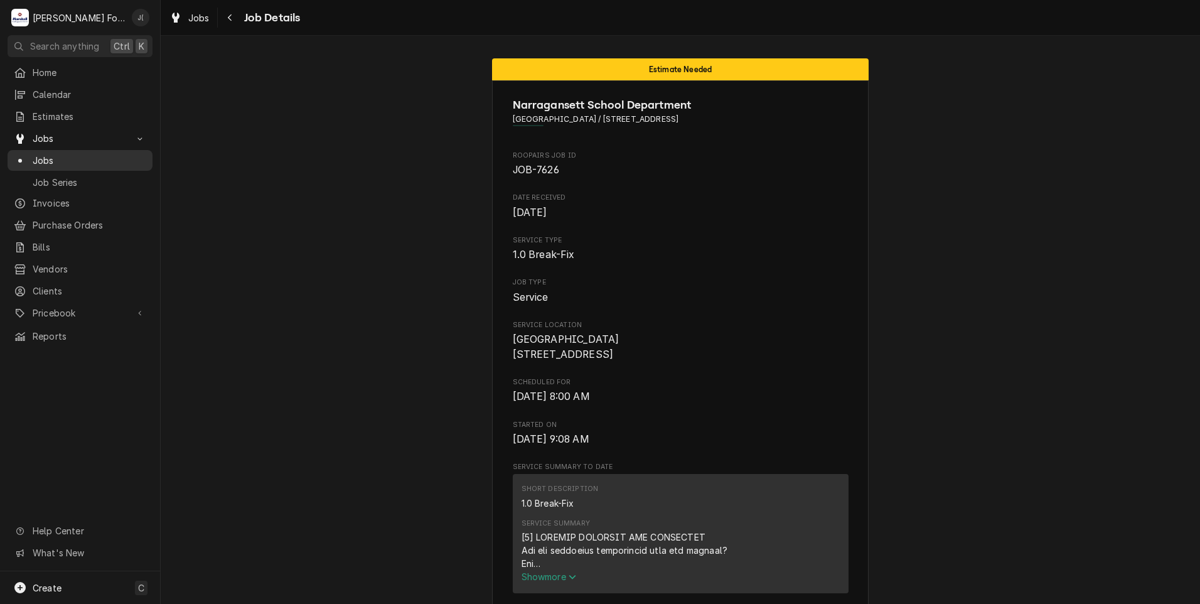
click at [41, 154] on span "Jobs" at bounding box center [90, 160] width 114 height 13
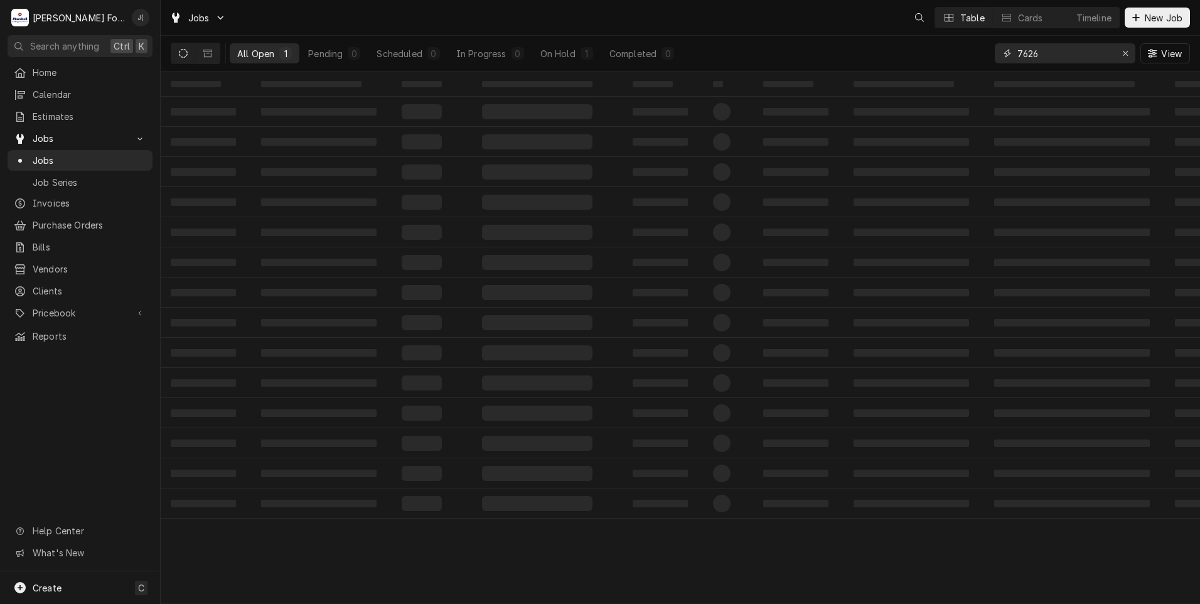
click at [1125, 55] on icon "Erase input" at bounding box center [1125, 53] width 7 height 9
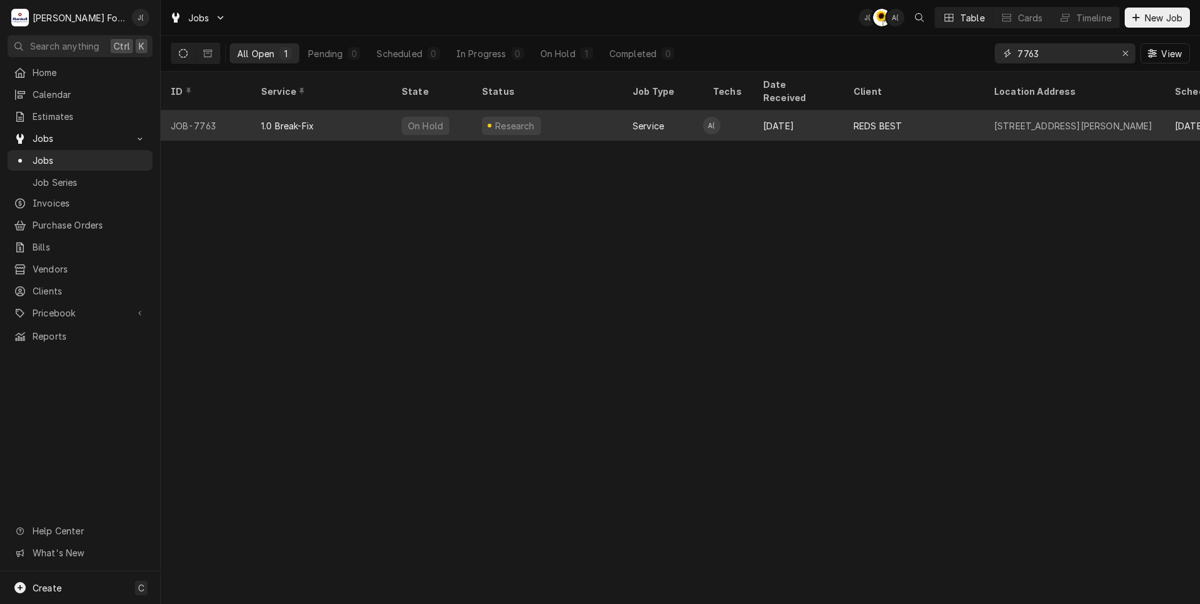
type input "7763"
click at [385, 117] on div "1.0 Break-Fix" at bounding box center [321, 125] width 141 height 30
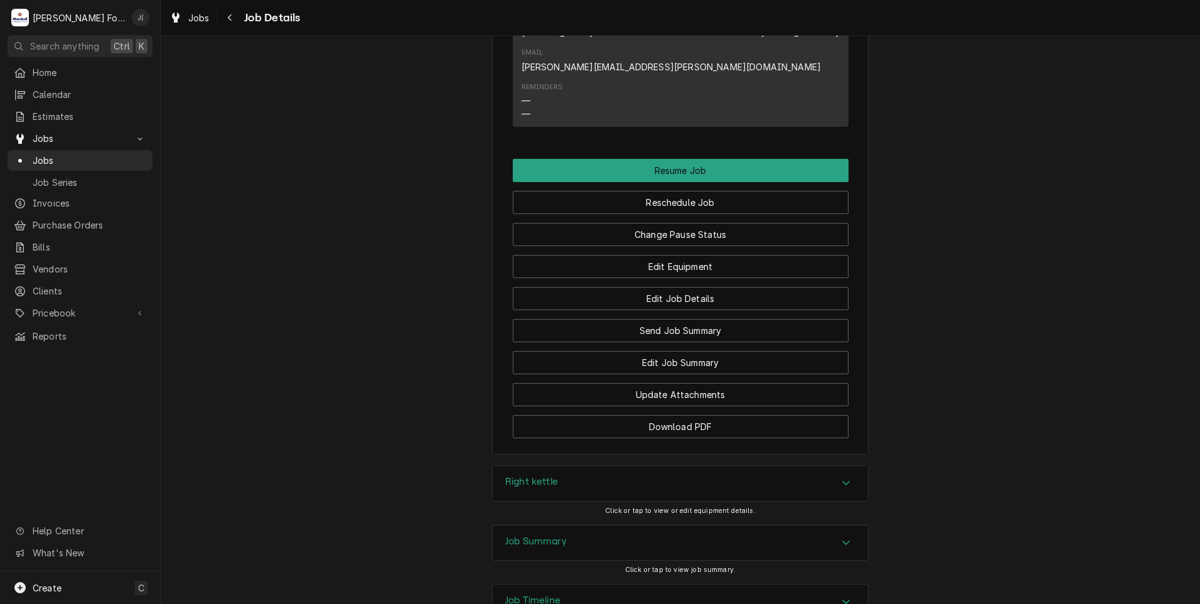
scroll to position [1275, 0]
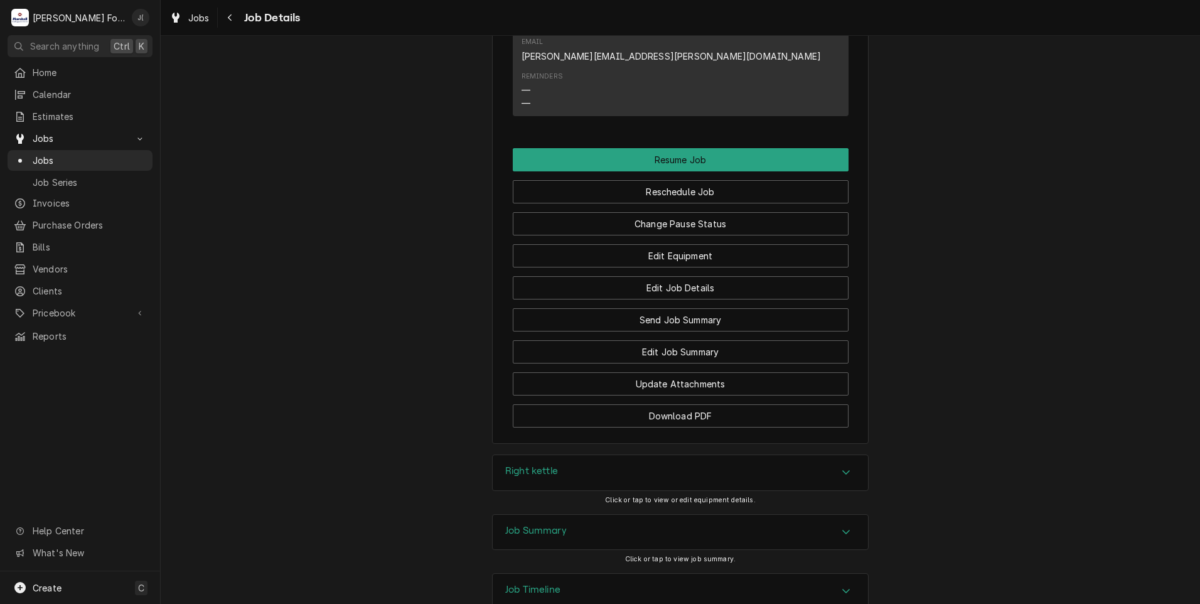
click at [535, 525] on div "Job Summary" at bounding box center [536, 532] width 62 height 15
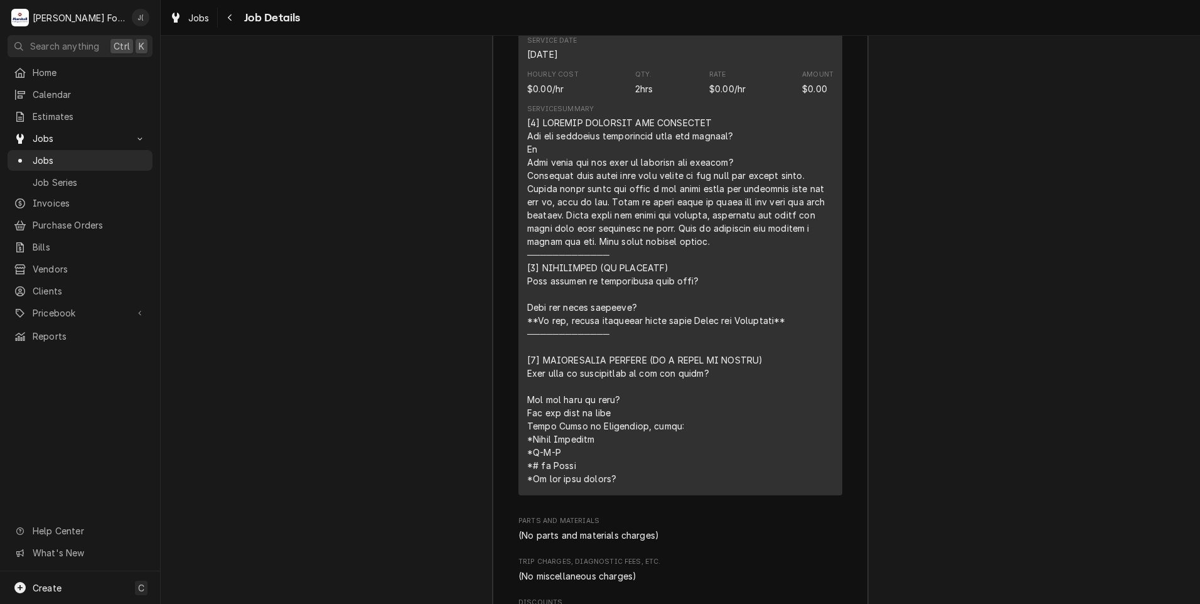
scroll to position [2279, 0]
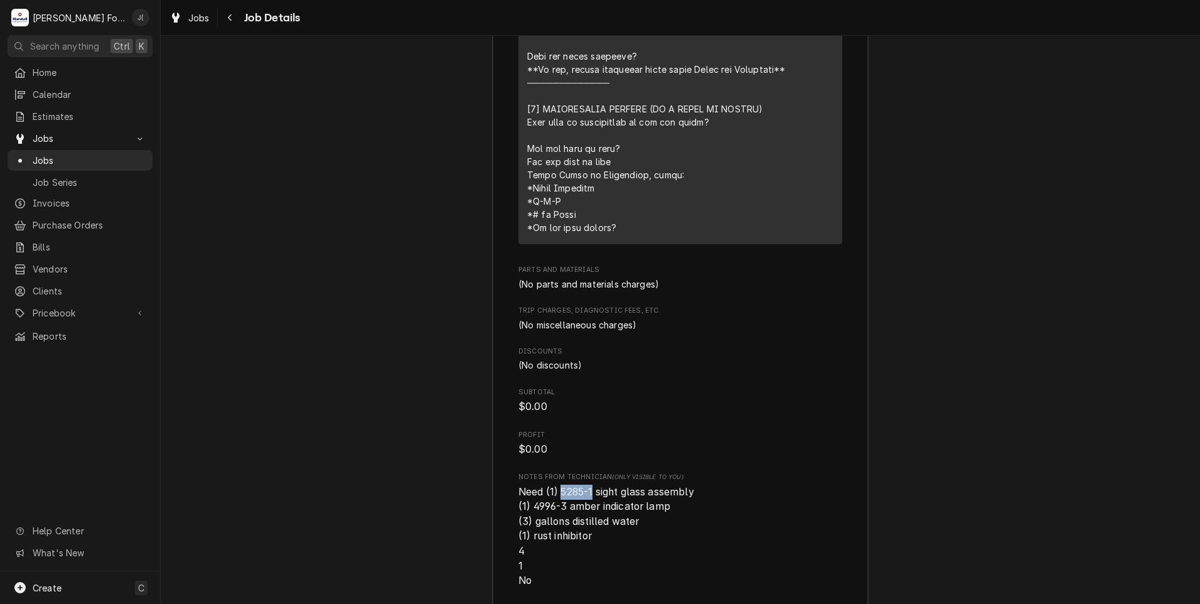
drag, startPoint x: 587, startPoint y: 402, endPoint x: 557, endPoint y: 400, distance: 30.8
click at [557, 486] on span "Need (1) 5285-1 sight glass assembly (1) 4996-3 amber indicator lamp (3) gallon…" at bounding box center [607, 536] width 178 height 101
copy span "5285-1"
drag, startPoint x: 559, startPoint y: 418, endPoint x: 531, endPoint y: 417, distance: 28.3
click at [531, 486] on span "Need (1) 5285-1 sight glass assembly (1) 4996-3 amber indicator lamp (3) gallon…" at bounding box center [607, 536] width 178 height 101
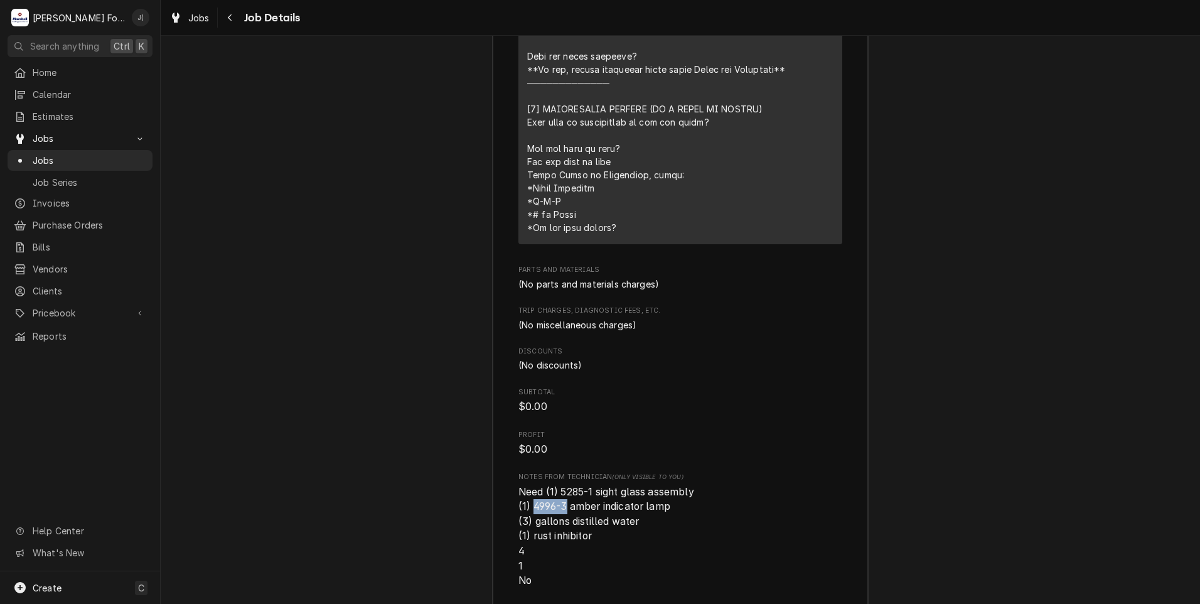
copy span "4996-3"
drag, startPoint x: 585, startPoint y: 452, endPoint x: 528, endPoint y: 452, distance: 57.1
click at [528, 486] on span "Need (1) 5285-1 sight glass assembly (1) 4996-3 amber indicator lamp (3) gallon…" at bounding box center [607, 536] width 178 height 101
drag, startPoint x: 528, startPoint y: 452, endPoint x: 535, endPoint y: 450, distance: 7.2
copy span "rust inhibitor"
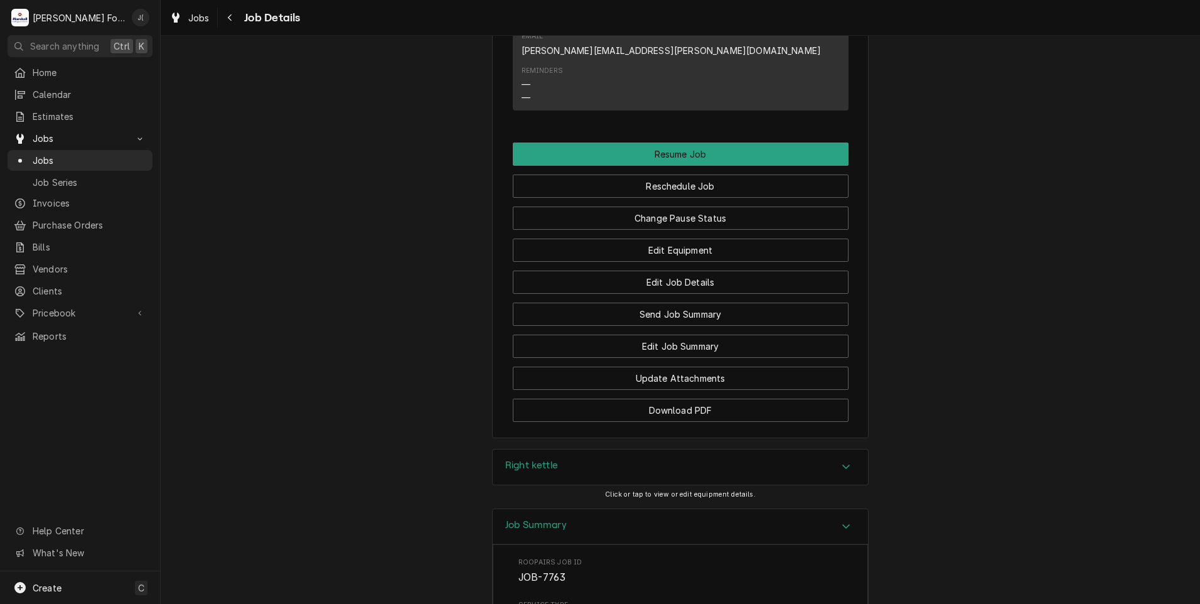
scroll to position [1086, 0]
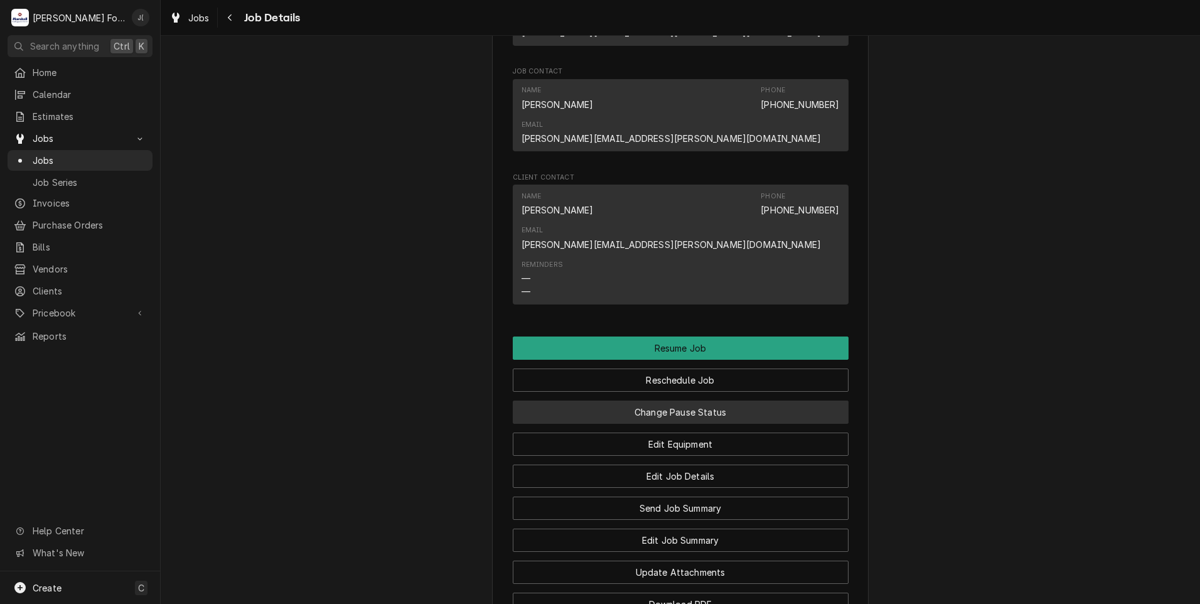
click at [663, 400] on button "Change Pause Status" at bounding box center [681, 411] width 336 height 23
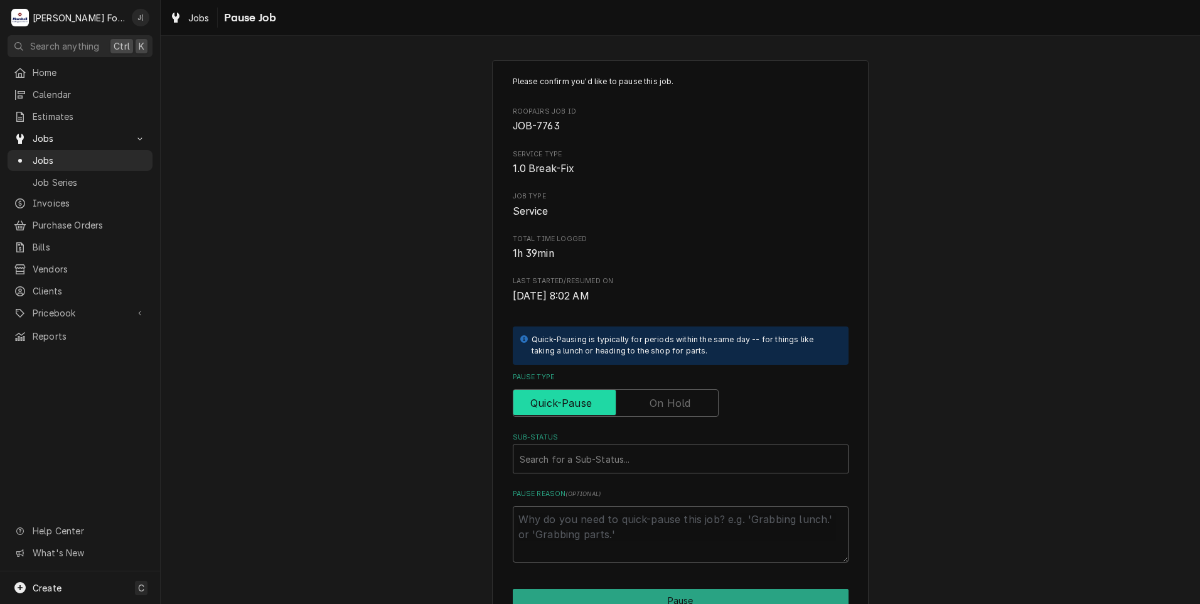
click at [688, 402] on input "Pause Type" at bounding box center [615, 403] width 195 height 28
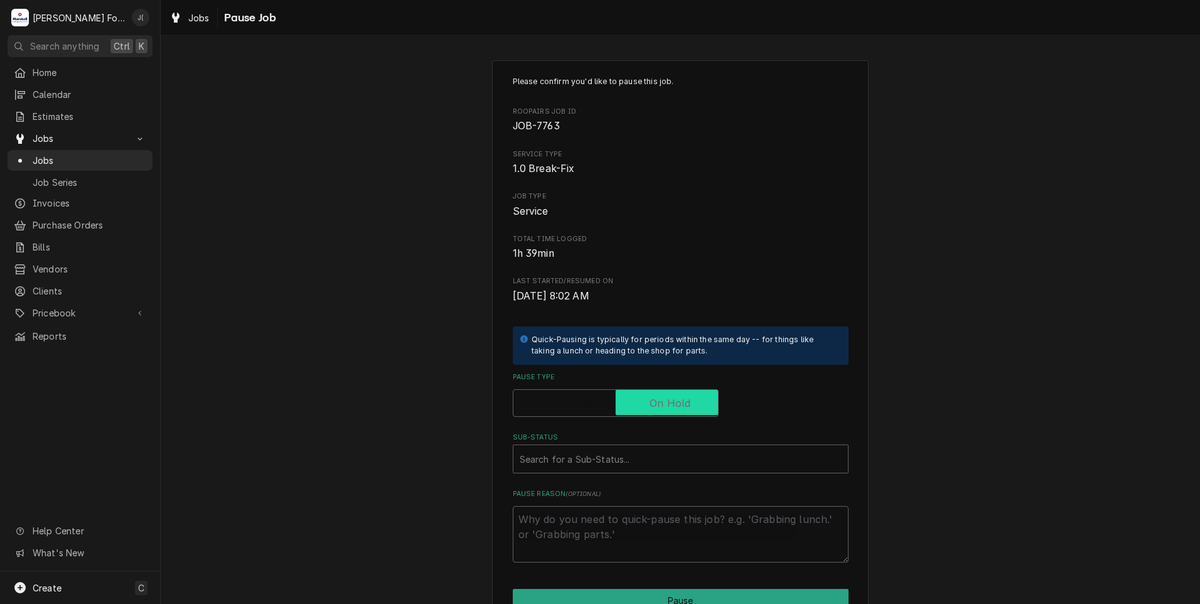
checkbox input "true"
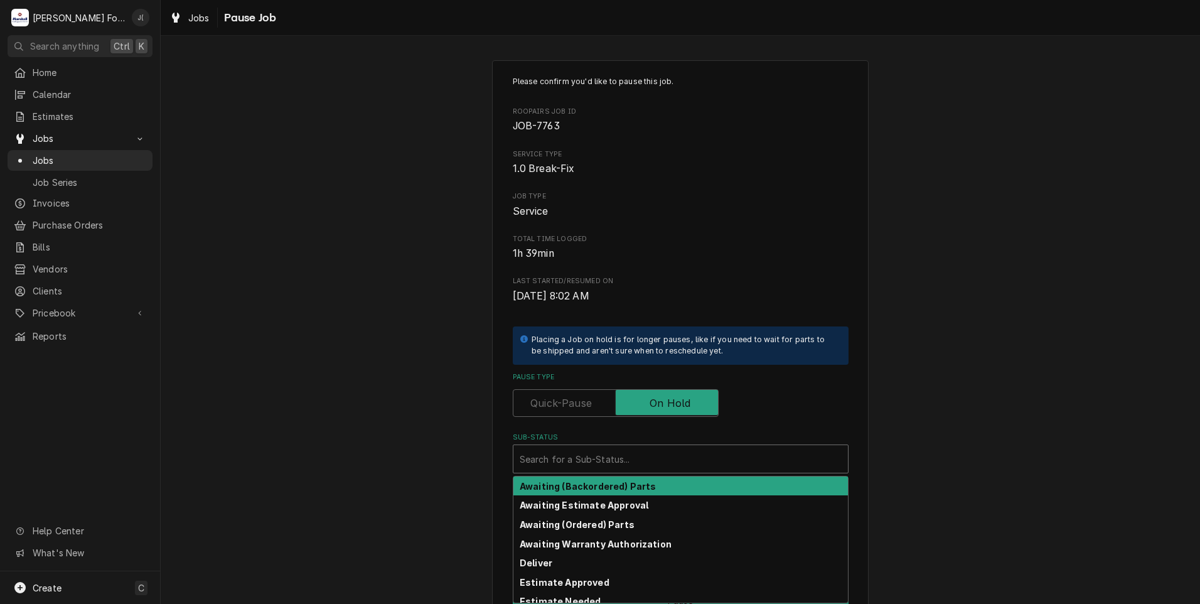
click at [665, 456] on div "Sub-Status" at bounding box center [681, 459] width 322 height 23
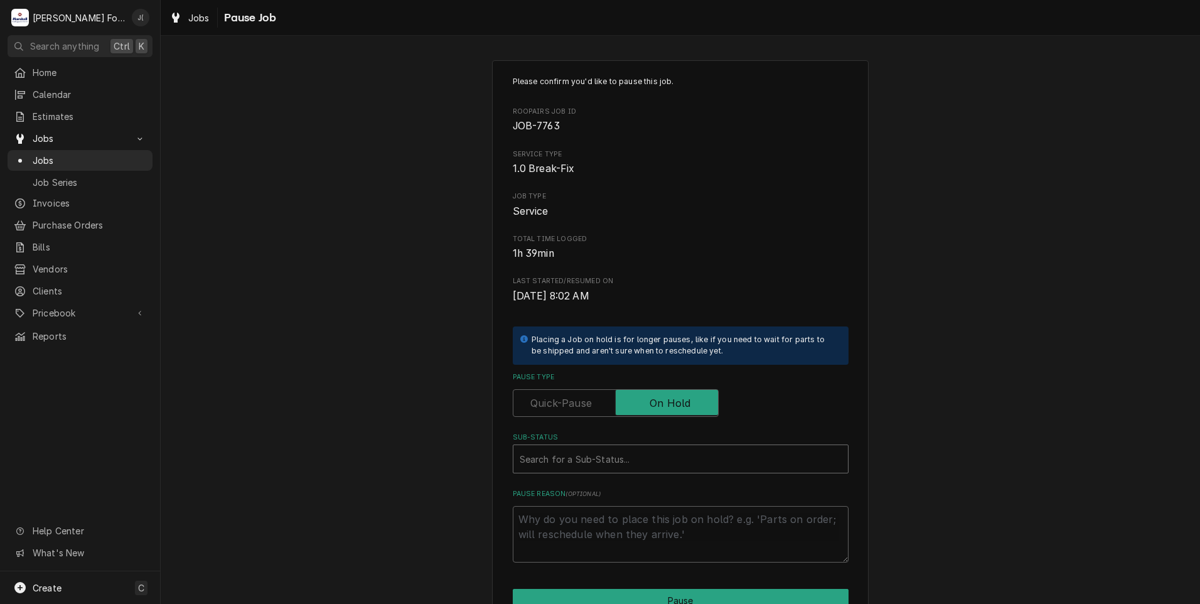
click at [607, 463] on div "Sub-Status" at bounding box center [681, 459] width 322 height 23
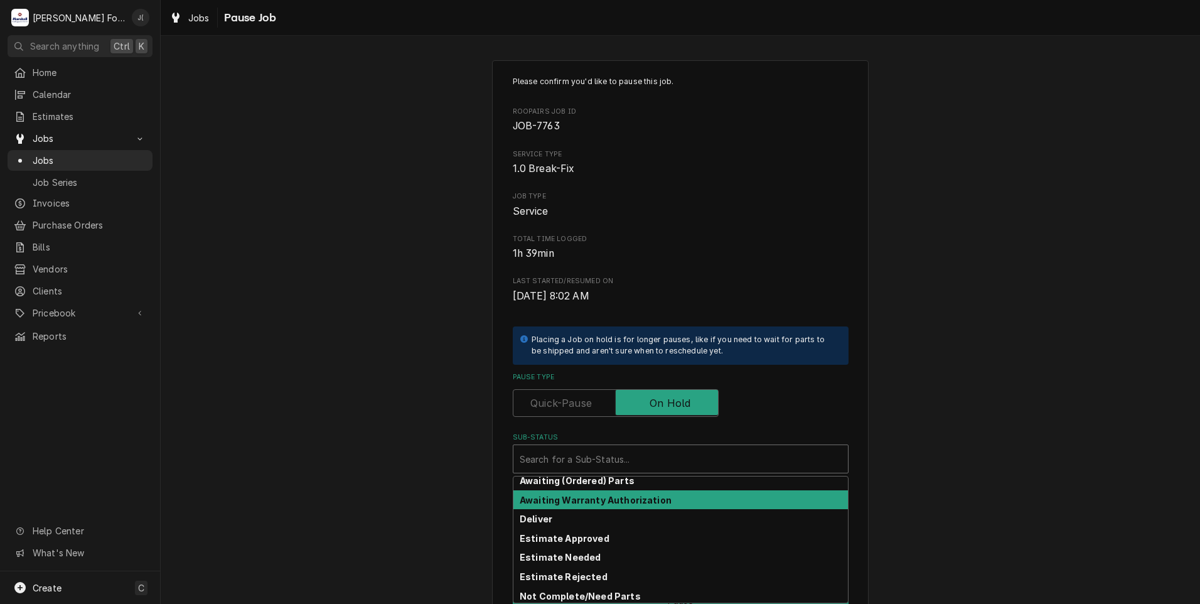
scroll to position [63, 0]
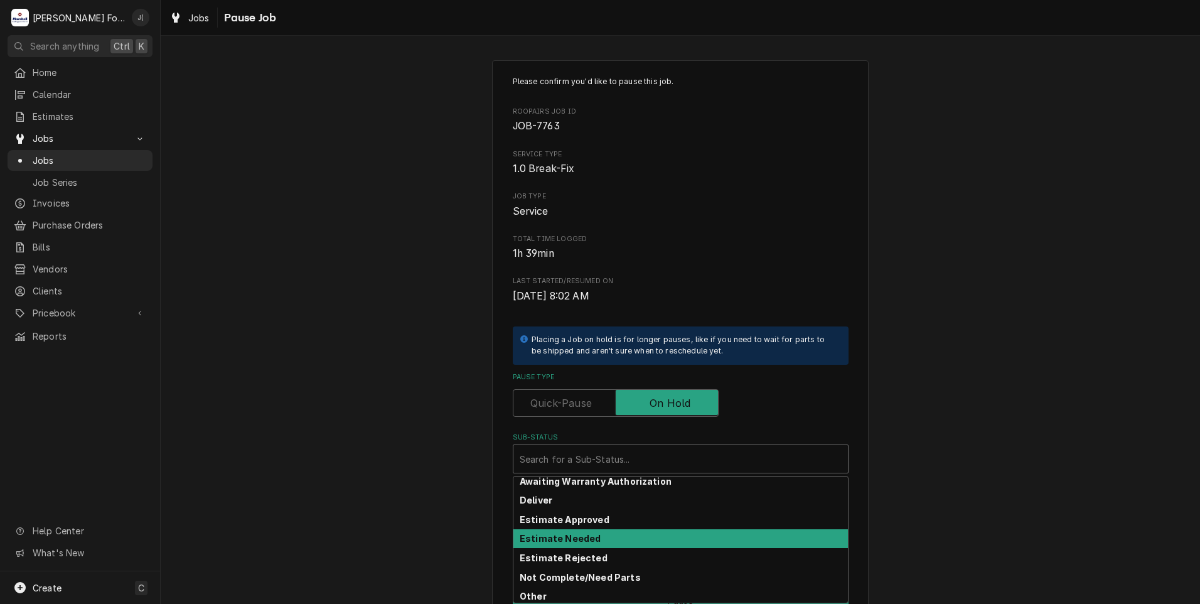
click at [587, 533] on strong "Estimate Needed" at bounding box center [560, 538] width 81 height 11
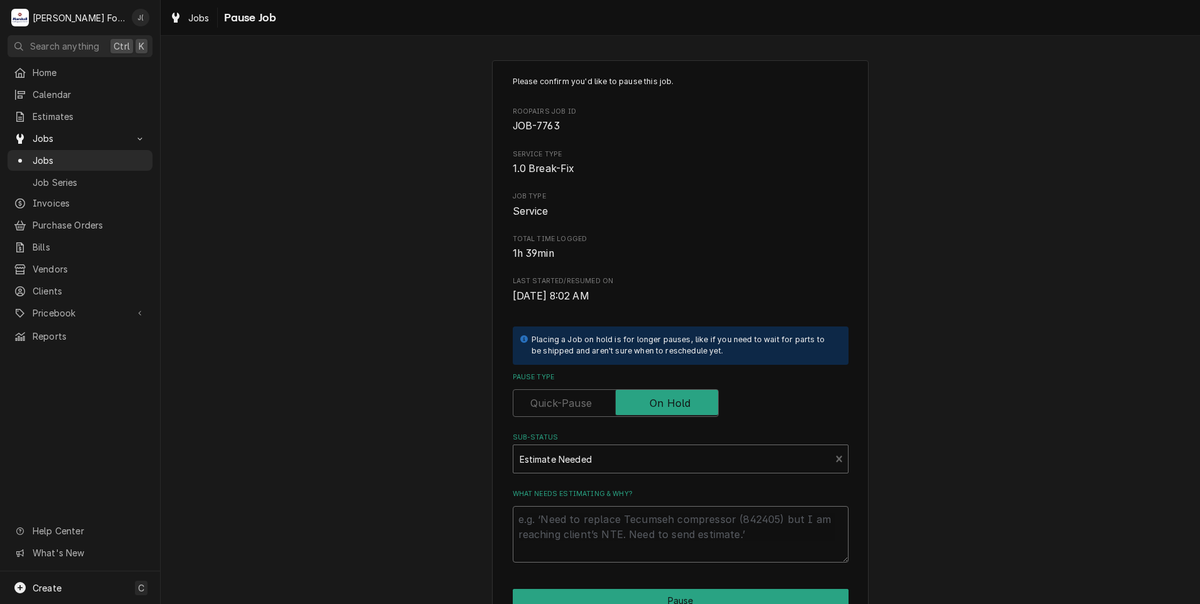
click at [586, 542] on textarea "What needs estimating & why?" at bounding box center [681, 534] width 336 height 56
type textarea "x"
type textarea "P"
type textarea "x"
type textarea "PR"
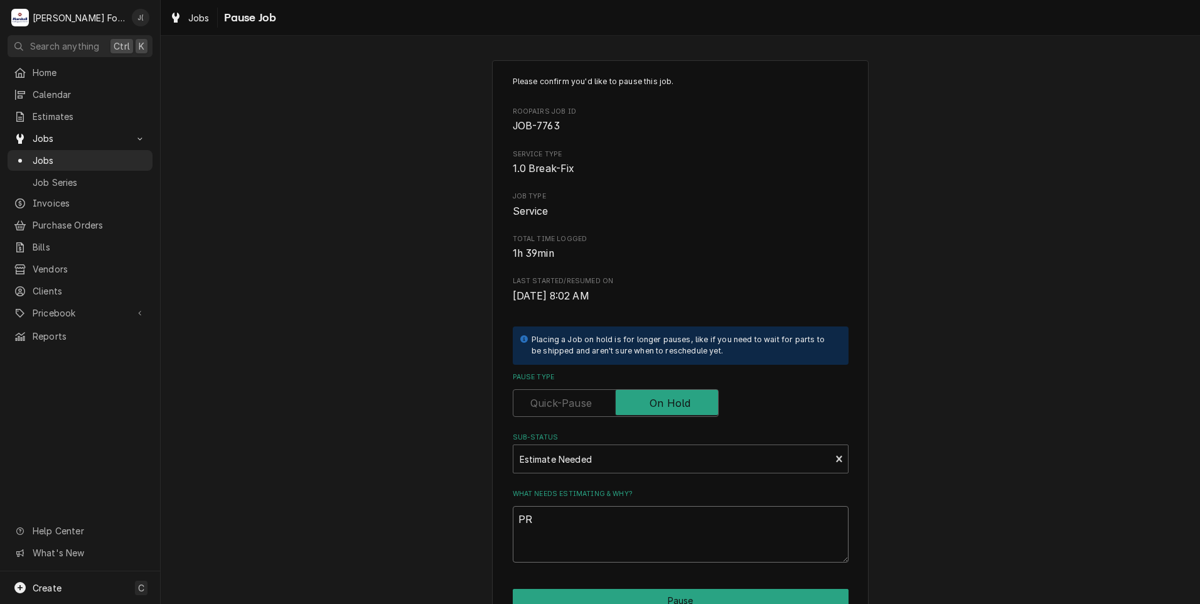
type textarea "x"
type textarea "PRI"
type textarea "x"
type textarea "PRIC"
type textarea "x"
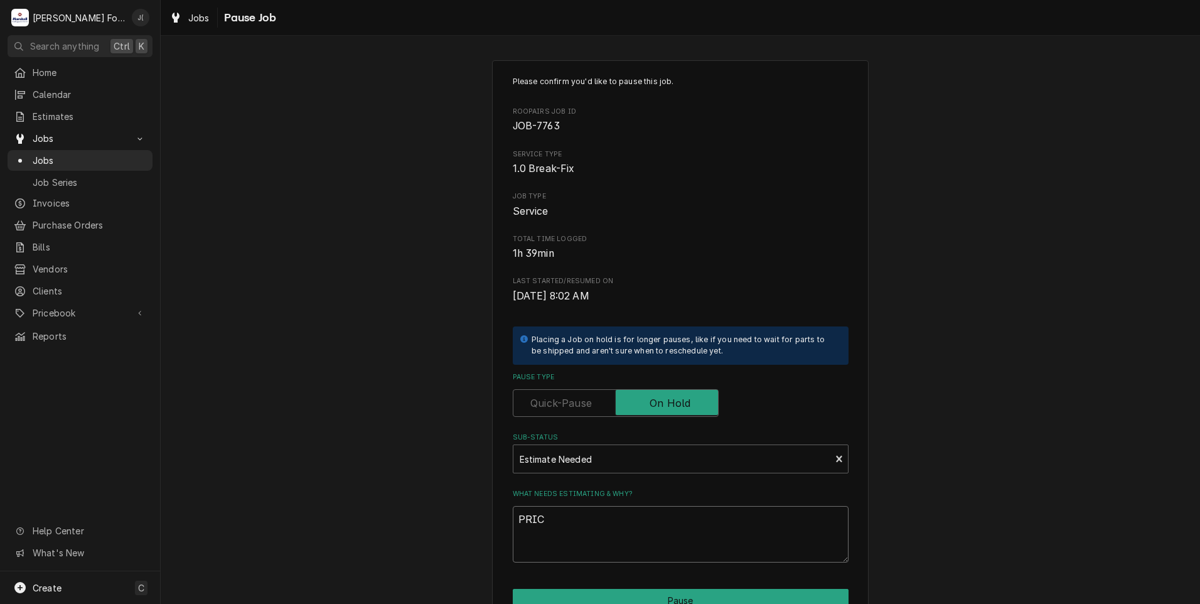
type textarea "PRICE"
type textarea "x"
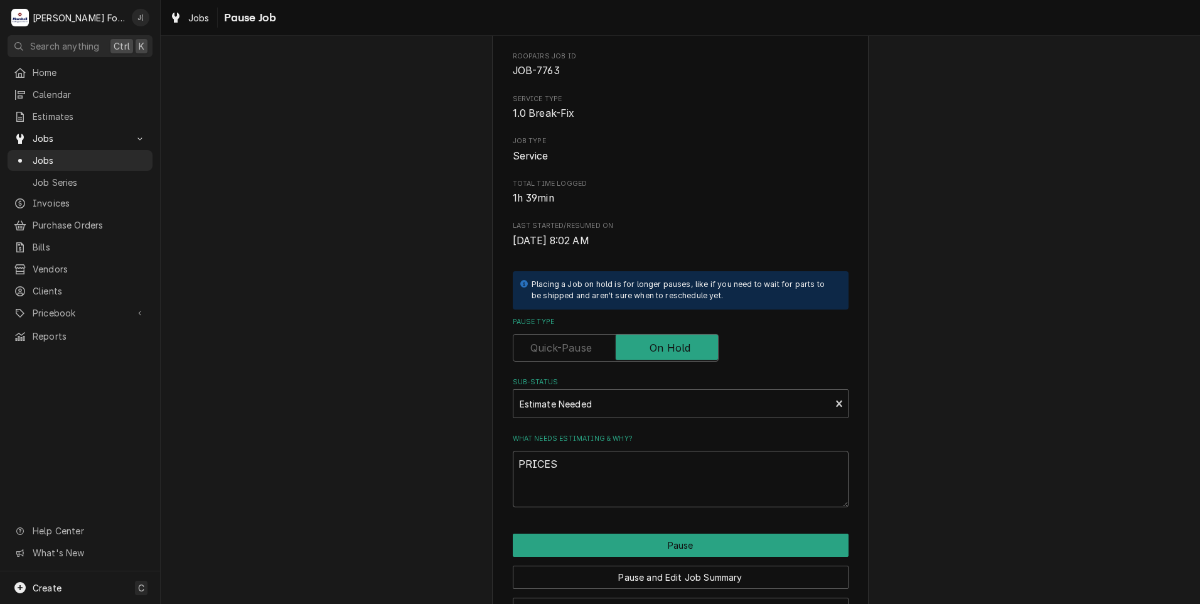
scroll to position [99, 0]
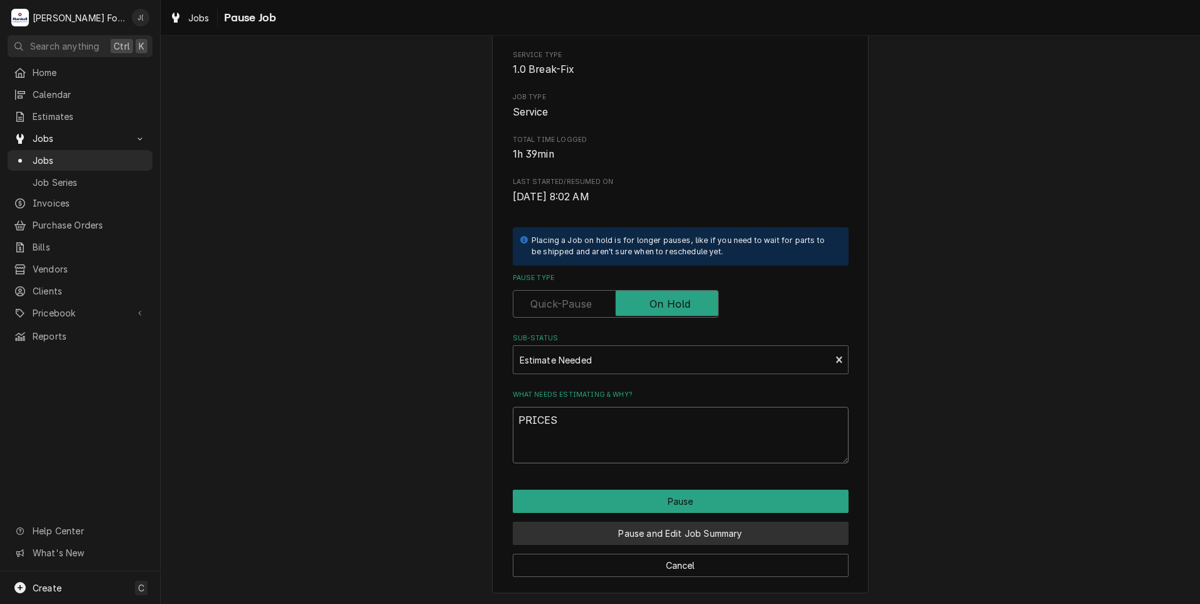
type textarea "PRICES"
click at [607, 535] on button "Pause and Edit Job Summary" at bounding box center [681, 533] width 336 height 23
type textarea "x"
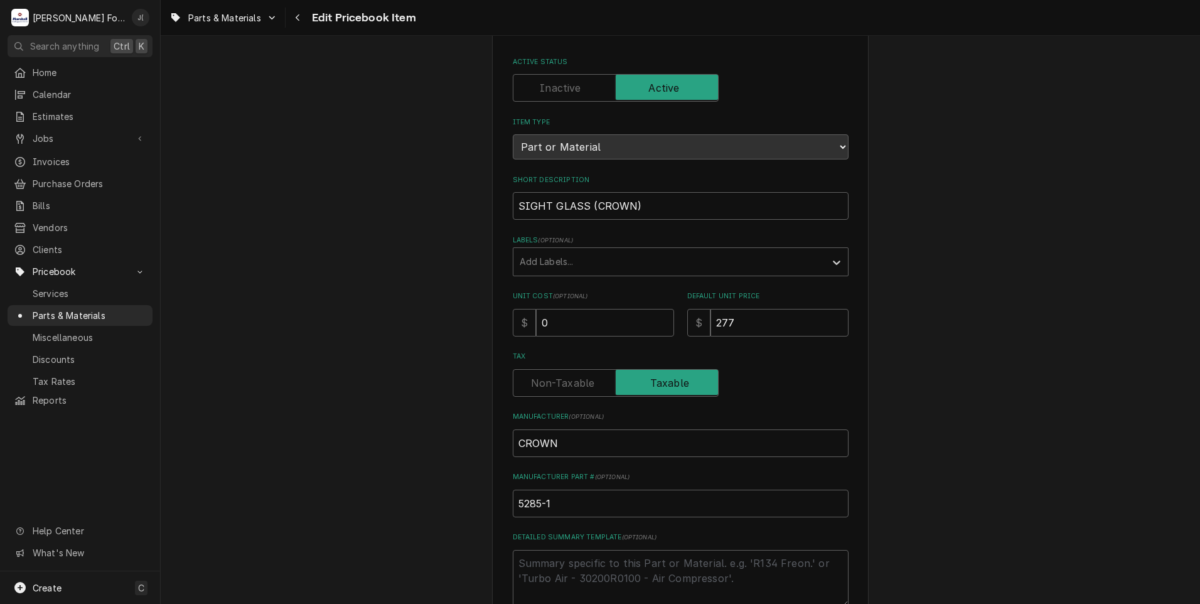
scroll to position [314, 0]
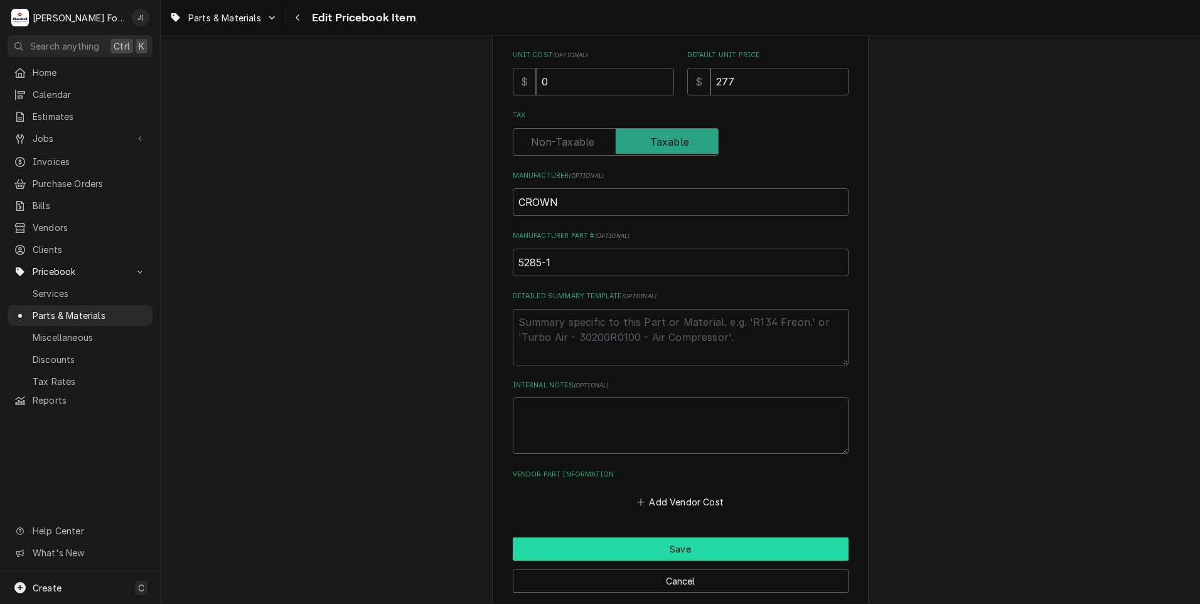
click at [646, 544] on button "Save" at bounding box center [681, 548] width 336 height 23
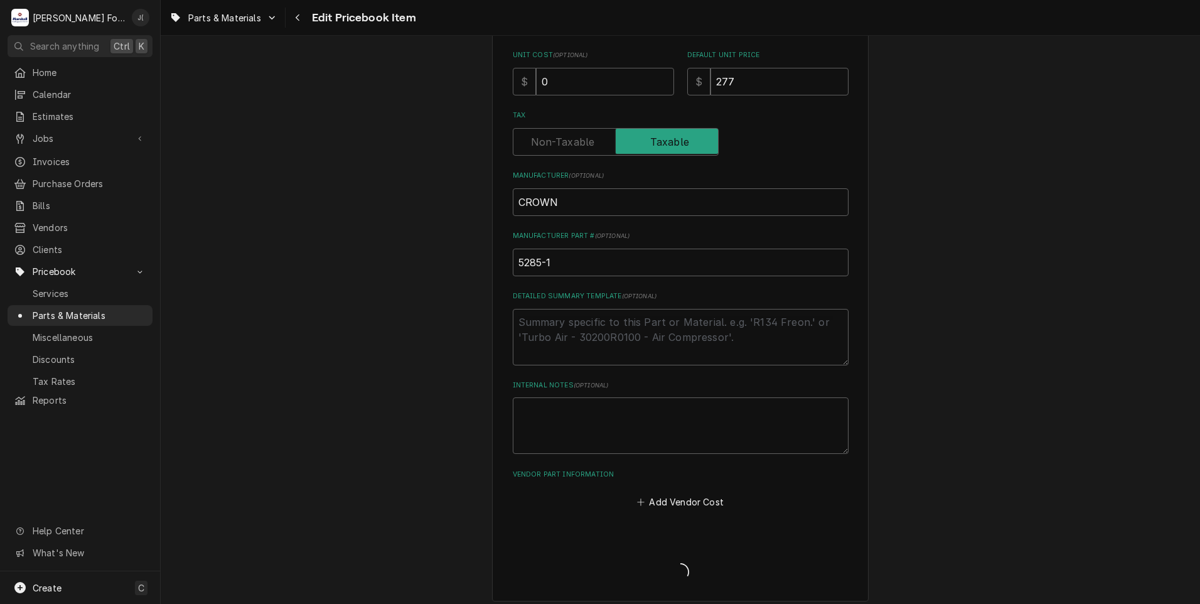
type textarea "x"
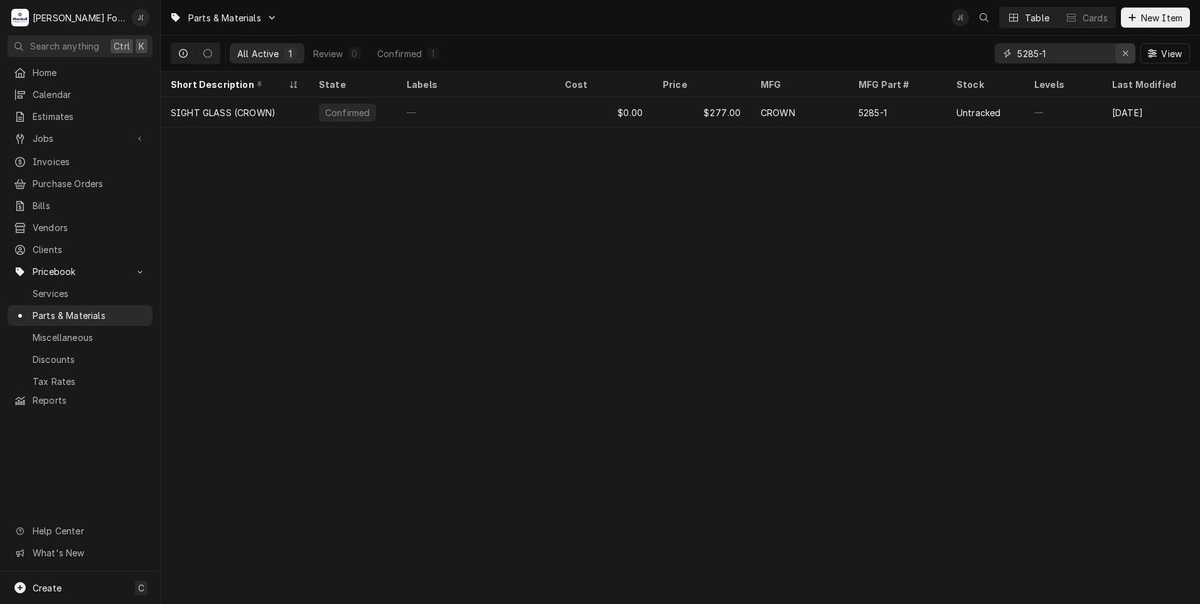
click at [1126, 56] on icon "Erase input" at bounding box center [1125, 53] width 7 height 9
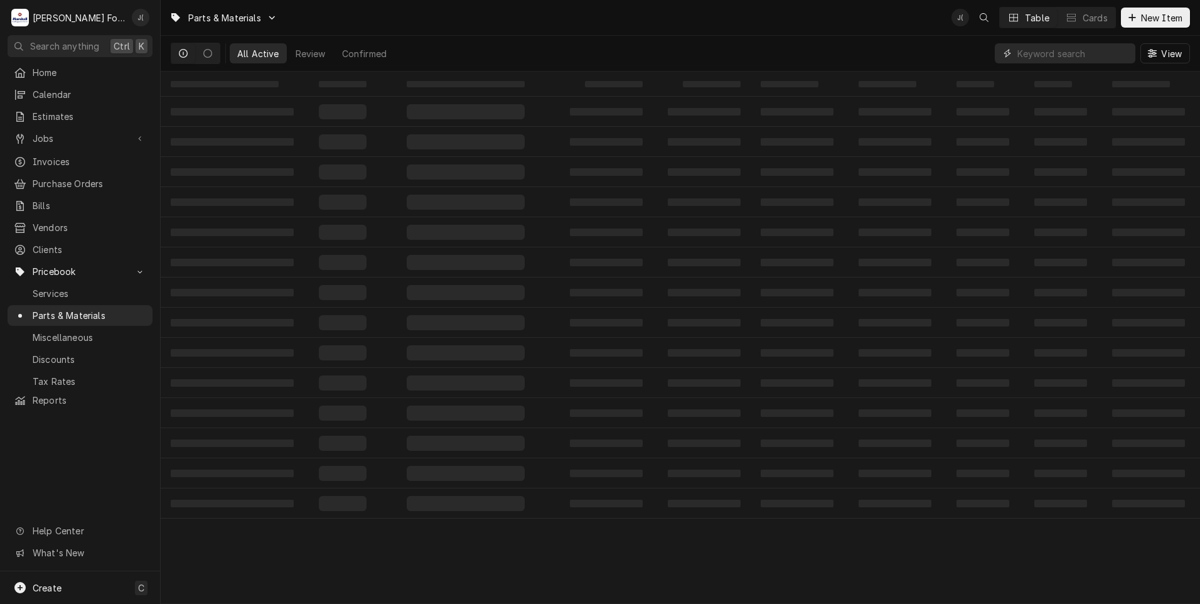
paste input "4996-3"
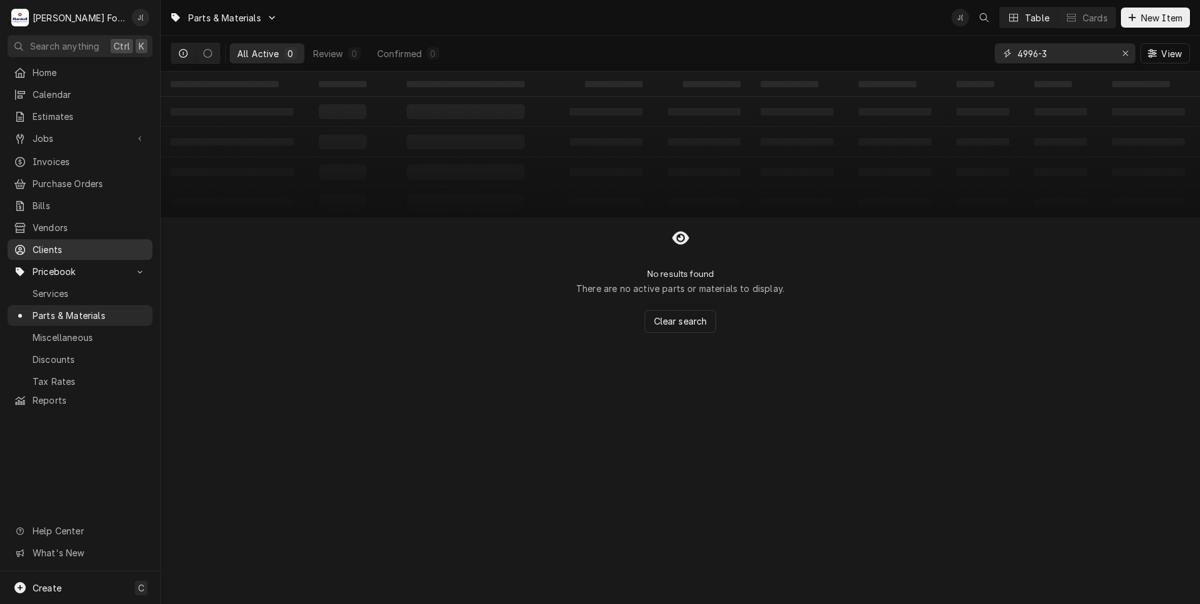
type input "4996-3"
click at [1153, 8] on button "New Item" at bounding box center [1155, 18] width 69 height 20
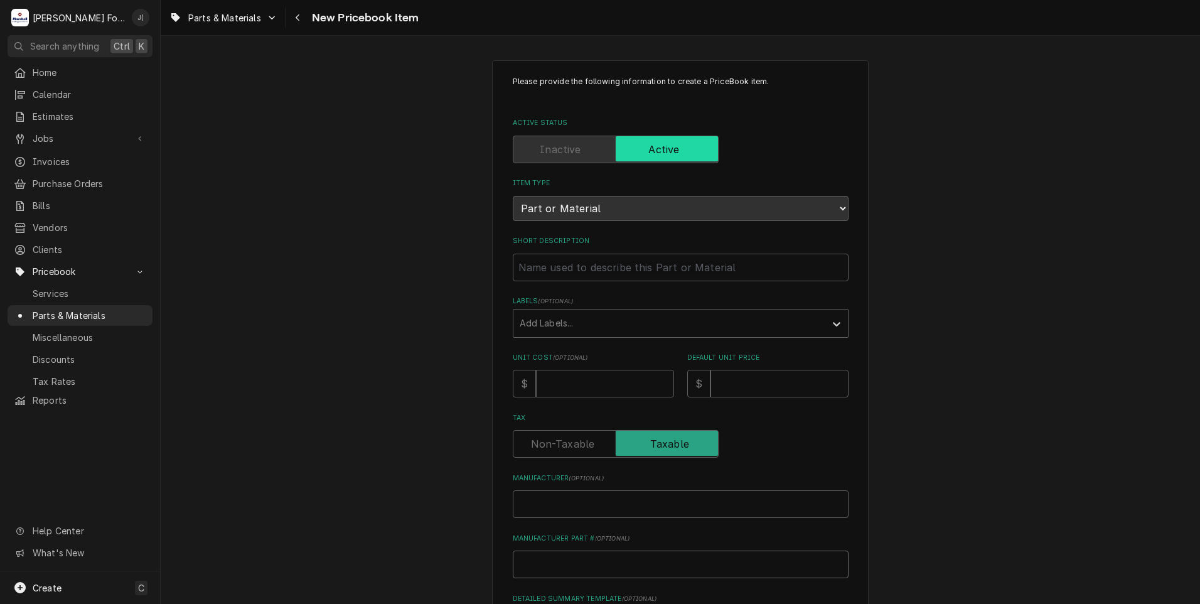
click at [569, 560] on input "Manufacturer Part # ( optional )" at bounding box center [681, 564] width 336 height 28
paste input "4996-3"
type textarea "x"
type input "4996-3"
click at [554, 498] on input "Manufacturer ( optional )" at bounding box center [681, 504] width 336 height 28
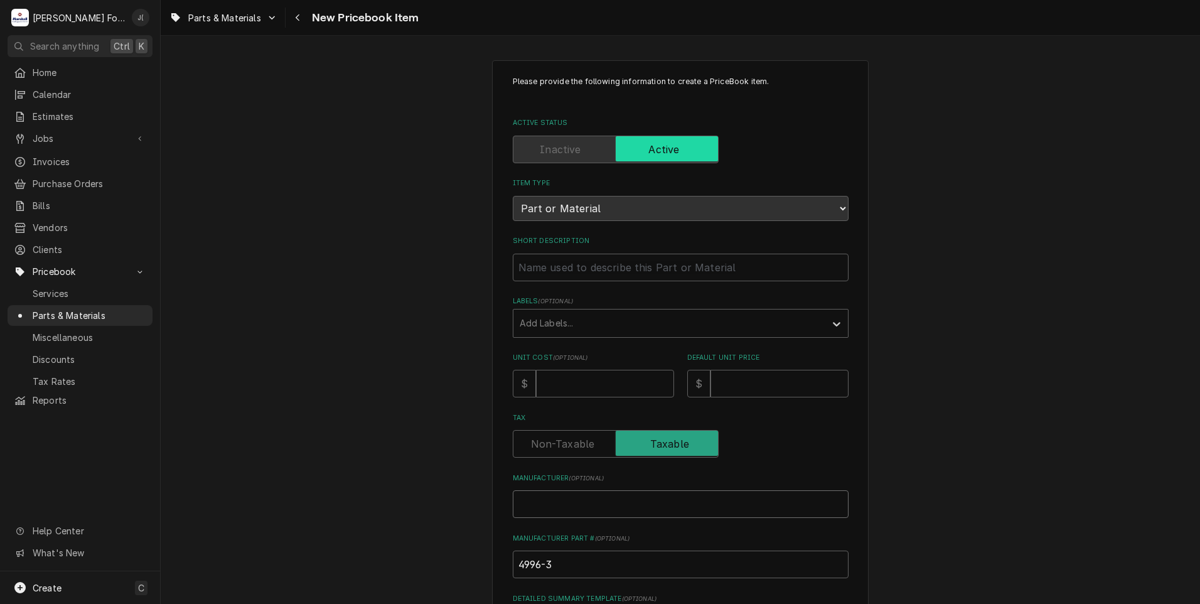
type textarea "x"
type input "c"
type textarea "x"
type input "cr"
type textarea "x"
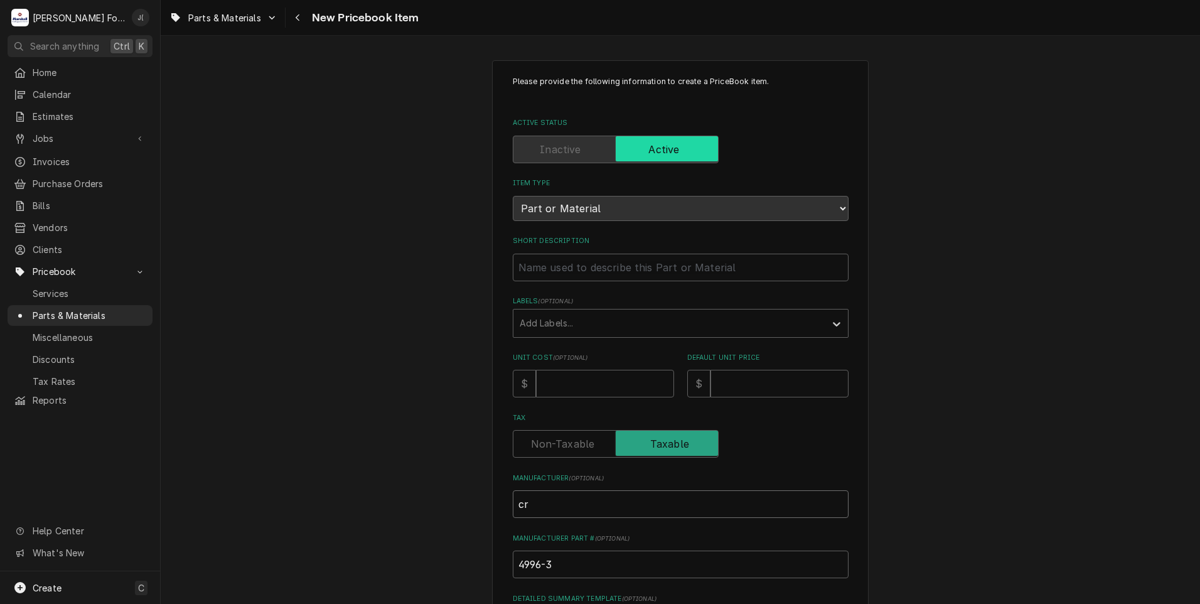
type input "cro"
type textarea "x"
type input "crow"
type textarea "x"
type input "crown"
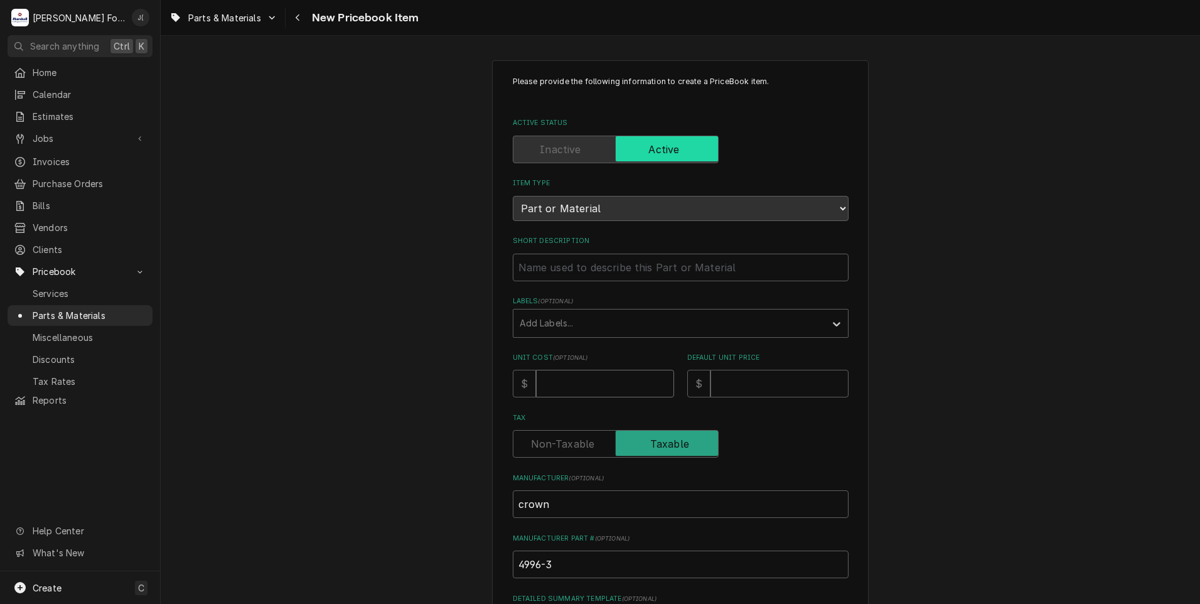
drag, startPoint x: 564, startPoint y: 378, endPoint x: 583, endPoint y: 363, distance: 24.1
click at [564, 377] on input "Unit Cost ( optional )" at bounding box center [605, 384] width 138 height 28
type textarea "x"
type input "5"
type textarea "x"
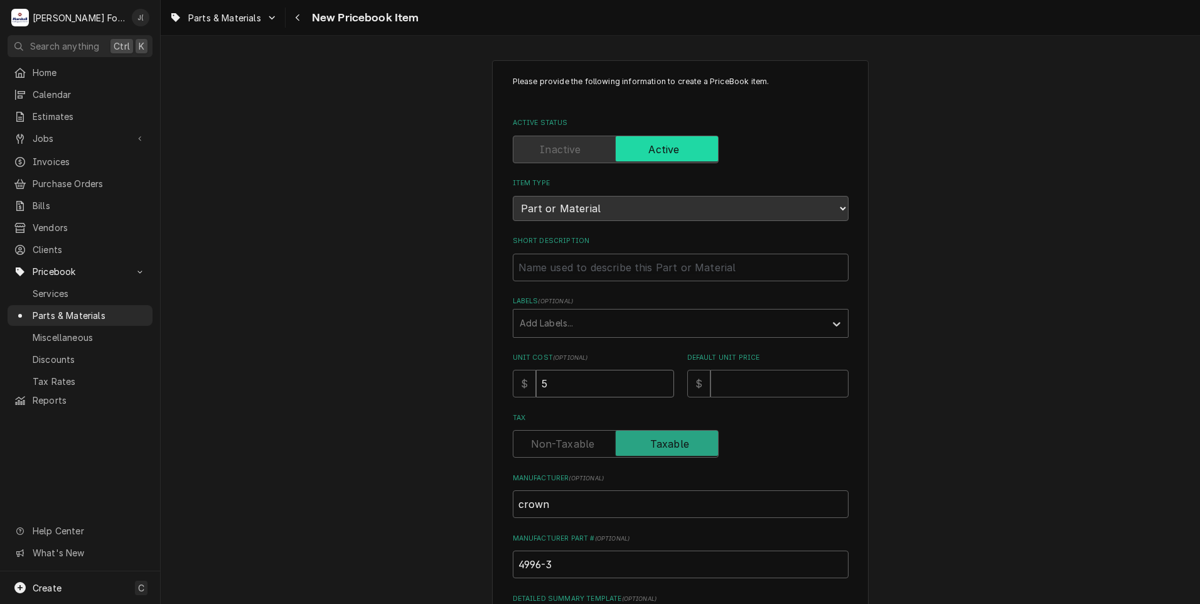
type input "5.2"
type textarea "x"
type input "5.21"
type textarea "x"
type input "5"
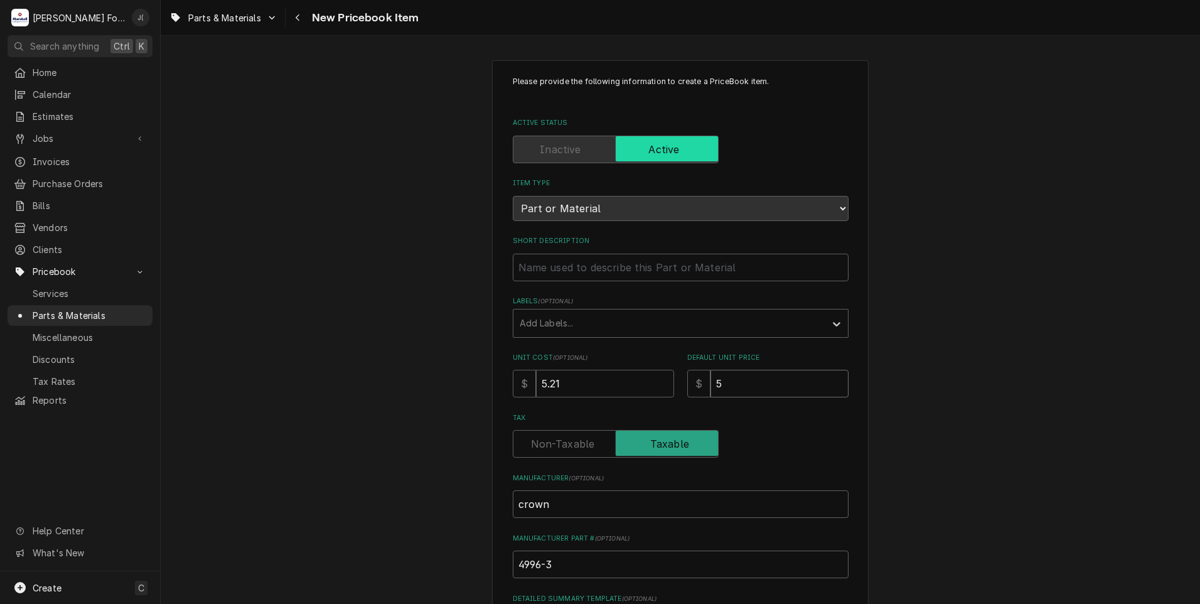
type textarea "x"
type input "56"
type textarea "x"
type input "56.0"
type textarea "x"
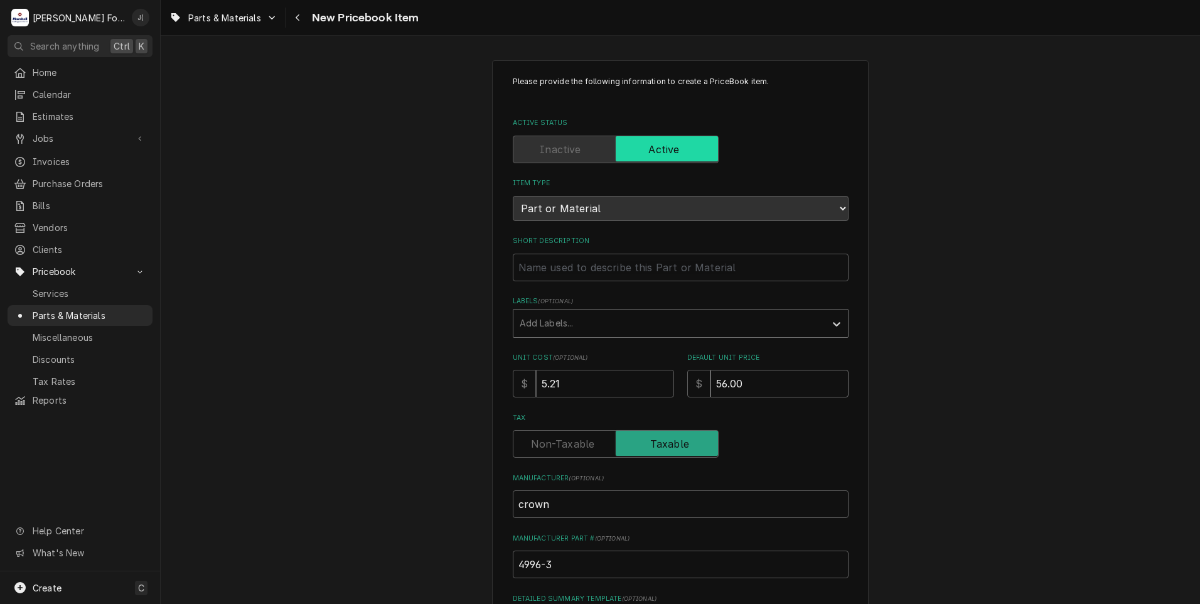
type input "56.00"
click at [547, 328] on div "Labels" at bounding box center [669, 323] width 299 height 23
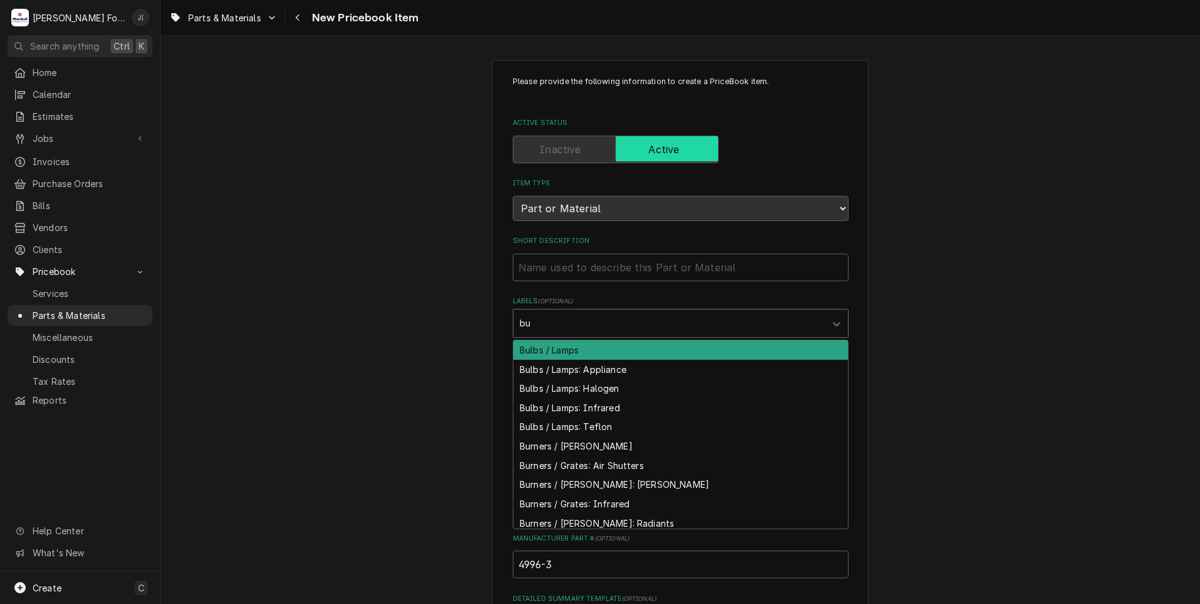
type input "bul"
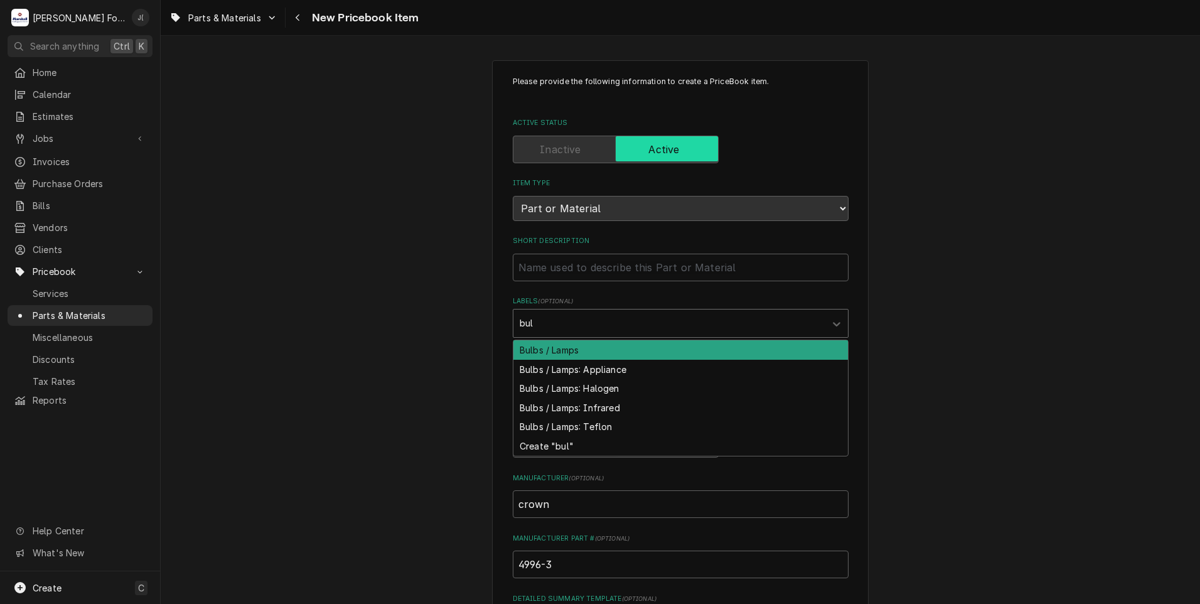
click at [541, 352] on div "Bulbs / Lamps" at bounding box center [680, 349] width 335 height 19
type textarea "x"
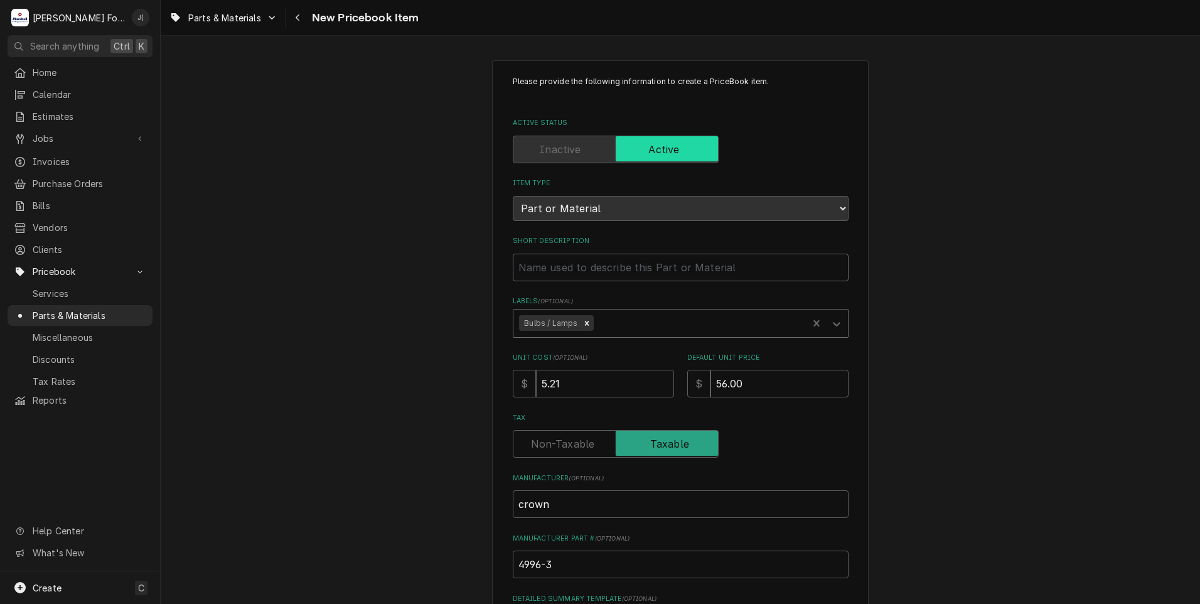
click at [532, 262] on input "Short Description" at bounding box center [681, 268] width 336 height 28
type textarea "x"
type input "i"
type textarea "x"
type input "in"
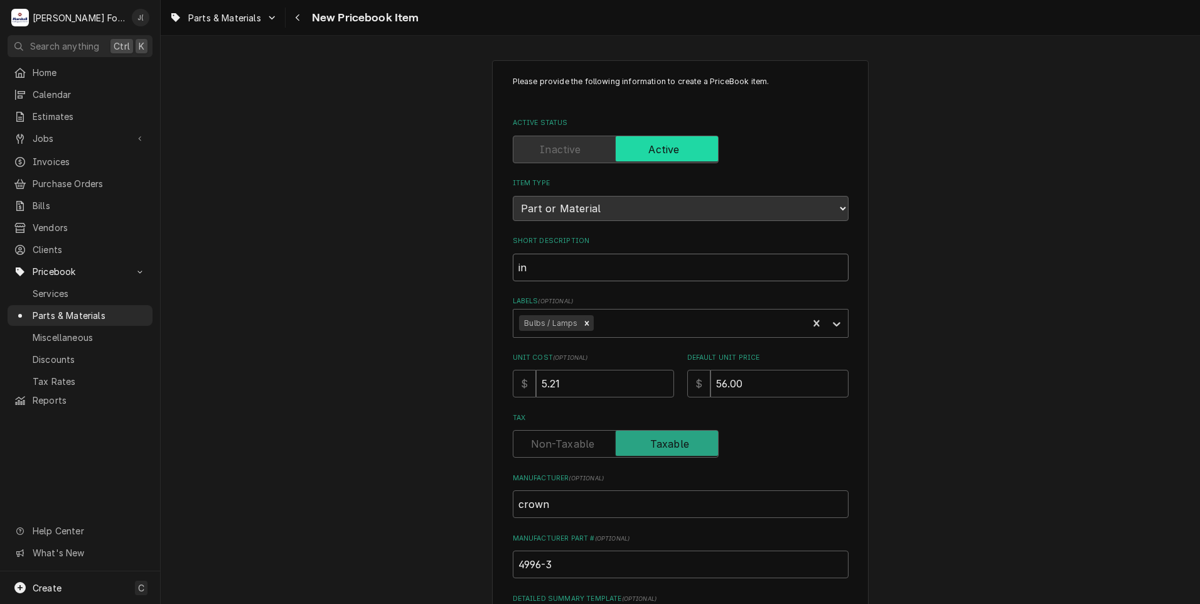
type textarea "x"
type input "ind"
type textarea "x"
type input "indi"
type textarea "x"
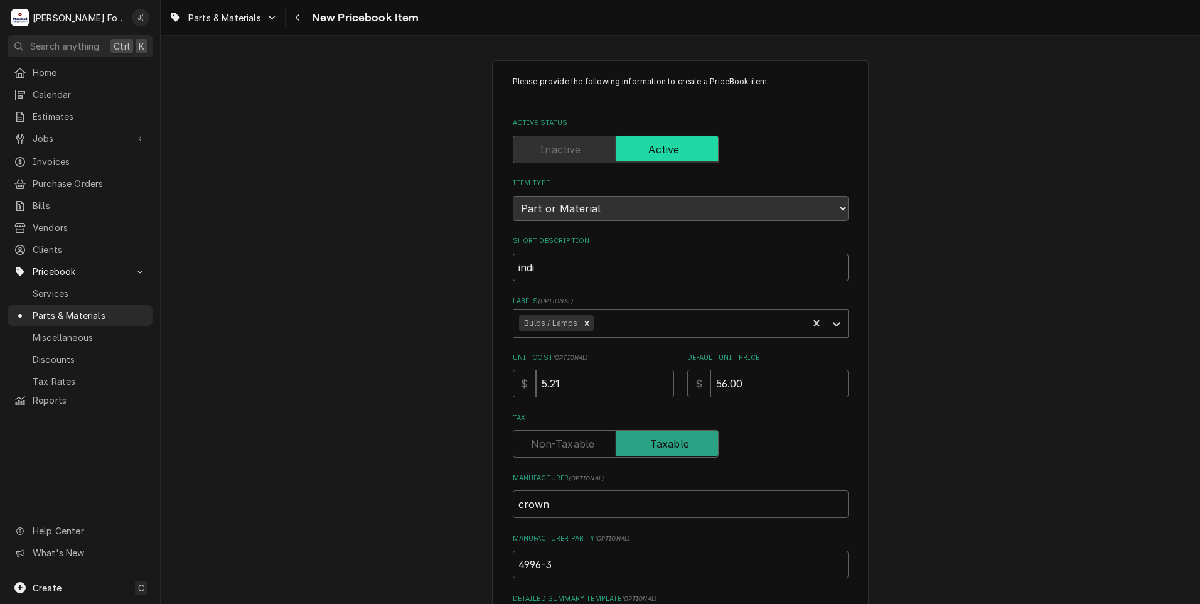
type input "indic"
type textarea "x"
type input "indica"
type textarea "x"
type input "indicat"
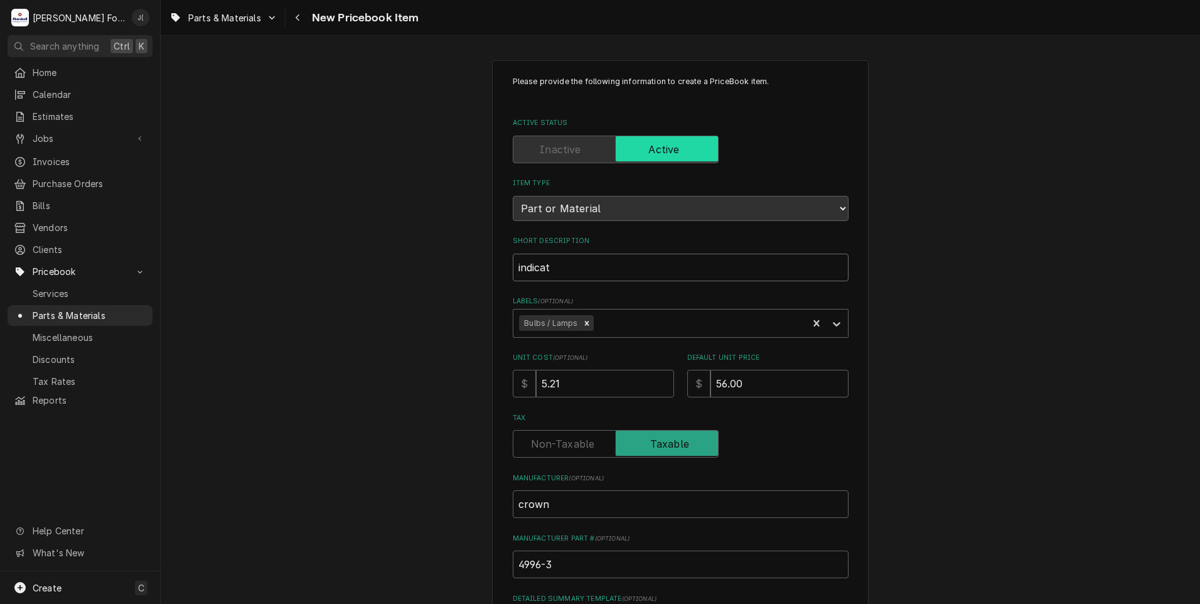
type textarea "x"
type input "indica"
type textarea "x"
type input "indic"
type textarea "x"
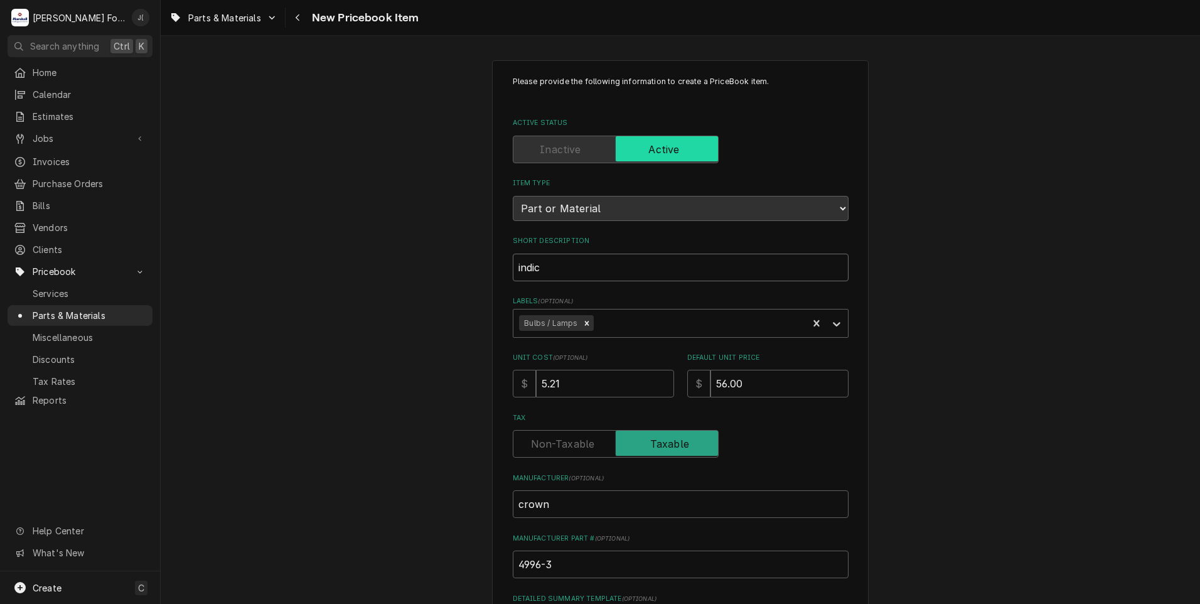
type input "indi"
type textarea "x"
type input "ind"
type textarea "x"
type input "in"
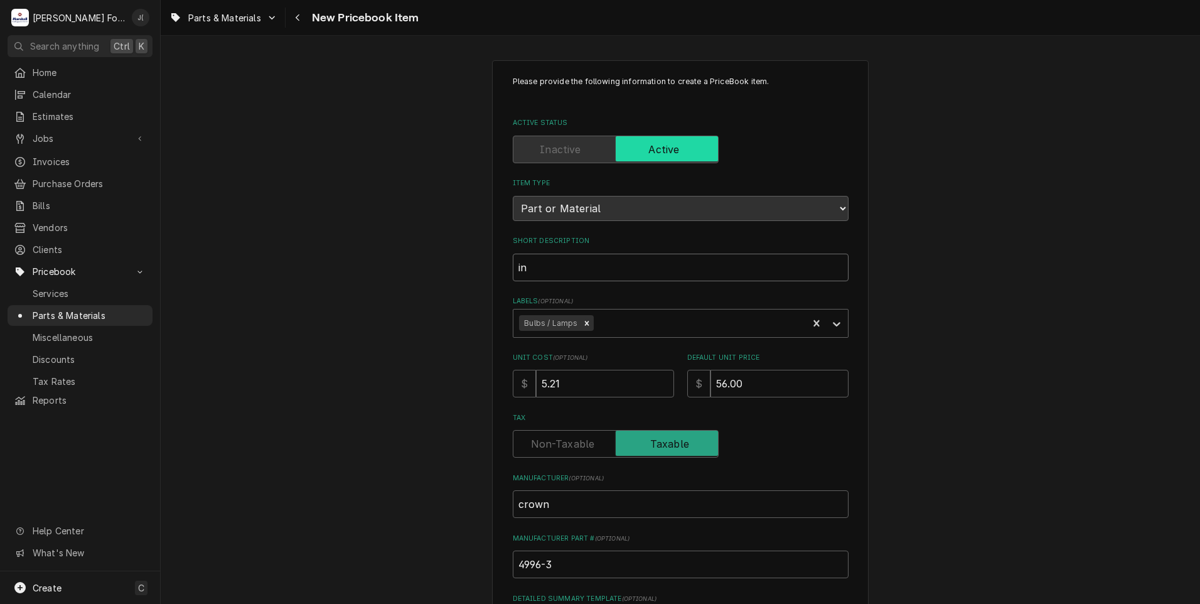
type textarea "x"
type input "i"
type textarea "x"
type input "I"
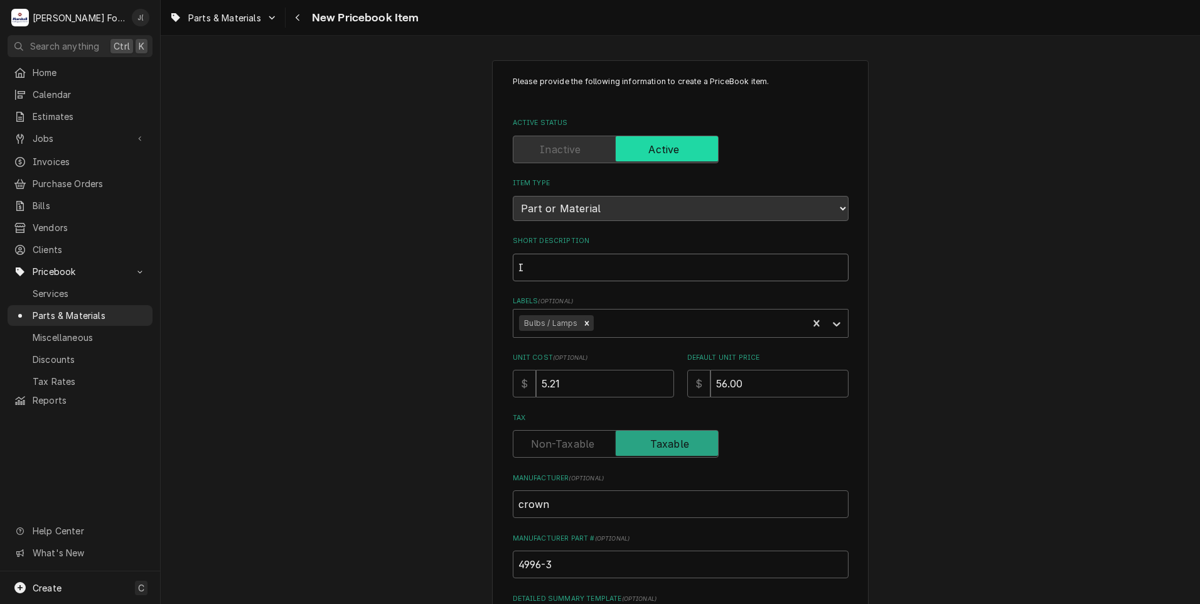
type textarea "x"
type input "IN"
type textarea "x"
type input "INS"
type textarea "x"
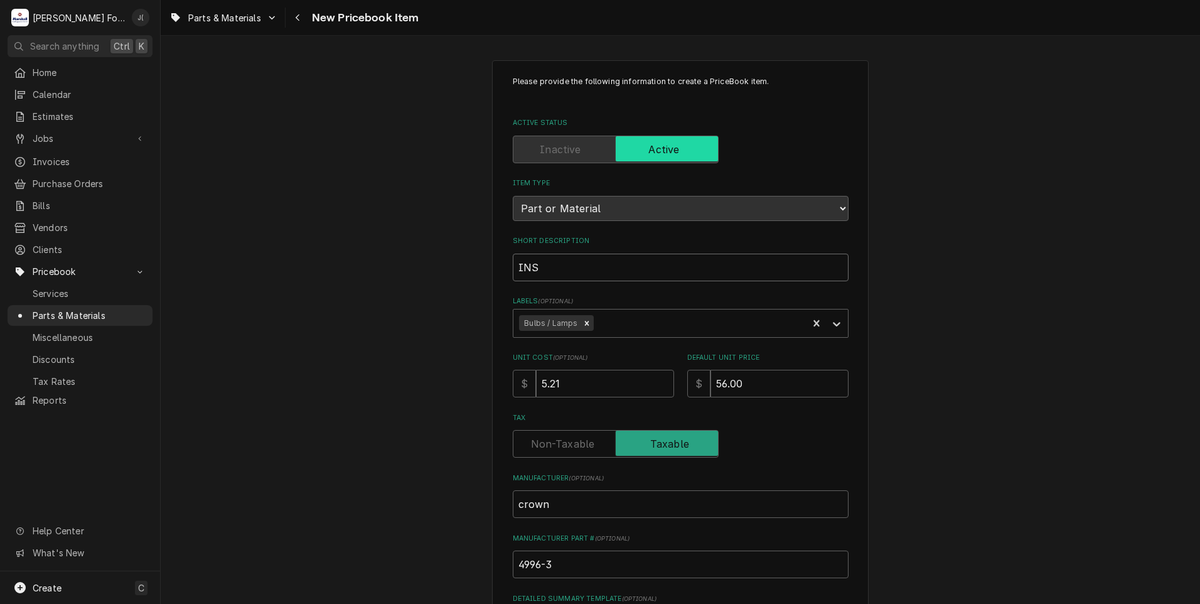
type input "IN"
type textarea "x"
type input "IND"
type textarea "x"
type input "INDI"
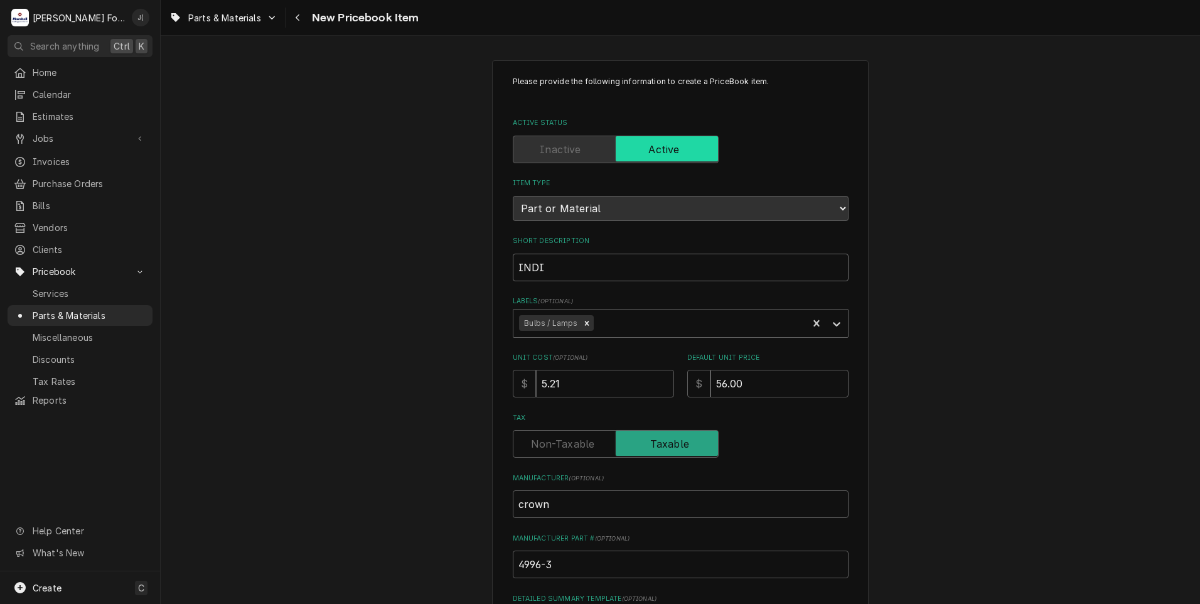
type textarea "x"
type input "INDIC"
type textarea "x"
type input "INDICA"
type textarea "x"
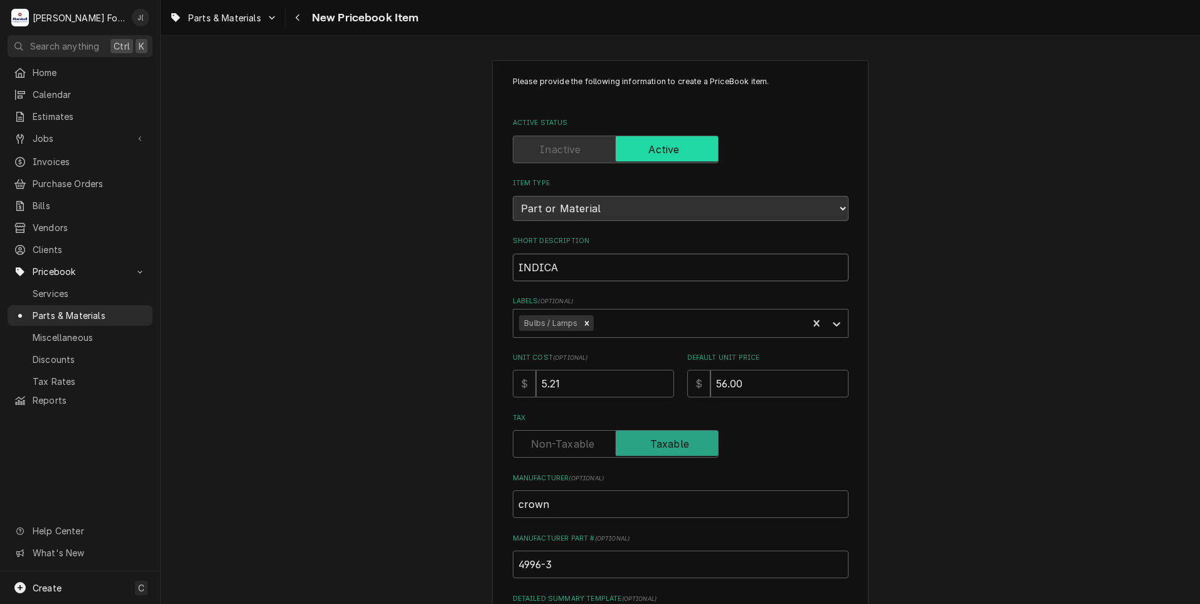
type input "INDICAT"
type textarea "x"
type input "INDICATE"
type textarea "x"
type input "INDICATER"
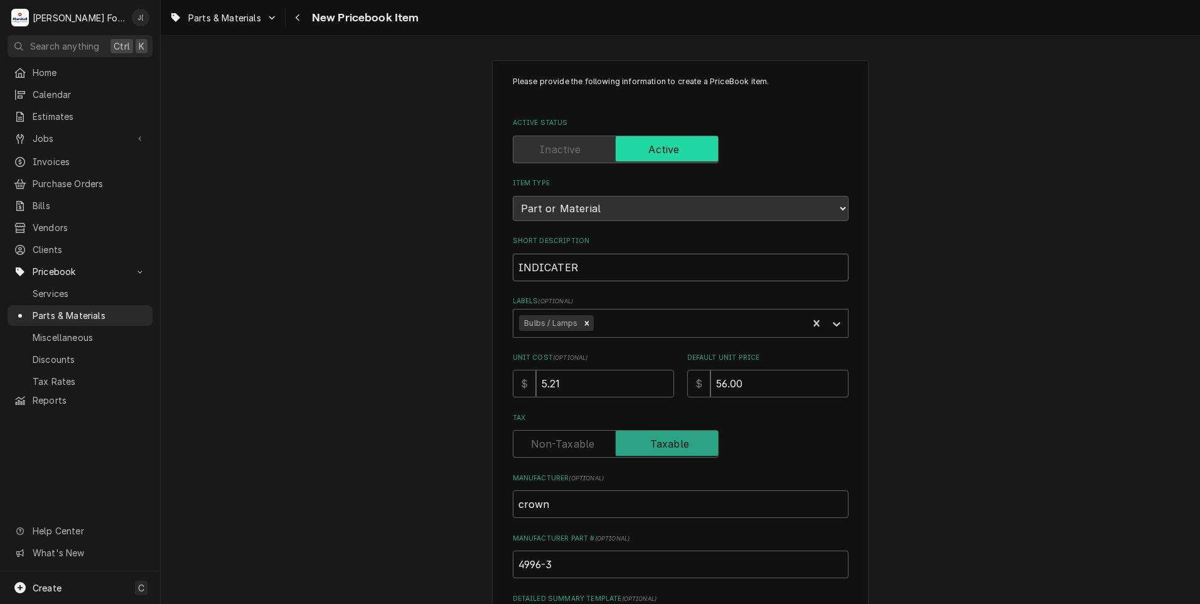
type textarea "x"
type input "INDICATER"
type textarea "x"
type input "INDICATER L"
type textarea "x"
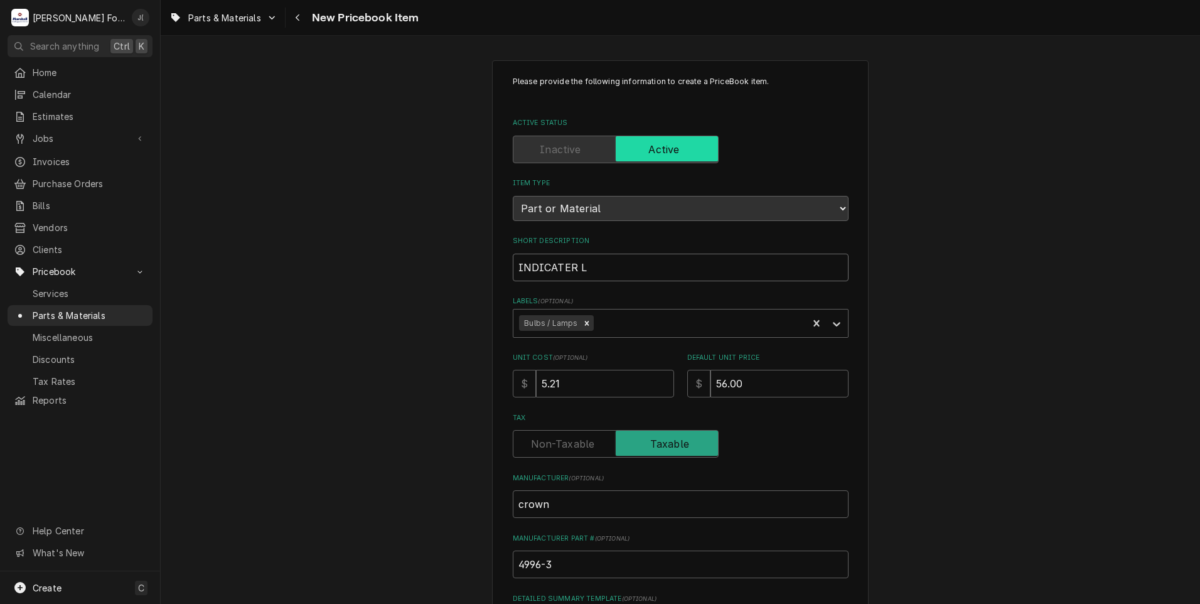
type input "INDICATER LI"
type textarea "x"
type input "INDICATER LIG"
type textarea "x"
type input "INDICATER LIGH"
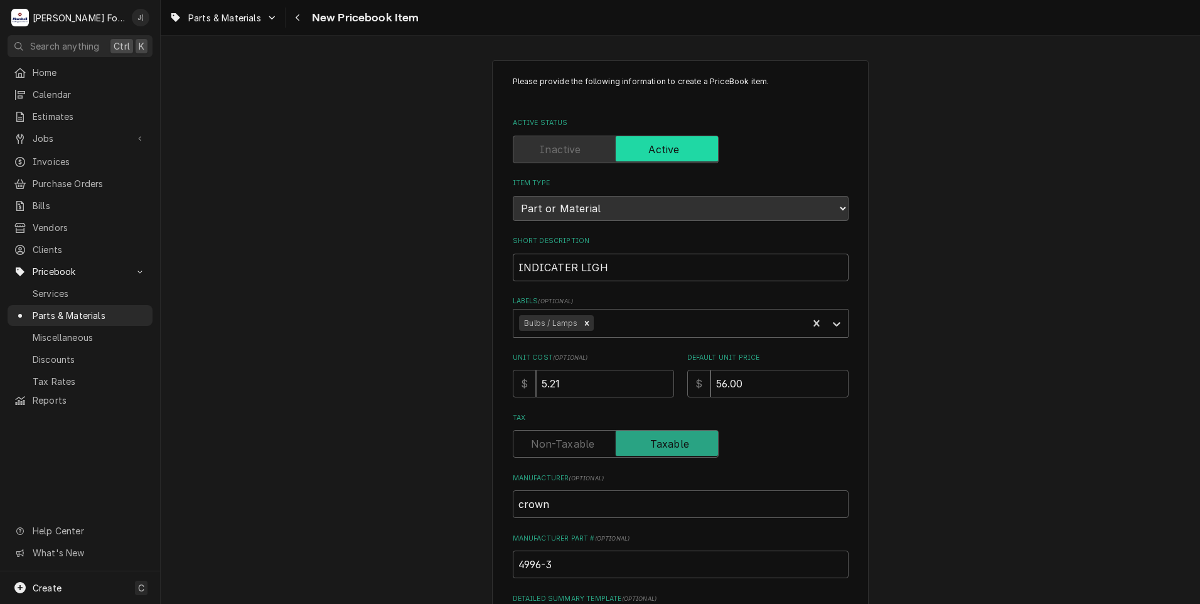
type textarea "x"
type input "INDICATER LIGHT"
type textarea "x"
type input "INDICATER LIGHT,"
type textarea "x"
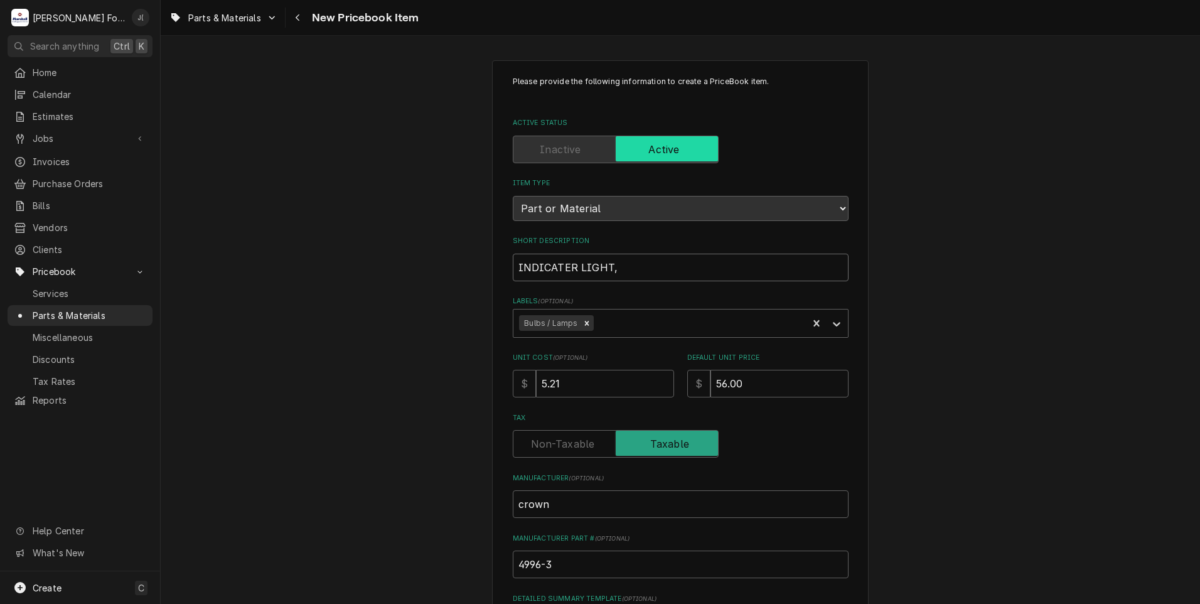
type input "INDICATER LIGHT,"
type textarea "x"
type input "INDICATER LIGHT, A"
type textarea "x"
type input "INDICATER LIGHT, AB"
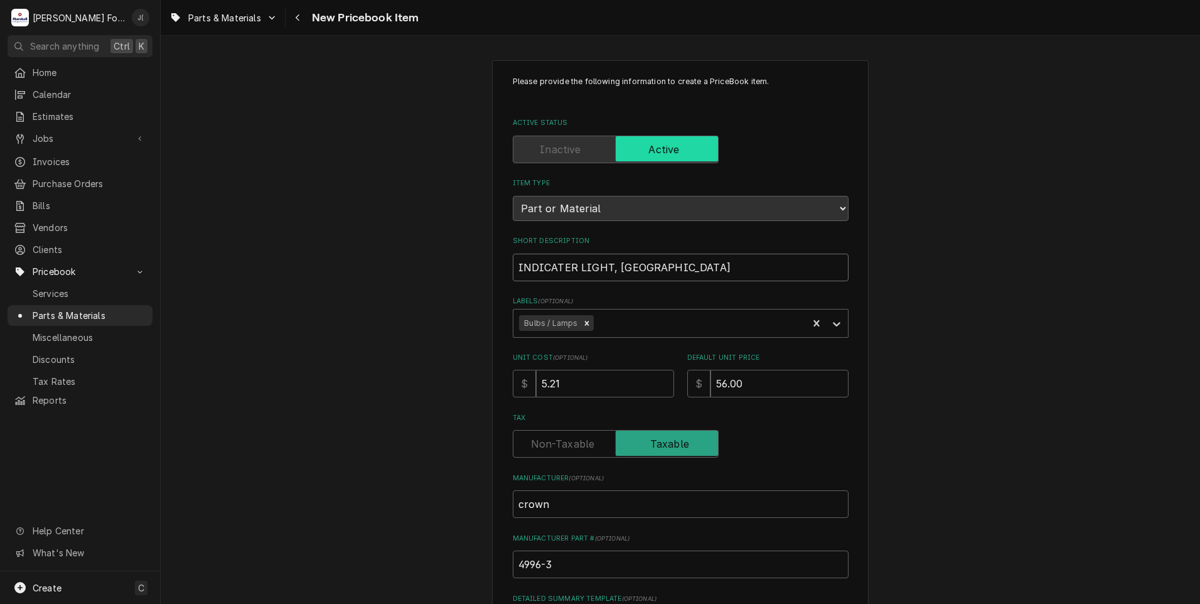
type textarea "x"
type input "INDICATER LIGHT, A"
type textarea "x"
type input "INDICATER LIGHT, AM"
type textarea "x"
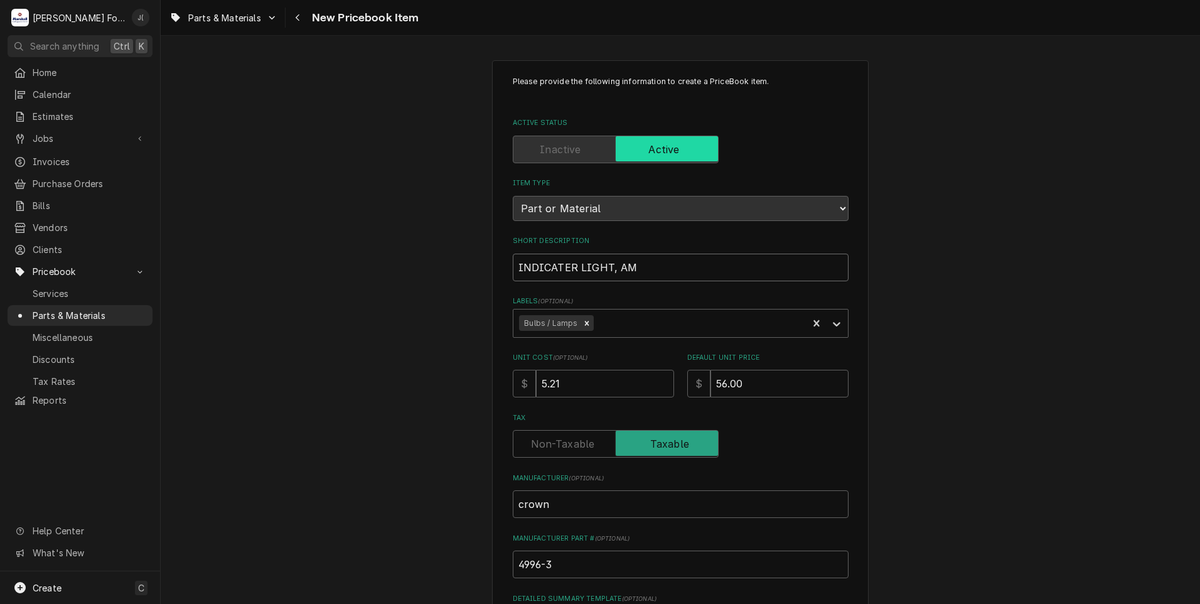
type input "INDICATER LIGHT, AMB"
type textarea "x"
type input "INDICATER LIGHT, AMBE"
type textarea "x"
type input "INDICATER LIGHT, AMBER"
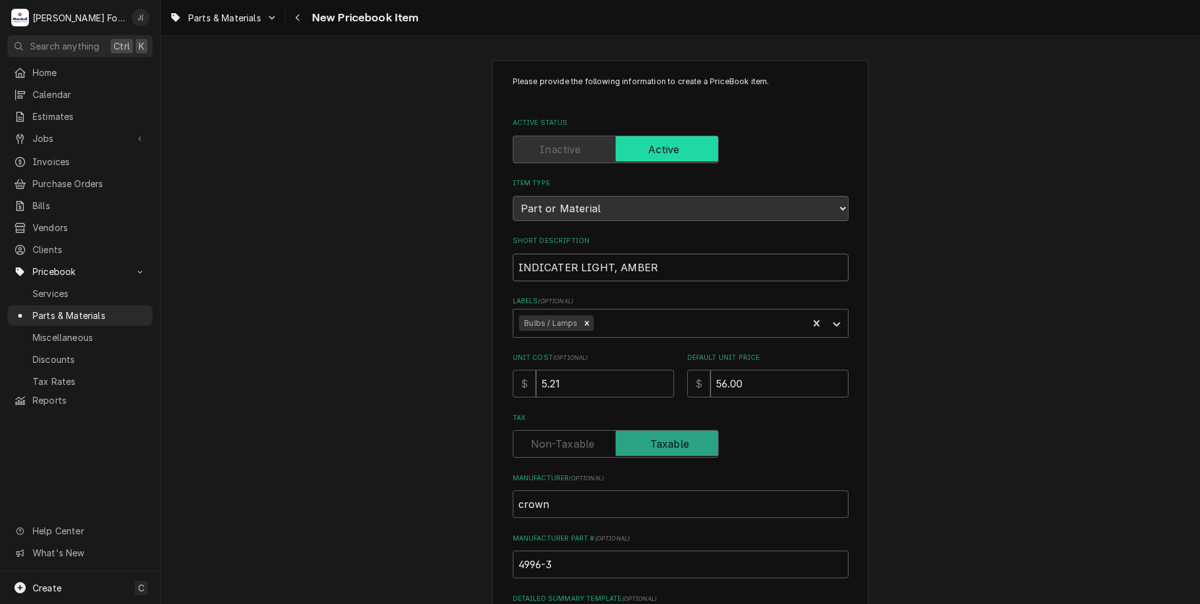
type textarea "x"
type input "INDICATER LIGHT, AMBER,"
type textarea "x"
type input "INDICATER LIGHT, AMBER,"
type textarea "x"
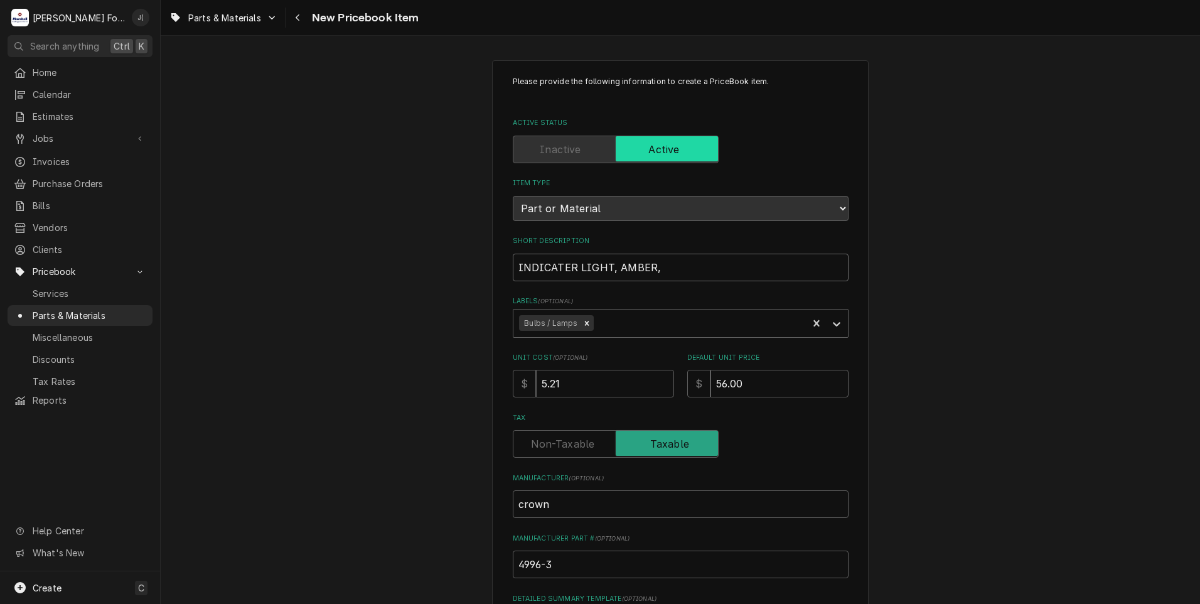
type input "INDICATER LIGHT, AMBER, 1"
type textarea "x"
type input "INDICATER LIGHT, AMBER, 15"
type textarea "x"
type input "INDICATER LIGHT, AMBER, 15V"
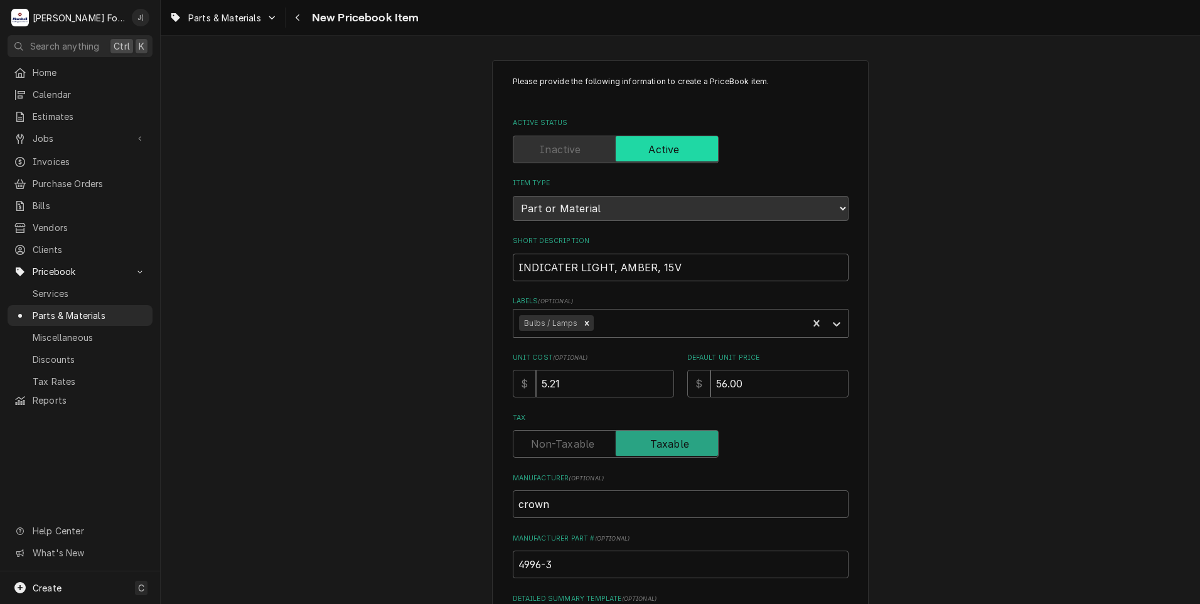
type textarea "x"
type input "INDICATER LIGHT, AMBER, 15V"
type textarea "x"
type input "INDICATER LIGHT, AMBER, 15V"
type textarea "x"
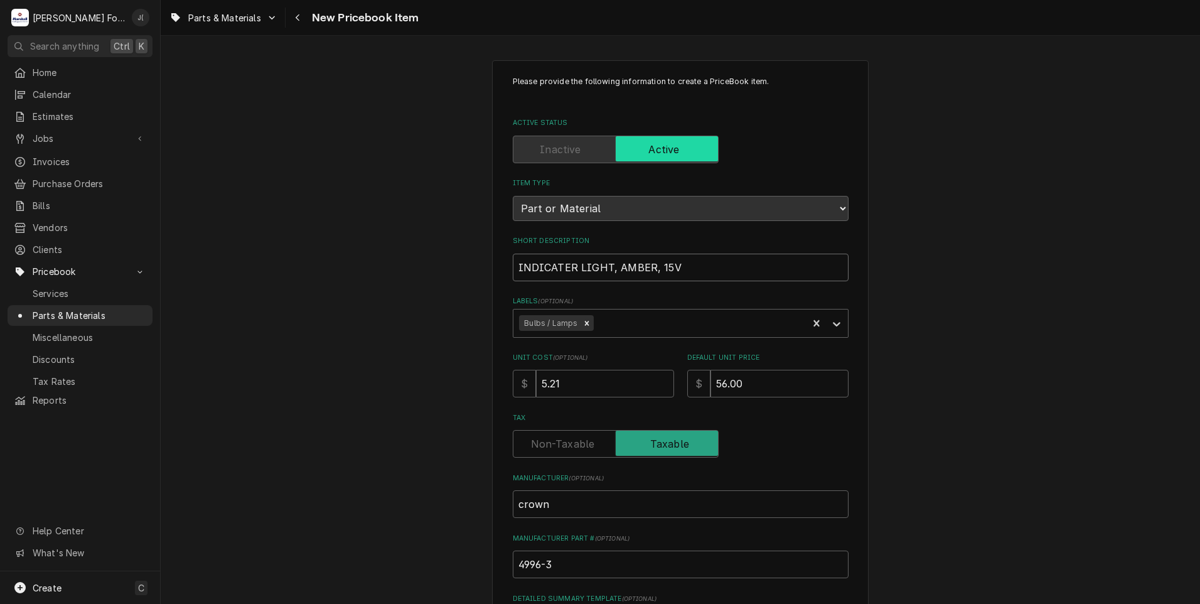
type input "INDICATER LIGHT, AMBER, 15V,"
type textarea "x"
type input "INDICATER LIGHT, AMBER, 15V,"
type textarea "x"
type input "INDICATER LIGHT, AMBER, 15V, 3"
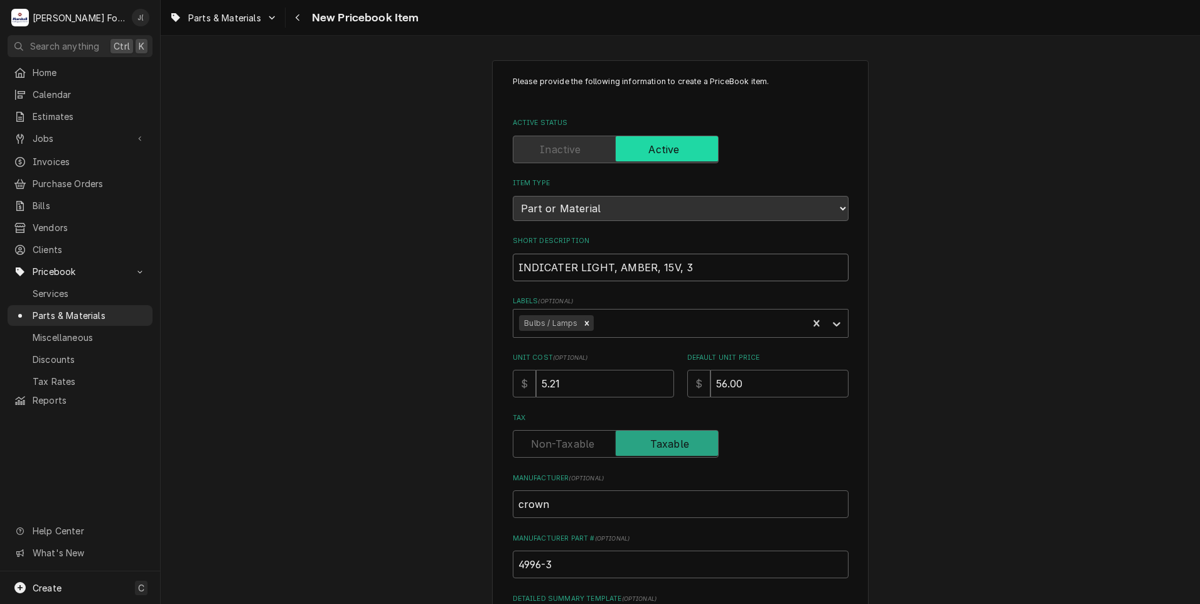
type textarea "x"
type input "INDICATER LIGHT, AMBER, 15V, 3W"
type textarea "x"
type input "INDICATER LIGHT, AMBER, 15V, 3WA"
type textarea "x"
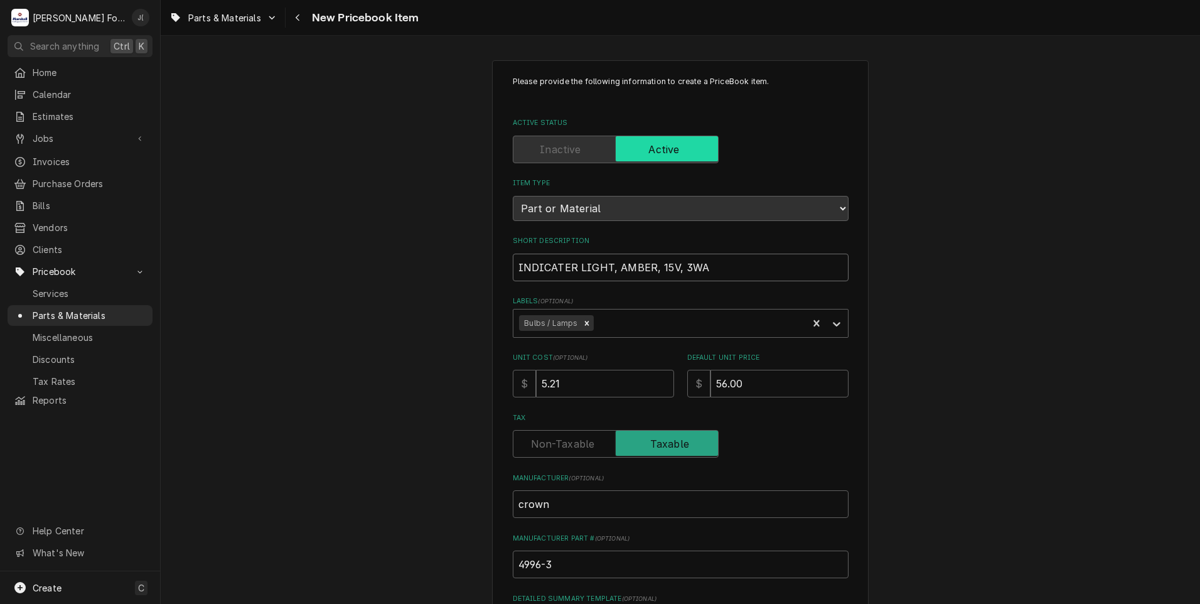
type input "INDICATER LIGHT, AMBER, 15V, 3WAT"
type textarea "x"
type input "INDICATER LIGHT, AMBER, 15V, 3WATT"
click at [654, 265] on input "INDICATER LIGHT, AMBER, 15V, 3WATT" at bounding box center [681, 268] width 336 height 28
type textarea "x"
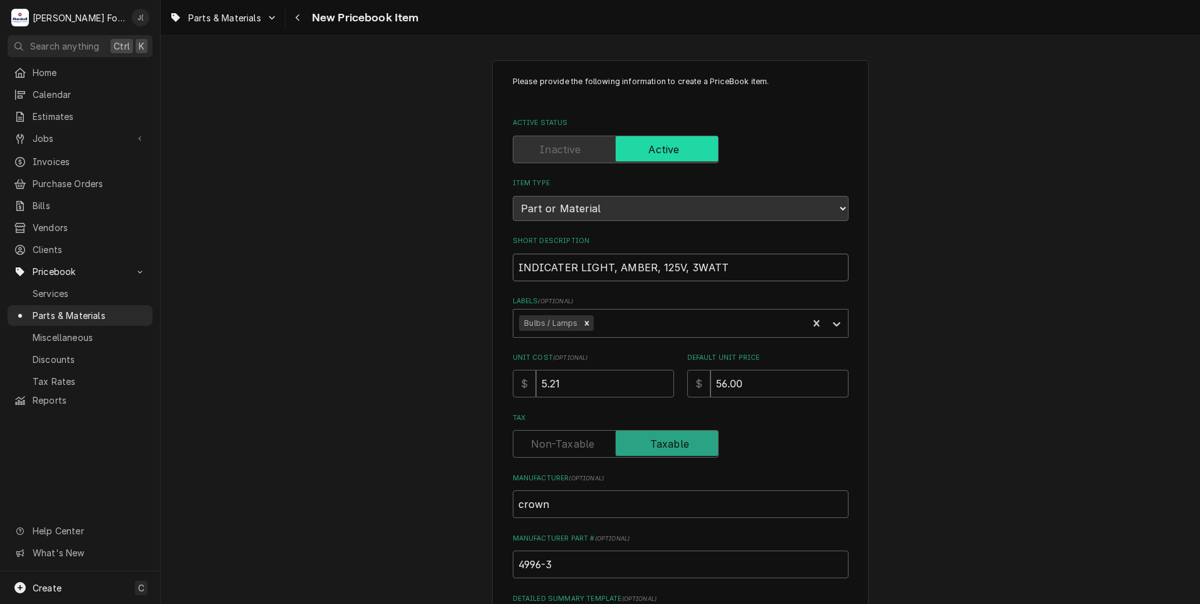
type input "INDICATER LIGHT, AMBER, 125V, 3WATT"
click at [744, 283] on div "Please provide the following information to create a PriceBook item. Active Sta…" at bounding box center [681, 444] width 336 height 737
drag, startPoint x: 744, startPoint y: 265, endPoint x: 466, endPoint y: 257, distance: 277.5
click at [469, 250] on div "Please provide the following information to create a PriceBook item. Active Sta…" at bounding box center [680, 469] width 1039 height 841
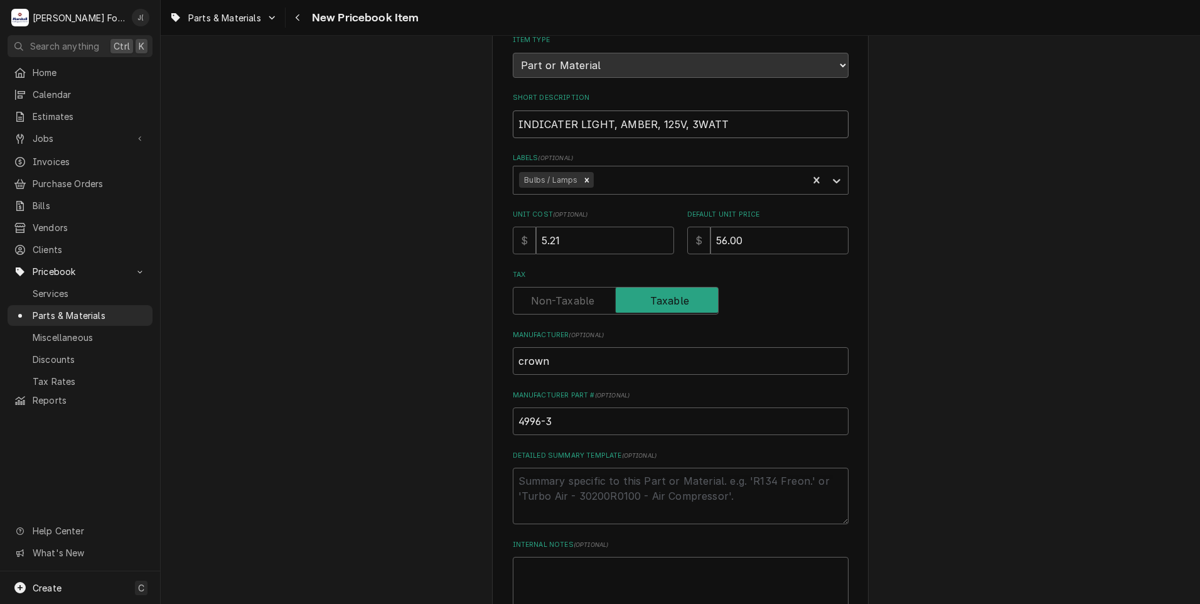
scroll to position [284, 0]
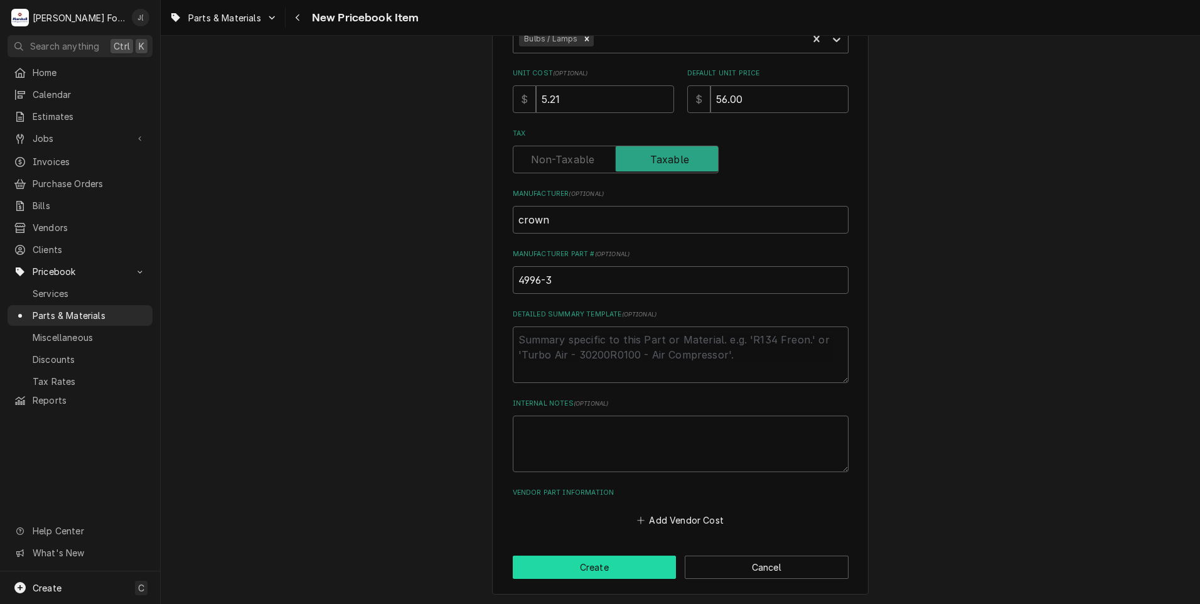
click at [601, 566] on button "Create" at bounding box center [595, 566] width 164 height 23
type textarea "x"
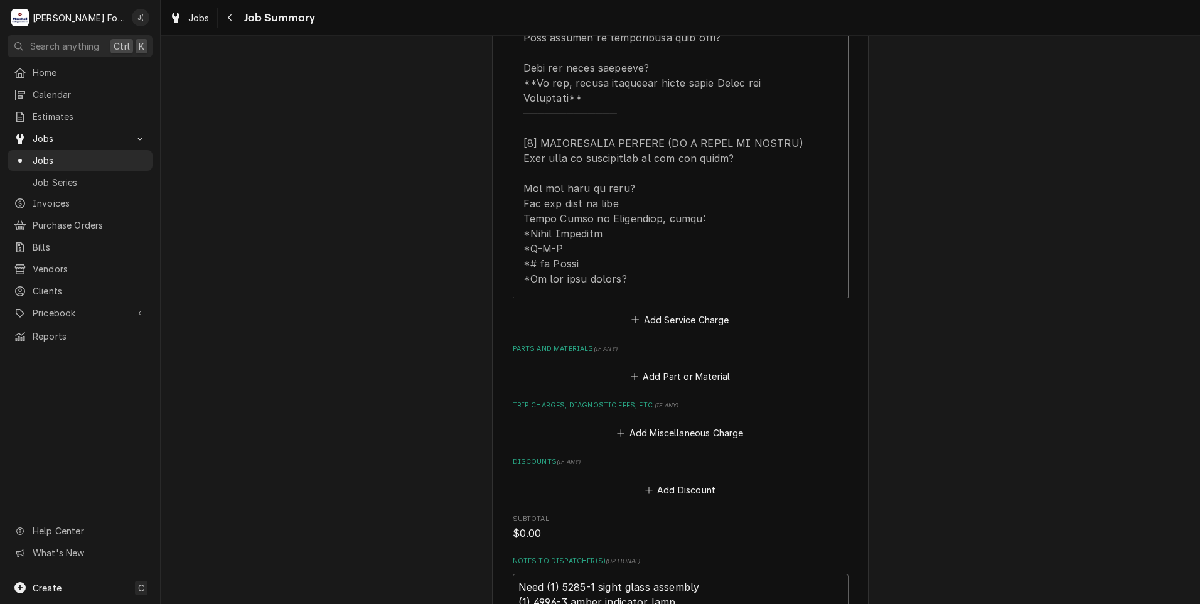
scroll to position [879, 0]
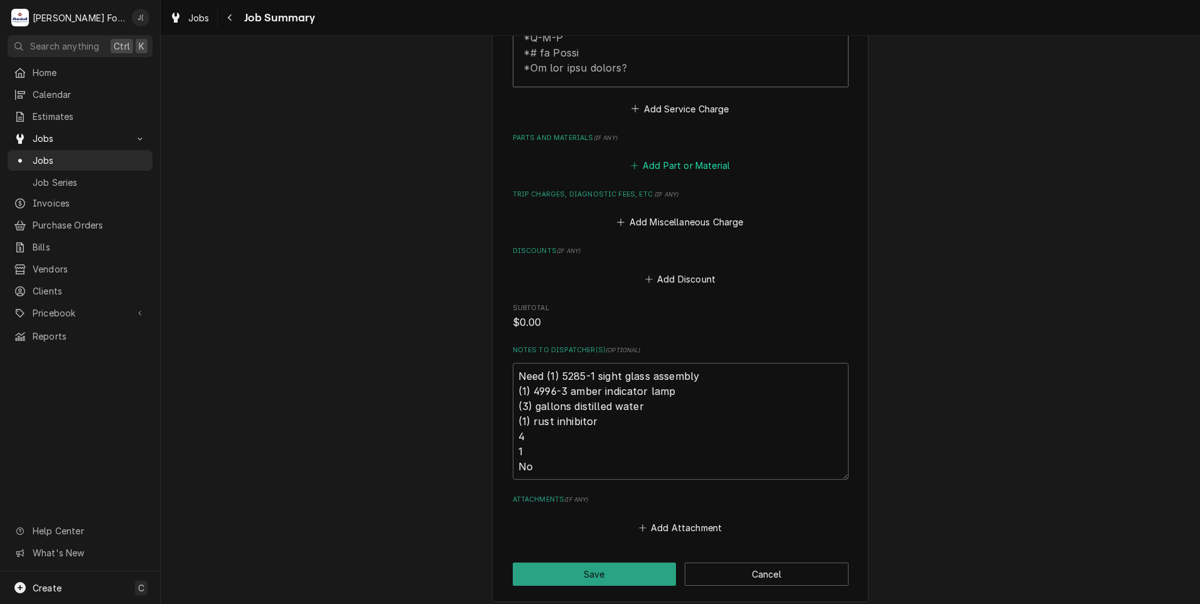
click at [653, 157] on button "Add Part or Material" at bounding box center [680, 166] width 104 height 18
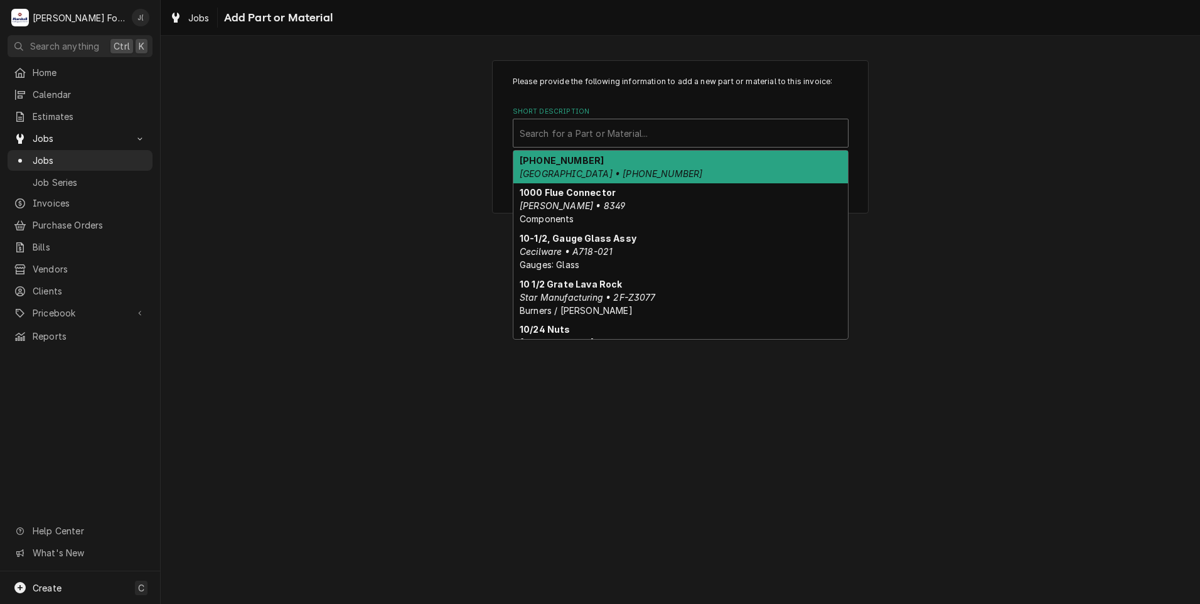
click at [655, 132] on div "Short Description" at bounding box center [681, 133] width 322 height 23
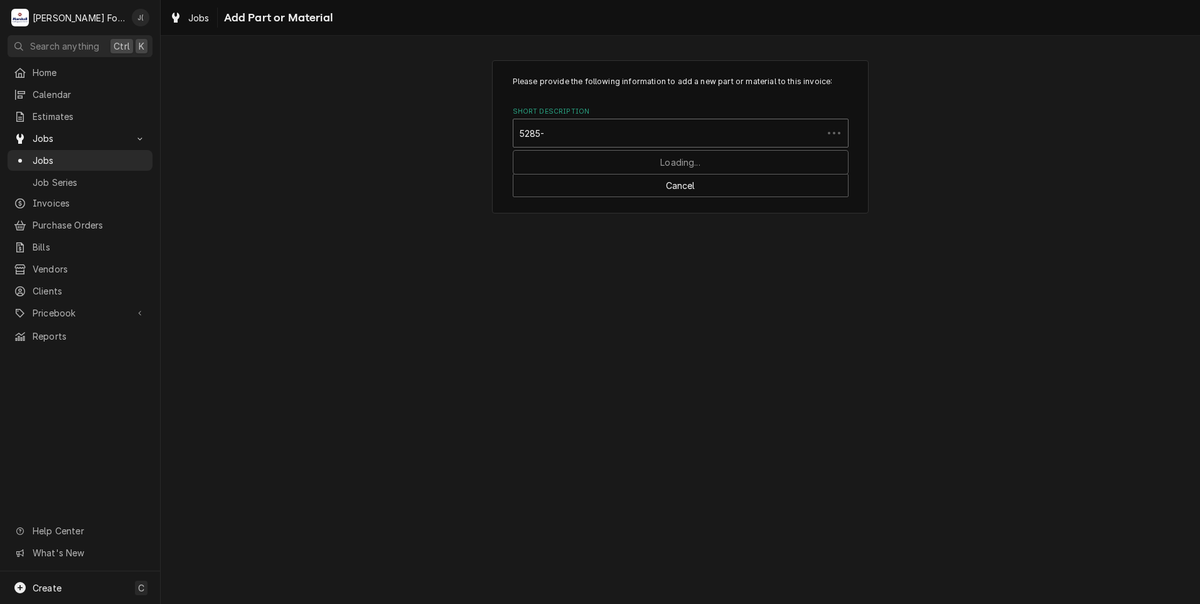
type input "5285-1"
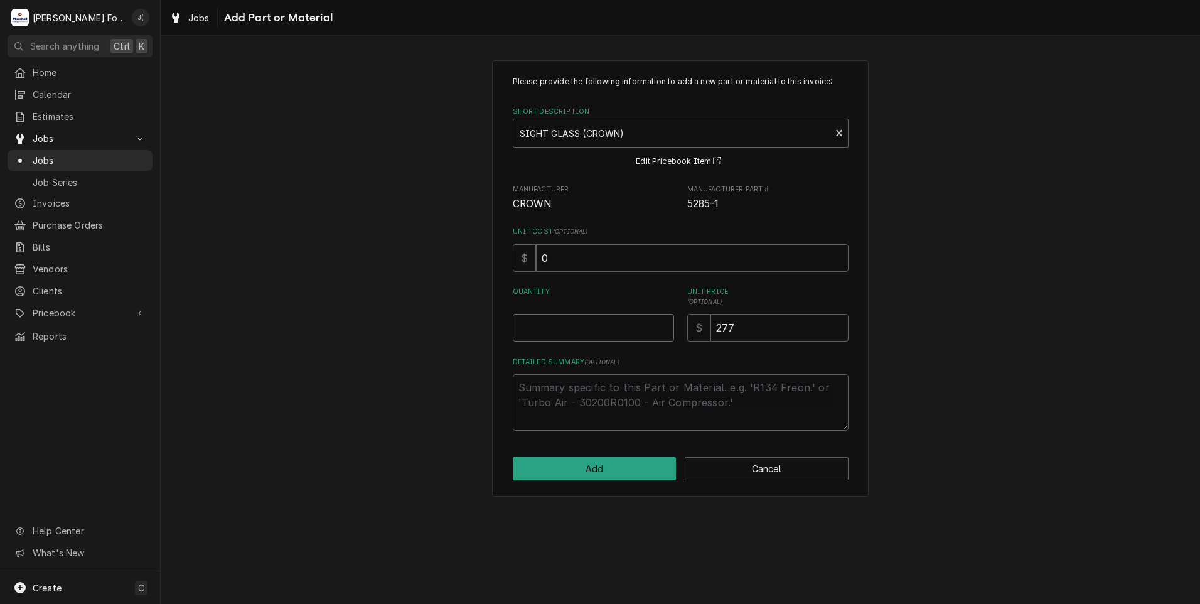
click at [543, 318] on input "Quantity" at bounding box center [593, 328] width 161 height 28
type textarea "x"
type input "1"
click at [619, 469] on button "Add" at bounding box center [595, 468] width 164 height 23
type textarea "x"
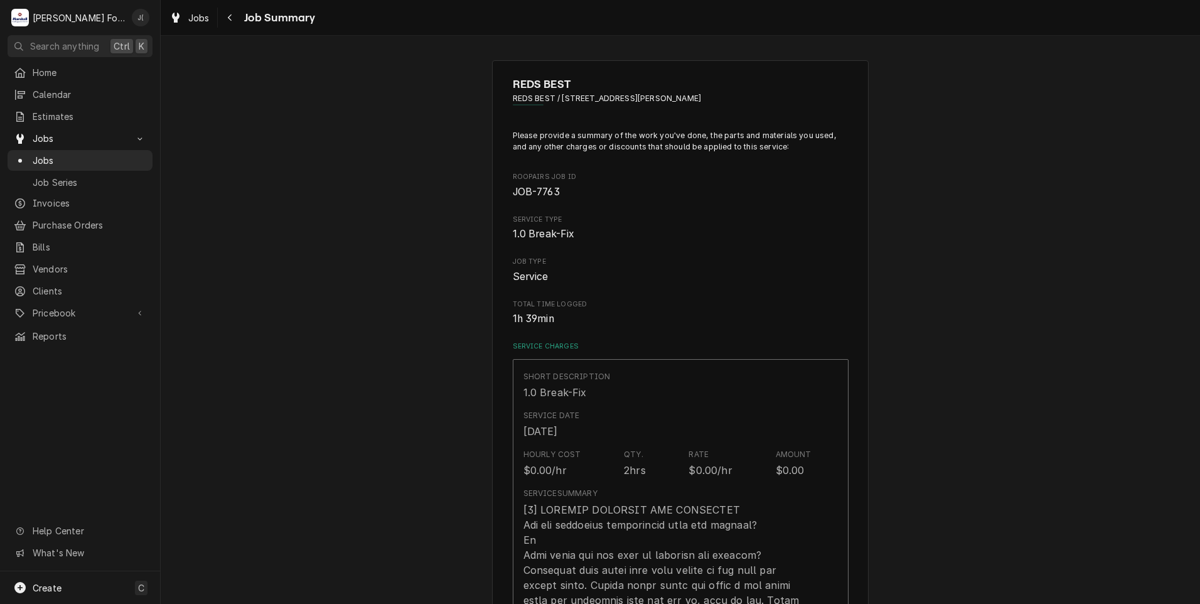
scroll to position [879, 0]
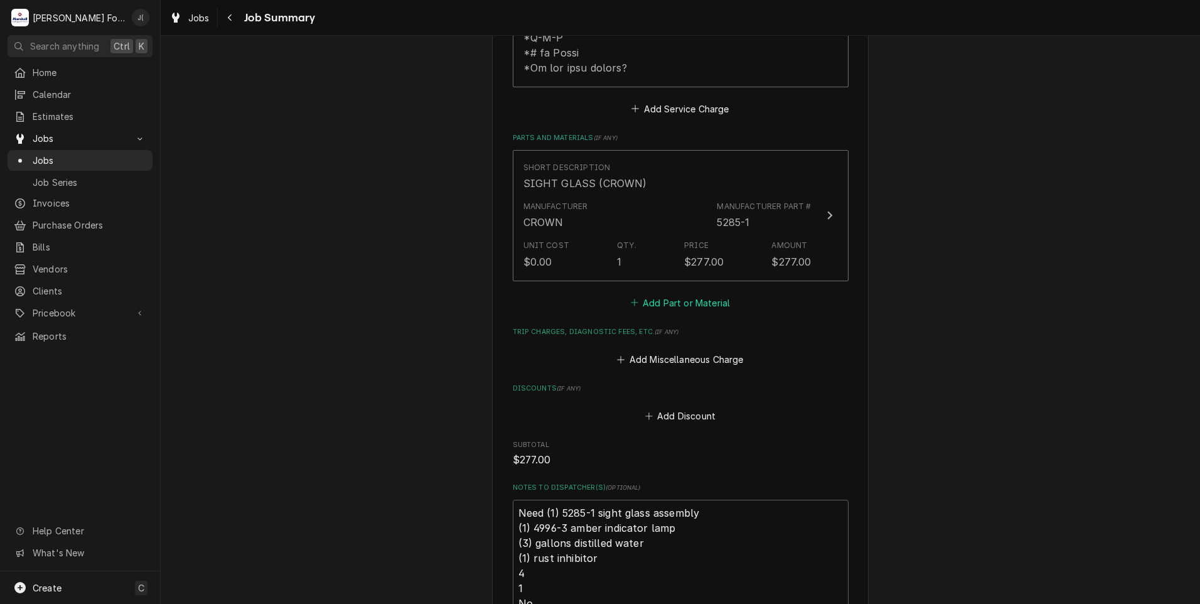
click at [705, 294] on button "Add Part or Material" at bounding box center [680, 303] width 104 height 18
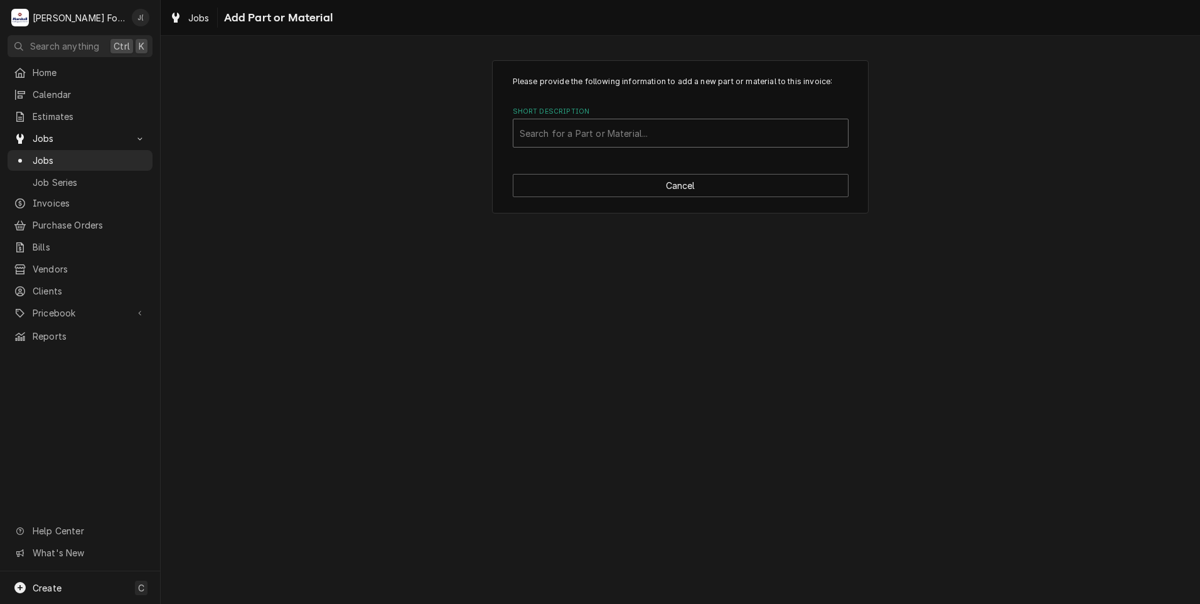
click at [652, 134] on div "Short Description" at bounding box center [681, 133] width 322 height 23
type input "4996-3"
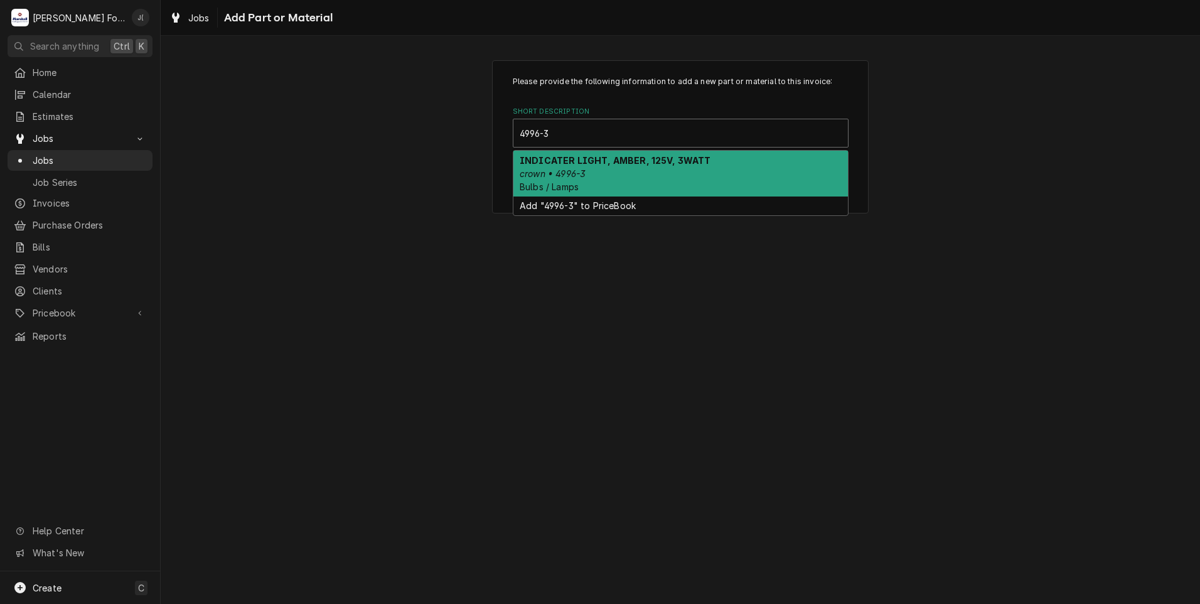
click at [593, 175] on div "INDICATER LIGHT, AMBER, 125V, 3WATT crown • 4996-3 Bulbs / Lamps" at bounding box center [680, 174] width 335 height 46
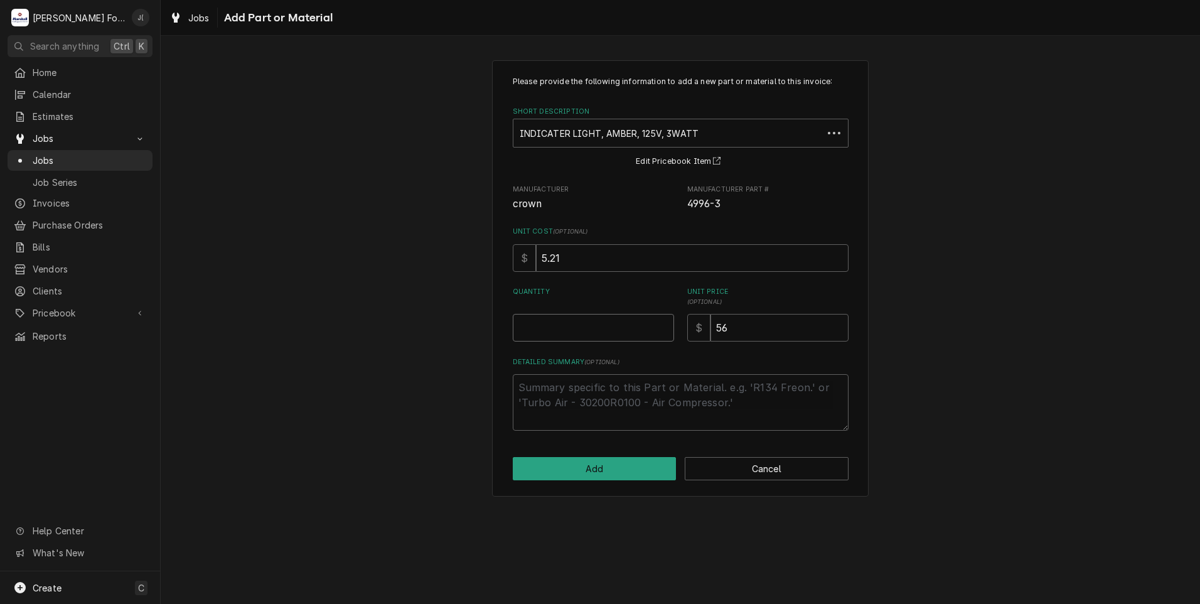
click at [608, 330] on input "Quantity" at bounding box center [593, 328] width 161 height 28
type textarea "x"
type input "1"
click at [618, 467] on button "Add" at bounding box center [595, 468] width 164 height 23
type textarea "x"
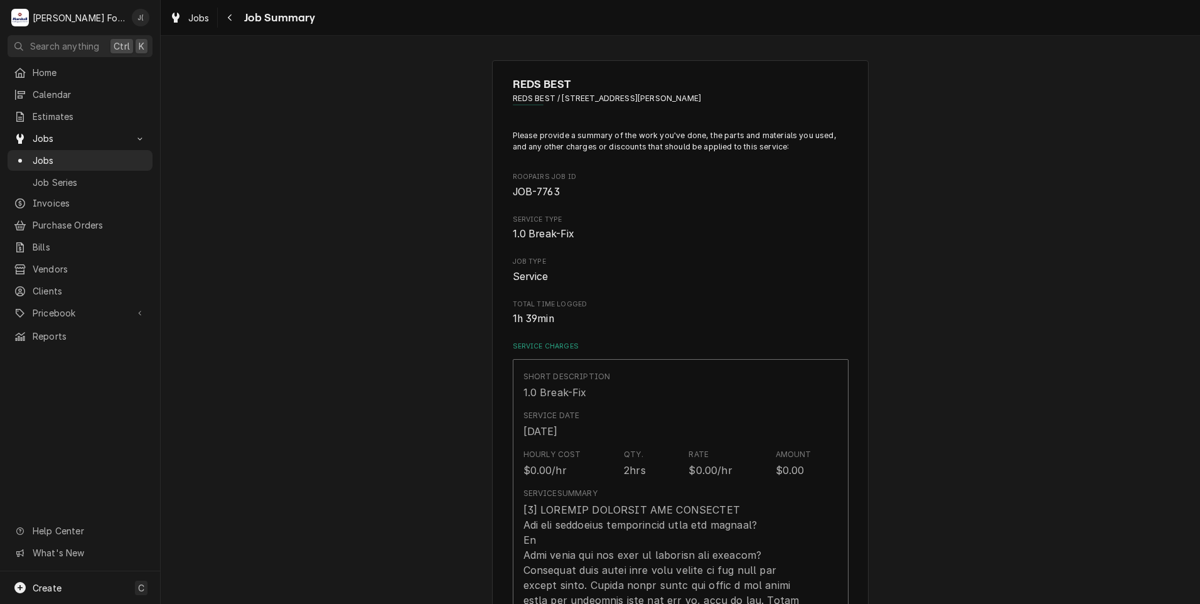
scroll to position [879, 0]
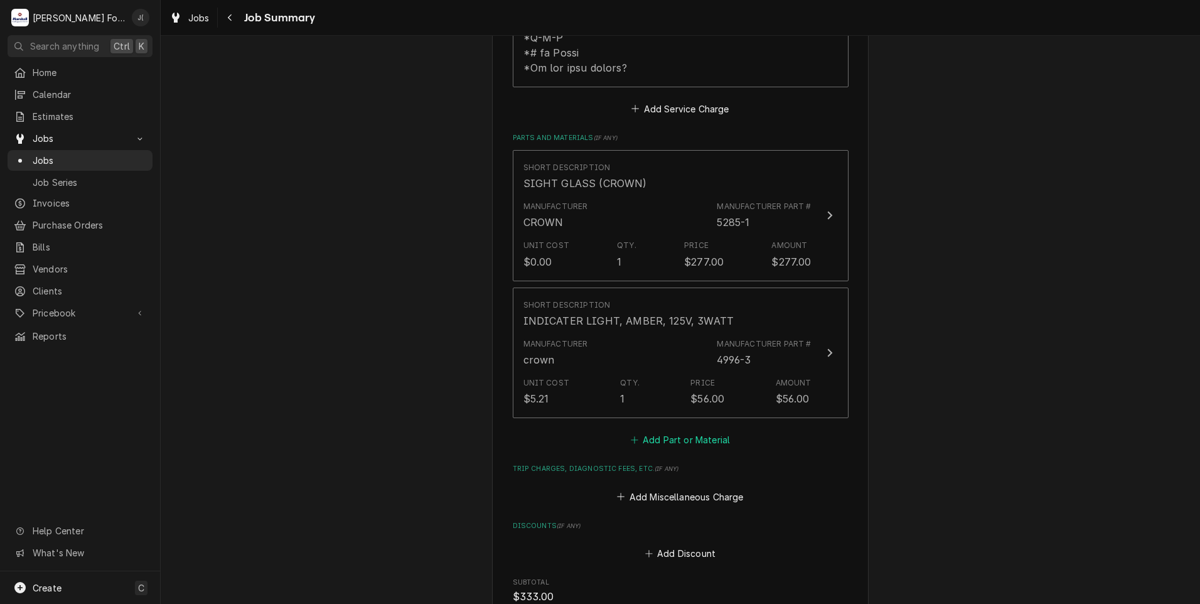
click at [679, 431] on button "Add Part or Material" at bounding box center [680, 440] width 104 height 18
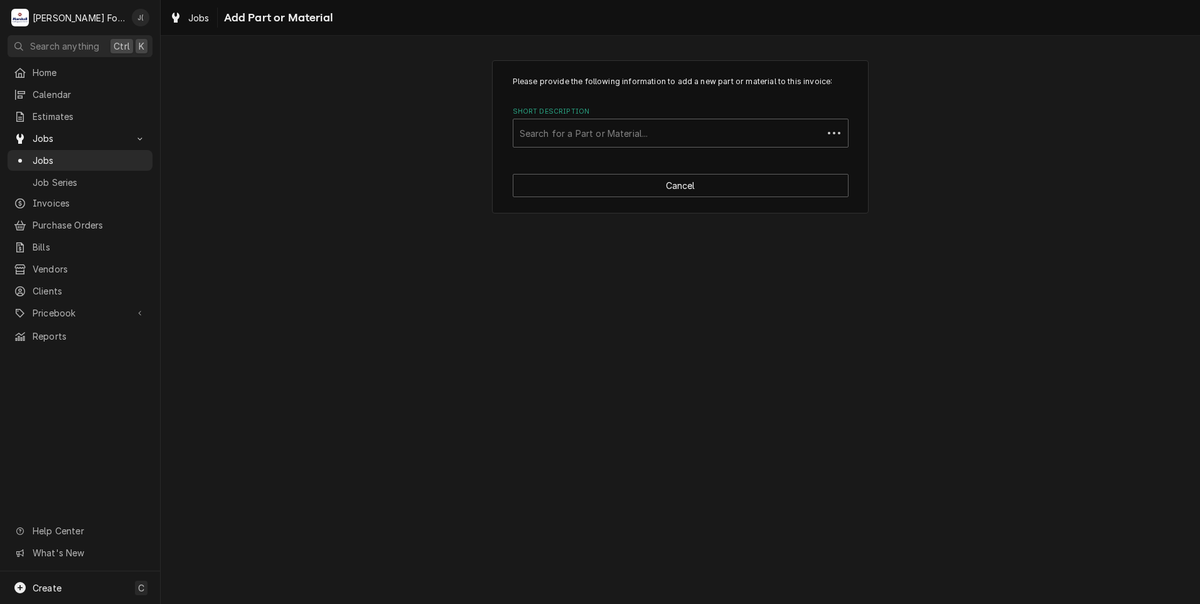
drag, startPoint x: 644, startPoint y: 108, endPoint x: 640, endPoint y: 118, distance: 11.0
click at [644, 114] on label "Short Description" at bounding box center [681, 112] width 336 height 10
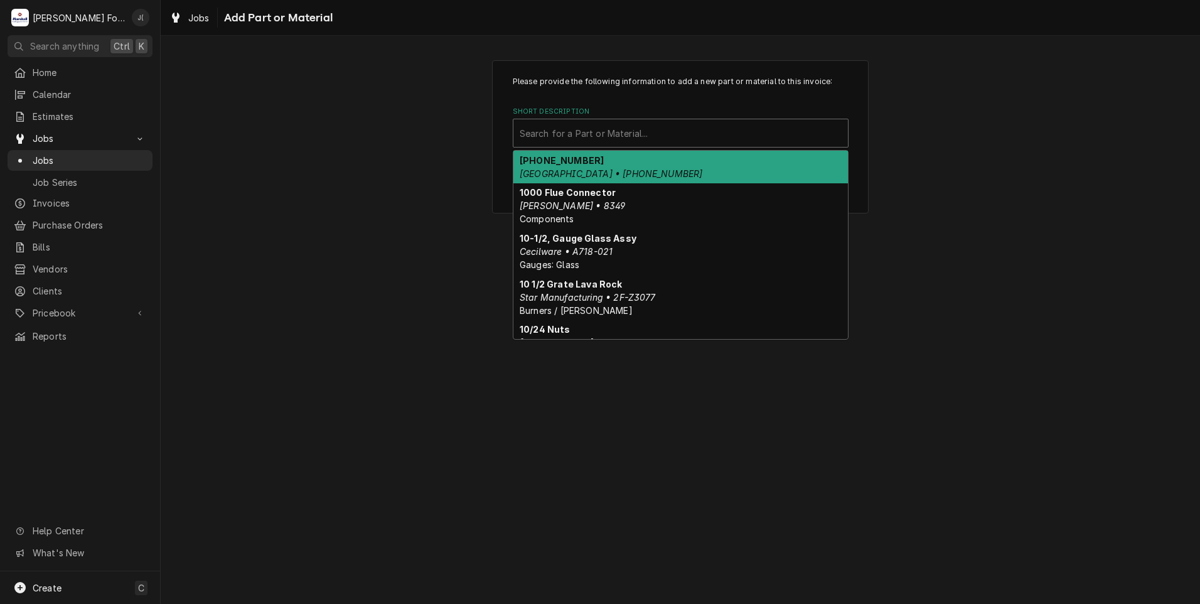
click at [631, 126] on div "Short Description" at bounding box center [681, 133] width 322 height 23
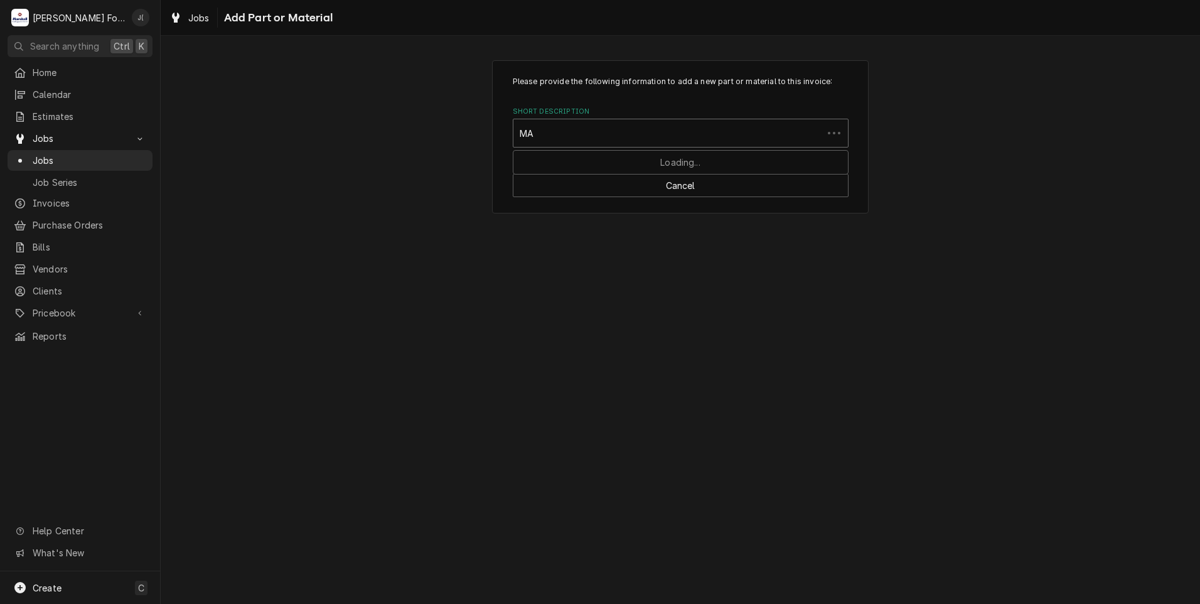
type input "MAT"
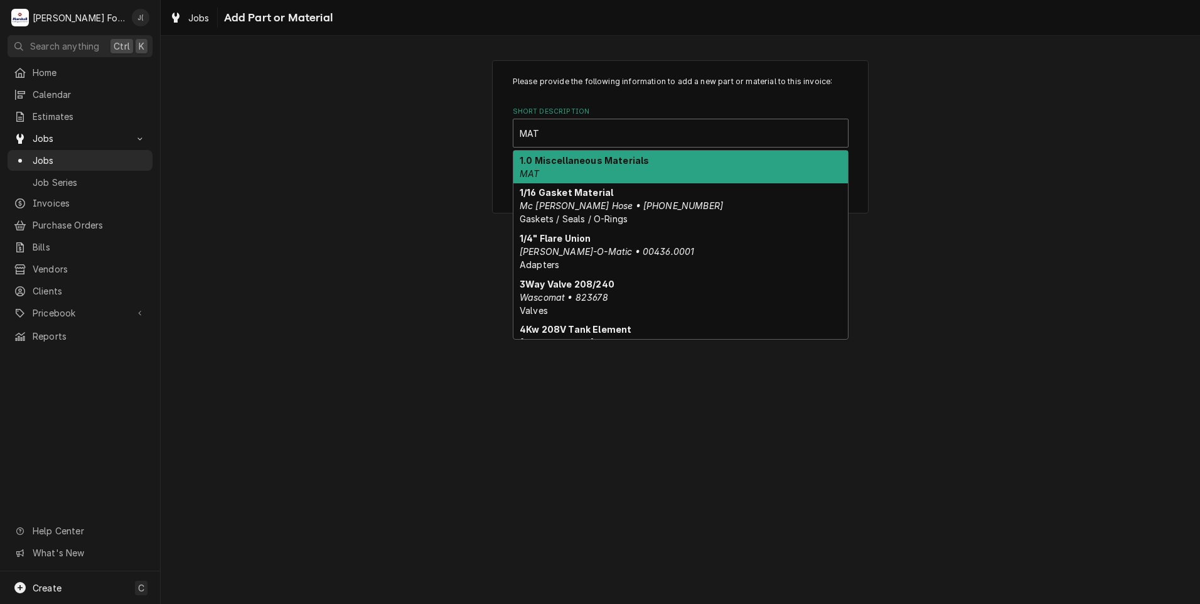
click at [613, 168] on div "1.0 Miscellaneous Materials MAT" at bounding box center [680, 167] width 335 height 33
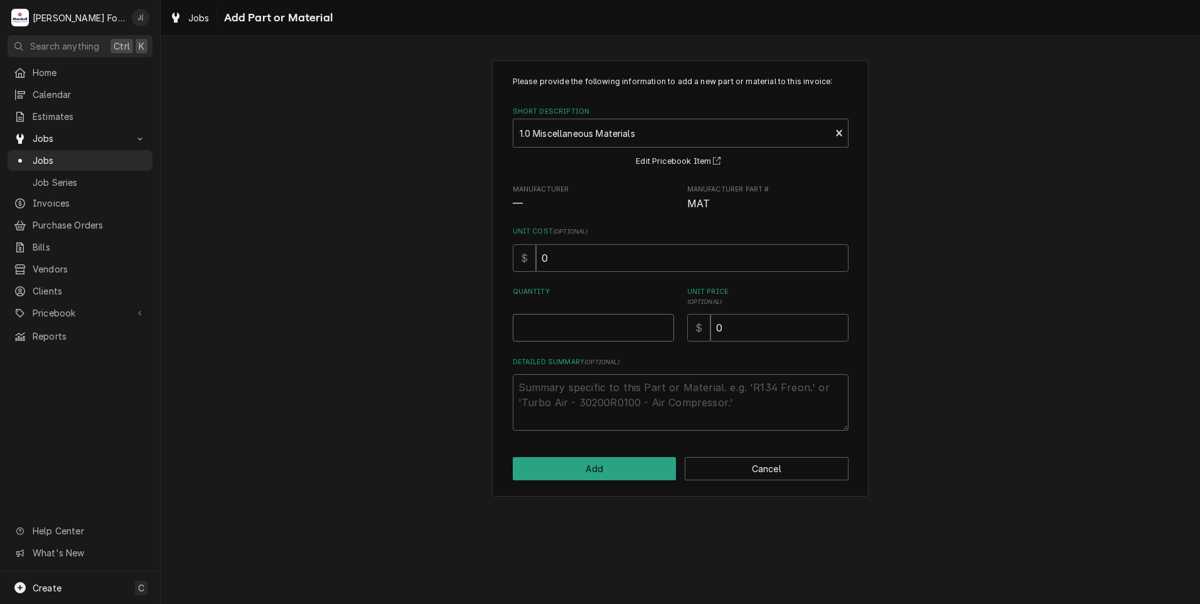
click at [567, 328] on input "Quantity" at bounding box center [593, 328] width 161 height 28
type textarea "x"
type input "1"
type textarea "x"
type input "3"
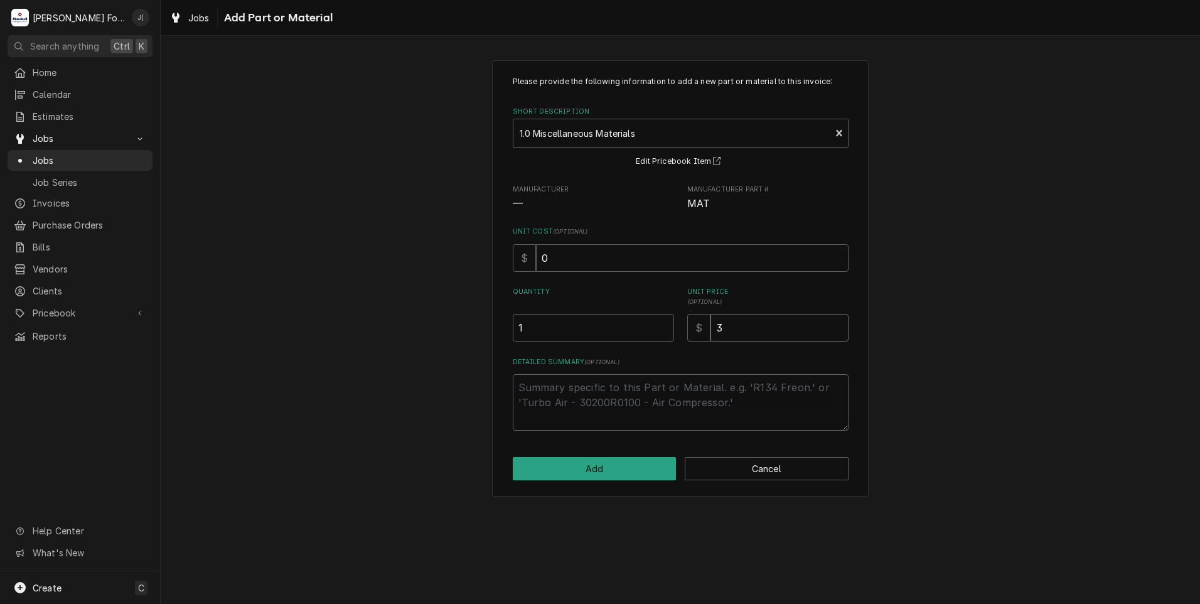
type textarea "x"
type input "38"
click at [566, 392] on textarea "Detailed Summary ( optional )" at bounding box center [681, 402] width 336 height 56
type textarea "x"
type textarea "3"
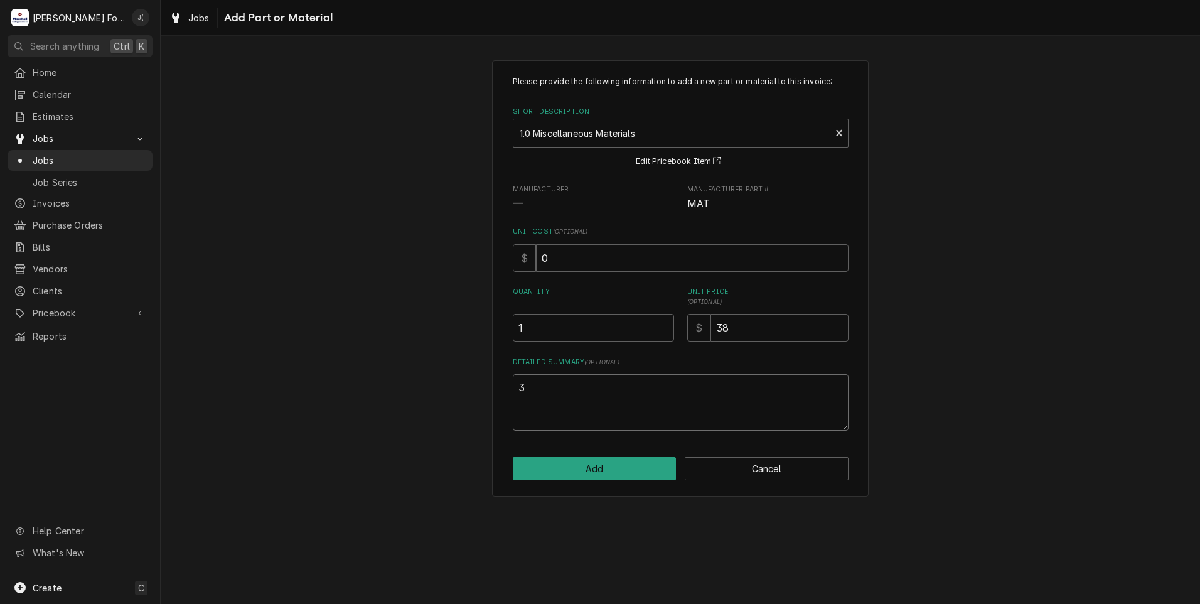
type textarea "x"
type textarea "3"
type textarea "x"
type textarea "3 G"
type textarea "x"
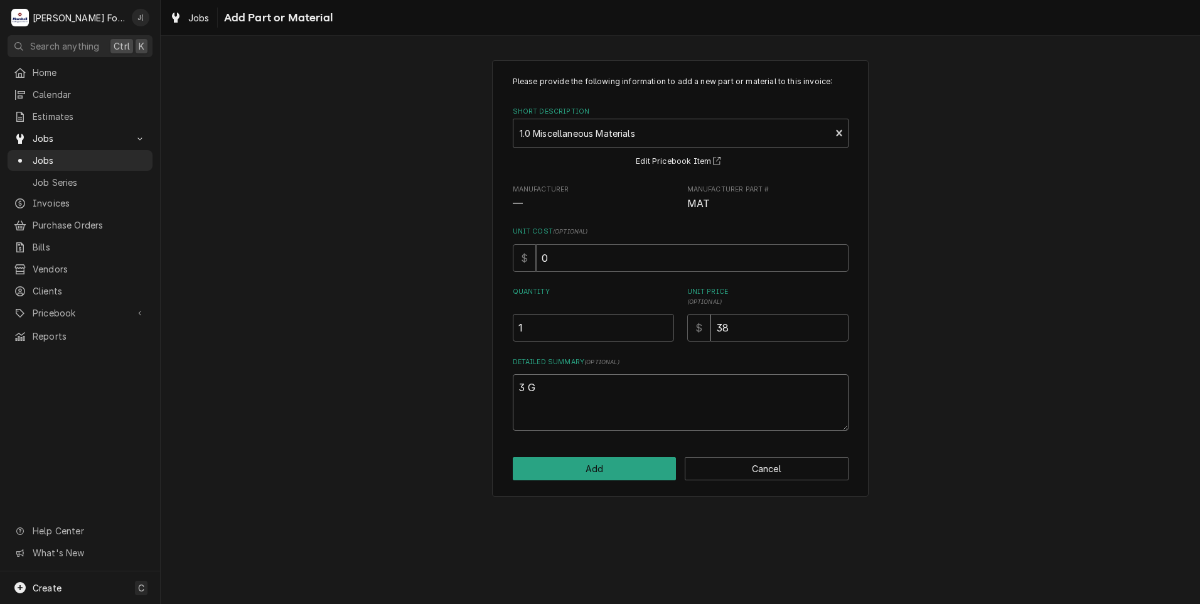
type textarea "3 GA"
type textarea "x"
type textarea "3 GAL"
type textarea "x"
type textarea "3 GALL"
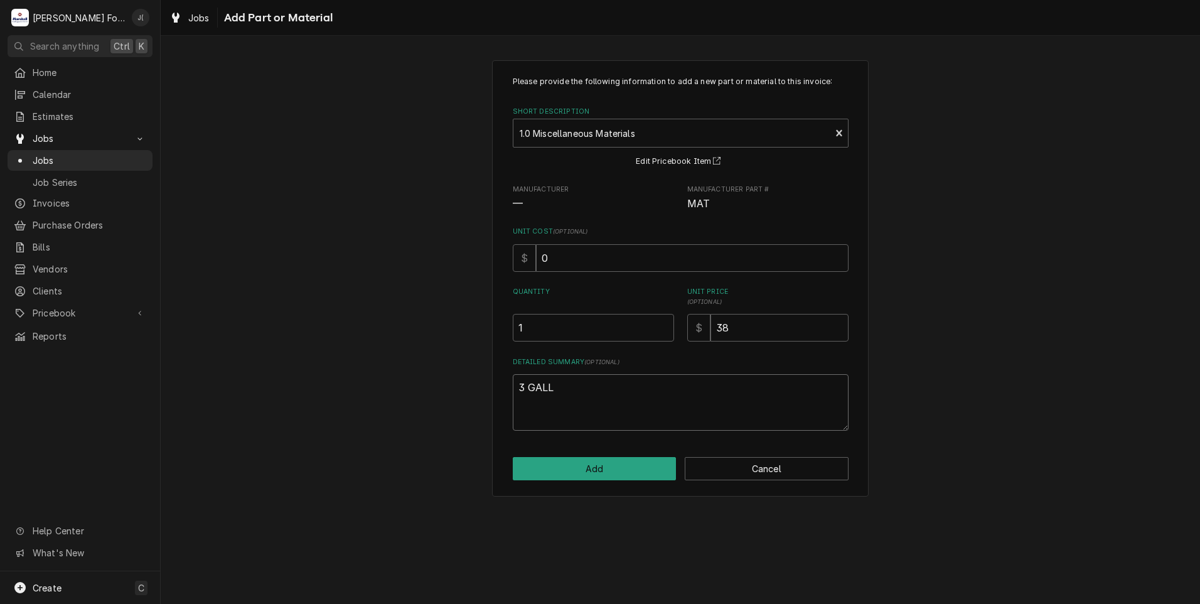
type textarea "x"
type textarea "3 [PERSON_NAME]"
type textarea "x"
type textarea "3 GALLON"
type textarea "x"
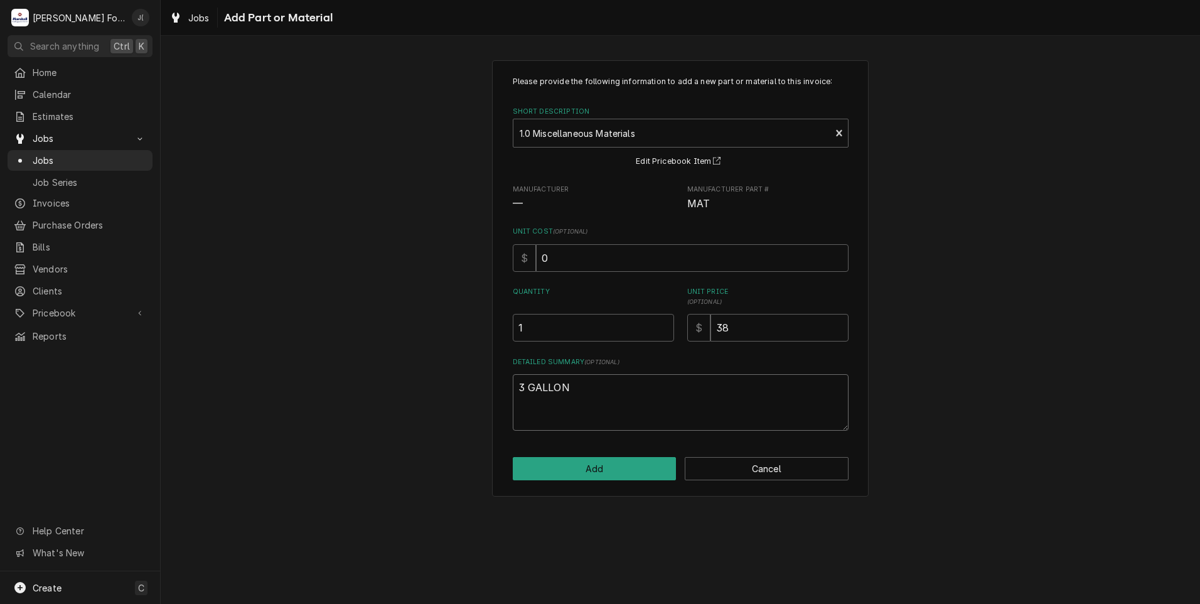
type textarea "3 GALLON"
type textarea "x"
type textarea "3 GALLON D"
type textarea "x"
type textarea "3 GALLON DI"
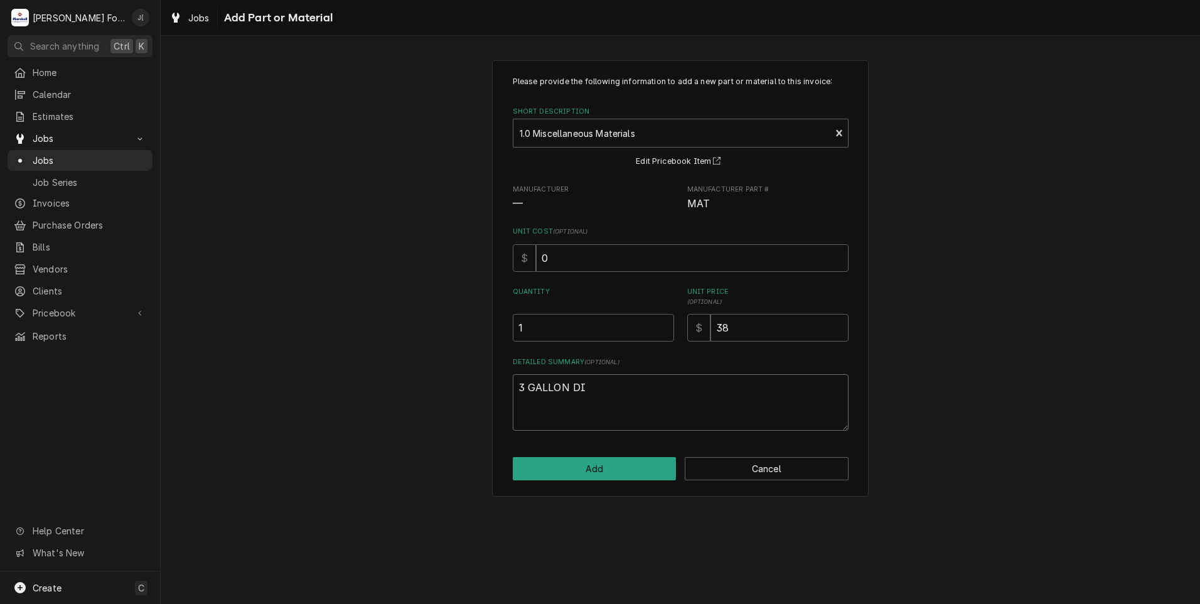
type textarea "x"
type textarea "3 GALLON DIS"
type textarea "x"
type textarea "3 GALLON DIST"
type textarea "x"
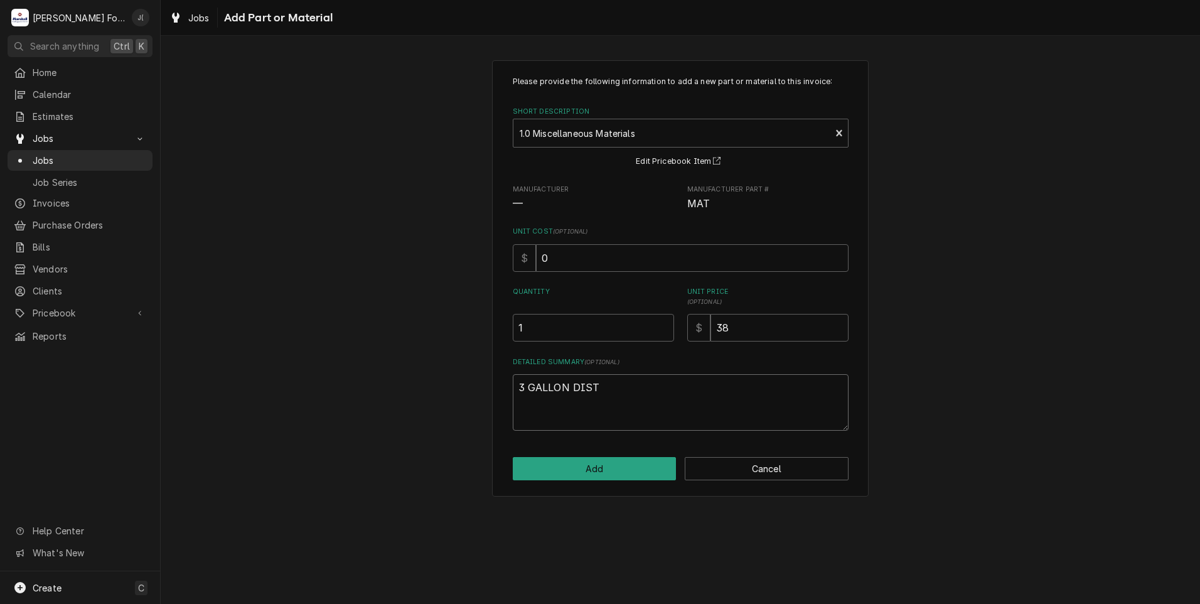
type textarea "3 GALLON DISTI"
type textarea "x"
type textarea "3 GALLON DISTIL"
type textarea "x"
type textarea "3 GALLON DISTILL"
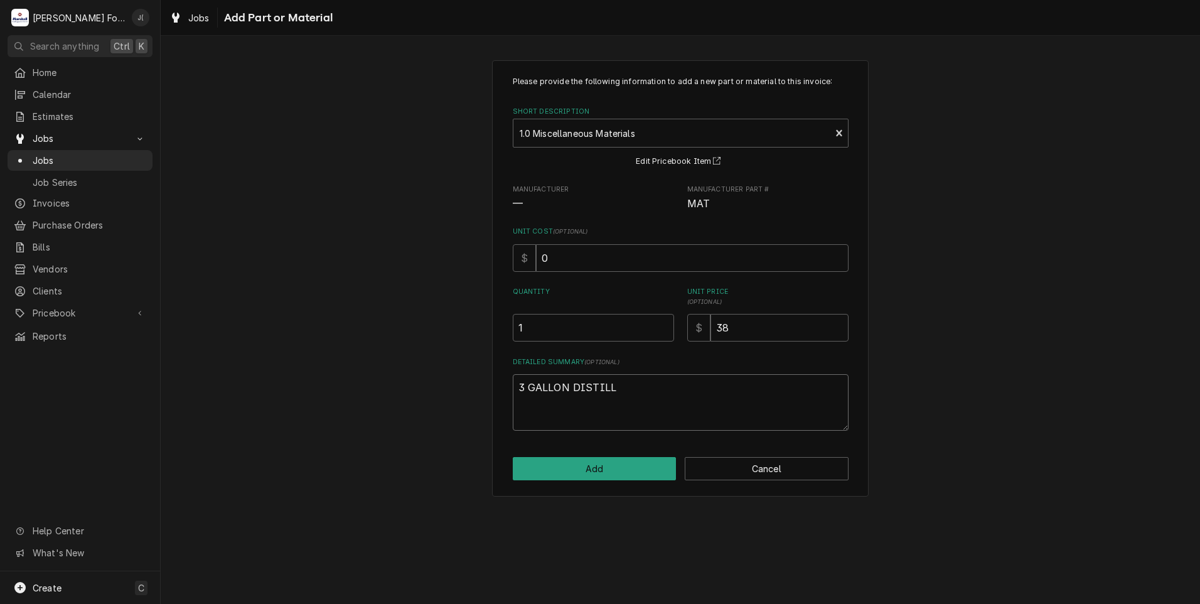
type textarea "x"
type textarea "3 GALLON DISTILLE"
type textarea "x"
type textarea "3 GALLON DISTILLED"
type textarea "x"
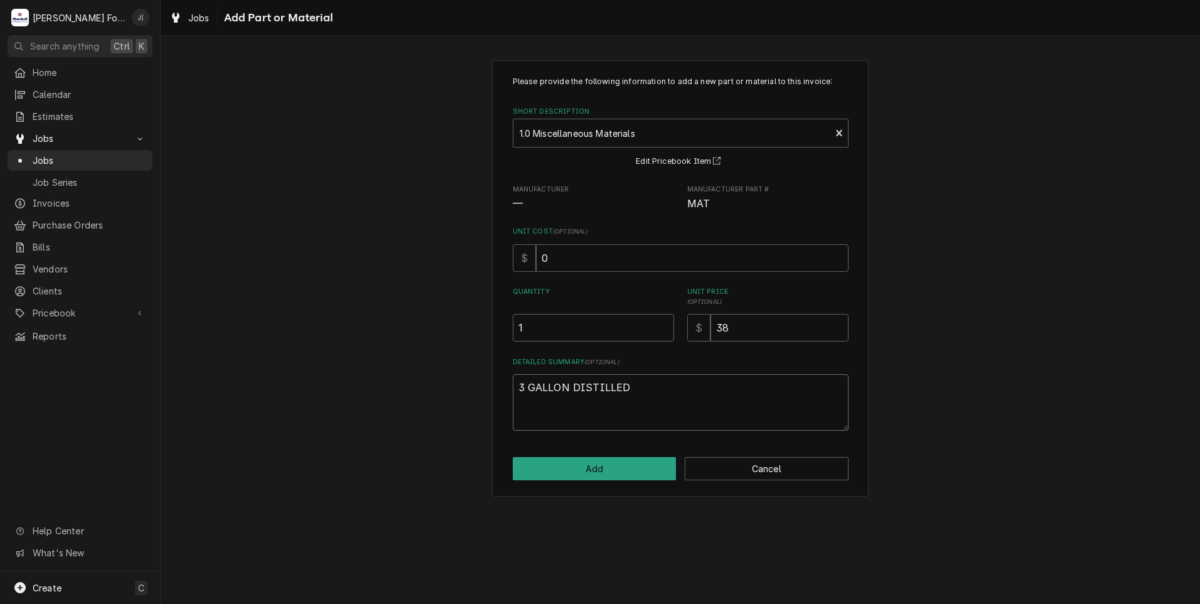
type textarea "3 GALLON DISTILLED"
type textarea "x"
type textarea "3 GALLON DISTILLED W"
type textarea "x"
type textarea "3 GALLON DISTILLED [GEOGRAPHIC_DATA]"
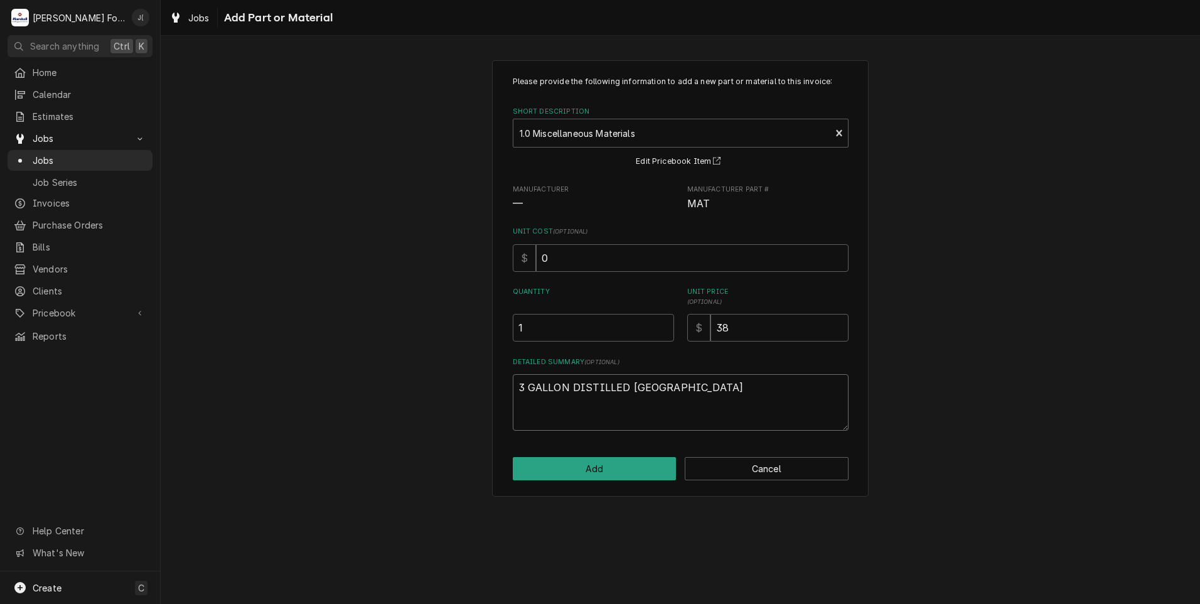
type textarea "x"
type textarea "3 GALLON DISTILLED WAT"
type textarea "x"
type textarea "3 GALLON DISTILLED WATE"
type textarea "x"
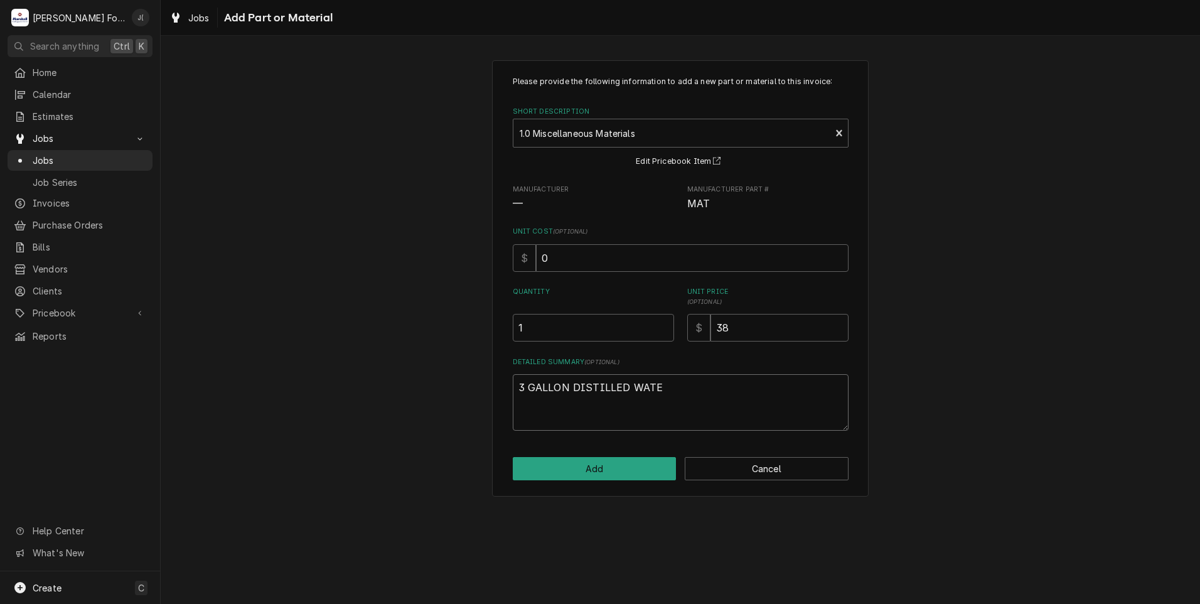
type textarea "3 GALLON DISTILLED WATER"
type textarea "x"
type textarea "3 GALLON DISTILLED WATER"
type textarea "x"
type textarea "3 GALLON DISTILLED WATER 1"
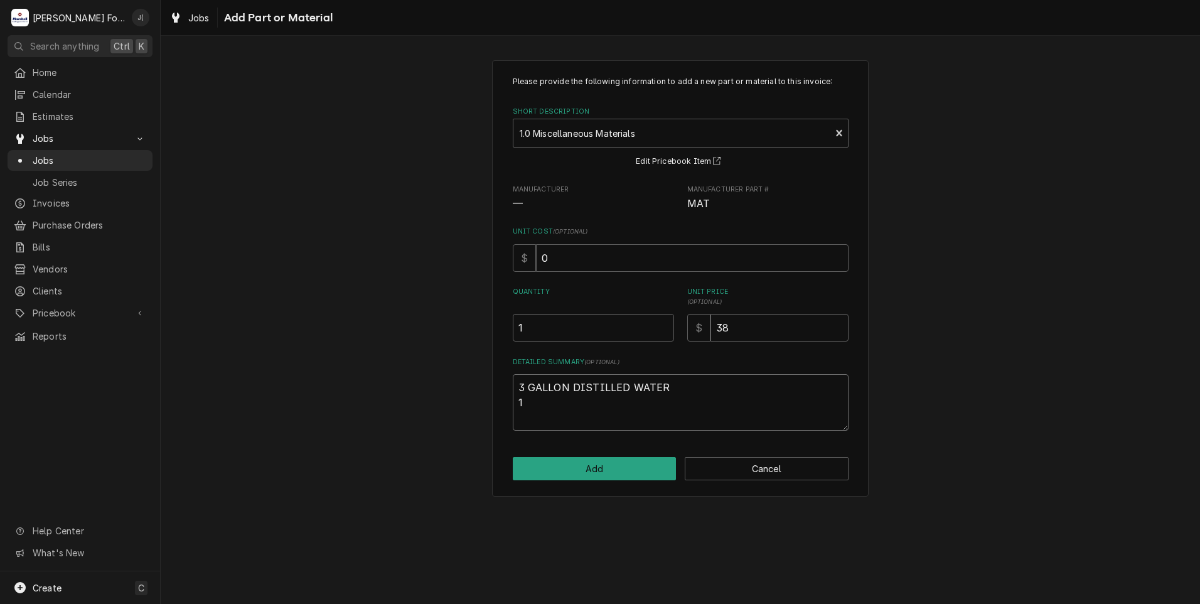
type textarea "x"
type textarea "3 GALLON DISTILLED WATER 1"
type textarea "x"
type textarea "3 GALLON DISTILLED WATER 1 R"
type textarea "x"
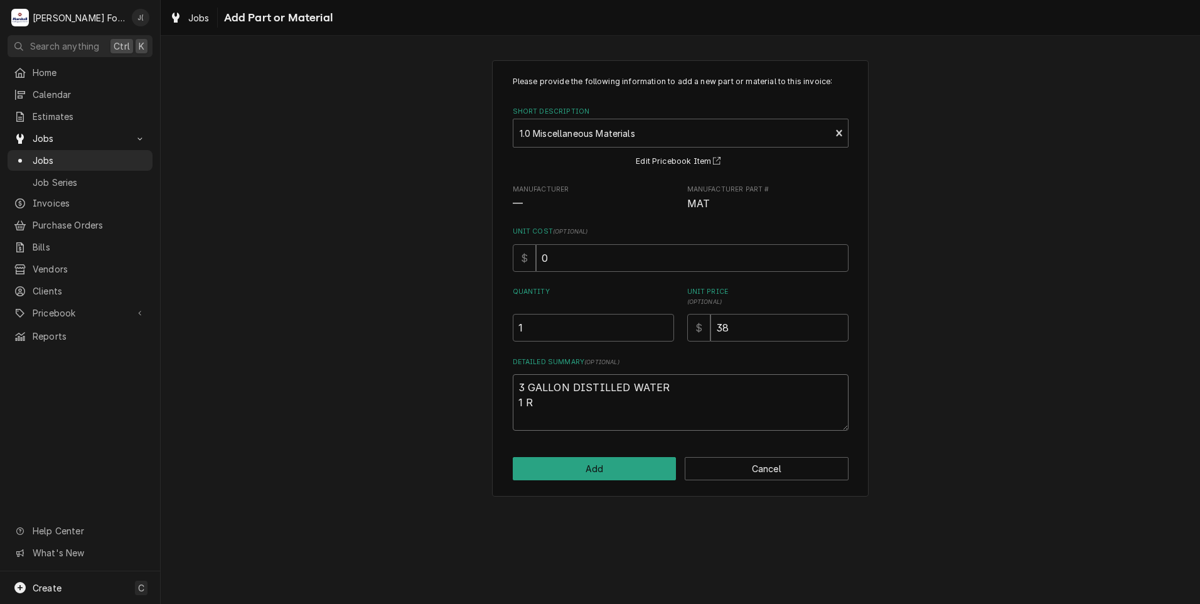
type textarea "3 GALLON DISTILLED WATER 1 RU"
type textarea "x"
type textarea "3 GALLON DISTILLED WATER 1 RUS"
type textarea "x"
type textarea "3 GALLON DISTILLED WATER 1 RUST"
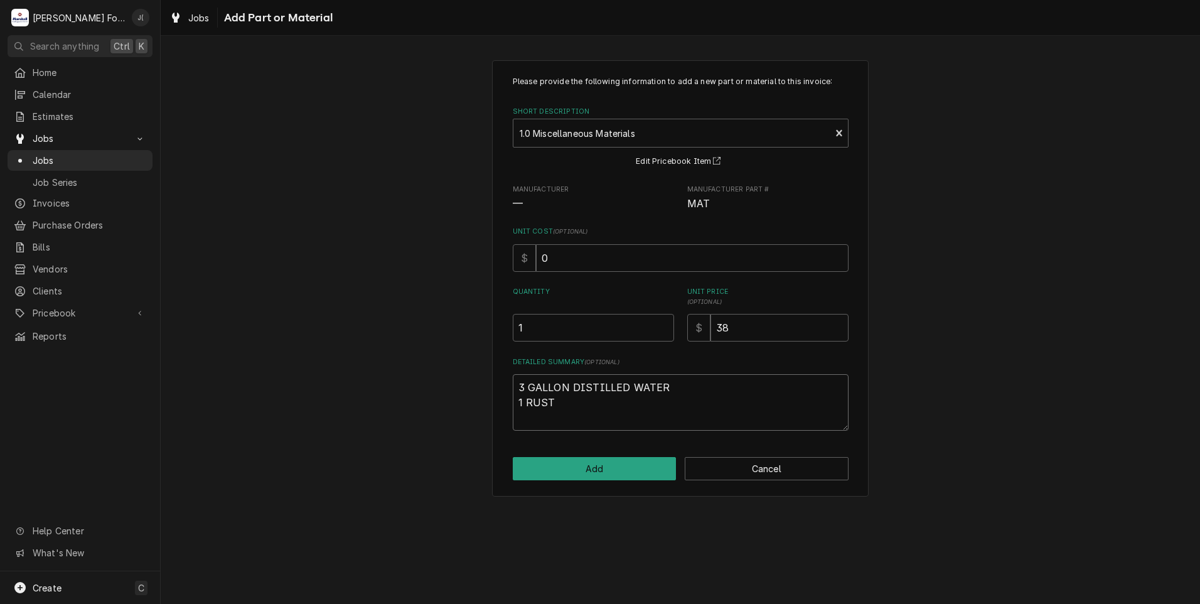
type textarea "x"
type textarea "3 GALLON DISTILLED WATER 1 RUST"
type textarea "x"
type textarea "3 GALLON DISTILLED WATER 1 RUST I"
type textarea "x"
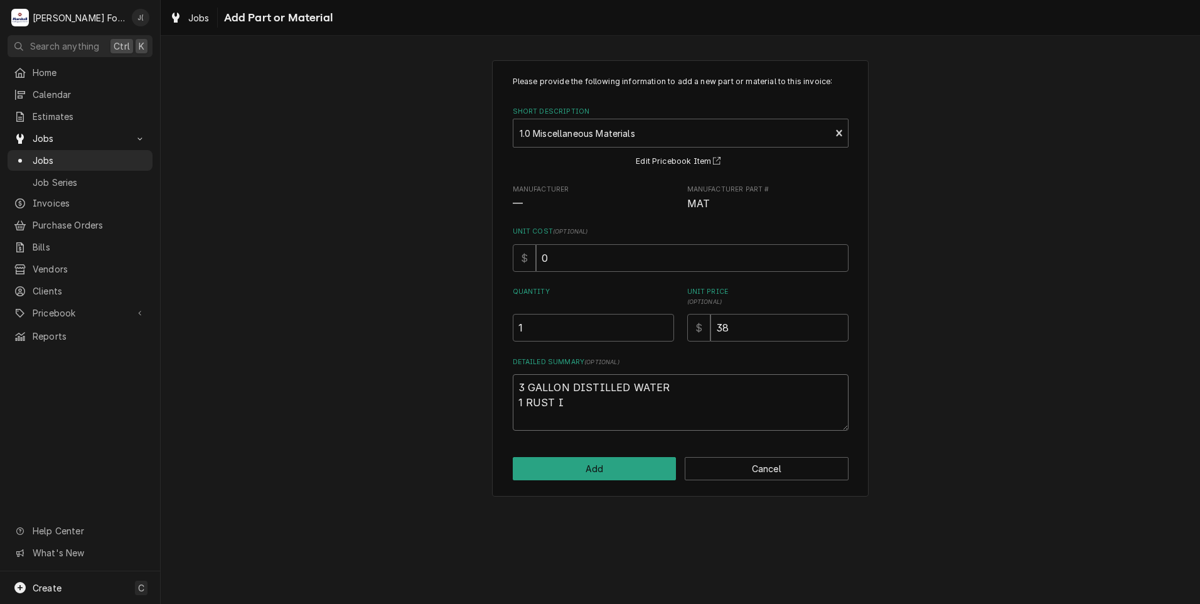
type textarea "3 GALLON DISTILLED WATER 1 RUST IN"
type textarea "x"
type textarea "3 GALLON DISTILLED WATER 1 RUST [MEDICAL_DATA]"
type textarea "x"
type textarea "3 GALLON DISTILLED WATER 1 RUST INHI"
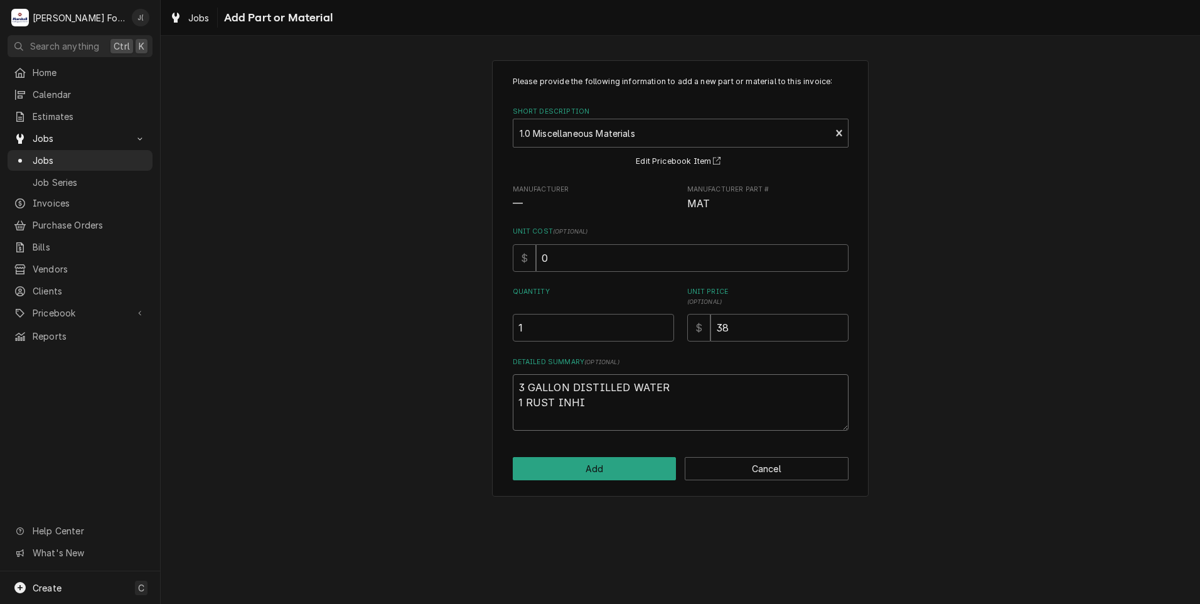
type textarea "x"
type textarea "3 GALLON DISTILLED WATER 1 RUST INHIB"
type textarea "x"
type textarea "3 GALLON DISTILLED WATER 1 RUST INHIBI"
type textarea "x"
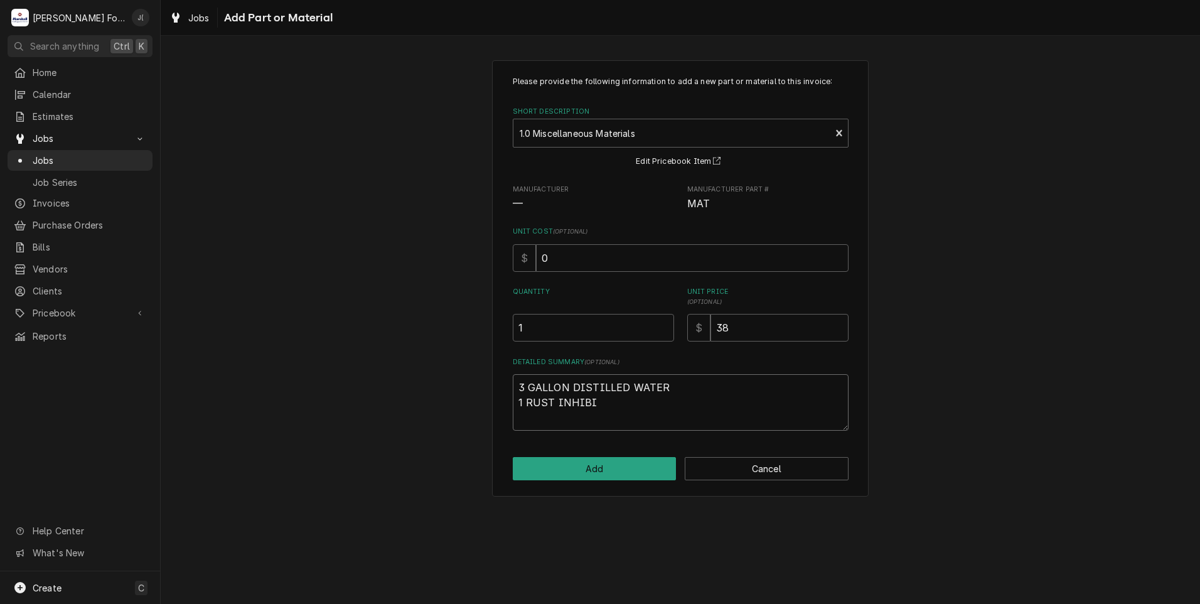
type textarea "3 GALLON DISTILLED WATER 1 RUST INHIBIT"
type textarea "x"
type textarea "3 GALLON DISTILLED WATER 1 RUST INHIBITO"
type textarea "x"
type textarea "3 GALLON DISTILLED WATER 1 RUST INHIBITOR"
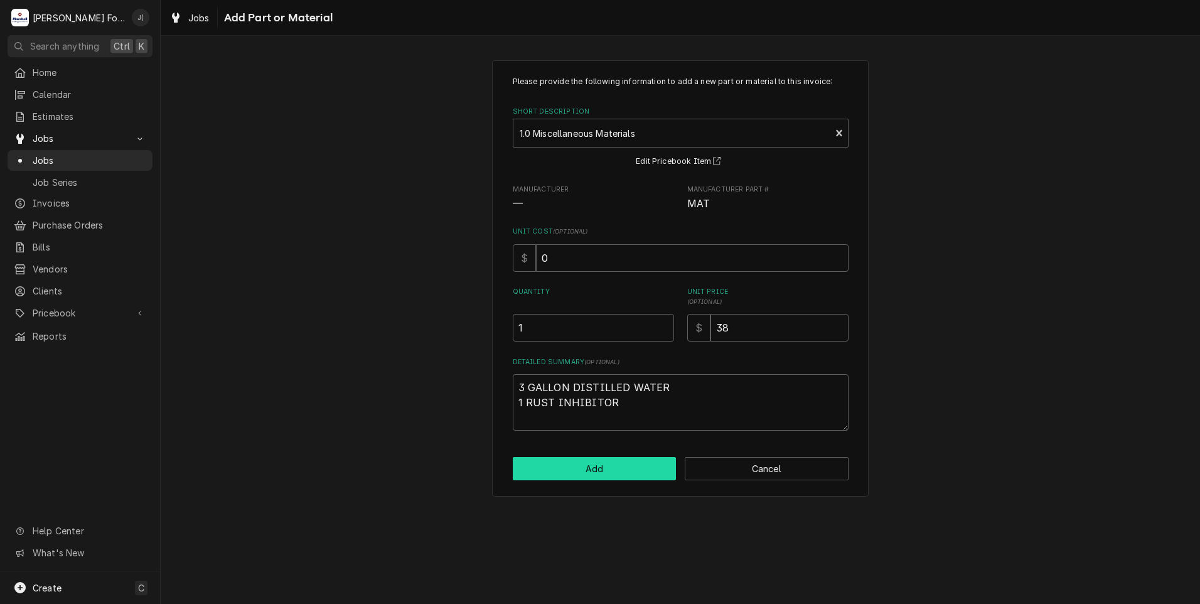
click at [572, 472] on button "Add" at bounding box center [595, 468] width 164 height 23
type textarea "x"
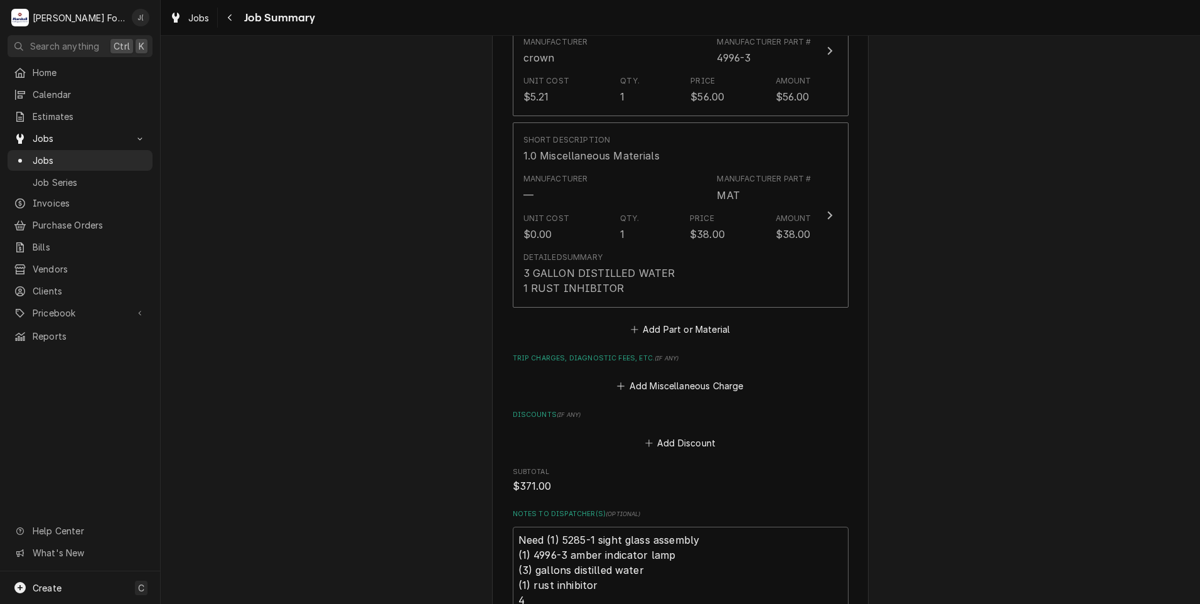
scroll to position [1193, 0]
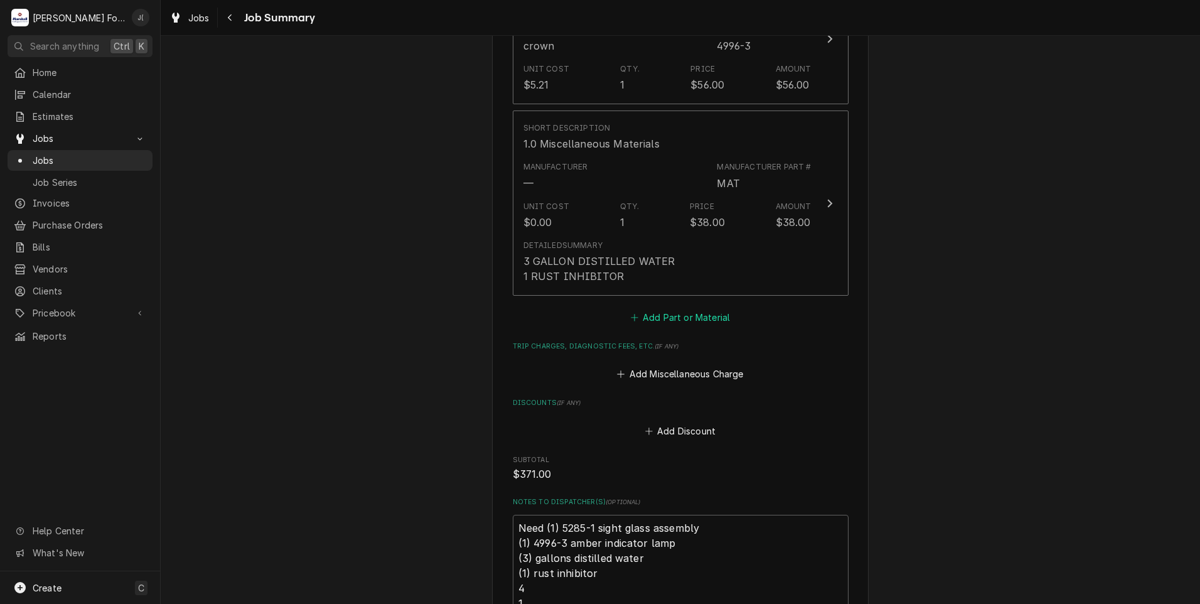
click at [631, 313] on icon "Parts and Materials" at bounding box center [635, 317] width 8 height 9
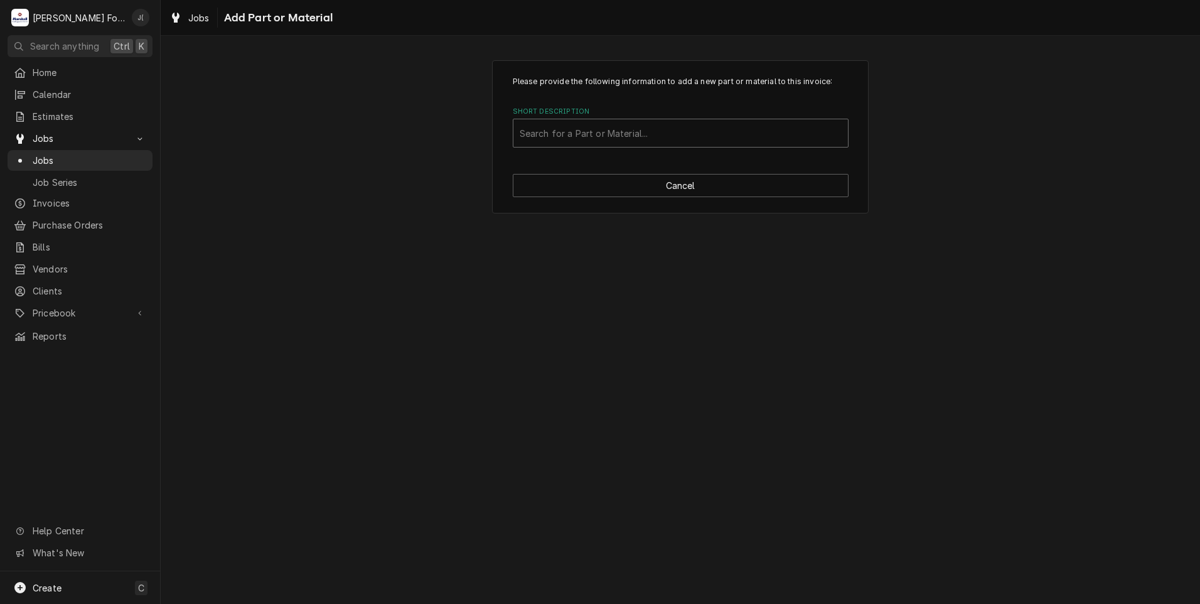
click at [616, 137] on div "Short Description" at bounding box center [681, 133] width 322 height 23
type input "SSDT"
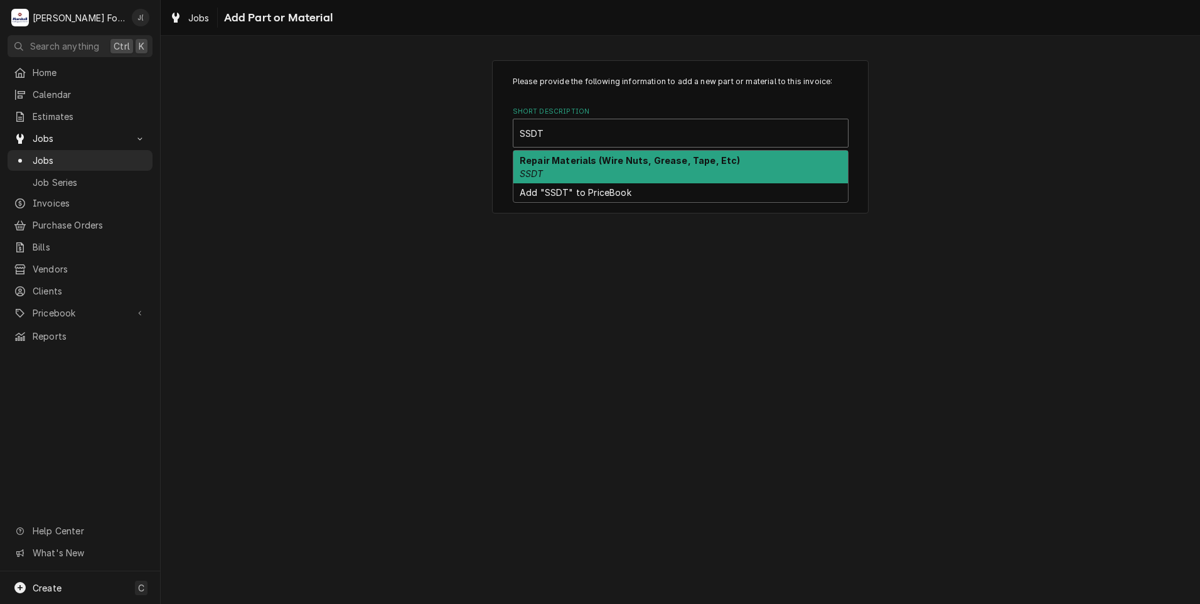
click at [588, 178] on div "Repair Materials (Wire Nuts, Grease, Tape, Etc) SSDT" at bounding box center [680, 167] width 335 height 33
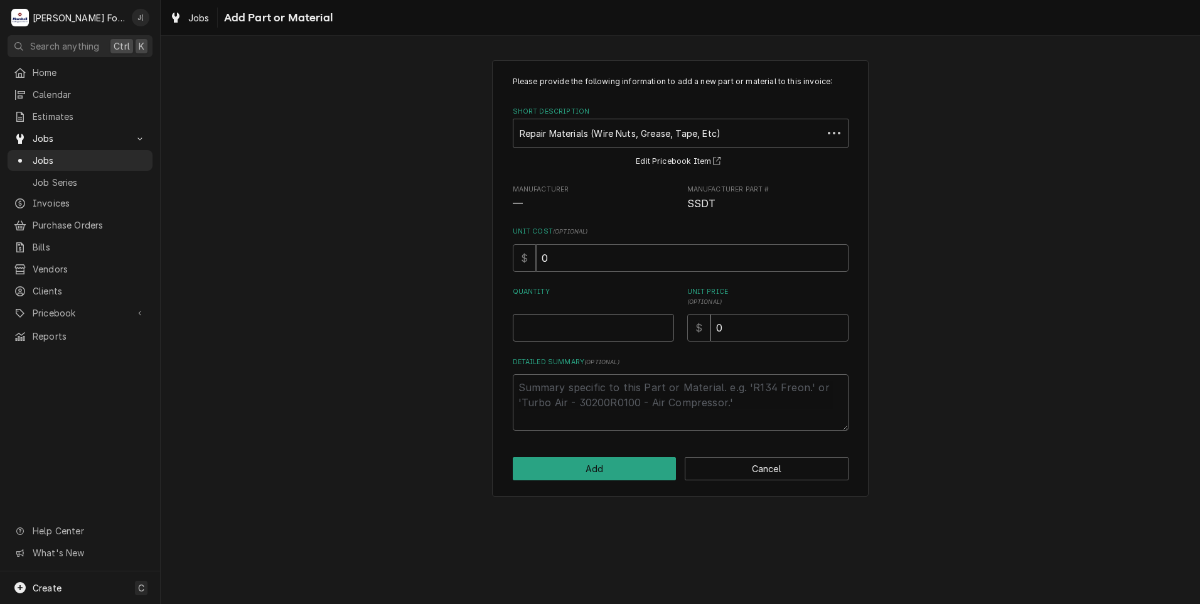
click at [598, 341] on input "Quantity" at bounding box center [593, 328] width 161 height 28
type textarea "x"
type input "1"
type textarea "x"
type input "8"
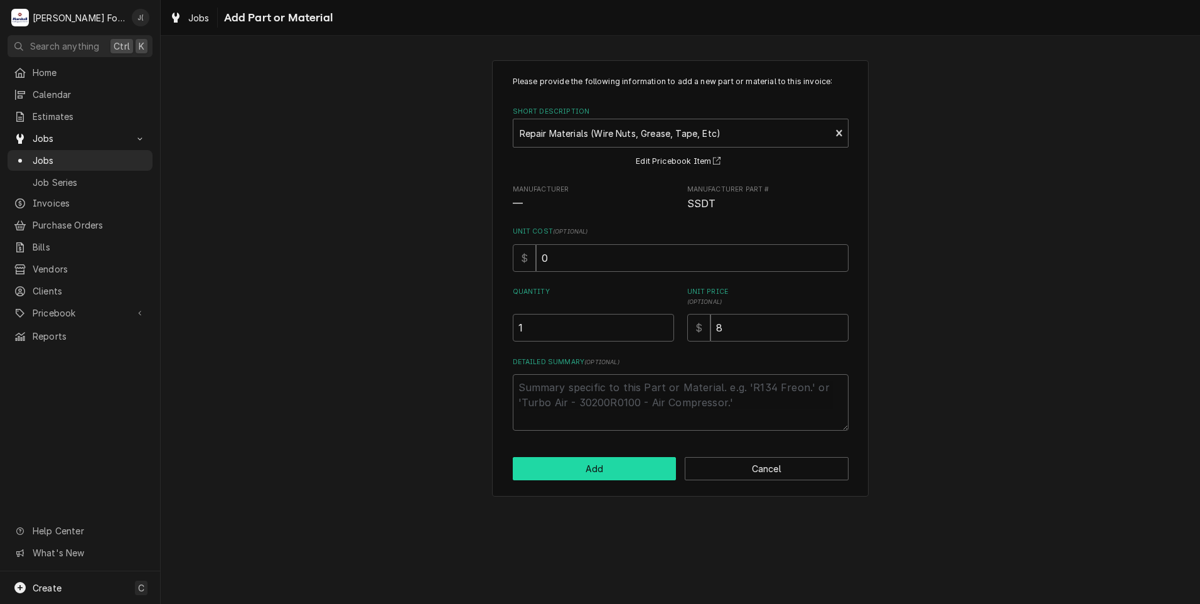
click at [599, 467] on button "Add" at bounding box center [595, 468] width 164 height 23
type textarea "x"
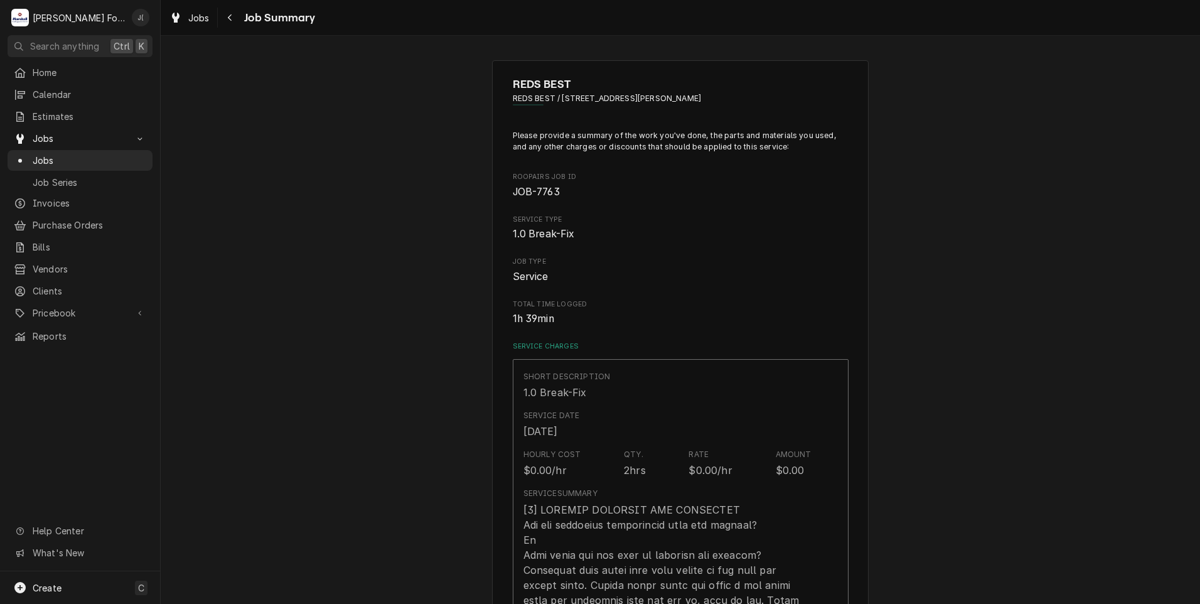
scroll to position [1193, 0]
